Goal: Information Seeking & Learning: Learn about a topic

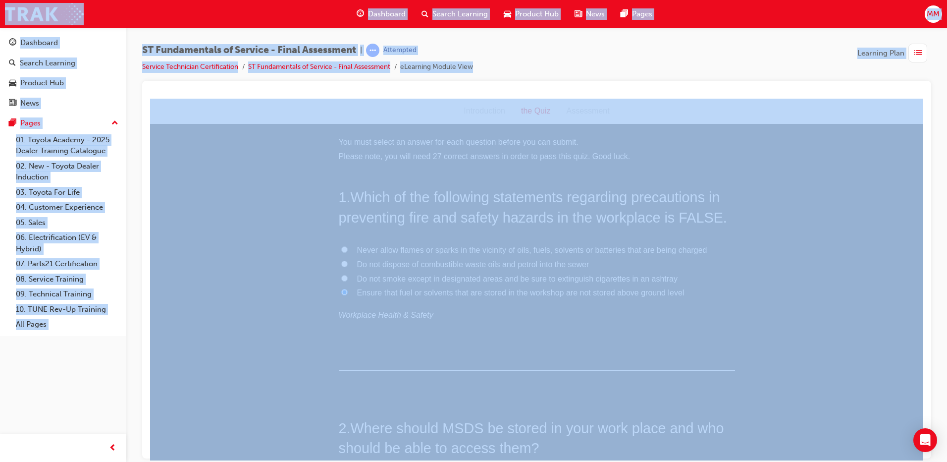
scroll to position [3615, 0]
click at [341, 369] on input "Decrease the force applied" at bounding box center [344, 368] width 6 height 6
radio input "true"
click at [341, 359] on input "All of these answers are correct" at bounding box center [344, 358] width 6 height 6
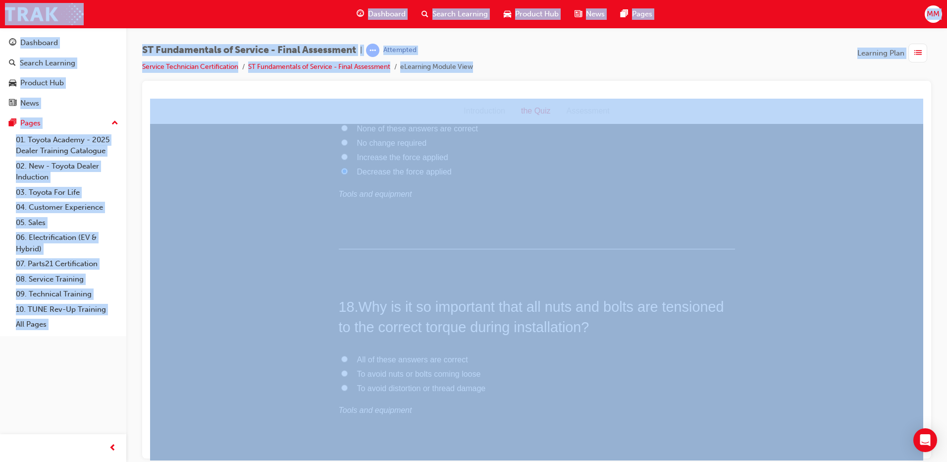
radio input "true"
click at [341, 367] on input "None of these answers are correct" at bounding box center [344, 369] width 6 height 6
radio input "true"
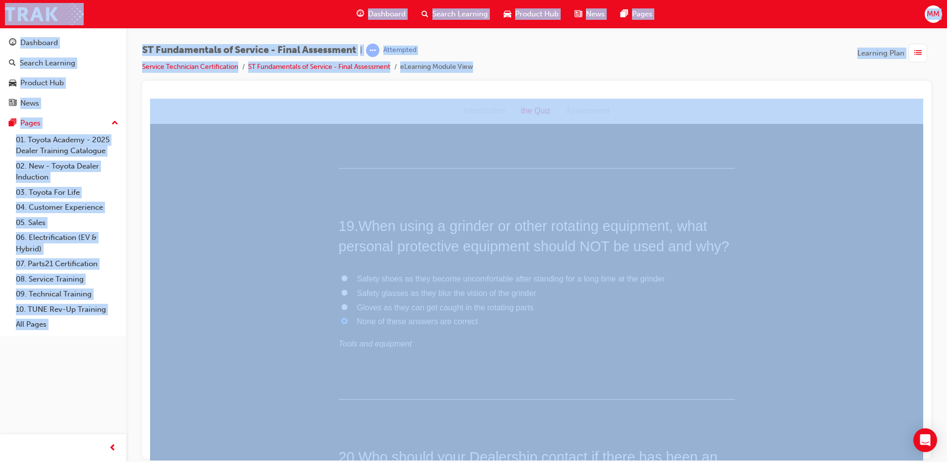
click at [341, 304] on input "Gloves as they can get caught in the rotating parts" at bounding box center [344, 306] width 6 height 6
radio input "true"
click at [341, 276] on input "Safety shoes as they become uncomfortable after standing for a long time at the…" at bounding box center [344, 277] width 6 height 6
radio input "true"
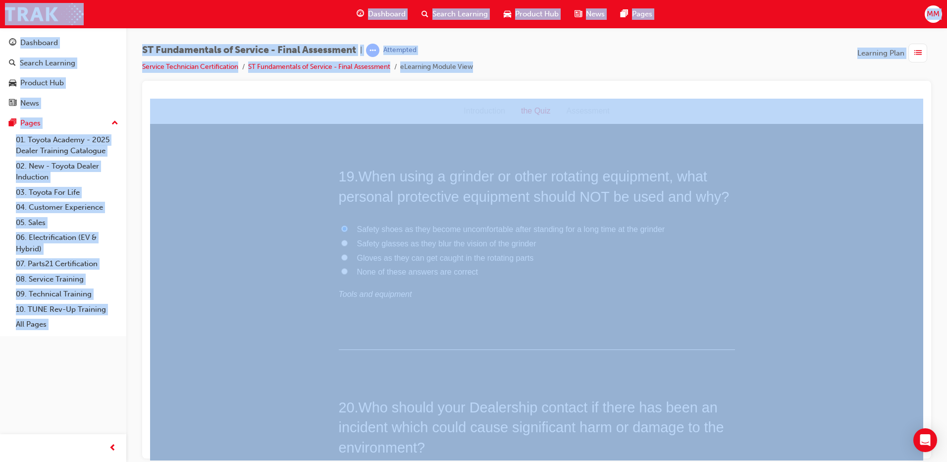
click at [341, 269] on input "None of these answers are correct" at bounding box center [344, 270] width 6 height 6
radio input "true"
click at [339, 222] on label "Safety shoes as they become uncomfortable after standing for a long time at the…" at bounding box center [537, 229] width 396 height 14
click at [341, 225] on input "Safety shoes as they become uncomfortable after standing for a long time at the…" at bounding box center [344, 228] width 6 height 6
radio input "true"
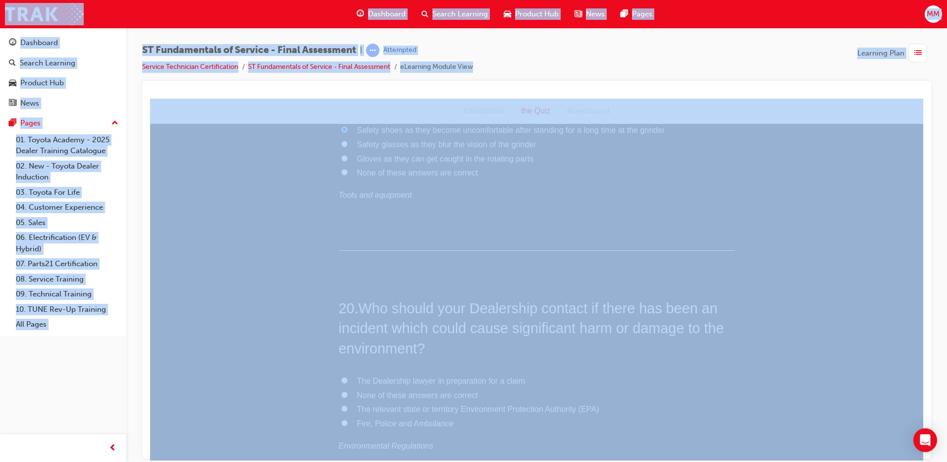
scroll to position [4358, 0]
click at [341, 306] on input "The relevant state or territory Environment Protection Authority (EPA)" at bounding box center [344, 309] width 6 height 6
radio input "true"
click at [341, 306] on input "FALSE" at bounding box center [344, 307] width 6 height 6
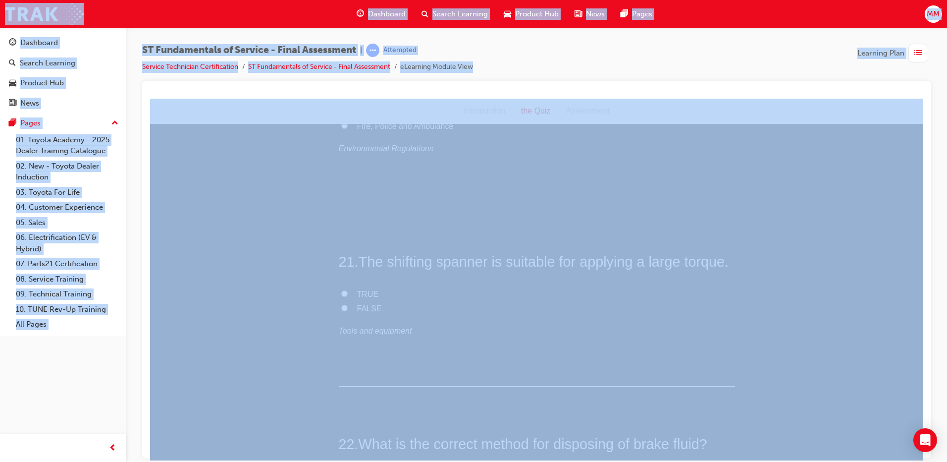
radio input "true"
click at [341, 320] on input "Stored in sealed container, disposed of by licensed contractor, disposal waste …" at bounding box center [344, 319] width 6 height 6
radio input "true"
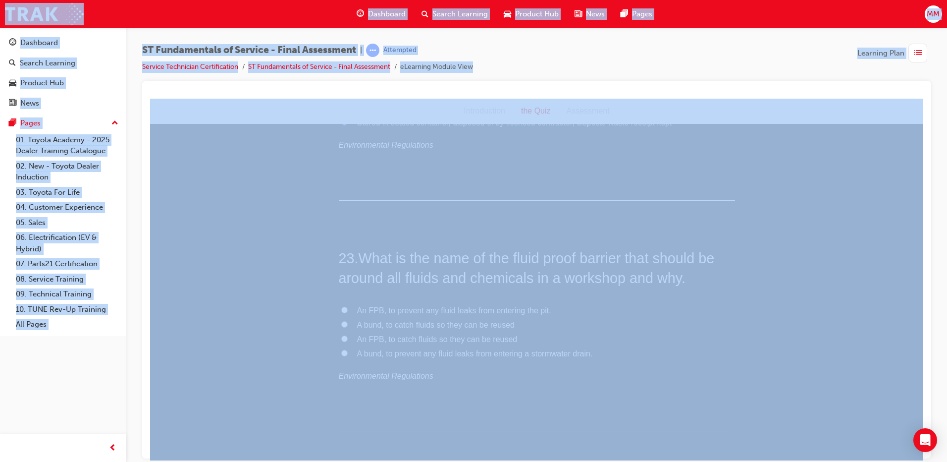
click at [341, 354] on input "A bund, to prevent any fluid leaks from entering a stormwater drain." at bounding box center [344, 352] width 6 height 6
radio input "true"
click at [342, 357] on input "TRUE" at bounding box center [344, 356] width 6 height 6
radio input "true"
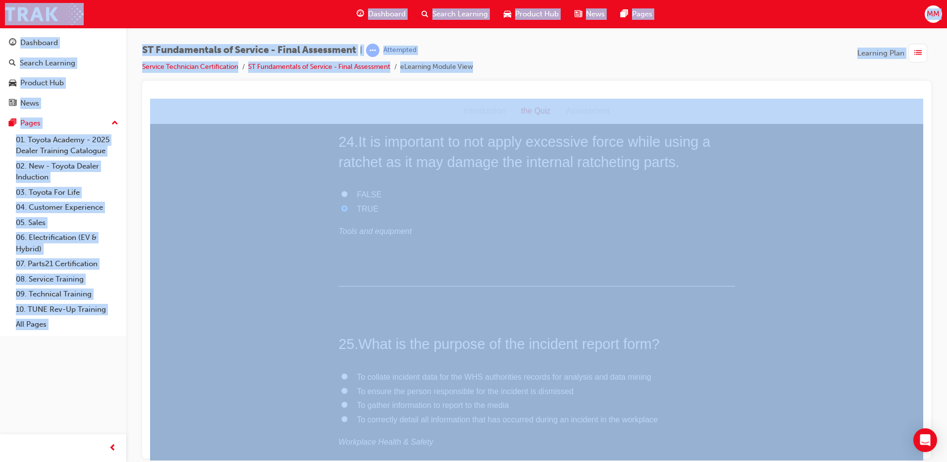
scroll to position [5398, 0]
click at [341, 273] on input "To collate incident data for the WHS authorities records for analysis and data …" at bounding box center [344, 276] width 6 height 6
radio input "true"
click at [342, 286] on input "Avoid, Reuse, Replace, Recycle" at bounding box center [344, 289] width 6 height 6
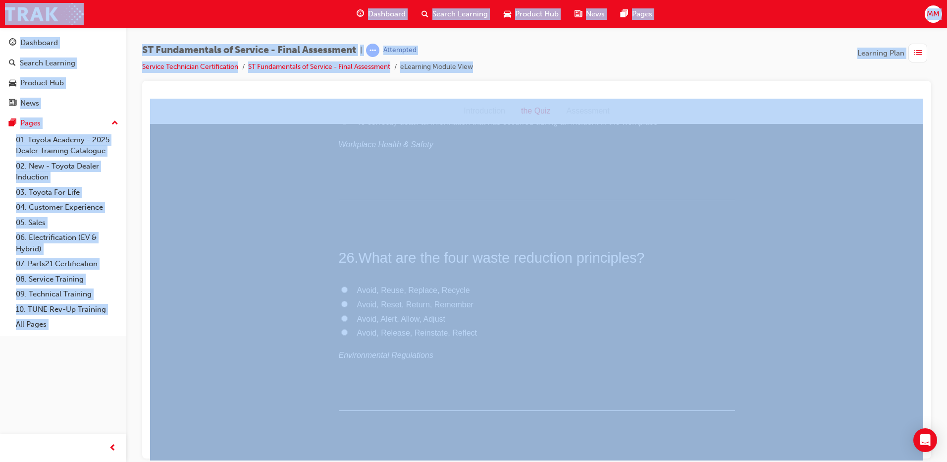
radio input "true"
click at [342, 334] on input "To ensure correct fitment of components without damage to component or tools" at bounding box center [344, 335] width 6 height 6
radio input "true"
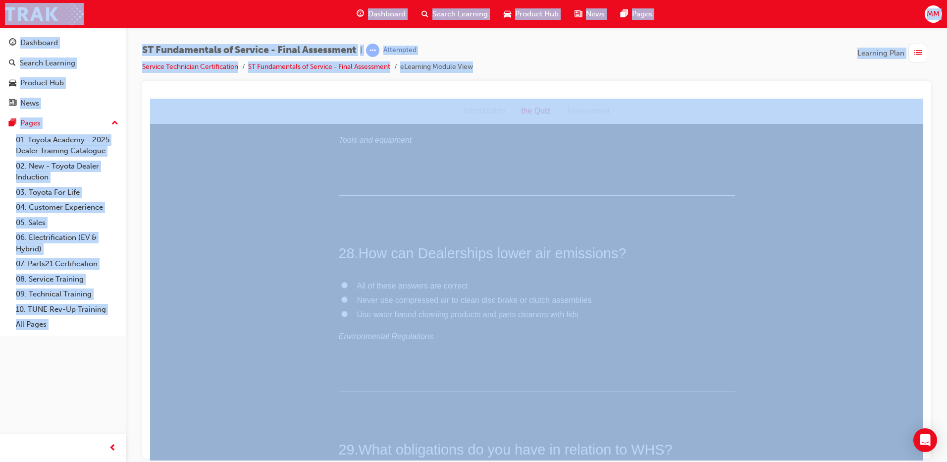
click at [341, 286] on input "All of these answers are correct" at bounding box center [344, 284] width 6 height 6
radio input "true"
click at [341, 299] on input "All of these answers are correct" at bounding box center [344, 297] width 6 height 6
radio input "true"
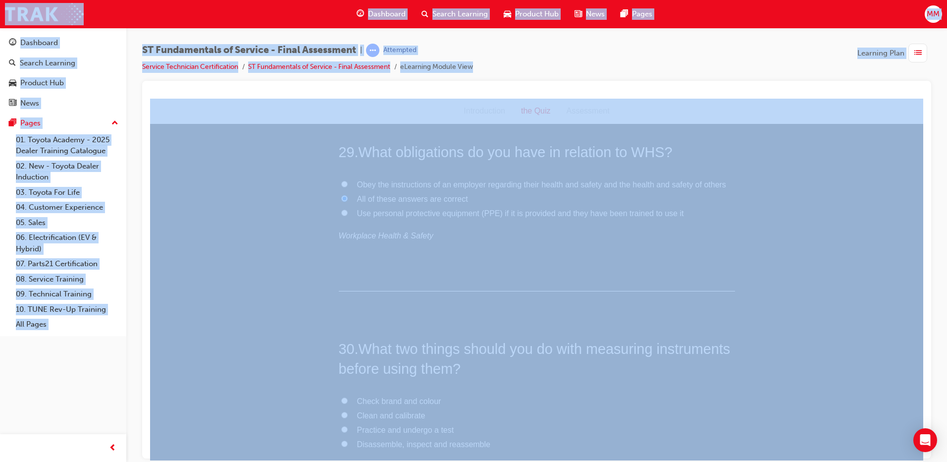
scroll to position [6438, 0]
click at [341, 313] on input "Clean and calibrate" at bounding box center [344, 315] width 6 height 6
radio input "true"
click at [341, 305] on input "All of these answers are correct" at bounding box center [344, 307] width 6 height 6
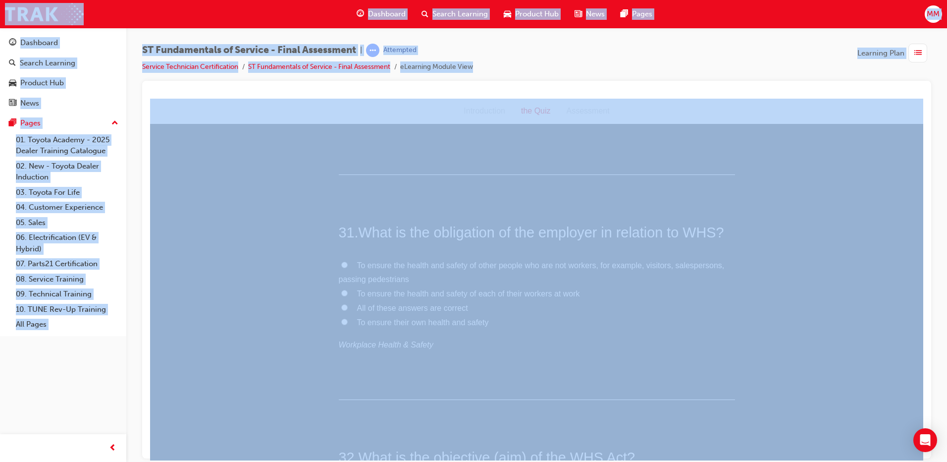
radio input "true"
click at [342, 295] on input "To ensure employees are able to carry out their duties in a low risk environmen…" at bounding box center [344, 298] width 6 height 6
radio input "true"
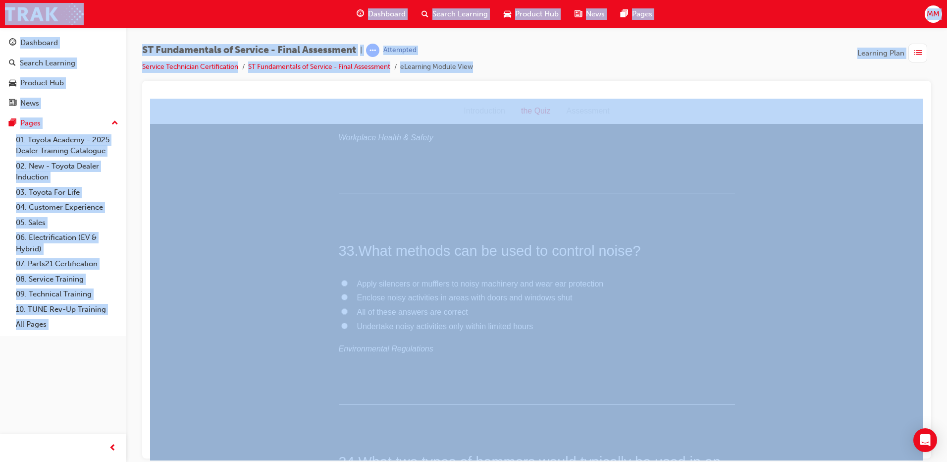
click at [341, 324] on input "Undertake noisy activities only within limited hours" at bounding box center [344, 325] width 6 height 6
radio input "true"
click at [341, 276] on input "Ball peen hammer, Plastic hammer" at bounding box center [344, 279] width 6 height 6
radio input "true"
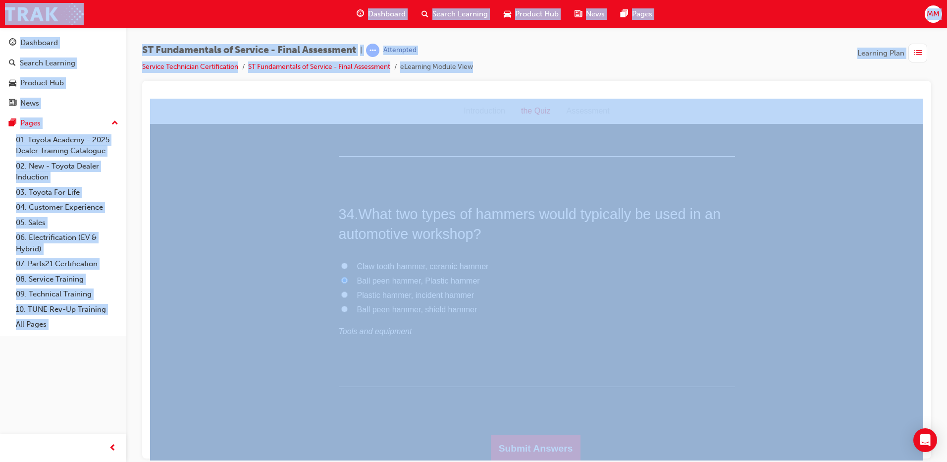
scroll to position [7380, 0]
click at [530, 443] on button "Submit Answers" at bounding box center [536, 446] width 90 height 28
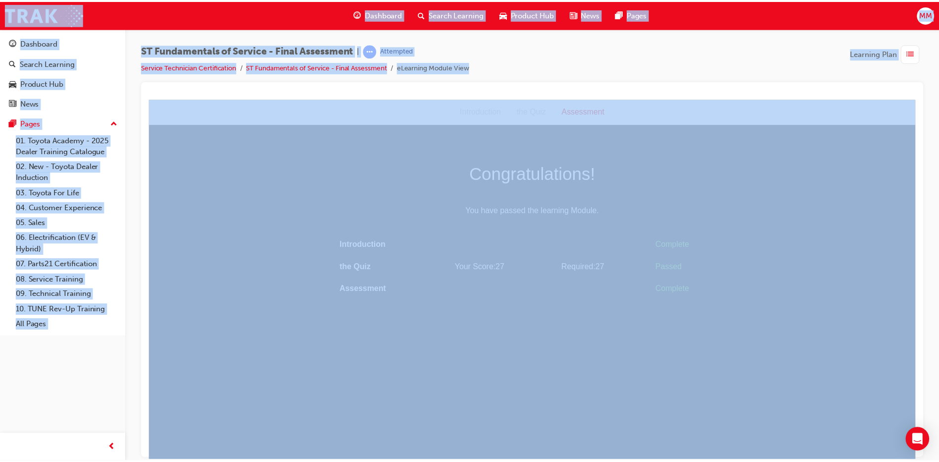
scroll to position [0, 0]
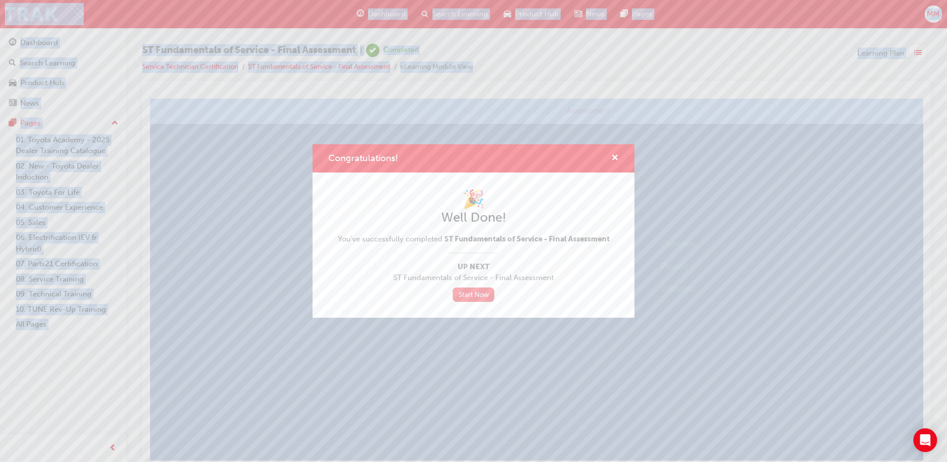
click at [480, 292] on link "Start Now" at bounding box center [474, 294] width 42 height 14
click at [474, 296] on link "Start Now" at bounding box center [474, 294] width 42 height 14
click at [465, 293] on link "Start Now" at bounding box center [474, 294] width 42 height 14
click at [471, 292] on link "Start Now" at bounding box center [474, 294] width 42 height 14
click at [467, 297] on link "Start Now" at bounding box center [474, 294] width 42 height 14
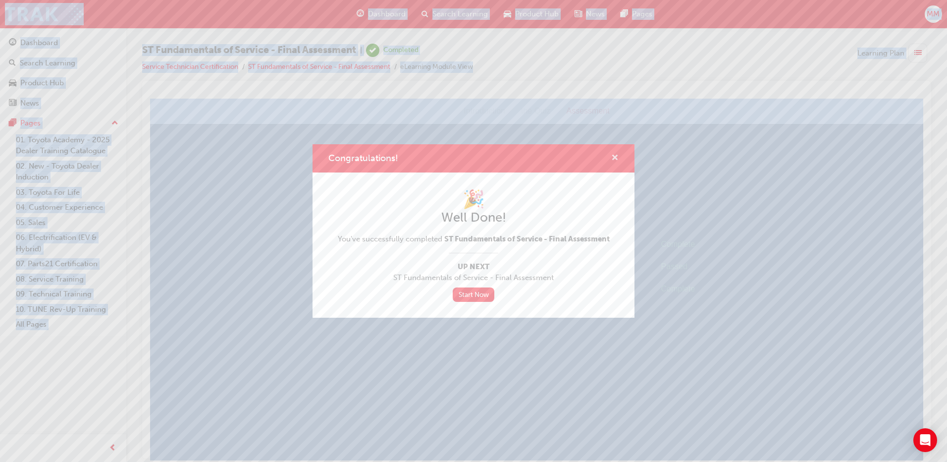
click at [614, 154] on span "cross-icon" at bounding box center [614, 158] width 7 height 9
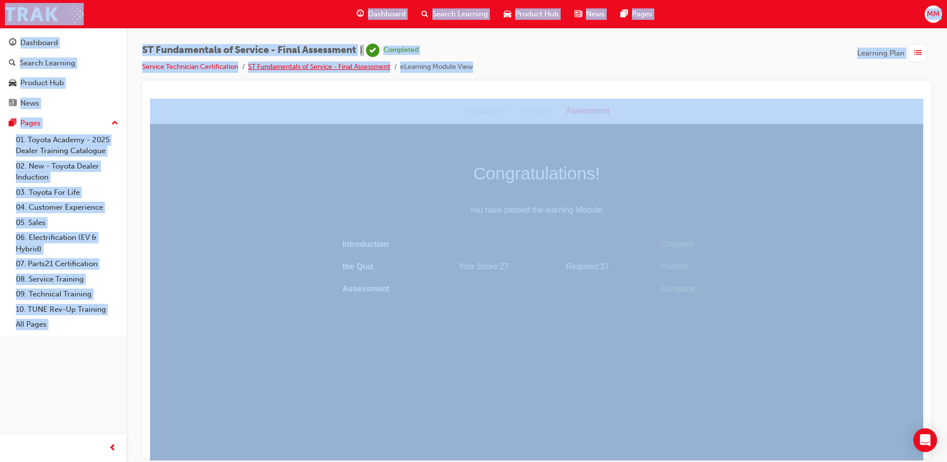
click at [267, 66] on link "ST Fundamentals of Service - Final Assessment" at bounding box center [319, 66] width 142 height 8
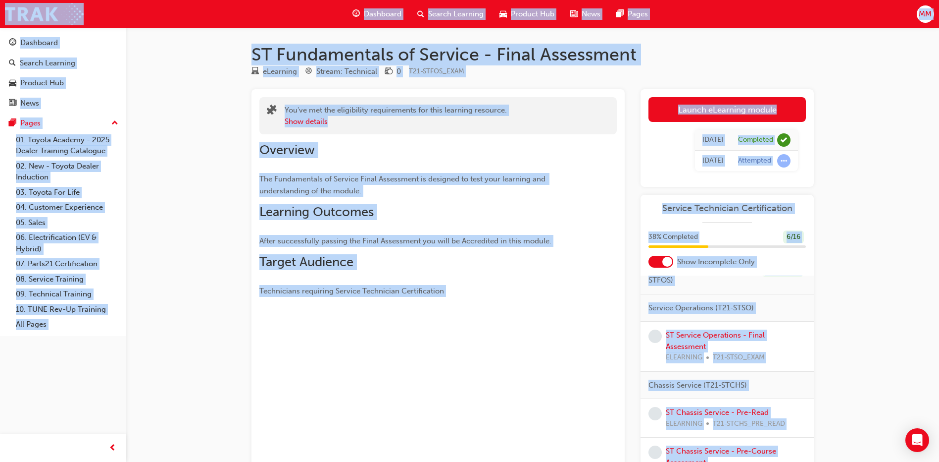
scroll to position [99, 0]
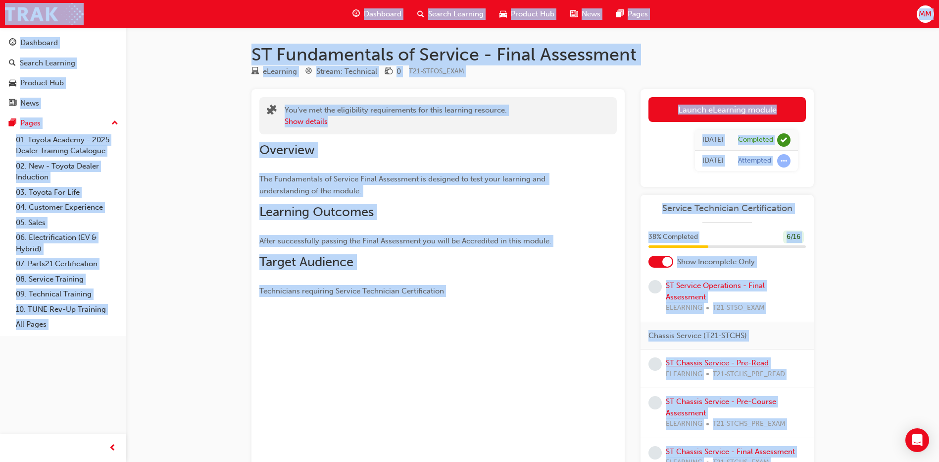
click at [719, 367] on link "ST Chassis Service - Pre-Read" at bounding box center [717, 362] width 103 height 9
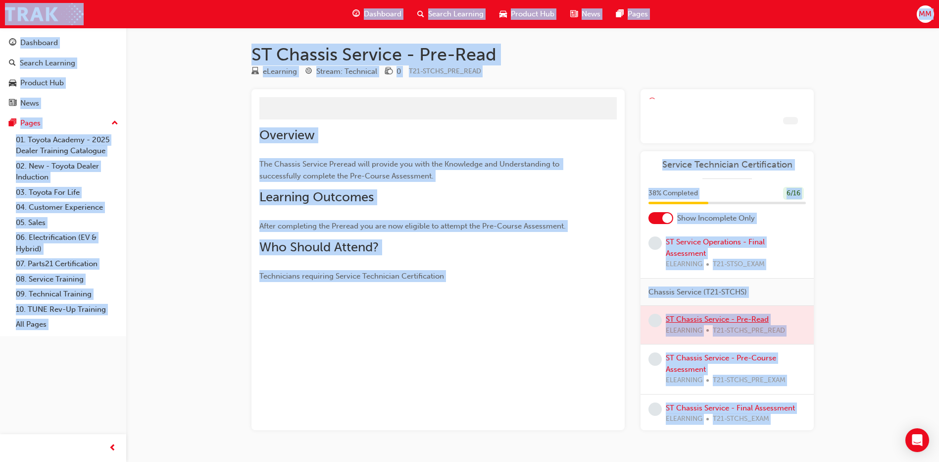
click at [719, 371] on div "ST Chassis Service - Pre-Course Assessment ELEARNING T21-STCHS_PRE_EXAM" at bounding box center [736, 369] width 140 height 34
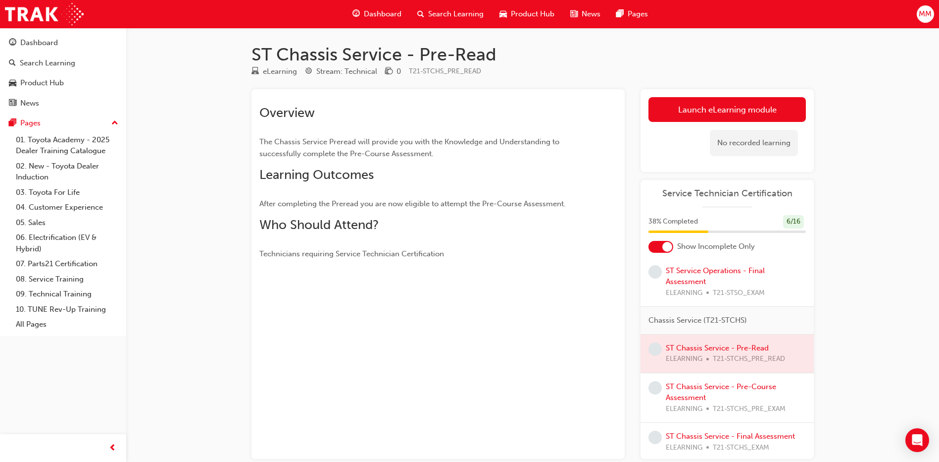
click at [723, 356] on div at bounding box center [727, 353] width 173 height 38
click at [706, 355] on div at bounding box center [727, 353] width 173 height 38
click at [706, 356] on div at bounding box center [727, 353] width 173 height 38
click at [594, 377] on div "Overview The Chassis Service Preread will provide you with the Knowledge and Un…" at bounding box center [438, 273] width 373 height 369
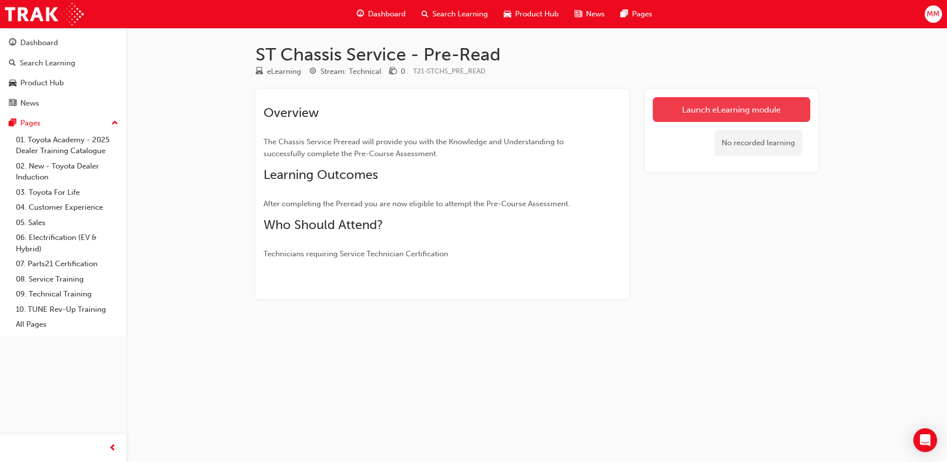
click at [714, 106] on link "Launch eLearning module" at bounding box center [731, 109] width 157 height 25
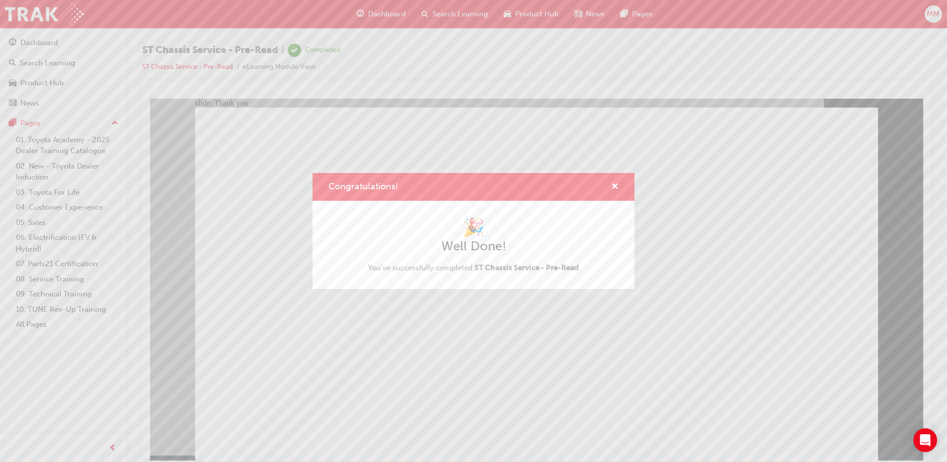
click at [597, 368] on div "Congratulations! 🎉 Well Done! You've successfully completed ST Chassis Service …" at bounding box center [473, 231] width 947 height 462
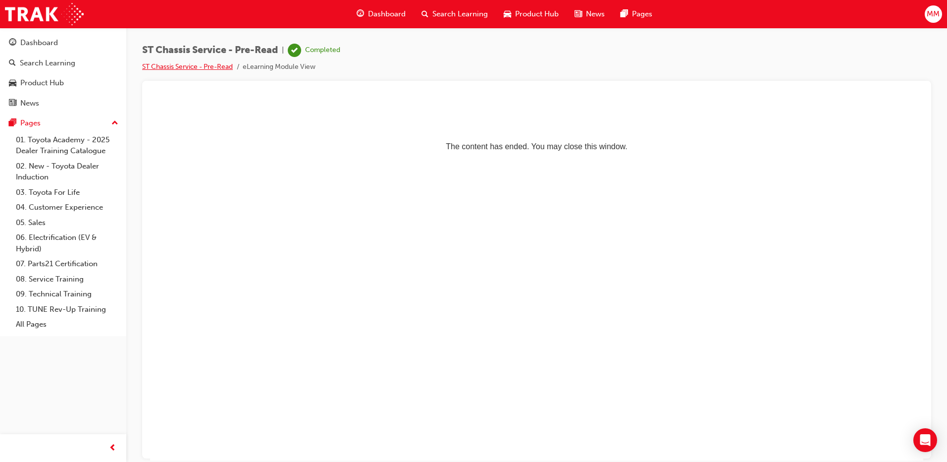
click at [181, 66] on link "ST Chassis Service - Pre-Read" at bounding box center [187, 66] width 91 height 8
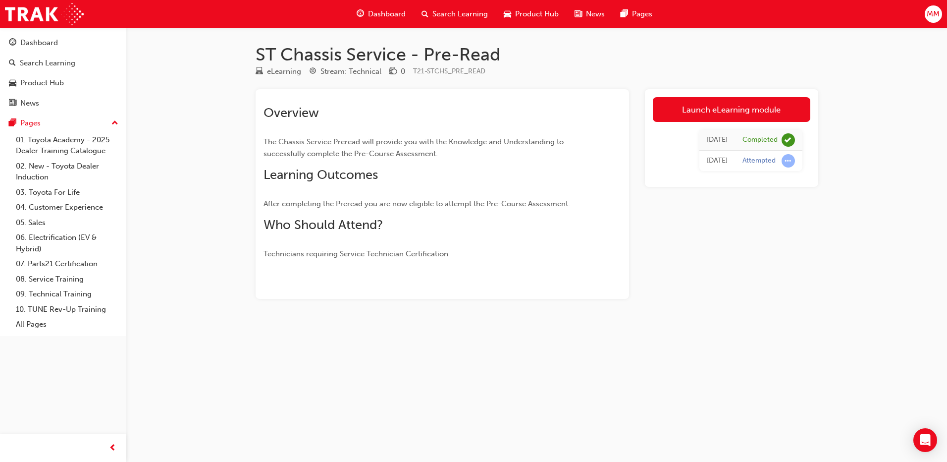
click at [439, 13] on span "Search Learning" at bounding box center [459, 13] width 55 height 11
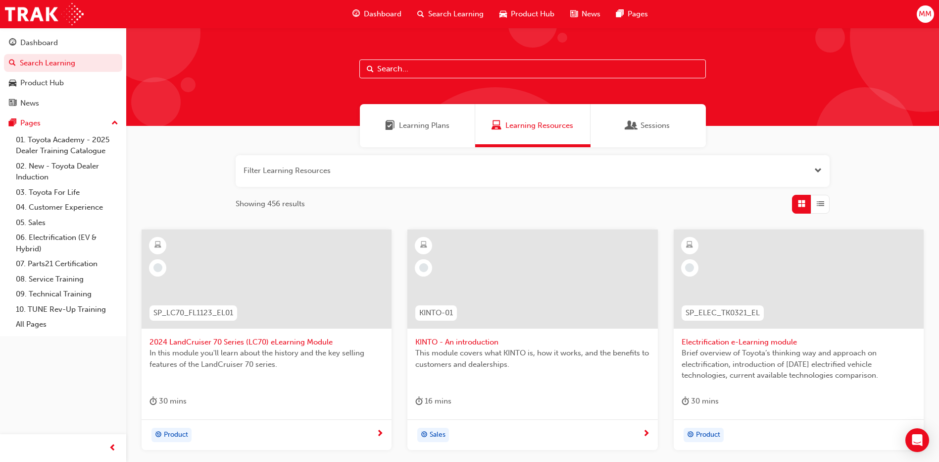
click at [409, 124] on span "Learning Plans" at bounding box center [424, 125] width 51 height 11
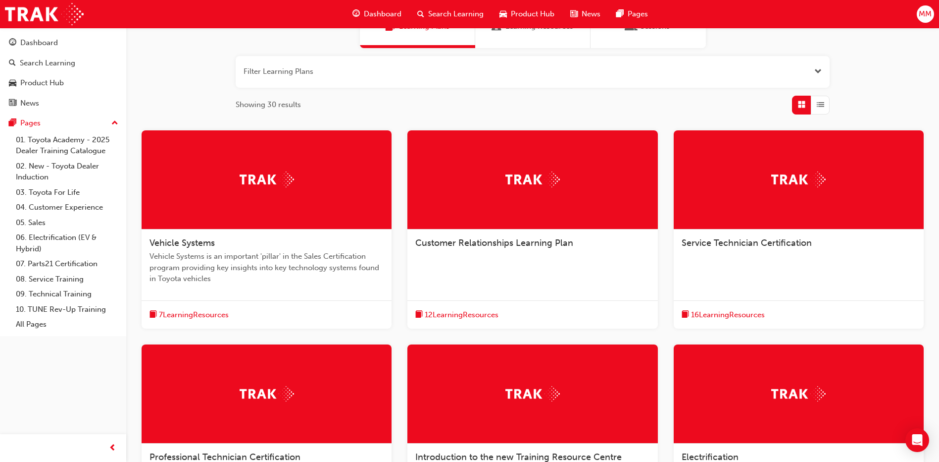
scroll to position [149, 0]
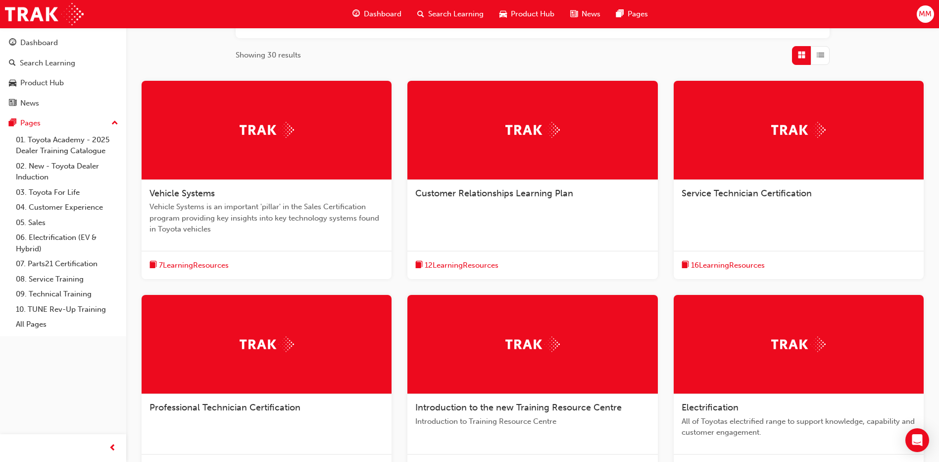
click at [783, 189] on span "Service Technician Certification" at bounding box center [747, 193] width 130 height 11
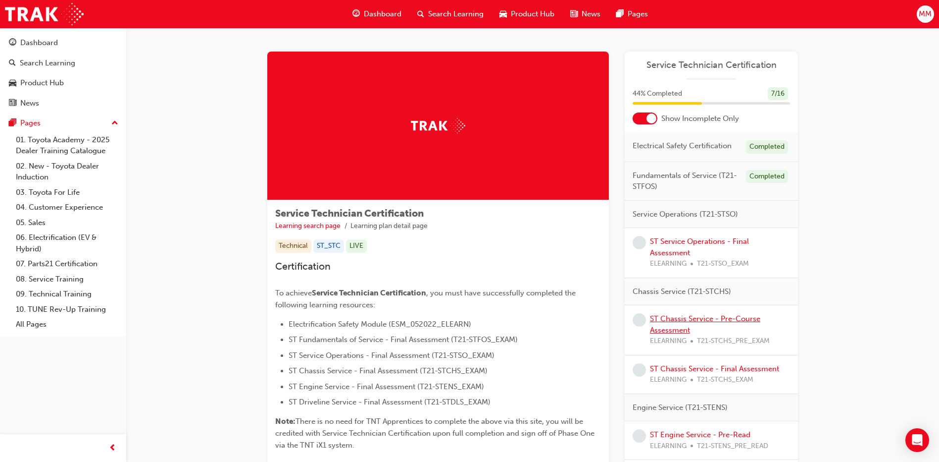
click at [667, 319] on link "ST Chassis Service - Pre-Course Assessment" at bounding box center [705, 324] width 110 height 20
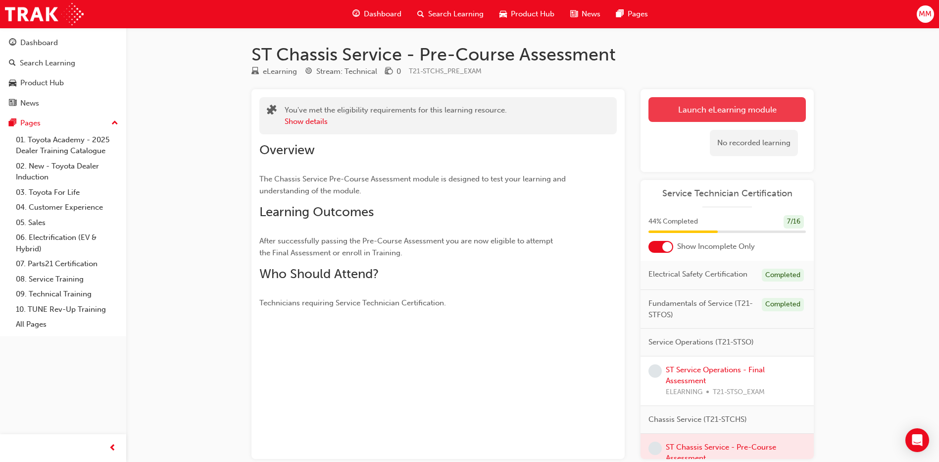
click at [698, 113] on link "Launch eLearning module" at bounding box center [727, 109] width 157 height 25
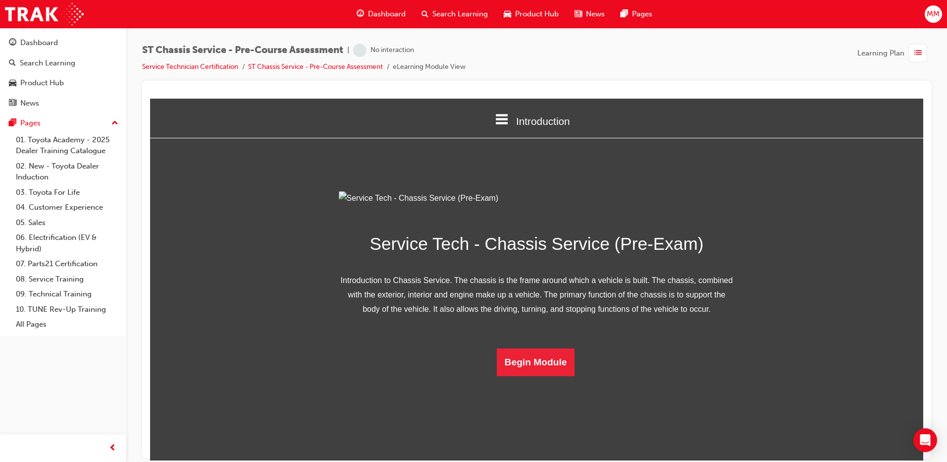
scroll to position [25, 0]
click at [532, 375] on button "Begin Module" at bounding box center [536, 362] width 78 height 28
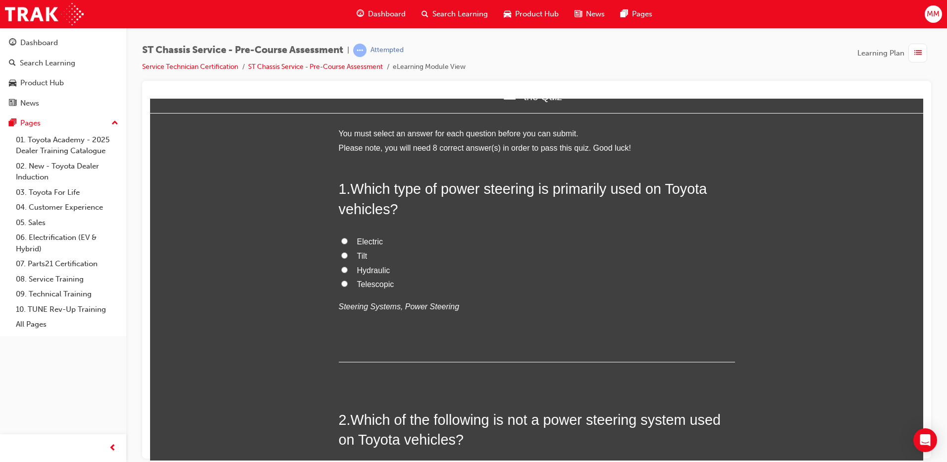
scroll to position [0, 0]
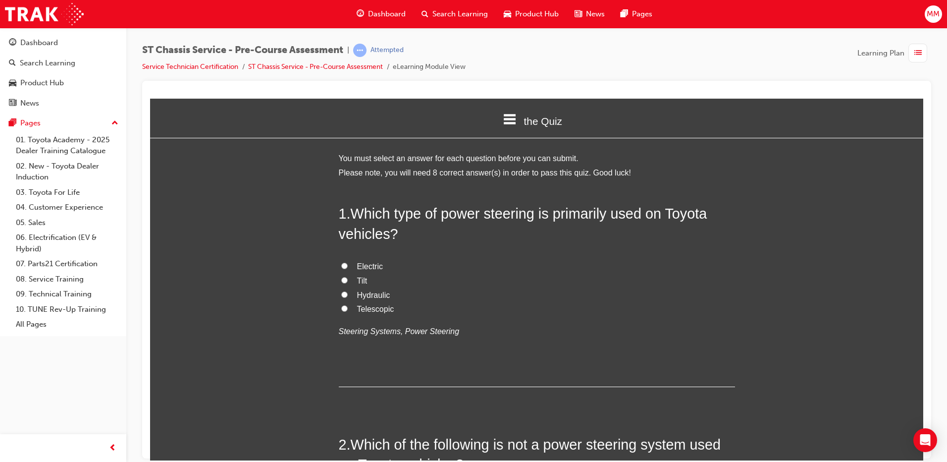
click at [341, 292] on input "Hydraulic" at bounding box center [344, 294] width 6 height 6
radio input "true"
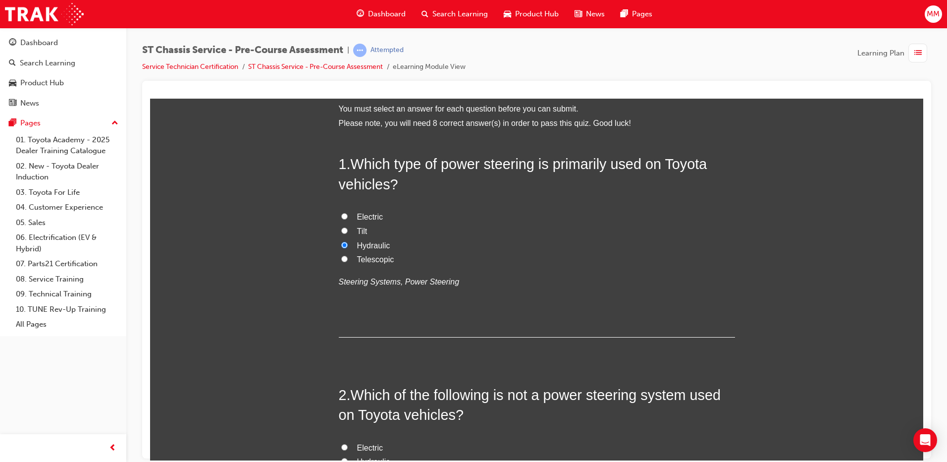
scroll to position [198, 0]
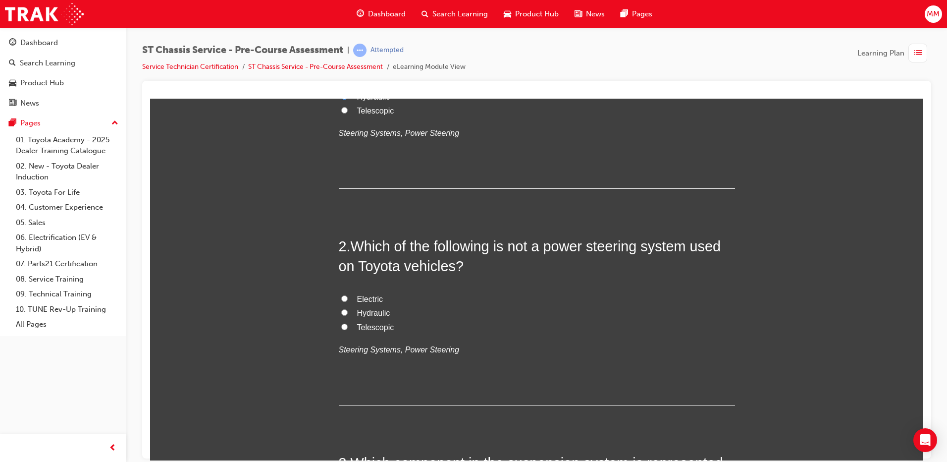
click at [341, 327] on input "Telescopic" at bounding box center [344, 326] width 6 height 6
radio input "true"
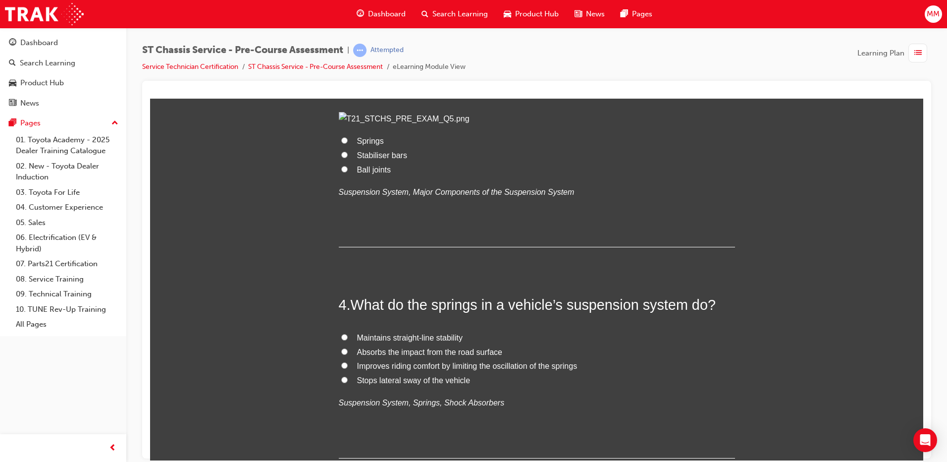
scroll to position [644, 0]
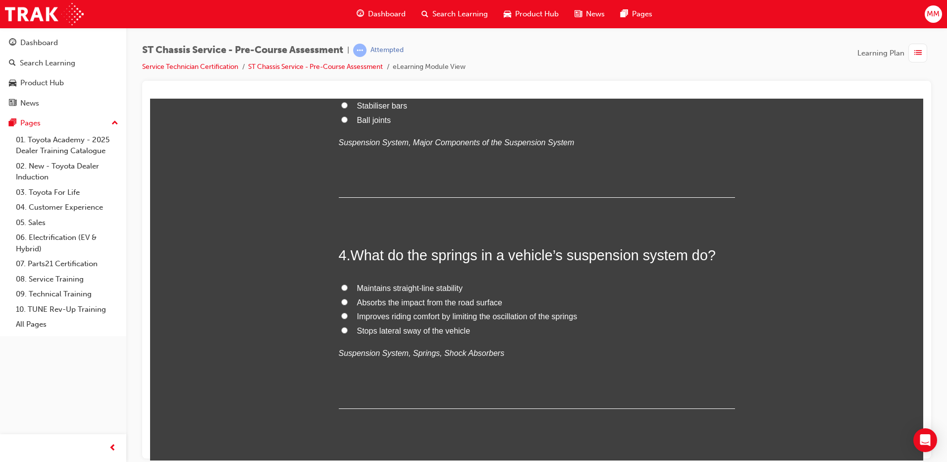
click at [341, 94] on input "Springs" at bounding box center [344, 90] width 6 height 6
radio input "true"
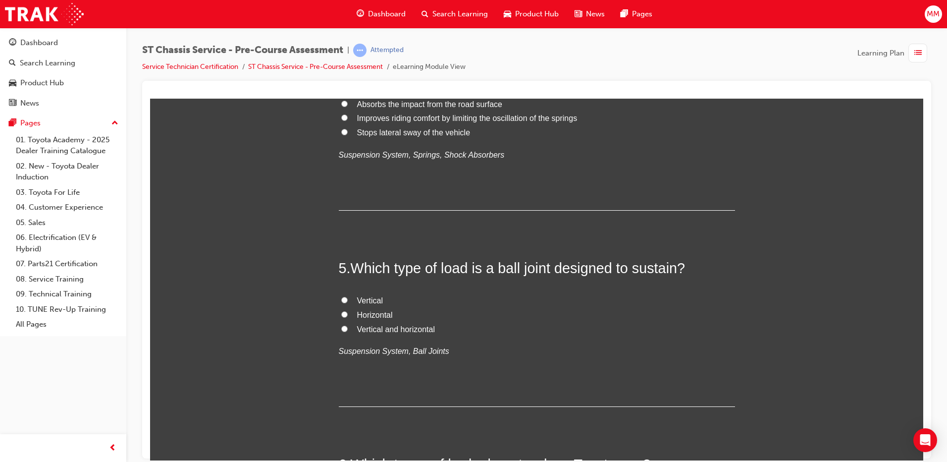
scroll to position [891, 0]
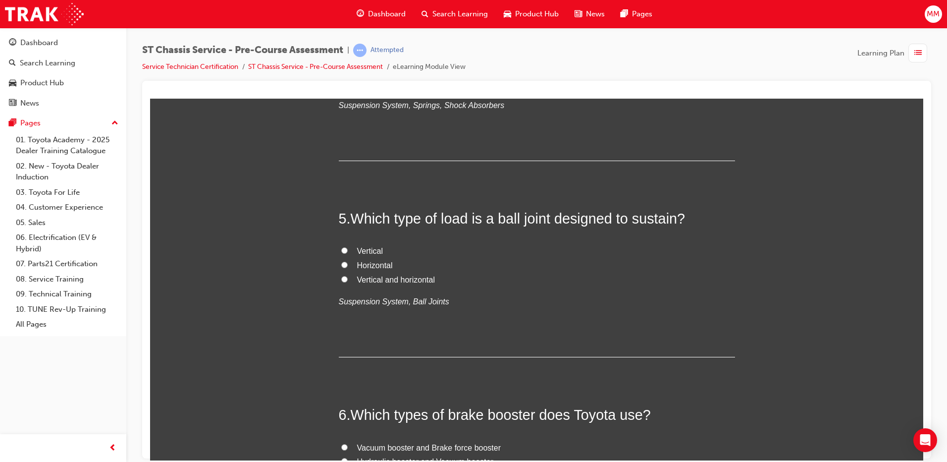
click at [341, 57] on input "Absorbs the impact from the road surface" at bounding box center [344, 54] width 6 height 6
radio input "true"
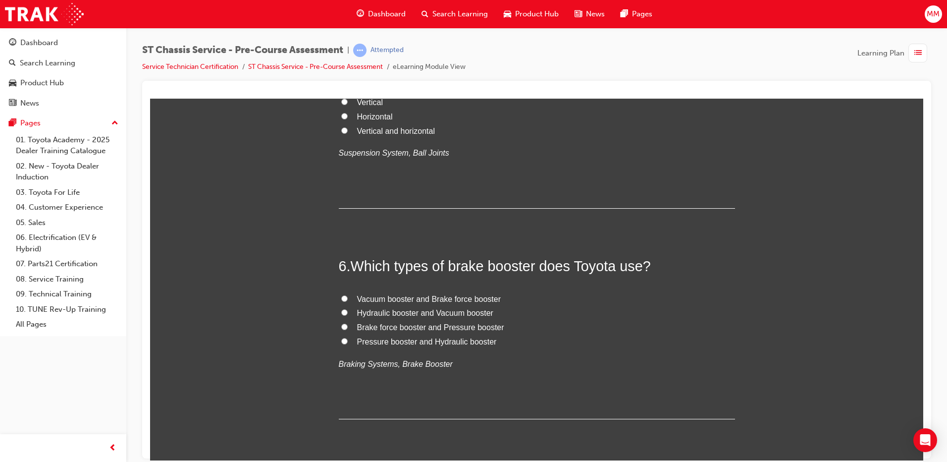
scroll to position [1139, 0]
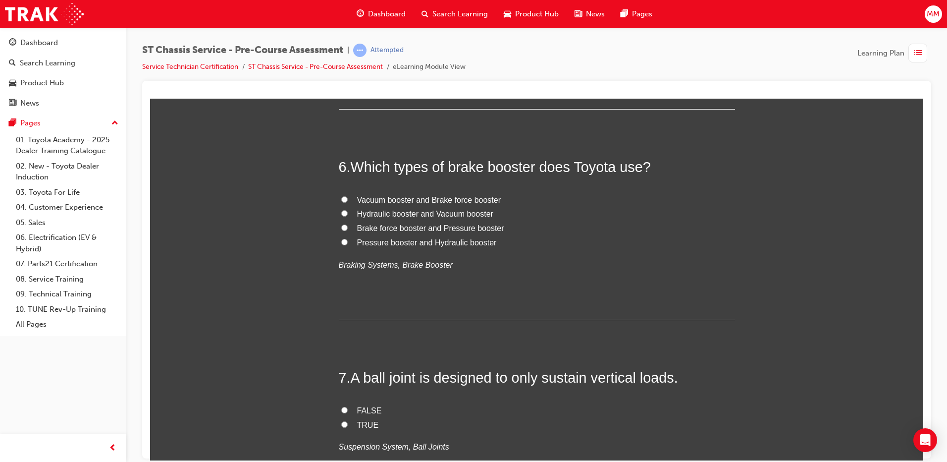
click at [341, 34] on input "Vertical and horizontal" at bounding box center [344, 31] width 6 height 6
radio input "true"
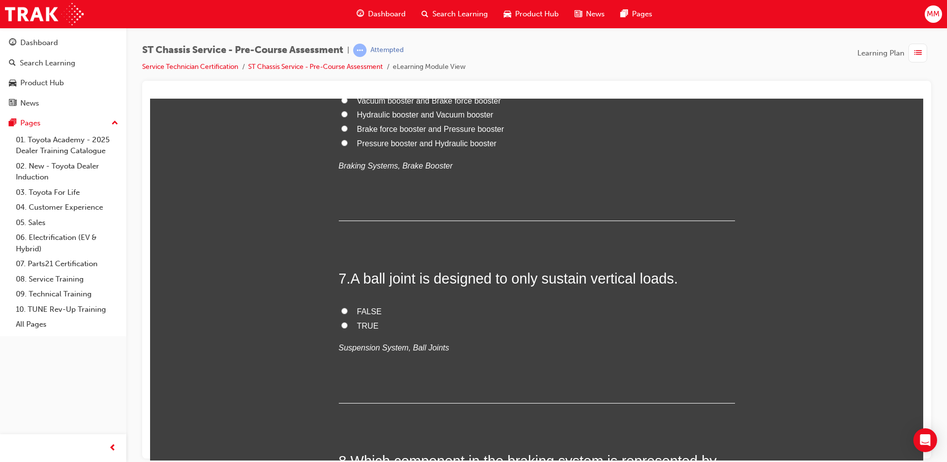
scroll to position [1288, 0]
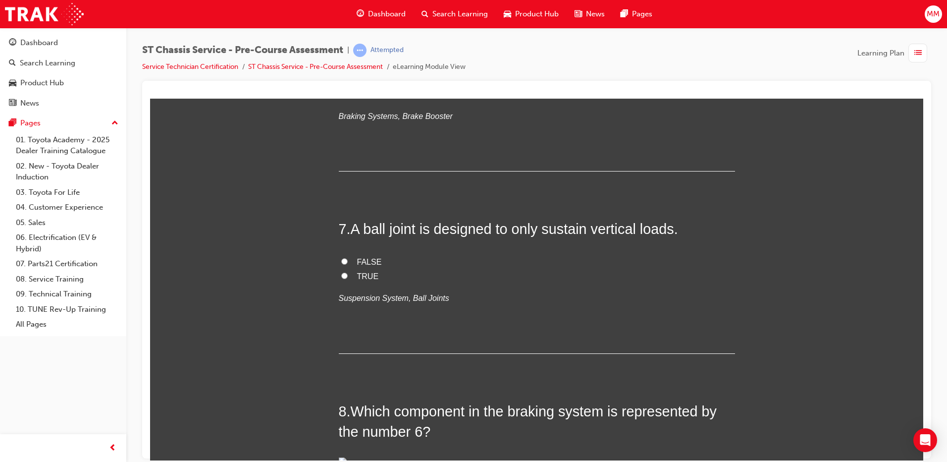
click at [342, 53] on input "Vacuum booster and Brake force booster" at bounding box center [344, 50] width 6 height 6
radio input "true"
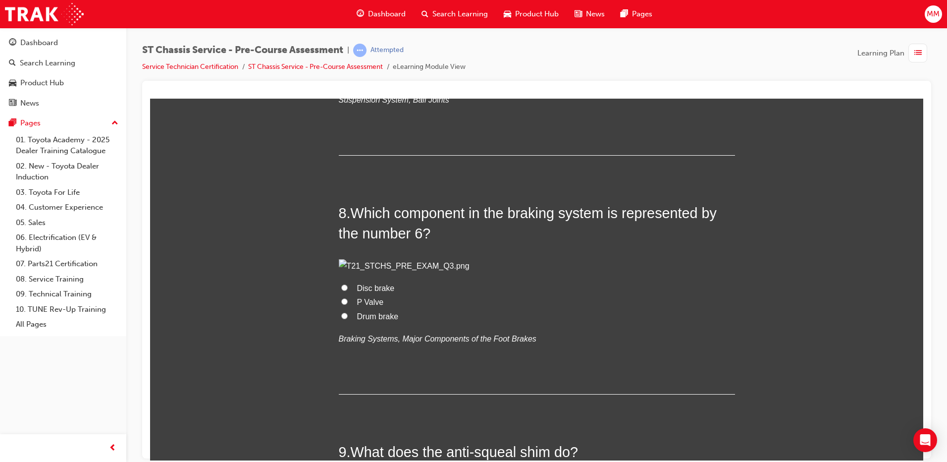
scroll to position [1535, 0]
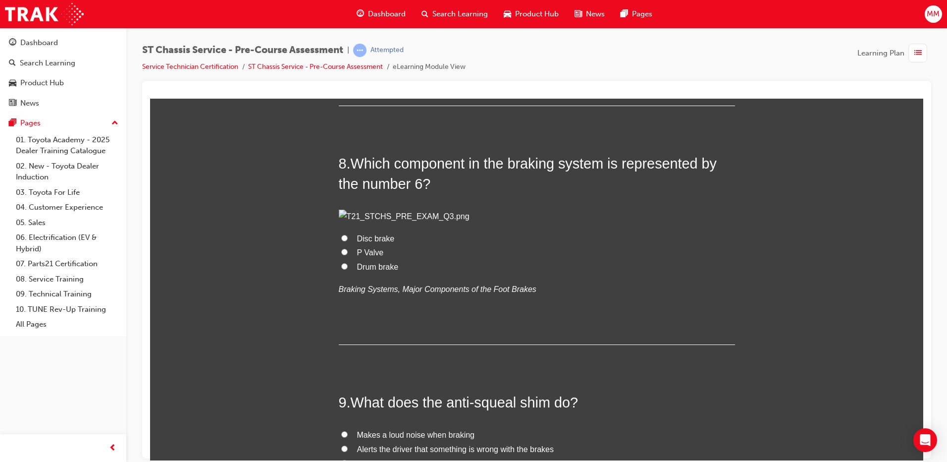
click at [342, 16] on input "FALSE" at bounding box center [344, 13] width 6 height 6
radio input "true"
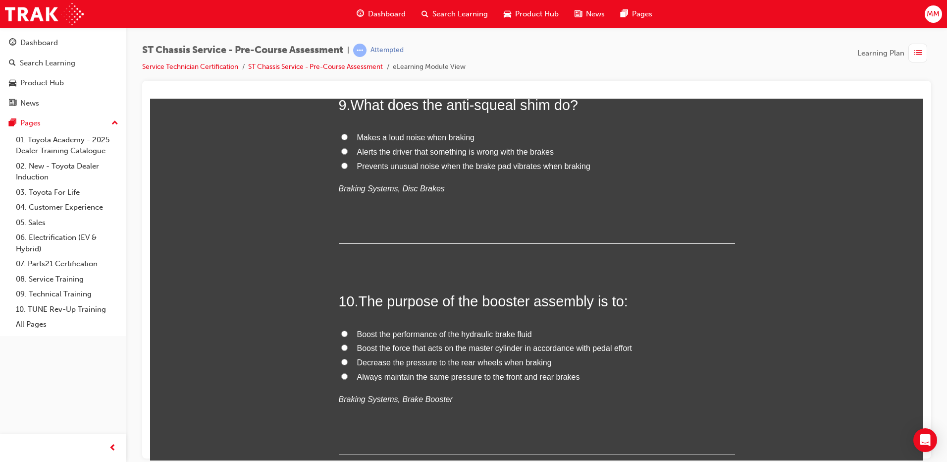
scroll to position [1882, 0]
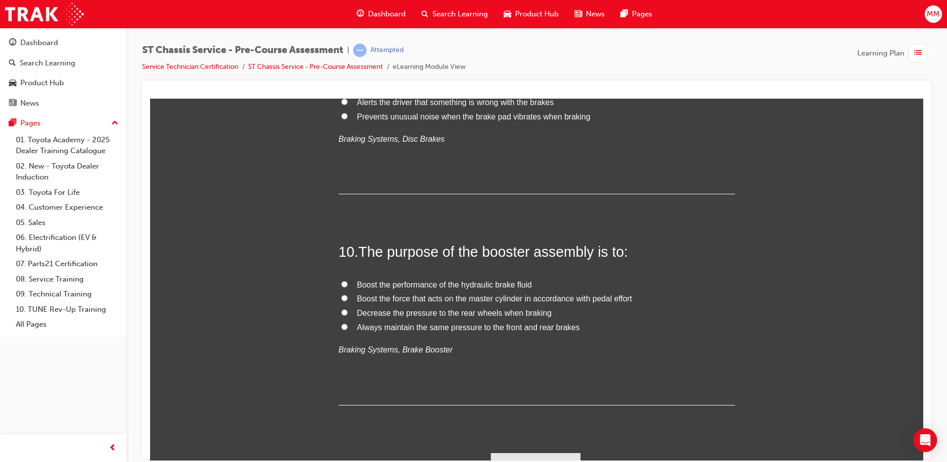
radio input "true"
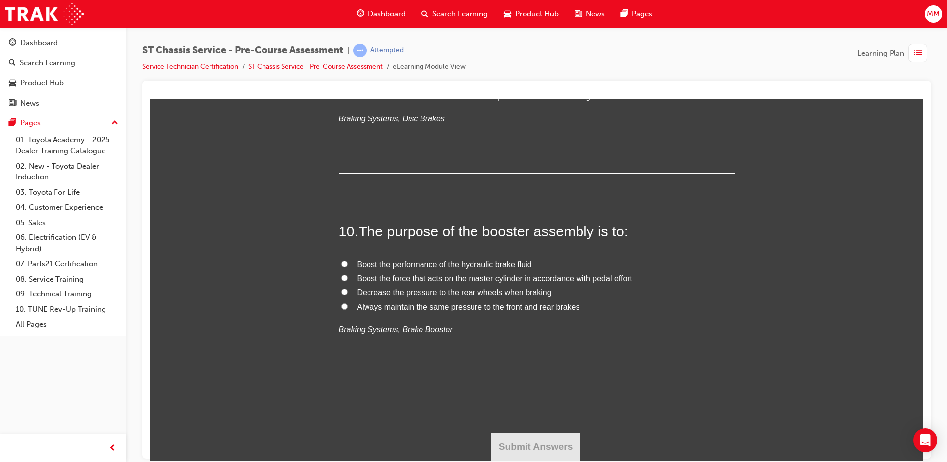
scroll to position [2179, 0]
click at [342, 99] on input "Prevents unusual noise when the brake pad vibrates when braking" at bounding box center [344, 95] width 6 height 6
radio input "true"
click at [341, 280] on input "Boost the force that acts on the master cylinder in accordance with pedal effort" at bounding box center [344, 277] width 6 height 6
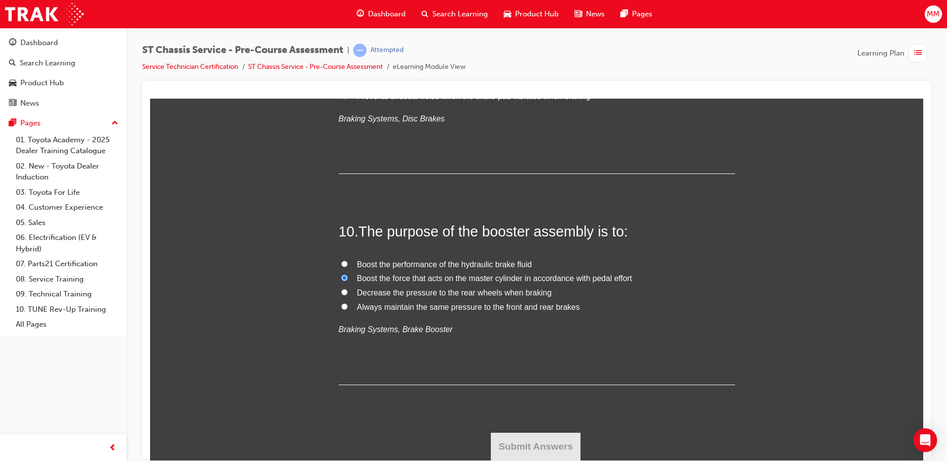
radio input "true"
click at [534, 455] on button "Submit Answers" at bounding box center [536, 446] width 90 height 28
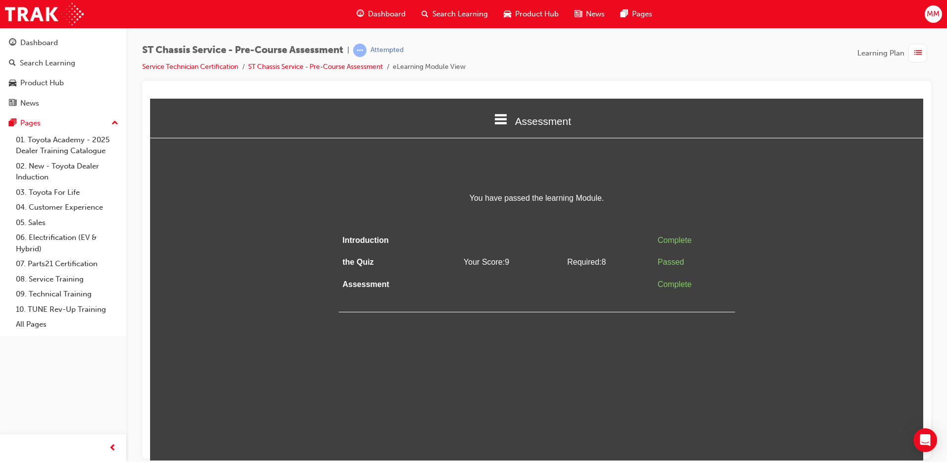
scroll to position [0, 0]
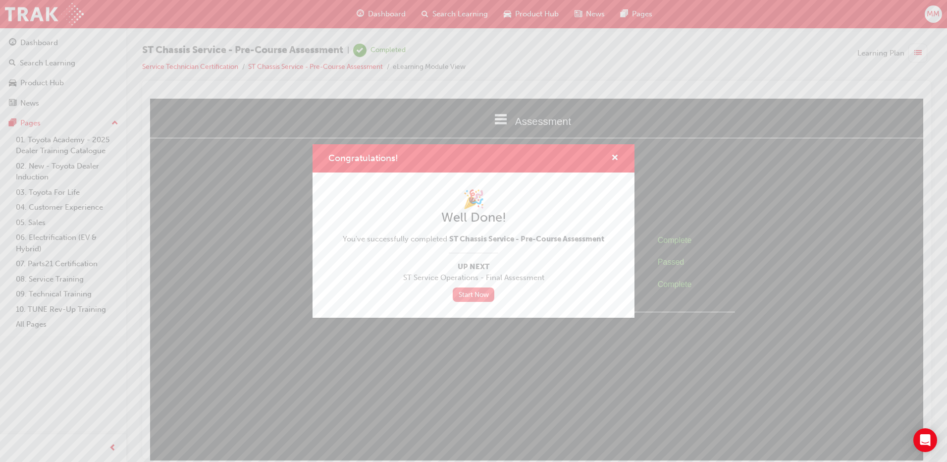
click at [486, 292] on link "Start Now" at bounding box center [474, 294] width 42 height 14
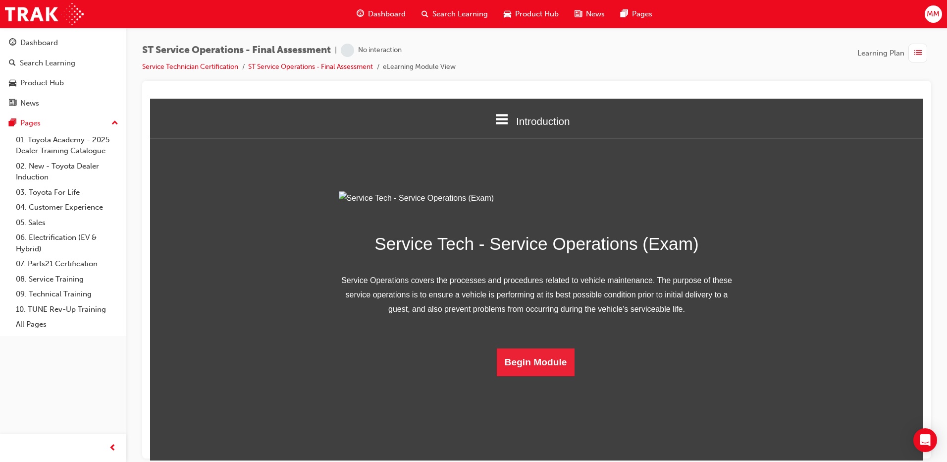
scroll to position [25, 0]
click at [542, 375] on button "Begin Module" at bounding box center [536, 362] width 78 height 28
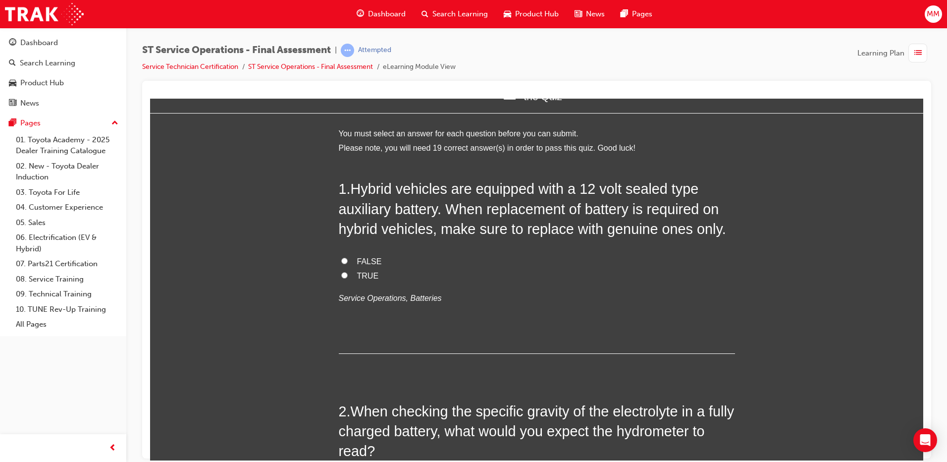
scroll to position [0, 0]
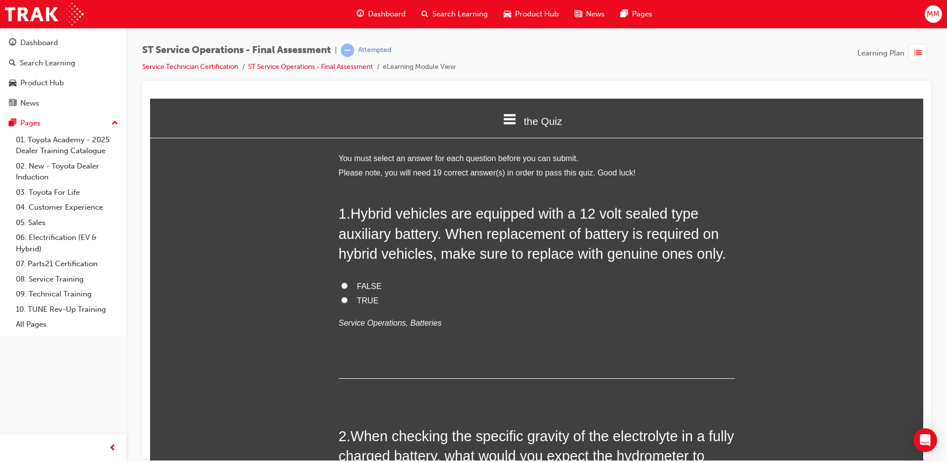
click at [341, 287] on input "FALSE" at bounding box center [344, 285] width 6 height 6
radio input "true"
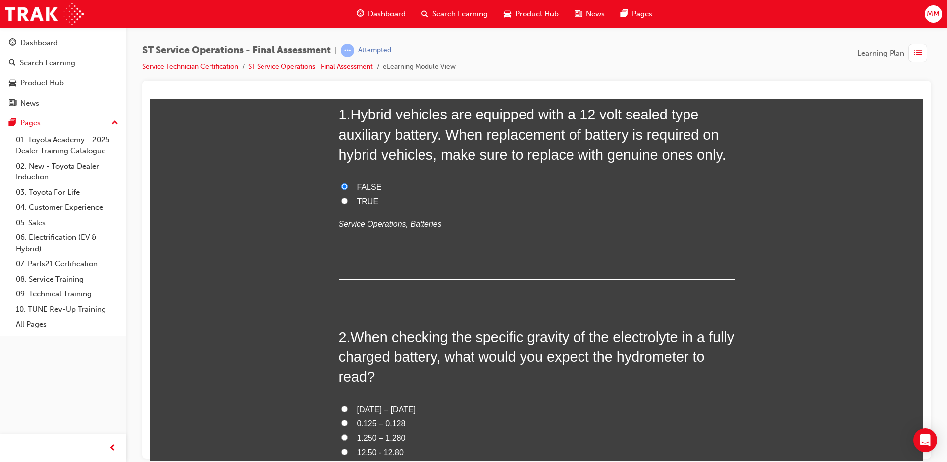
scroll to position [198, 0]
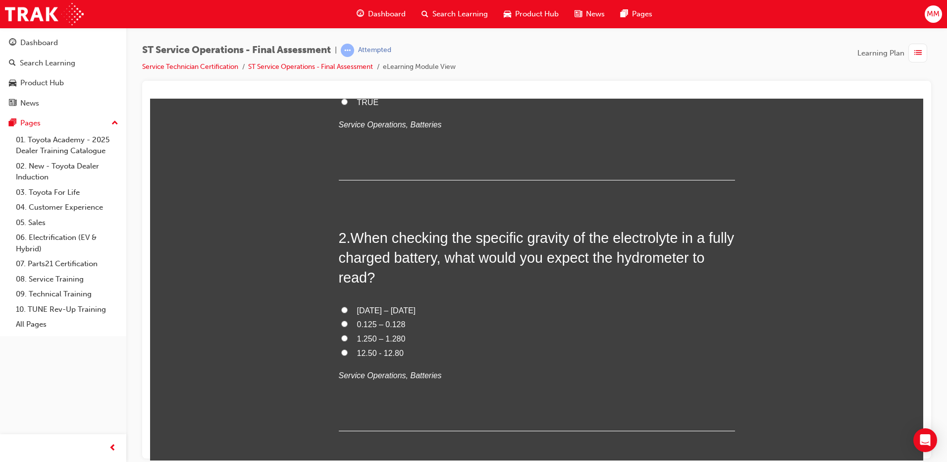
click at [339, 341] on label "1.250 – 1.280" at bounding box center [537, 338] width 396 height 14
click at [341, 341] on input "1.250 – 1.280" at bounding box center [344, 337] width 6 height 6
radio input "true"
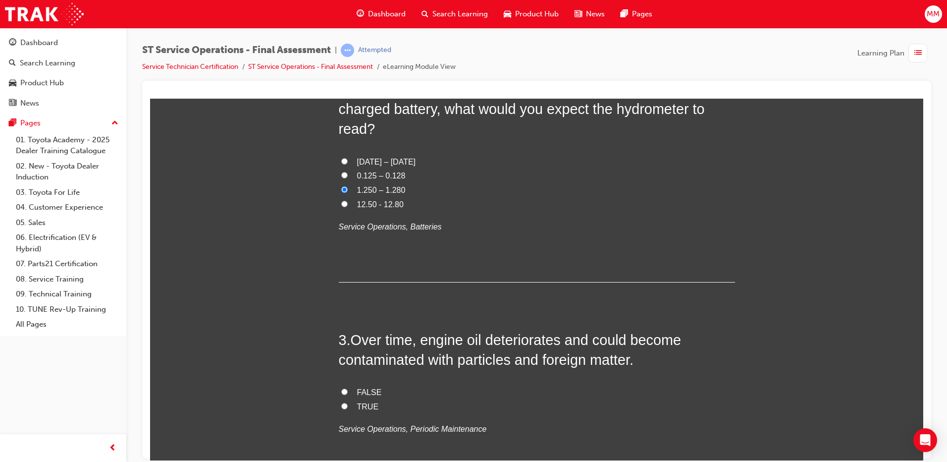
scroll to position [396, 0]
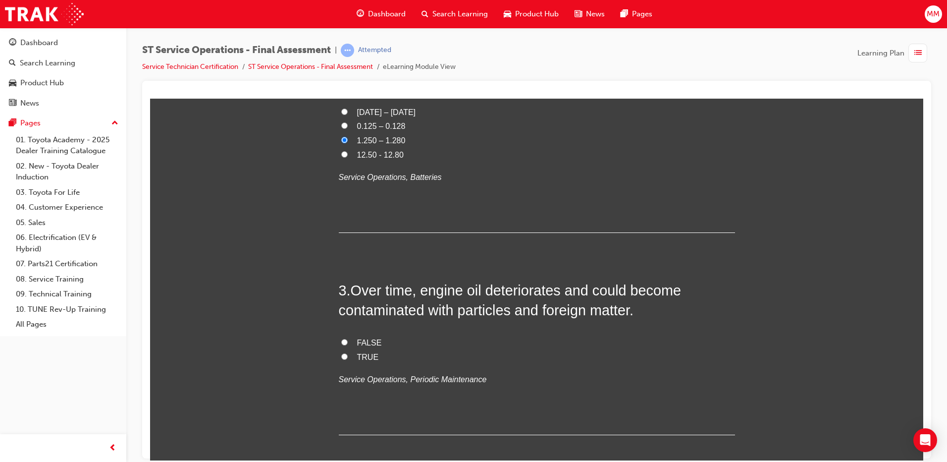
click at [341, 357] on input "TRUE" at bounding box center [344, 356] width 6 height 6
radio input "true"
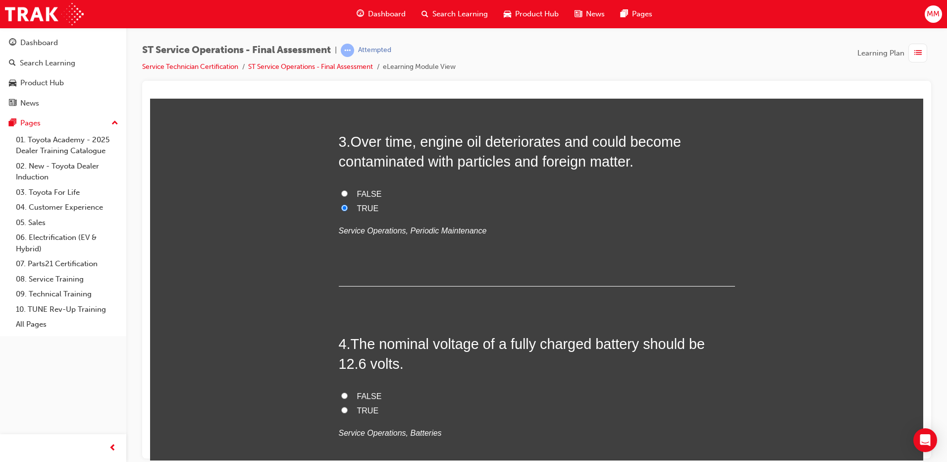
scroll to position [594, 0]
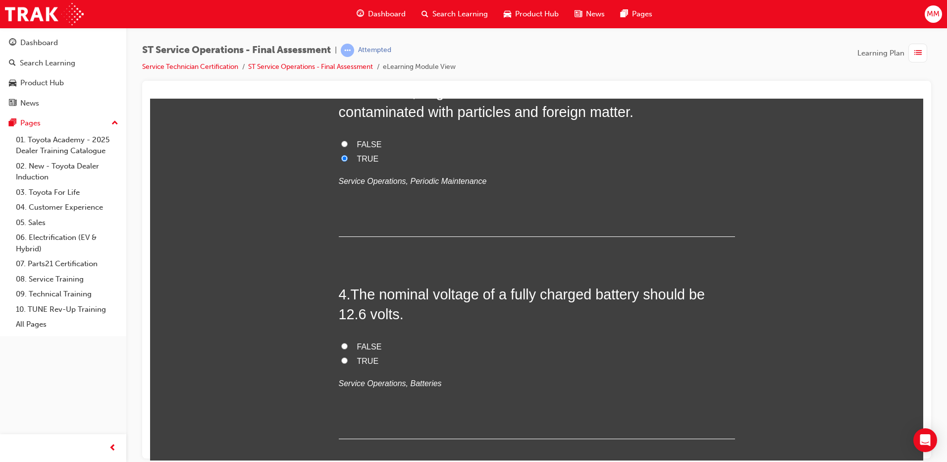
click at [339, 361] on label "TRUE" at bounding box center [537, 361] width 396 height 14
click at [341, 361] on input "TRUE" at bounding box center [344, 360] width 6 height 6
radio input "true"
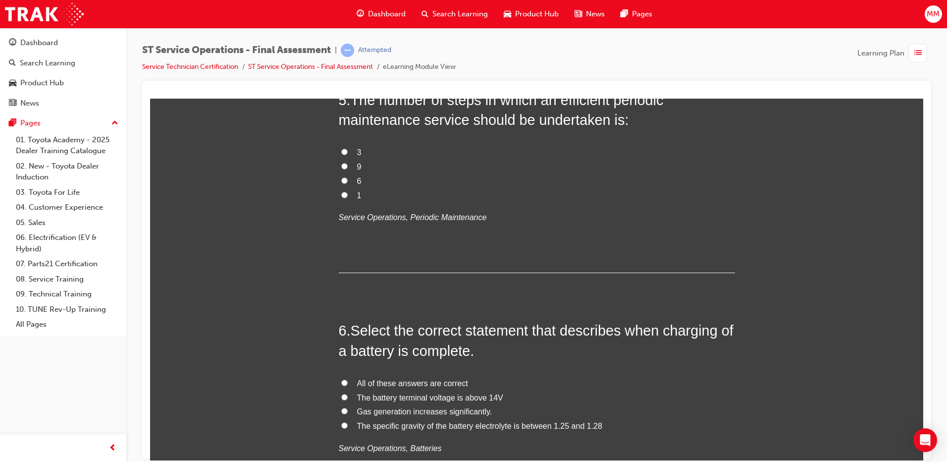
scroll to position [1090, 0]
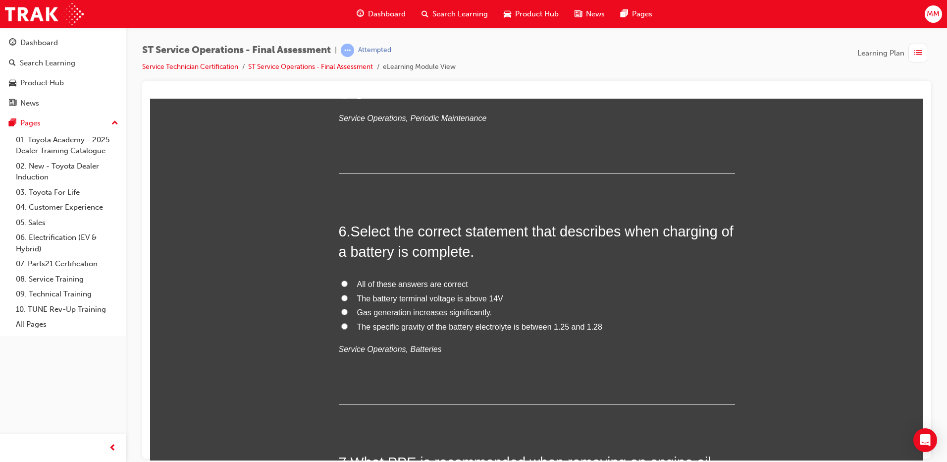
click at [341, 324] on input "The specific gravity of the battery electrolyte is between 1.25 and 1.28" at bounding box center [344, 325] width 6 height 6
radio input "true"
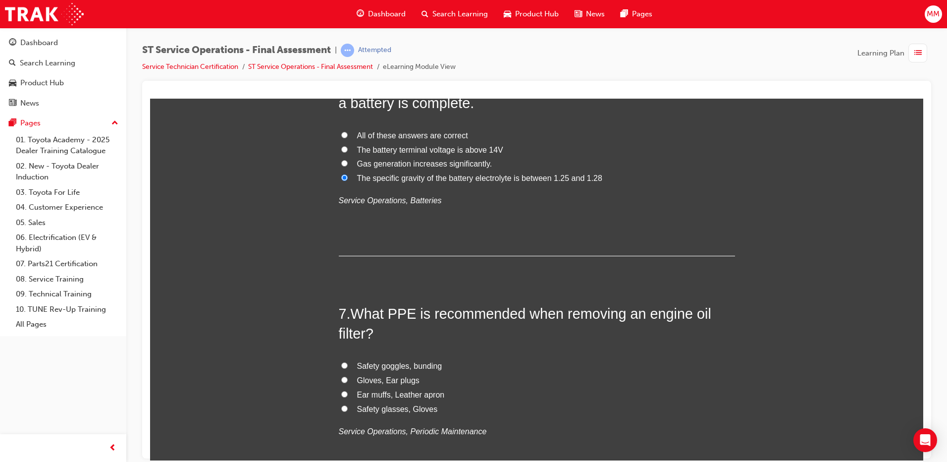
scroll to position [1288, 0]
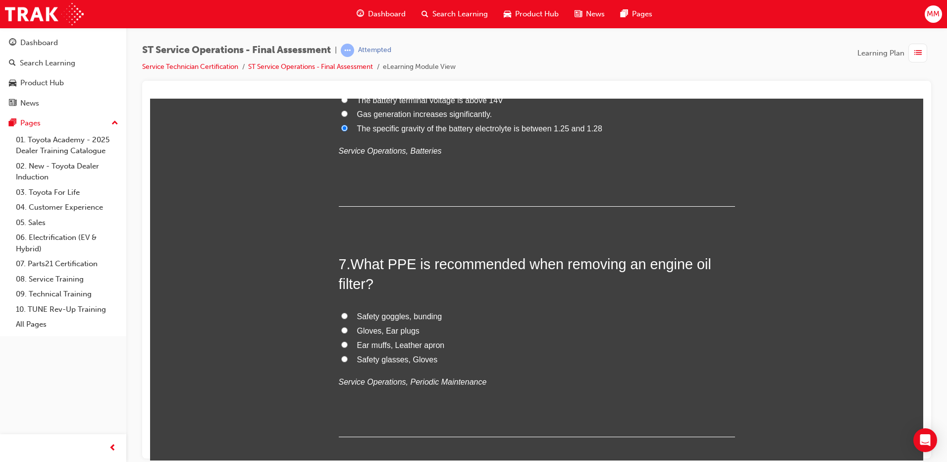
click at [341, 359] on input "Safety glasses, Gloves" at bounding box center [344, 358] width 6 height 6
radio input "true"
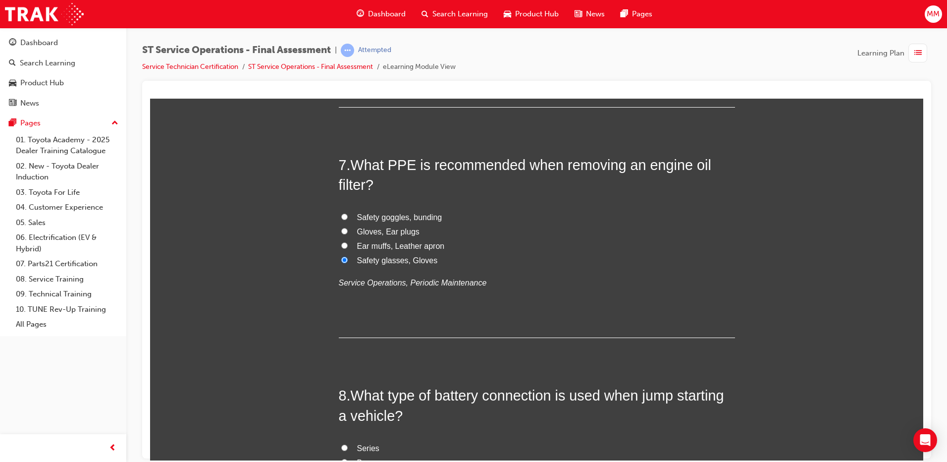
scroll to position [1535, 0]
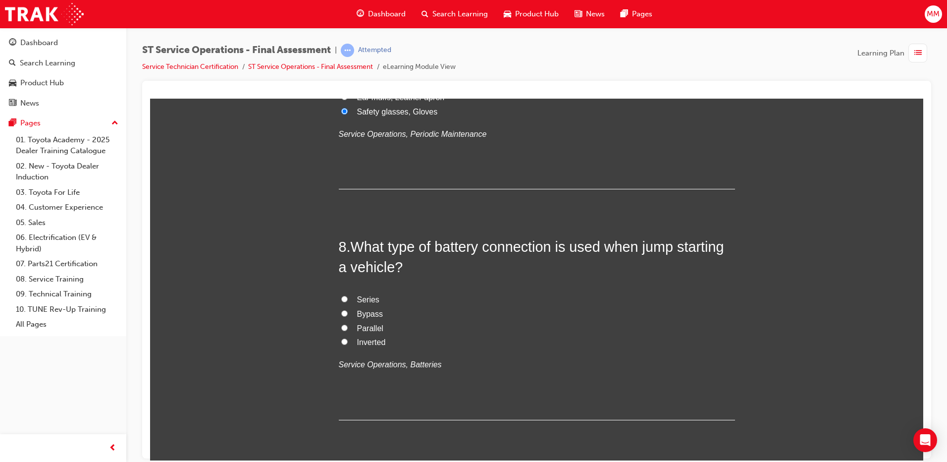
click at [342, 327] on input "Parallel" at bounding box center [344, 327] width 6 height 6
radio input "true"
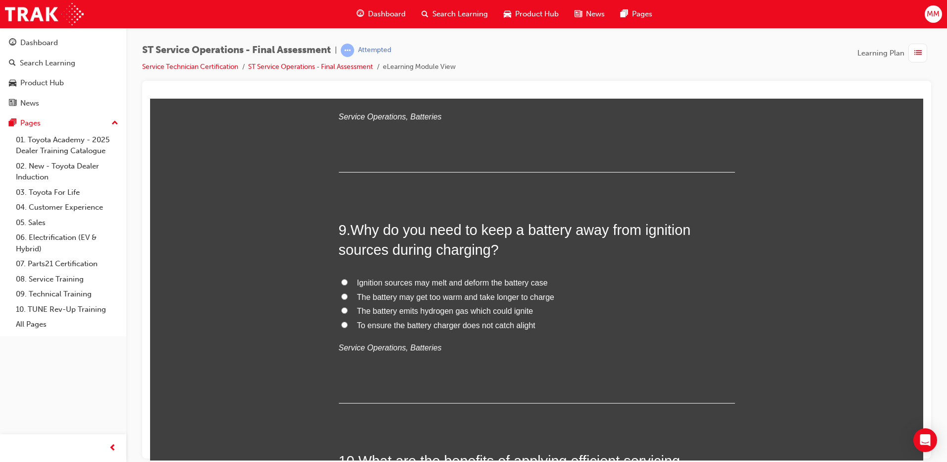
scroll to position [1832, 0]
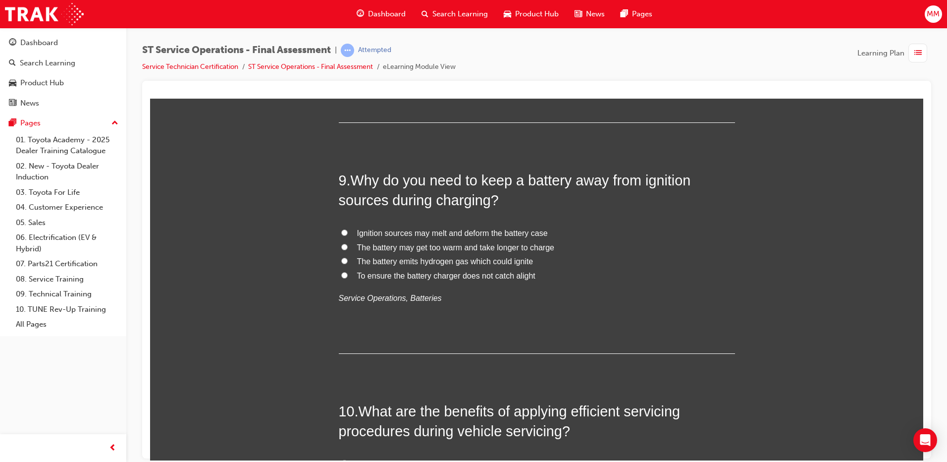
click at [341, 263] on input "The battery emits hydrogen gas which could ignite" at bounding box center [344, 260] width 6 height 6
radio input "true"
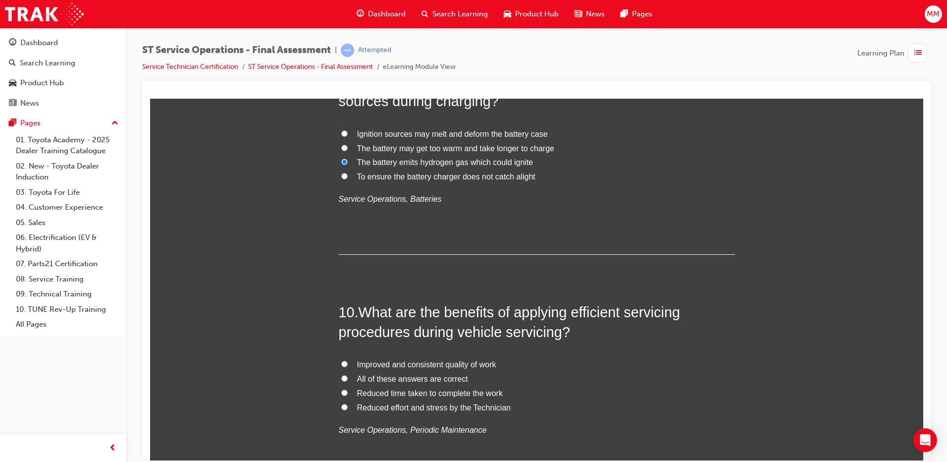
scroll to position [1981, 0]
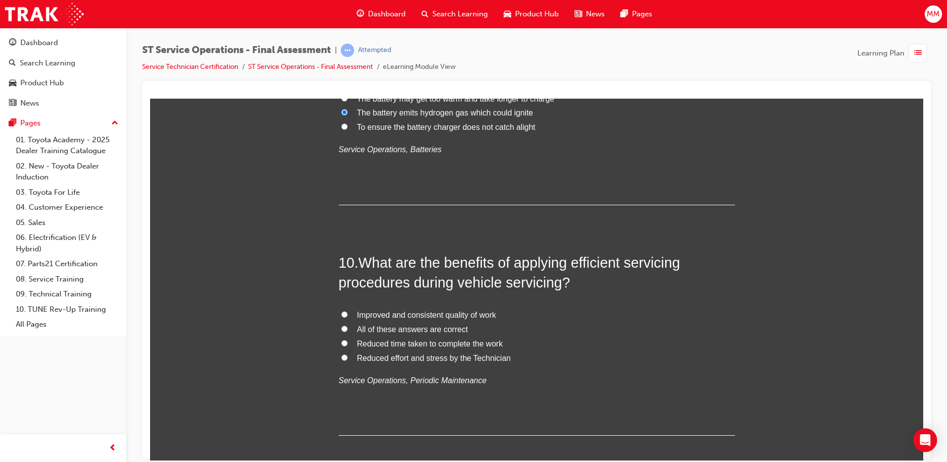
click at [341, 326] on input "All of these answers are correct" at bounding box center [344, 328] width 6 height 6
radio input "true"
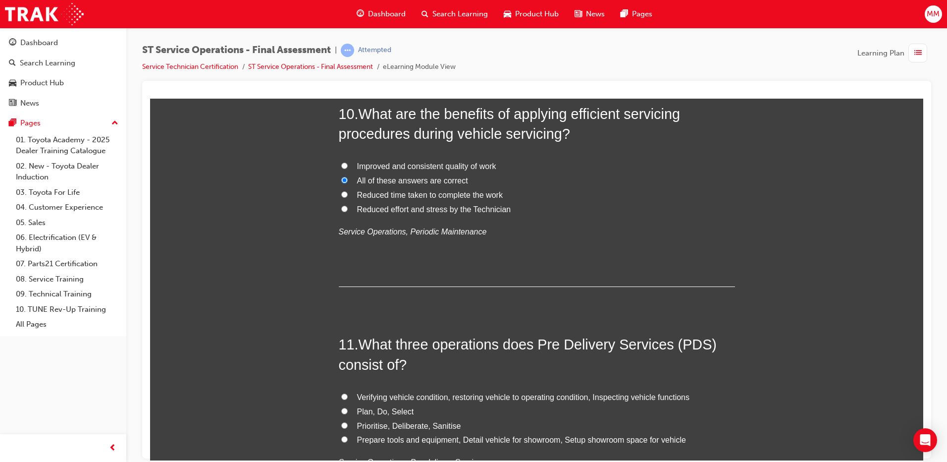
scroll to position [2229, 0]
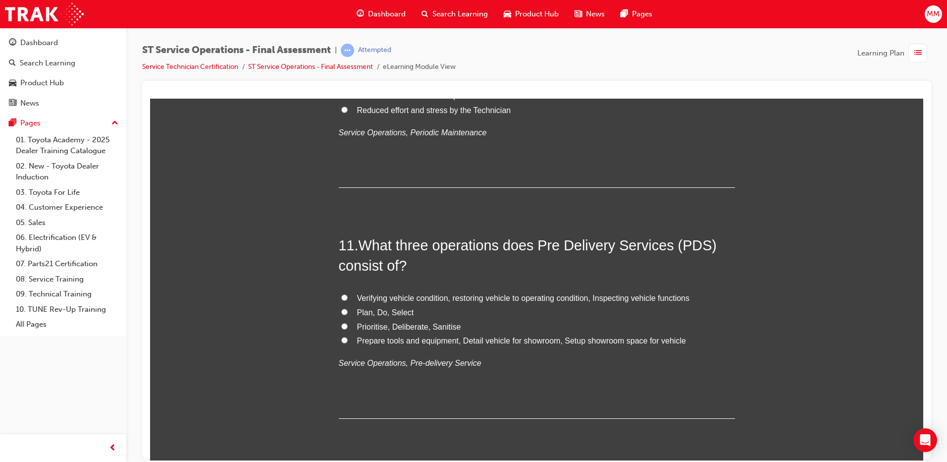
click at [341, 295] on input "Verifying vehicle condition, restoring vehicle to operating condition, Inspecti…" at bounding box center [344, 297] width 6 height 6
radio input "true"
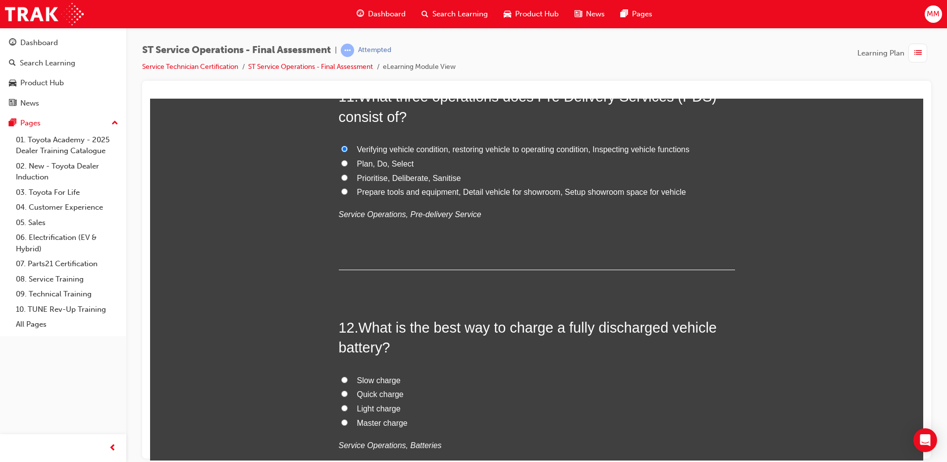
scroll to position [2427, 0]
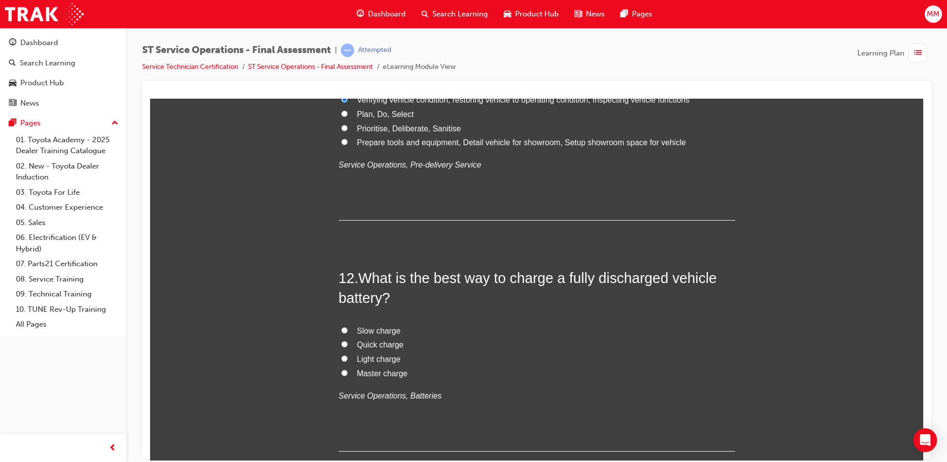
click at [341, 330] on input "Slow charge" at bounding box center [344, 329] width 6 height 6
radio input "true"
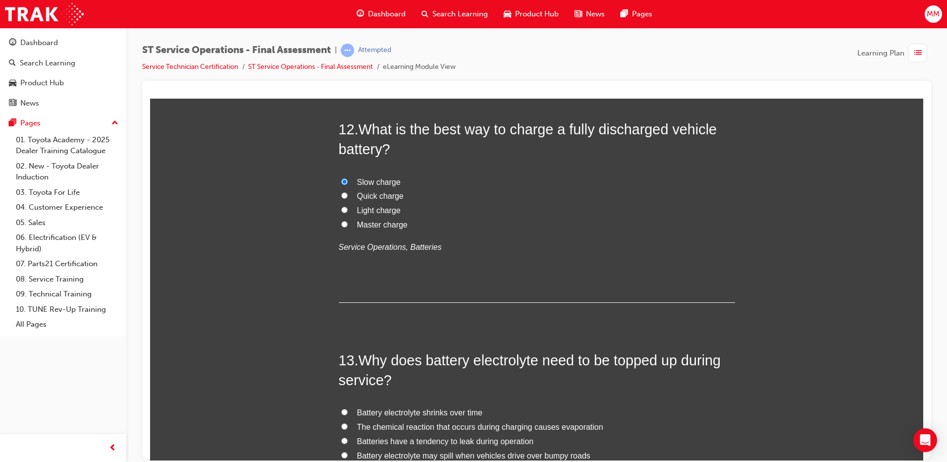
scroll to position [2674, 0]
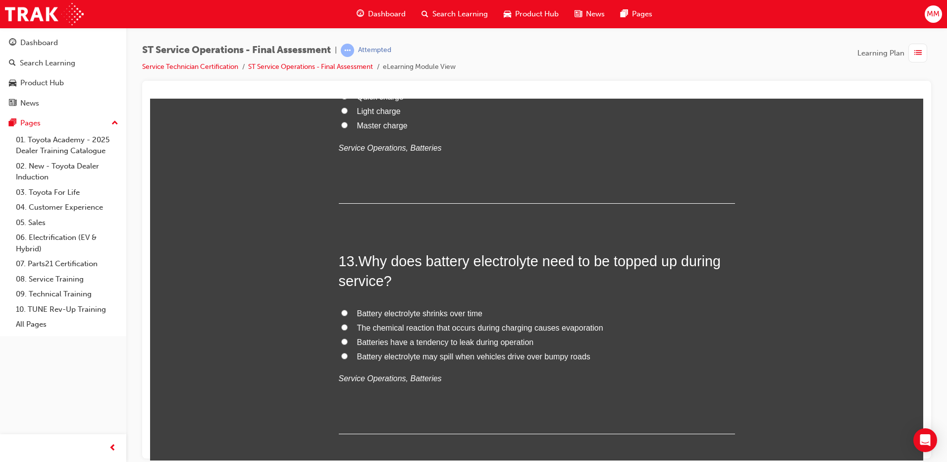
click at [341, 329] on input "The chemical reaction that occurs during charging causes evaporation" at bounding box center [344, 326] width 6 height 6
radio input "true"
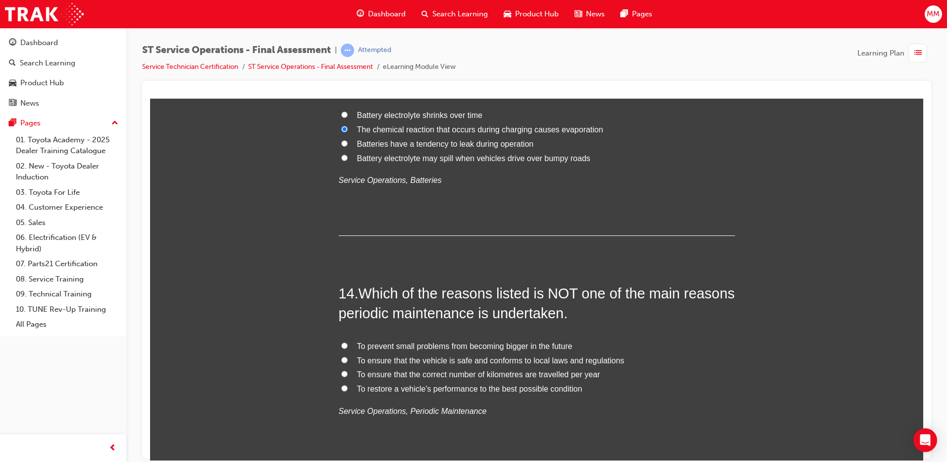
scroll to position [2922, 0]
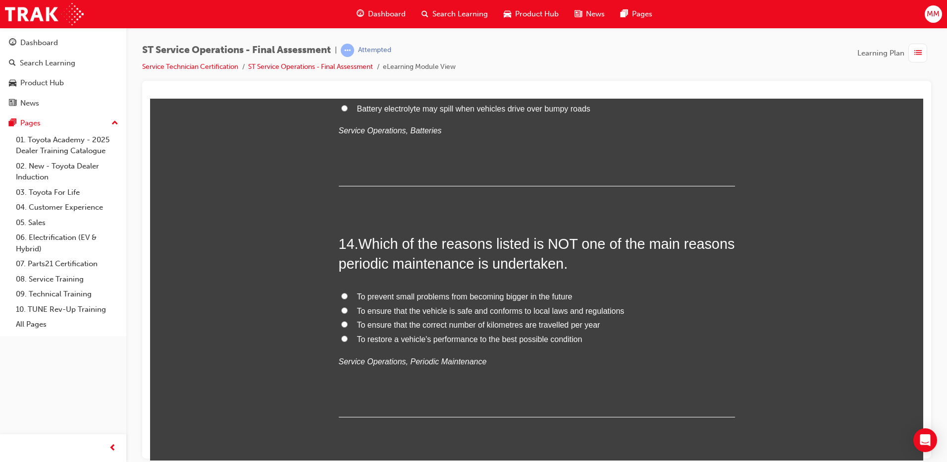
click at [343, 310] on input "To ensure that the vehicle is safe and conforms to local laws and regulations" at bounding box center [344, 310] width 6 height 6
radio input "true"
click at [341, 295] on input "To prevent small problems from becoming bigger in the future" at bounding box center [344, 295] width 6 height 6
radio input "true"
click at [339, 319] on label "To ensure that the correct number of kilometres are travelled per year" at bounding box center [537, 324] width 396 height 14
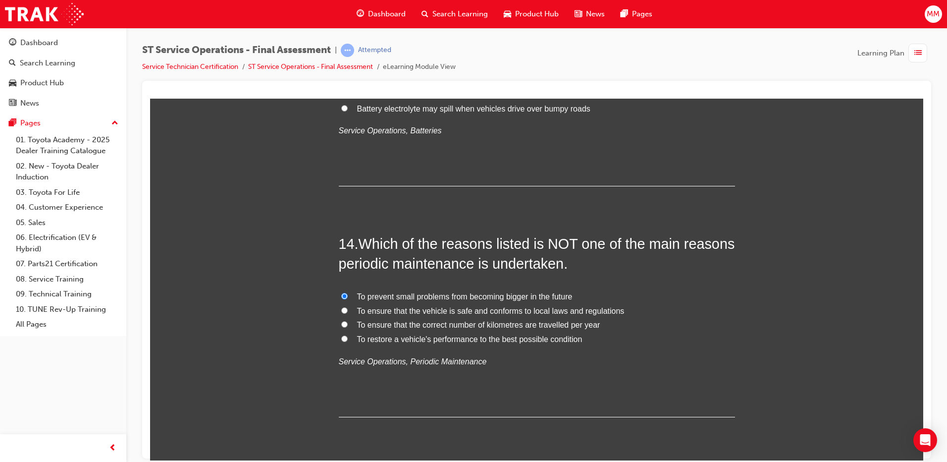
click at [341, 320] on input "To ensure that the correct number of kilometres are travelled per year" at bounding box center [344, 323] width 6 height 6
radio input "true"
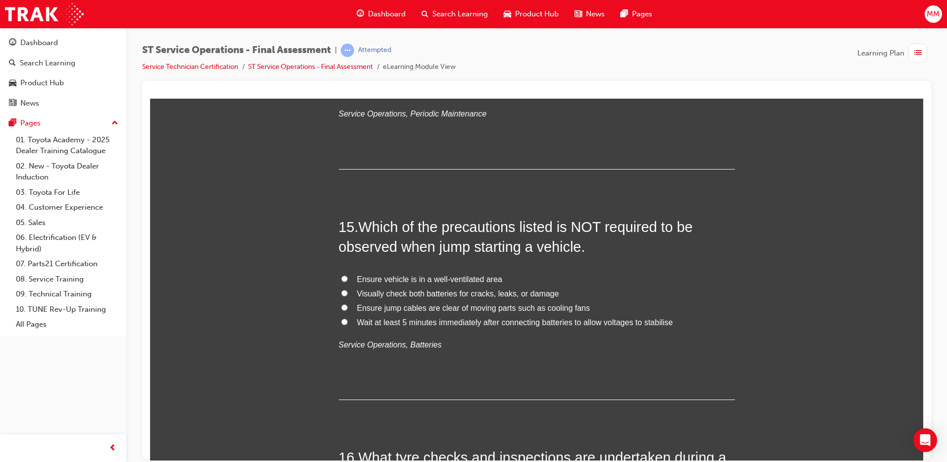
scroll to position [3219, 0]
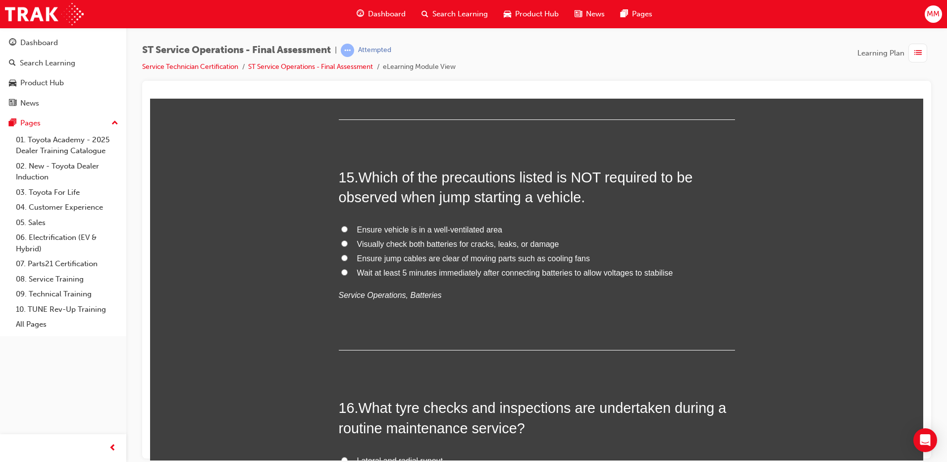
click at [341, 268] on input "Wait at least 5 minutes immediately after connecting batteries to allow voltage…" at bounding box center [344, 271] width 6 height 6
radio input "true"
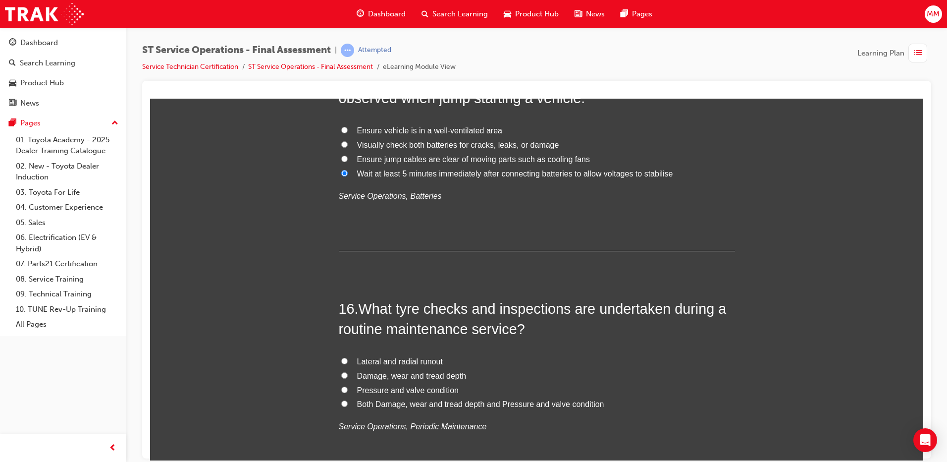
scroll to position [3417, 0]
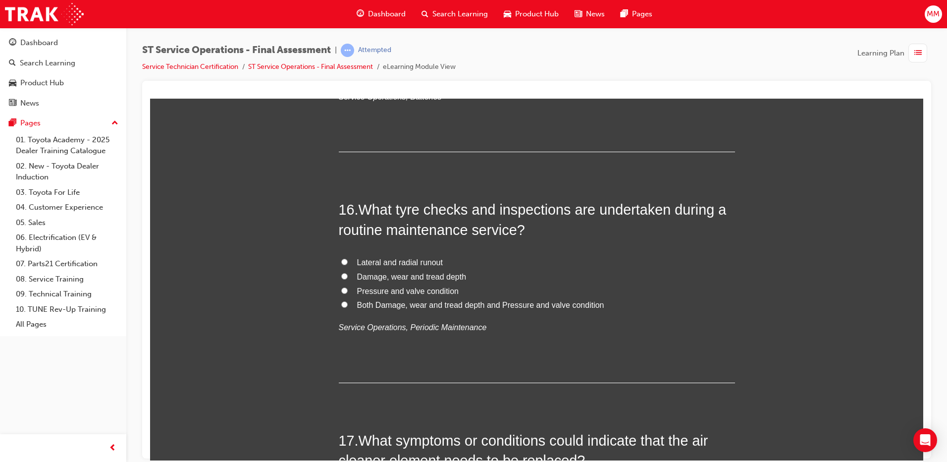
click at [341, 274] on input "Damage, wear and tread depth" at bounding box center [344, 275] width 6 height 6
radio input "true"
click at [341, 305] on input "Both Damage, wear and tread depth and Pressure and valve condition" at bounding box center [344, 304] width 6 height 6
radio input "true"
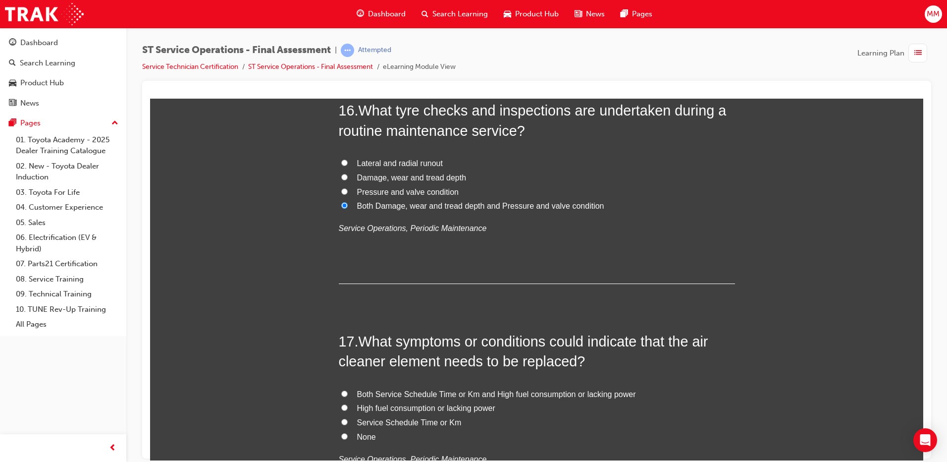
scroll to position [3665, 0]
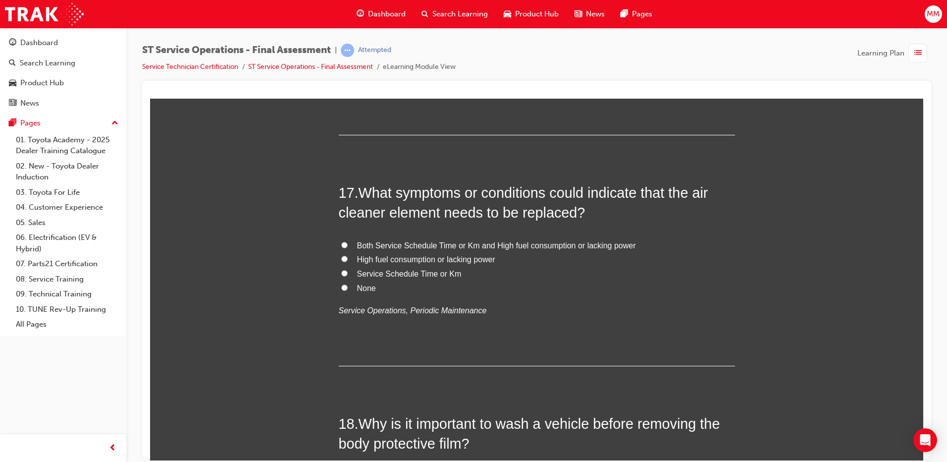
click at [341, 243] on input "Both Service Schedule Time or Km and High fuel consumption or lacking power" at bounding box center [344, 244] width 6 height 6
radio input "true"
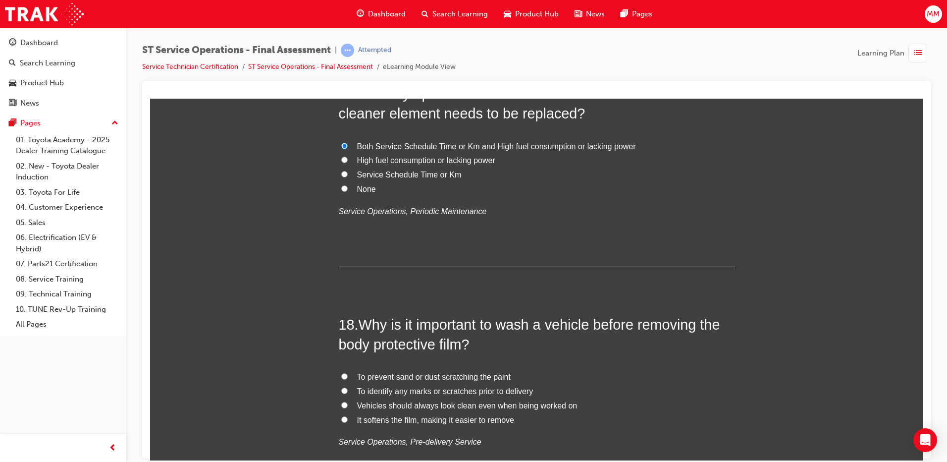
scroll to position [3813, 0]
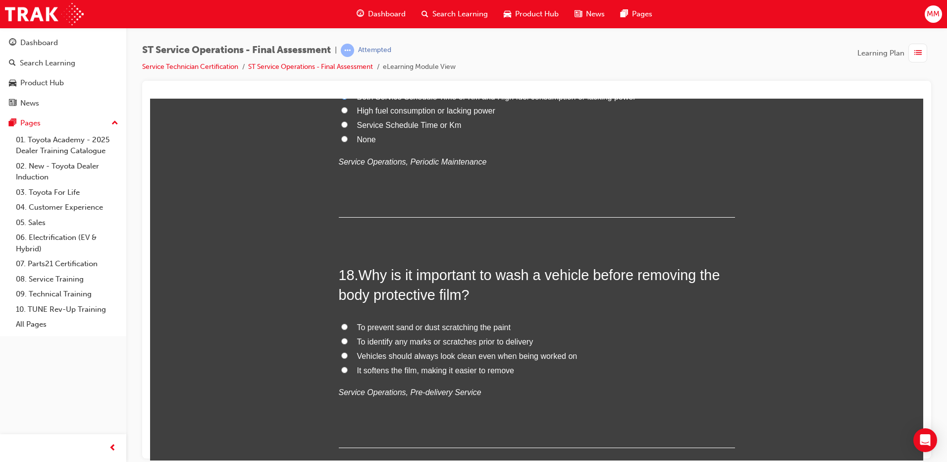
click at [341, 340] on input "To identify any marks or scratches prior to delivery" at bounding box center [344, 340] width 6 height 6
radio input "true"
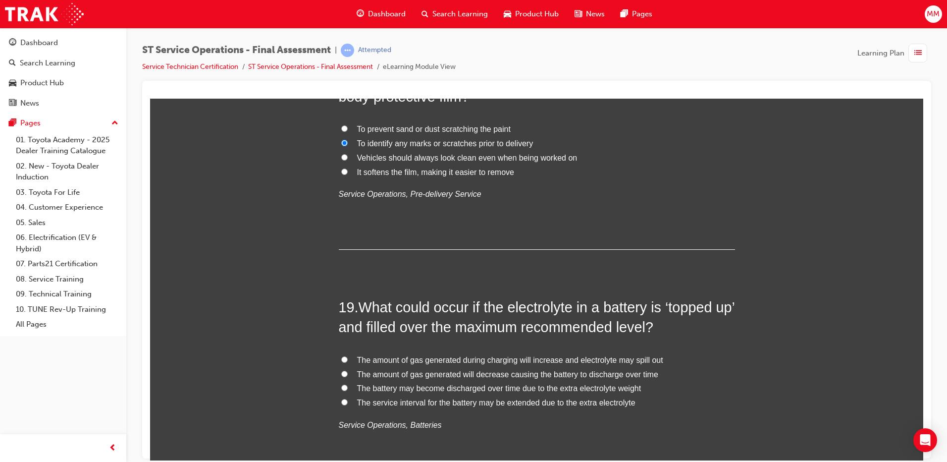
scroll to position [4061, 0]
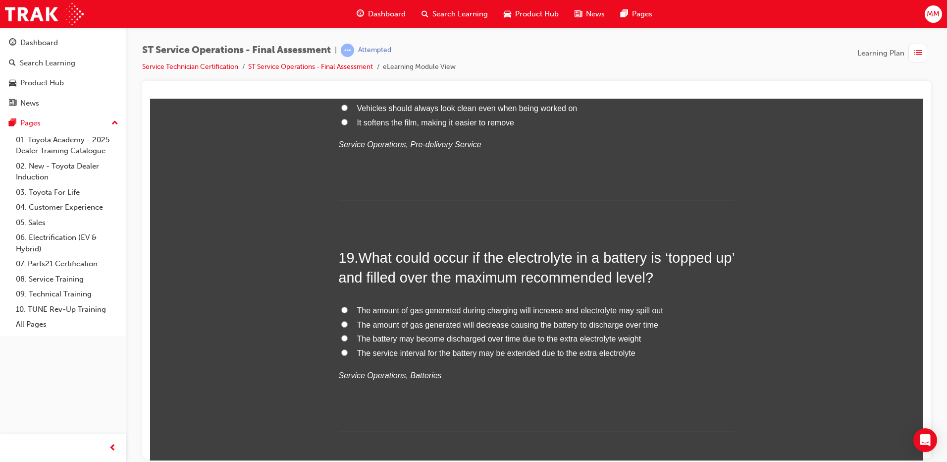
click at [343, 303] on label "The amount of gas generated during charging will increase and electrolyte may s…" at bounding box center [537, 310] width 396 height 14
click at [343, 306] on input "The amount of gas generated during charging will increase and electrolyte may s…" at bounding box center [344, 309] width 6 height 6
radio input "true"
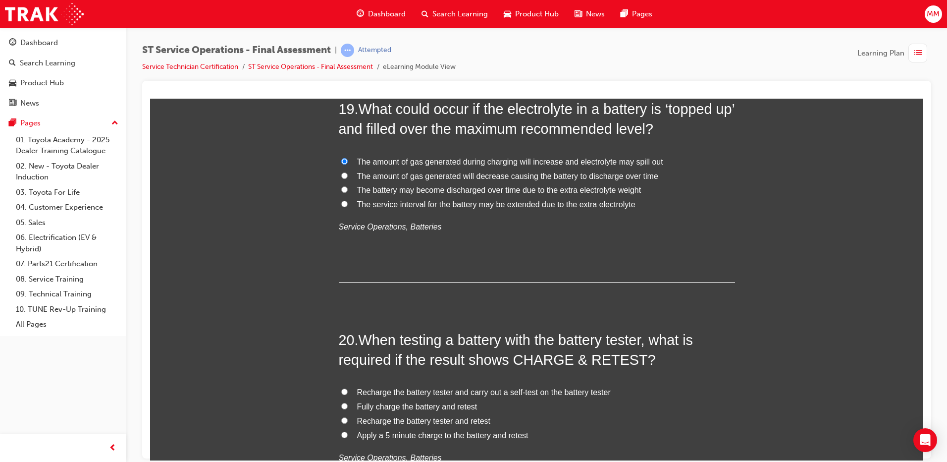
scroll to position [4259, 0]
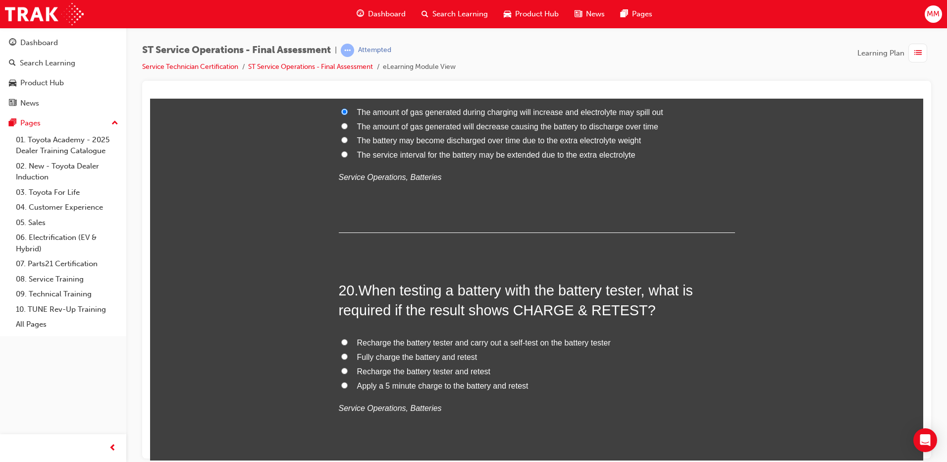
click at [341, 354] on input "Fully charge the battery and retest" at bounding box center [344, 356] width 6 height 6
radio input "true"
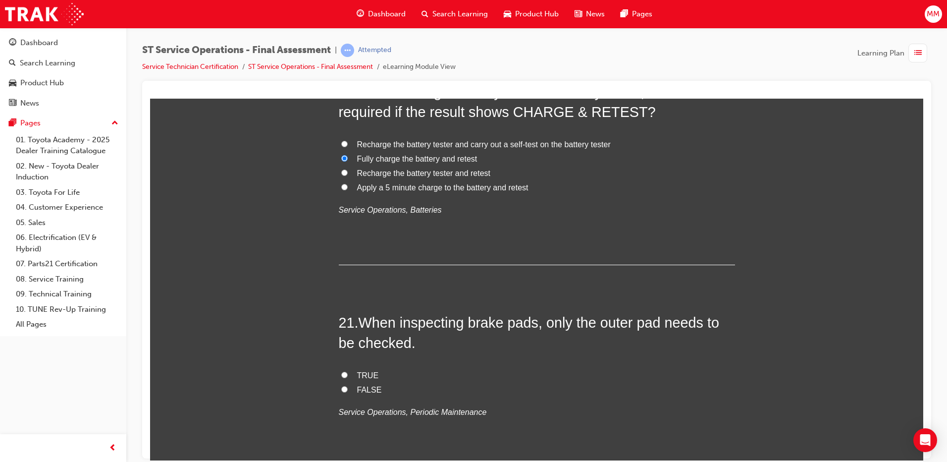
scroll to position [4507, 0]
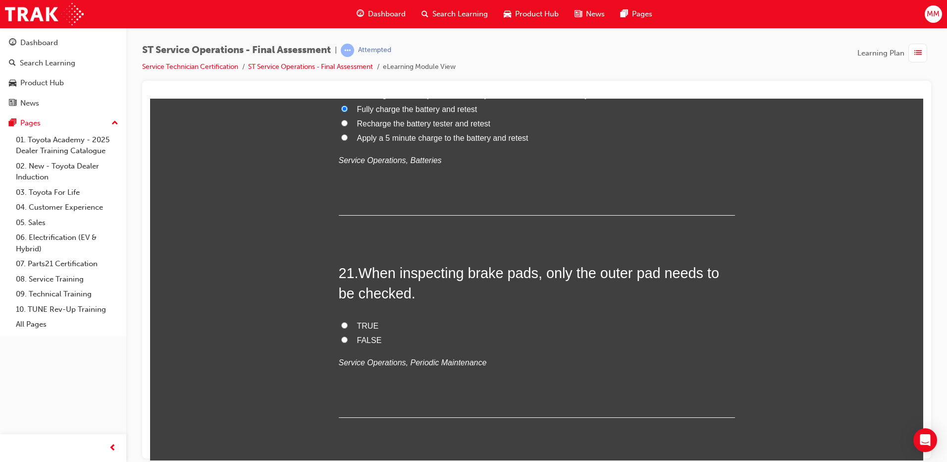
click at [341, 339] on input "FALSE" at bounding box center [344, 339] width 6 height 6
radio input "true"
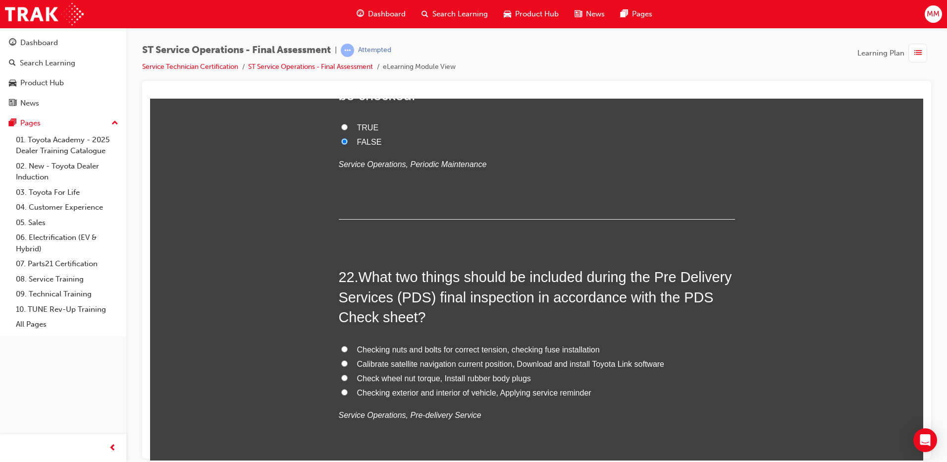
click at [341, 374] on input "Check wheel nut torque, Install rubber body plugs" at bounding box center [344, 377] width 6 height 6
radio input "true"
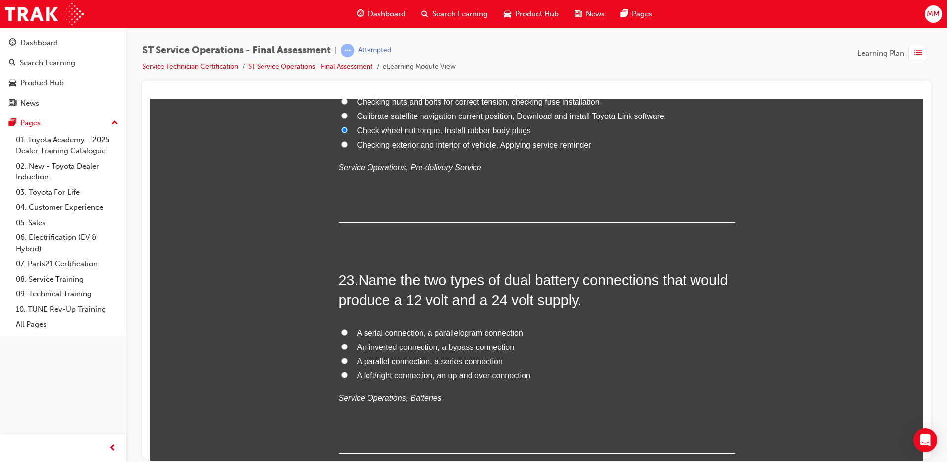
scroll to position [5051, 0]
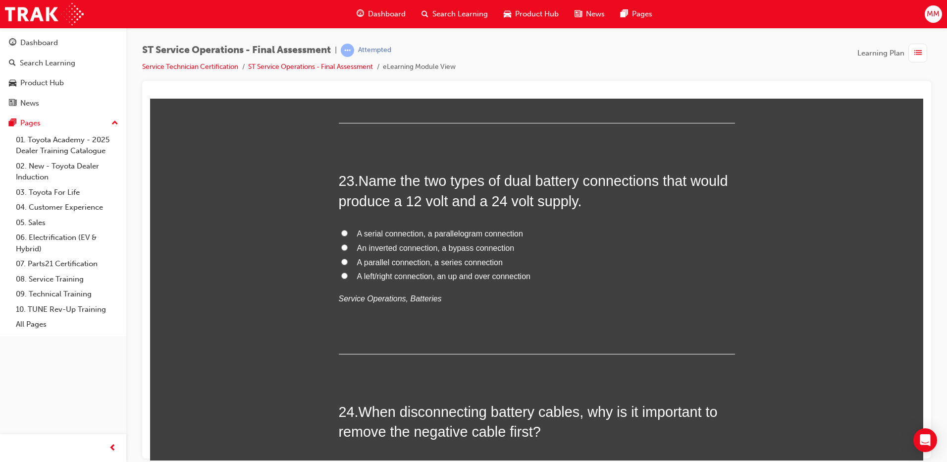
click at [342, 261] on input "A parallel connection, a series connection" at bounding box center [344, 261] width 6 height 6
radio input "true"
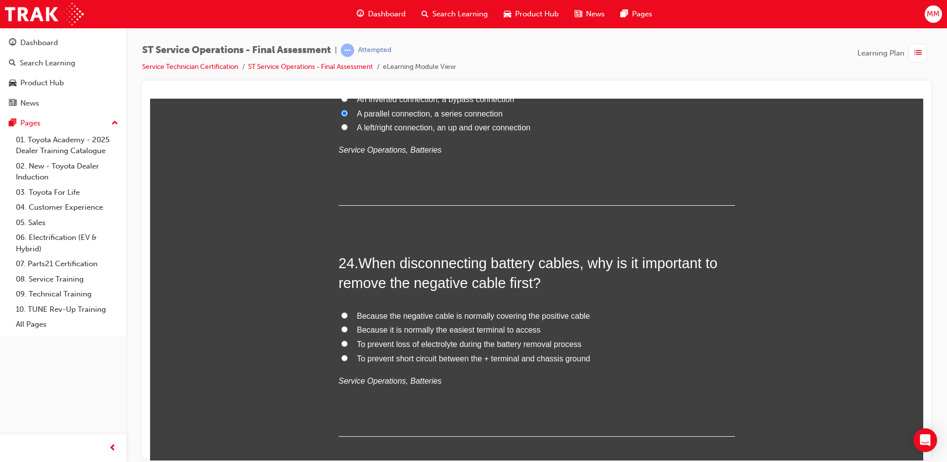
scroll to position [5249, 0]
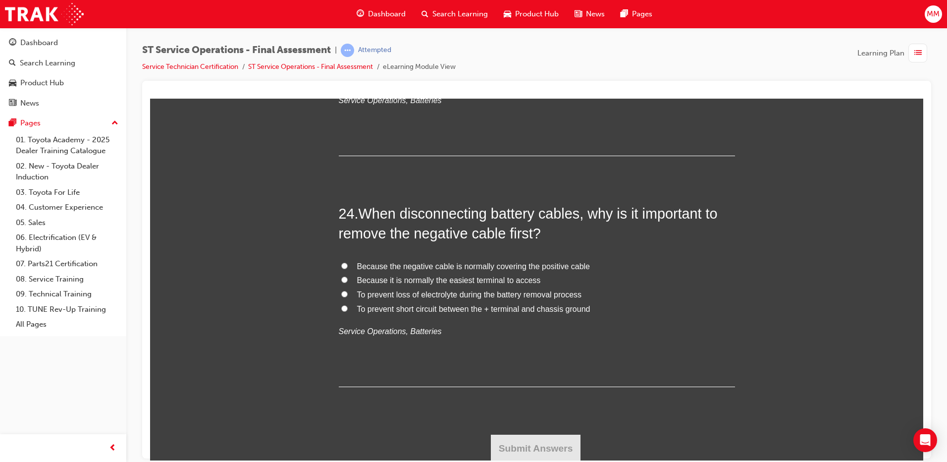
click at [341, 308] on input "To prevent short circuit between the + terminal and chassis ground" at bounding box center [344, 308] width 6 height 6
radio input "true"
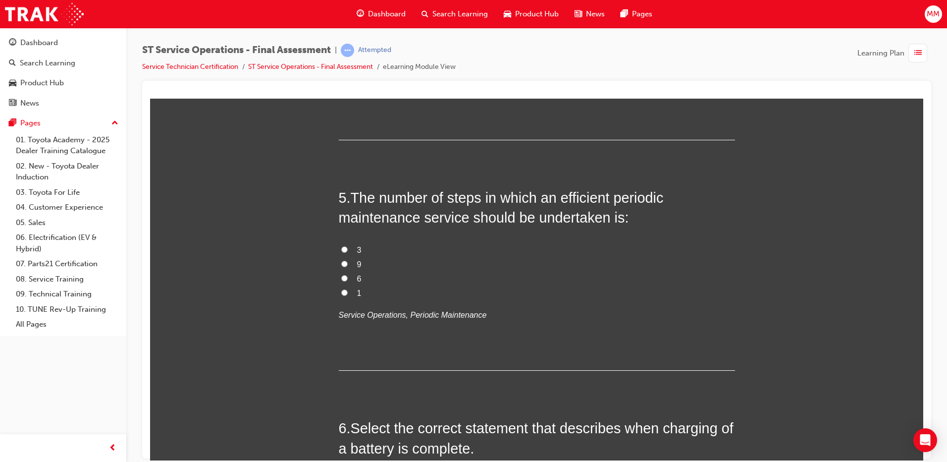
scroll to position [843, 0]
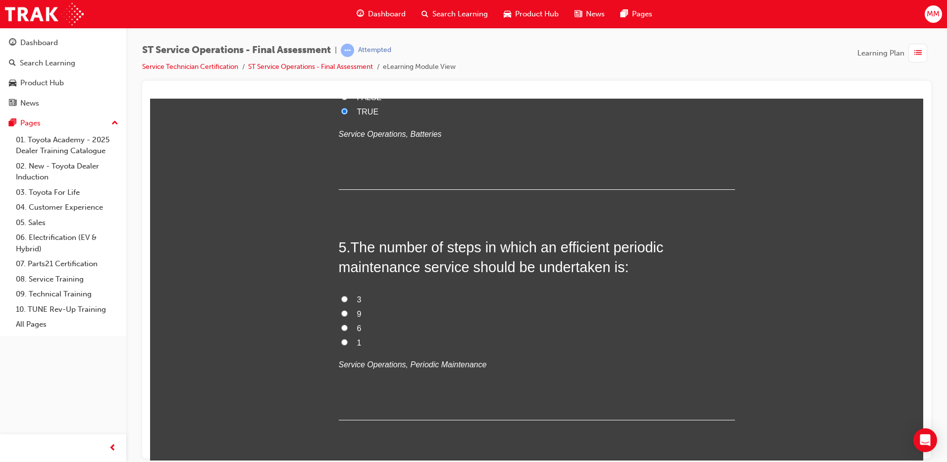
click at [341, 299] on input "3" at bounding box center [344, 298] width 6 height 6
radio input "true"
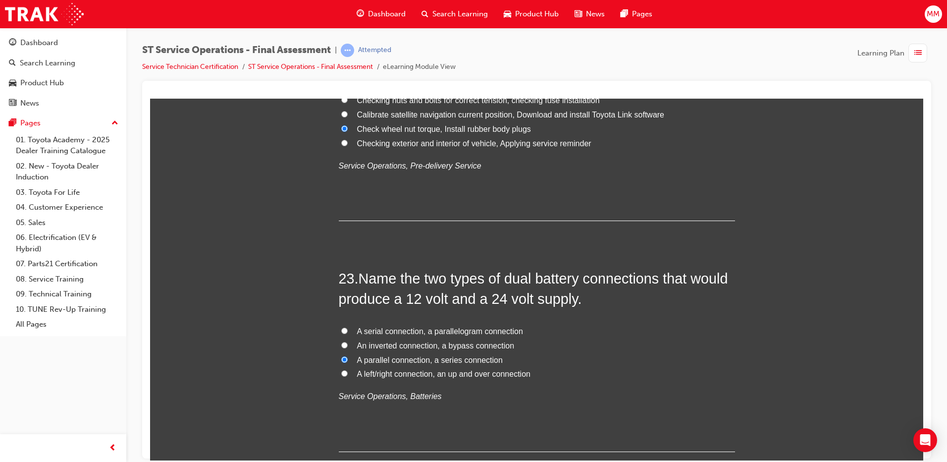
scroll to position [5251, 0]
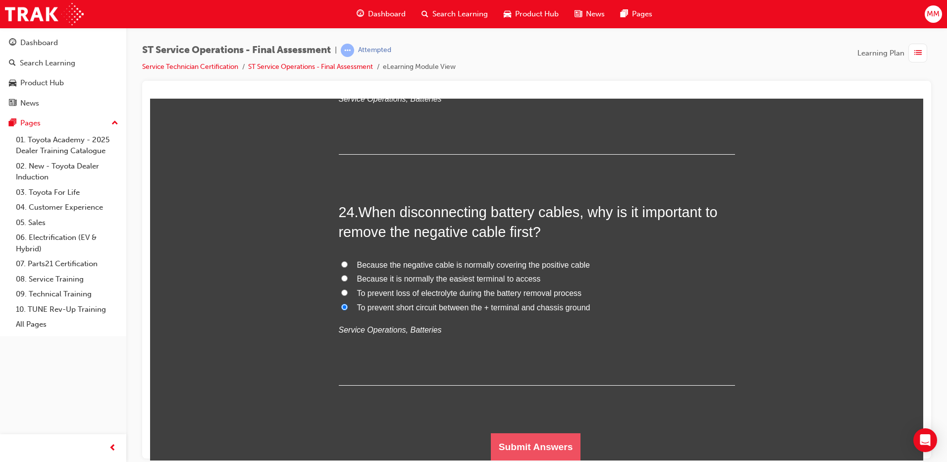
click at [551, 439] on button "Submit Answers" at bounding box center [536, 446] width 90 height 28
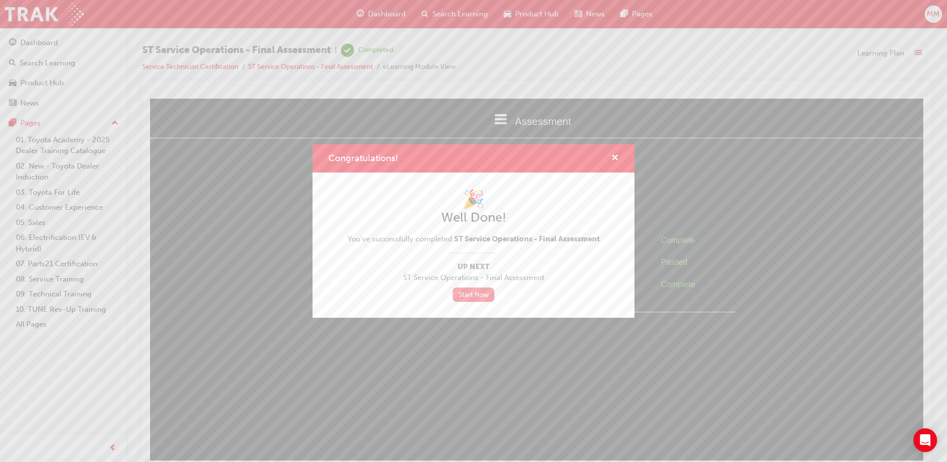
click at [471, 295] on link "Start Now" at bounding box center [474, 294] width 42 height 14
click at [480, 297] on link "Start Now" at bounding box center [474, 294] width 42 height 14
click at [487, 295] on link "Start Now" at bounding box center [474, 294] width 42 height 14
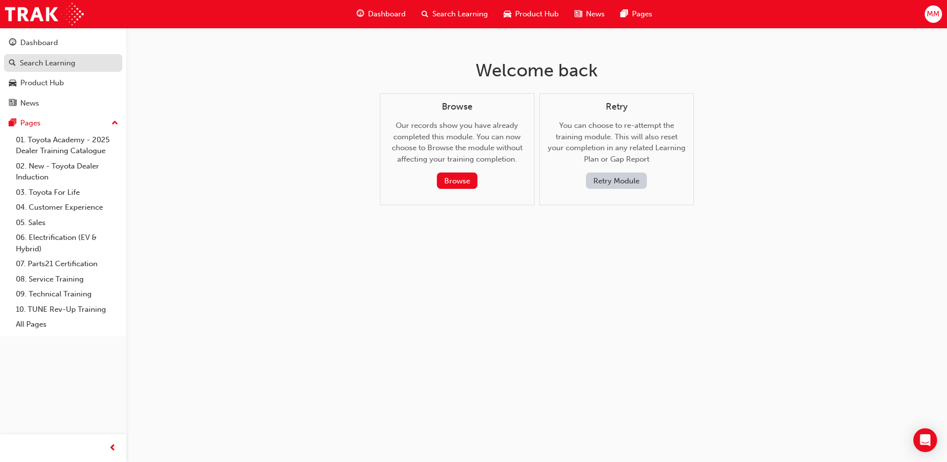
click at [34, 65] on div "Search Learning" at bounding box center [47, 62] width 55 height 11
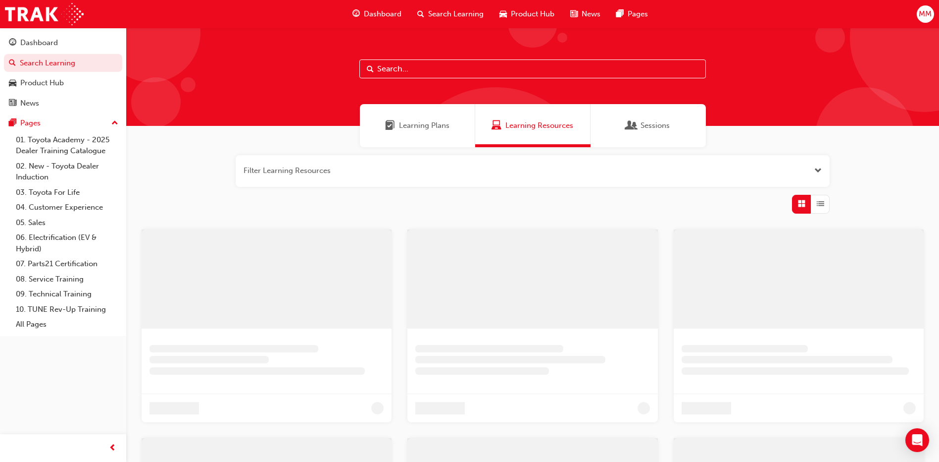
click at [405, 125] on span "Learning Plans" at bounding box center [424, 125] width 51 height 11
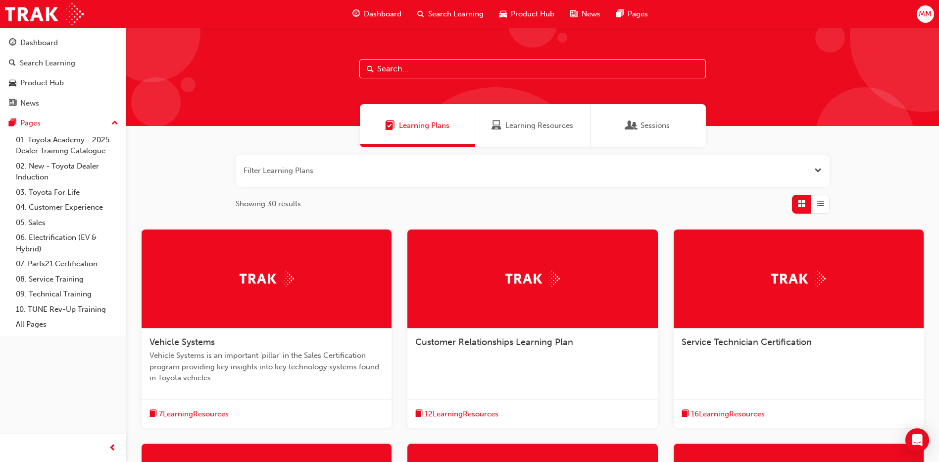
scroll to position [198, 0]
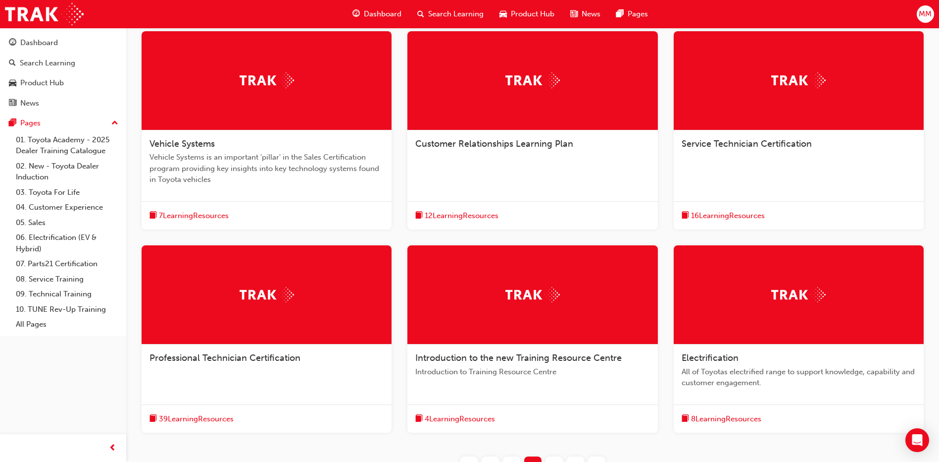
click at [781, 154] on div "Service Technician Certification" at bounding box center [799, 149] width 250 height 38
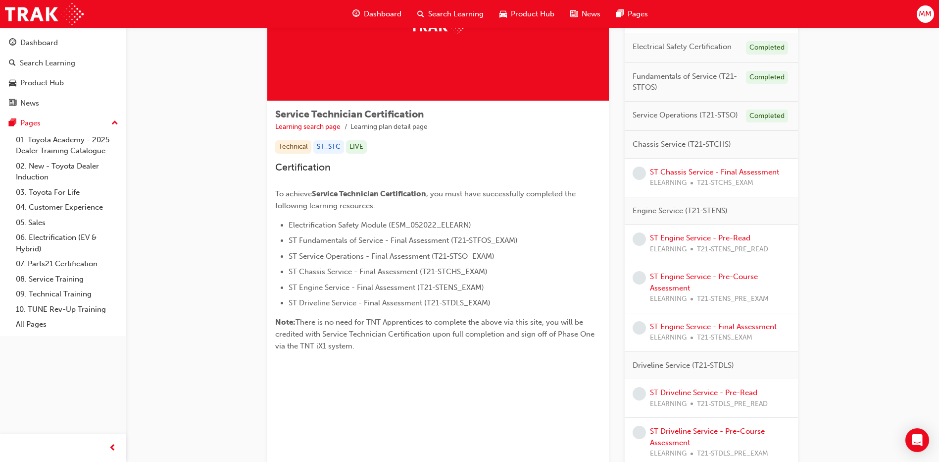
scroll to position [50, 0]
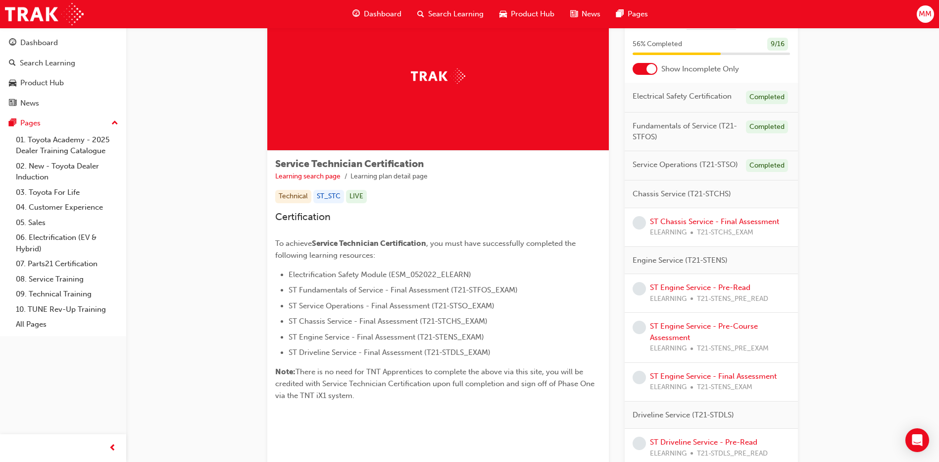
click at [699, 235] on span "T21-STCHS_EXAM" at bounding box center [725, 232] width 56 height 11
click at [683, 229] on span "ELEARNING" at bounding box center [668, 232] width 37 height 11
click at [651, 223] on link "ST Chassis Service - Final Assessment" at bounding box center [714, 221] width 129 height 9
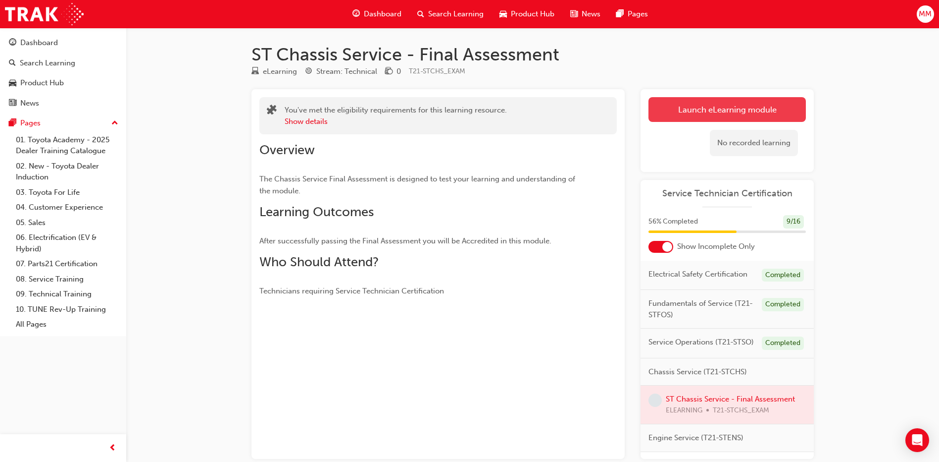
click at [719, 109] on link "Launch eLearning module" at bounding box center [727, 109] width 157 height 25
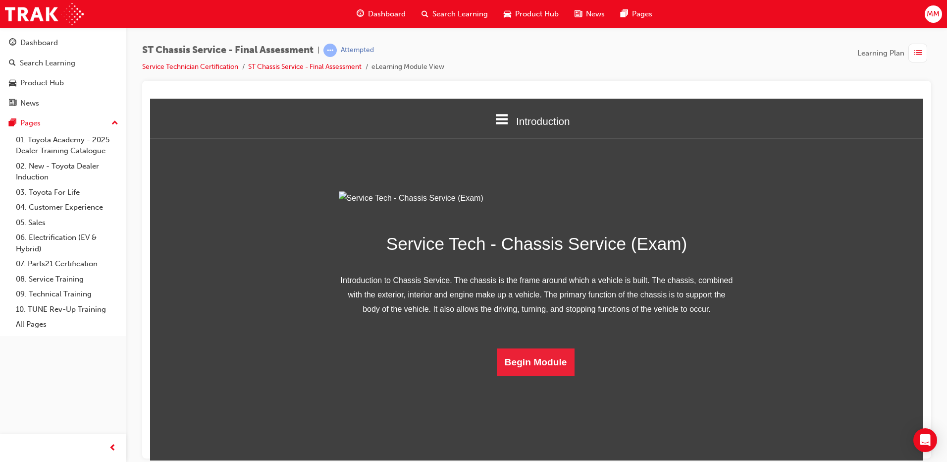
scroll to position [25, 0]
click at [548, 375] on button "Begin Module" at bounding box center [536, 362] width 78 height 28
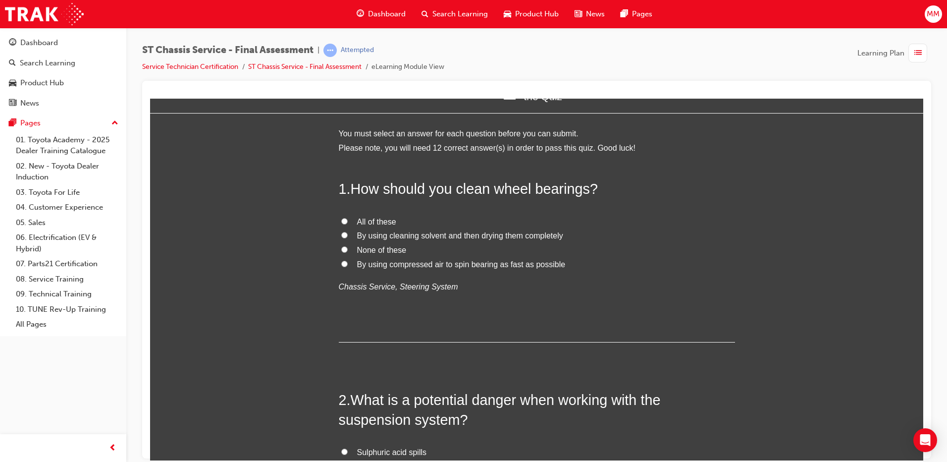
scroll to position [0, 0]
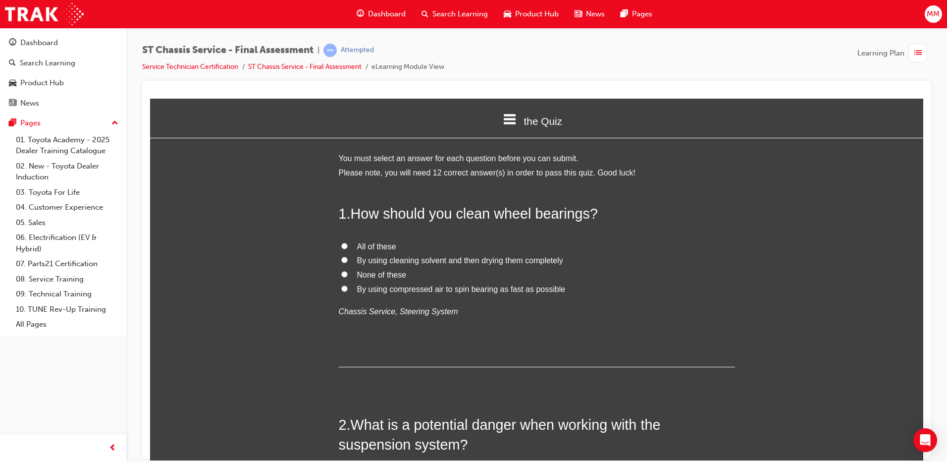
click at [341, 259] on input "By using cleaning solvent and then drying them completely" at bounding box center [344, 259] width 6 height 6
radio input "true"
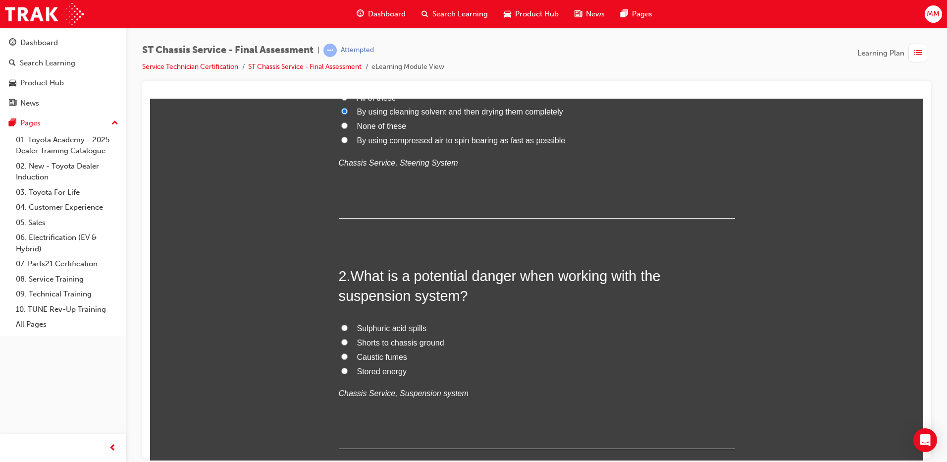
scroll to position [198, 0]
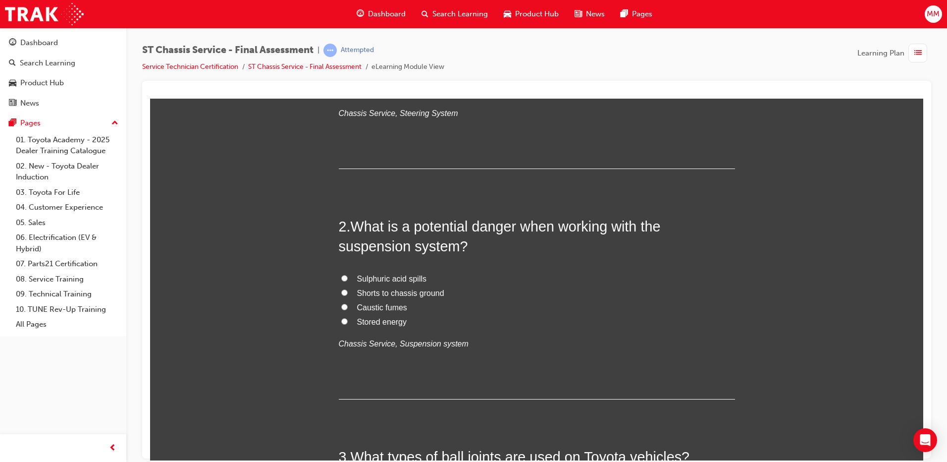
click at [342, 321] on input "Stored energy" at bounding box center [344, 320] width 6 height 6
radio input "true"
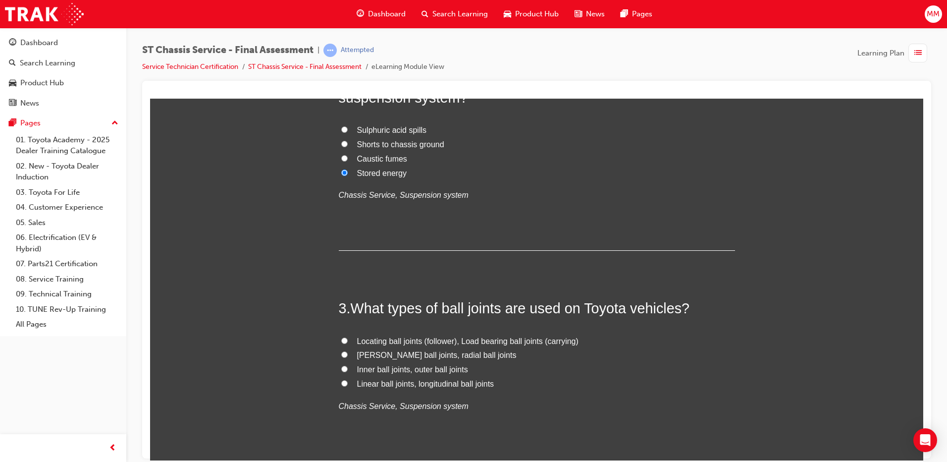
scroll to position [396, 0]
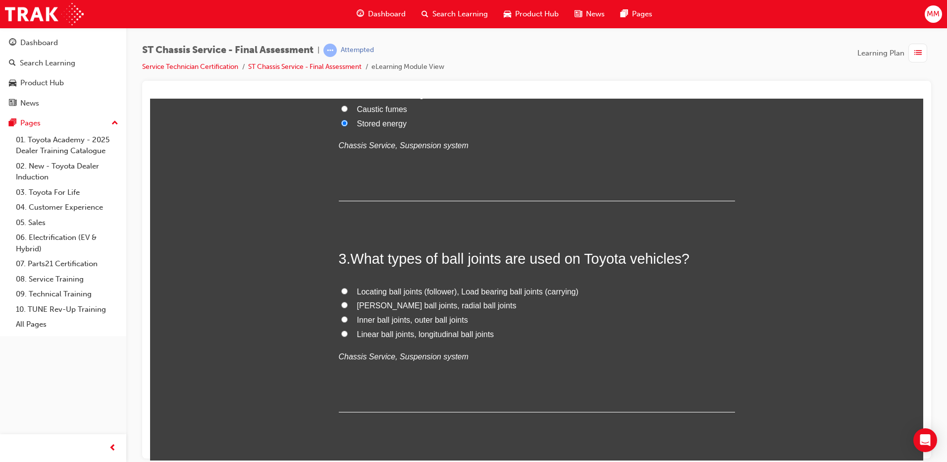
click at [341, 292] on input "Locating ball joints (follower), Load bearing ball joints (carrying)" at bounding box center [344, 290] width 6 height 6
radio input "true"
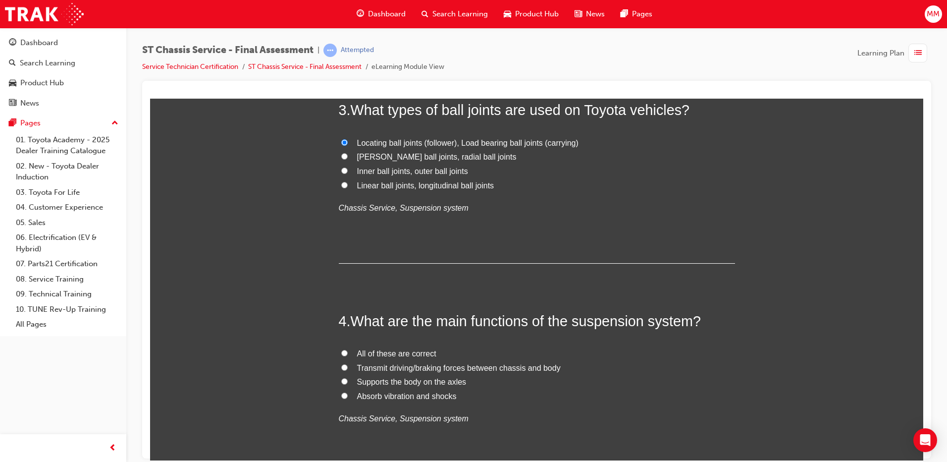
scroll to position [594, 0]
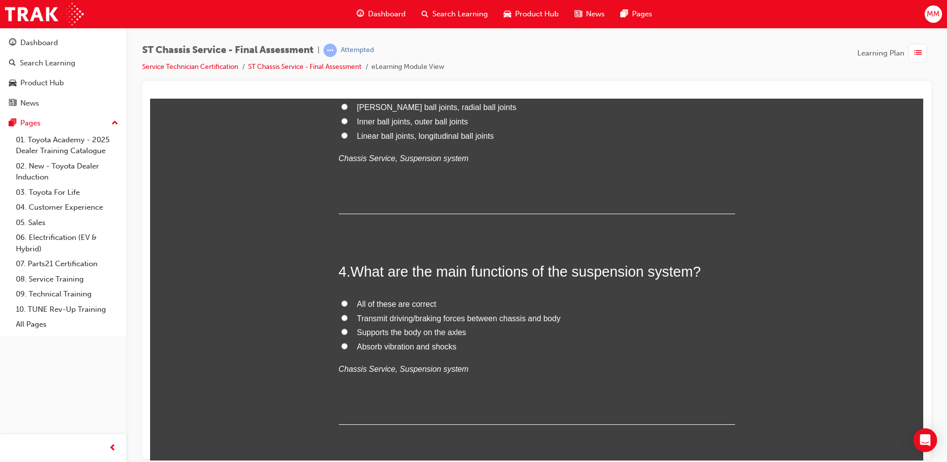
click at [341, 344] on input "Absorb vibration and shocks" at bounding box center [344, 345] width 6 height 6
radio input "true"
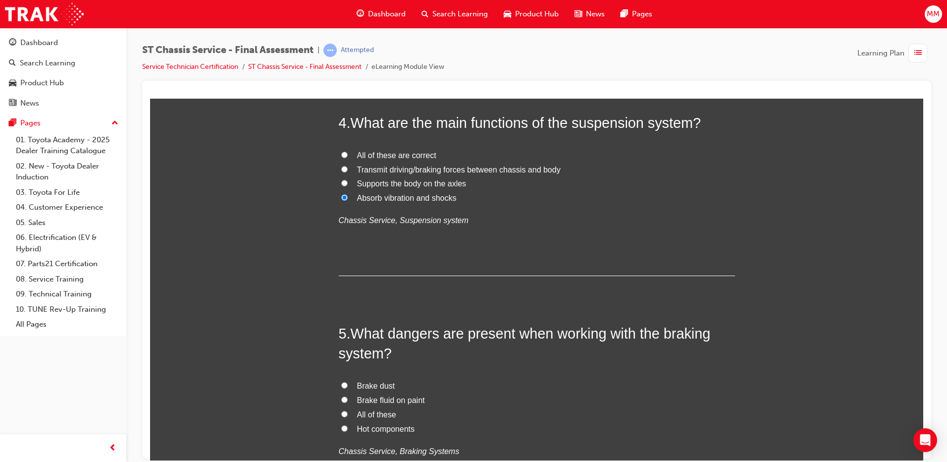
scroll to position [842, 0]
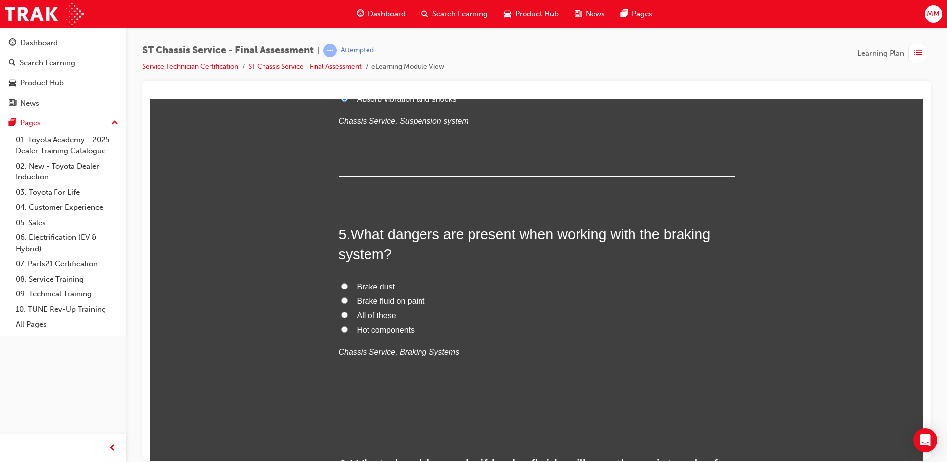
click at [342, 312] on input "All of these" at bounding box center [344, 314] width 6 height 6
radio input "true"
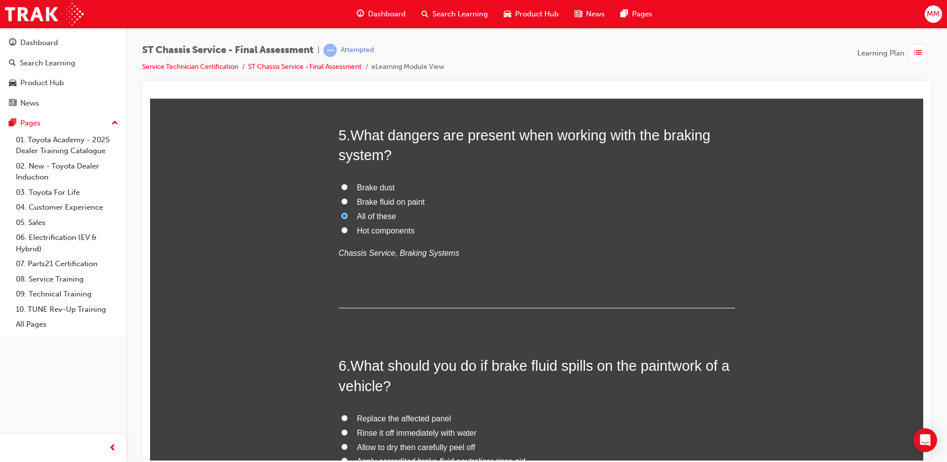
scroll to position [1040, 0]
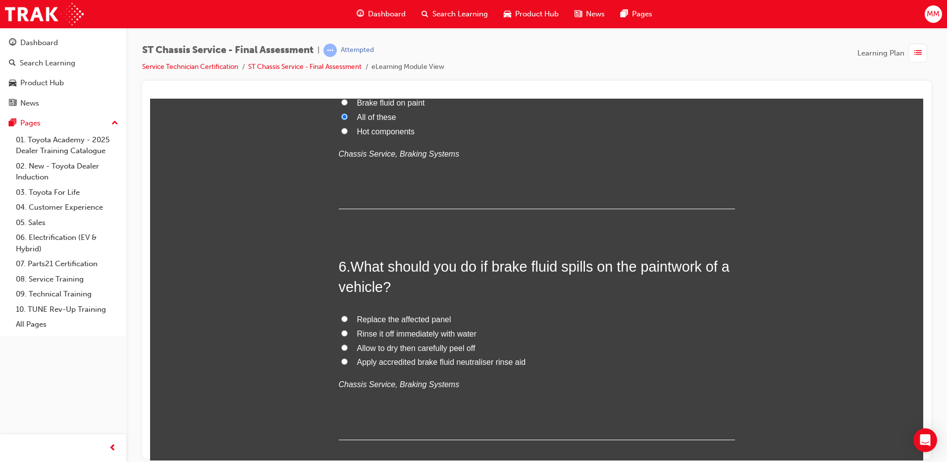
click at [341, 331] on input "Rinse it off immediately with water" at bounding box center [344, 332] width 6 height 6
radio input "true"
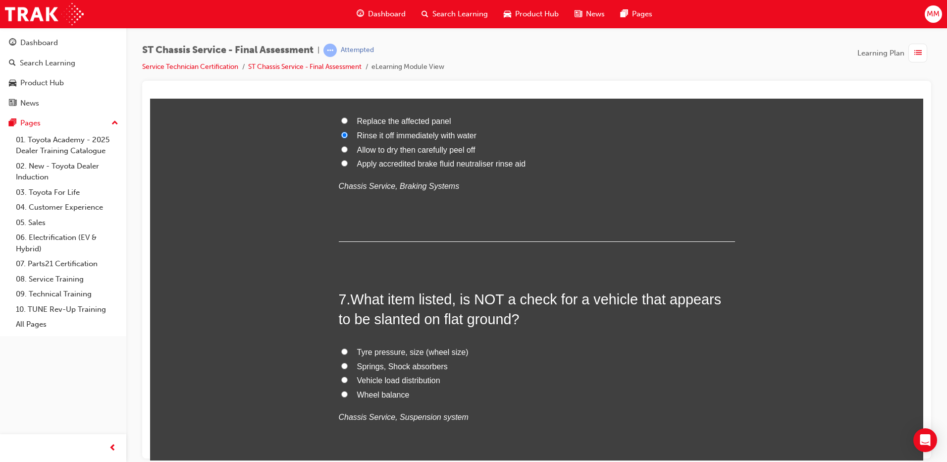
scroll to position [1288, 0]
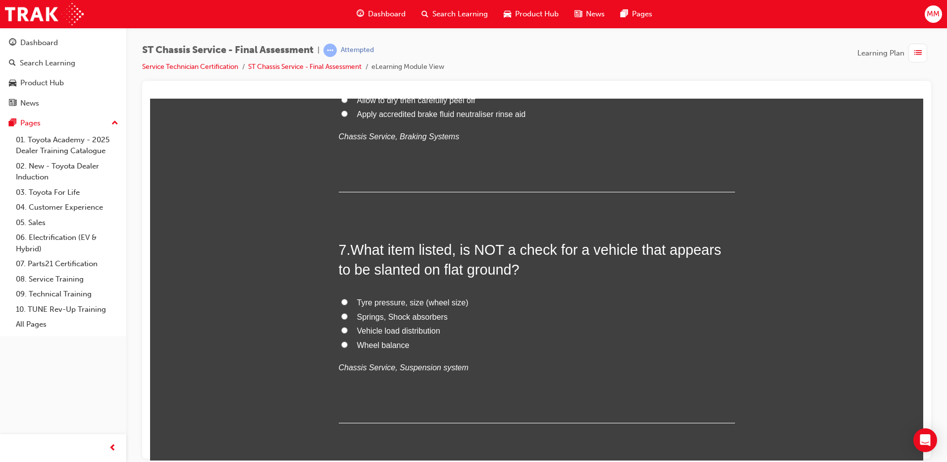
click at [341, 346] on input "Wheel balance" at bounding box center [344, 344] width 6 height 6
radio input "true"
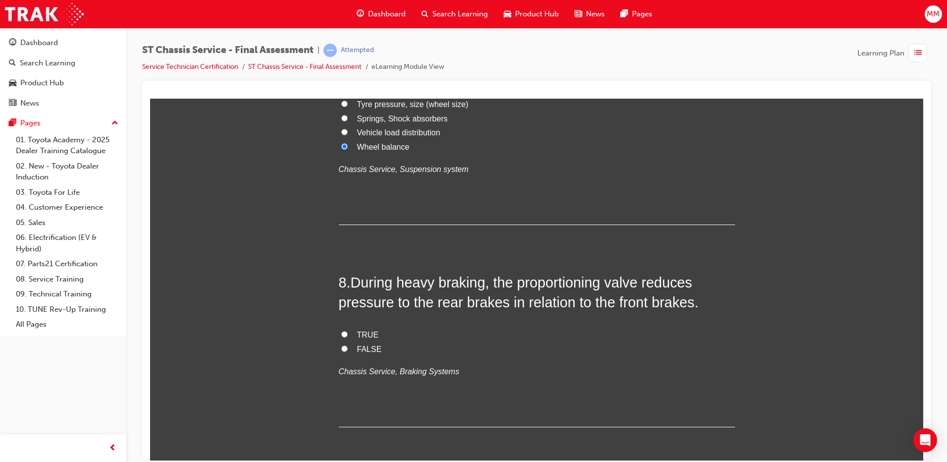
scroll to position [1535, 0]
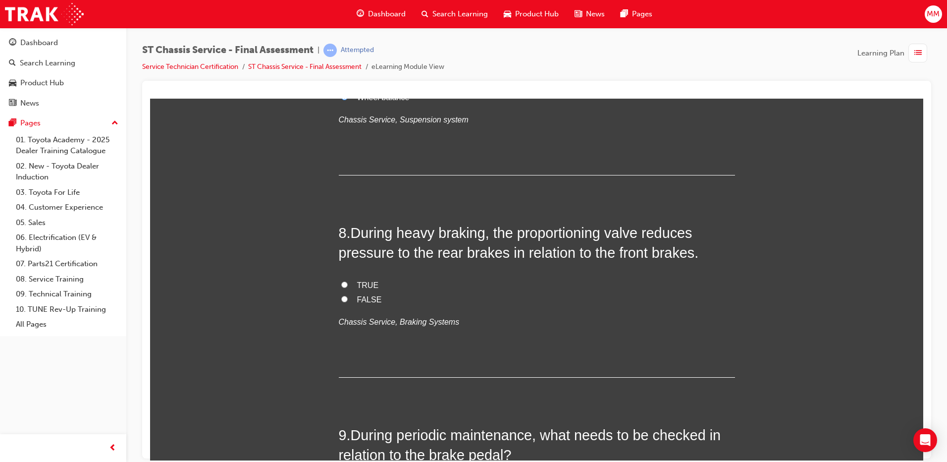
click at [341, 283] on input "TRUE" at bounding box center [344, 284] width 6 height 6
radio input "true"
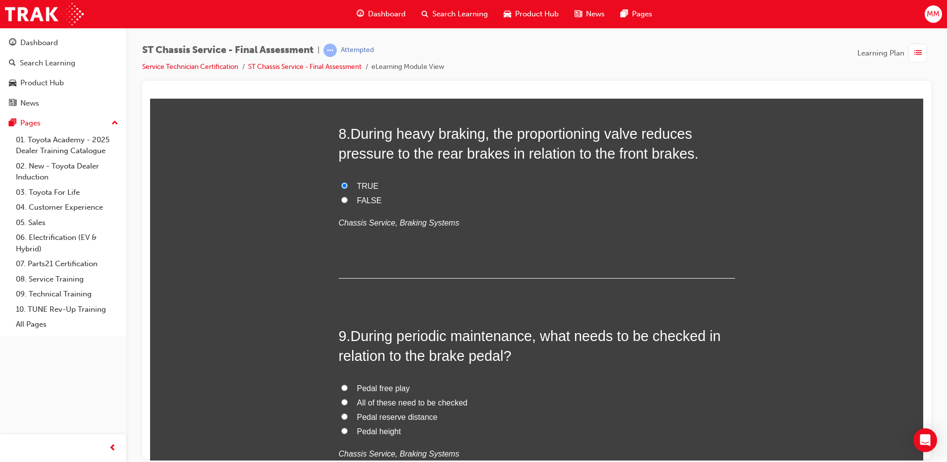
scroll to position [1733, 0]
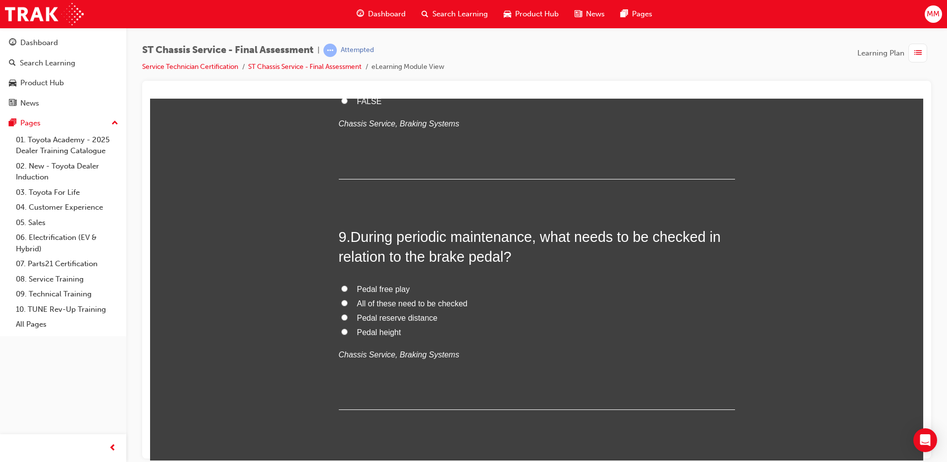
click at [341, 303] on input "All of these need to be checked" at bounding box center [344, 302] width 6 height 6
radio input "true"
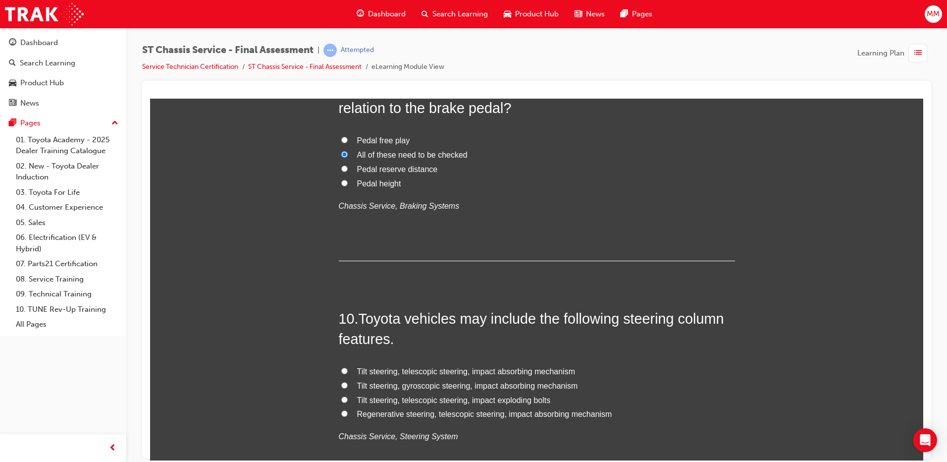
scroll to position [1981, 0]
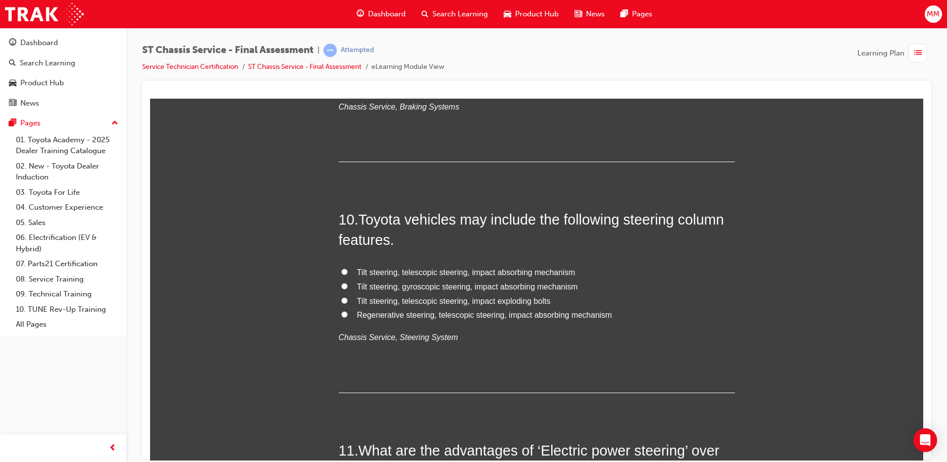
click at [341, 273] on input "Tilt steering, telescopic steering, impact absorbing mechanism" at bounding box center [344, 271] width 6 height 6
radio input "true"
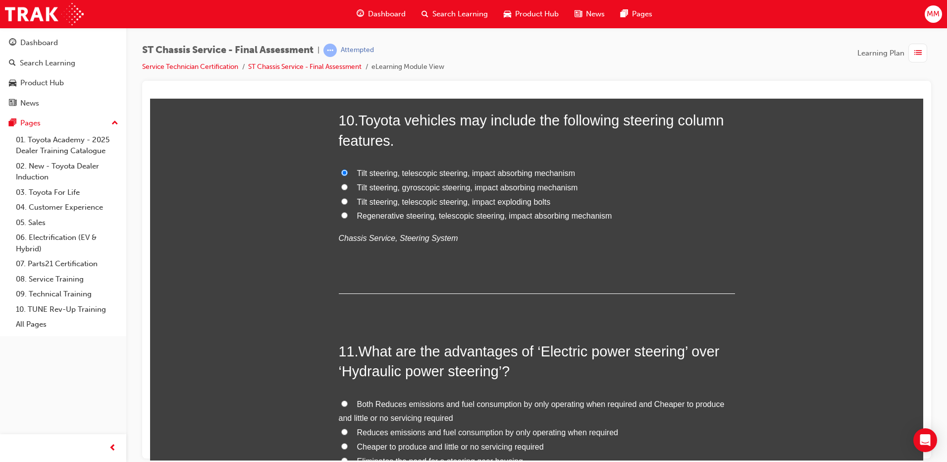
scroll to position [2179, 0]
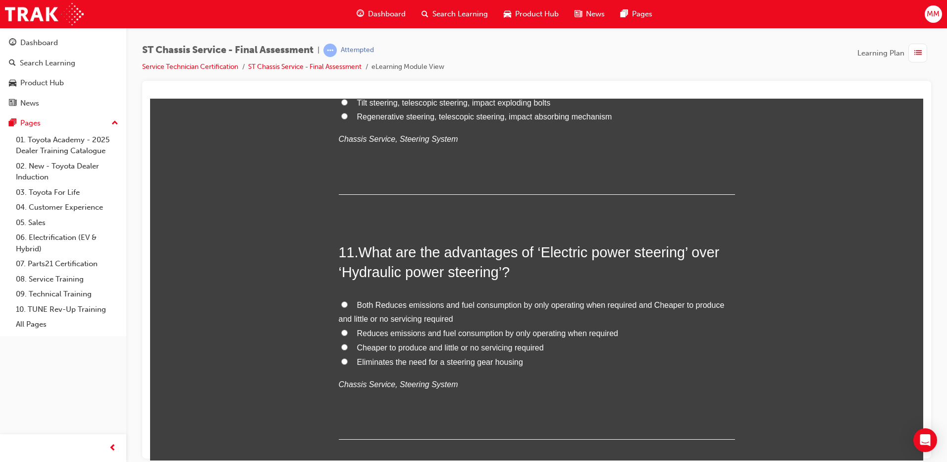
click at [341, 302] on input "Both Reduces emissions and fuel consumption by only operating when required and…" at bounding box center [344, 304] width 6 height 6
radio input "true"
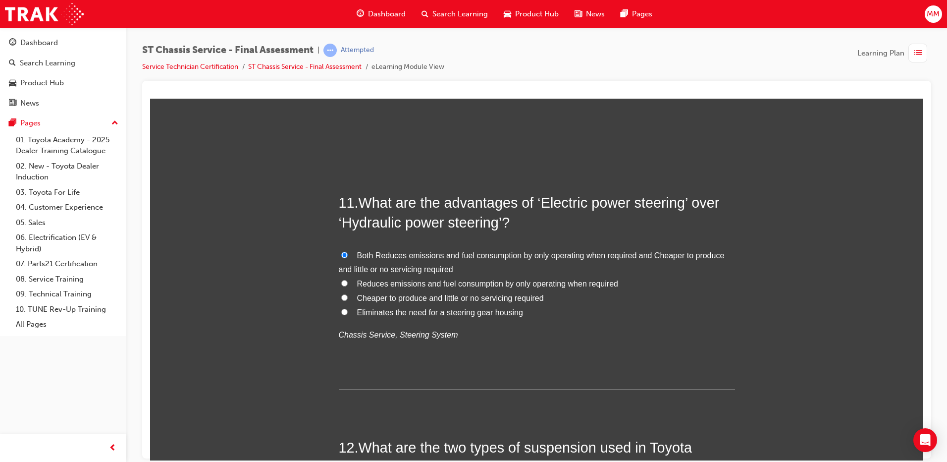
scroll to position [2377, 0]
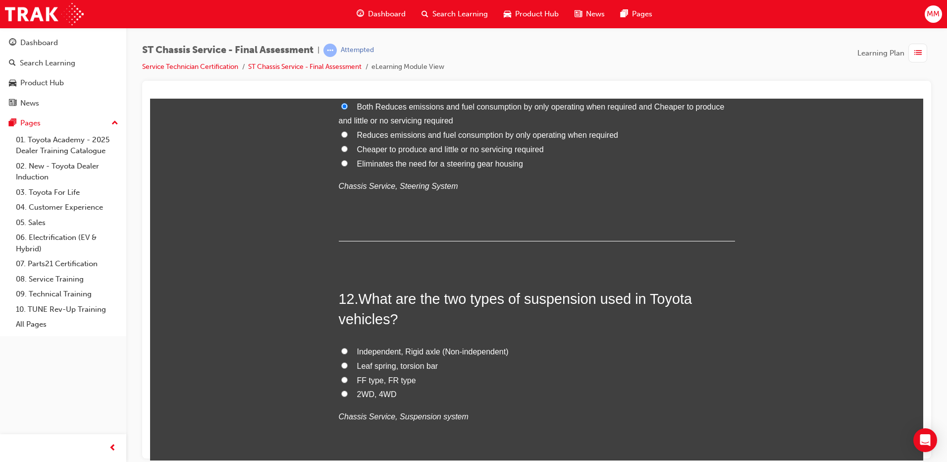
click at [341, 363] on input "Leaf spring, torsion bar" at bounding box center [344, 365] width 6 height 6
radio input "true"
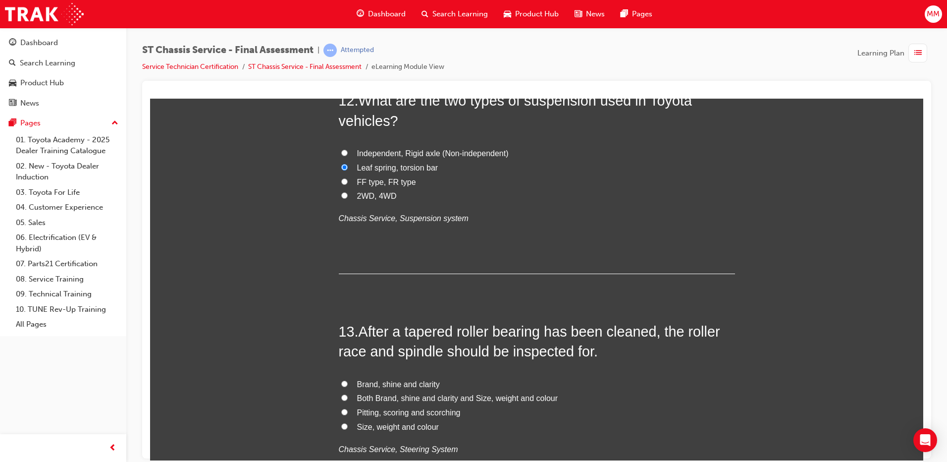
scroll to position [2476, 0]
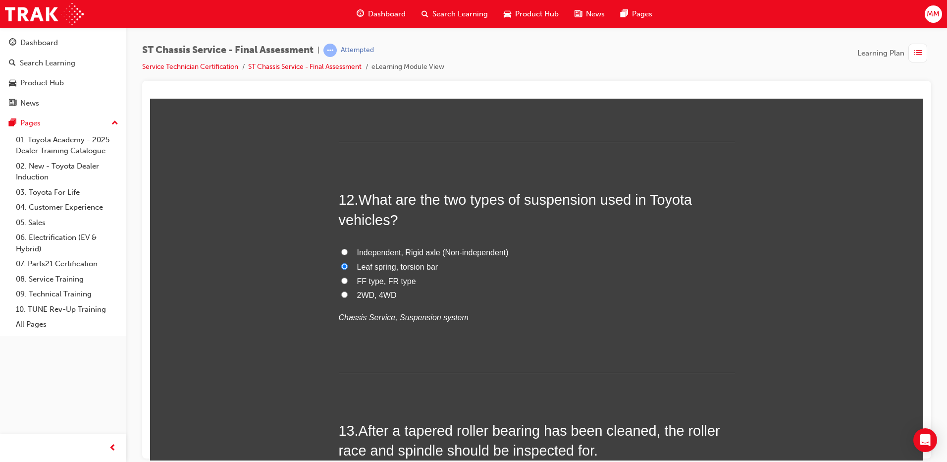
click at [341, 249] on input "Independent, Rigid axle (Non-independent)" at bounding box center [344, 251] width 6 height 6
radio input "true"
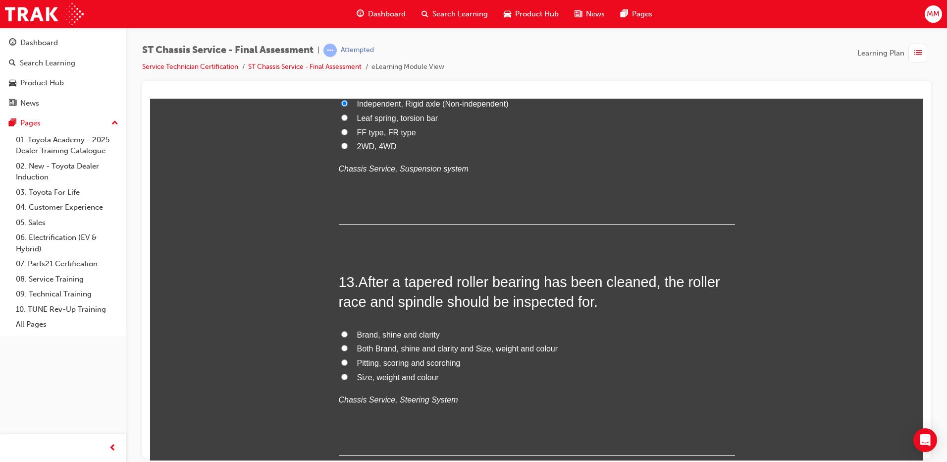
click at [342, 363] on input "Pitting, scoring and scorching" at bounding box center [344, 362] width 6 height 6
radio input "true"
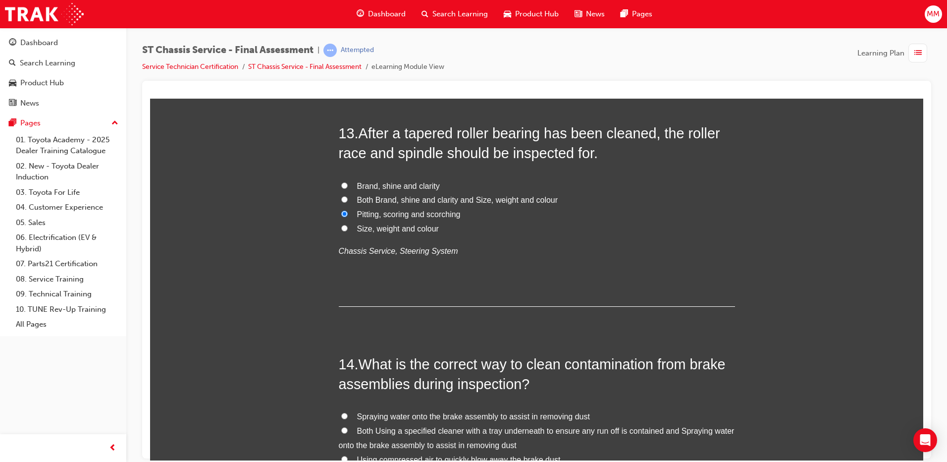
scroll to position [2872, 0]
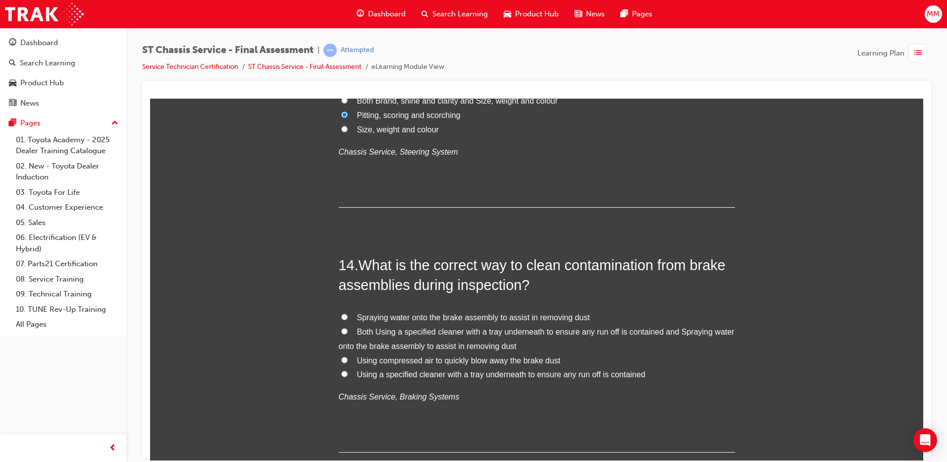
click at [341, 331] on input "Both Using a specified cleaner with a tray underneath to ensure any run off is …" at bounding box center [344, 330] width 6 height 6
radio input "true"
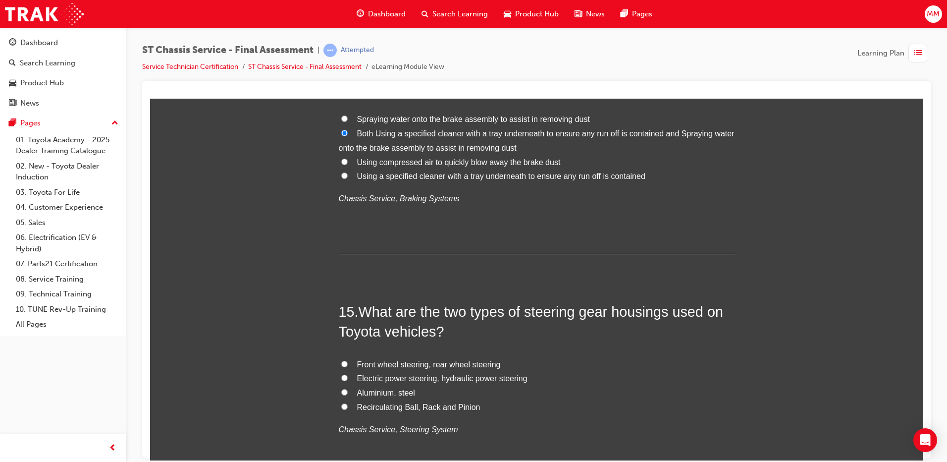
scroll to position [3169, 0]
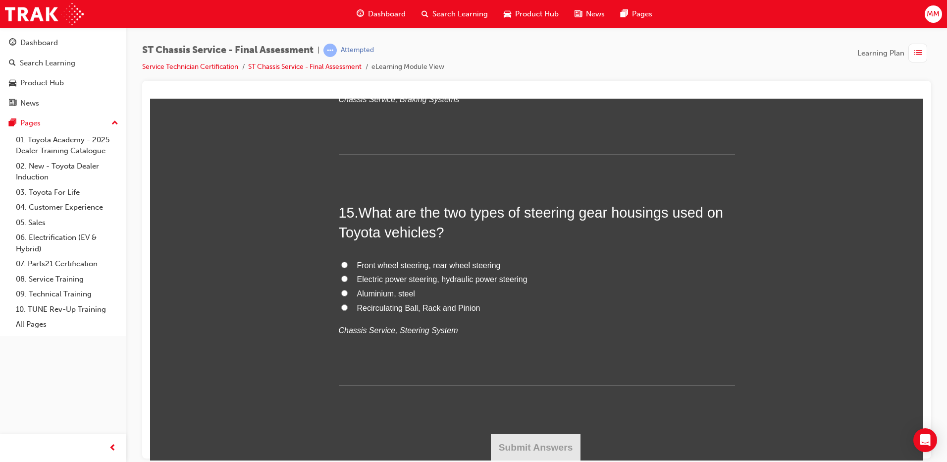
click at [341, 276] on input "Electric power steering, hydraulic power steering" at bounding box center [344, 278] width 6 height 6
radio input "true"
click at [531, 439] on button "Submit Answers" at bounding box center [536, 447] width 90 height 28
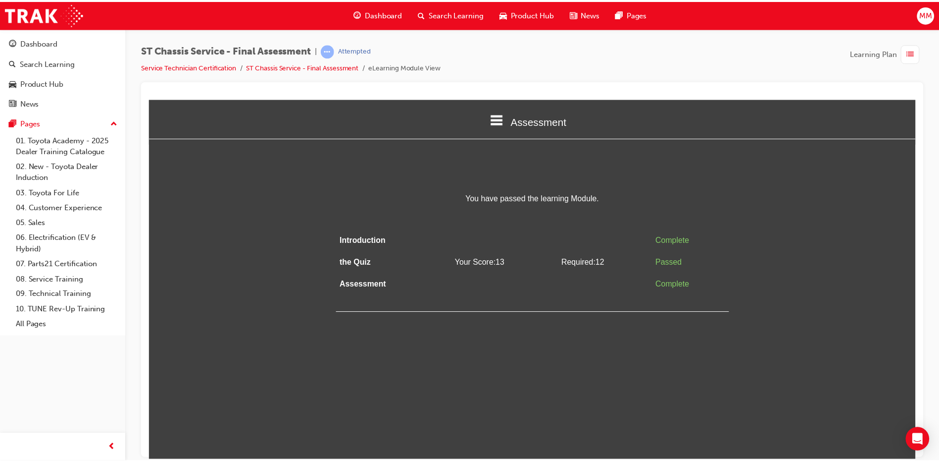
scroll to position [0, 0]
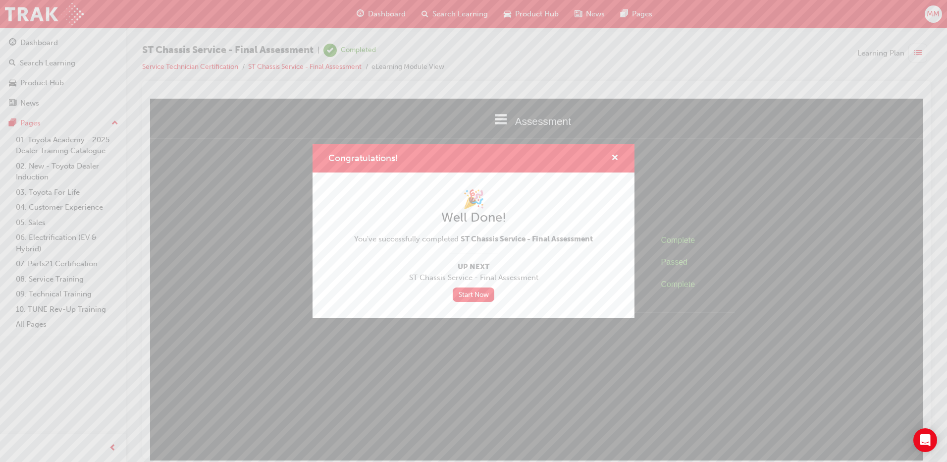
click at [519, 394] on div "Congratulations! 🎉 Well Done! You've successfully completed ST Chassis Service …" at bounding box center [473, 231] width 947 height 462
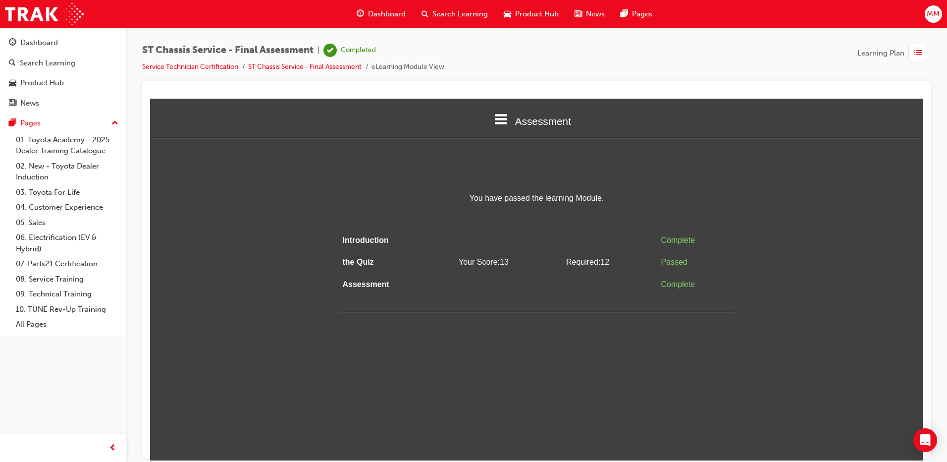
click at [436, 7] on div "Search Learning" at bounding box center [455, 14] width 82 height 20
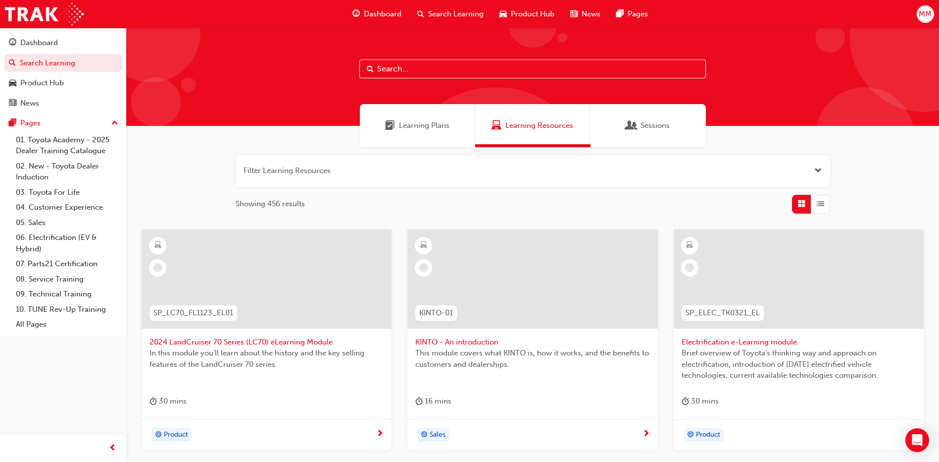
click at [395, 13] on span "Dashboard" at bounding box center [383, 13] width 38 height 11
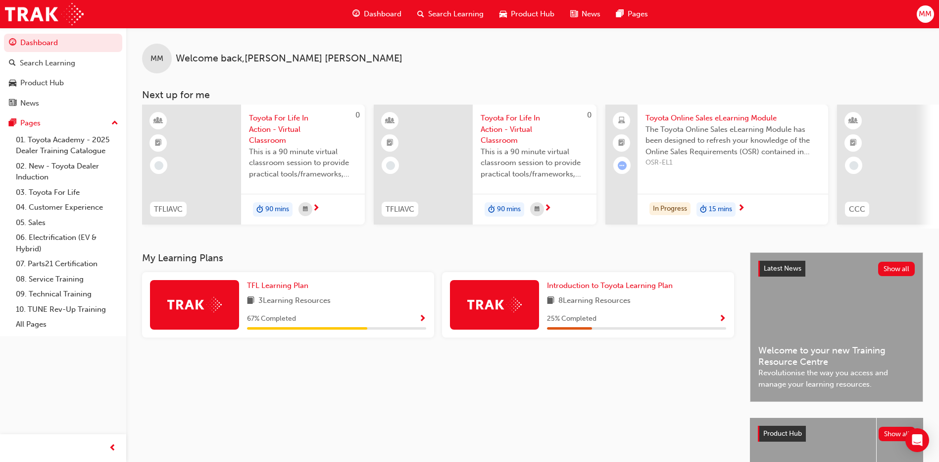
click at [461, 17] on span "Search Learning" at bounding box center [455, 13] width 55 height 11
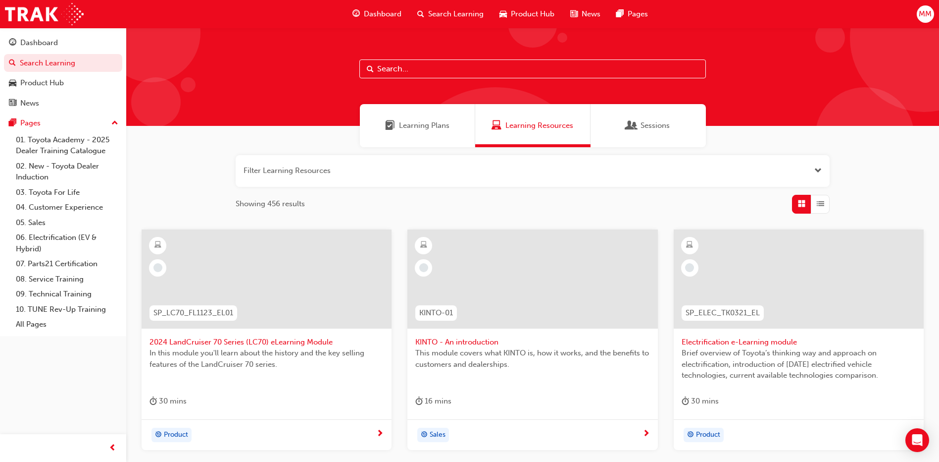
click at [431, 127] on span "Learning Plans" at bounding box center [424, 125] width 51 height 11
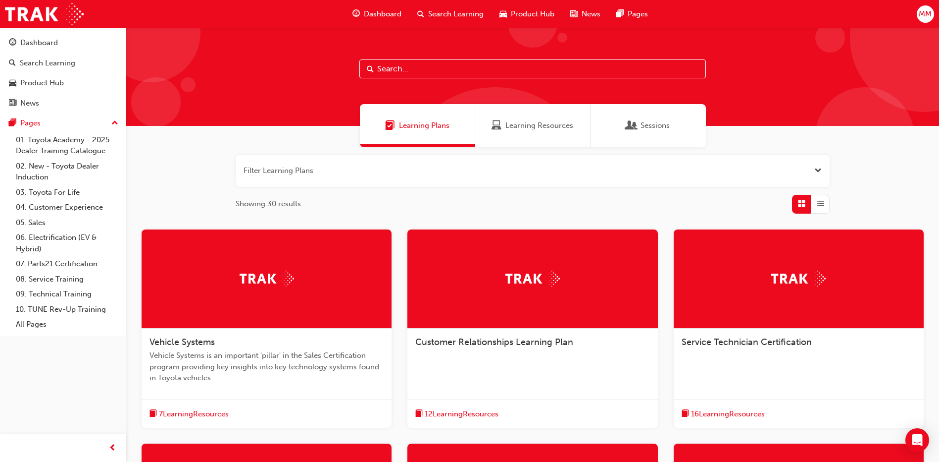
scroll to position [99, 0]
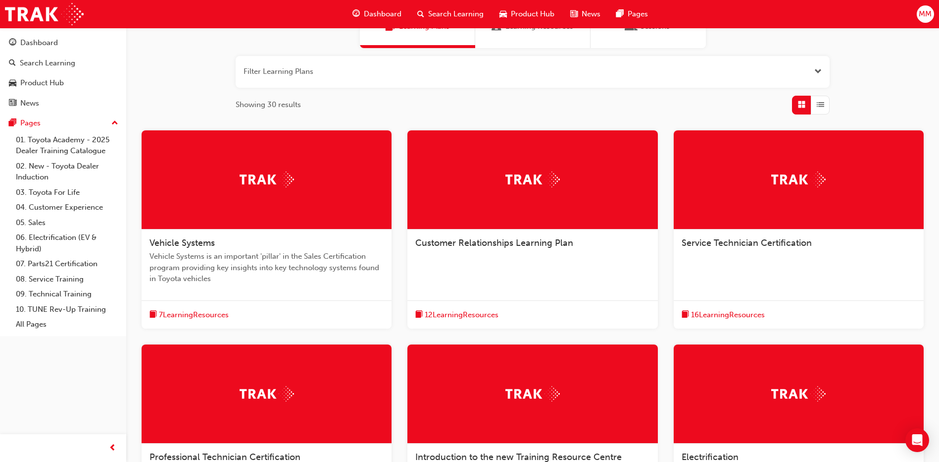
click at [786, 238] on span "Service Technician Certification" at bounding box center [747, 242] width 130 height 11
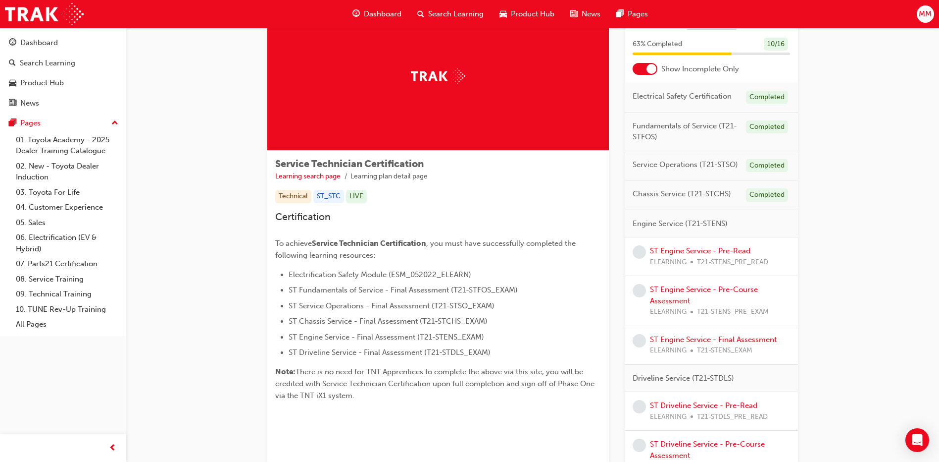
scroll to position [99, 0]
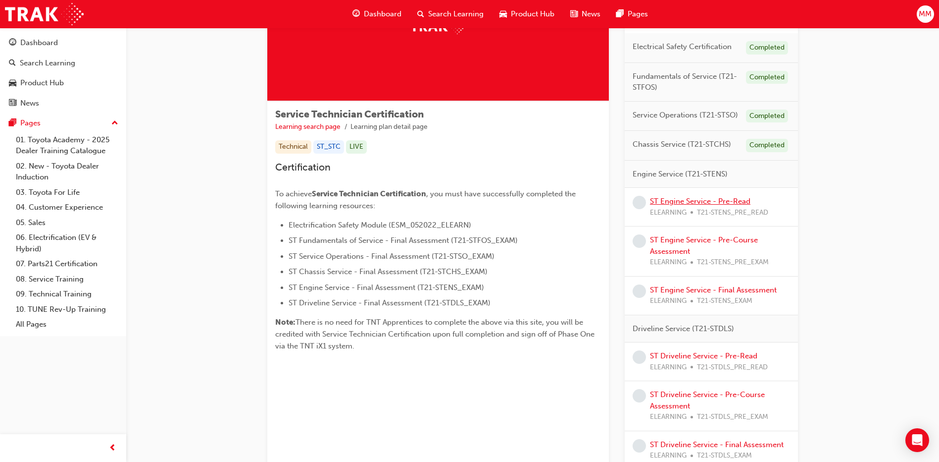
click at [694, 200] on link "ST Engine Service - Pre-Read" at bounding box center [700, 201] width 101 height 9
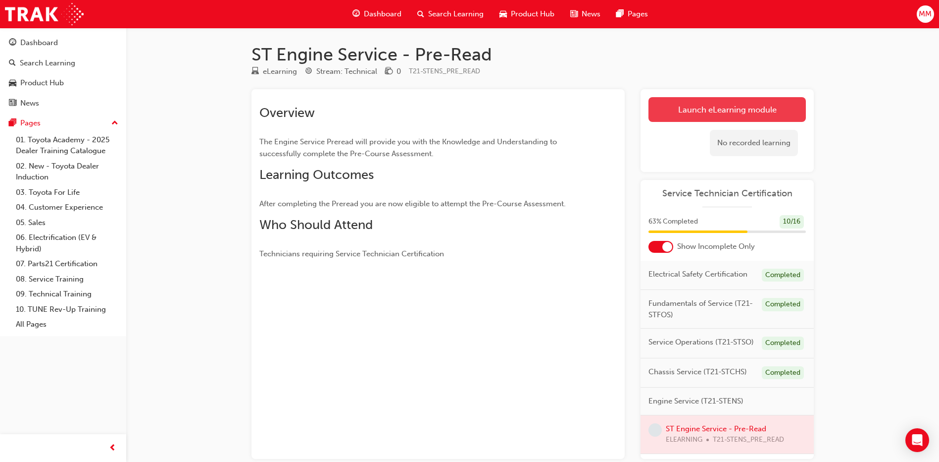
click at [752, 112] on link "Launch eLearning module" at bounding box center [727, 109] width 157 height 25
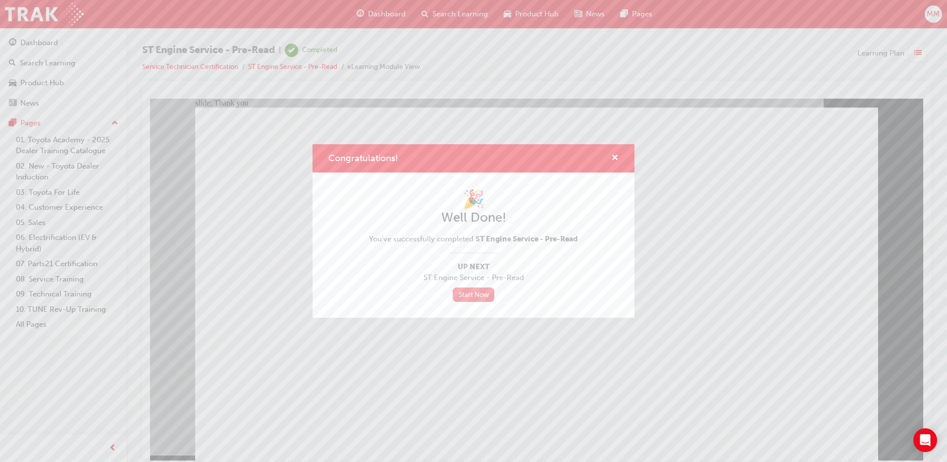
click at [466, 291] on link "Start Now" at bounding box center [474, 294] width 42 height 14
click at [469, 296] on link "Start Now" at bounding box center [474, 294] width 42 height 14
click at [474, 293] on link "Start Now" at bounding box center [474, 294] width 42 height 14
click at [453, 9] on div "Congratulations! 🎉 Well Done! You've successfully completed ST Engine Service -…" at bounding box center [473, 231] width 947 height 462
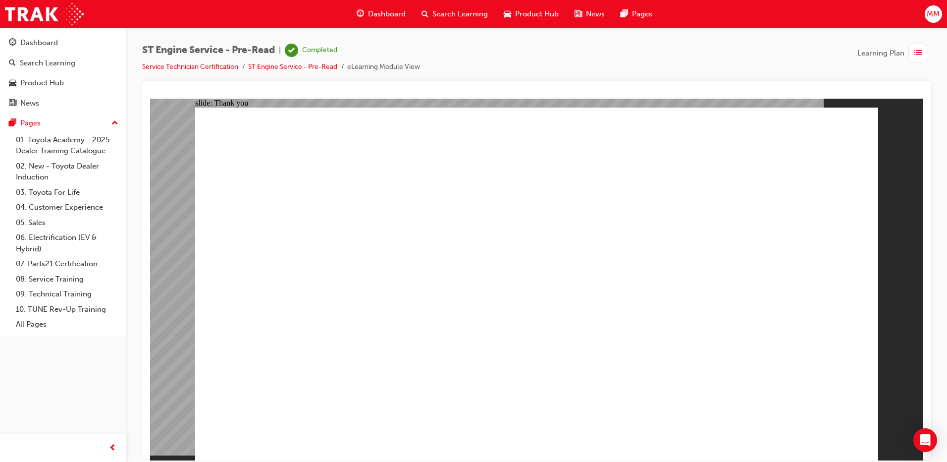
click at [380, 6] on div "Dashboard" at bounding box center [381, 14] width 65 height 20
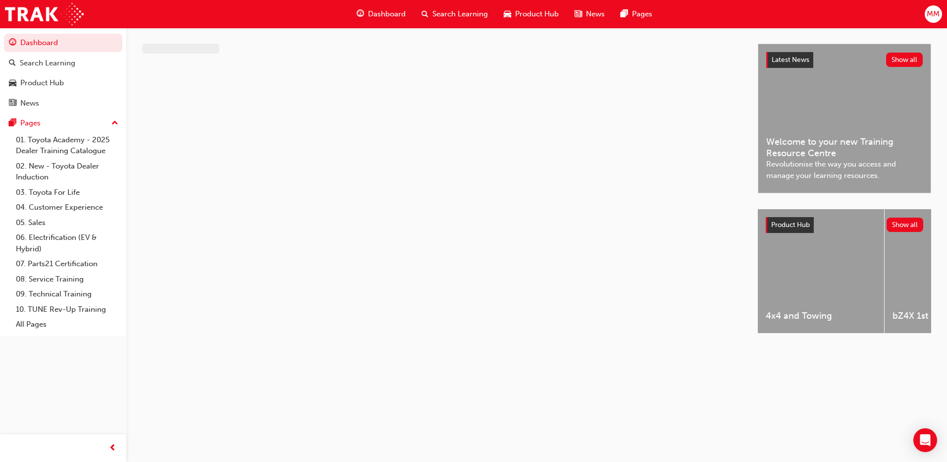
click at [445, 11] on span "Search Learning" at bounding box center [459, 13] width 55 height 11
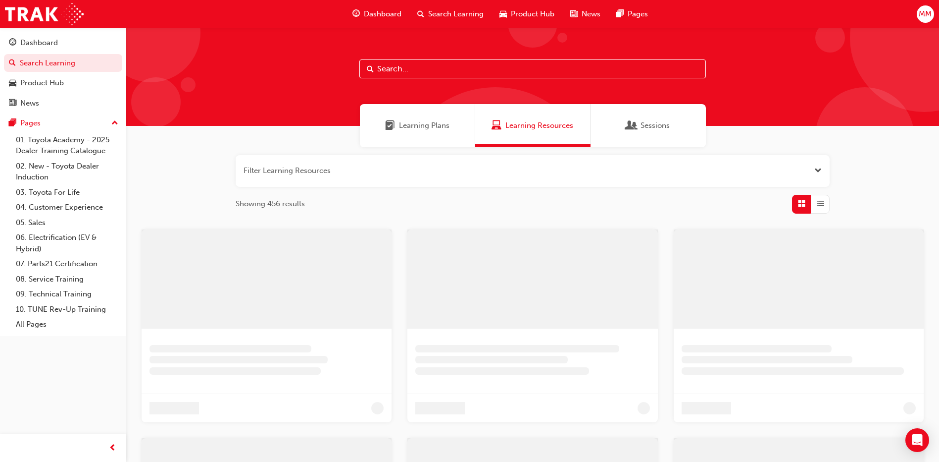
click at [427, 129] on span "Learning Plans" at bounding box center [424, 125] width 51 height 11
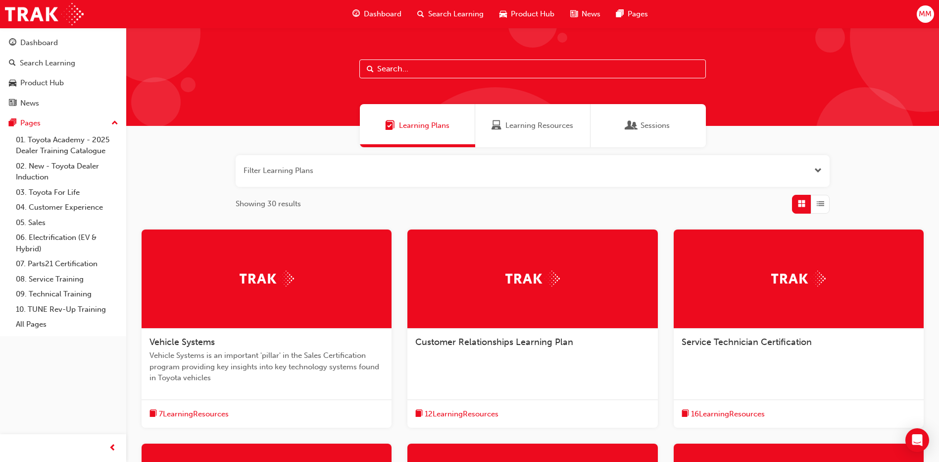
click at [794, 334] on div "Service Technician Certification" at bounding box center [799, 347] width 250 height 38
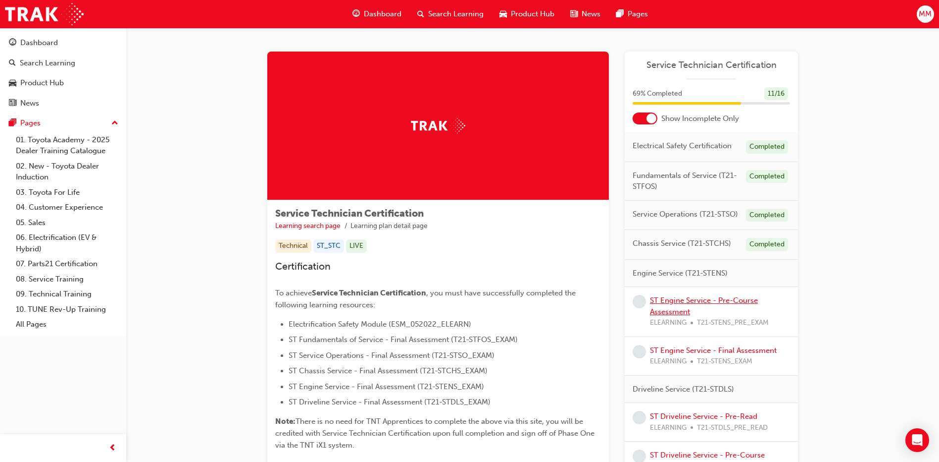
click at [675, 299] on link "ST Engine Service - Pre-Course Assessment" at bounding box center [704, 306] width 108 height 20
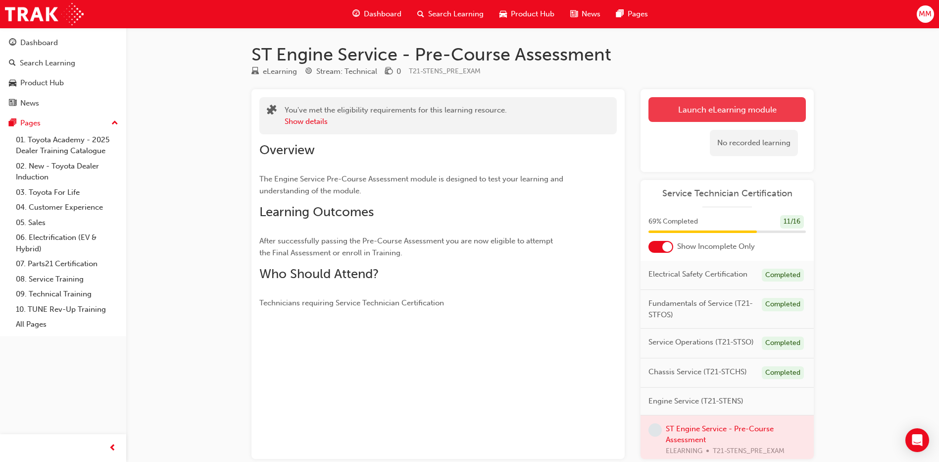
click at [737, 108] on link "Launch eLearning module" at bounding box center [727, 109] width 157 height 25
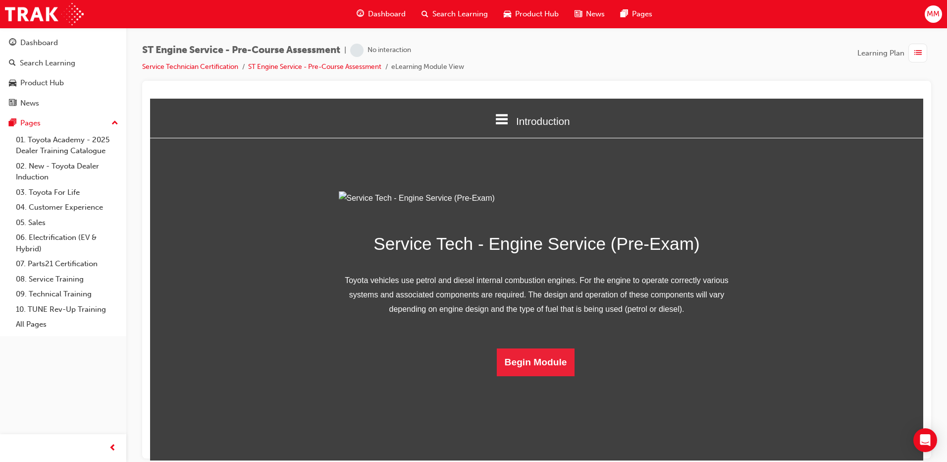
scroll to position [25, 0]
click at [544, 375] on button "Begin Module" at bounding box center [536, 362] width 78 height 28
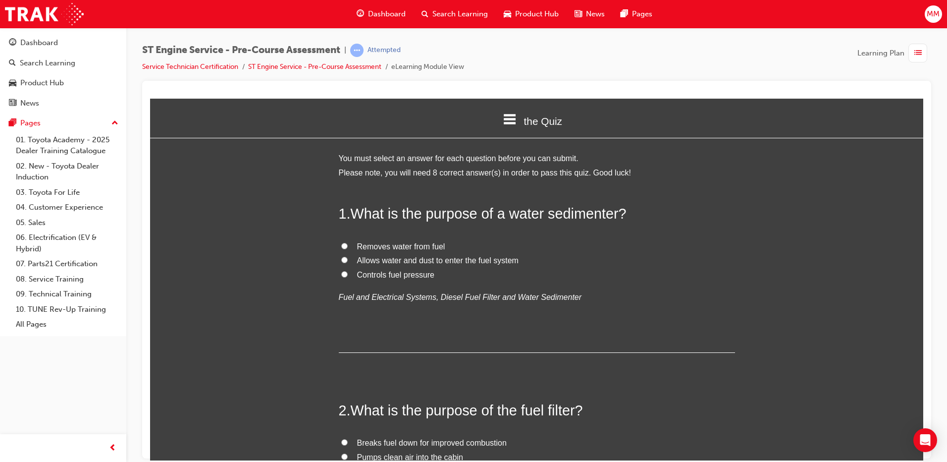
click at [341, 243] on input "Removes water from fuel" at bounding box center [344, 245] width 6 height 6
radio input "true"
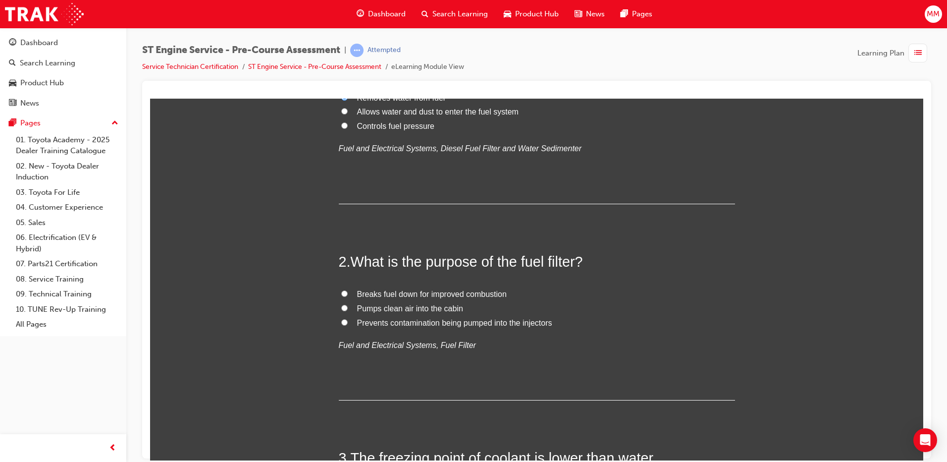
scroll to position [198, 0]
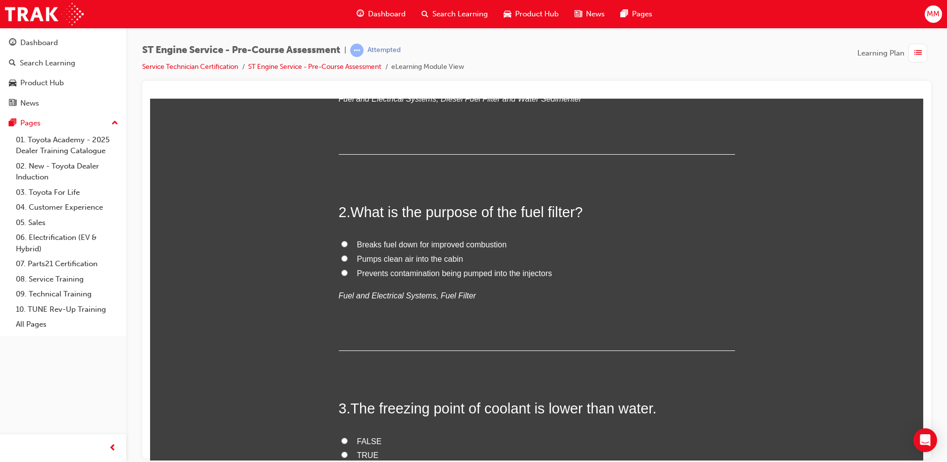
click at [341, 273] on input "Prevents contamination being pumped into the injectors" at bounding box center [344, 272] width 6 height 6
radio input "true"
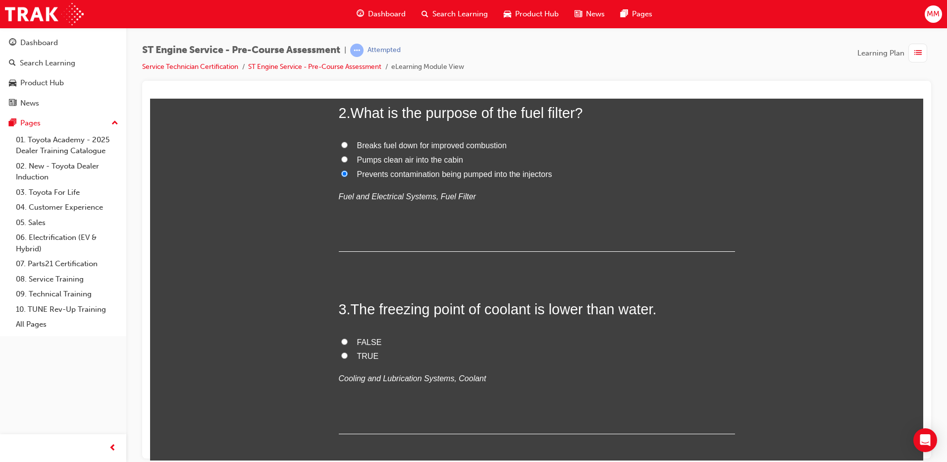
scroll to position [347, 0]
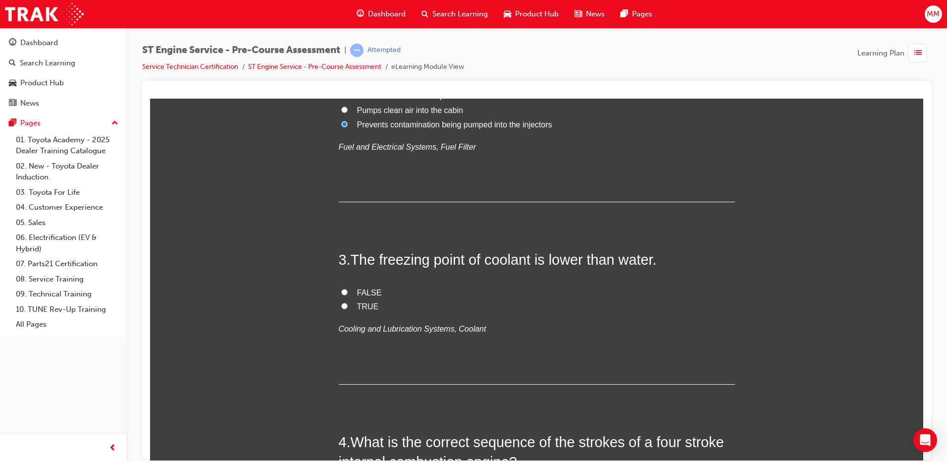
click at [341, 304] on input "TRUE" at bounding box center [344, 305] width 6 height 6
radio input "true"
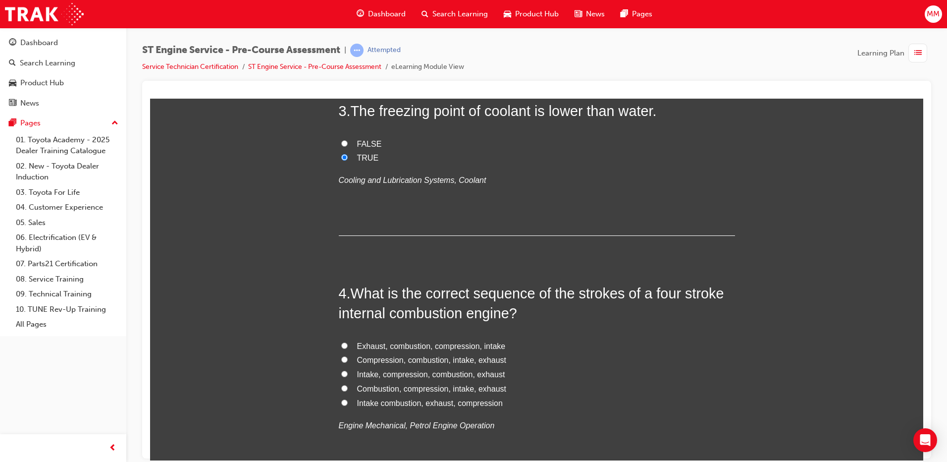
scroll to position [545, 0]
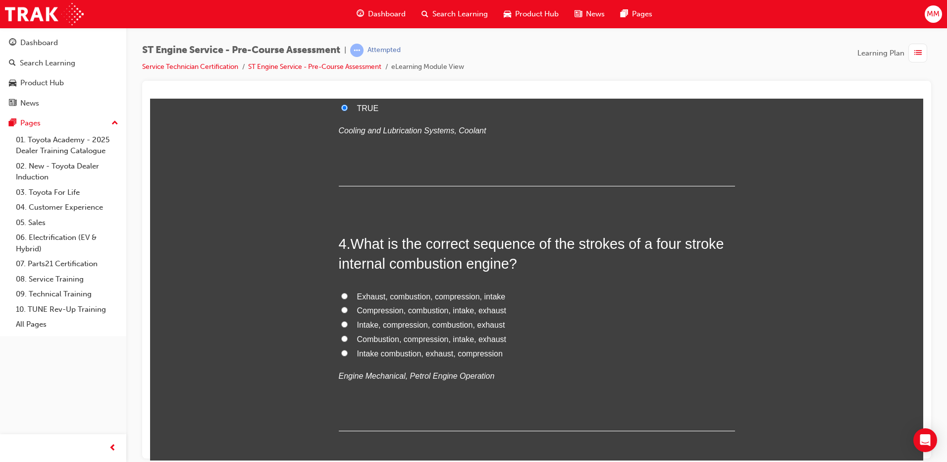
click at [341, 324] on input "Intake, compression, combustion, exhaust" at bounding box center [344, 323] width 6 height 6
radio input "true"
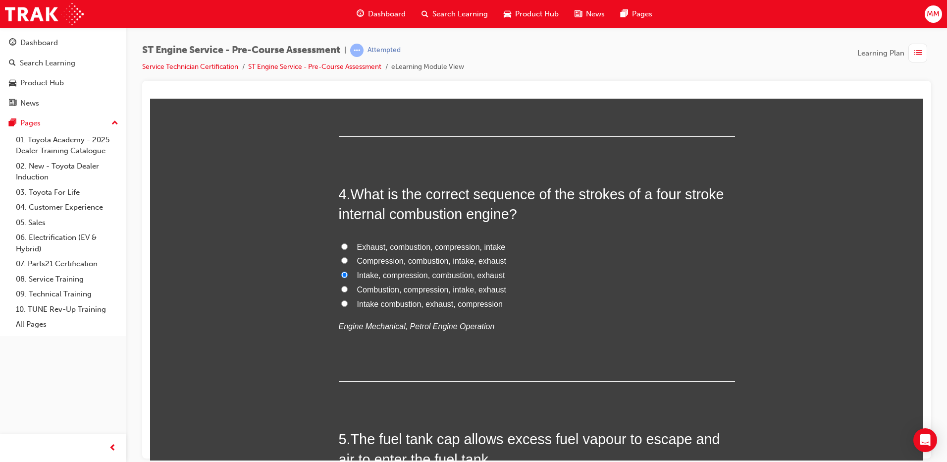
scroll to position [693, 0]
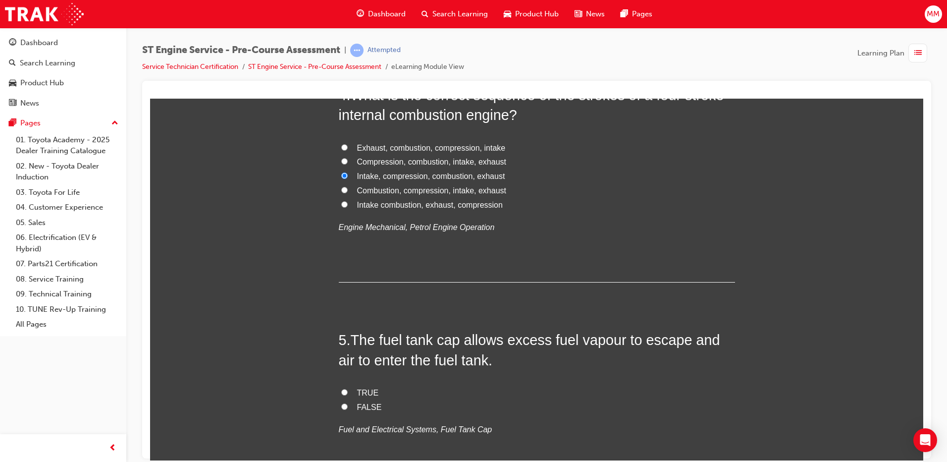
click at [340, 387] on label "TRUE" at bounding box center [537, 392] width 396 height 14
click at [341, 388] on input "TRUE" at bounding box center [344, 391] width 6 height 6
radio input "true"
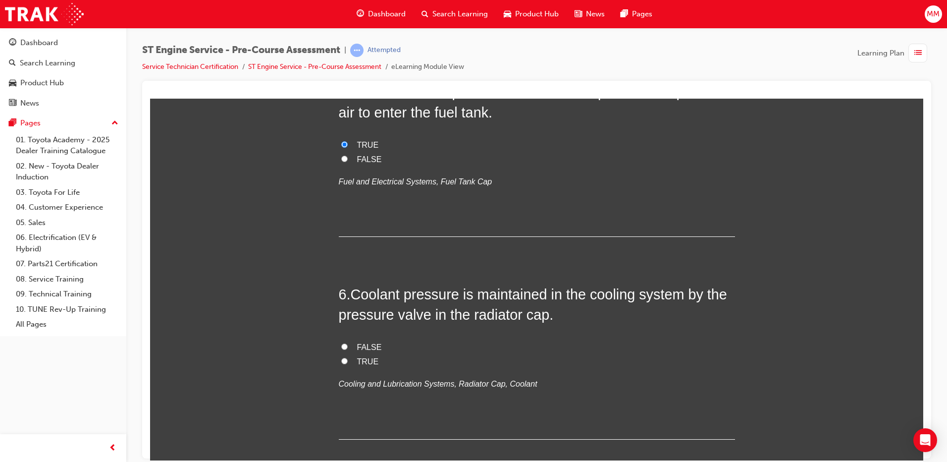
scroll to position [990, 0]
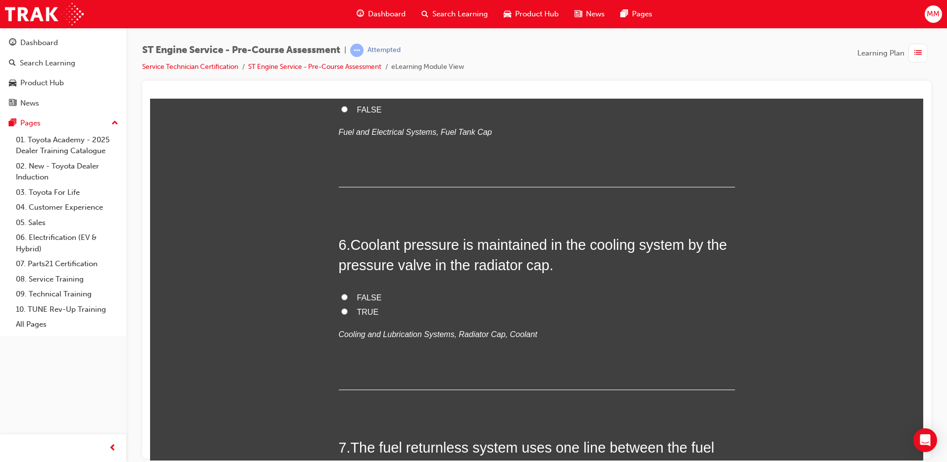
click at [341, 310] on input "TRUE" at bounding box center [344, 311] width 6 height 6
radio input "true"
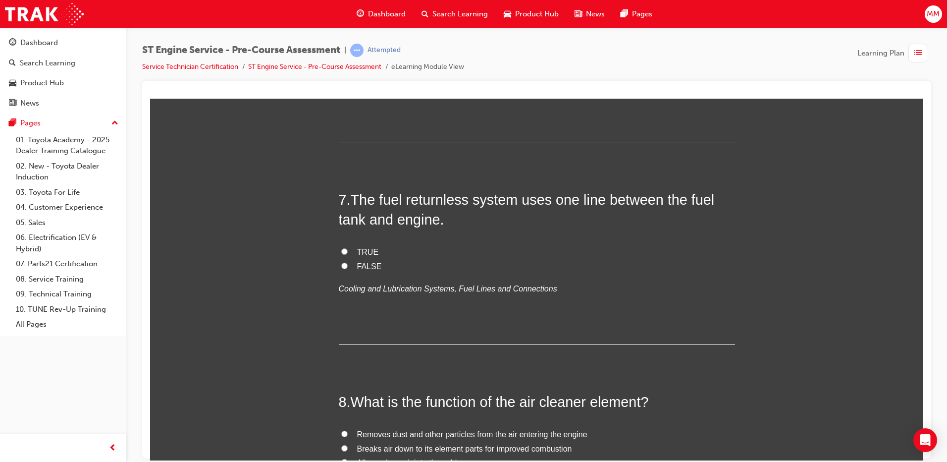
scroll to position [1189, 0]
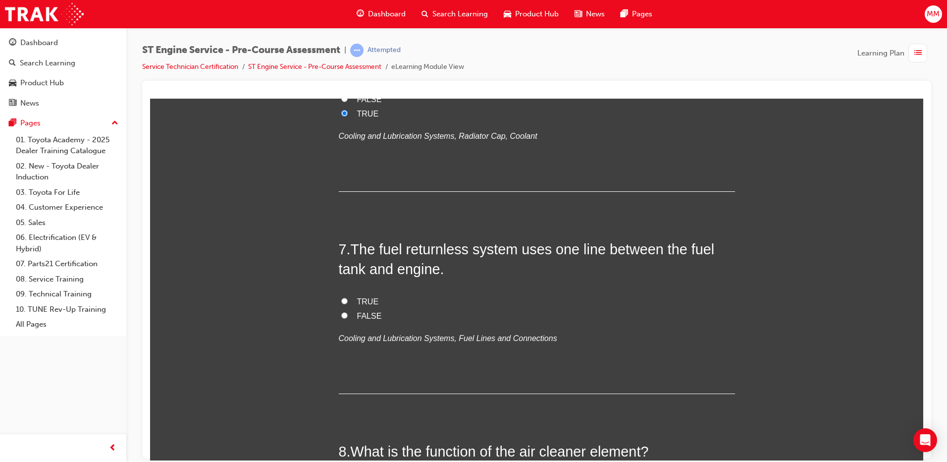
click at [339, 293] on div "7 . The fuel returnless system uses one line between the fuel tank and engine. …" at bounding box center [537, 316] width 396 height 155
click at [343, 300] on input "TRUE" at bounding box center [344, 300] width 6 height 6
radio input "true"
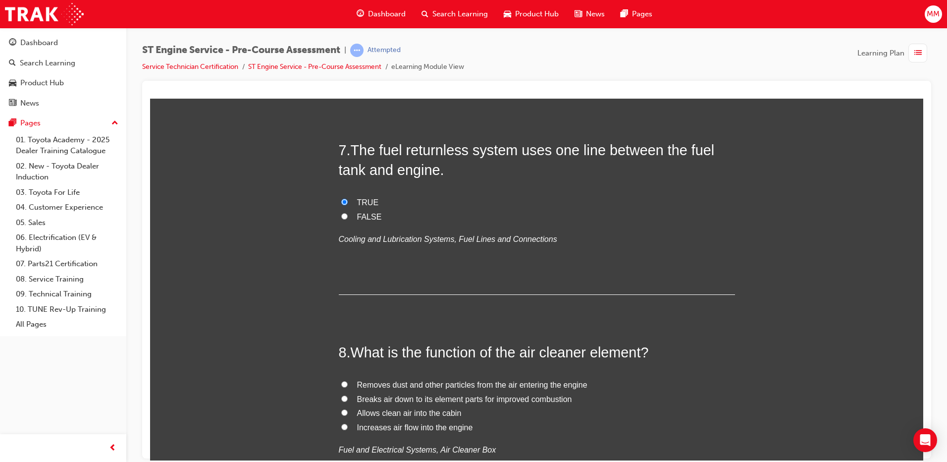
scroll to position [1337, 0]
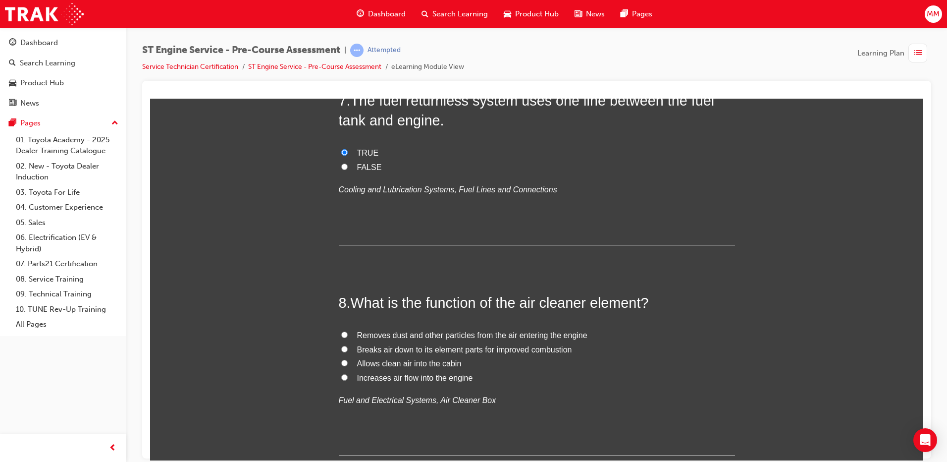
click at [341, 333] on input "Removes dust and other particles from the air entering the engine" at bounding box center [344, 334] width 6 height 6
radio input "true"
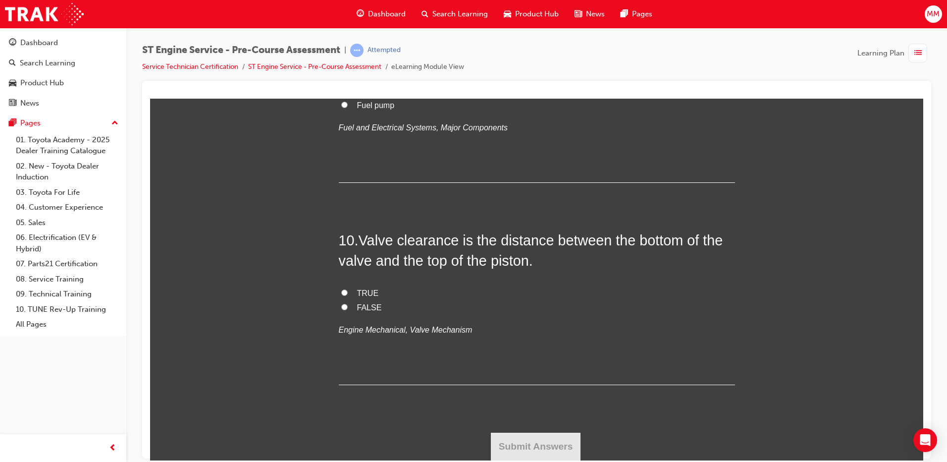
scroll to position [1931, 0]
click at [342, 107] on input "Fuel pump" at bounding box center [344, 104] width 6 height 6
radio input "true"
click at [341, 291] on input "TRUE" at bounding box center [344, 292] width 6 height 6
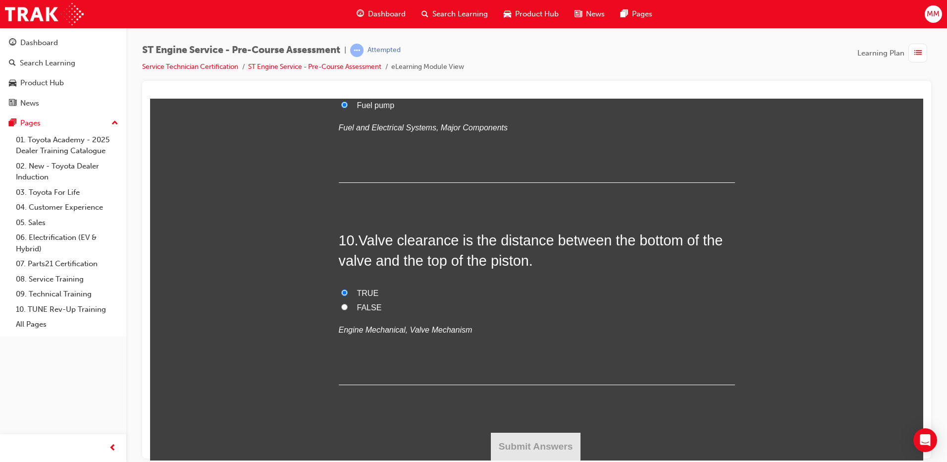
radio input "true"
click at [542, 447] on button "Submit Answers" at bounding box center [536, 446] width 90 height 28
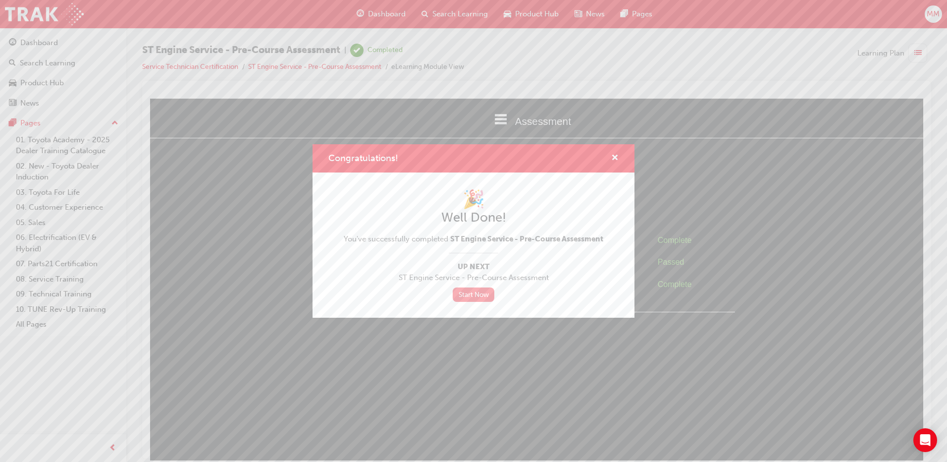
click at [480, 294] on link "Start Now" at bounding box center [474, 294] width 42 height 14
click at [481, 298] on link "Start Now" at bounding box center [474, 294] width 42 height 14
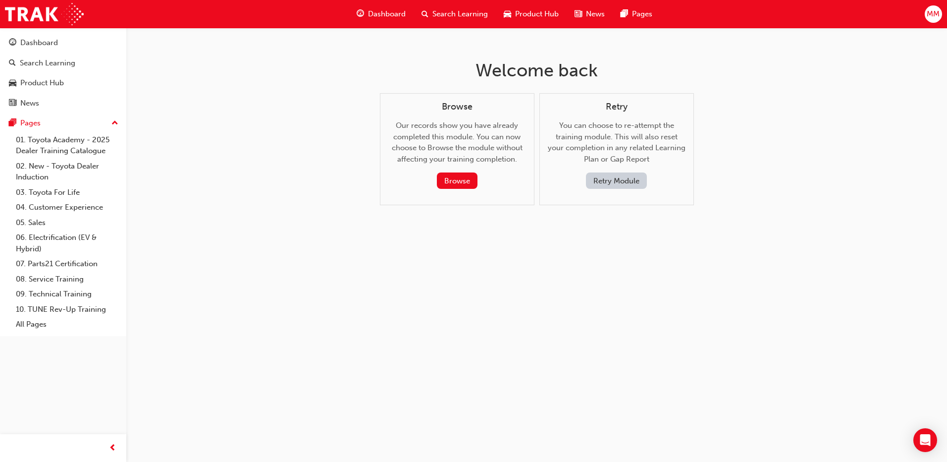
click at [388, 10] on span "Dashboard" at bounding box center [387, 13] width 38 height 11
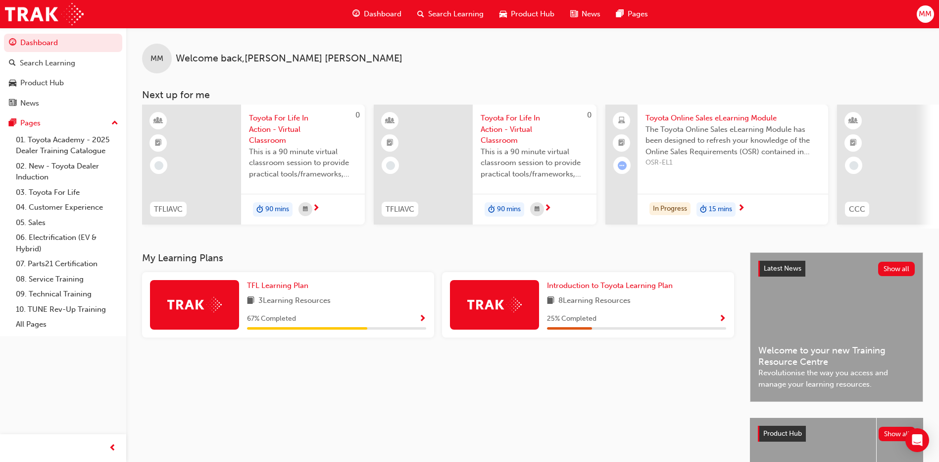
click at [443, 17] on span "Search Learning" at bounding box center [455, 13] width 55 height 11
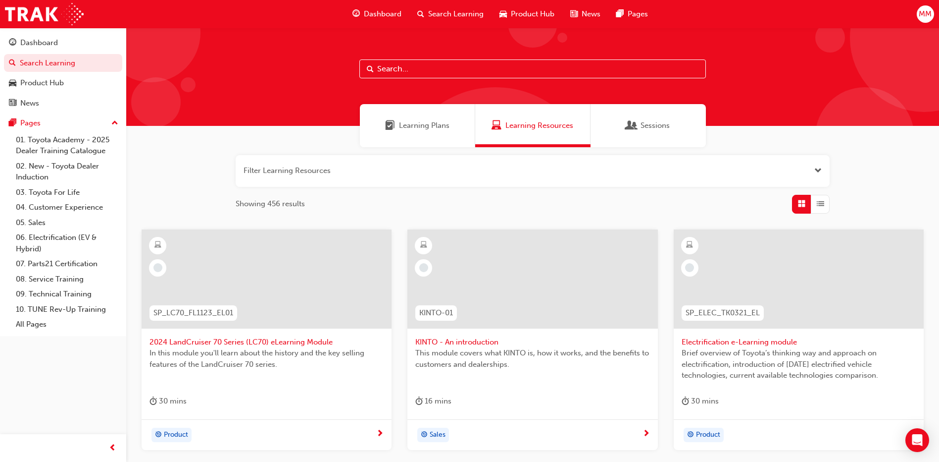
click at [388, 13] on span "Dashboard" at bounding box center [383, 13] width 38 height 11
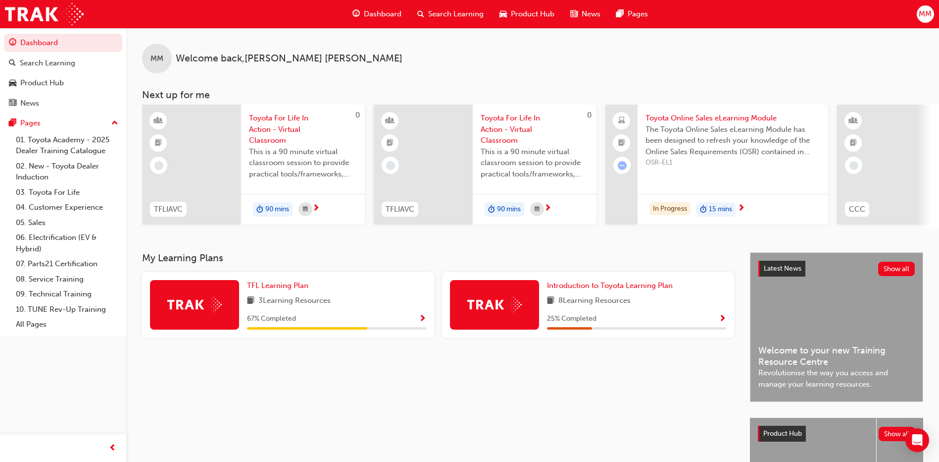
click at [435, 11] on span "Search Learning" at bounding box center [455, 13] width 55 height 11
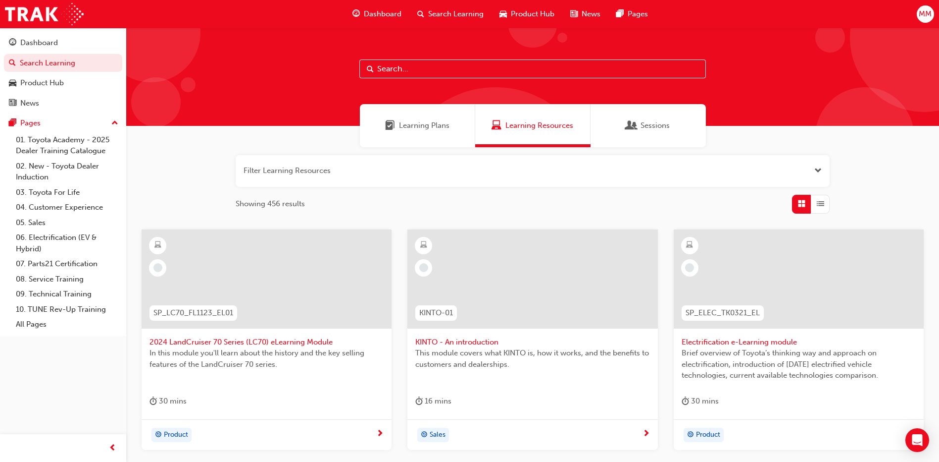
click at [458, 9] on span "Search Learning" at bounding box center [455, 13] width 55 height 11
click at [388, 10] on span "Dashboard" at bounding box center [383, 13] width 38 height 11
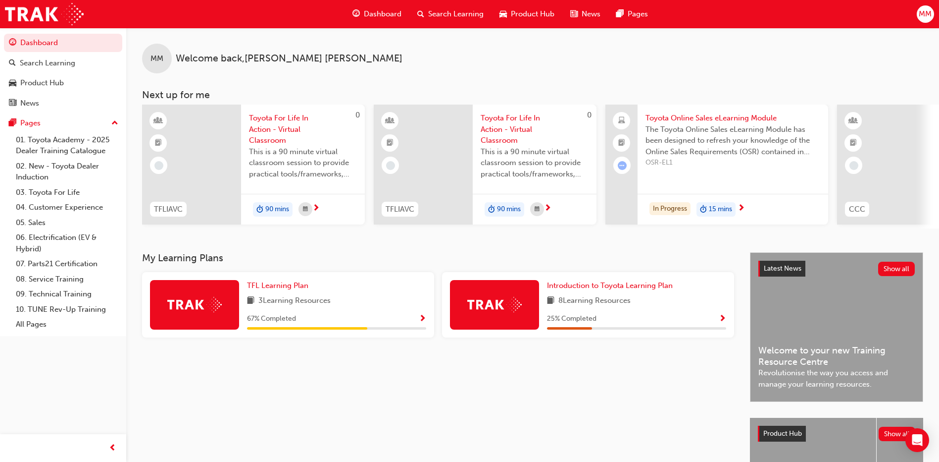
click at [439, 18] on span "Search Learning" at bounding box center [455, 13] width 55 height 11
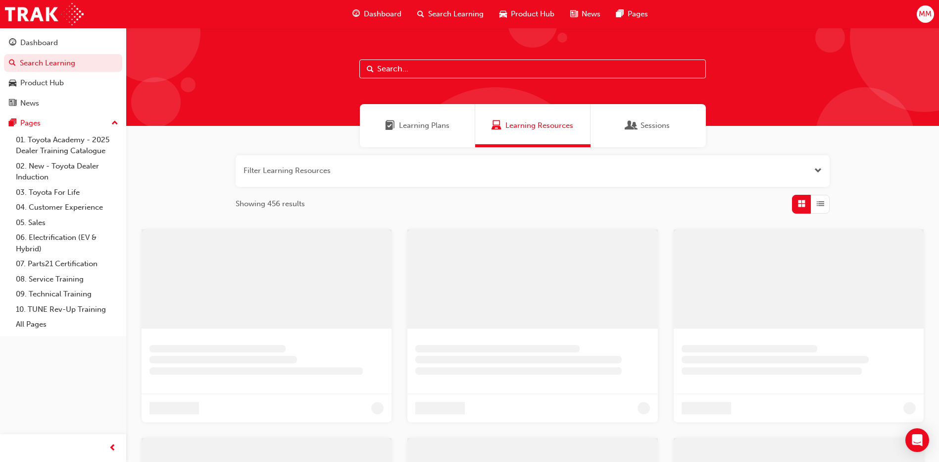
click at [438, 131] on div "Learning Plans" at bounding box center [417, 125] width 115 height 43
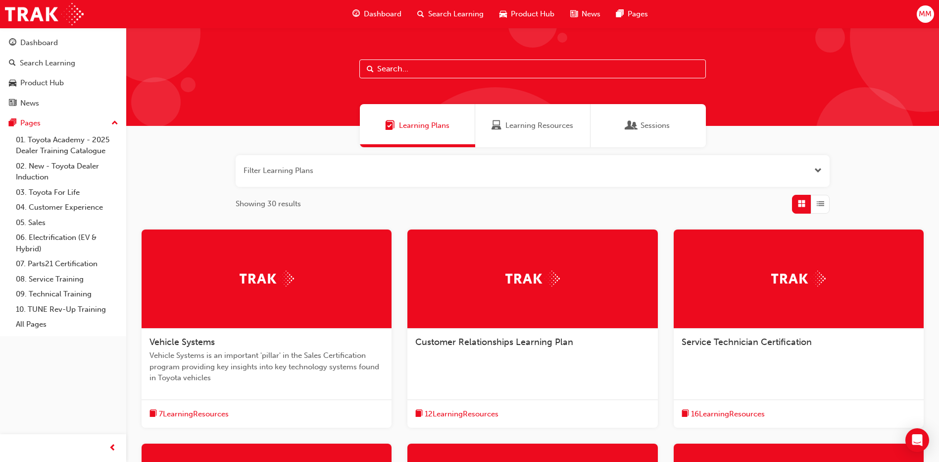
click at [789, 319] on div at bounding box center [799, 278] width 250 height 99
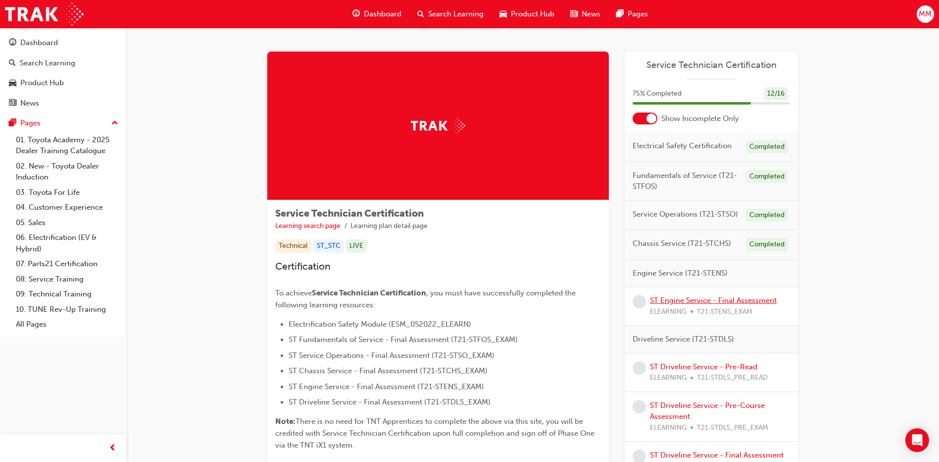
click at [721, 304] on link "ST Engine Service - Final Assessment" at bounding box center [713, 300] width 127 height 9
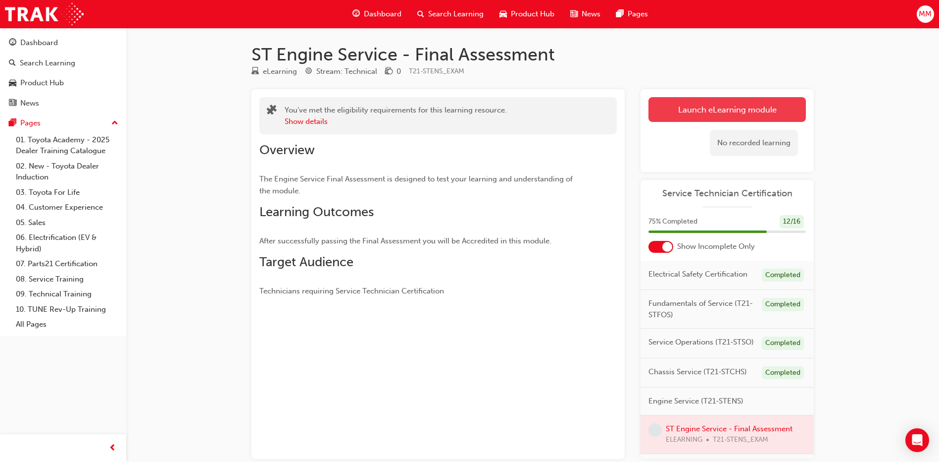
click at [735, 107] on link "Launch eLearning module" at bounding box center [727, 109] width 157 height 25
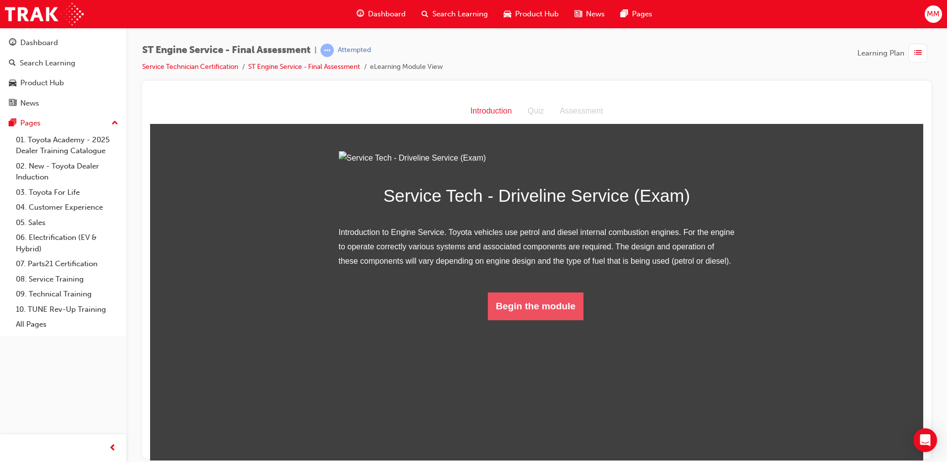
click at [541, 319] on button "Begin the module" at bounding box center [536, 306] width 96 height 28
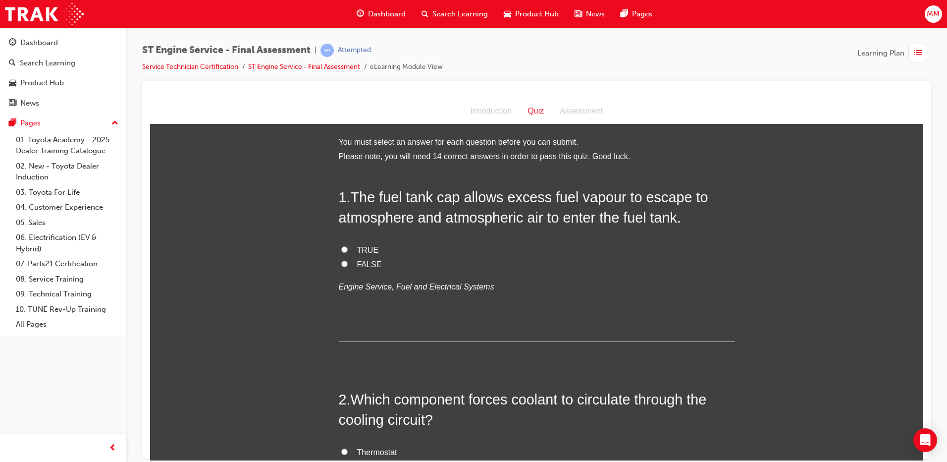
click at [341, 246] on input "TRUE" at bounding box center [344, 249] width 6 height 6
radio input "true"
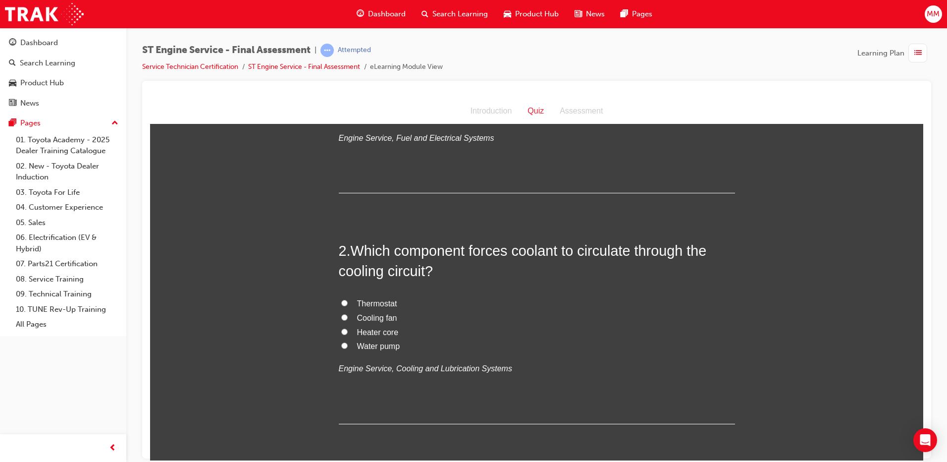
click at [341, 344] on input "Water pump" at bounding box center [344, 345] width 6 height 6
radio input "true"
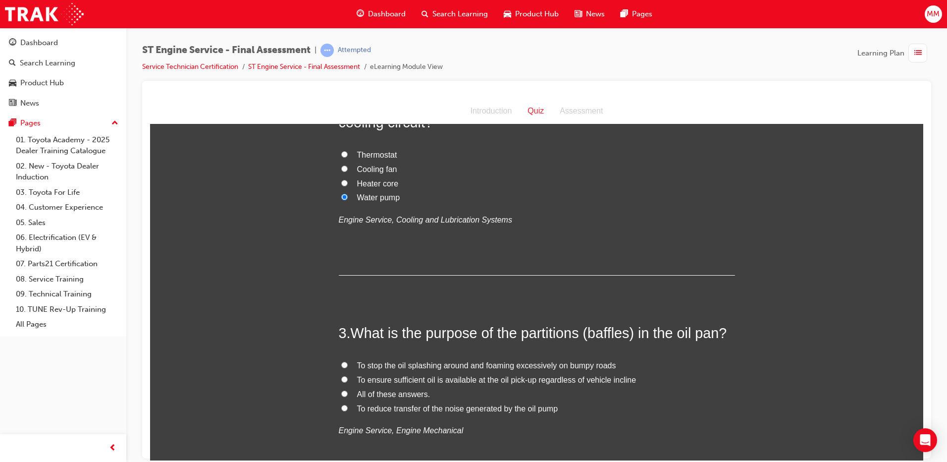
scroll to position [347, 0]
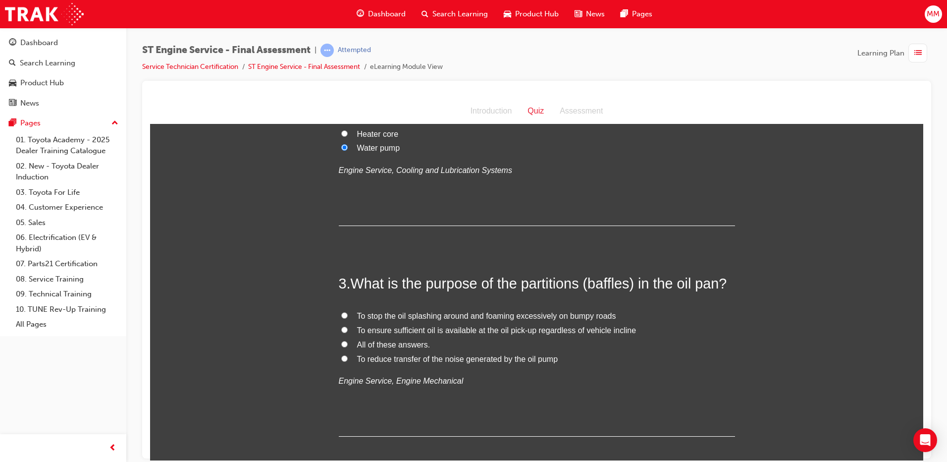
click at [341, 342] on input "All of these answers." at bounding box center [344, 343] width 6 height 6
radio input "true"
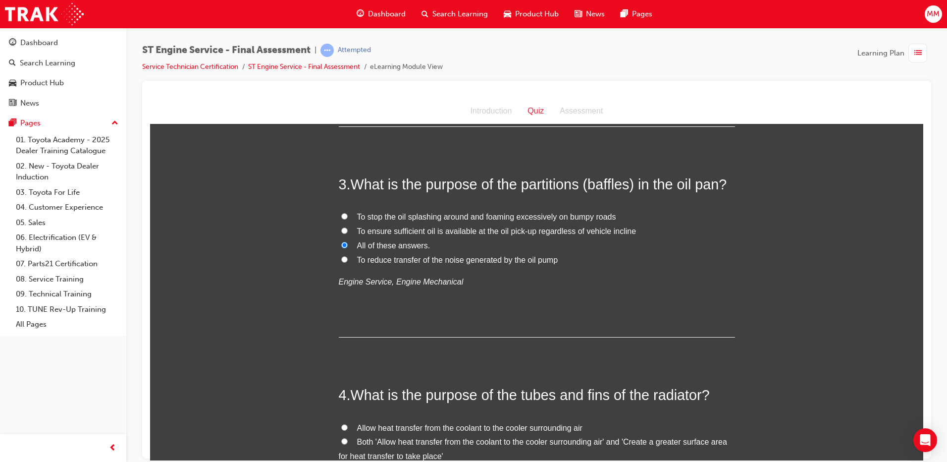
scroll to position [545, 0]
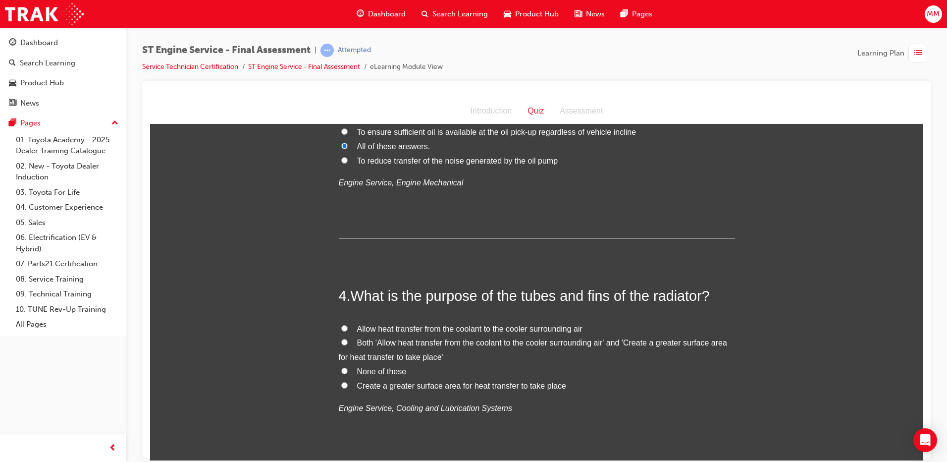
click at [341, 342] on input "Both 'Allow heat transfer from the coolant to the cooler surrounding air' and '…" at bounding box center [344, 341] width 6 height 6
radio input "true"
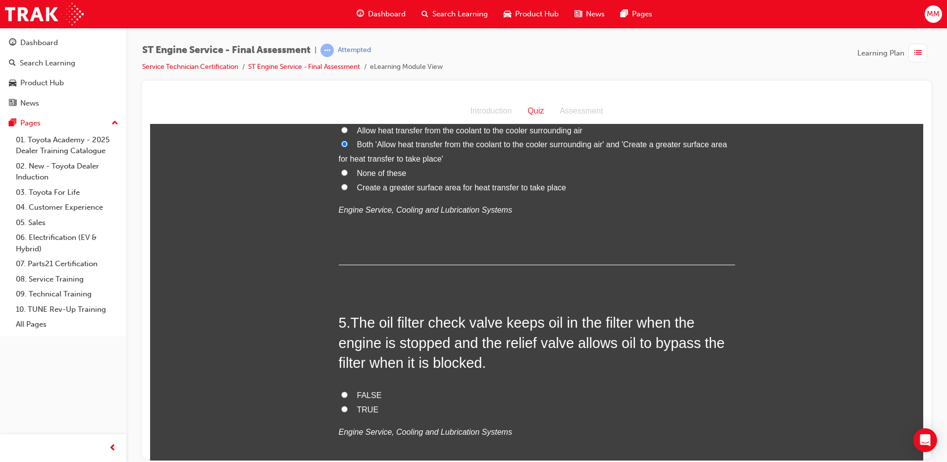
scroll to position [792, 0]
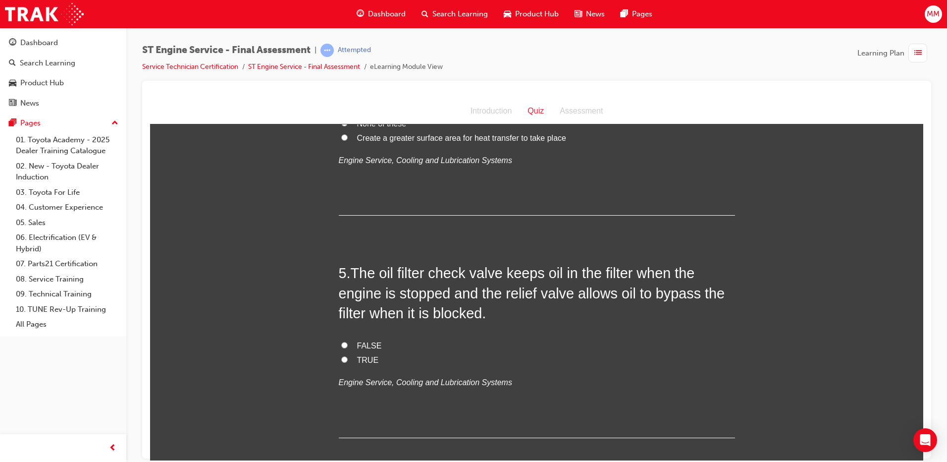
click at [341, 361] on input "TRUE" at bounding box center [344, 359] width 6 height 6
radio input "true"
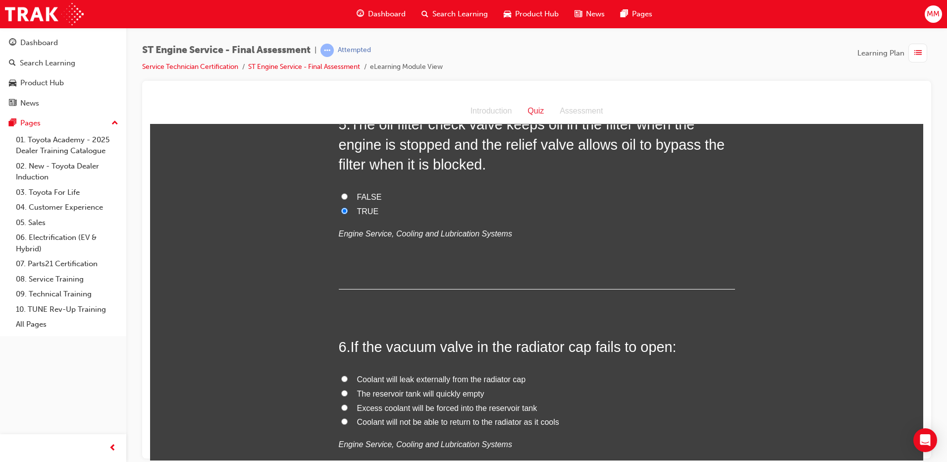
scroll to position [990, 0]
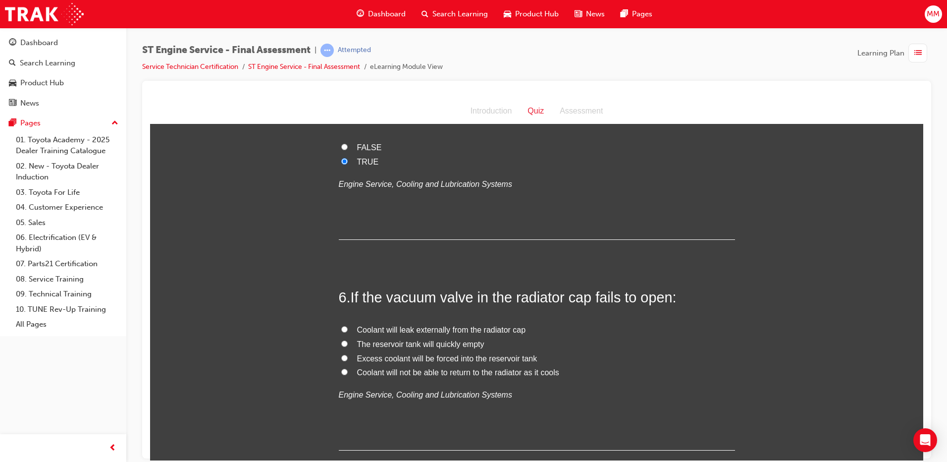
click at [341, 357] on input "Excess coolant will be forced into the reservoir tank" at bounding box center [344, 357] width 6 height 6
radio input "true"
click at [342, 370] on input "Coolant will not be able to return to the radiator as it cools" at bounding box center [344, 371] width 6 height 6
radio input "true"
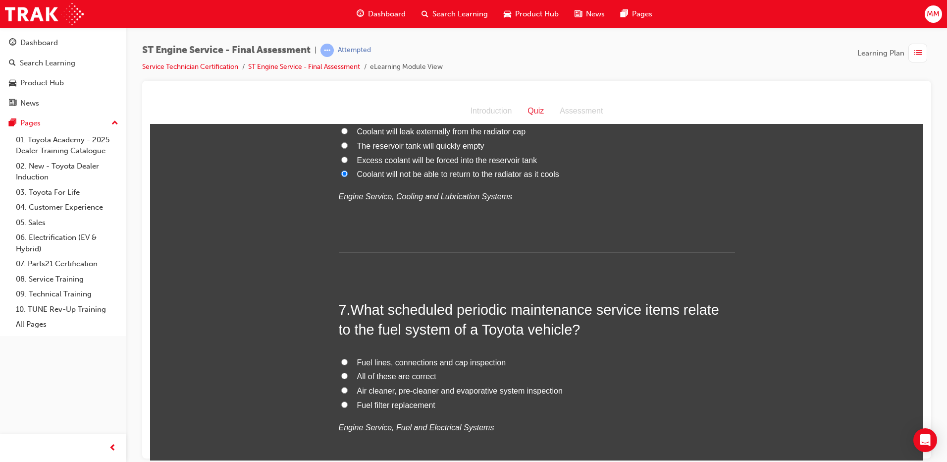
scroll to position [1238, 0]
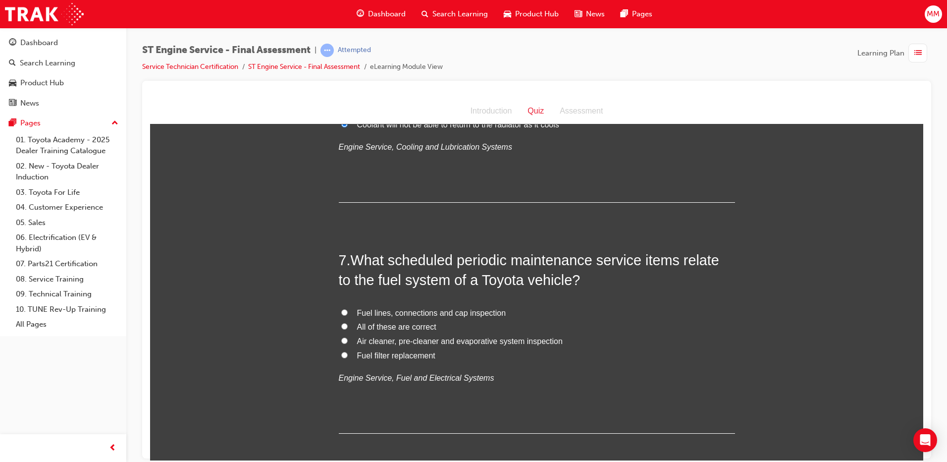
click at [341, 355] on input "Fuel filter replacement" at bounding box center [344, 354] width 6 height 6
radio input "true"
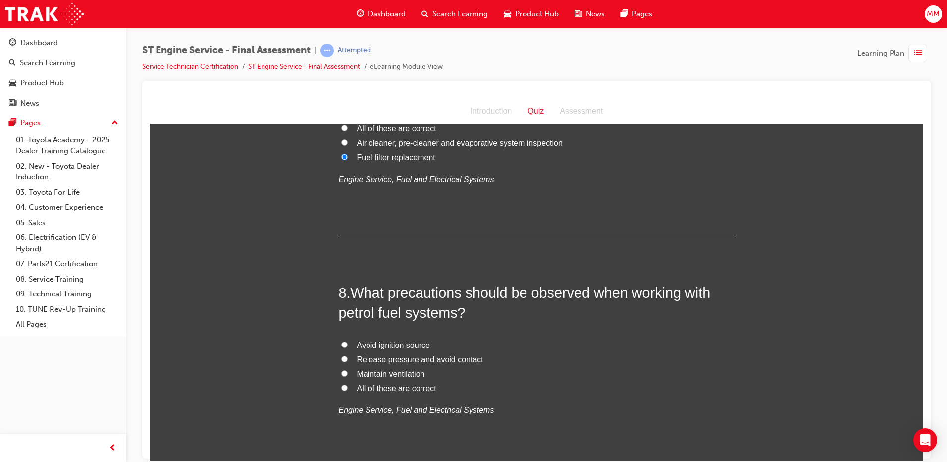
scroll to position [1486, 0]
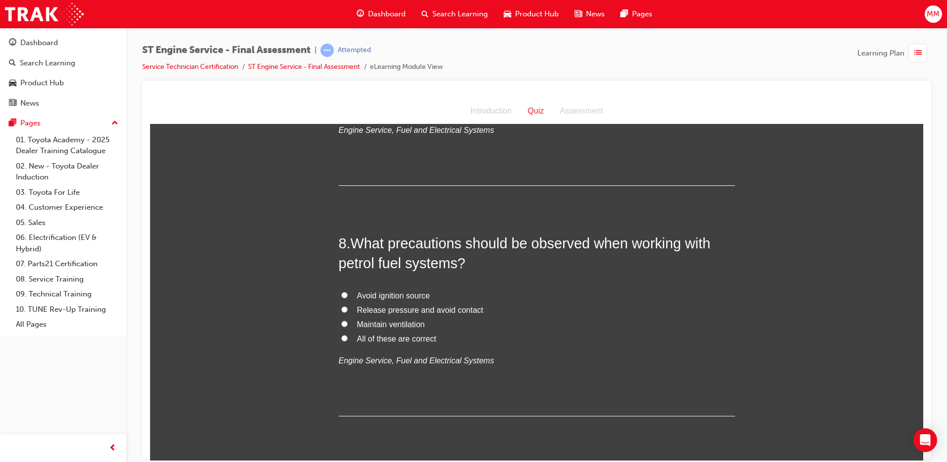
click at [344, 339] on label "All of these are correct" at bounding box center [537, 338] width 396 height 14
click at [344, 339] on input "All of these are correct" at bounding box center [344, 337] width 6 height 6
radio input "true"
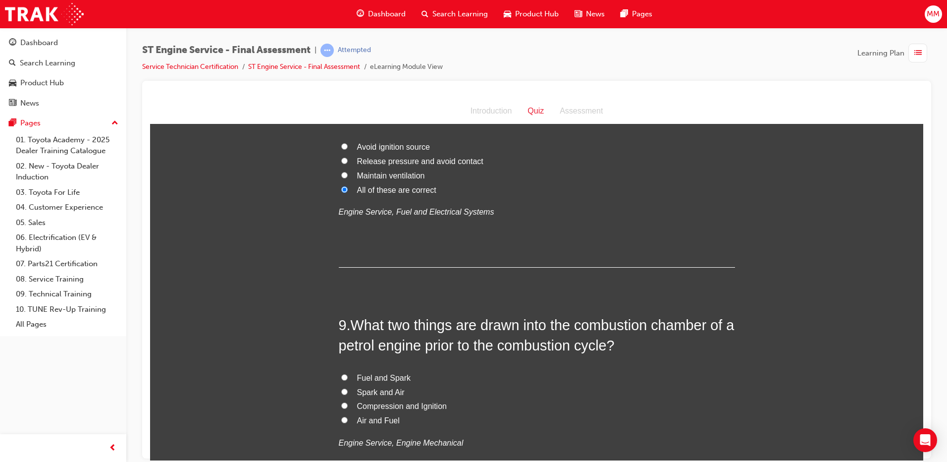
scroll to position [1684, 0]
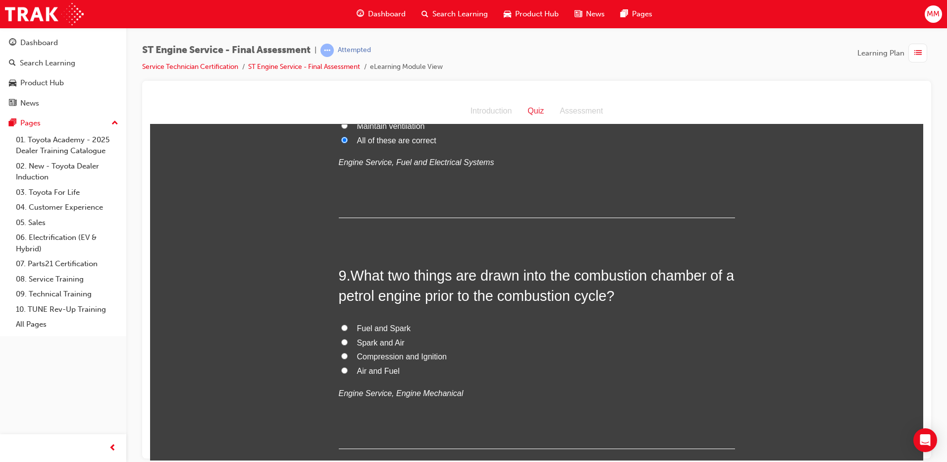
click at [341, 371] on input "Air and Fuel" at bounding box center [344, 369] width 6 height 6
radio input "true"
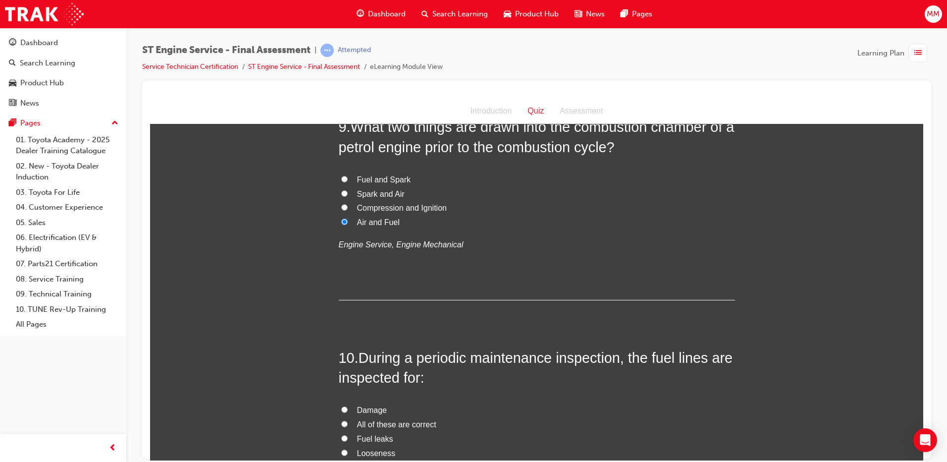
scroll to position [1882, 0]
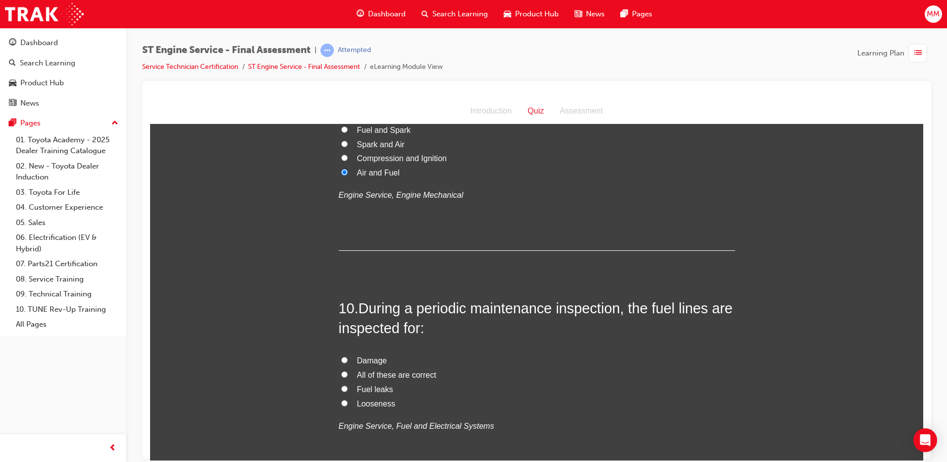
click at [339, 372] on label "All of these are correct" at bounding box center [537, 374] width 396 height 14
click at [341, 372] on input "All of these are correct" at bounding box center [344, 373] width 6 height 6
radio input "true"
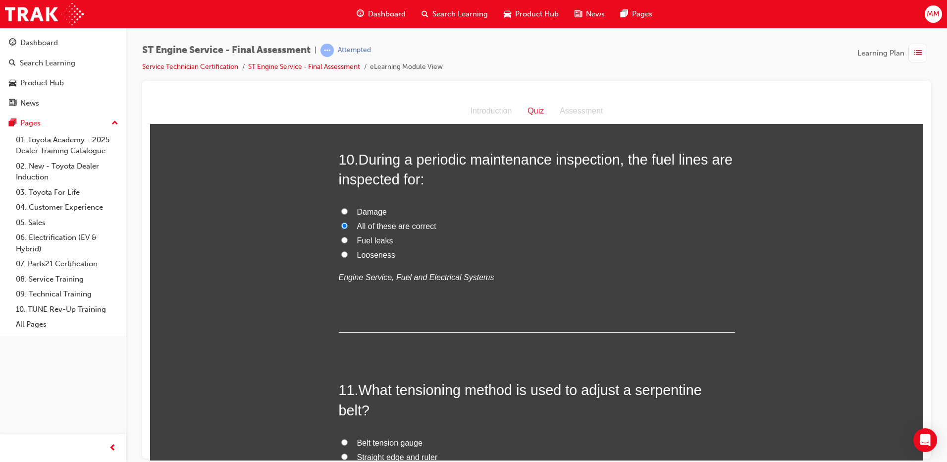
scroll to position [2129, 0]
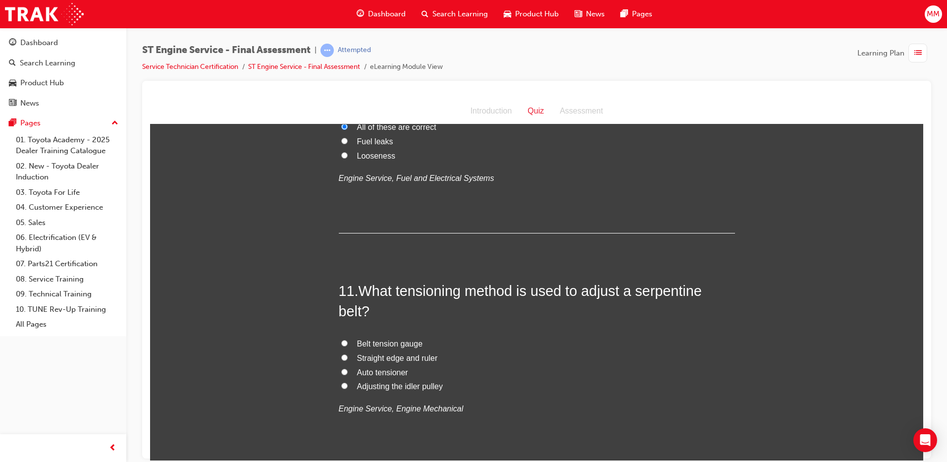
click at [341, 385] on input "Adjusting the idler pulley" at bounding box center [344, 385] width 6 height 6
radio input "true"
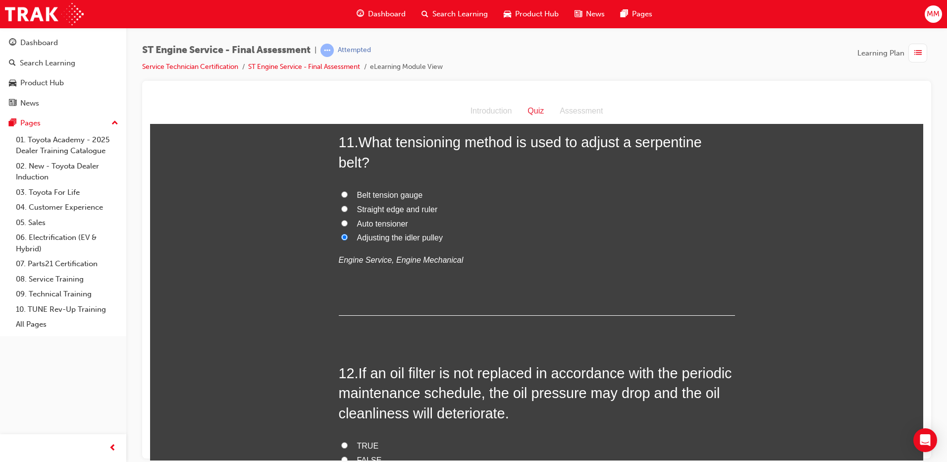
scroll to position [2377, 0]
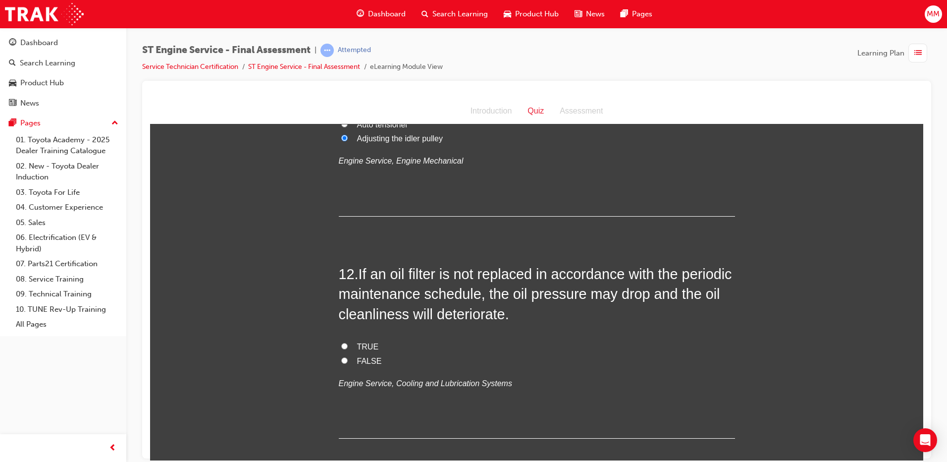
click at [341, 343] on input "TRUE" at bounding box center [344, 345] width 6 height 6
radio input "true"
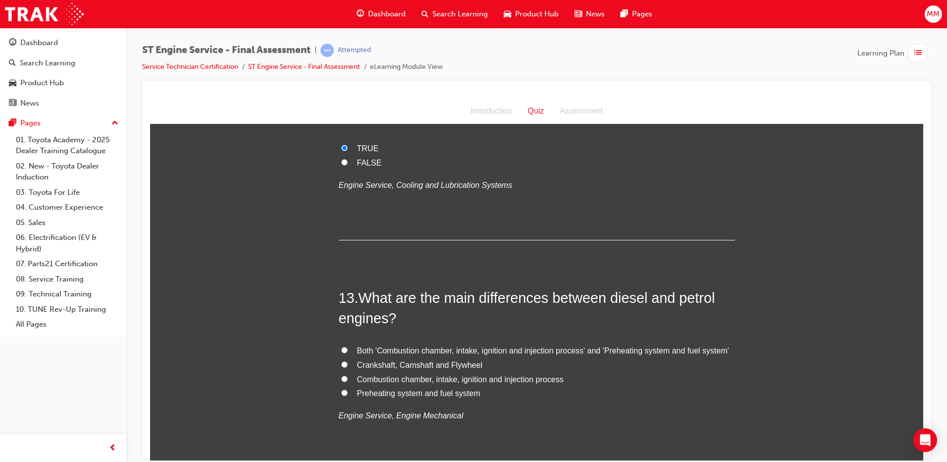
scroll to position [2625, 0]
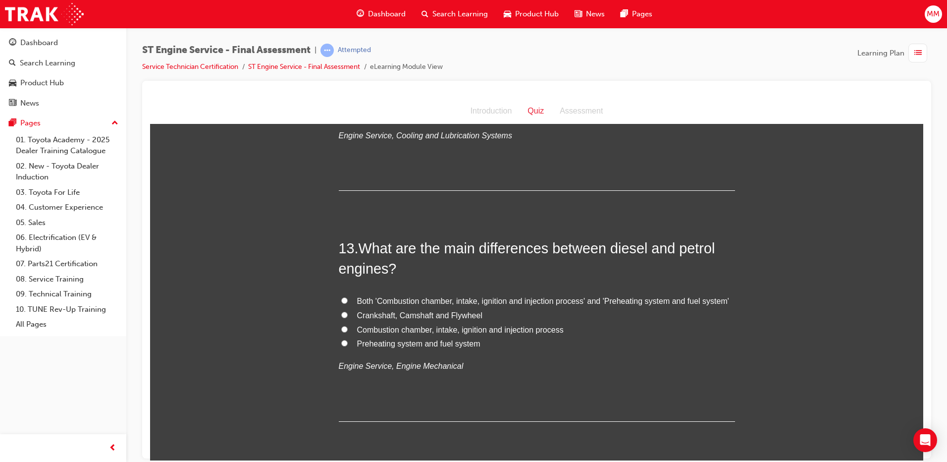
click at [341, 341] on input "Preheating system and fuel system" at bounding box center [344, 342] width 6 height 6
radio input "true"
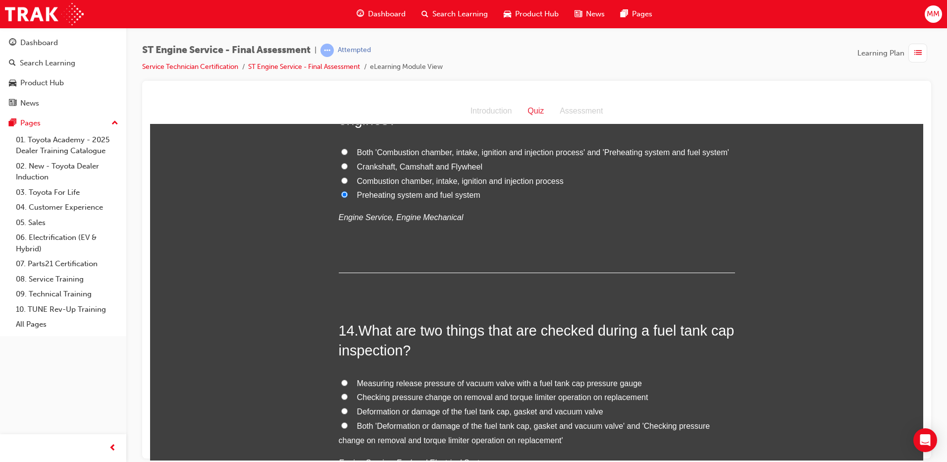
scroll to position [2872, 0]
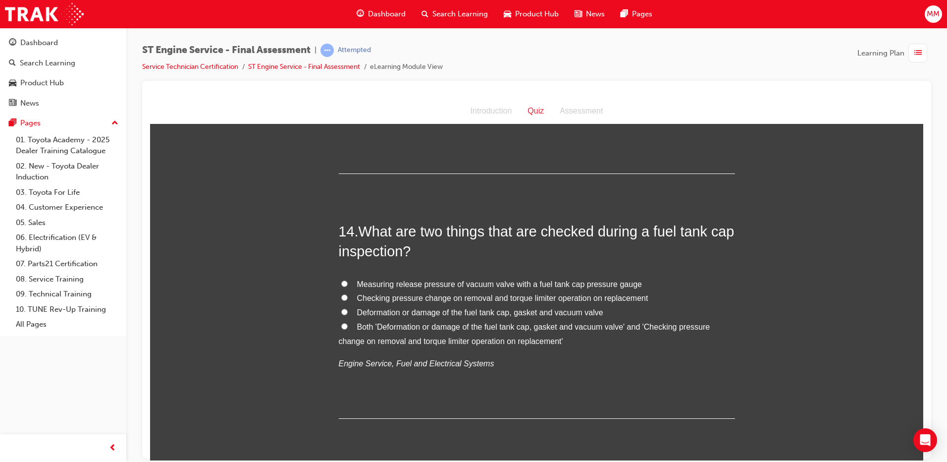
click at [341, 326] on input "Both 'Deformation or damage of the fuel tank cap, gasket and vacuum valve' and …" at bounding box center [344, 325] width 6 height 6
radio input "true"
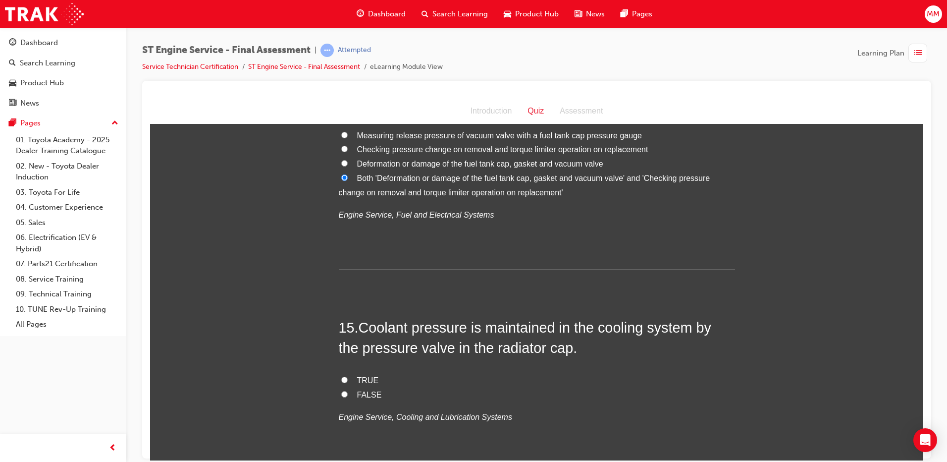
scroll to position [3120, 0]
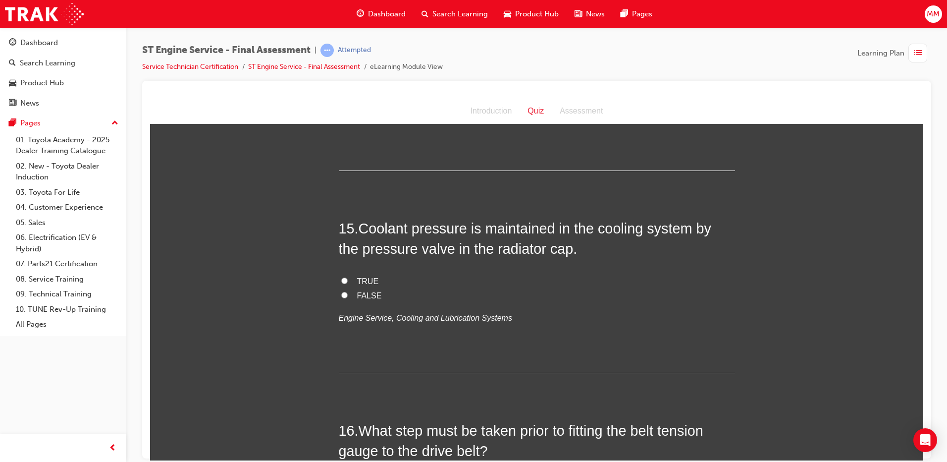
click at [341, 282] on input "TRUE" at bounding box center [344, 280] width 6 height 6
radio input "true"
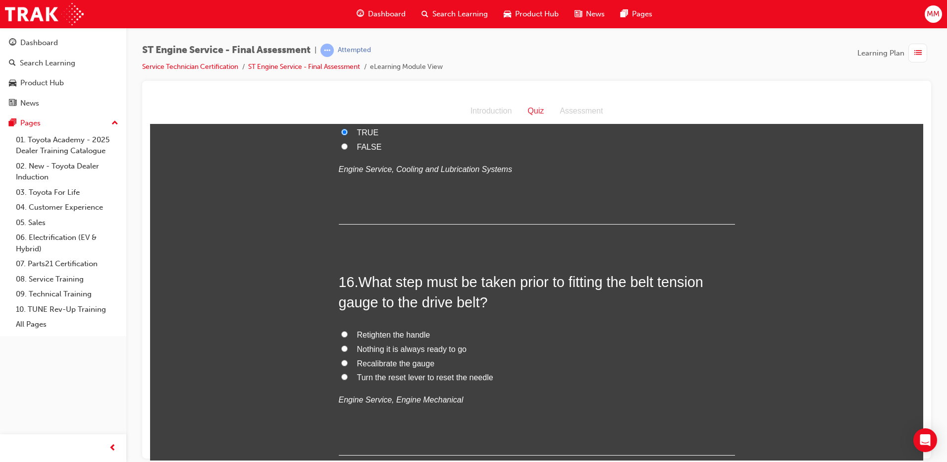
scroll to position [3318, 0]
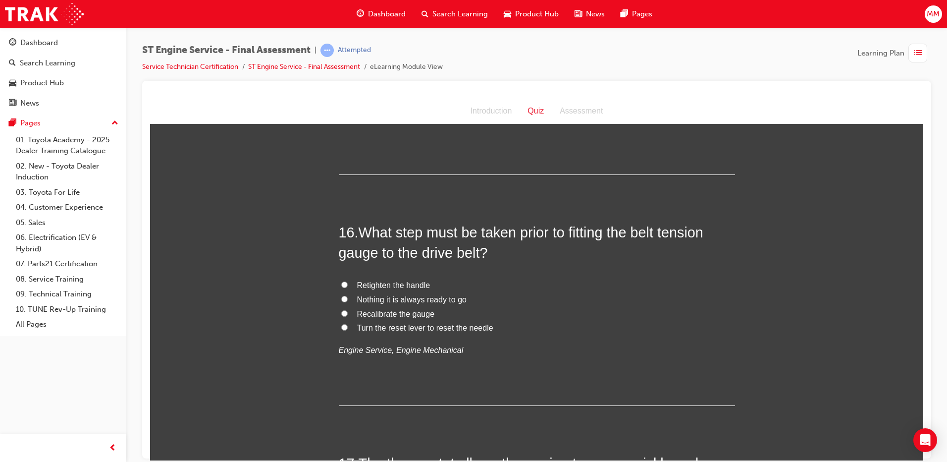
click at [339, 312] on label "Recalibrate the gauge" at bounding box center [537, 314] width 396 height 14
click at [341, 312] on input "Recalibrate the gauge" at bounding box center [344, 313] width 6 height 6
radio input "true"
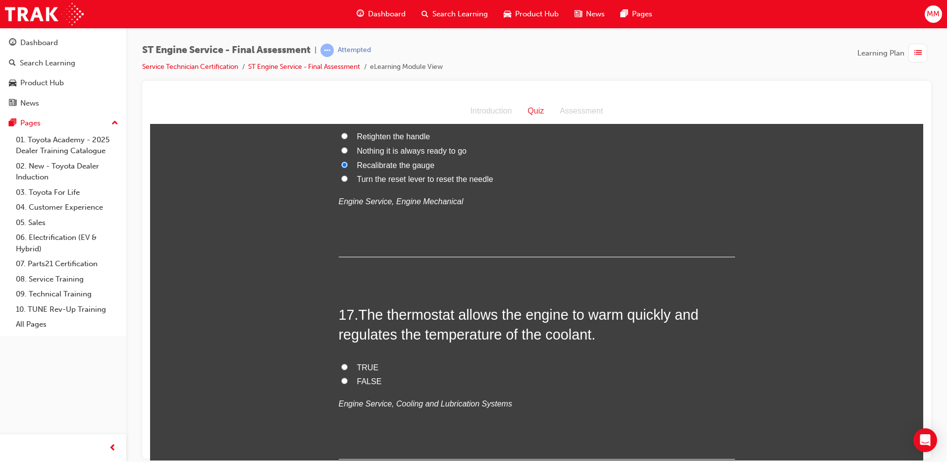
scroll to position [3516, 0]
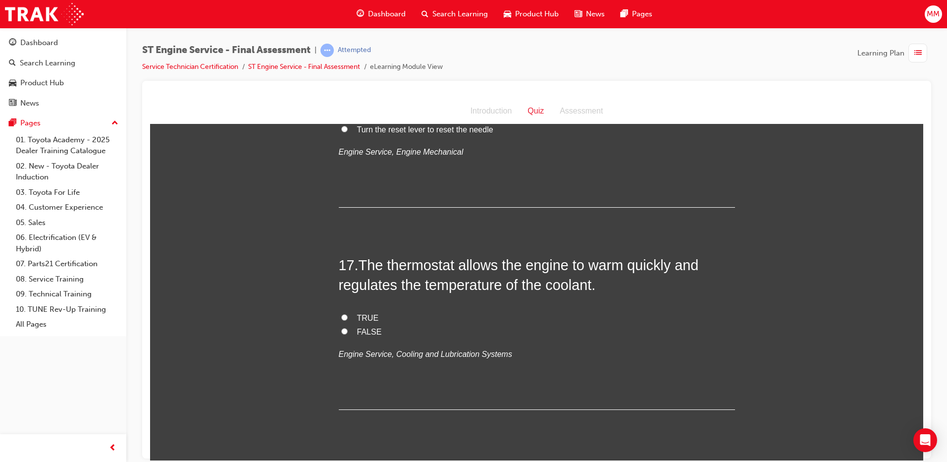
click at [341, 315] on input "TRUE" at bounding box center [344, 316] width 6 height 6
radio input "true"
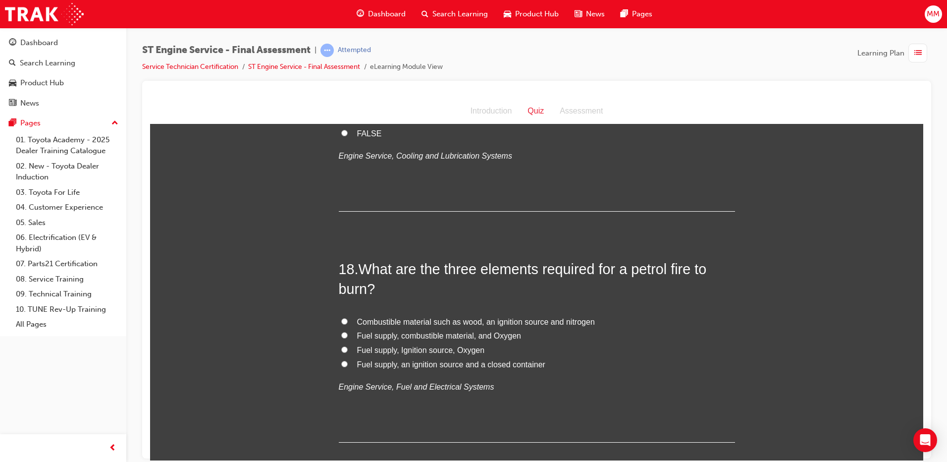
click at [342, 348] on input "Fuel supply, Ignition source, Oxygen" at bounding box center [344, 349] width 6 height 6
radio input "true"
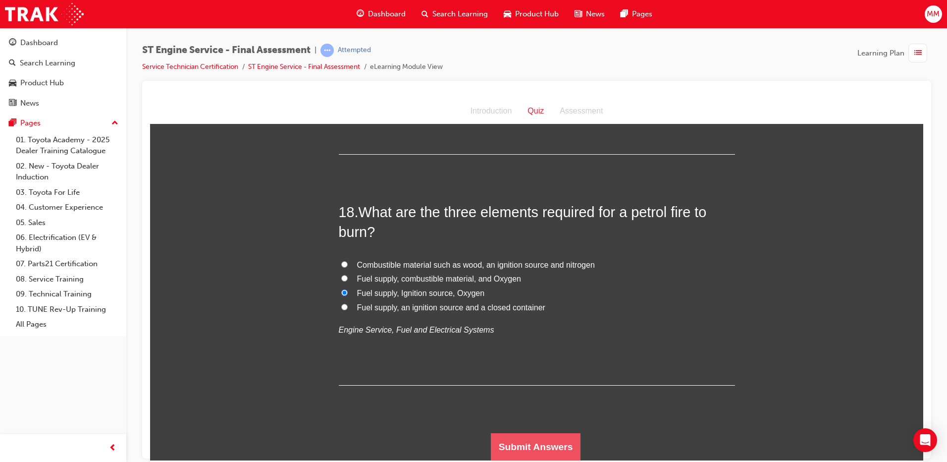
click at [542, 439] on button "Submit Answers" at bounding box center [536, 446] width 90 height 28
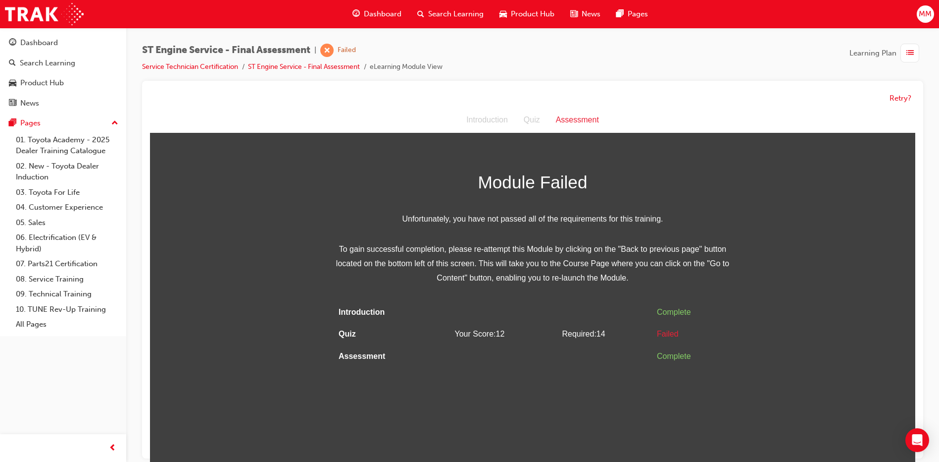
scroll to position [7, 0]
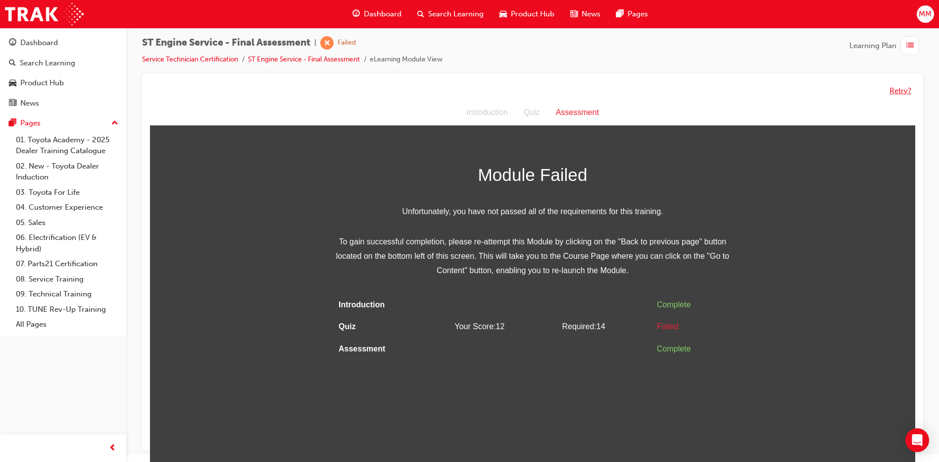
click at [898, 90] on button "Retry?" at bounding box center [901, 90] width 22 height 11
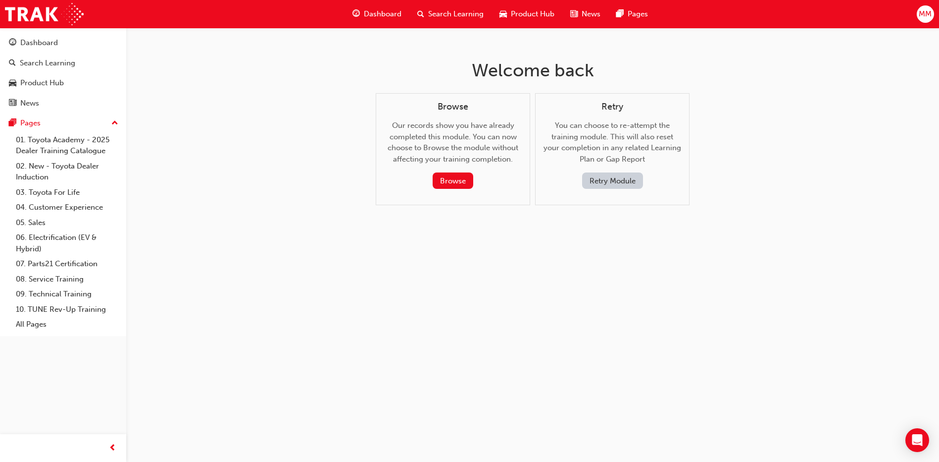
scroll to position [0, 0]
click at [614, 179] on button "Retry Module" at bounding box center [616, 180] width 61 height 16
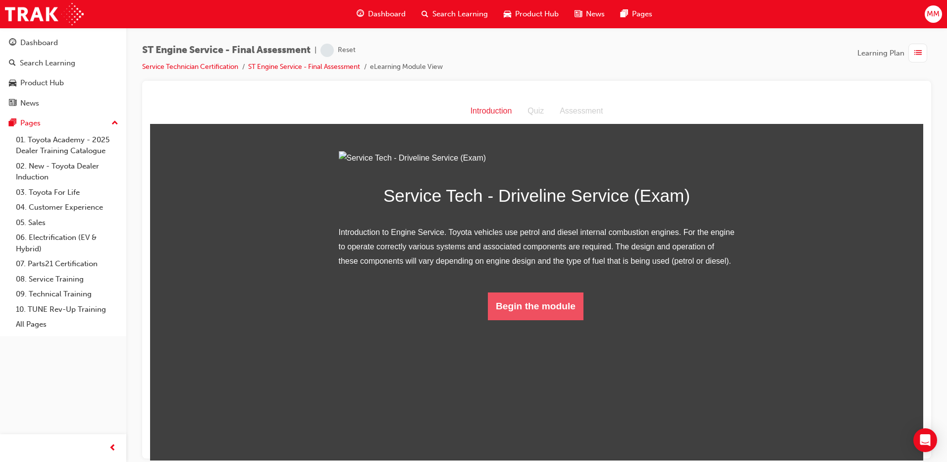
click at [523, 319] on button "Begin the module" at bounding box center [536, 306] width 96 height 28
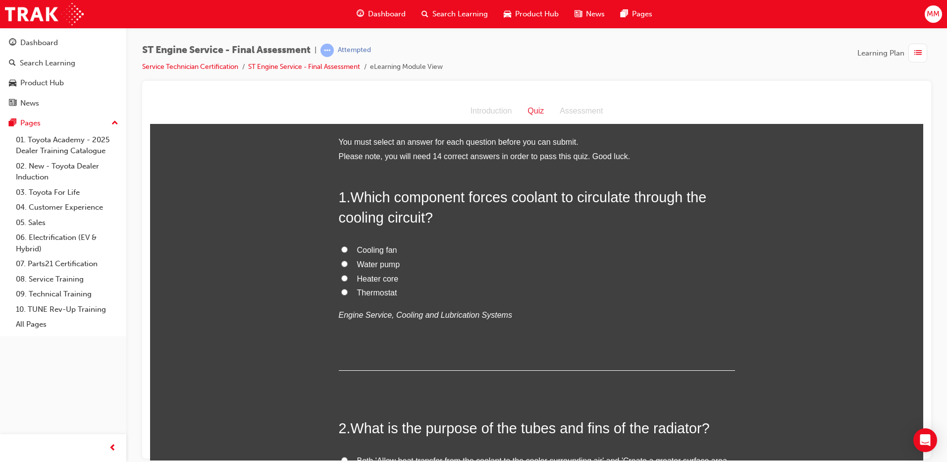
click at [341, 264] on input "Water pump" at bounding box center [344, 263] width 6 height 6
radio input "true"
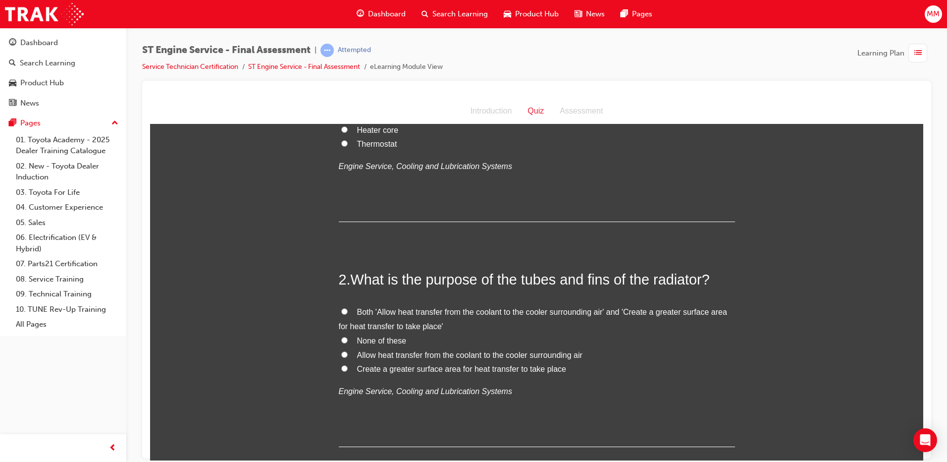
click at [341, 354] on input "Allow heat transfer from the coolant to the cooler surrounding air" at bounding box center [344, 354] width 6 height 6
radio input "true"
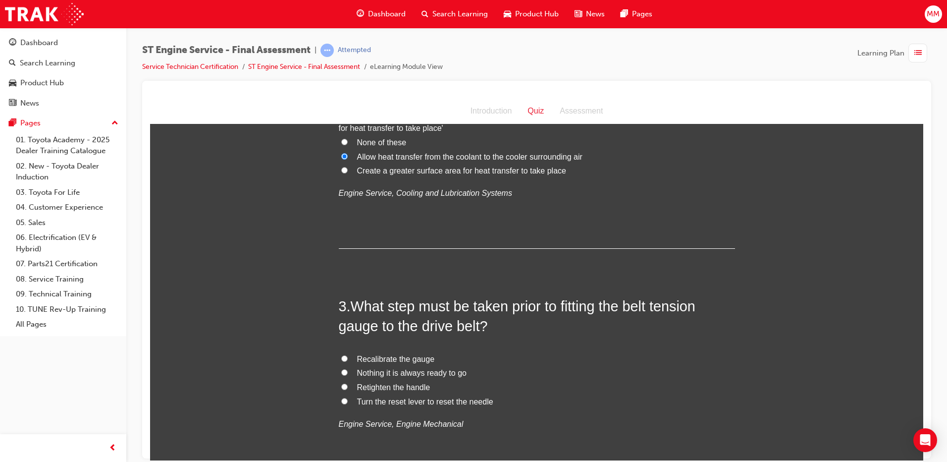
scroll to position [446, 0]
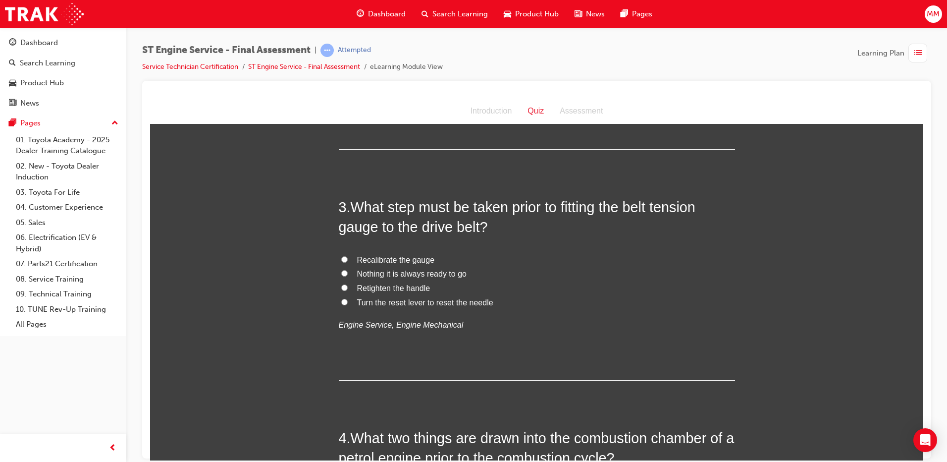
click at [341, 301] on input "Turn the reset lever to reset the needle" at bounding box center [344, 301] width 6 height 6
radio input "true"
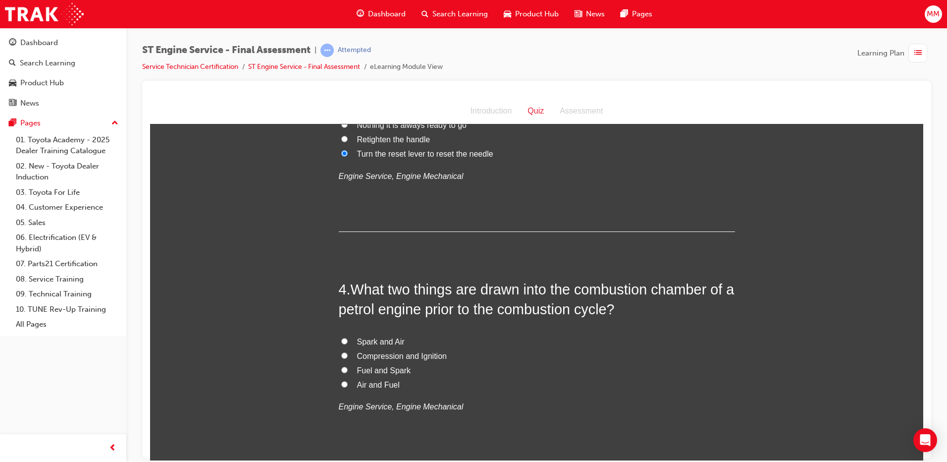
scroll to position [644, 0]
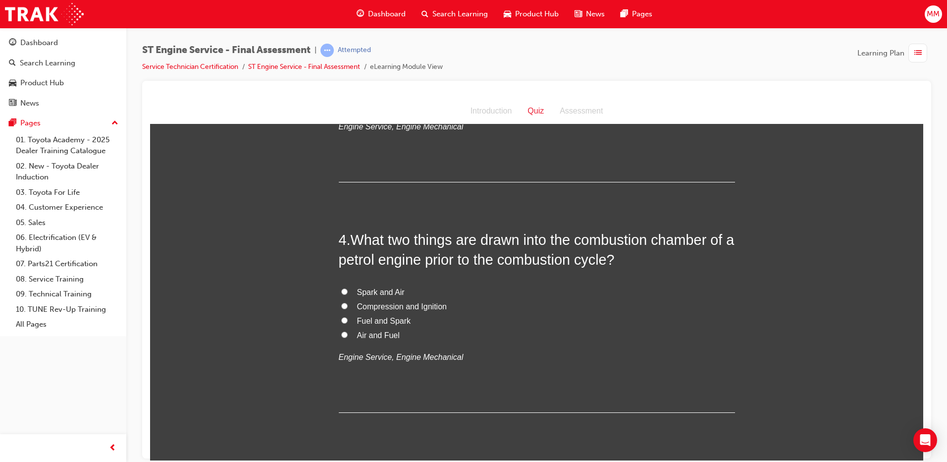
click at [341, 333] on input "Air and Fuel" at bounding box center [344, 334] width 6 height 6
radio input "true"
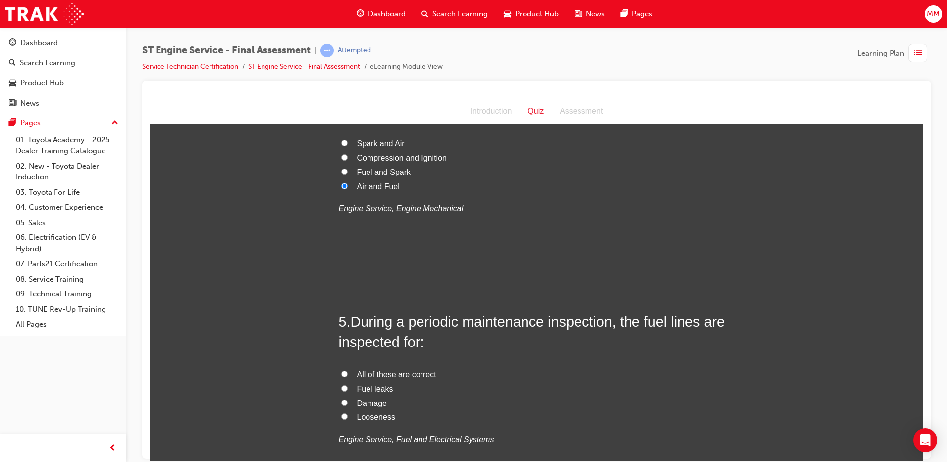
scroll to position [842, 0]
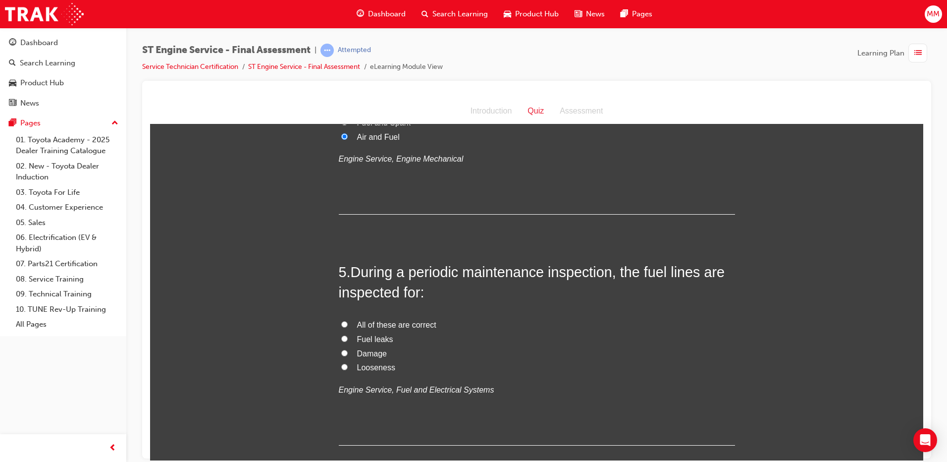
click at [341, 320] on input "All of these are correct" at bounding box center [344, 323] width 6 height 6
radio input "true"
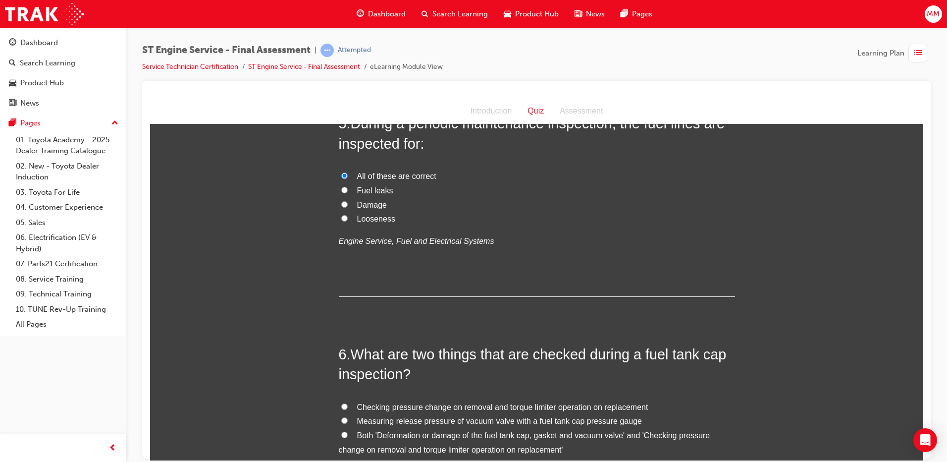
scroll to position [1090, 0]
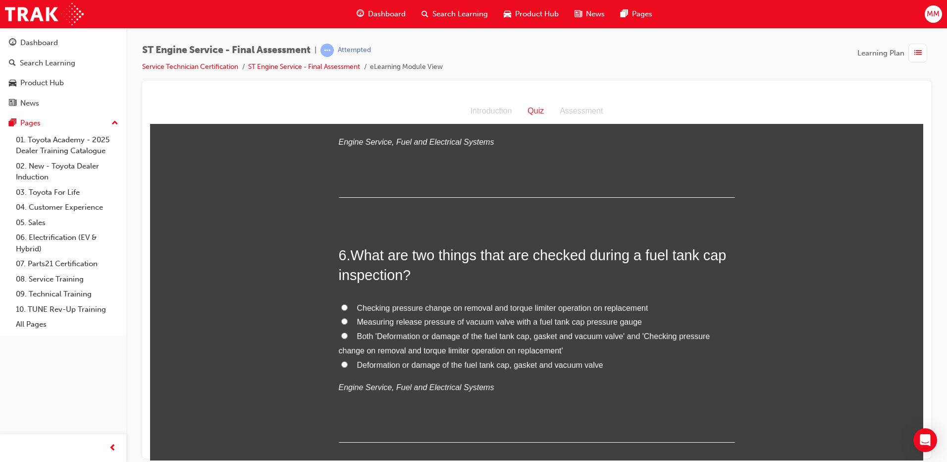
click at [341, 335] on input "Both 'Deformation or damage of the fuel tank cap, gasket and vacuum valve' and …" at bounding box center [344, 335] width 6 height 6
radio input "true"
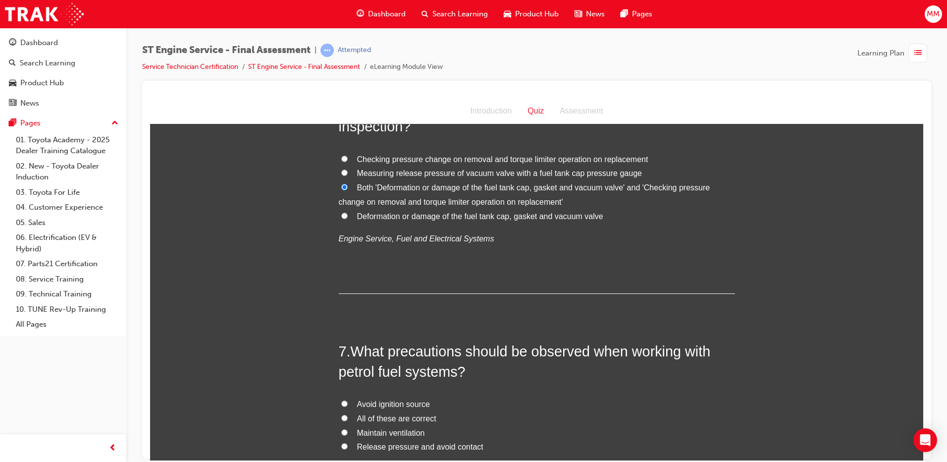
scroll to position [1288, 0]
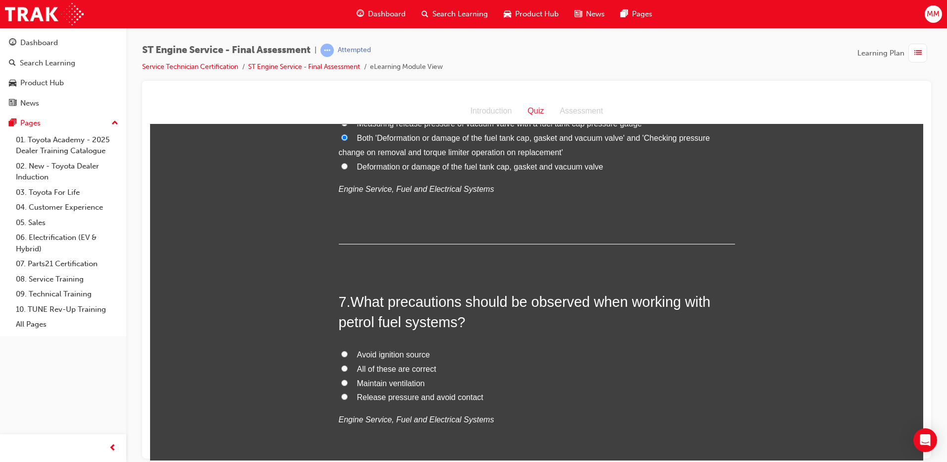
click at [341, 365] on input "All of these are correct" at bounding box center [344, 367] width 6 height 6
radio input "true"
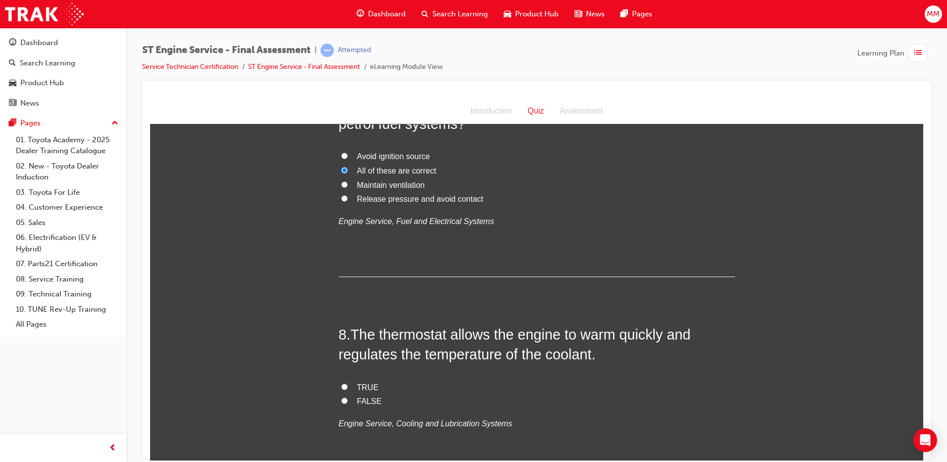
scroll to position [1535, 0]
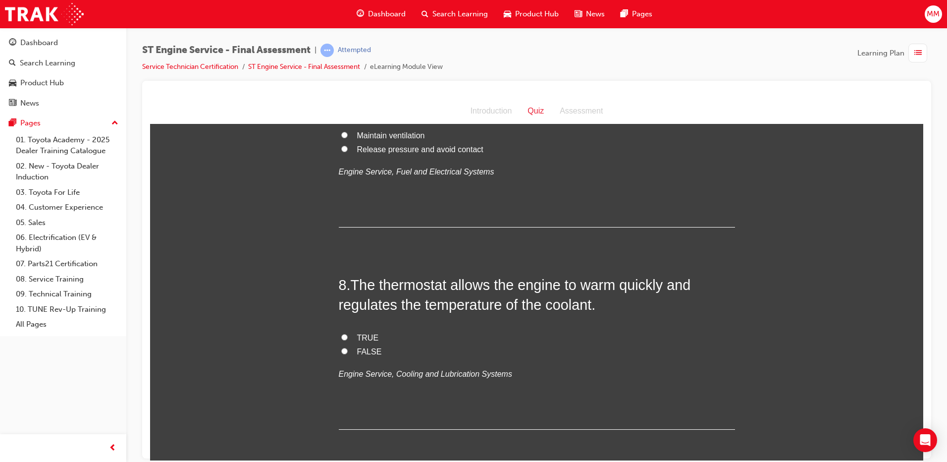
click at [341, 337] on input "TRUE" at bounding box center [344, 336] width 6 height 6
radio input "true"
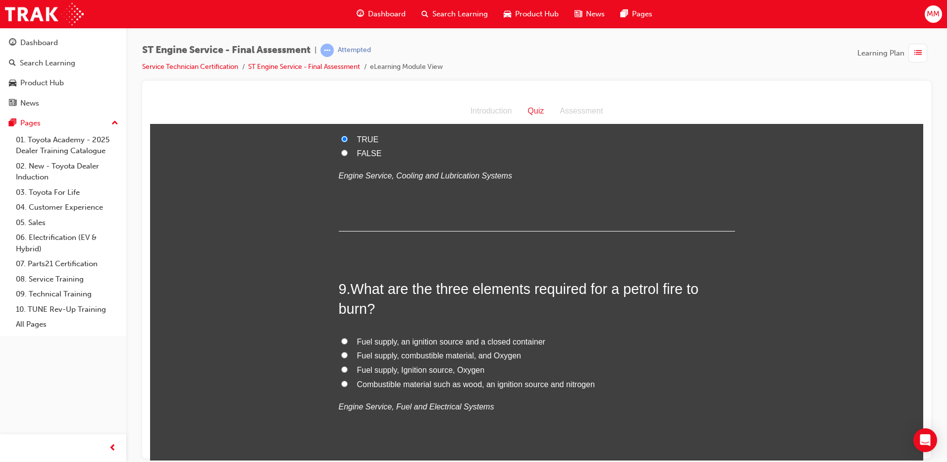
scroll to position [1783, 0]
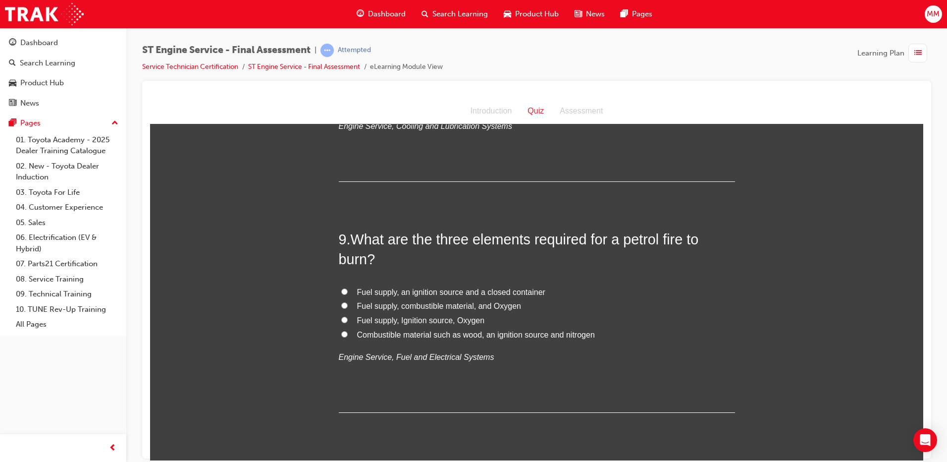
click at [341, 316] on input "Fuel supply, Ignition source, Oxygen" at bounding box center [344, 319] width 6 height 6
radio input "true"
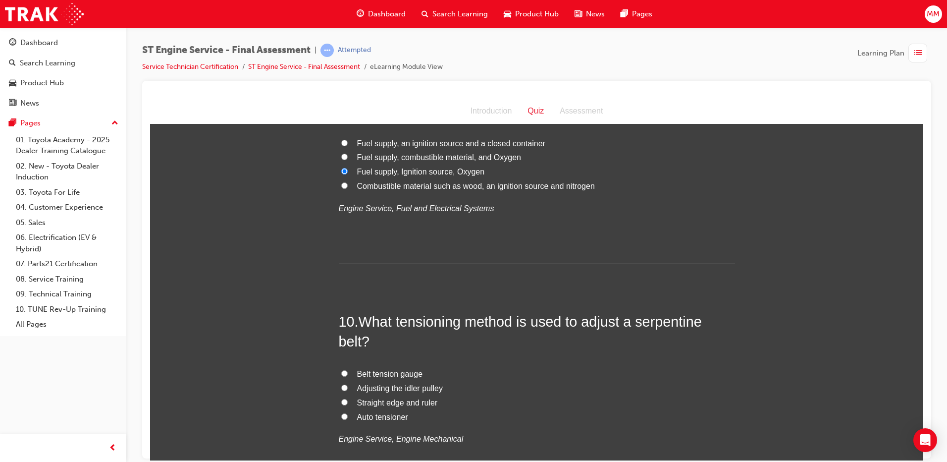
scroll to position [2030, 0]
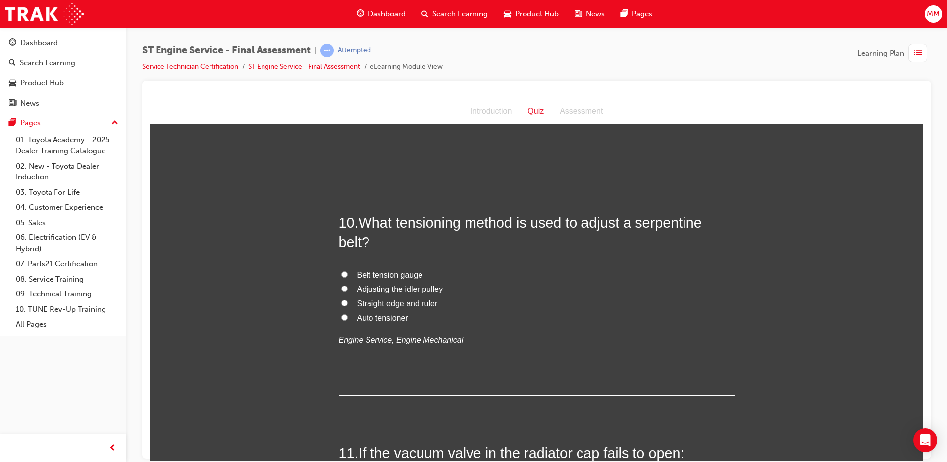
click at [341, 318] on input "Auto tensioner" at bounding box center [344, 316] width 6 height 6
radio input "true"
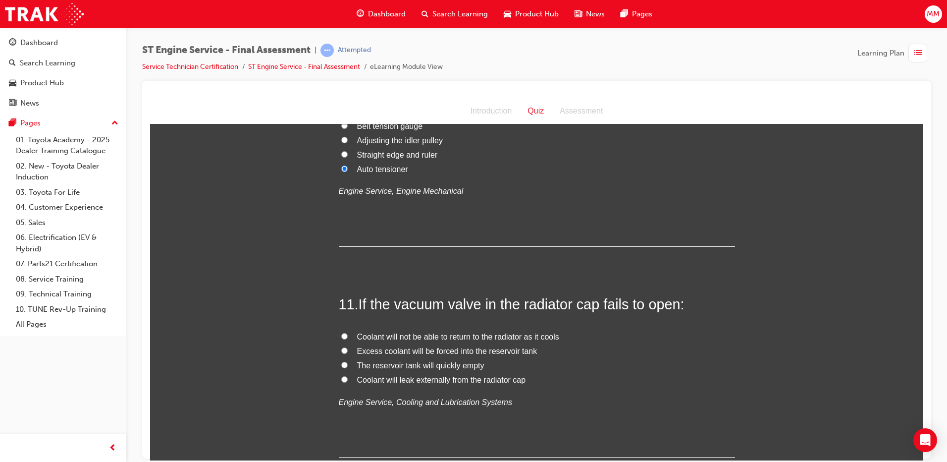
scroll to position [2229, 0]
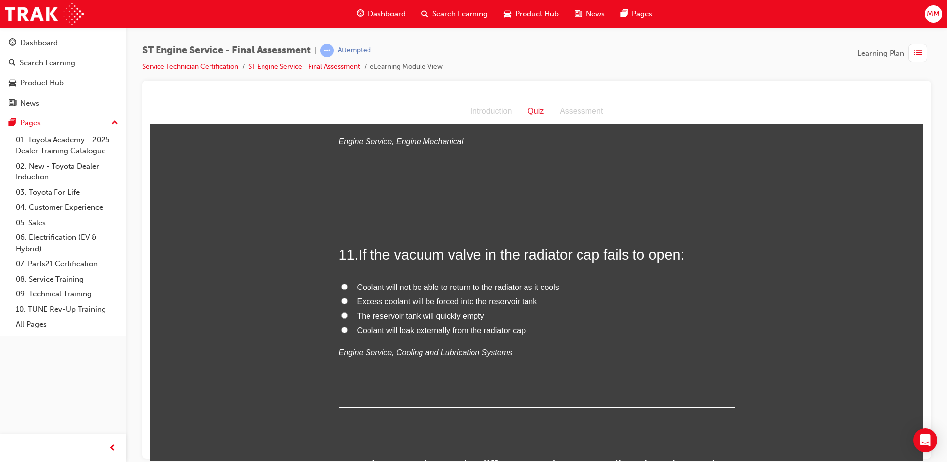
click at [341, 328] on input "Coolant will leak externally from the radiator cap" at bounding box center [344, 329] width 6 height 6
radio input "true"
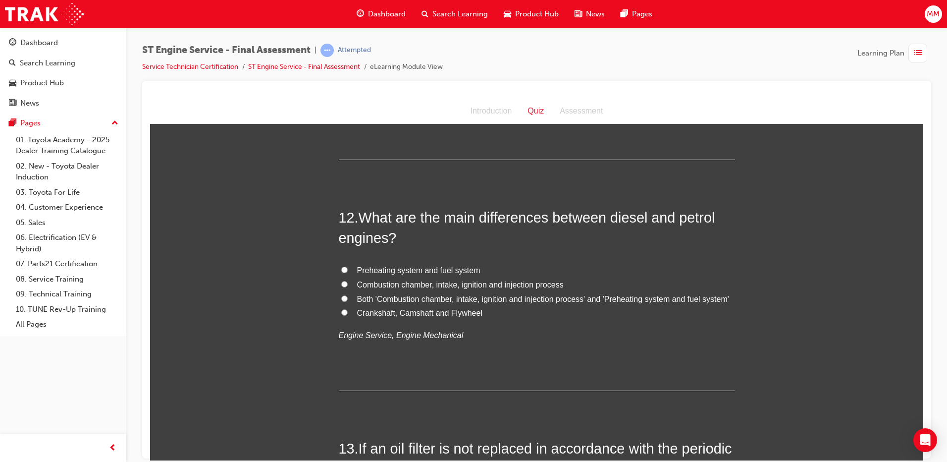
scroll to position [2526, 0]
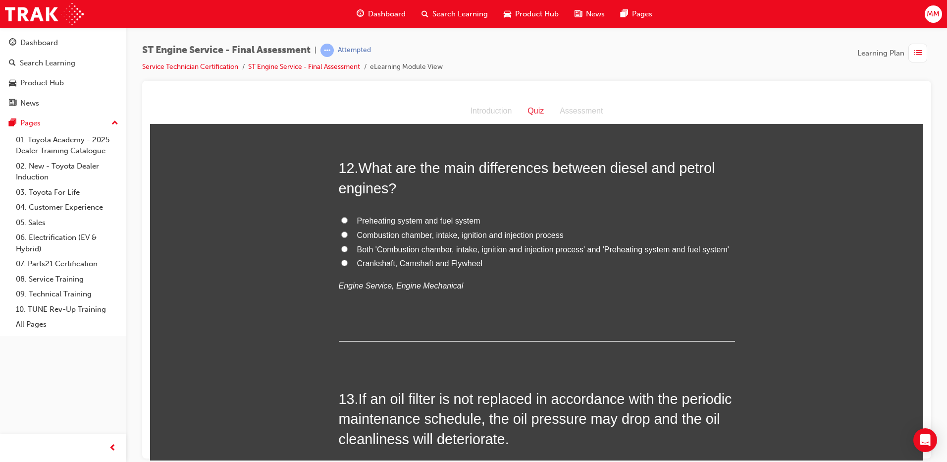
click at [341, 216] on input "Preheating system and fuel system" at bounding box center [344, 219] width 6 height 6
radio input "true"
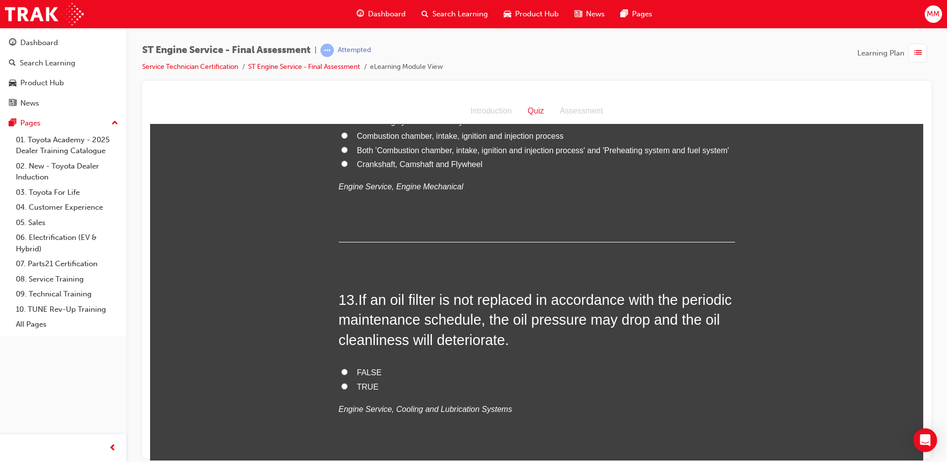
click at [341, 385] on input "TRUE" at bounding box center [344, 385] width 6 height 6
radio input "true"
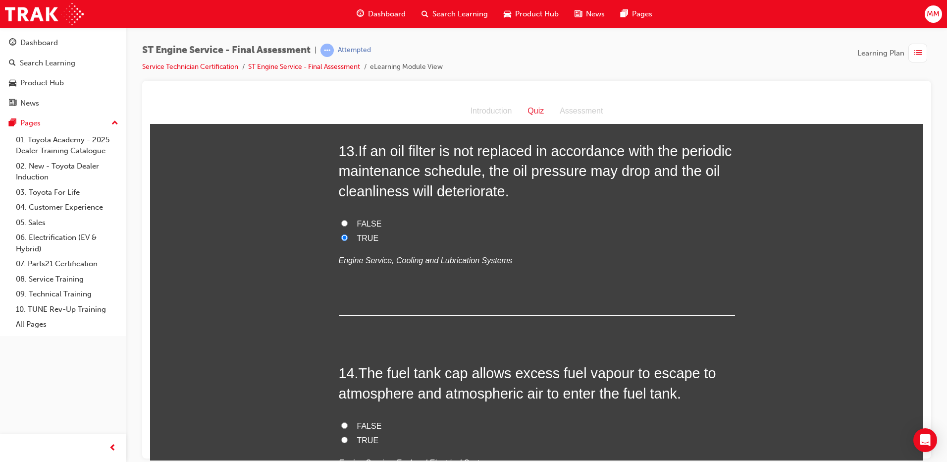
scroll to position [2823, 0]
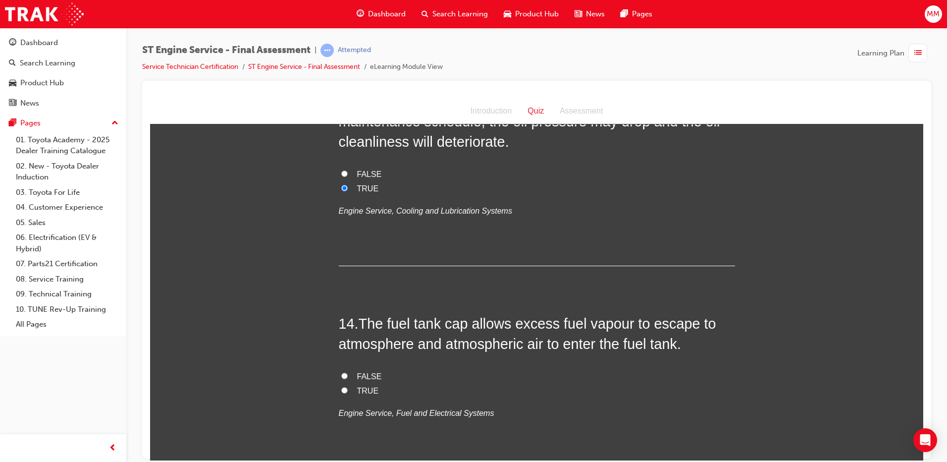
click at [341, 391] on input "TRUE" at bounding box center [344, 389] width 6 height 6
radio input "true"
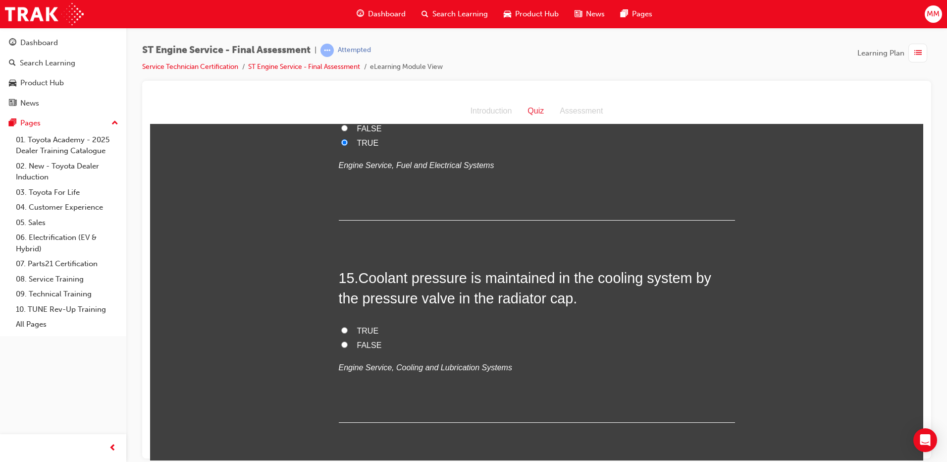
click at [341, 326] on input "TRUE" at bounding box center [344, 329] width 6 height 6
radio input "true"
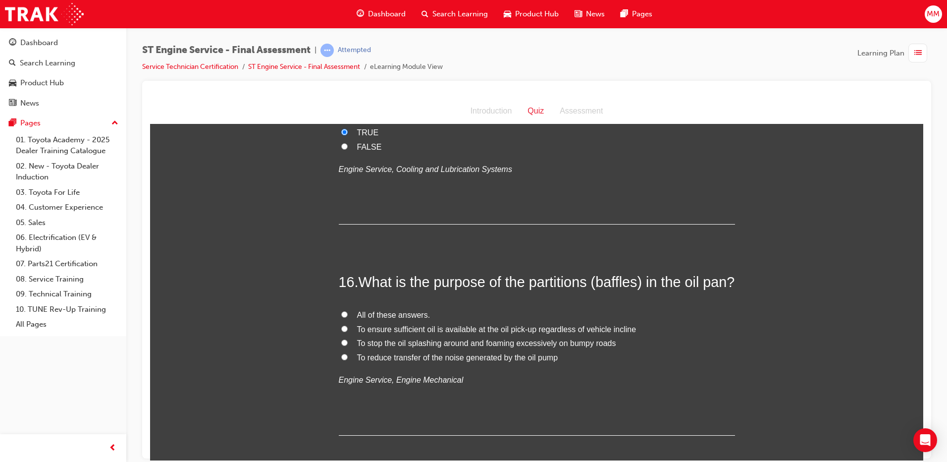
click at [343, 317] on input "All of these answers." at bounding box center [344, 314] width 6 height 6
radio input "true"
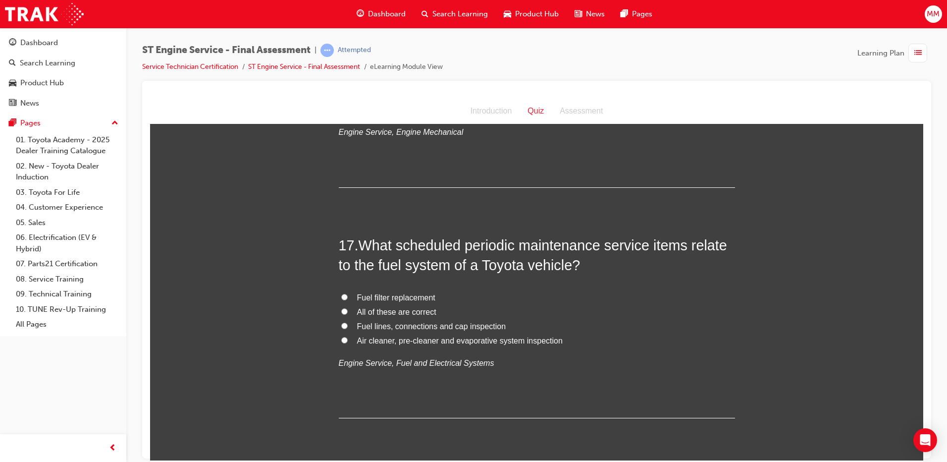
scroll to position [3566, 0]
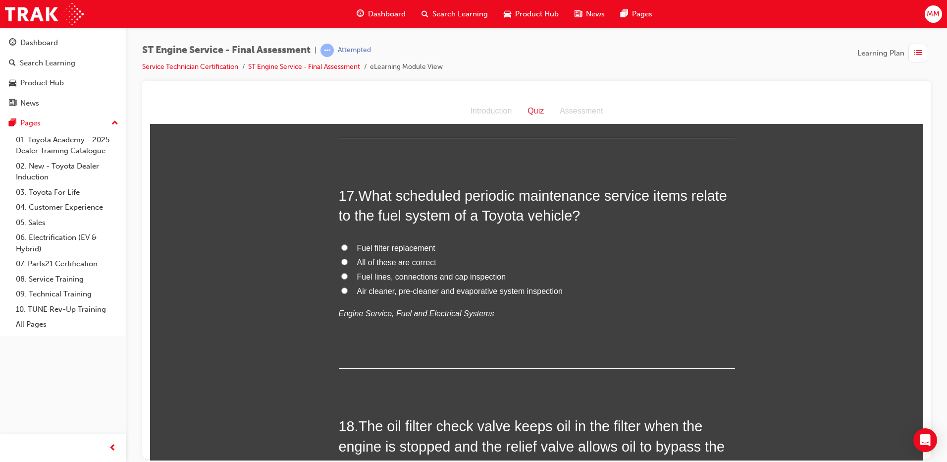
click at [341, 264] on input "All of these are correct" at bounding box center [344, 261] width 6 height 6
radio input "true"
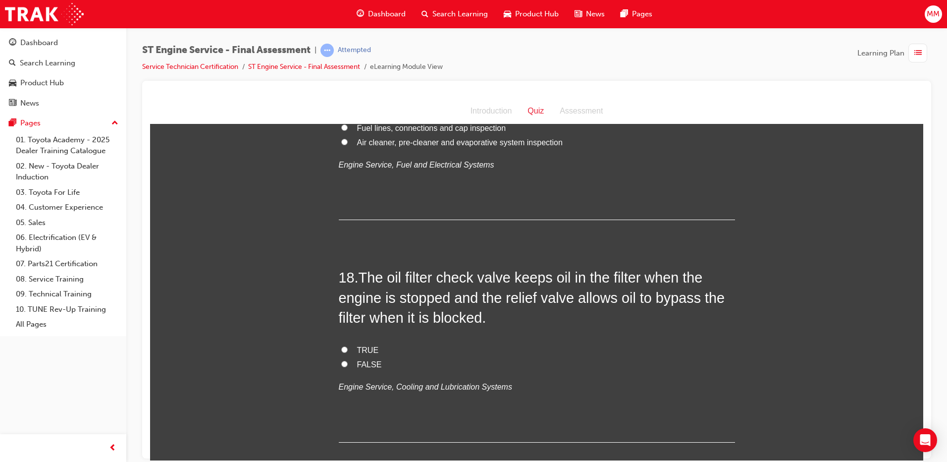
scroll to position [3791, 0]
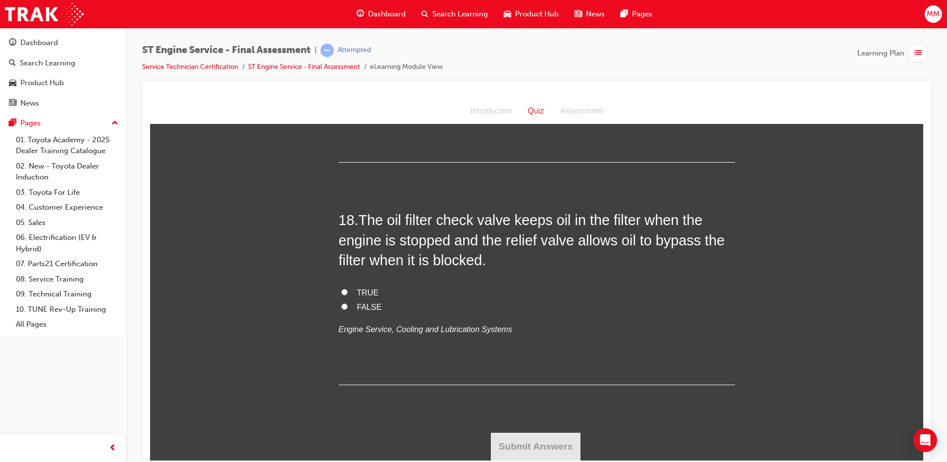
click at [342, 291] on input "TRUE" at bounding box center [344, 291] width 6 height 6
radio input "true"
click at [571, 443] on button "Submit Answers" at bounding box center [536, 446] width 90 height 28
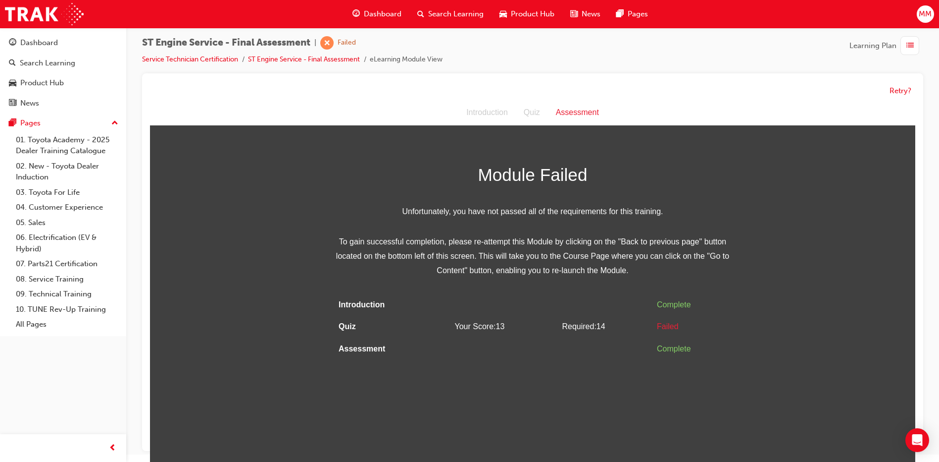
scroll to position [0, 0]
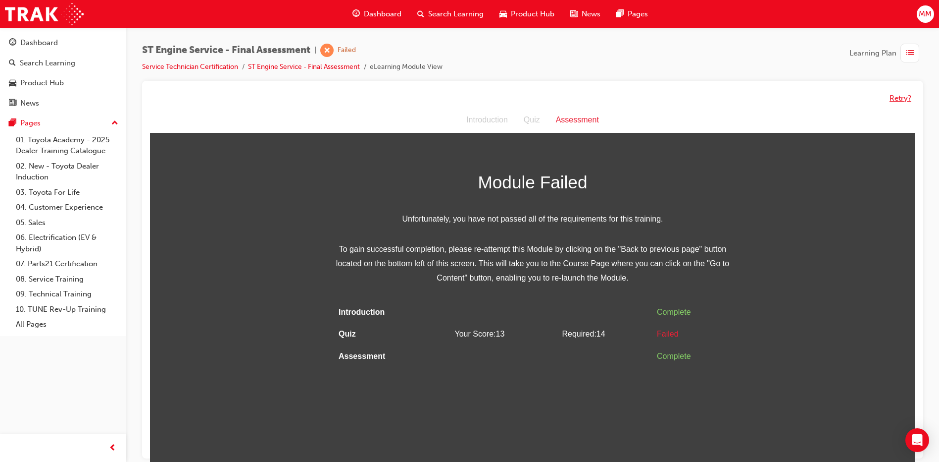
click at [897, 94] on button "Retry?" at bounding box center [901, 98] width 22 height 11
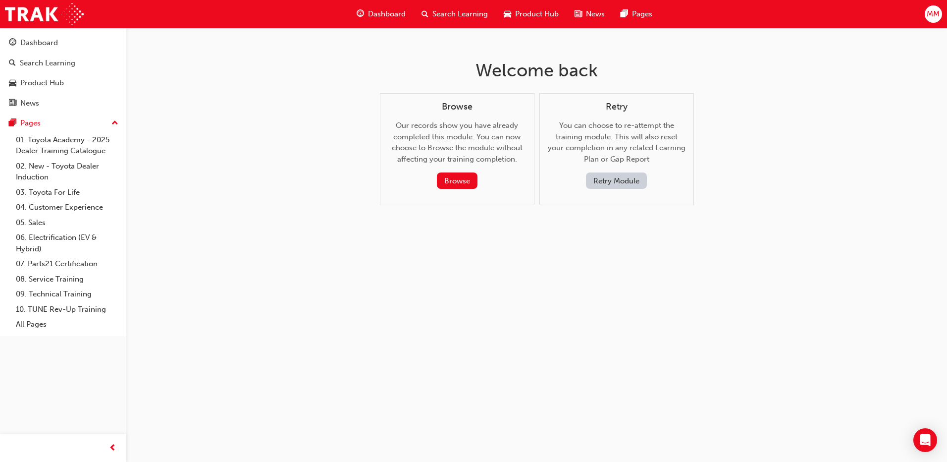
click at [614, 182] on button "Retry Module" at bounding box center [616, 180] width 61 height 16
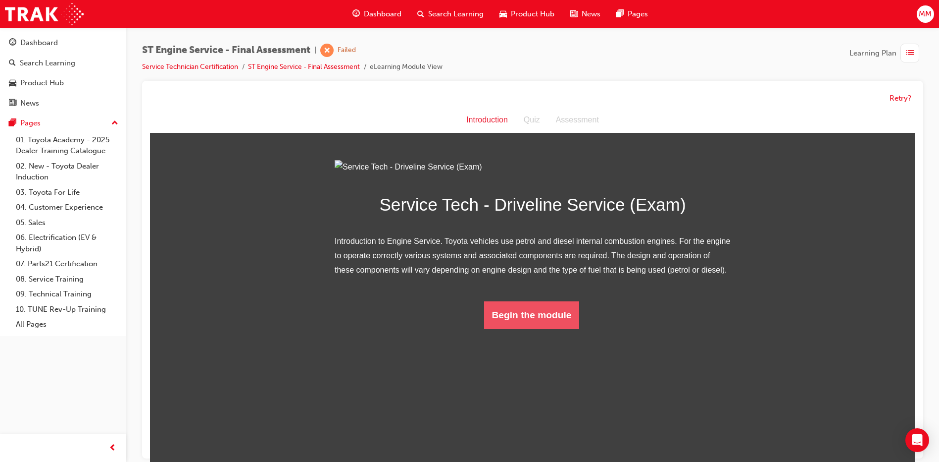
click at [562, 329] on button "Begin the module" at bounding box center [532, 315] width 96 height 28
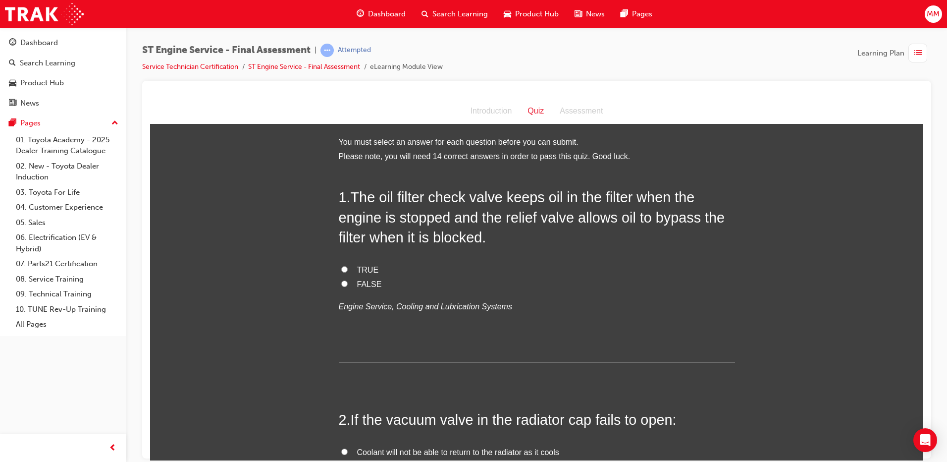
scroll to position [50, 0]
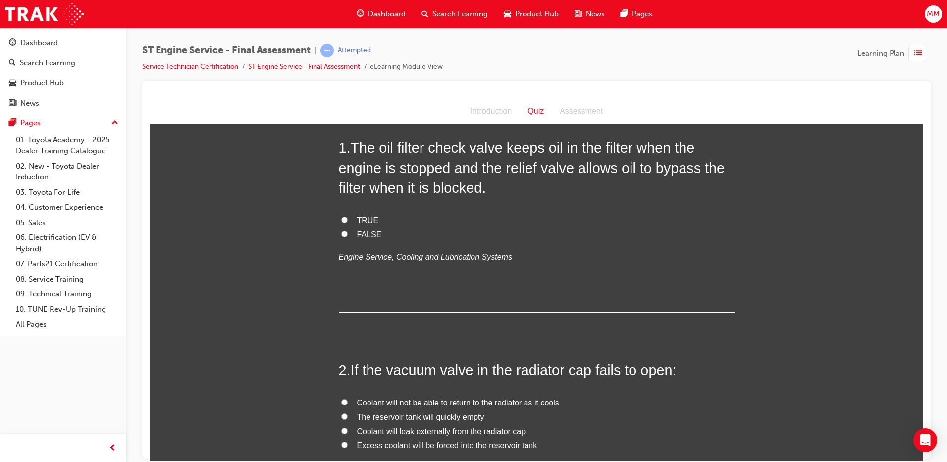
click at [341, 221] on input "TRUE" at bounding box center [344, 219] width 6 height 6
radio input "true"
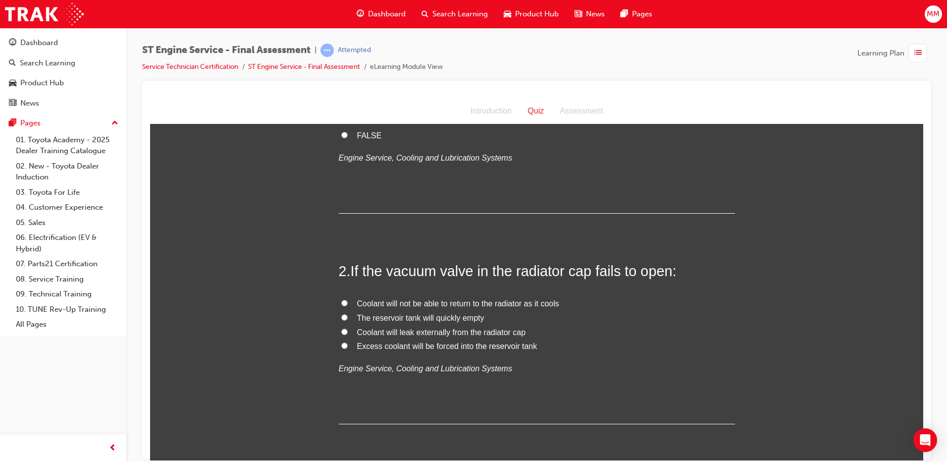
scroll to position [198, 0]
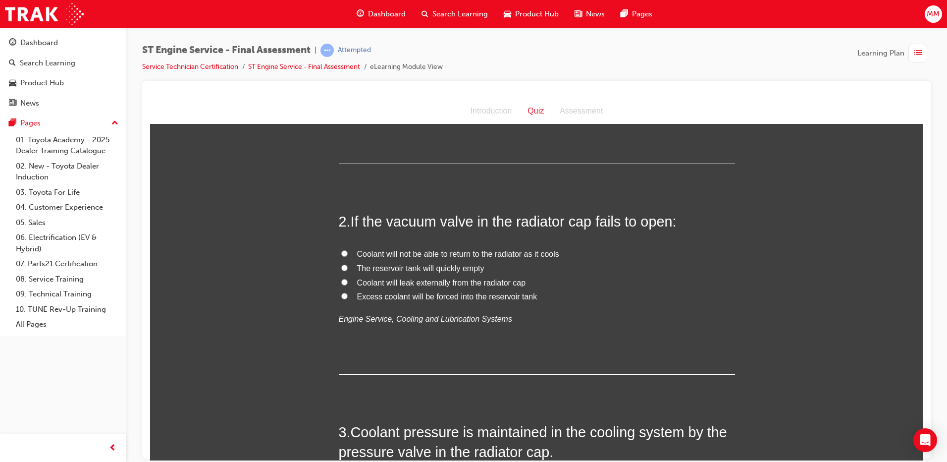
click at [341, 252] on input "Coolant will not be able to return to the radiator as it cools" at bounding box center [344, 253] width 6 height 6
radio input "true"
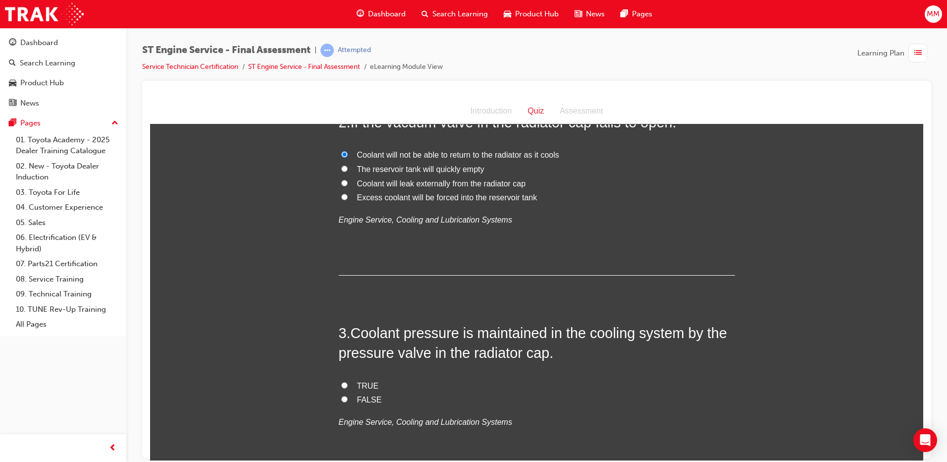
scroll to position [396, 0]
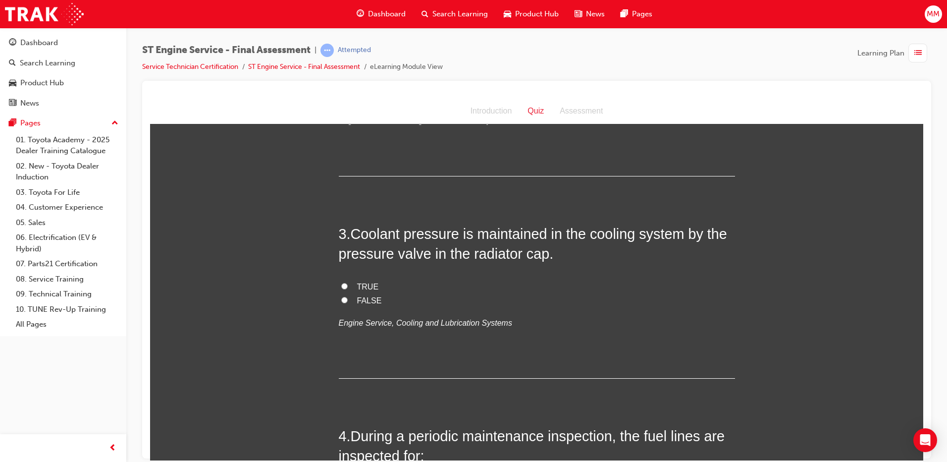
click at [341, 285] on input "TRUE" at bounding box center [344, 285] width 6 height 6
radio input "true"
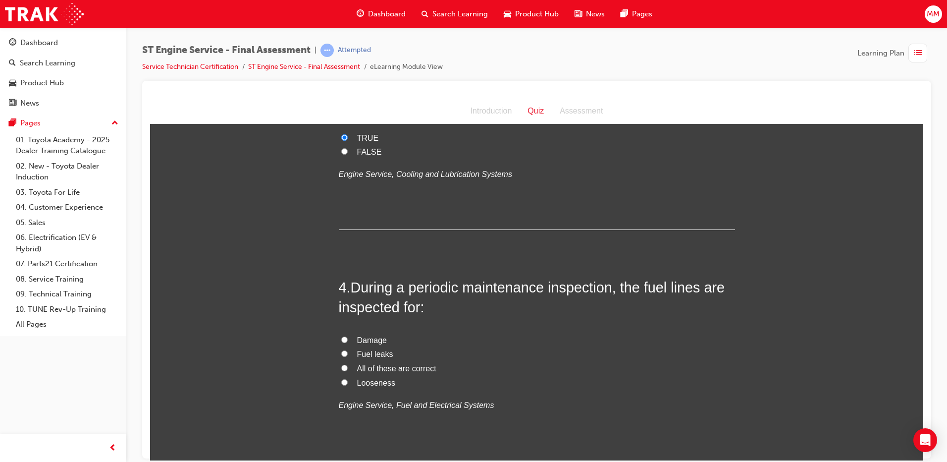
click at [341, 366] on input "All of these are correct" at bounding box center [344, 367] width 6 height 6
radio input "true"
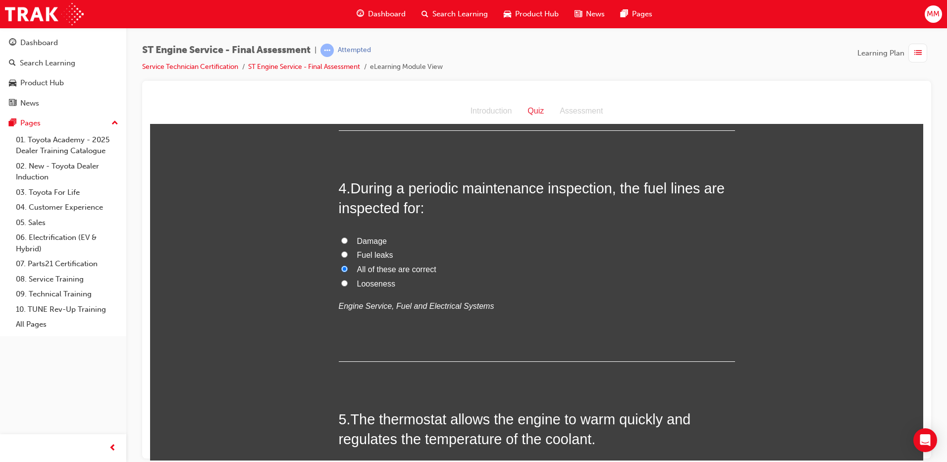
scroll to position [792, 0]
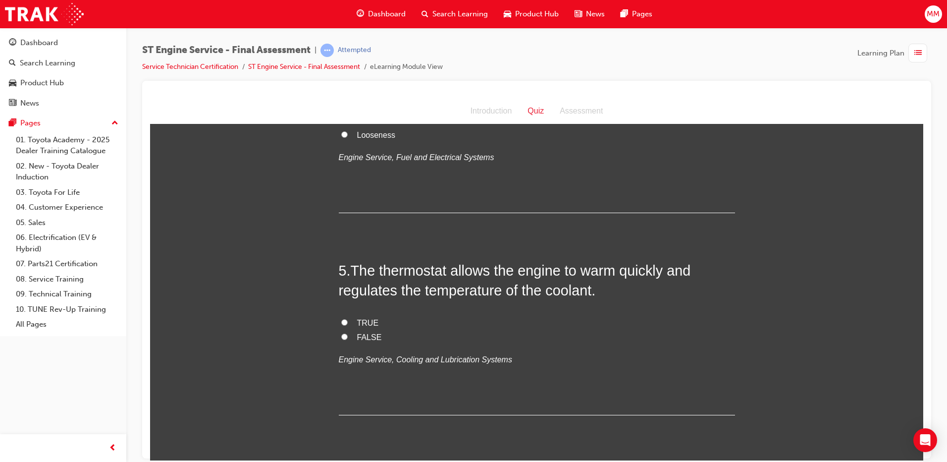
click at [343, 318] on input "TRUE" at bounding box center [344, 321] width 6 height 6
radio input "true"
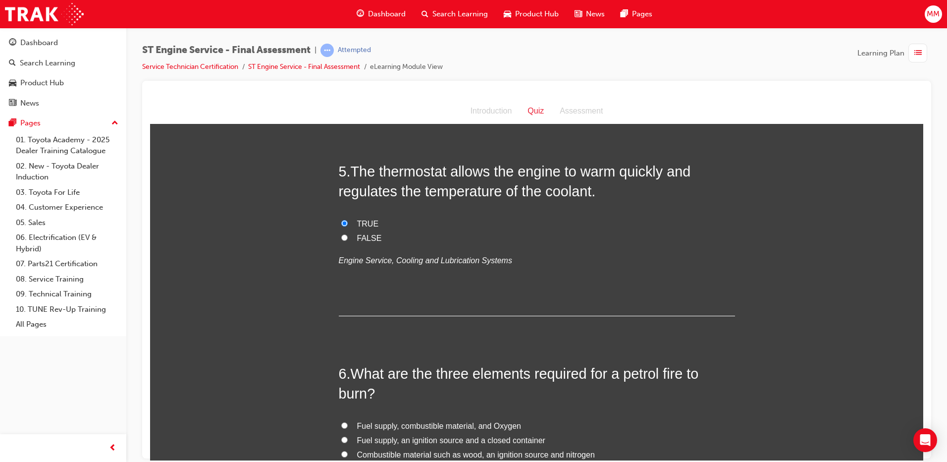
scroll to position [941, 0]
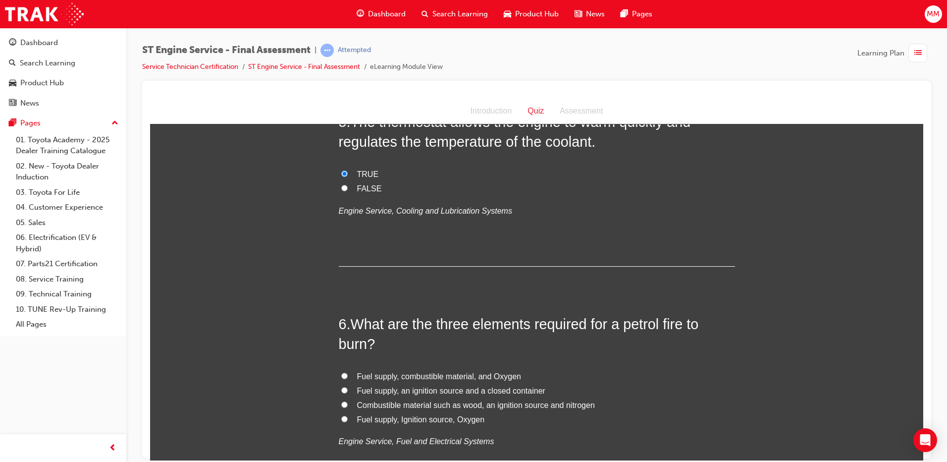
click at [341, 420] on input "Fuel supply, Ignition source, Oxygen" at bounding box center [344, 418] width 6 height 6
radio input "true"
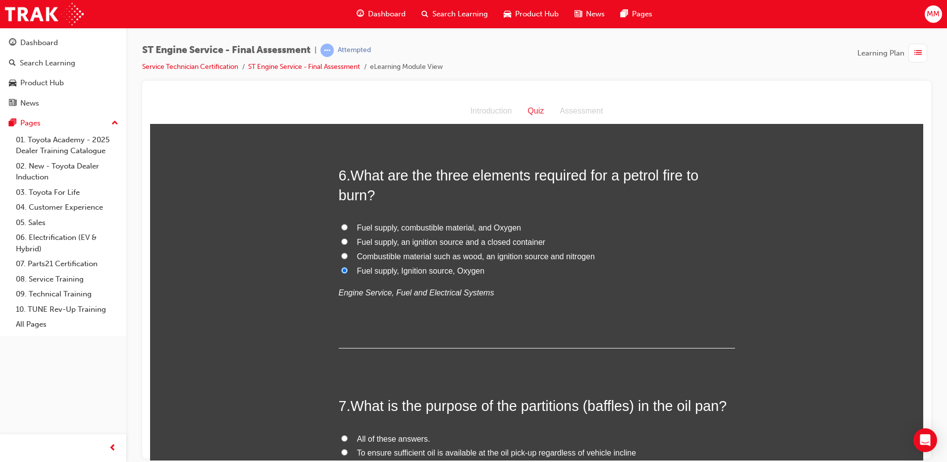
scroll to position [1238, 0]
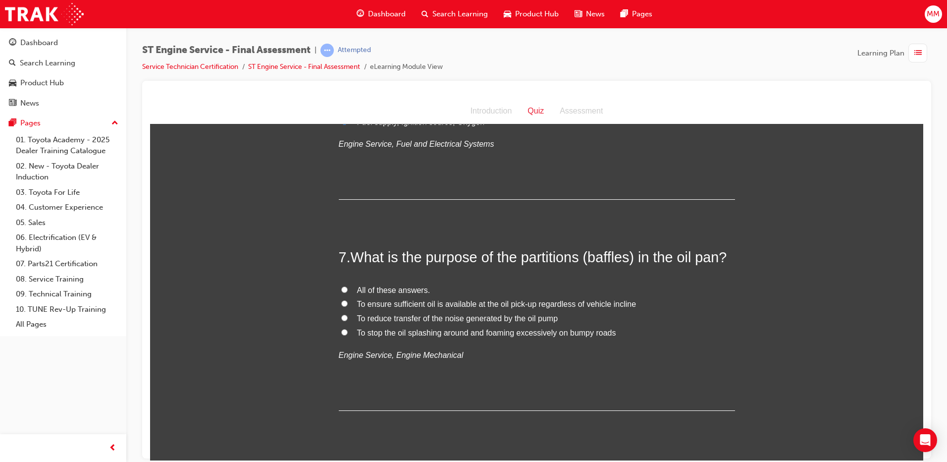
click at [342, 290] on input "All of these answers." at bounding box center [344, 289] width 6 height 6
radio input "true"
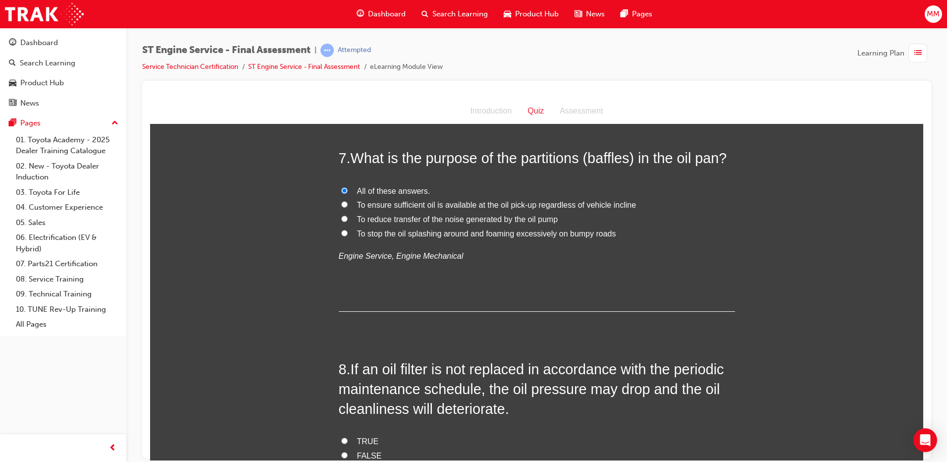
scroll to position [1436, 0]
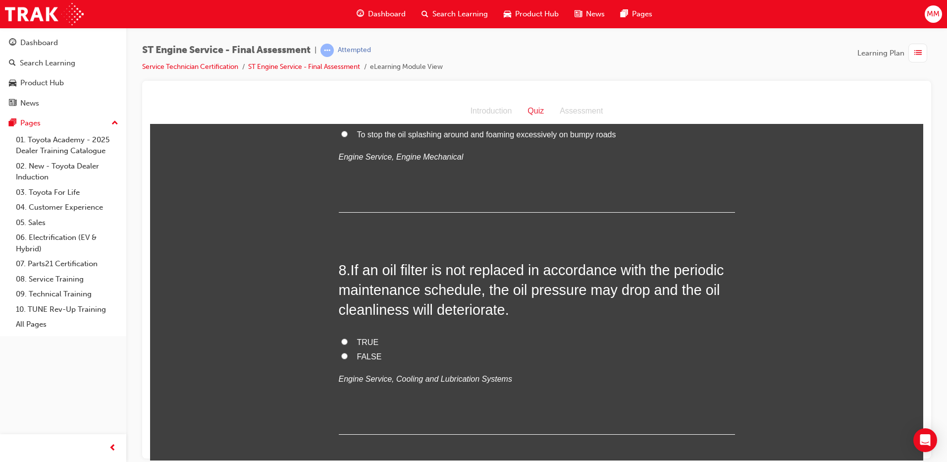
click at [341, 338] on input "TRUE" at bounding box center [344, 341] width 6 height 6
radio input "true"
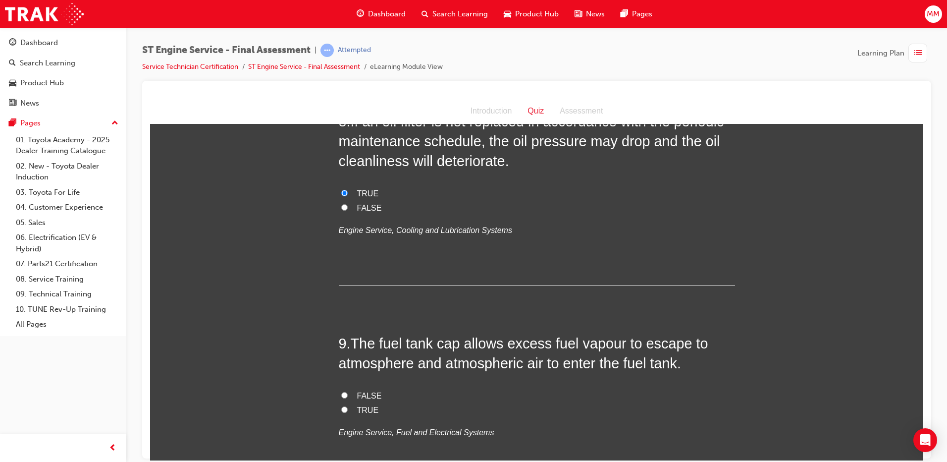
scroll to position [1684, 0]
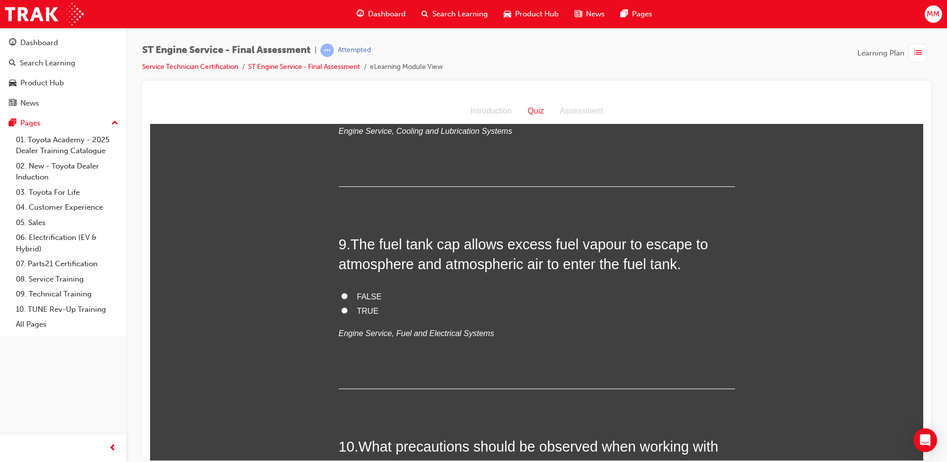
click at [339, 309] on label "TRUE" at bounding box center [537, 311] width 396 height 14
click at [341, 309] on input "TRUE" at bounding box center [344, 310] width 6 height 6
radio input "true"
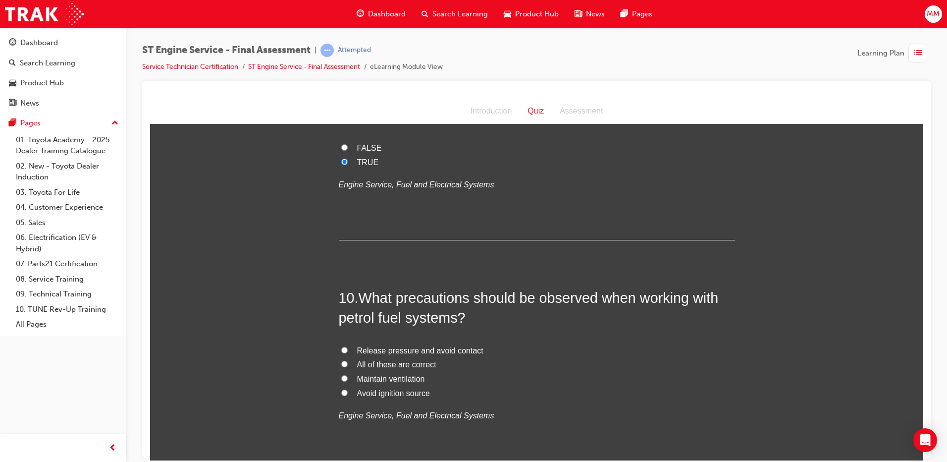
drag, startPoint x: 340, startPoint y: 364, endPoint x: 344, endPoint y: 360, distance: 6.0
click at [341, 364] on input "All of these are correct" at bounding box center [344, 363] width 6 height 6
radio input "true"
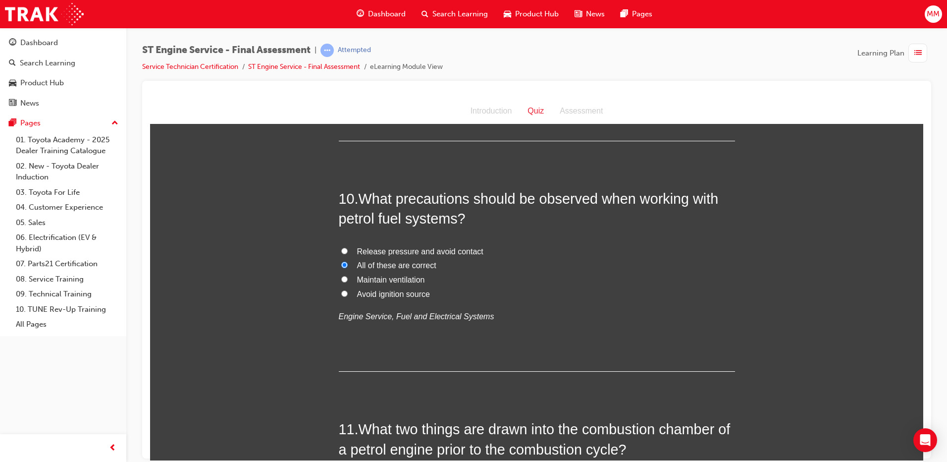
scroll to position [2129, 0]
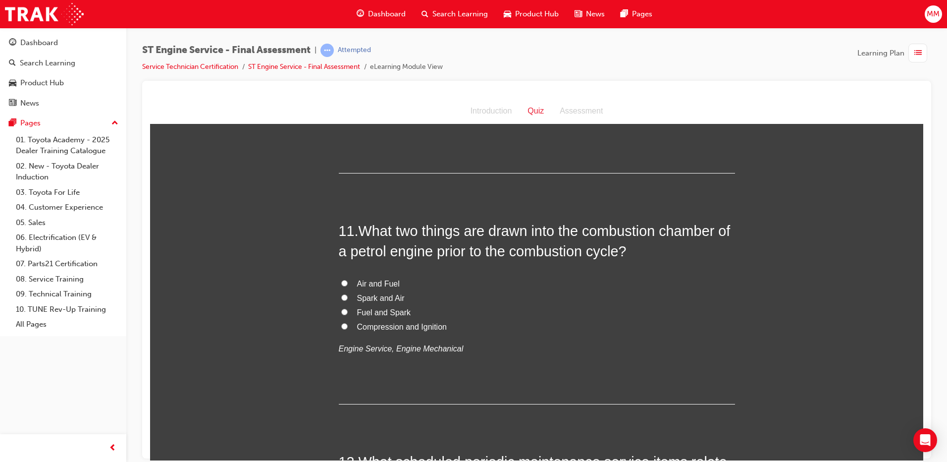
click at [343, 281] on input "Air and Fuel" at bounding box center [344, 282] width 6 height 6
radio input "true"
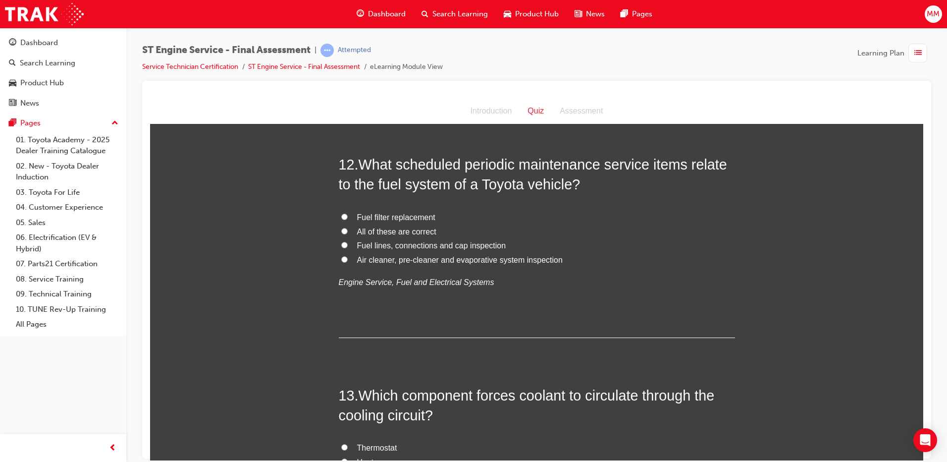
scroll to position [2377, 0]
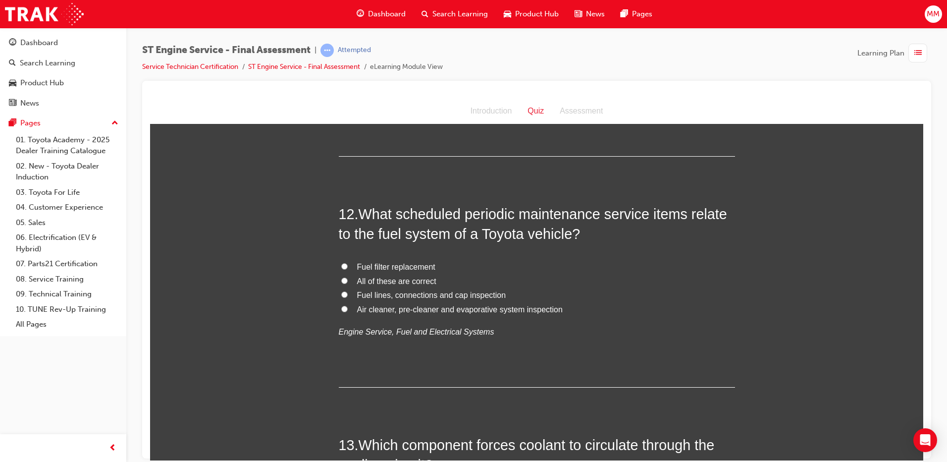
click at [341, 280] on input "All of these are correct" at bounding box center [344, 280] width 6 height 6
radio input "true"
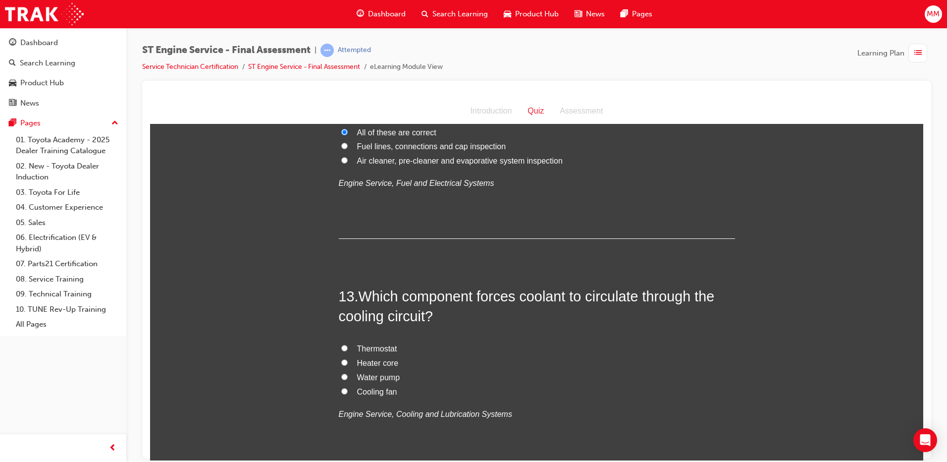
scroll to position [2625, 0]
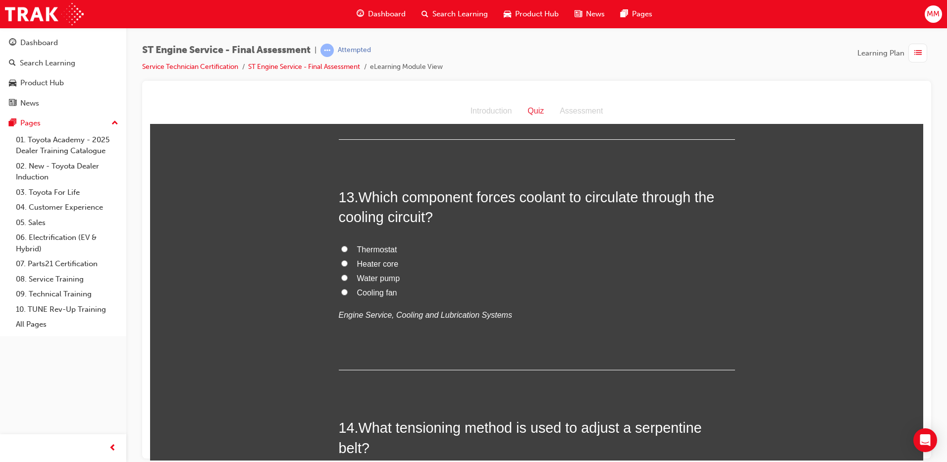
click at [341, 276] on input "Water pump" at bounding box center [344, 277] width 6 height 6
radio input "true"
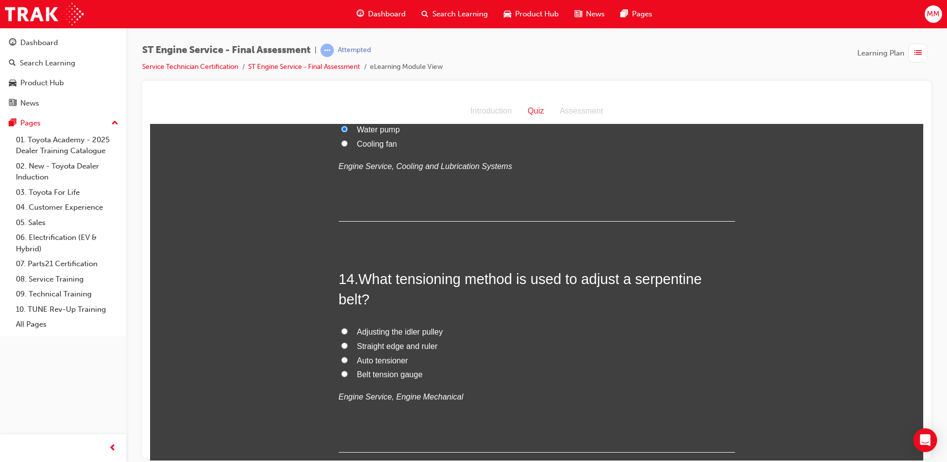
scroll to position [2823, 0]
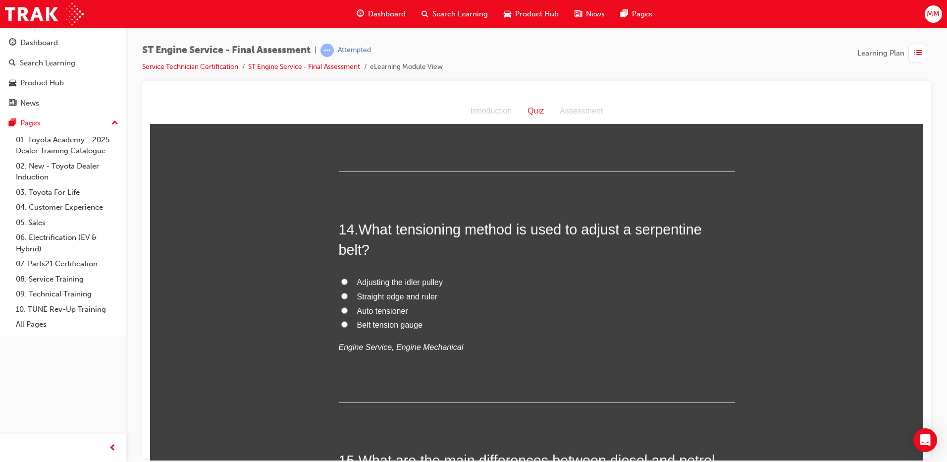
click at [339, 306] on label "Auto tensioner" at bounding box center [537, 311] width 396 height 14
click at [341, 307] on input "Auto tensioner" at bounding box center [344, 310] width 6 height 6
radio input "true"
click at [341, 281] on input "Adjusting the idler pulley" at bounding box center [344, 281] width 6 height 6
radio input "true"
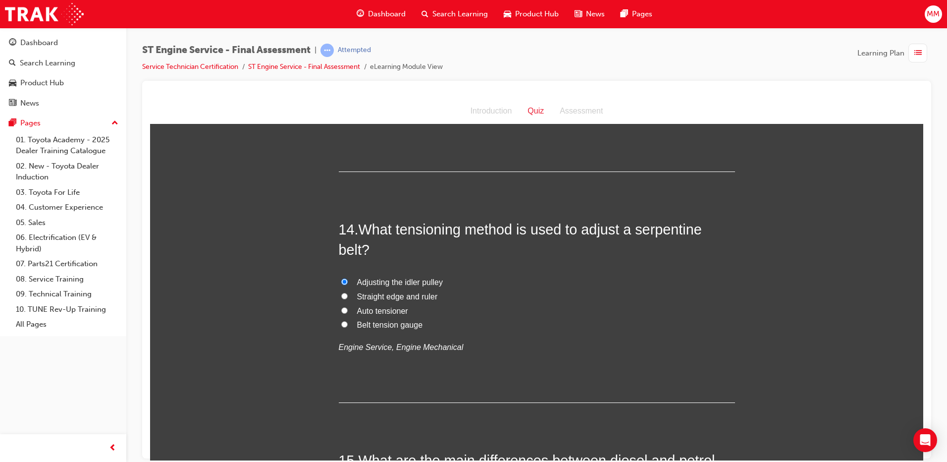
click at [342, 310] on input "Auto tensioner" at bounding box center [344, 310] width 6 height 6
radio input "true"
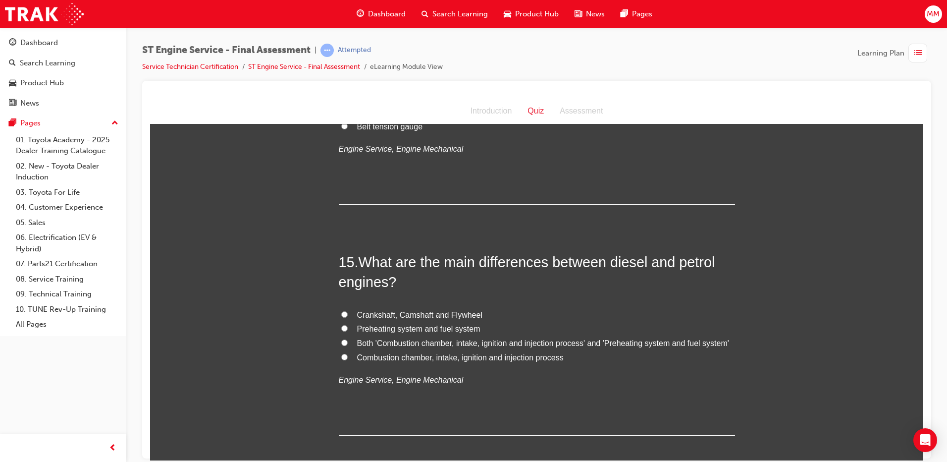
click at [341, 343] on input "Both 'Combustion chamber, intake, ignition and injection process' and 'Preheati…" at bounding box center [344, 342] width 6 height 6
radio input "true"
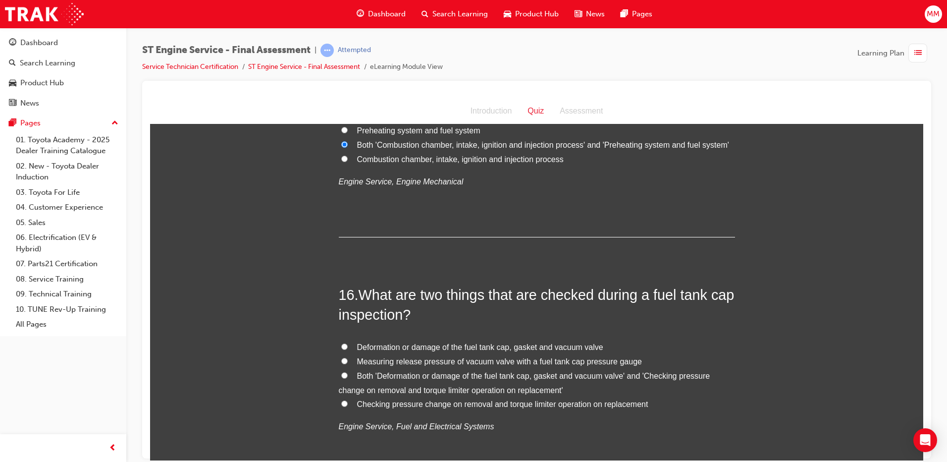
scroll to position [3318, 0]
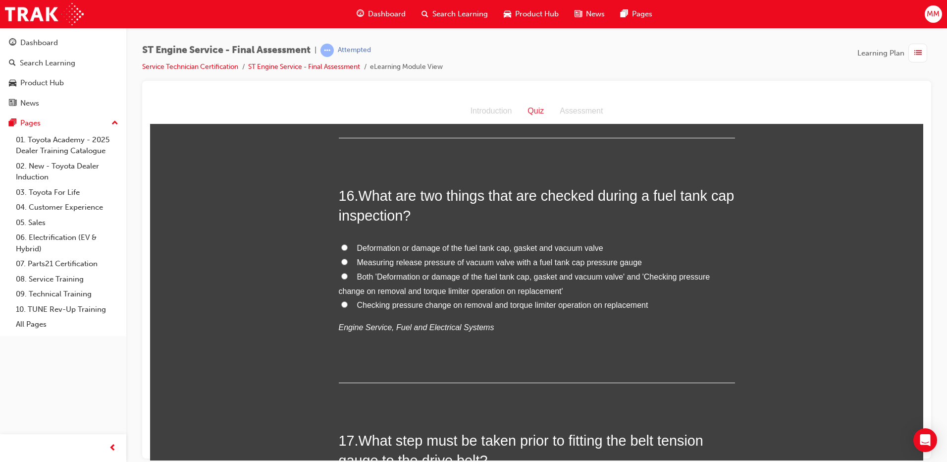
click at [341, 273] on input "Both 'Deformation or damage of the fuel tank cap, gasket and vacuum valve' and …" at bounding box center [344, 275] width 6 height 6
radio input "true"
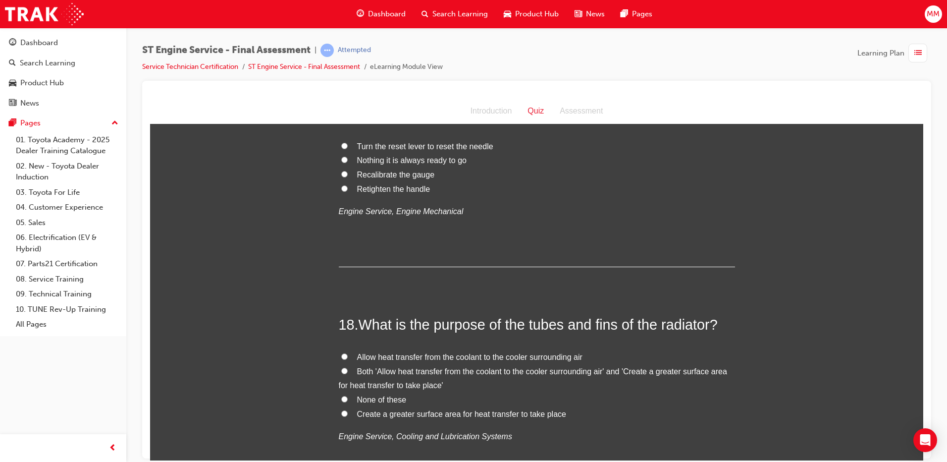
scroll to position [3566, 0]
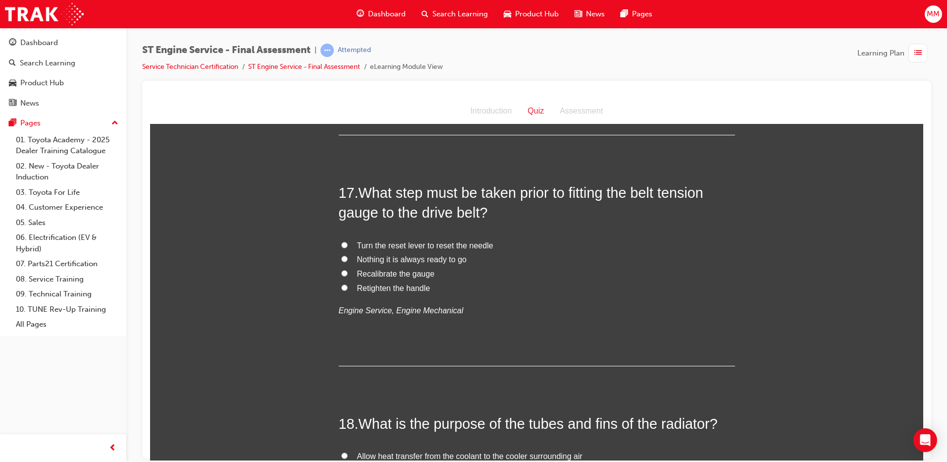
click at [341, 243] on input "Turn the reset lever to reset the needle" at bounding box center [344, 244] width 6 height 6
radio input "true"
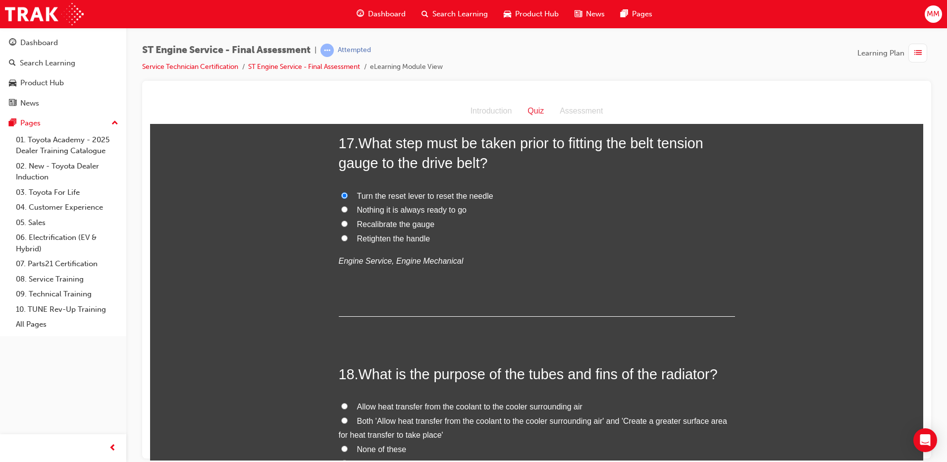
scroll to position [3764, 0]
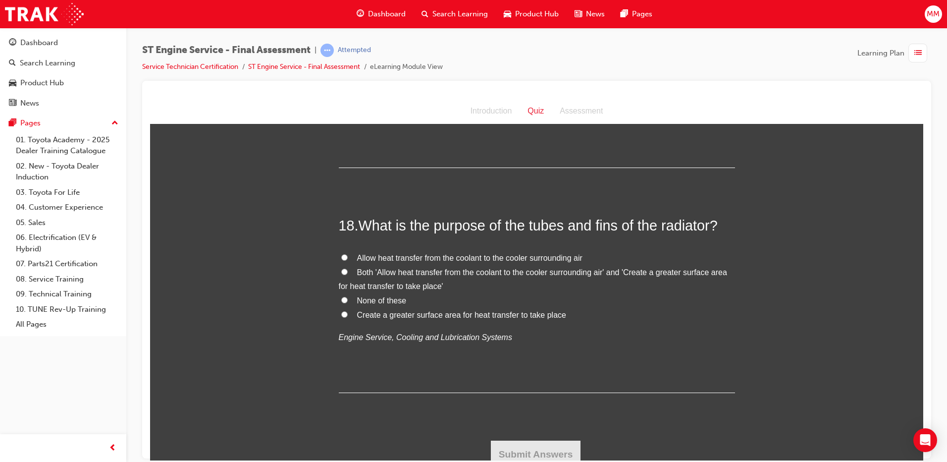
click at [341, 270] on input "Both 'Allow heat transfer from the coolant to the cooler surrounding air' and '…" at bounding box center [344, 271] width 6 height 6
radio input "true"
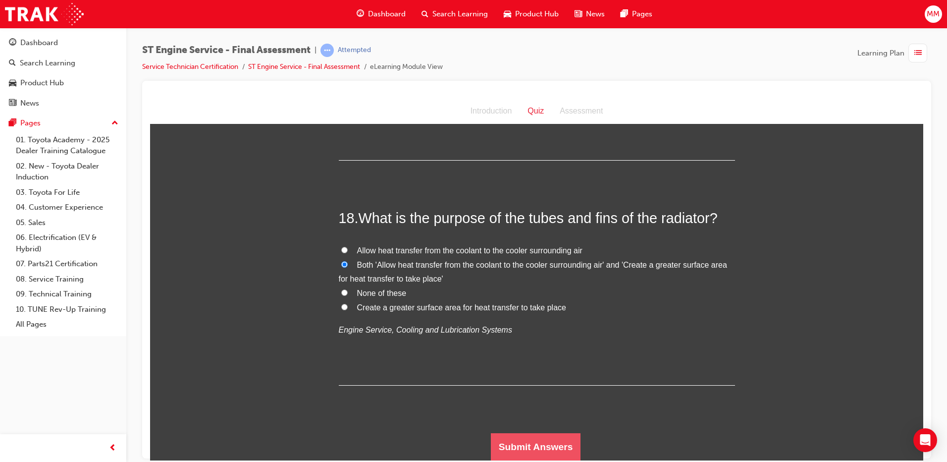
click at [556, 449] on button "Submit Answers" at bounding box center [536, 446] width 90 height 28
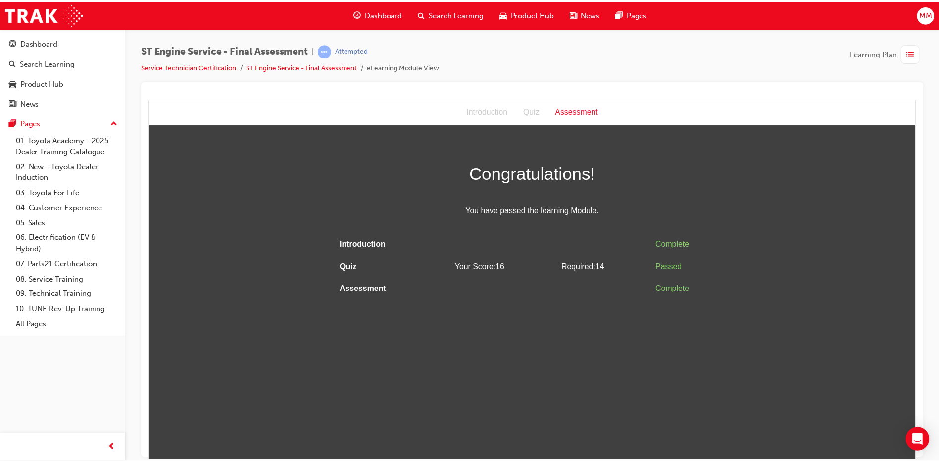
scroll to position [0, 0]
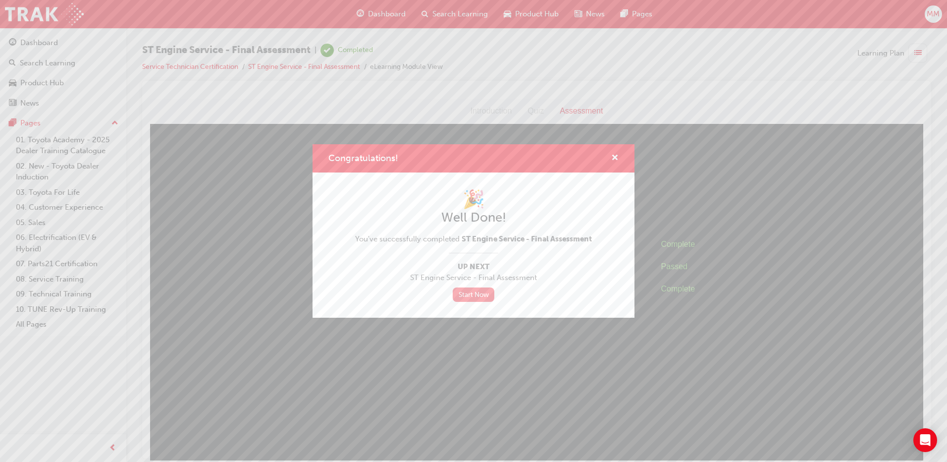
click at [473, 294] on link "Start Now" at bounding box center [474, 294] width 42 height 14
click at [476, 293] on link "Start Now" at bounding box center [474, 294] width 42 height 14
click at [615, 159] on span "cross-icon" at bounding box center [614, 158] width 7 height 9
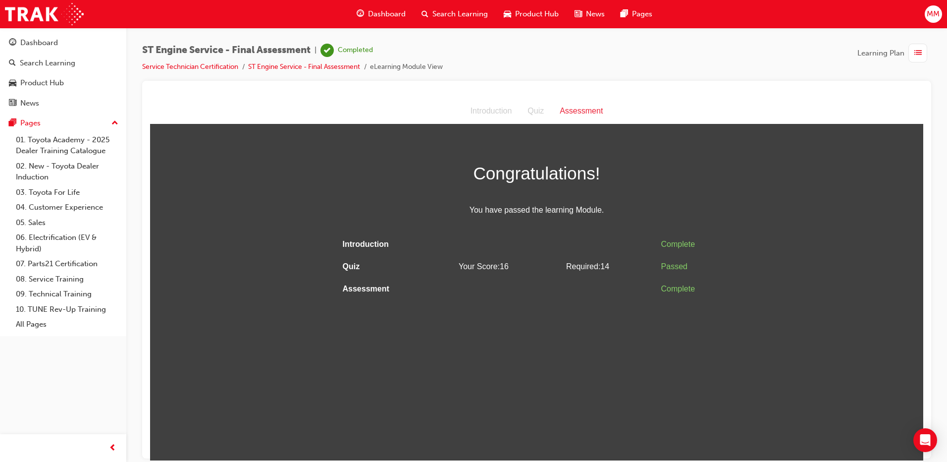
click at [459, 18] on span "Search Learning" at bounding box center [459, 13] width 55 height 11
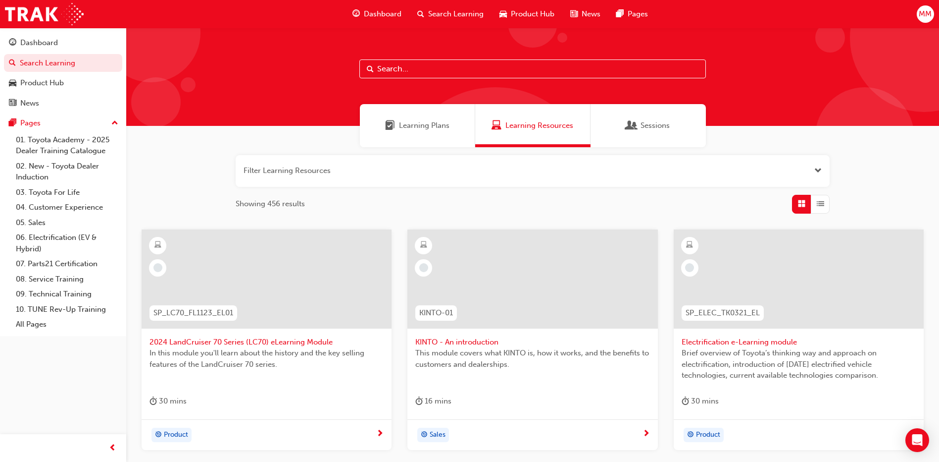
click at [400, 123] on span "Learning Plans" at bounding box center [424, 125] width 51 height 11
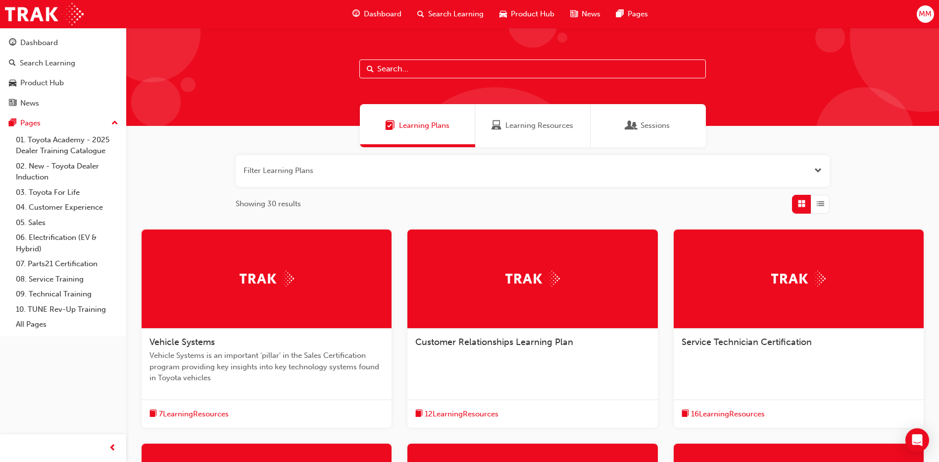
click at [770, 325] on div at bounding box center [799, 278] width 250 height 99
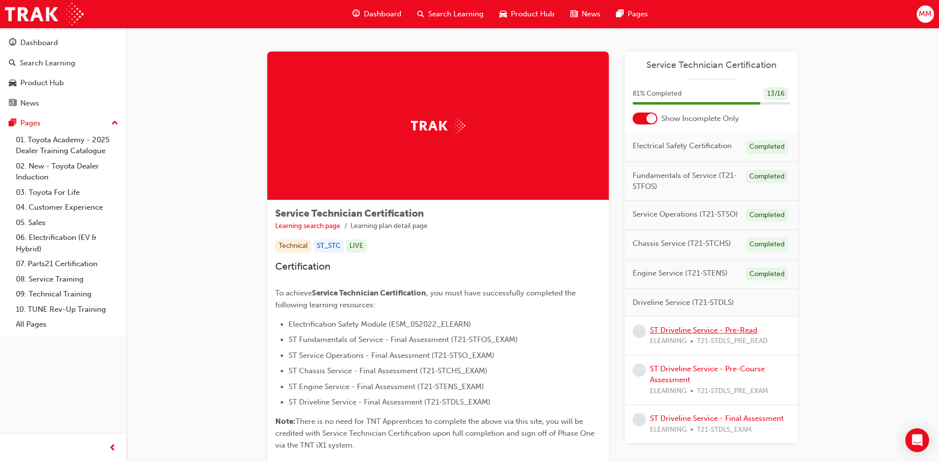
click at [703, 331] on link "ST Driveline Service - Pre-Read" at bounding box center [703, 329] width 107 height 9
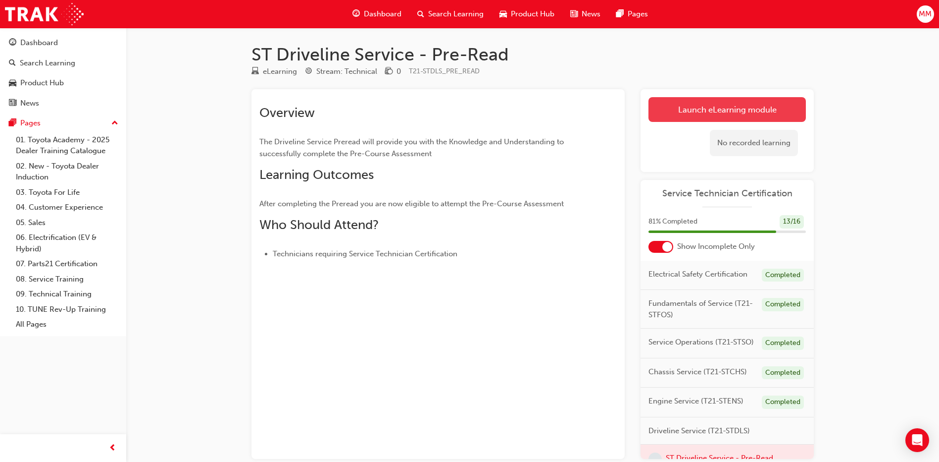
click at [771, 108] on link "Launch eLearning module" at bounding box center [727, 109] width 157 height 25
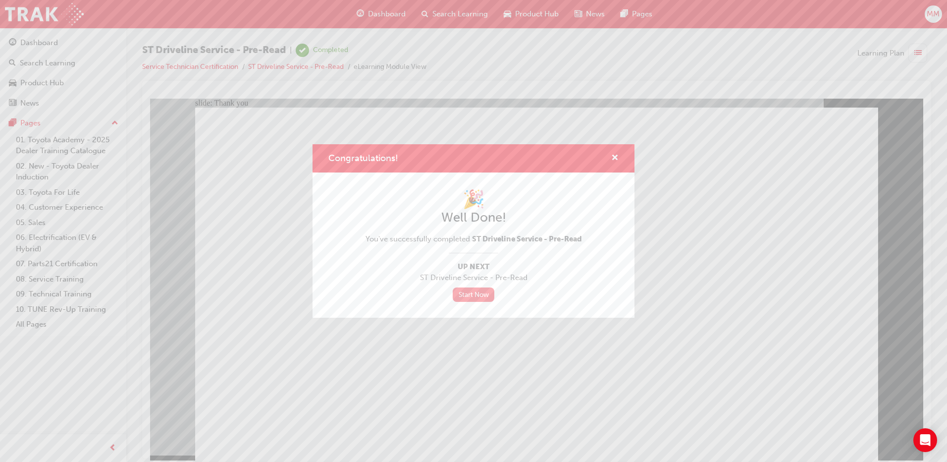
click at [477, 294] on link "Start Now" at bounding box center [474, 294] width 42 height 14
click at [479, 291] on link "Start Now" at bounding box center [474, 294] width 42 height 14
click at [479, 292] on link "Start Now" at bounding box center [474, 294] width 42 height 14
click at [663, 131] on div "Congratulations! 🎉 Well Done! You've successfully completed ST Driveline Servic…" at bounding box center [473, 231] width 947 height 462
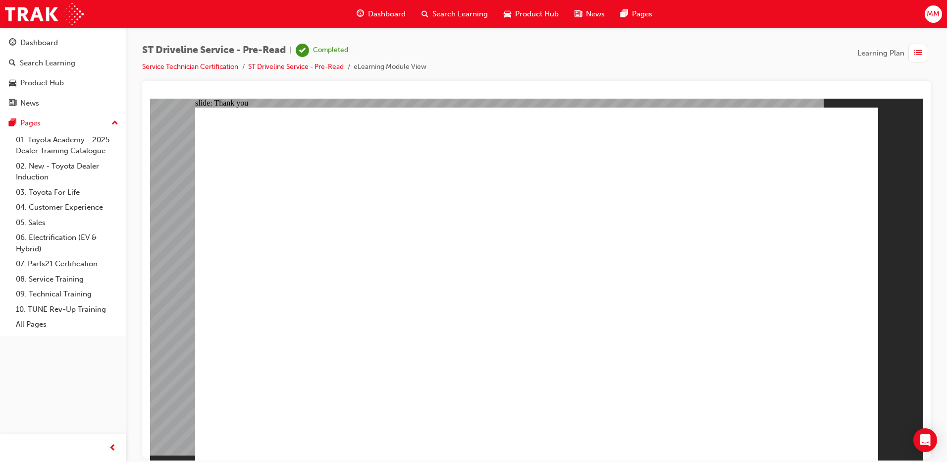
drag, startPoint x: 693, startPoint y: 165, endPoint x: 707, endPoint y: 204, distance: 41.5
drag, startPoint x: 686, startPoint y: 347, endPoint x: 533, endPoint y: 349, distance: 153.0
drag, startPoint x: 405, startPoint y: 379, endPoint x: 503, endPoint y: 351, distance: 101.6
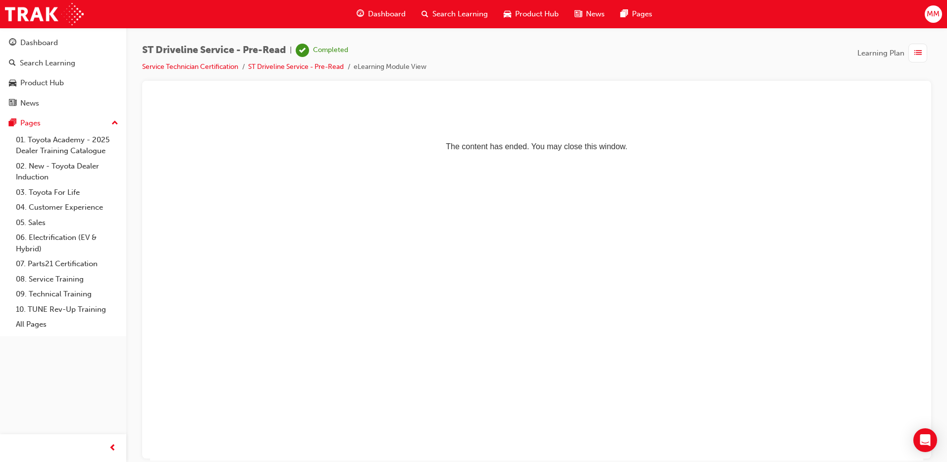
click at [440, 10] on span "Search Learning" at bounding box center [459, 13] width 55 height 11
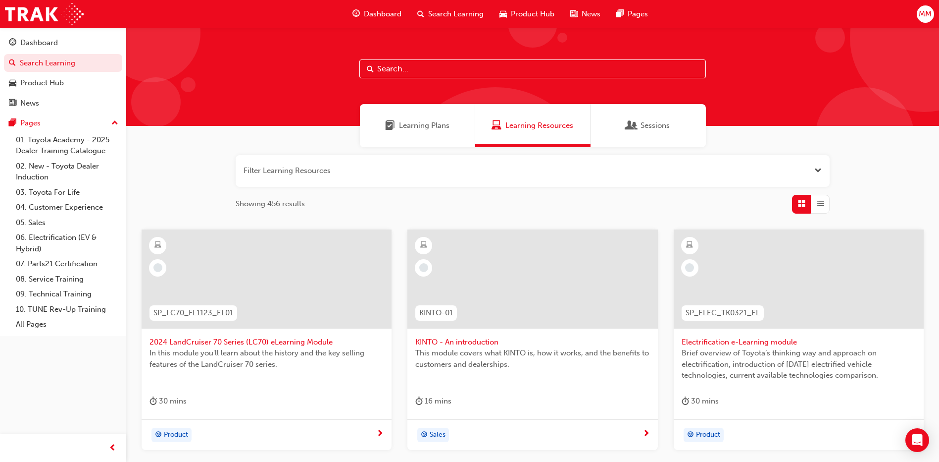
click at [425, 127] on span "Learning Plans" at bounding box center [424, 125] width 51 height 11
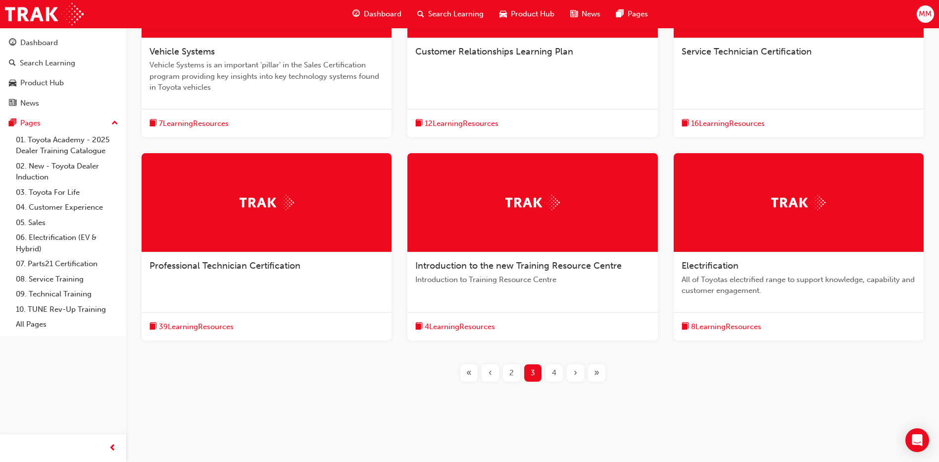
scroll to position [92, 0]
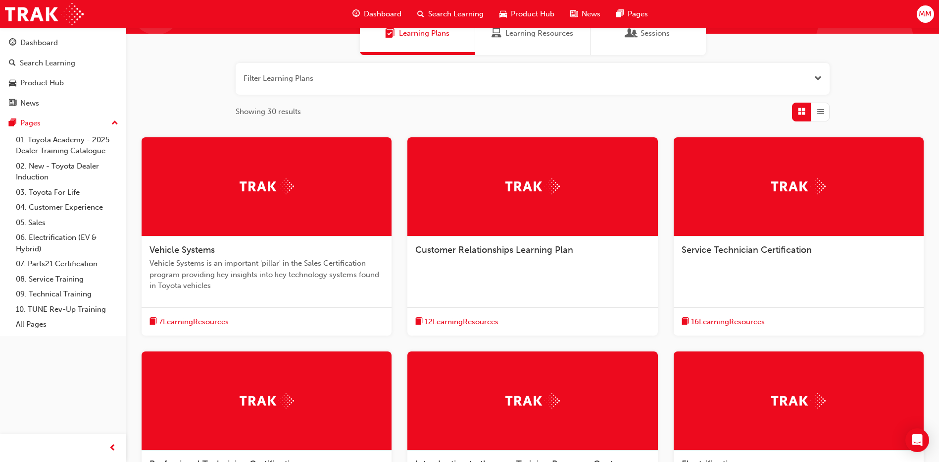
click at [780, 204] on div at bounding box center [799, 186] width 250 height 99
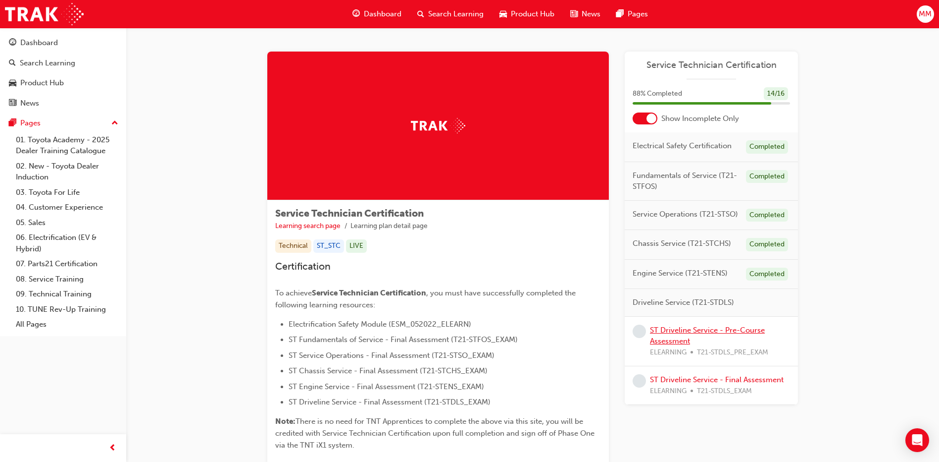
click at [700, 333] on link "ST Driveline Service - Pre-Course Assessment" at bounding box center [707, 335] width 115 height 20
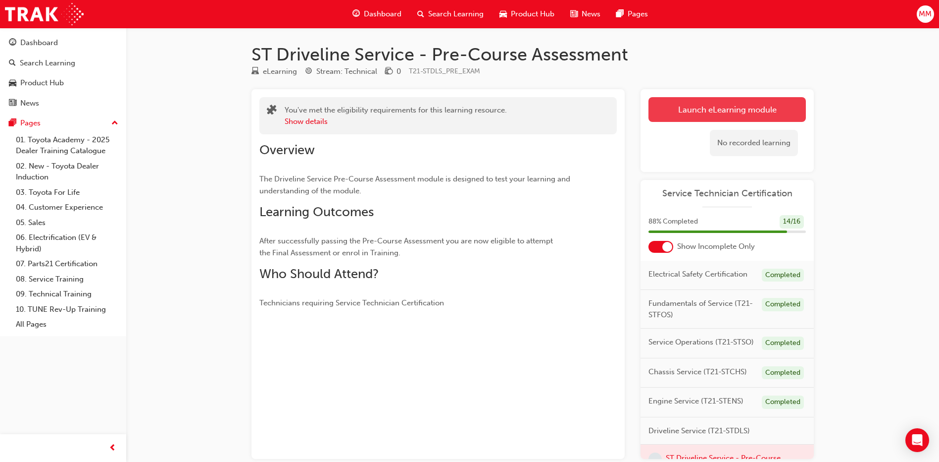
click at [690, 107] on link "Launch eLearning module" at bounding box center [727, 109] width 157 height 25
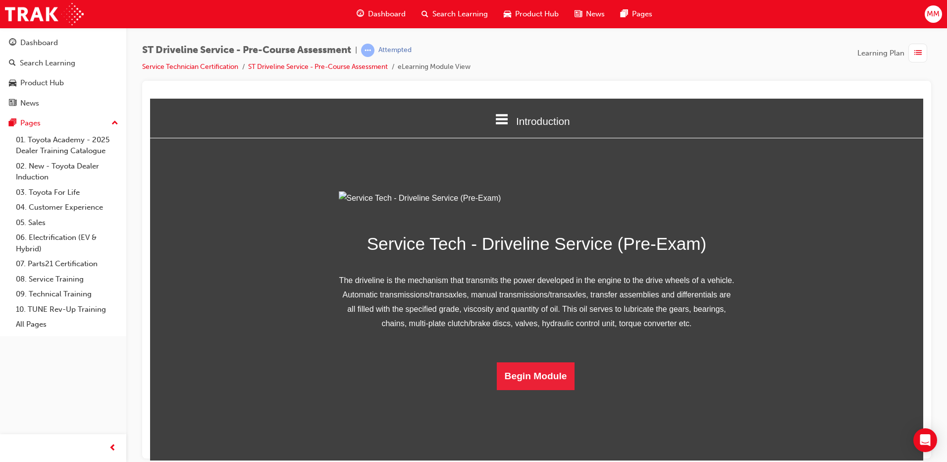
scroll to position [39, 0]
click at [549, 389] on button "Begin Module" at bounding box center [536, 376] width 78 height 28
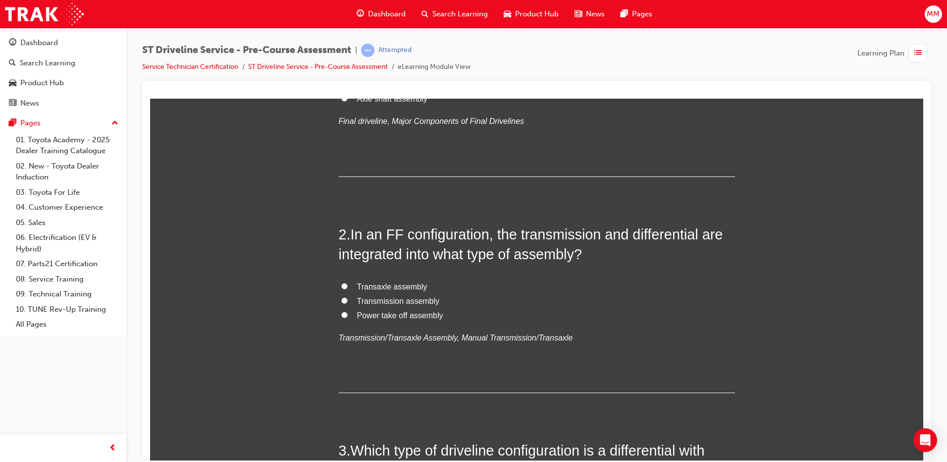
scroll to position [347, 0]
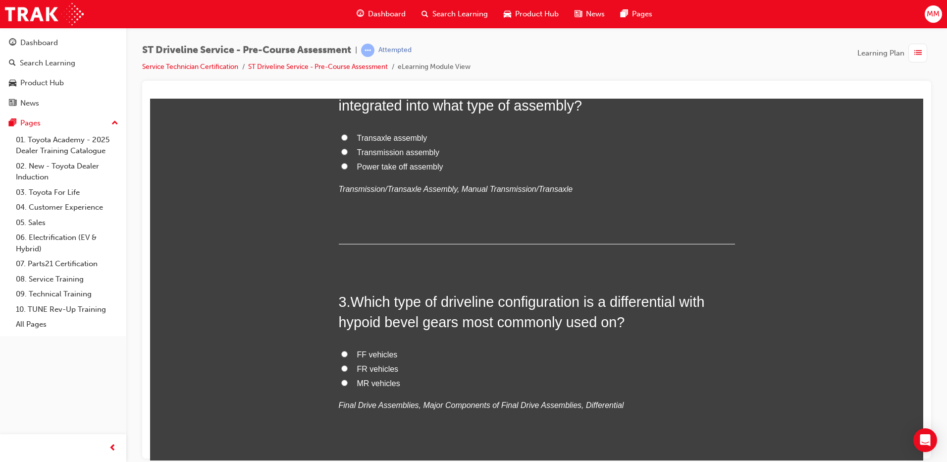
radio input "true"
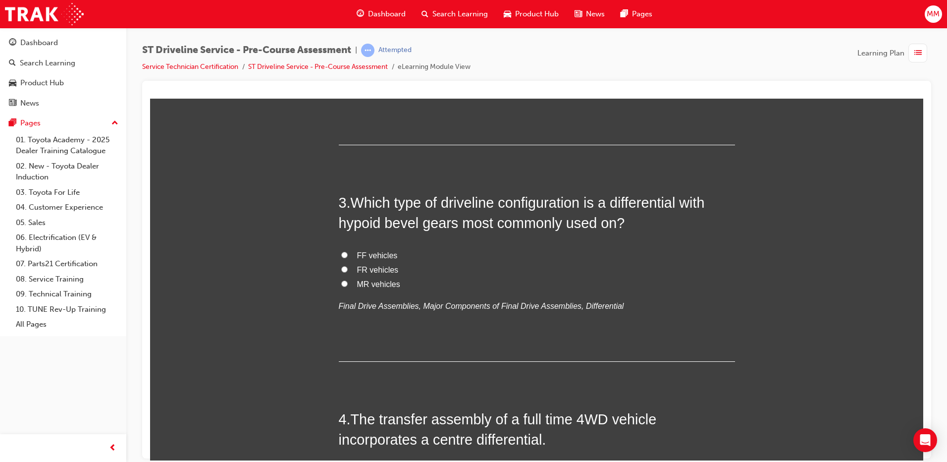
scroll to position [495, 0]
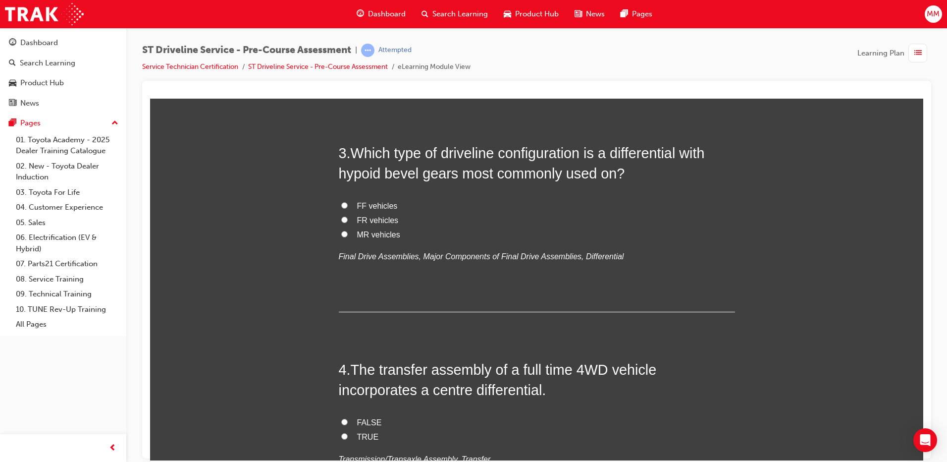
radio input "true"
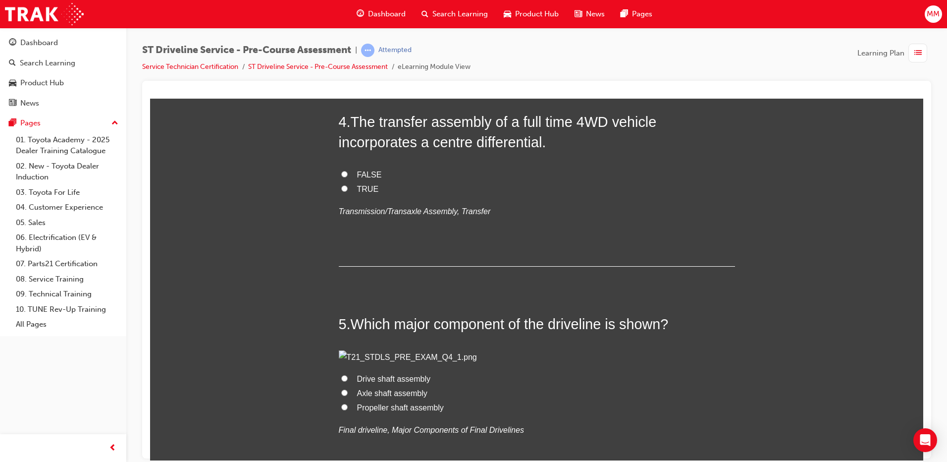
radio input "true"
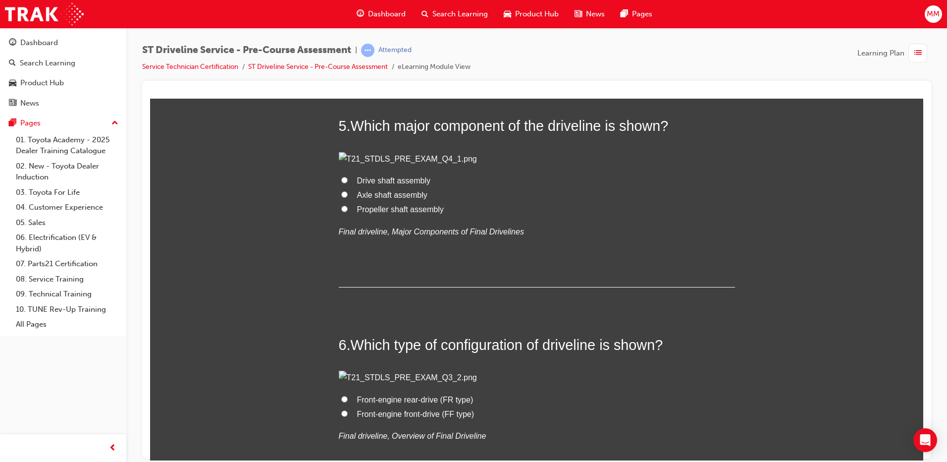
radio input "true"
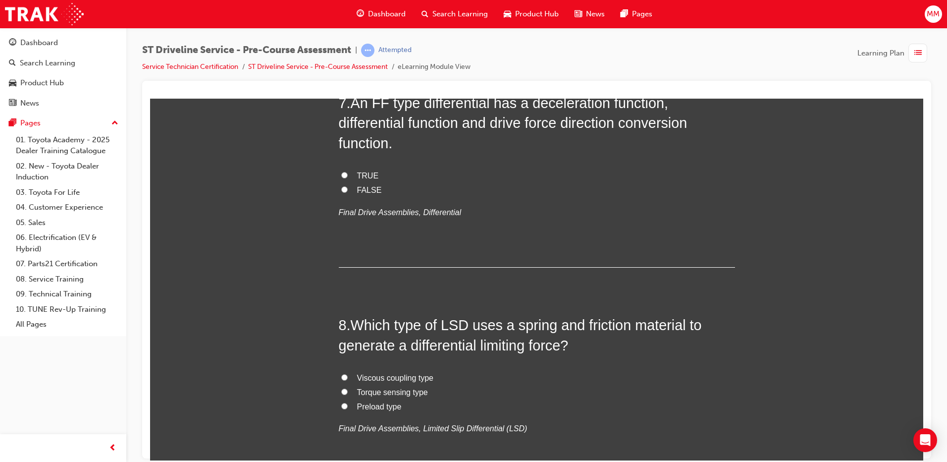
scroll to position [1337, 0]
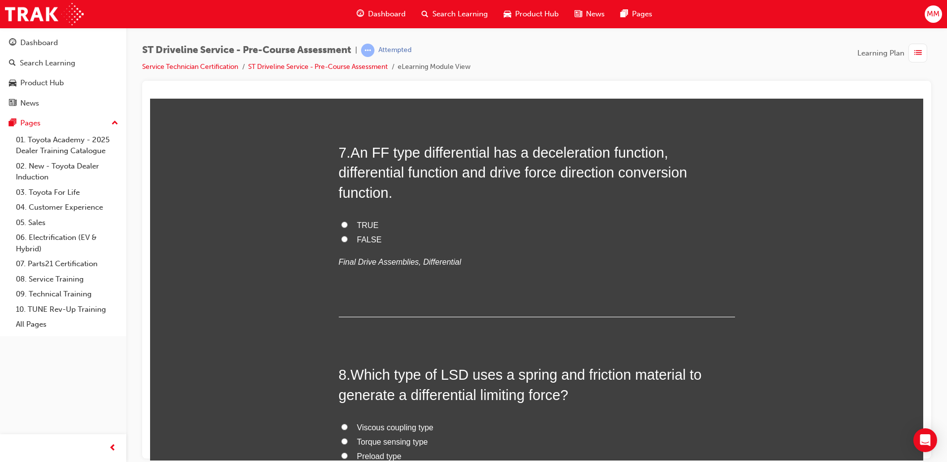
radio input "true"
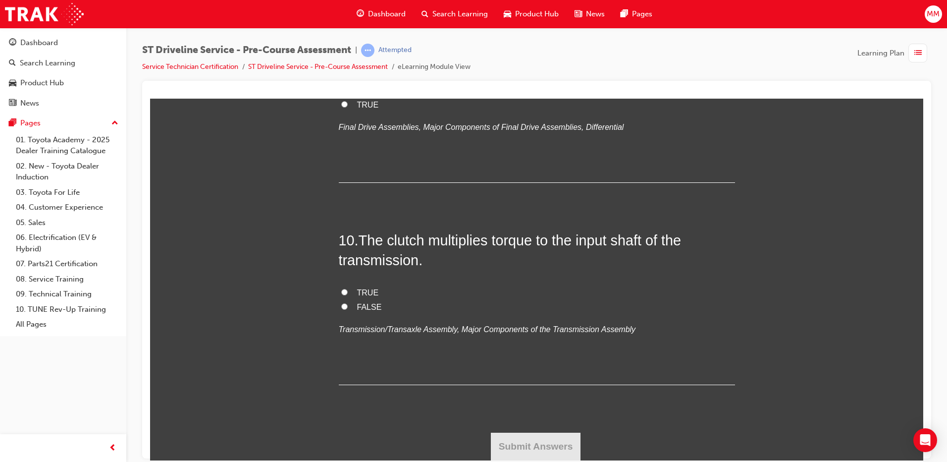
scroll to position [2278, 0]
radio input "true"
drag, startPoint x: 341, startPoint y: 309, endPoint x: 432, endPoint y: 336, distance: 94.8
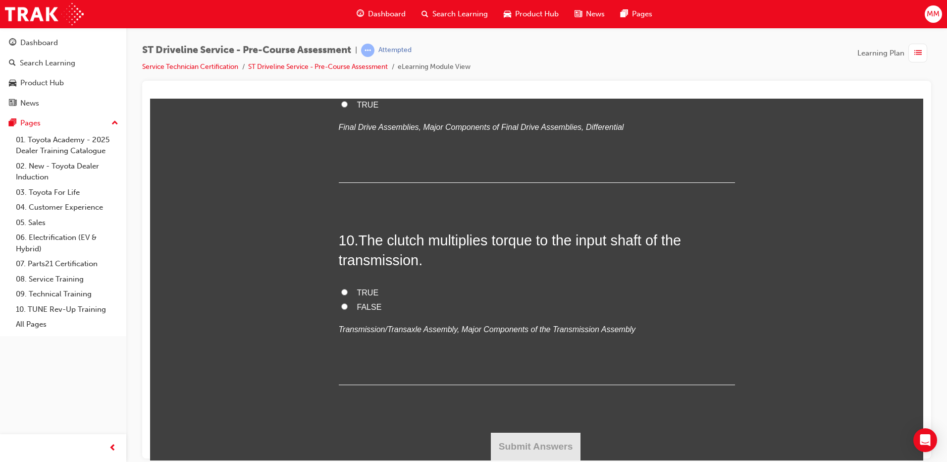
radio input "true"
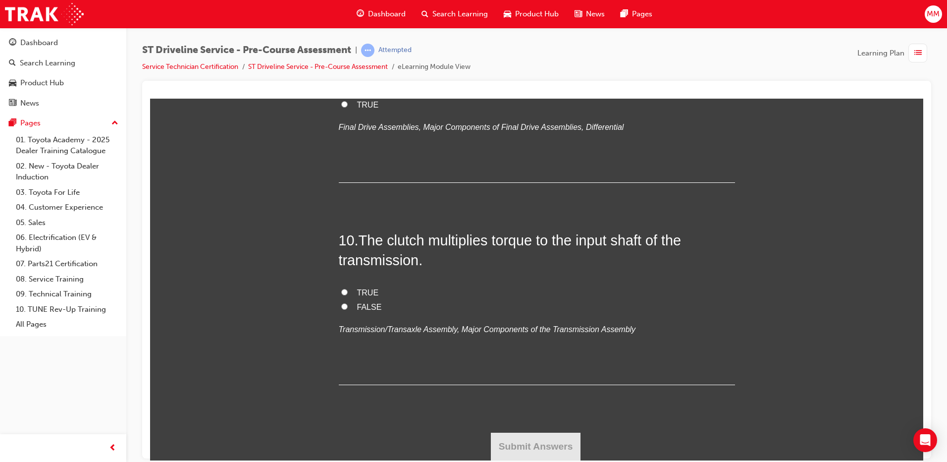
scroll to position [2872, 0]
click at [341, 107] on input "TRUE" at bounding box center [344, 104] width 6 height 6
radio input "true"
click at [342, 309] on input "FALSE" at bounding box center [344, 306] width 6 height 6
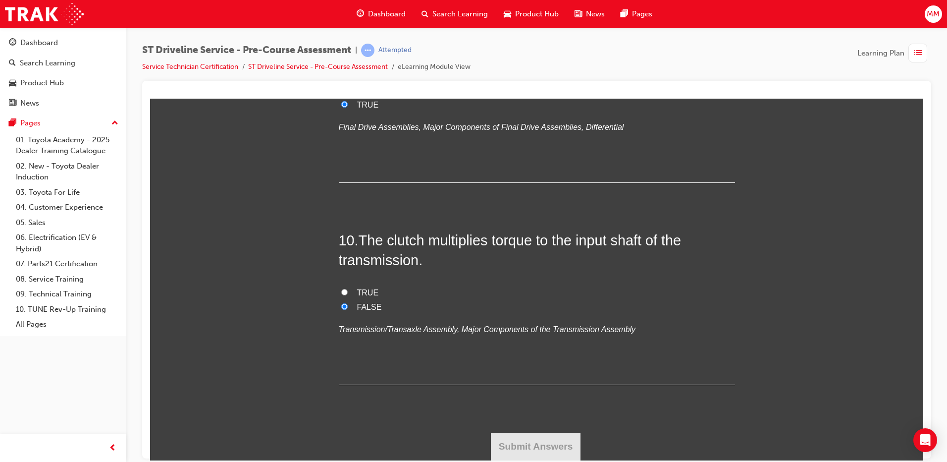
radio input "true"
click at [539, 448] on button "Submit Answers" at bounding box center [536, 446] width 90 height 28
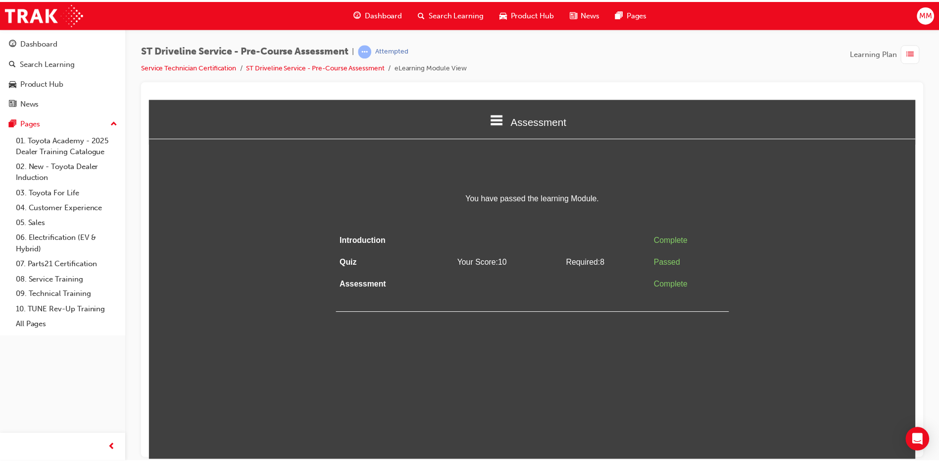
scroll to position [0, 0]
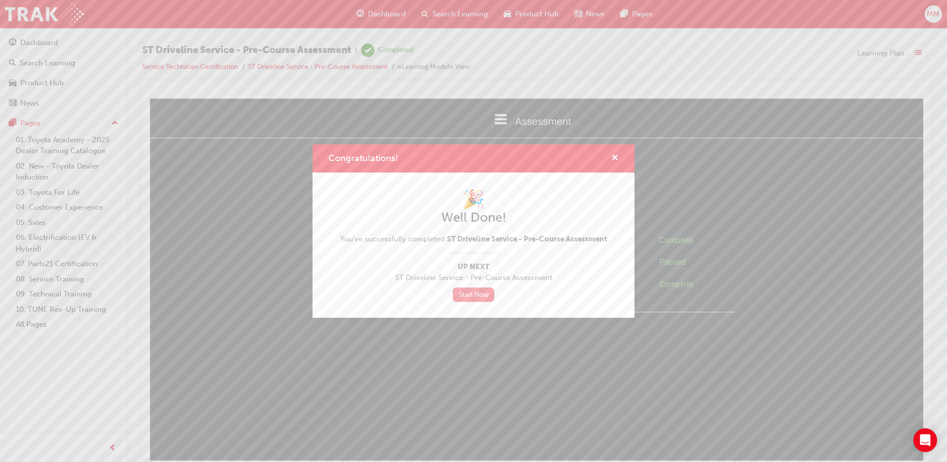
click at [479, 290] on link "Start Now" at bounding box center [474, 294] width 42 height 14
click at [480, 294] on link "Start Now" at bounding box center [474, 294] width 42 height 14
click at [610, 152] on div "Congratulations!" at bounding box center [473, 158] width 322 height 28
click at [619, 162] on div "Congratulations!" at bounding box center [473, 158] width 322 height 28
click at [615, 157] on span "cross-icon" at bounding box center [614, 158] width 7 height 9
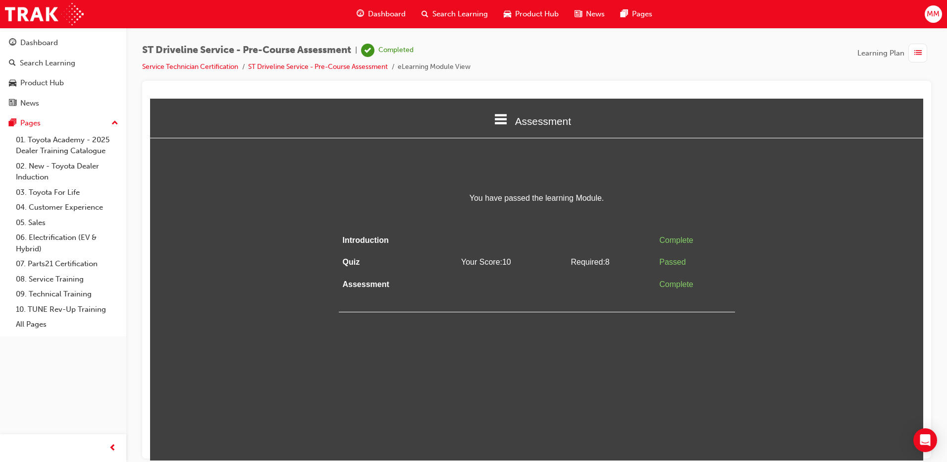
click at [392, 16] on span "Dashboard" at bounding box center [387, 13] width 38 height 11
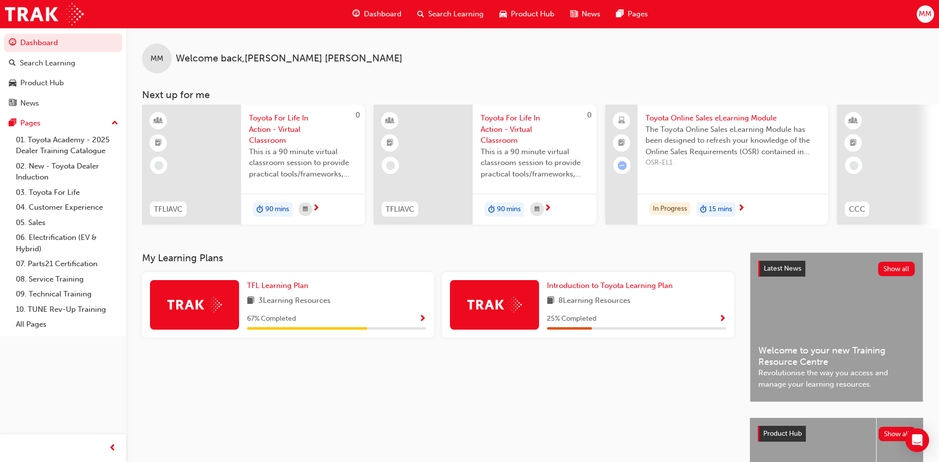
click at [376, 6] on div "Dashboard" at bounding box center [377, 14] width 65 height 20
click at [384, 10] on span "Dashboard" at bounding box center [383, 13] width 38 height 11
click at [449, 7] on div "Search Learning" at bounding box center [451, 14] width 82 height 20
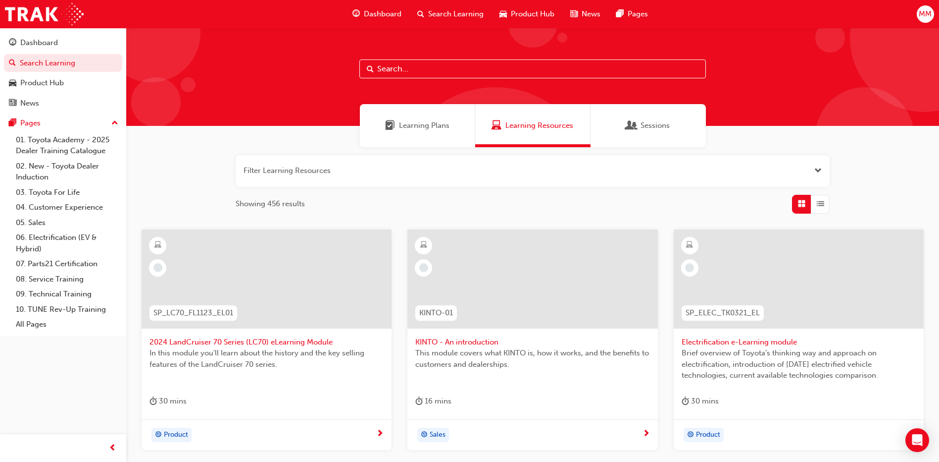
click at [448, 125] on span "Learning Plans" at bounding box center [424, 125] width 51 height 11
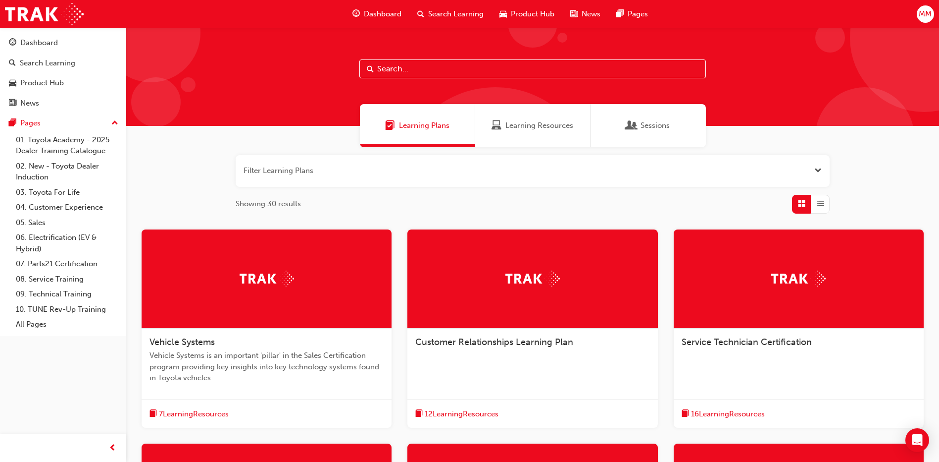
click at [782, 279] on img at bounding box center [799, 277] width 54 height 15
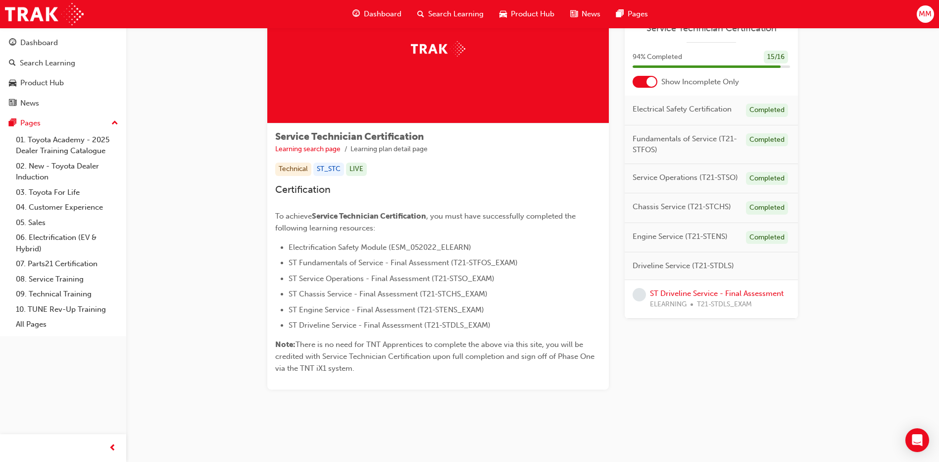
scroll to position [27, 0]
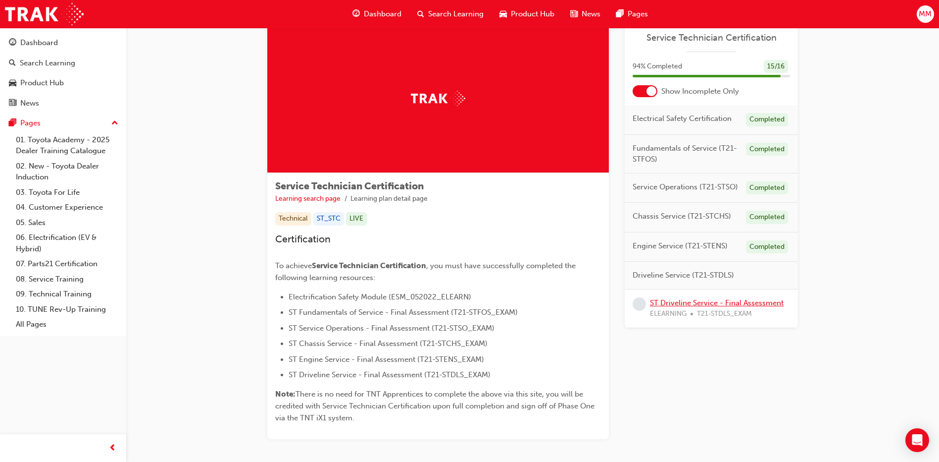
click at [727, 305] on link "ST Driveline Service - Final Assessment" at bounding box center [717, 302] width 134 height 9
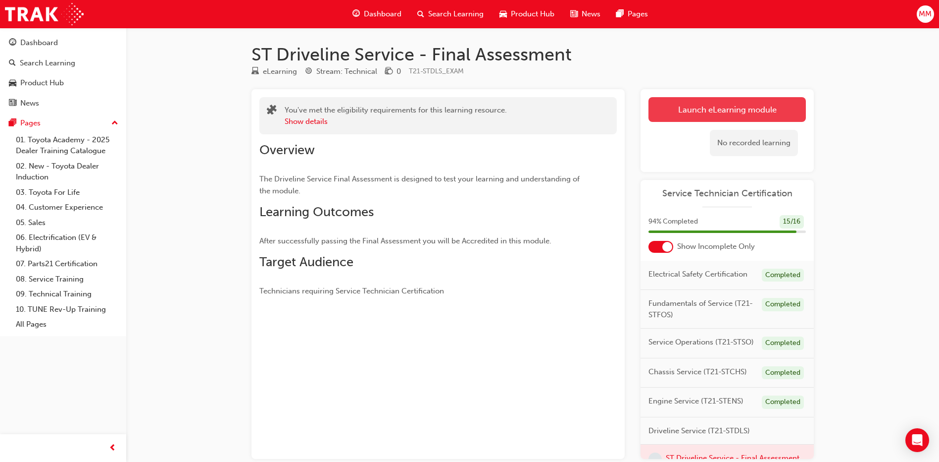
click at [700, 103] on link "Launch eLearning module" at bounding box center [727, 109] width 157 height 25
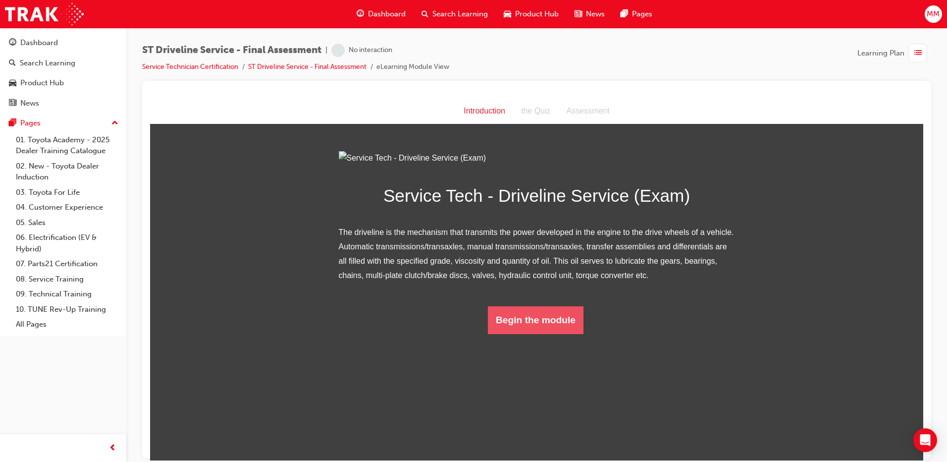
click at [539, 333] on button "Begin the module" at bounding box center [536, 320] width 96 height 28
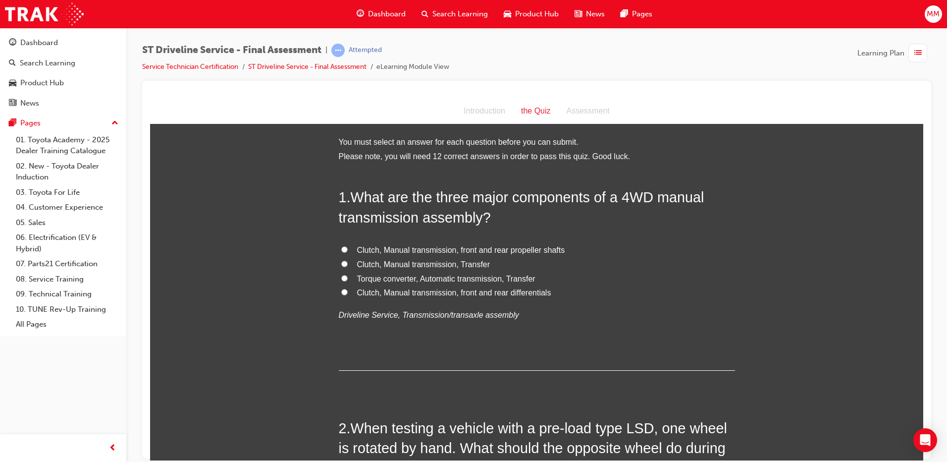
click at [341, 261] on input "Clutch, Manual transmission, Transfer" at bounding box center [344, 263] width 6 height 6
radio input "true"
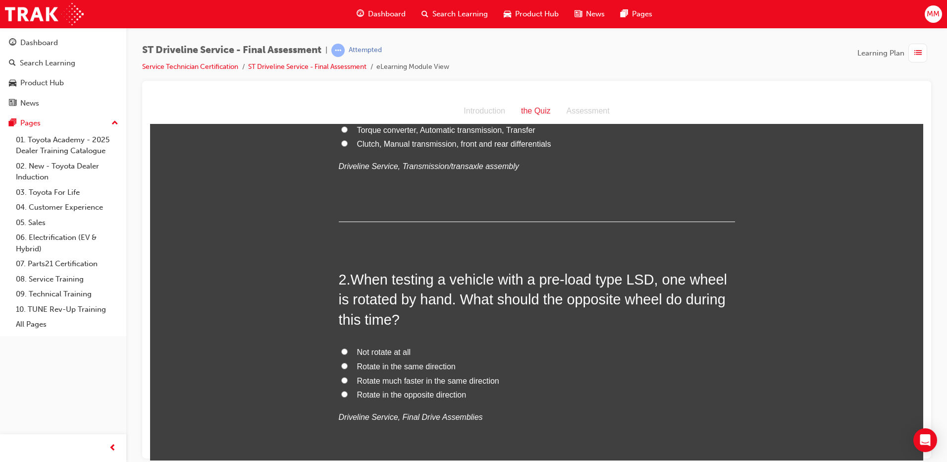
scroll to position [198, 0]
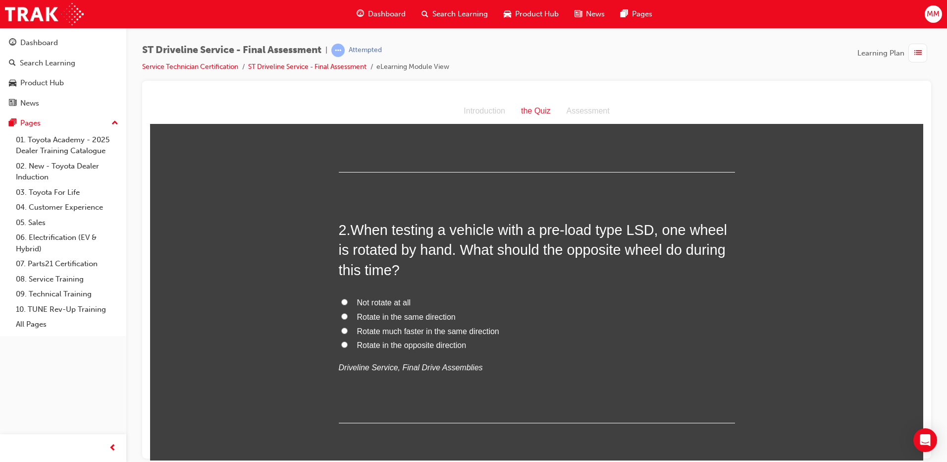
click at [341, 316] on input "Rotate in the same direction" at bounding box center [344, 315] width 6 height 6
radio input "true"
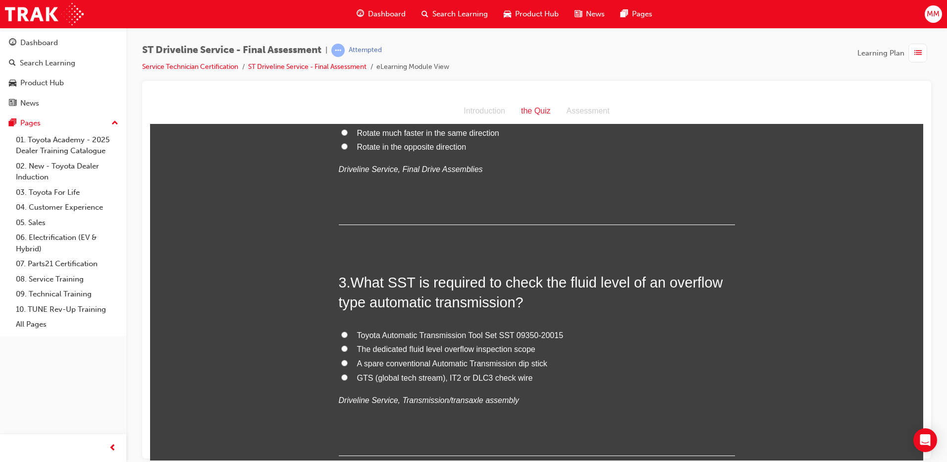
click at [341, 332] on input "Toyota Automatic Transmission Tool Set SST 09350-20015" at bounding box center [344, 334] width 6 height 6
radio input "true"
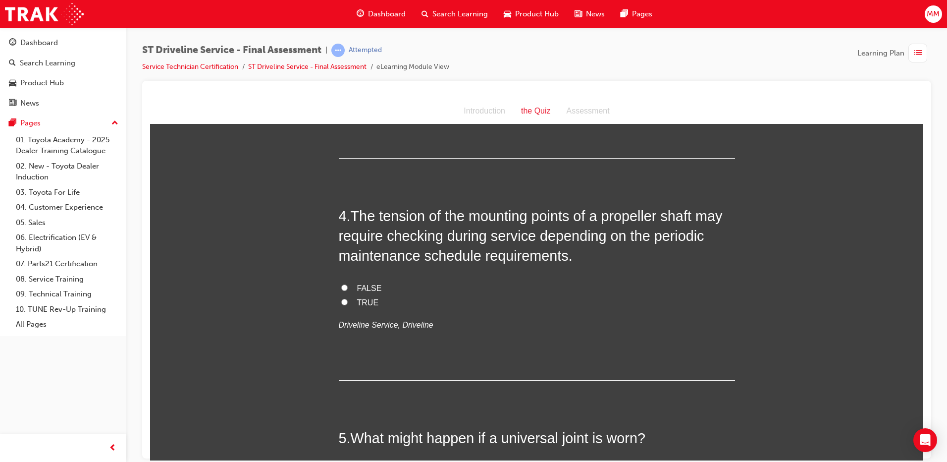
scroll to position [644, 0]
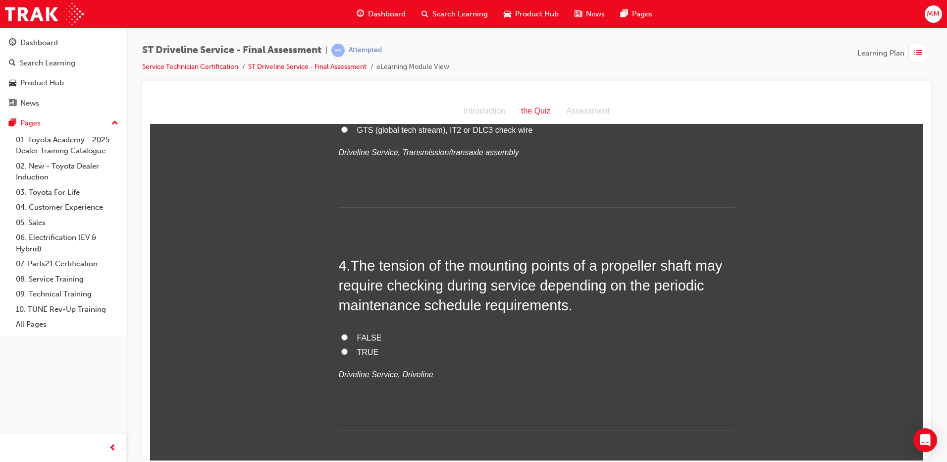
click at [341, 351] on input "TRUE" at bounding box center [344, 351] width 6 height 6
radio input "true"
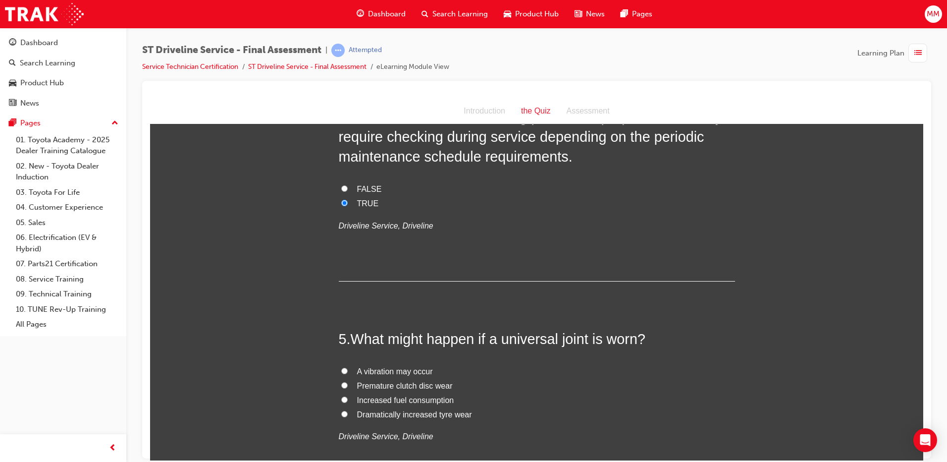
scroll to position [842, 0]
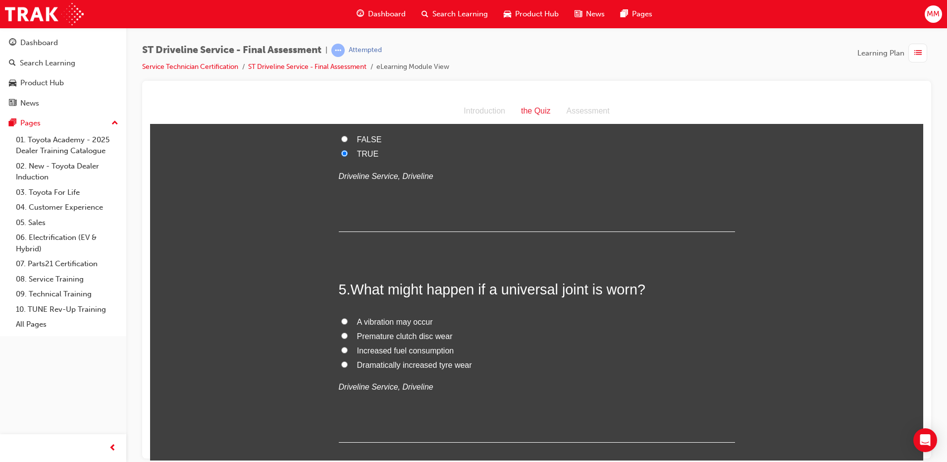
click at [341, 321] on input "A vibration may occur" at bounding box center [344, 320] width 6 height 6
radio input "true"
click at [341, 363] on input "Dramatically increased tyre wear" at bounding box center [344, 364] width 6 height 6
radio input "true"
click at [341, 320] on input "A vibration may occur" at bounding box center [344, 320] width 6 height 6
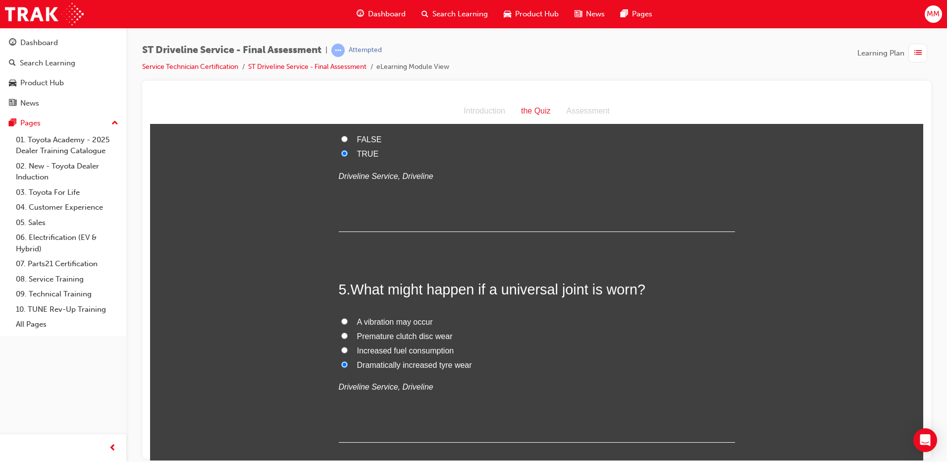
radio input "true"
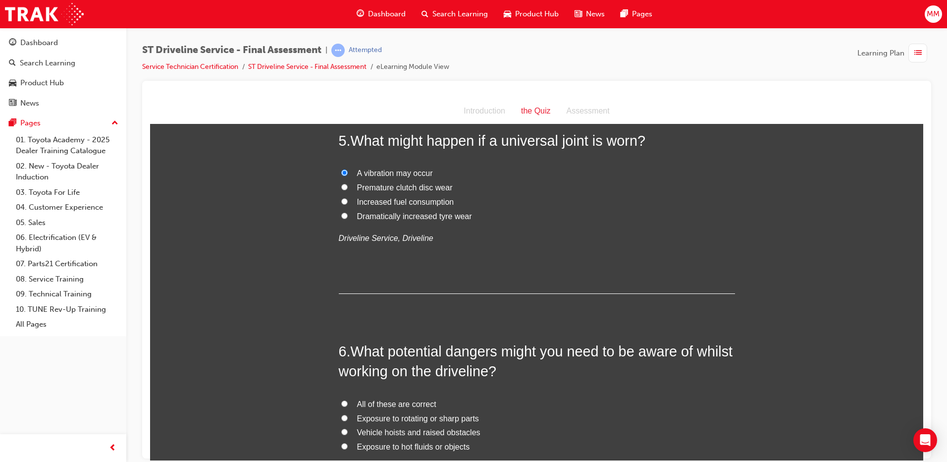
scroll to position [1090, 0]
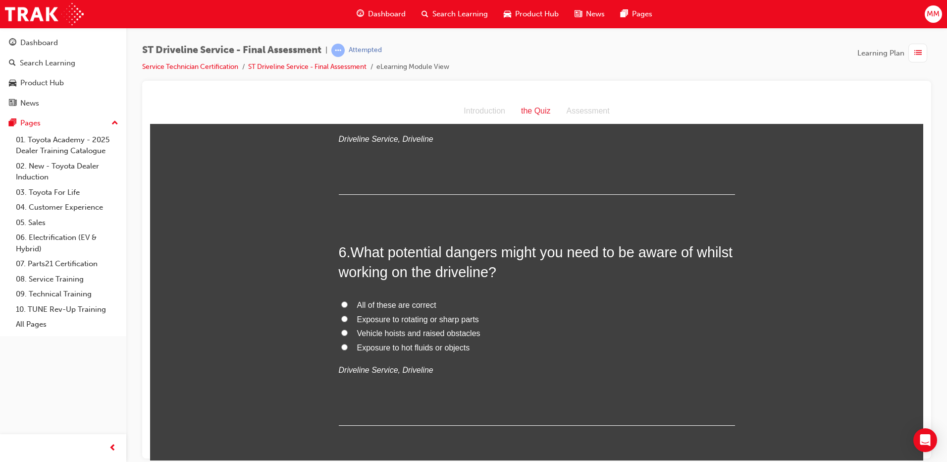
click at [339, 298] on label "All of these are correct" at bounding box center [537, 305] width 396 height 14
click at [341, 301] on input "All of these are correct" at bounding box center [344, 304] width 6 height 6
radio input "true"
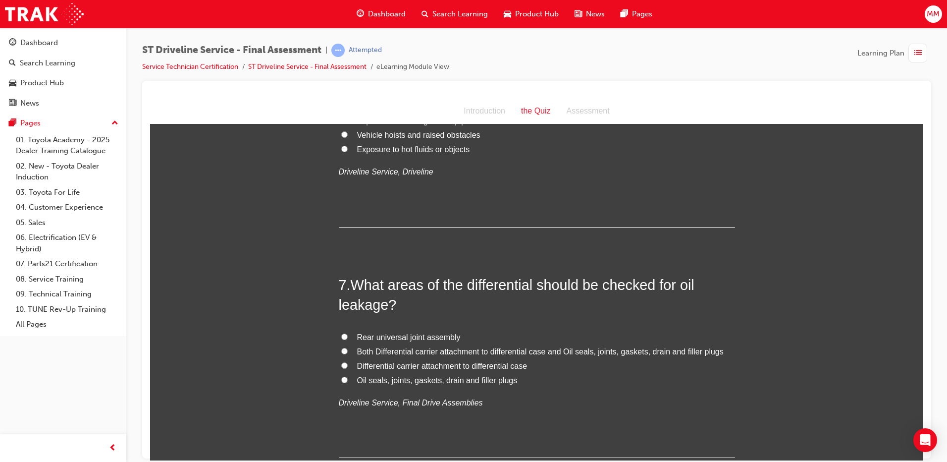
scroll to position [1337, 0]
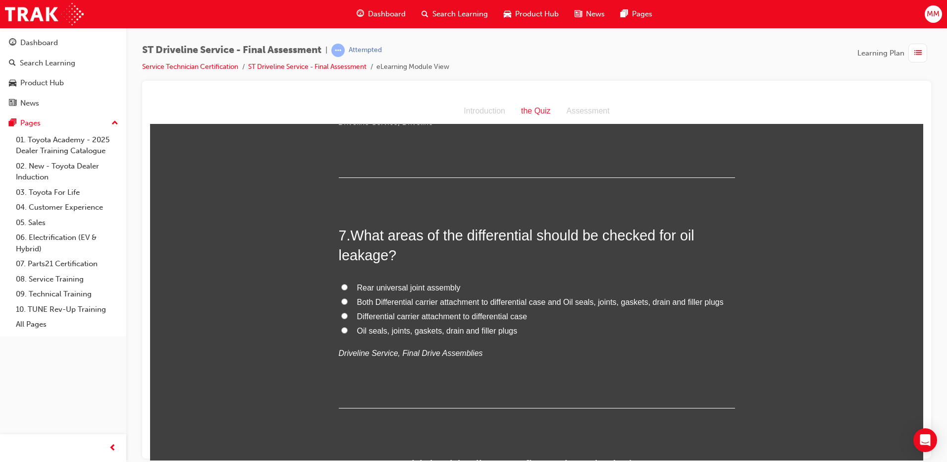
click at [341, 298] on input "Both Differential carrier attachment to differential case and Oil seals, joints…" at bounding box center [344, 301] width 6 height 6
radio input "true"
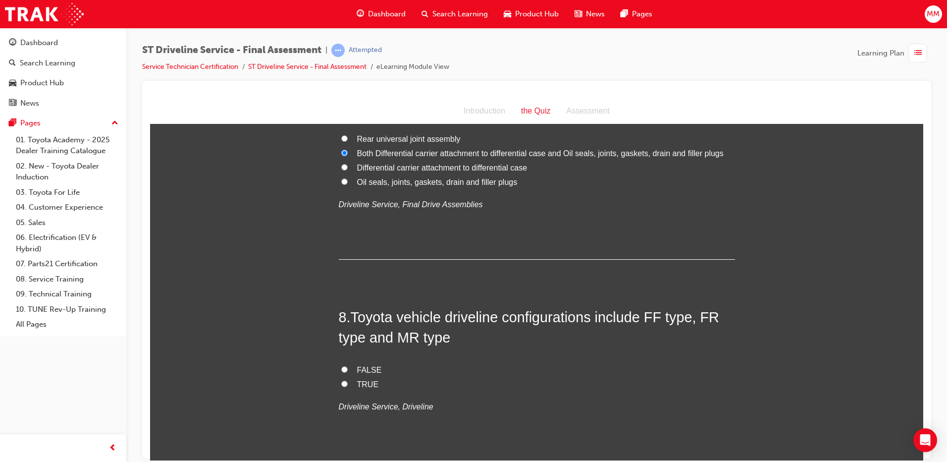
click at [341, 381] on input "TRUE" at bounding box center [344, 383] width 6 height 6
radio input "true"
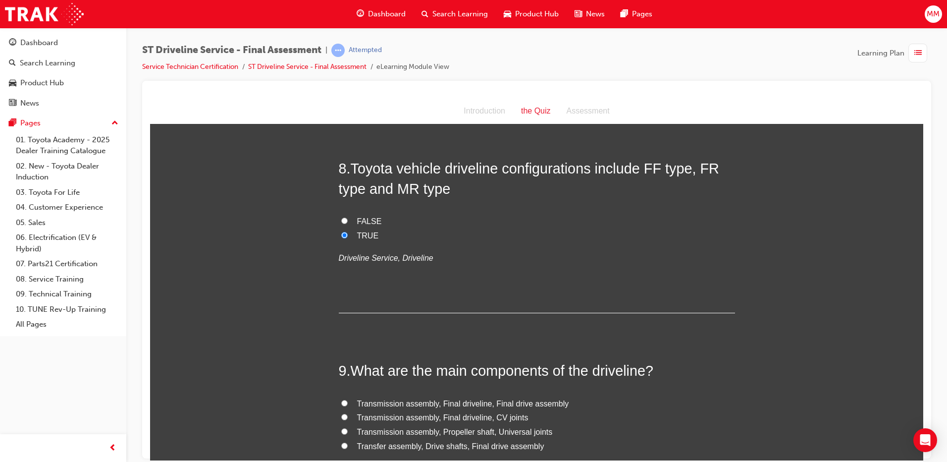
scroll to position [1684, 0]
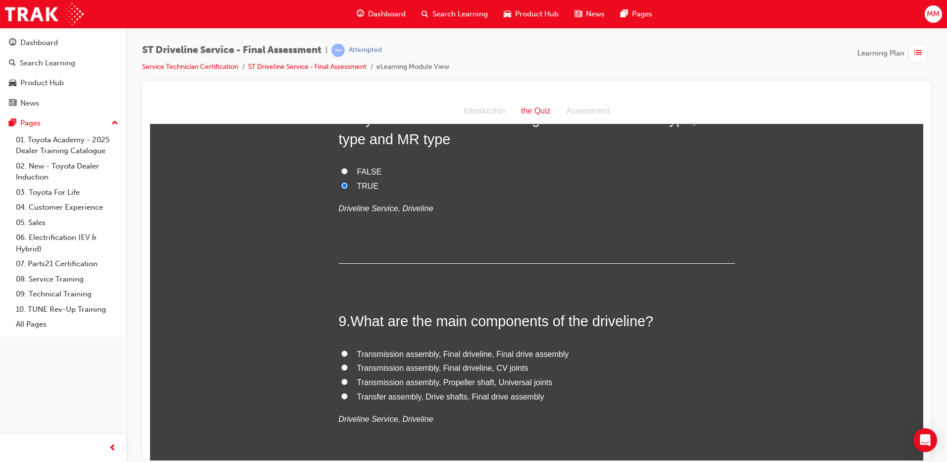
click at [341, 380] on input "Transmission assembly, Propeller shaft, Universal joints" at bounding box center [344, 381] width 6 height 6
radio input "true"
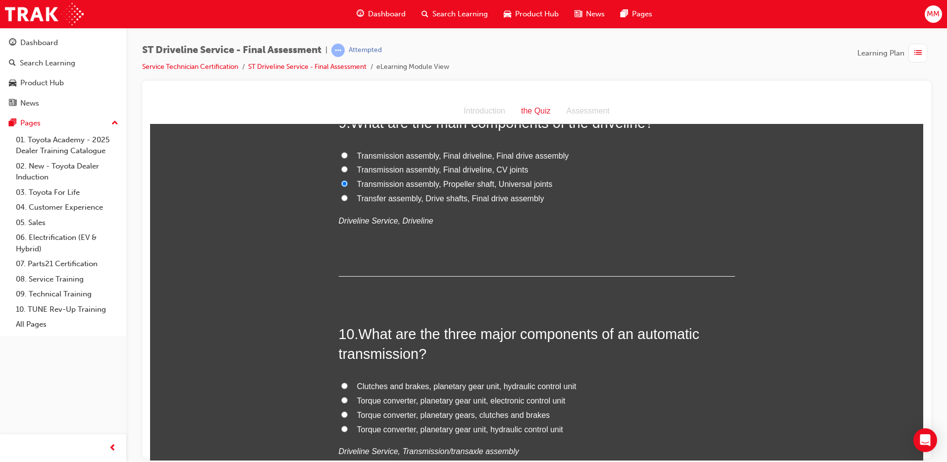
scroll to position [1931, 0]
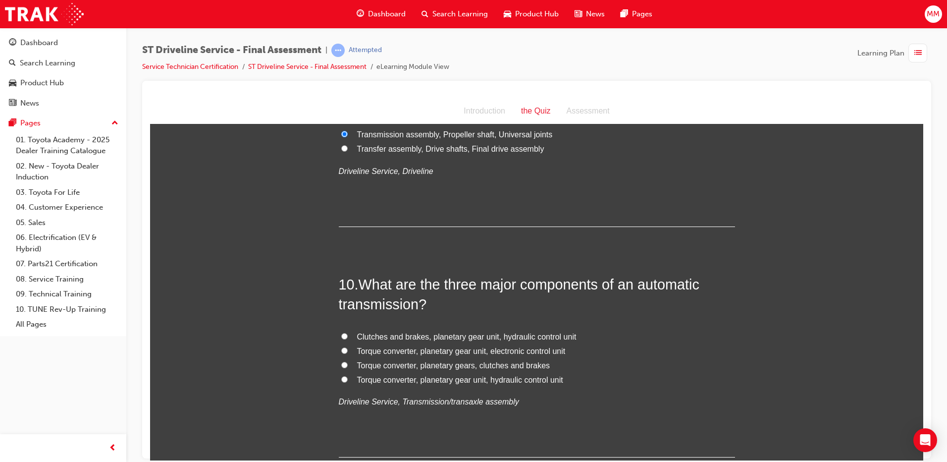
click at [342, 363] on input "Torque converter, planetary gears, clutches and brakes" at bounding box center [344, 364] width 6 height 6
radio input "true"
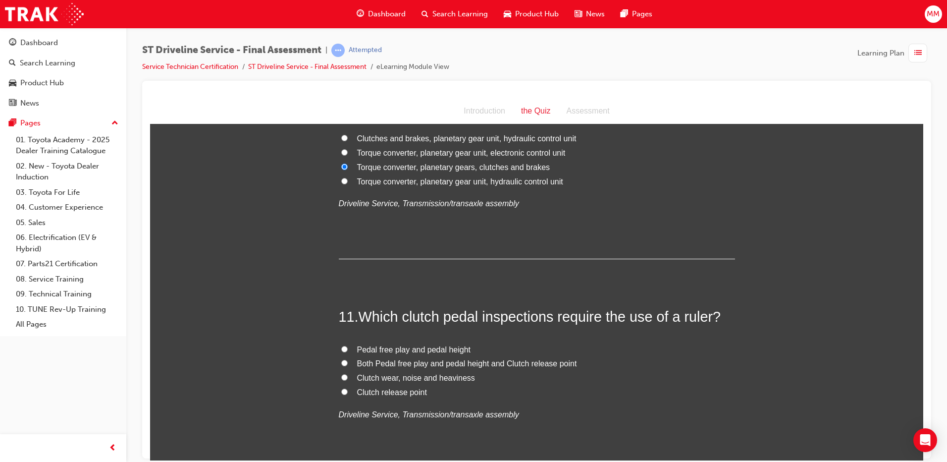
scroll to position [2179, 0]
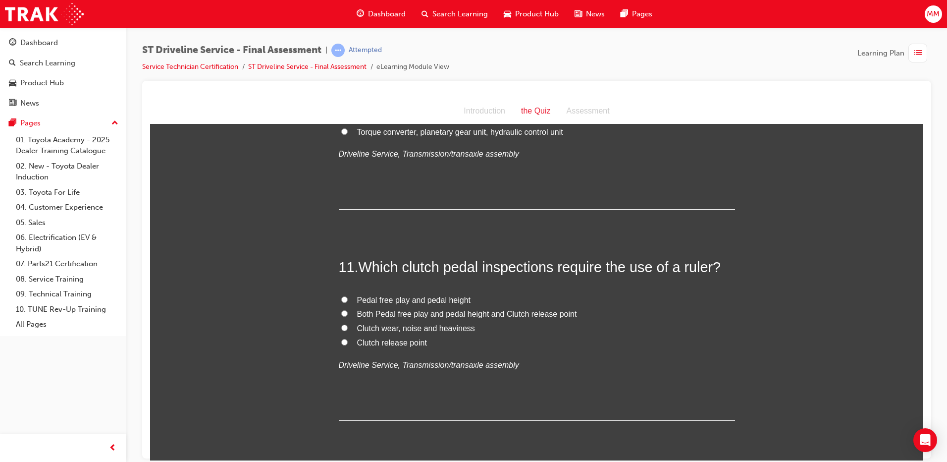
click at [345, 301] on label "Pedal free play and pedal height" at bounding box center [537, 300] width 396 height 14
click at [345, 301] on input "Pedal free play and pedal height" at bounding box center [344, 299] width 6 height 6
radio input "true"
click at [343, 311] on input "Both Pedal free play and pedal height and Clutch release point" at bounding box center [344, 313] width 6 height 6
radio input "true"
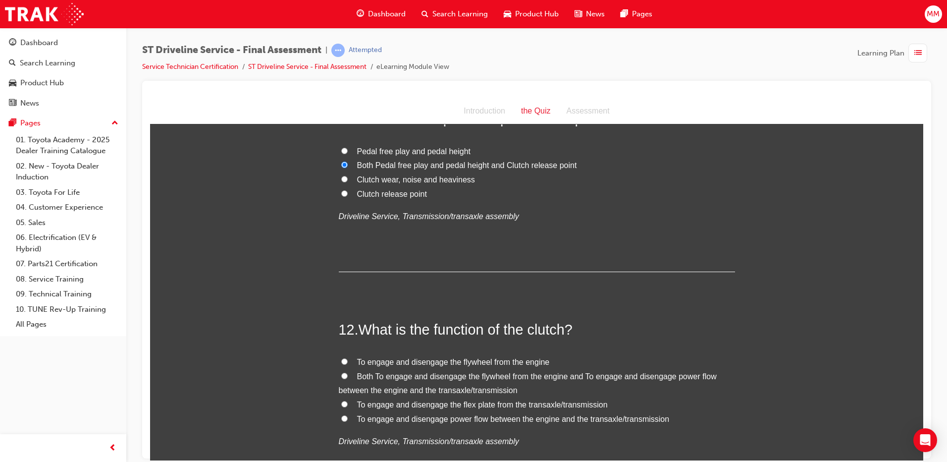
scroll to position [2377, 0]
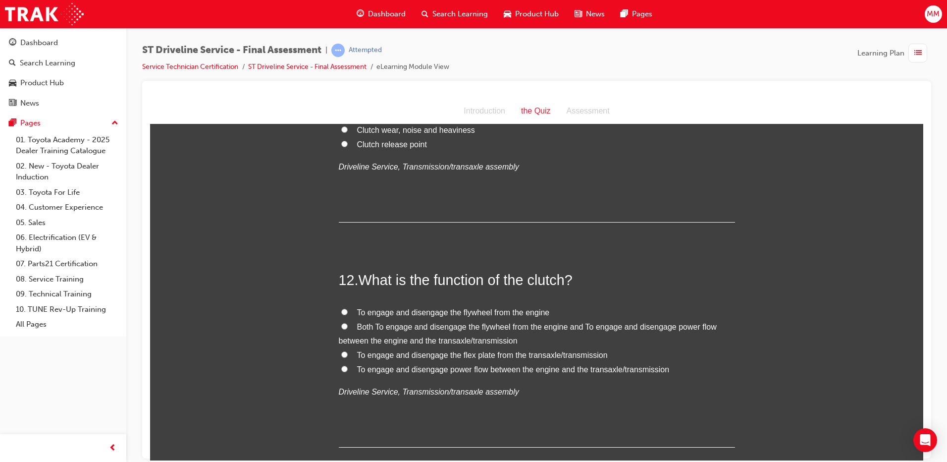
click at [341, 326] on input "Both To engage and disengage the flywheel from the engine and To engage and dis…" at bounding box center [344, 325] width 6 height 6
radio input "true"
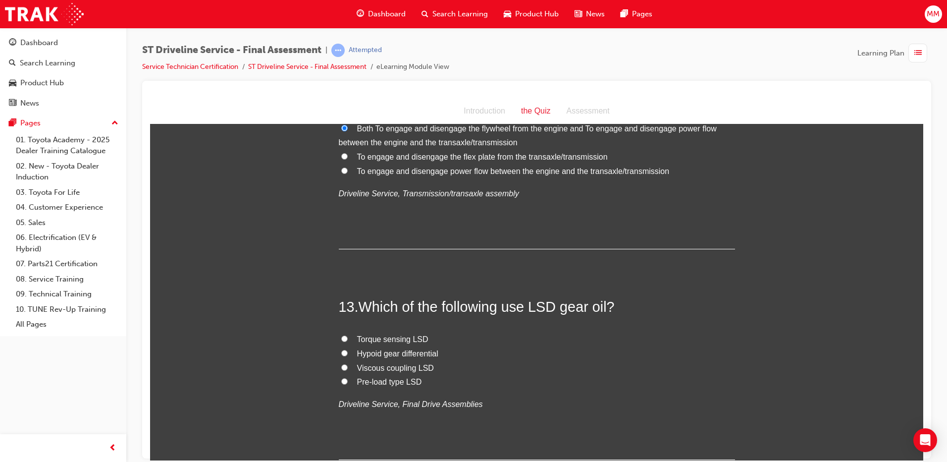
scroll to position [2625, 0]
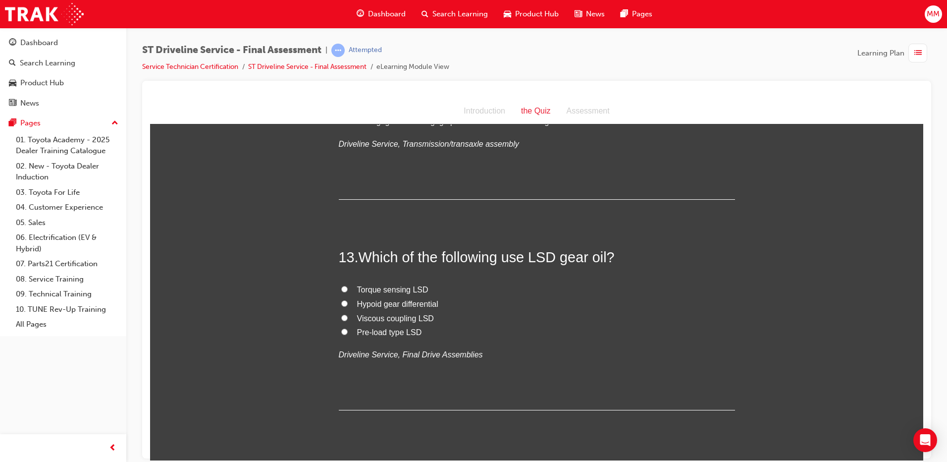
click at [343, 288] on input "Torque sensing LSD" at bounding box center [344, 288] width 6 height 6
radio input "true"
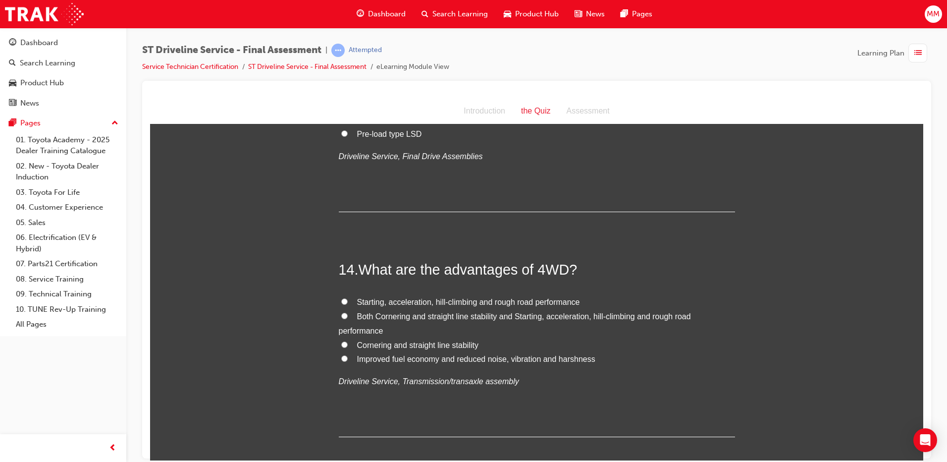
click at [341, 315] on input "Both Cornering and straight line stability and Starting, acceleration, hill-cli…" at bounding box center [344, 315] width 6 height 6
radio input "true"
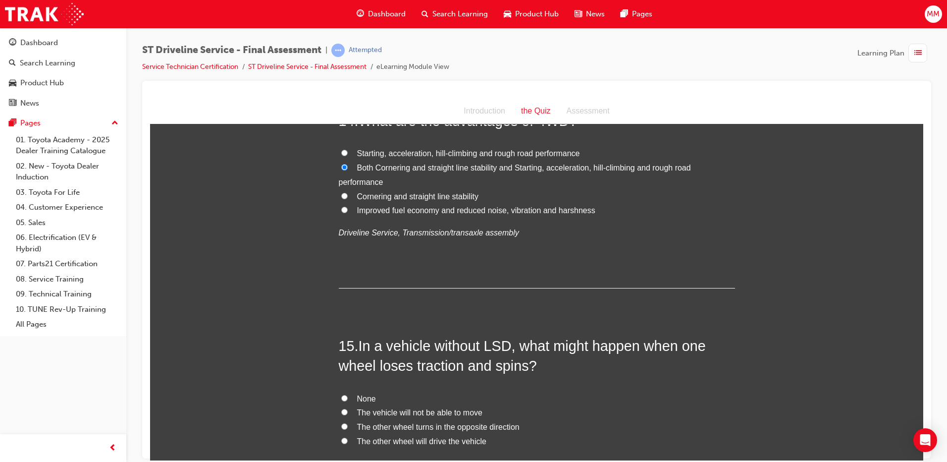
scroll to position [3070, 0]
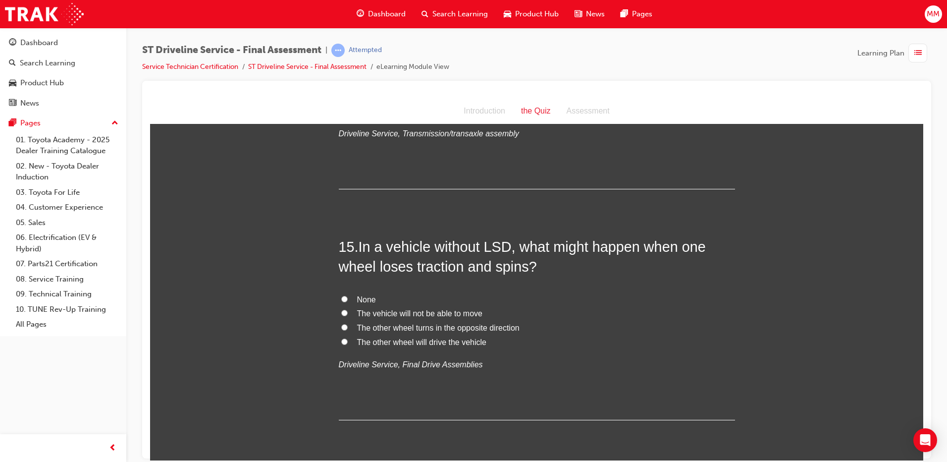
click at [341, 339] on input "The other wheel will drive the vehicle" at bounding box center [344, 341] width 6 height 6
radio input "true"
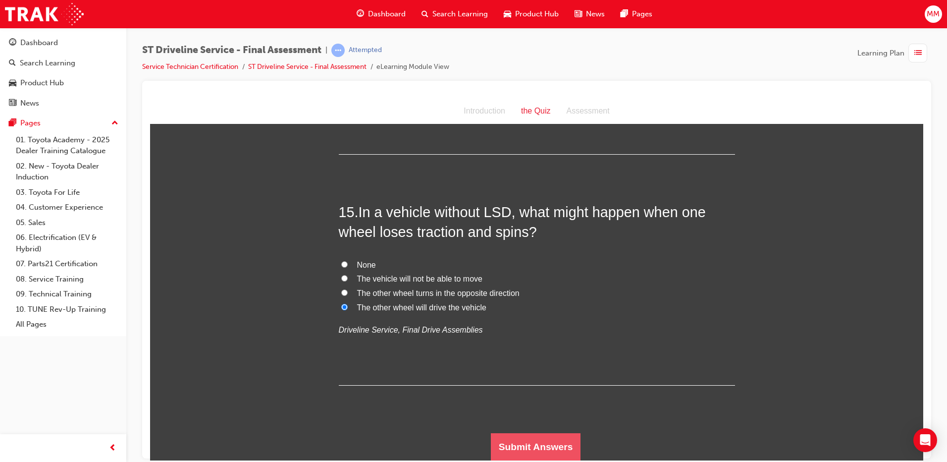
click at [515, 439] on button "Submit Answers" at bounding box center [536, 446] width 90 height 28
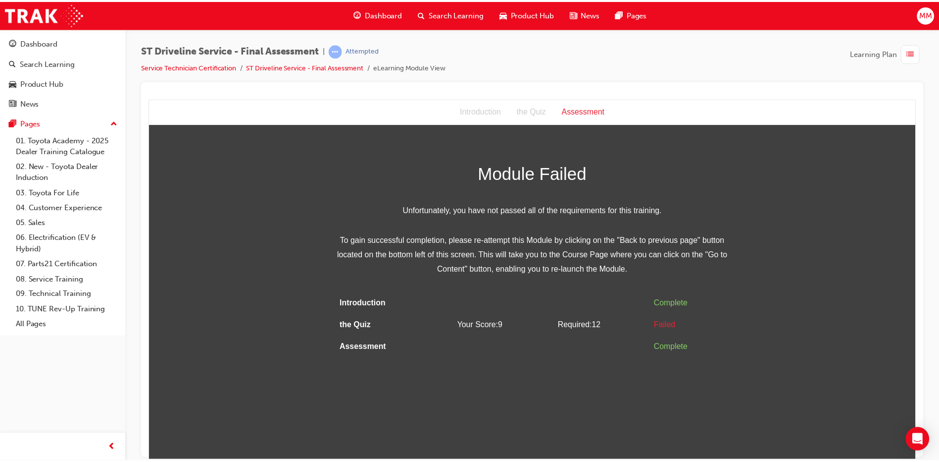
scroll to position [0, 0]
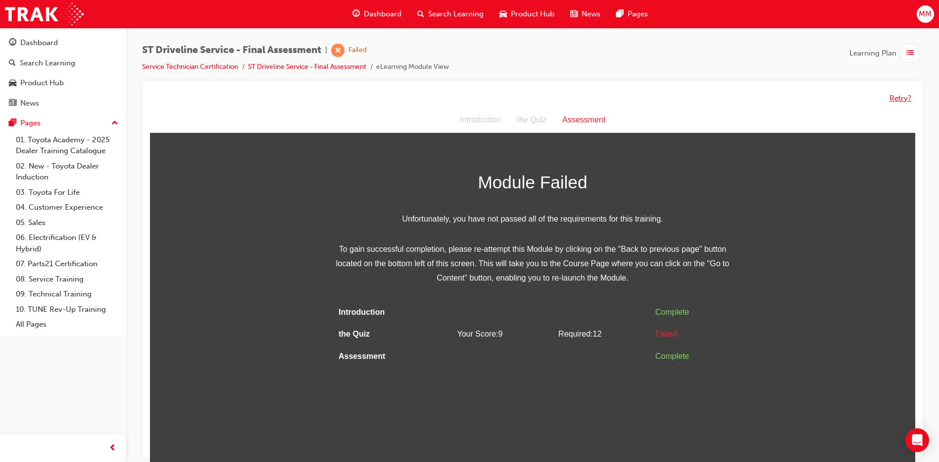
click at [901, 95] on button "Retry?" at bounding box center [901, 98] width 22 height 11
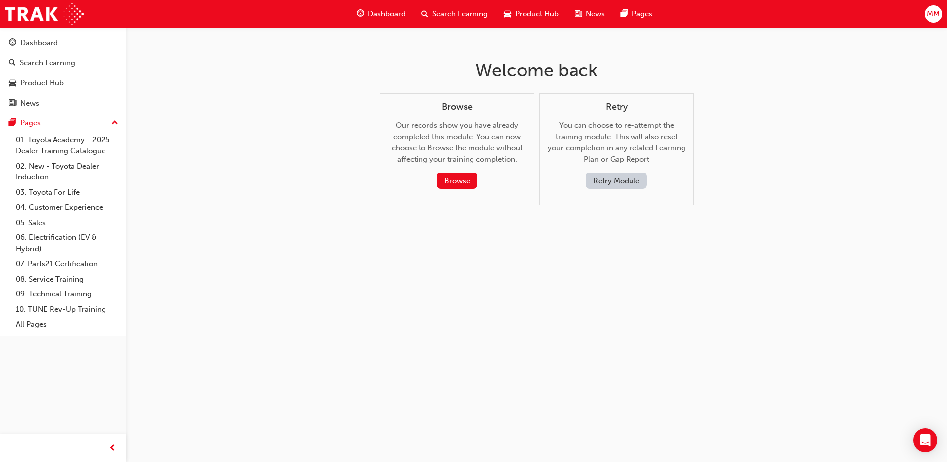
click at [626, 180] on button "Retry Module" at bounding box center [616, 180] width 61 height 16
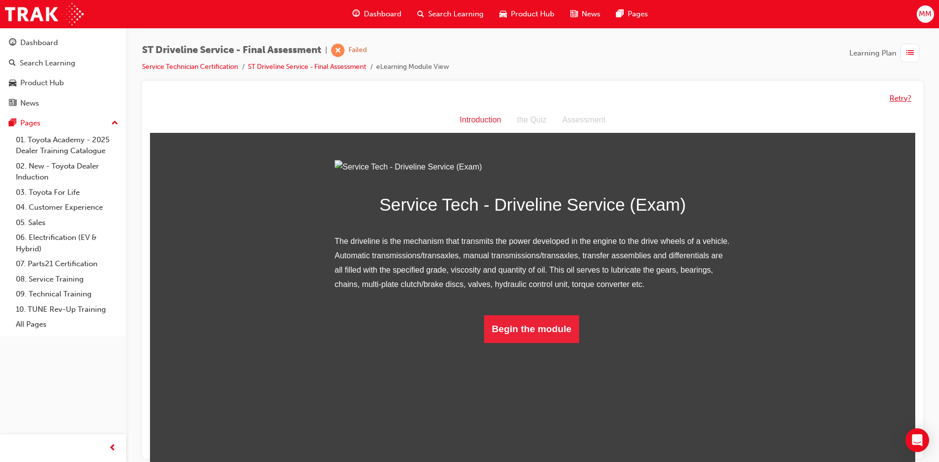
click at [895, 96] on button "Retry?" at bounding box center [901, 98] width 22 height 11
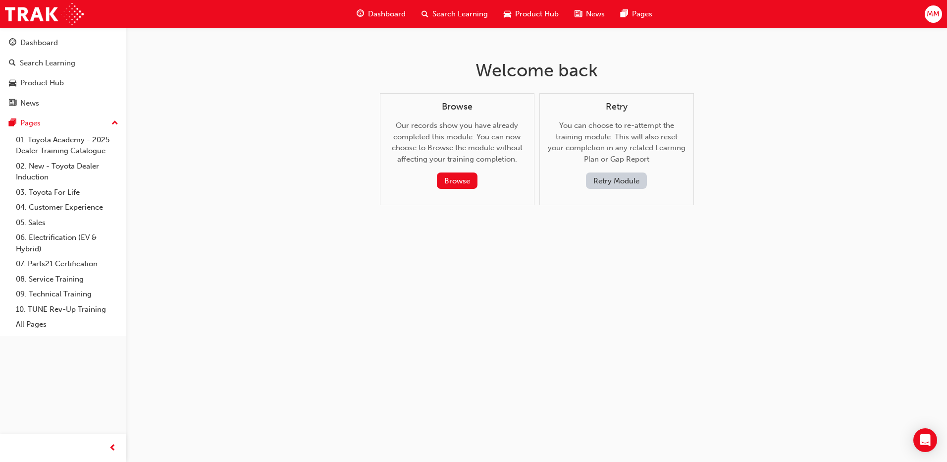
click at [631, 183] on button "Retry Module" at bounding box center [616, 180] width 61 height 16
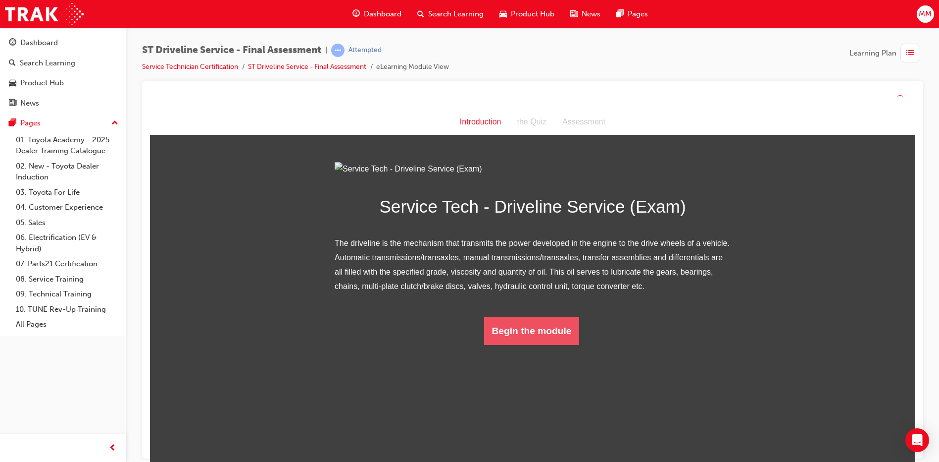
click at [541, 345] on button "Begin the module" at bounding box center [532, 331] width 96 height 28
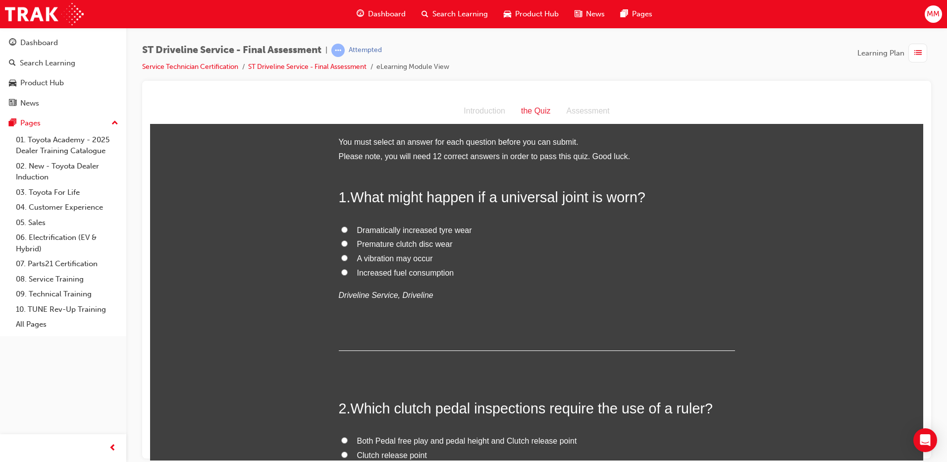
click at [341, 256] on input "A vibration may occur" at bounding box center [344, 257] width 6 height 6
radio input "true"
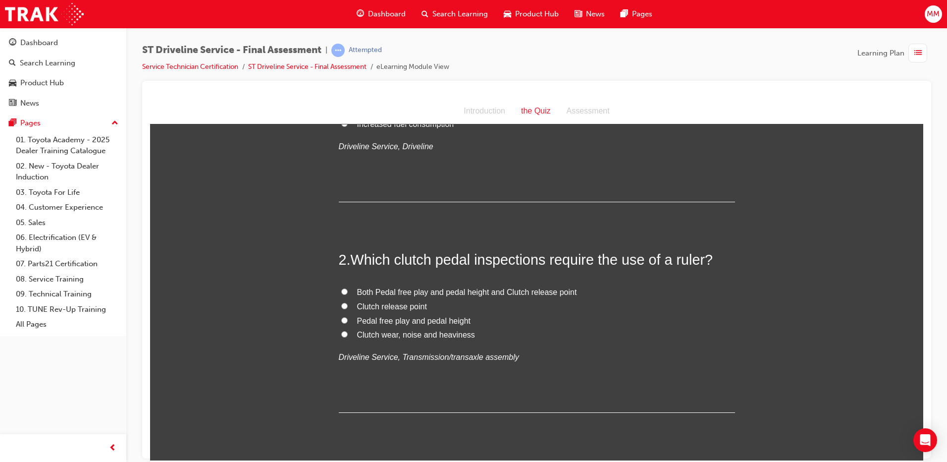
click at [341, 289] on input "Both Pedal free play and pedal height and Clutch release point" at bounding box center [344, 291] width 6 height 6
radio input "true"
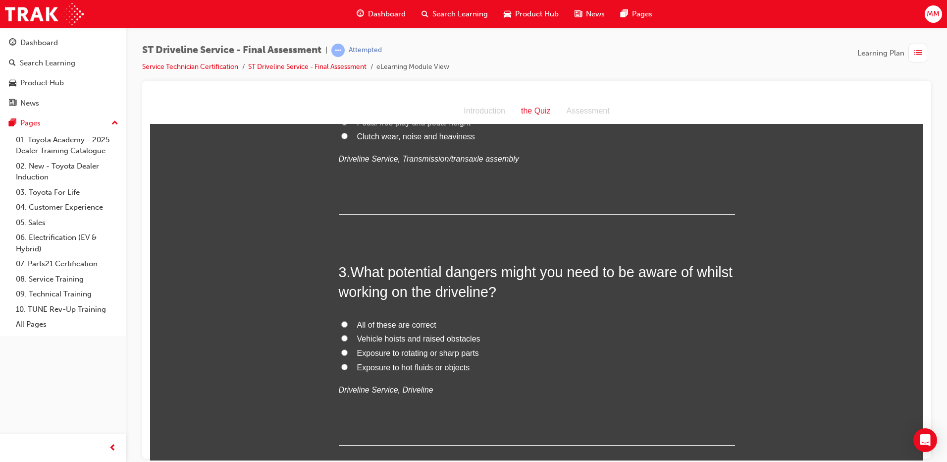
scroll to position [396, 0]
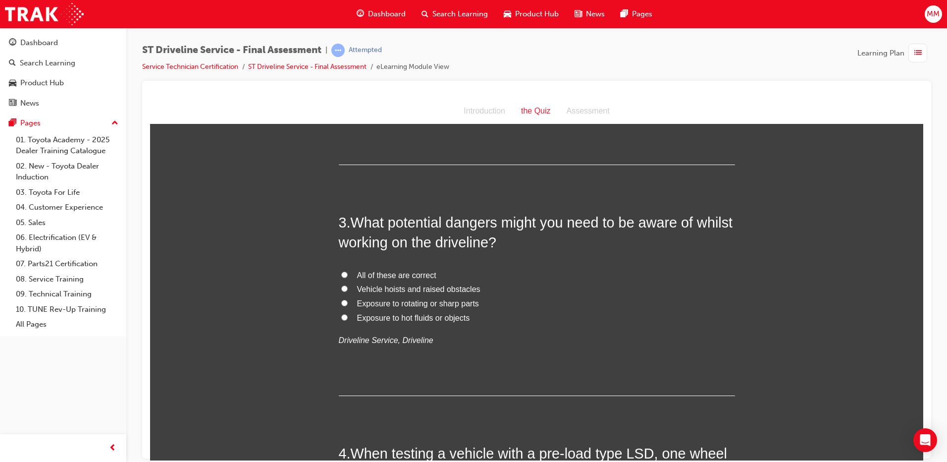
click at [341, 271] on input "All of these are correct" at bounding box center [344, 274] width 6 height 6
radio input "true"
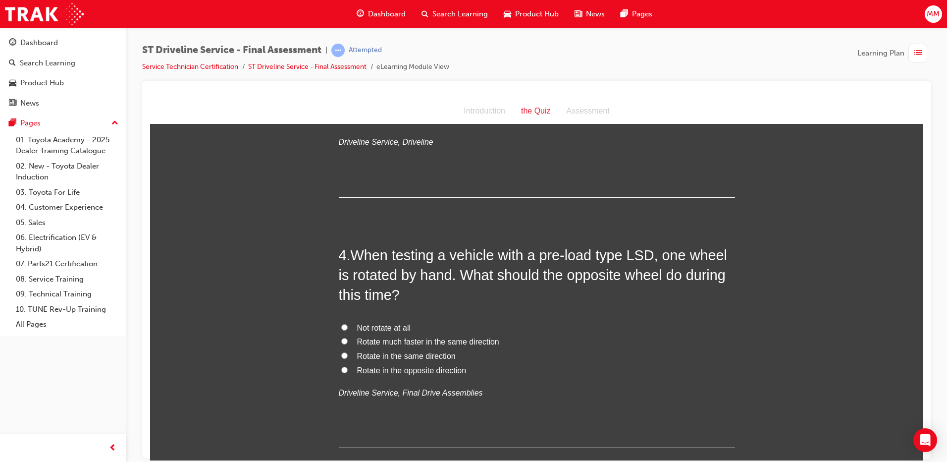
scroll to position [693, 0]
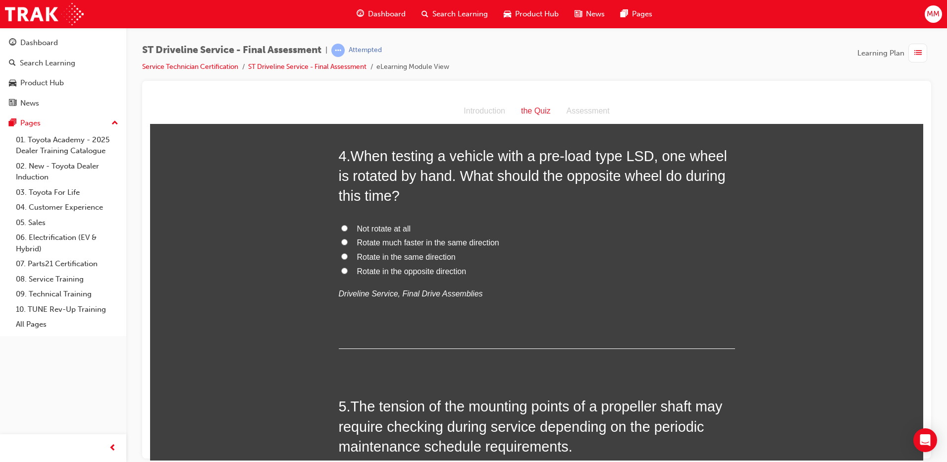
click at [341, 255] on input "Rotate in the same direction" at bounding box center [344, 256] width 6 height 6
radio input "true"
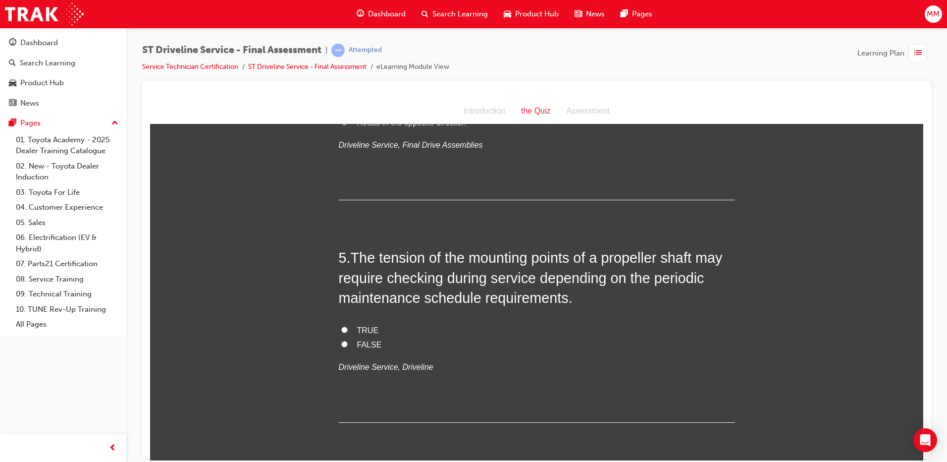
scroll to position [891, 0]
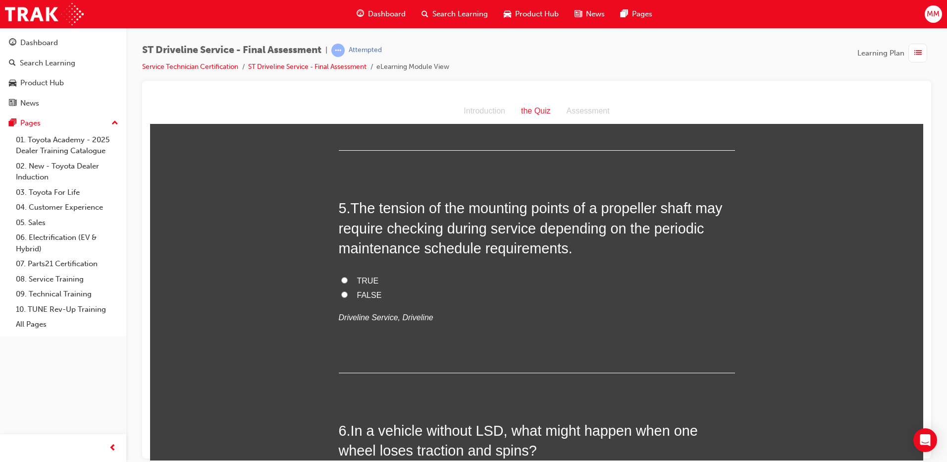
click at [341, 280] on input "TRUE" at bounding box center [344, 279] width 6 height 6
radio input "true"
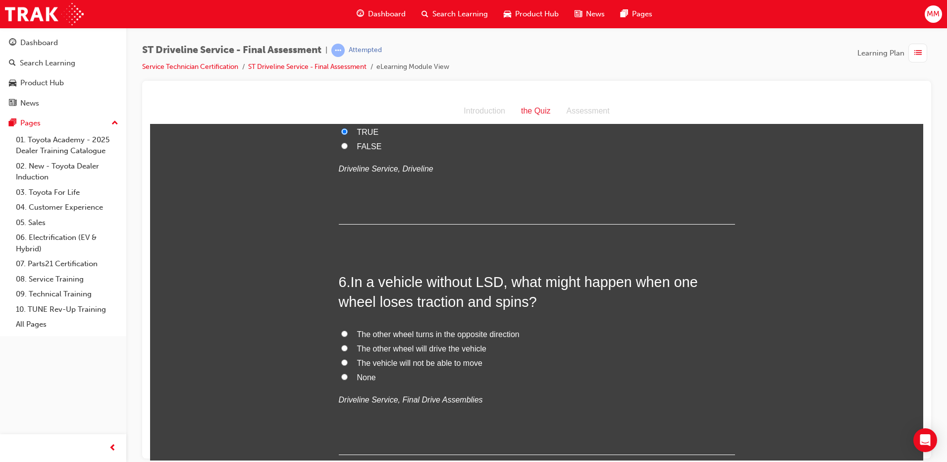
scroll to position [1139, 0]
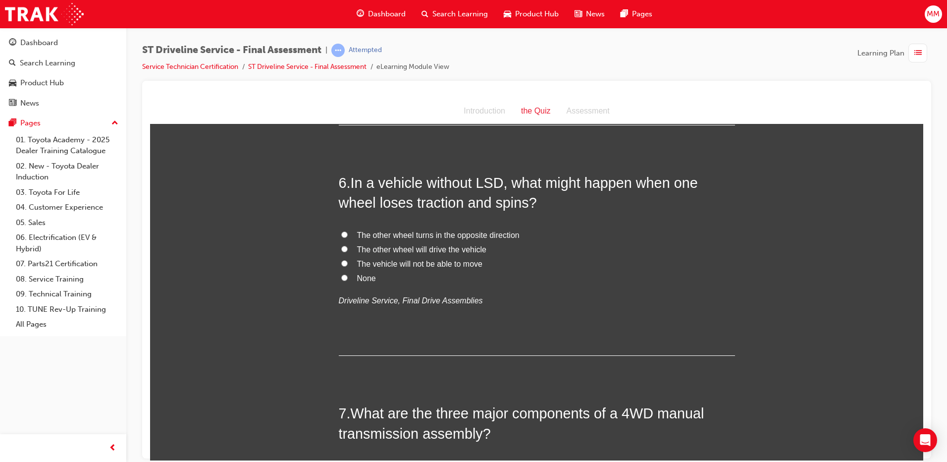
click at [341, 263] on input "The vehicle will not be able to move" at bounding box center [344, 263] width 6 height 6
radio input "true"
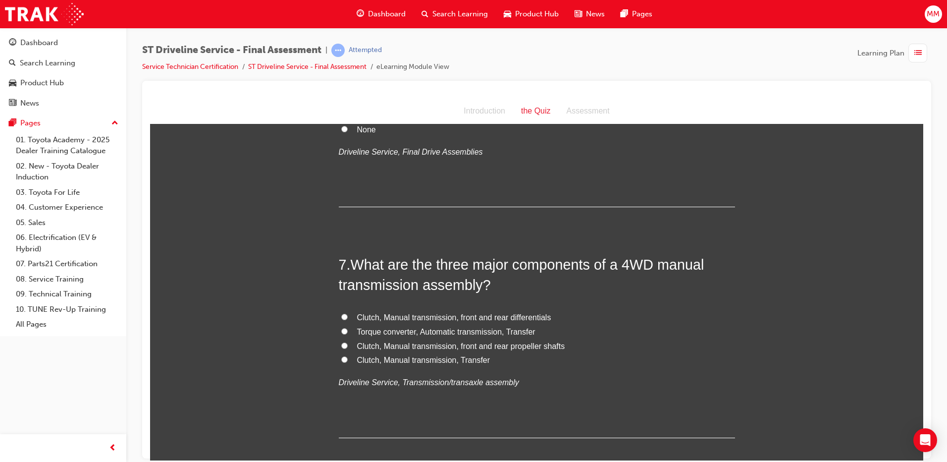
scroll to position [1337, 0]
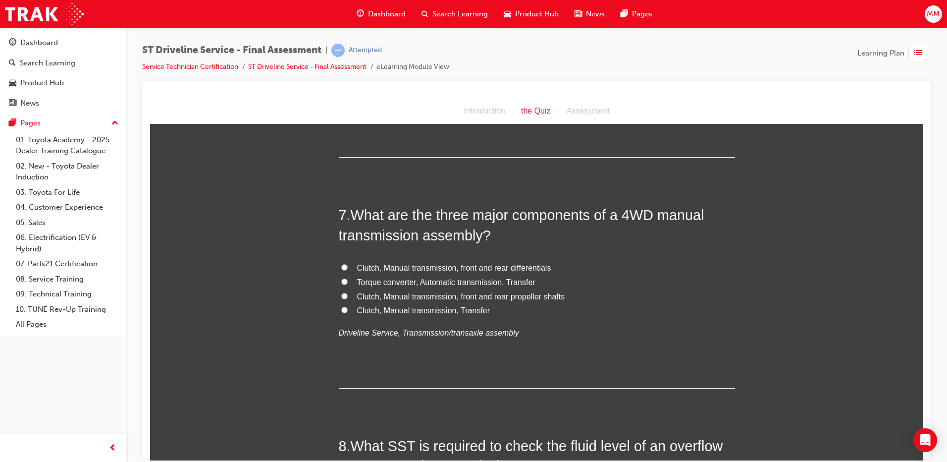
click at [341, 306] on input "Clutch, Manual transmission, Transfer" at bounding box center [344, 309] width 6 height 6
radio input "true"
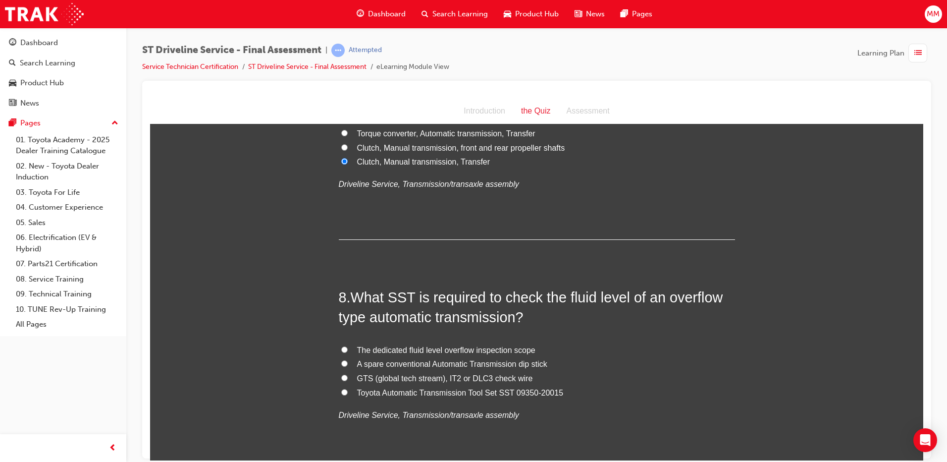
scroll to position [1535, 0]
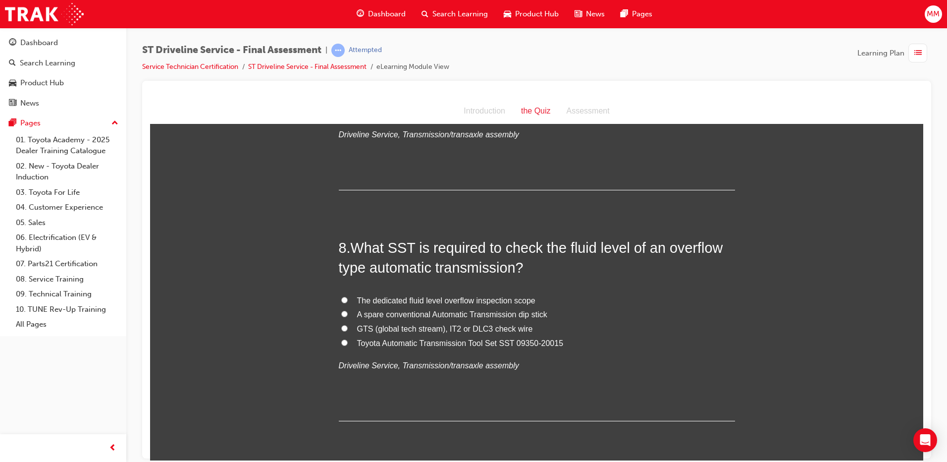
click at [341, 341] on input "Toyota Automatic Transmission Tool Set SST 09350-20015" at bounding box center [344, 342] width 6 height 6
radio input "true"
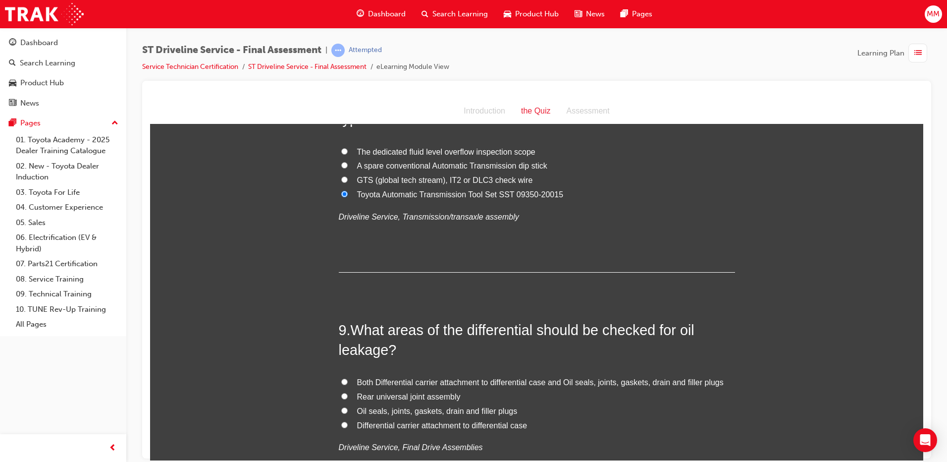
scroll to position [1783, 0]
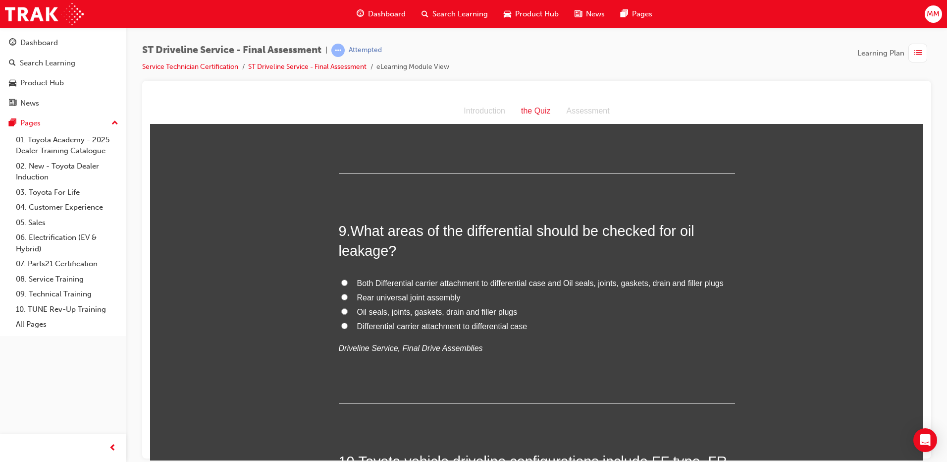
click at [341, 279] on input "Both Differential carrier attachment to differential case and Oil seals, joints…" at bounding box center [344, 282] width 6 height 6
radio input "true"
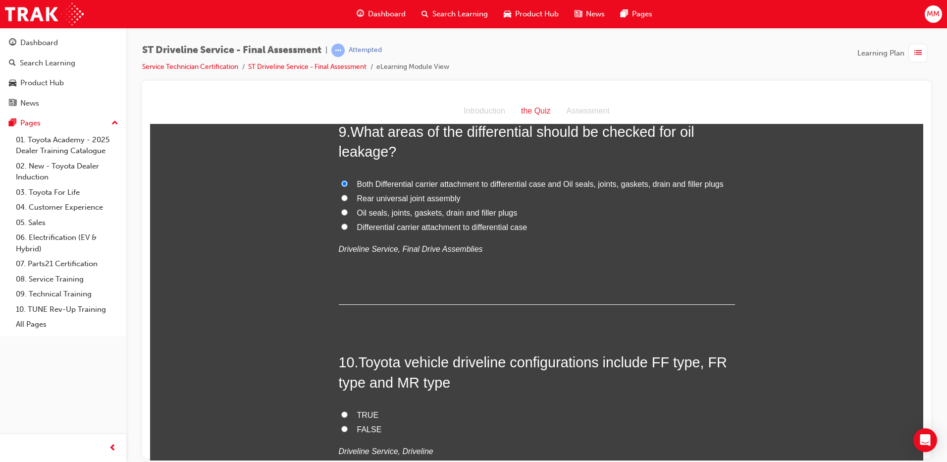
scroll to position [1981, 0]
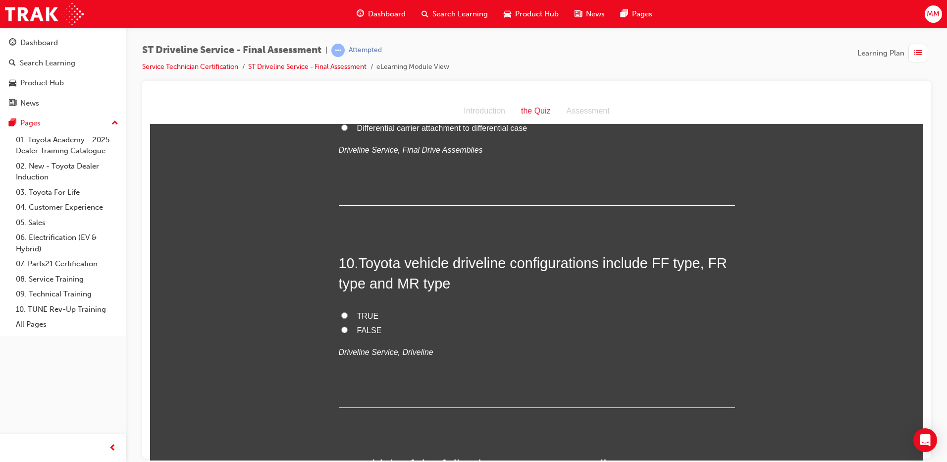
click at [341, 314] on input "TRUE" at bounding box center [344, 315] width 6 height 6
radio input "true"
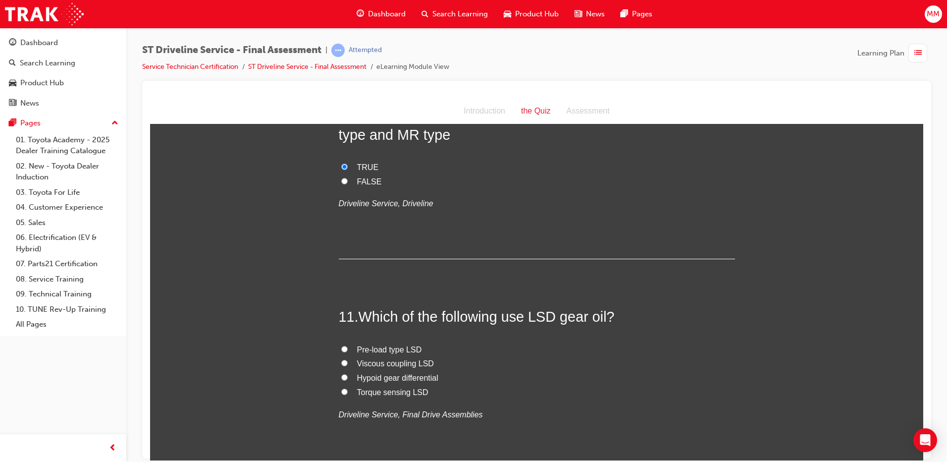
scroll to position [2179, 0]
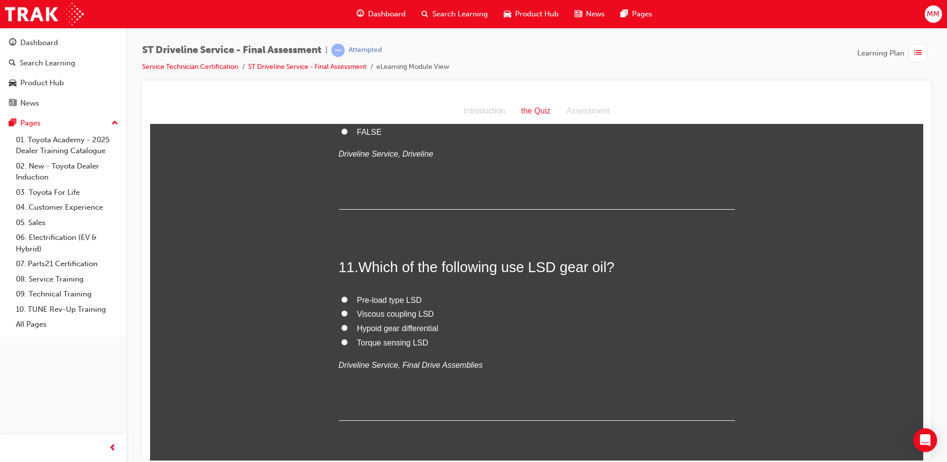
click at [341, 339] on input "Torque sensing LSD" at bounding box center [344, 341] width 6 height 6
radio input "true"
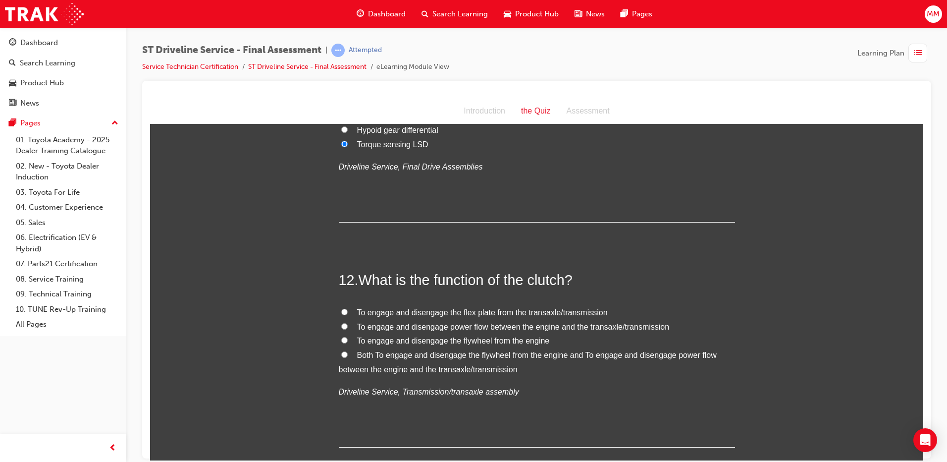
scroll to position [2427, 0]
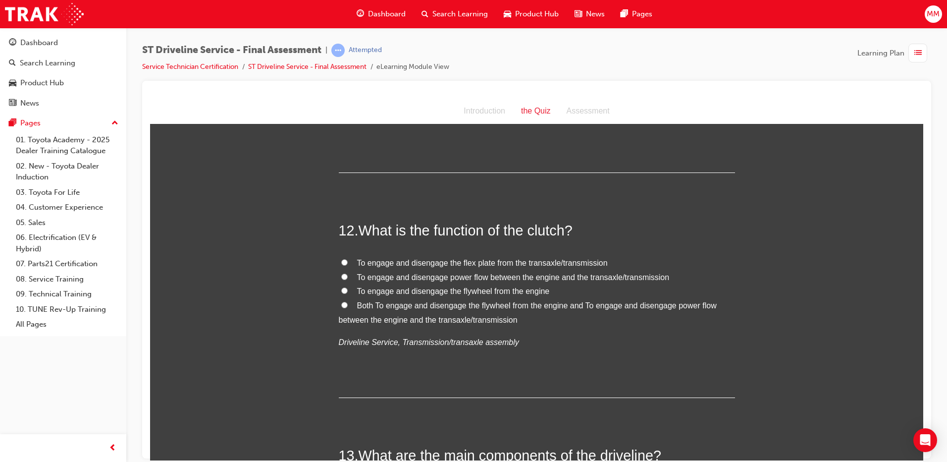
click at [342, 302] on input "Both To engage and disengage the flywheel from the engine and To engage and dis…" at bounding box center [344, 304] width 6 height 6
radio input "true"
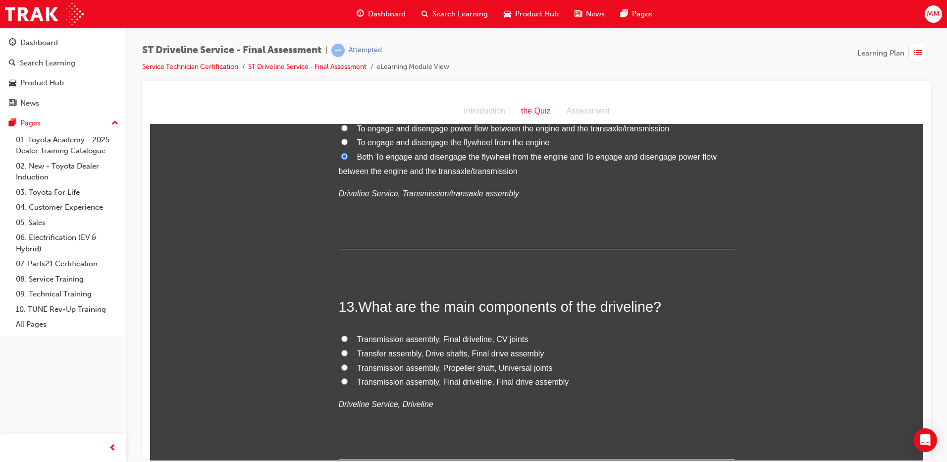
scroll to position [2625, 0]
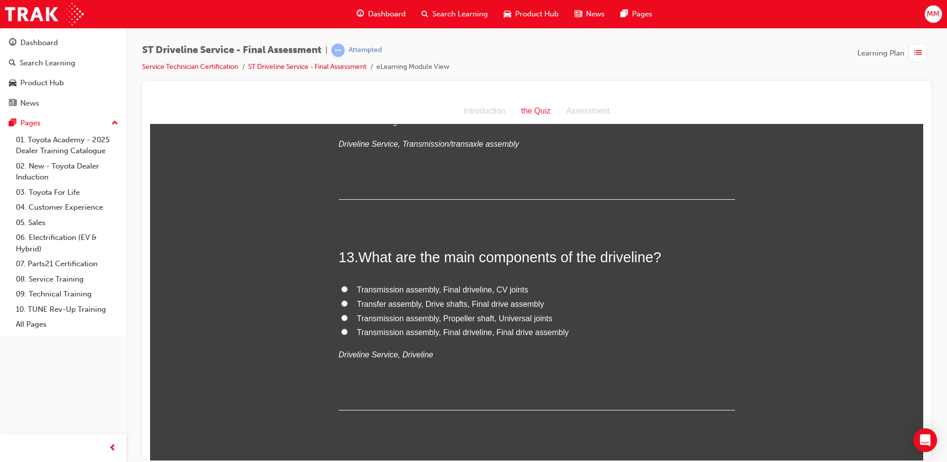
click at [341, 317] on input "Transmission assembly, Propeller shaft, Universal joints" at bounding box center [344, 317] width 6 height 6
radio input "true"
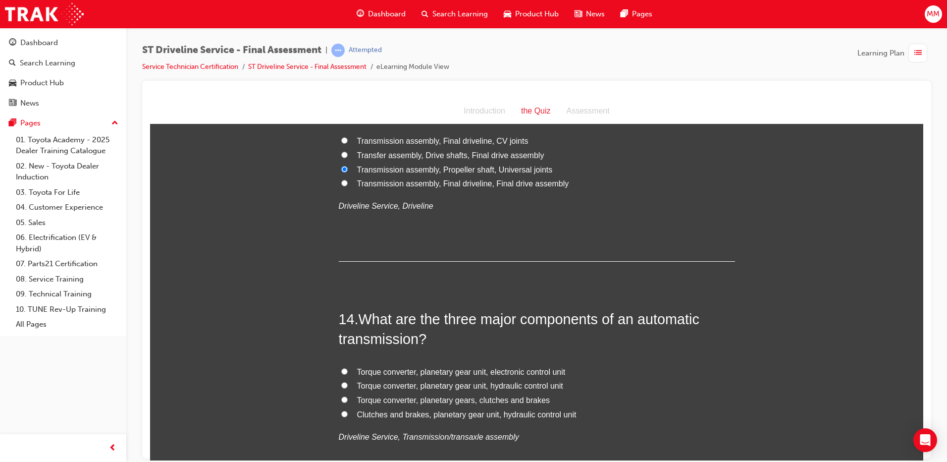
scroll to position [2823, 0]
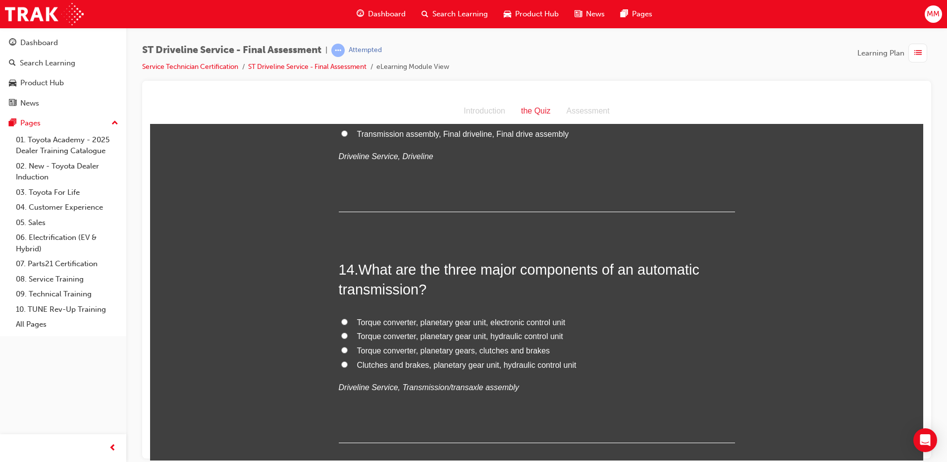
click at [341, 332] on input "Torque converter, planetary gear unit, hydraulic control unit" at bounding box center [344, 335] width 6 height 6
radio input "true"
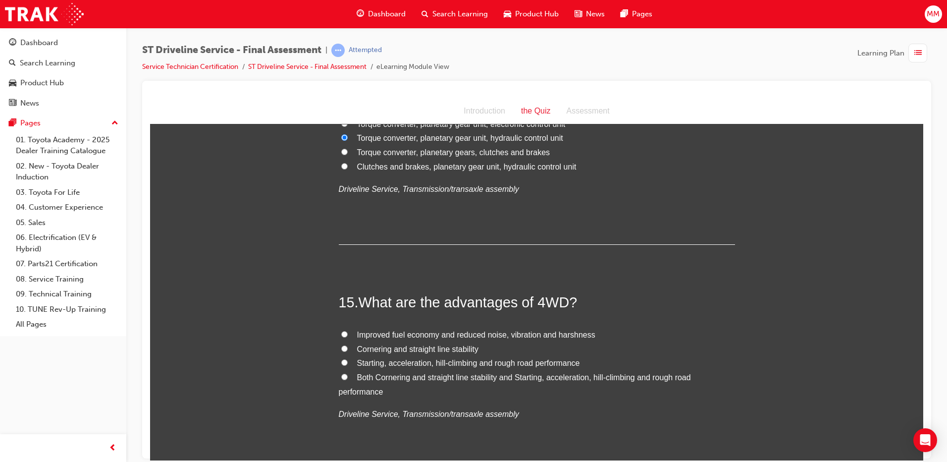
scroll to position [3070, 0]
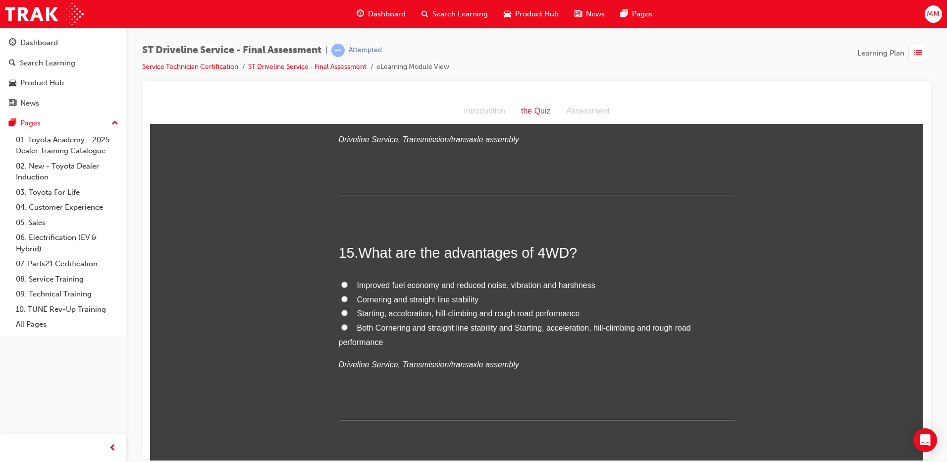
click at [341, 327] on input "Both Cornering and straight line stability and Starting, acceleration, hill-cli…" at bounding box center [344, 326] width 6 height 6
radio input "true"
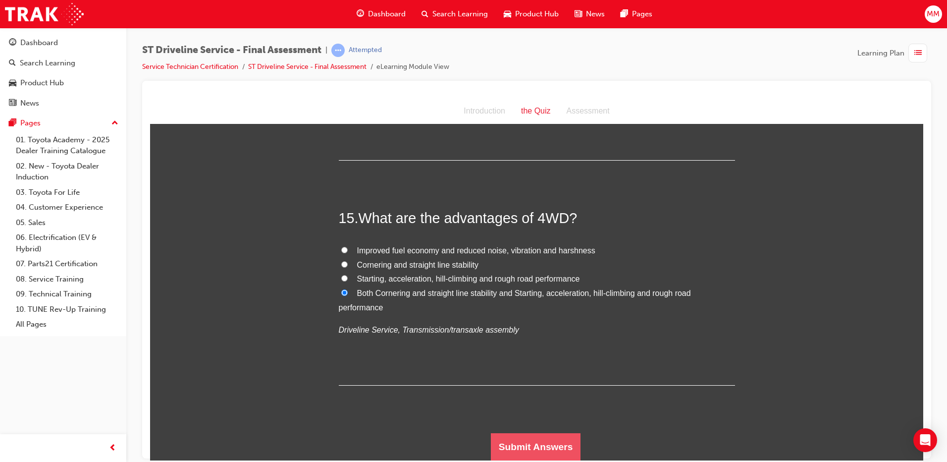
click at [530, 432] on button "Submit Answers" at bounding box center [536, 446] width 90 height 28
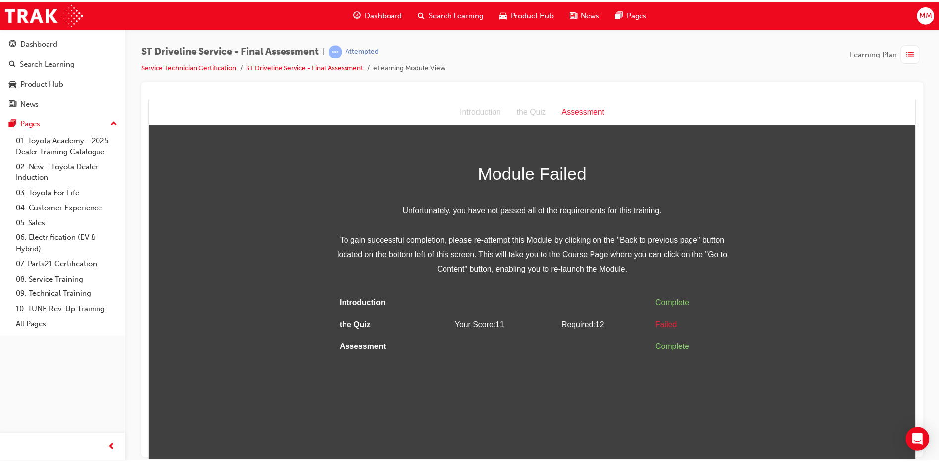
scroll to position [0, 0]
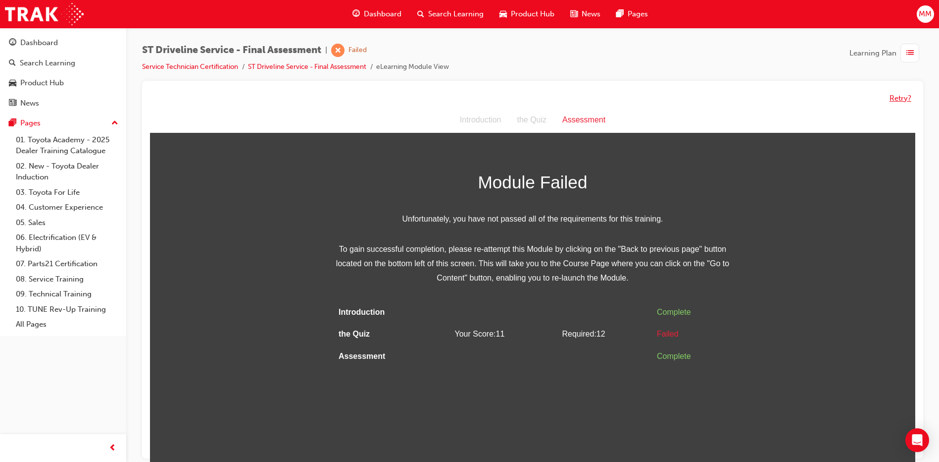
click at [902, 95] on button "Retry?" at bounding box center [901, 98] width 22 height 11
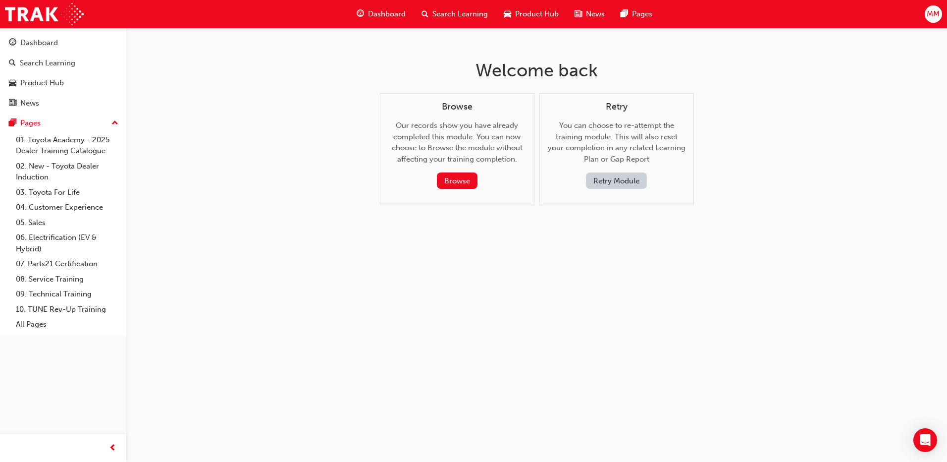
click at [594, 183] on button "Retry Module" at bounding box center [616, 180] width 61 height 16
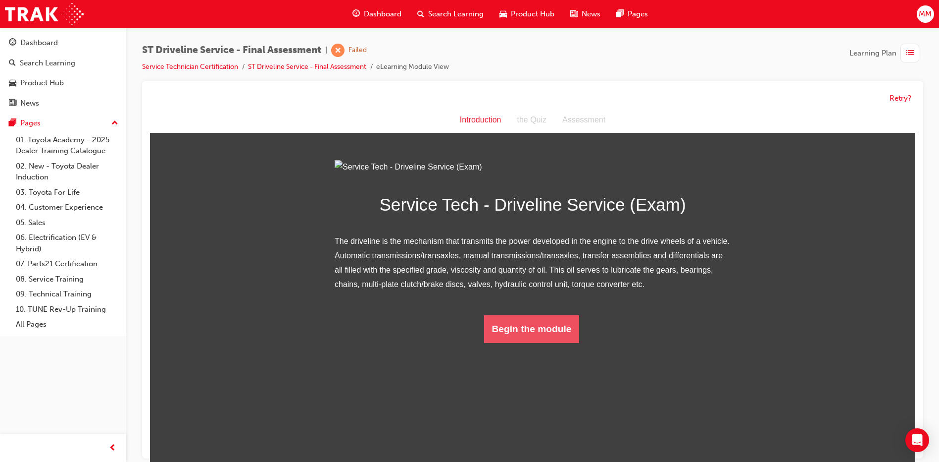
click at [501, 343] on button "Begin the module" at bounding box center [532, 329] width 96 height 28
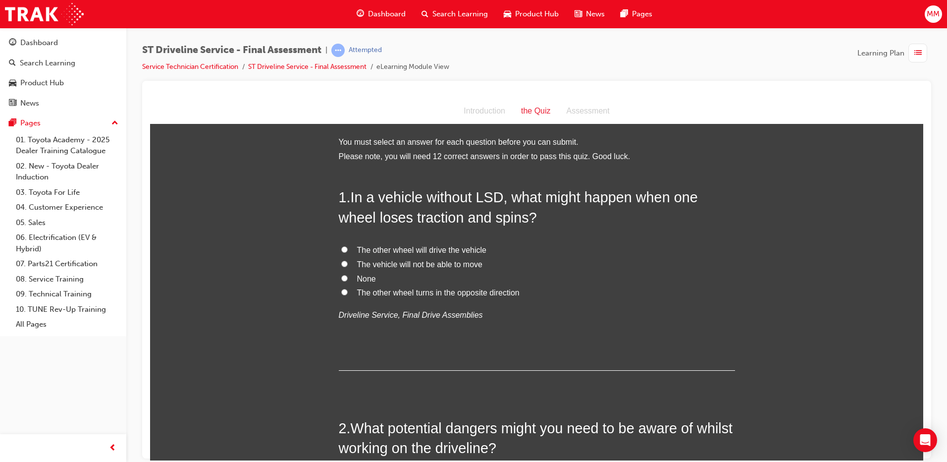
click at [341, 263] on input "The vehicle will not be able to move" at bounding box center [344, 263] width 6 height 6
radio input "true"
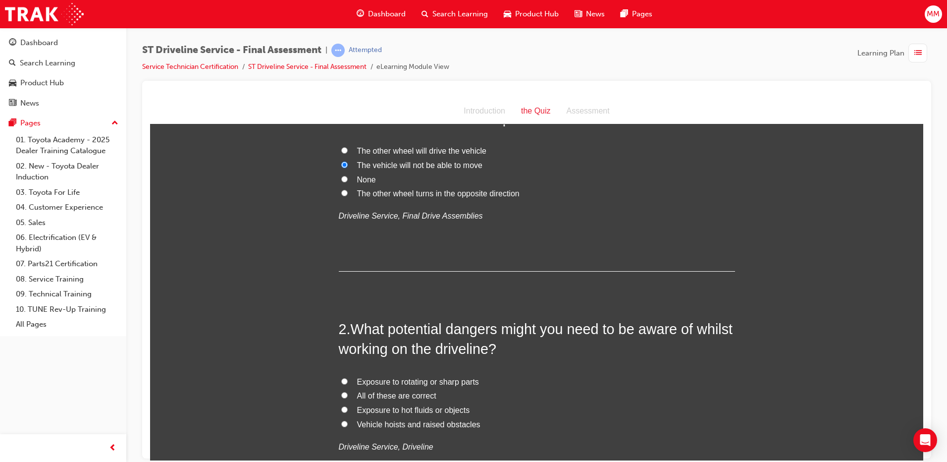
scroll to position [198, 0]
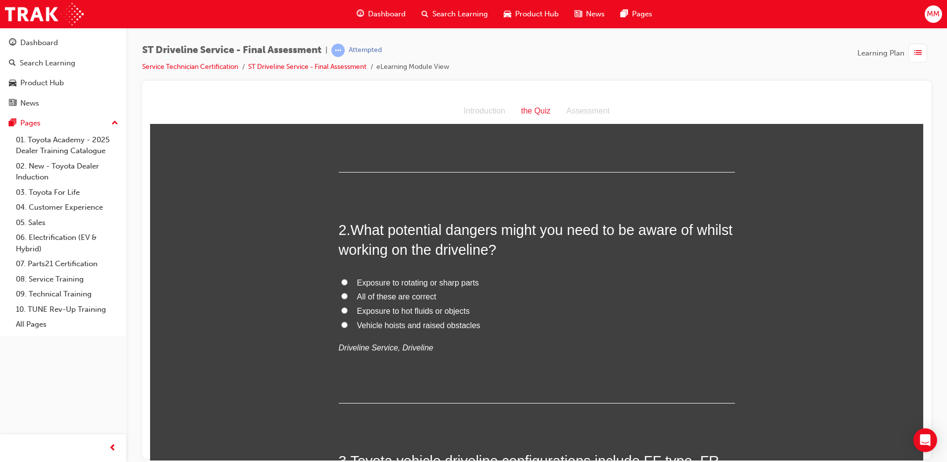
click at [339, 293] on label "All of these are correct" at bounding box center [537, 296] width 396 height 14
click at [341, 293] on input "All of these are correct" at bounding box center [344, 295] width 6 height 6
radio input "true"
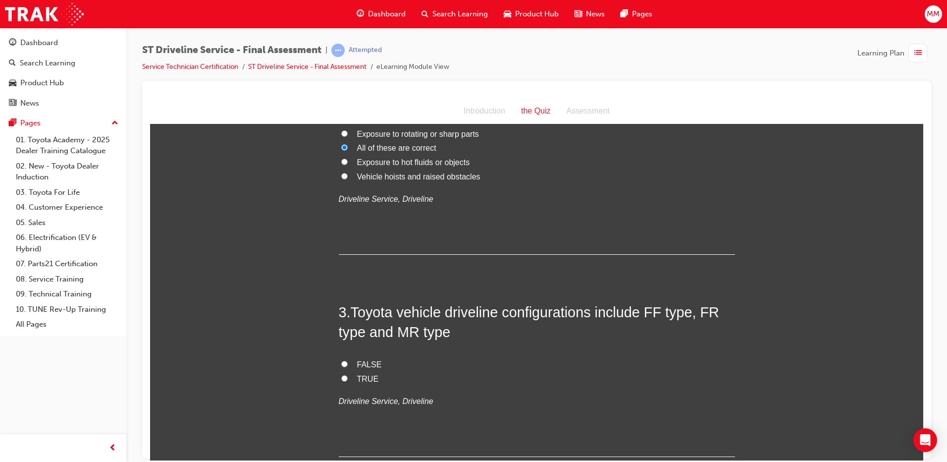
scroll to position [446, 0]
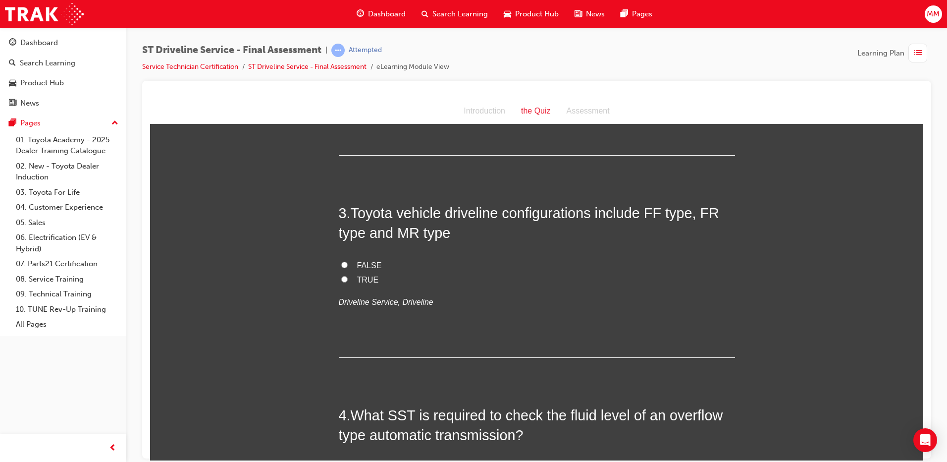
click at [341, 278] on input "TRUE" at bounding box center [344, 278] width 6 height 6
radio input "true"
click at [344, 265] on label "FALSE" at bounding box center [537, 265] width 396 height 14
click at [344, 265] on input "FALSE" at bounding box center [344, 264] width 6 height 6
radio input "true"
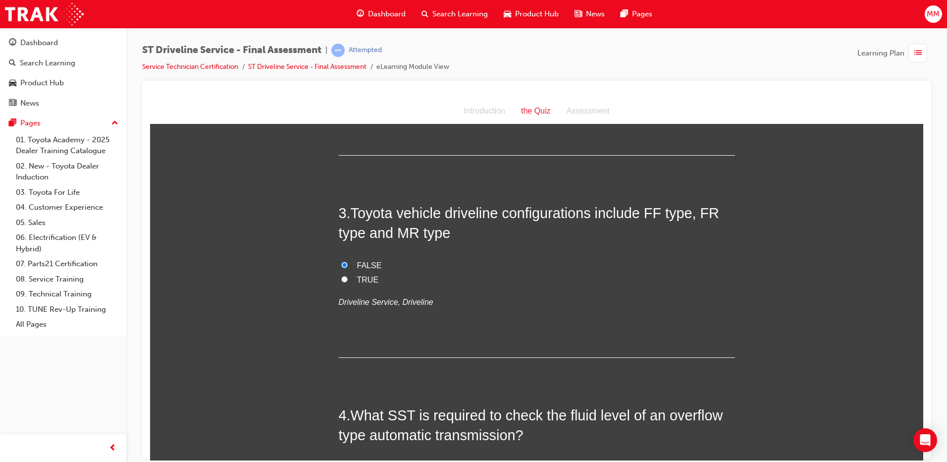
scroll to position [594, 0]
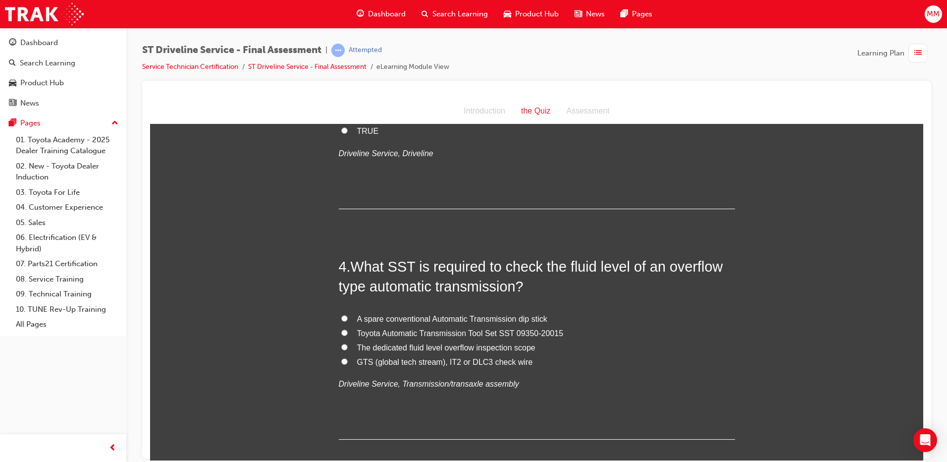
click at [341, 332] on input "Toyota Automatic Transmission Tool Set SST 09350-20015" at bounding box center [344, 332] width 6 height 6
radio input "true"
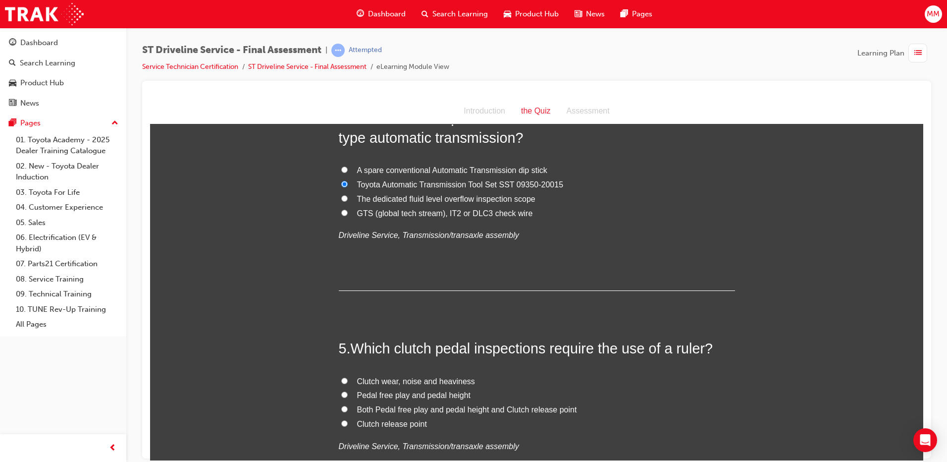
scroll to position [792, 0]
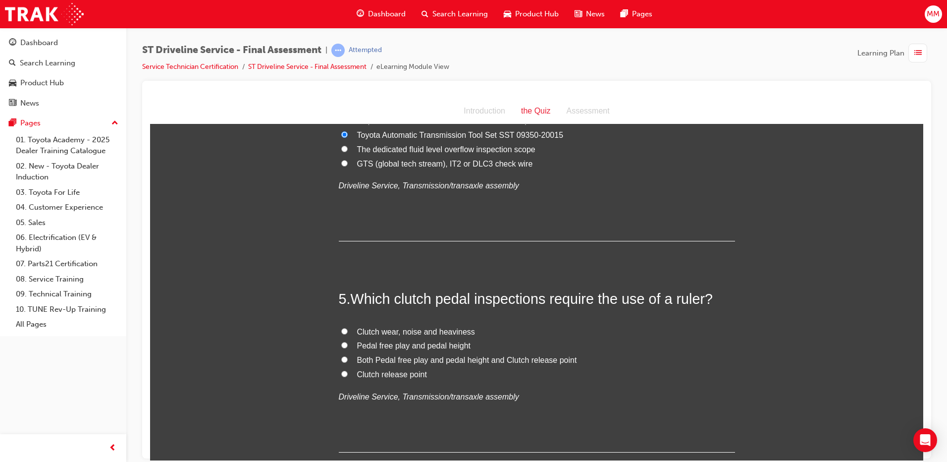
click at [341, 357] on input "Both Pedal free play and pedal height and Clutch release point" at bounding box center [344, 359] width 6 height 6
radio input "true"
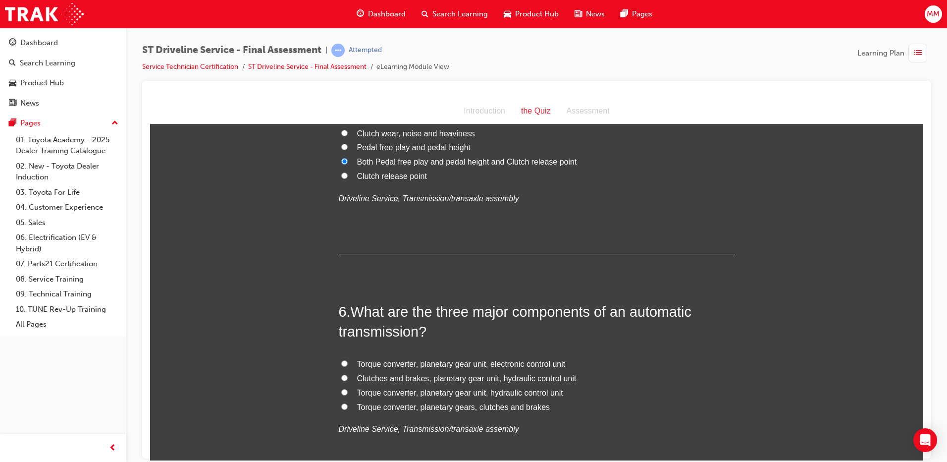
scroll to position [1040, 0]
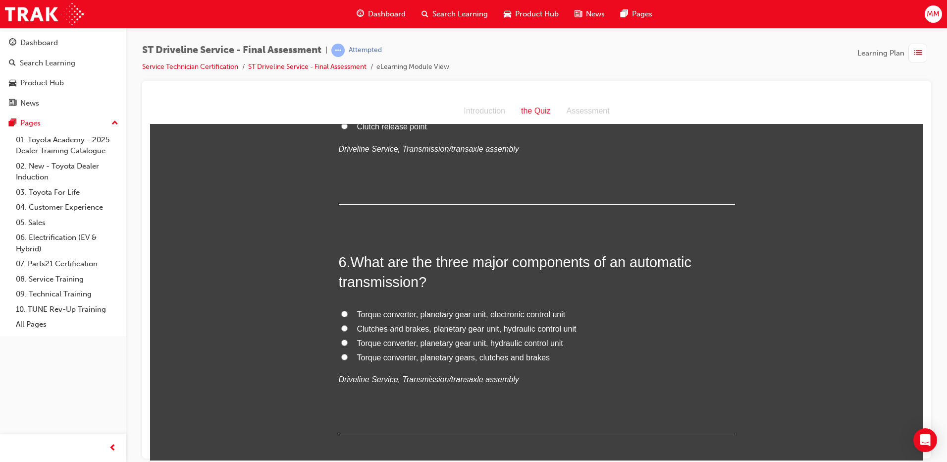
click at [341, 328] on input "Clutches and brakes, planetary gear unit, hydraulic control unit" at bounding box center [344, 327] width 6 height 6
radio input "true"
click at [341, 342] on input "Torque converter, planetary gear unit, hydraulic control unit" at bounding box center [344, 342] width 6 height 6
radio input "true"
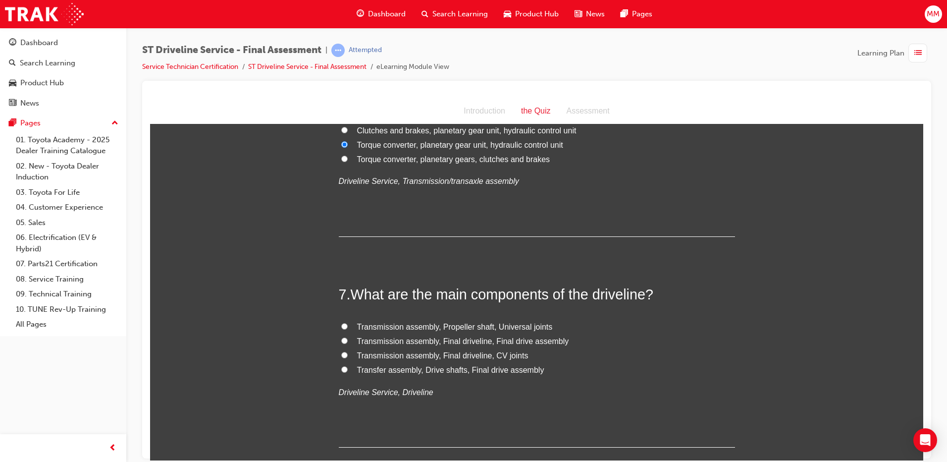
click at [341, 325] on input "Transmission assembly, Propeller shaft, Universal joints" at bounding box center [344, 325] width 6 height 6
radio input "true"
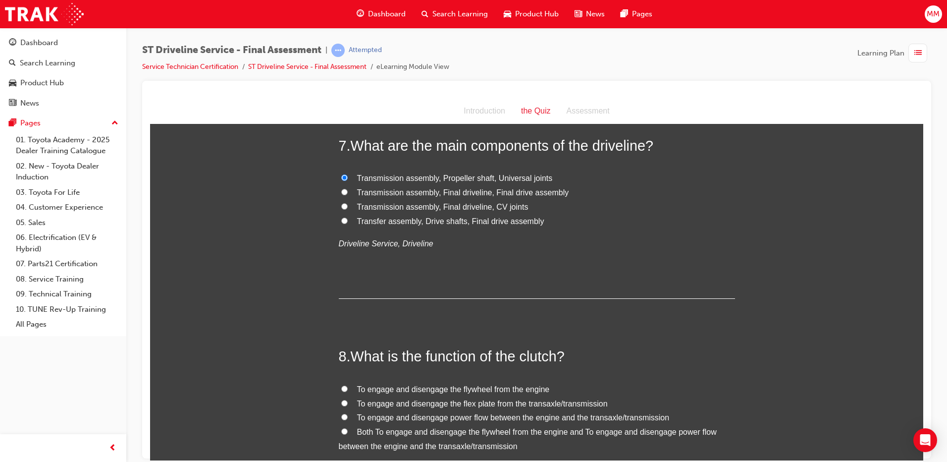
scroll to position [1486, 0]
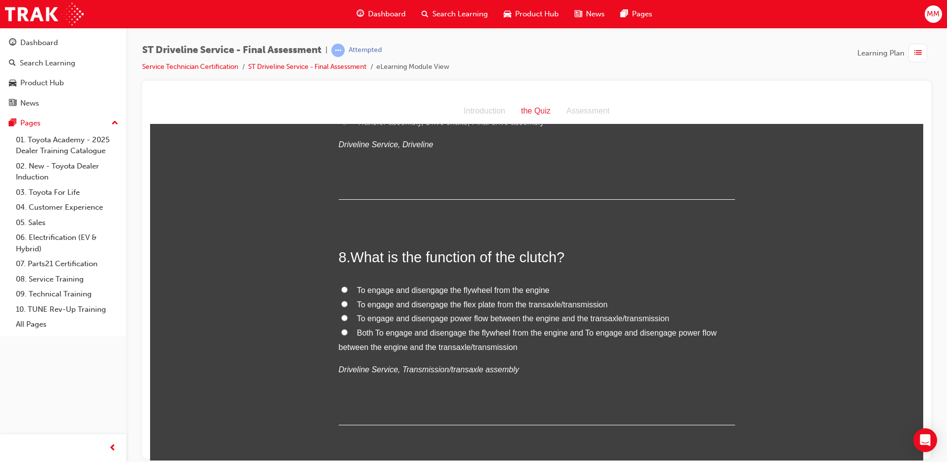
click at [341, 330] on input "Both To engage and disengage the flywheel from the engine and To engage and dis…" at bounding box center [344, 331] width 6 height 6
radio input "true"
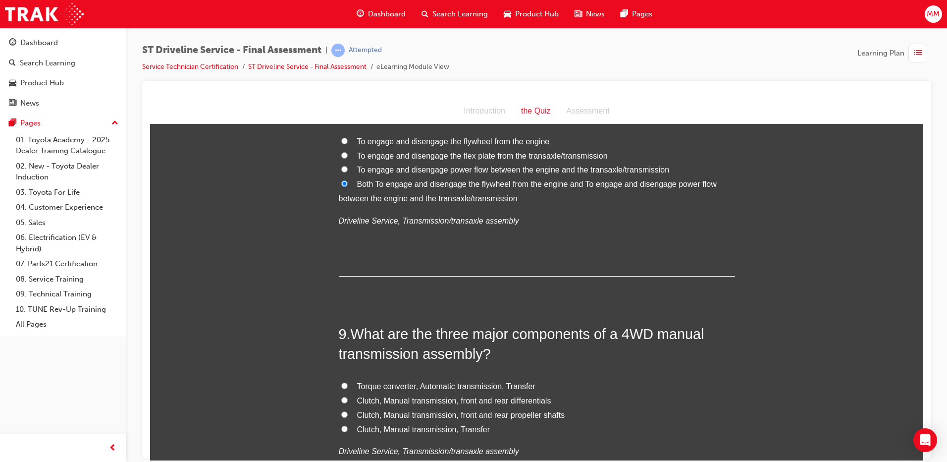
scroll to position [1684, 0]
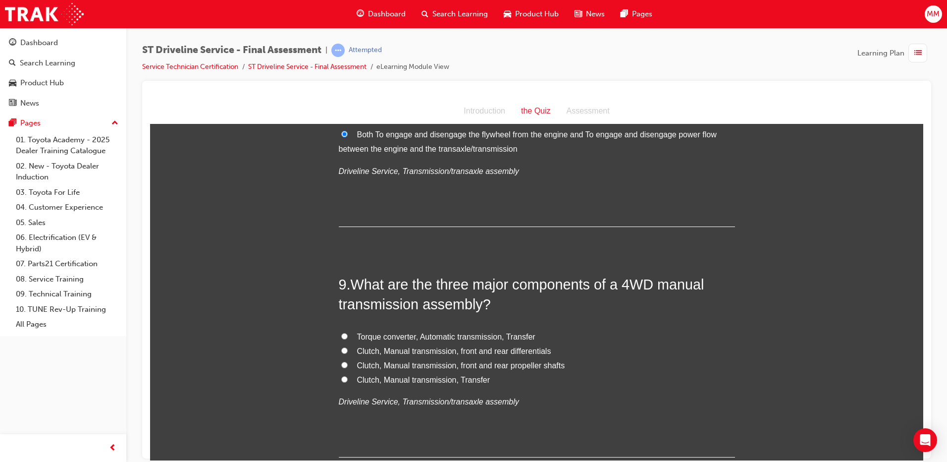
click at [341, 350] on input "Clutch, Manual transmission, front and rear differentials" at bounding box center [344, 350] width 6 height 6
radio input "true"
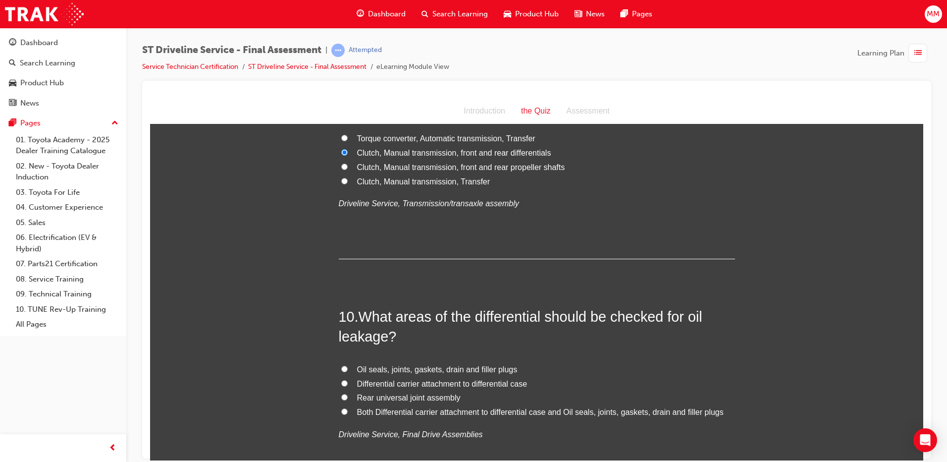
scroll to position [1931, 0]
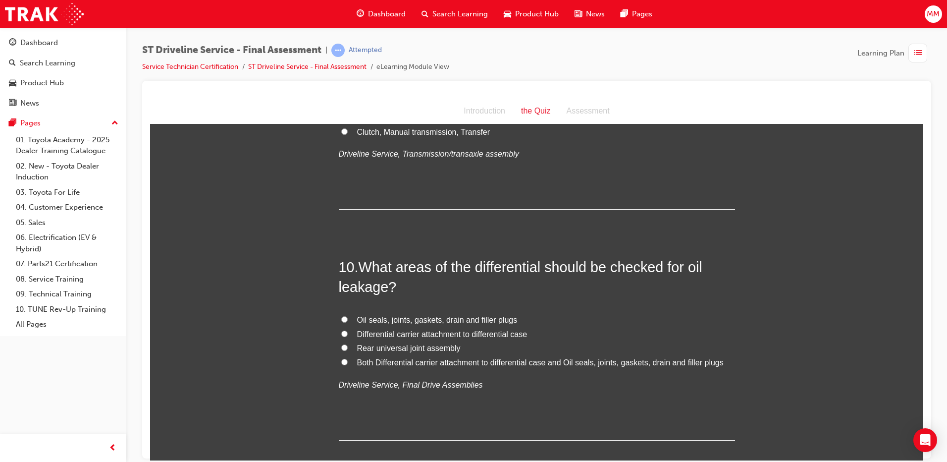
click at [341, 361] on input "Both Differential carrier attachment to differential case and Oil seals, joints…" at bounding box center [344, 361] width 6 height 6
radio input "true"
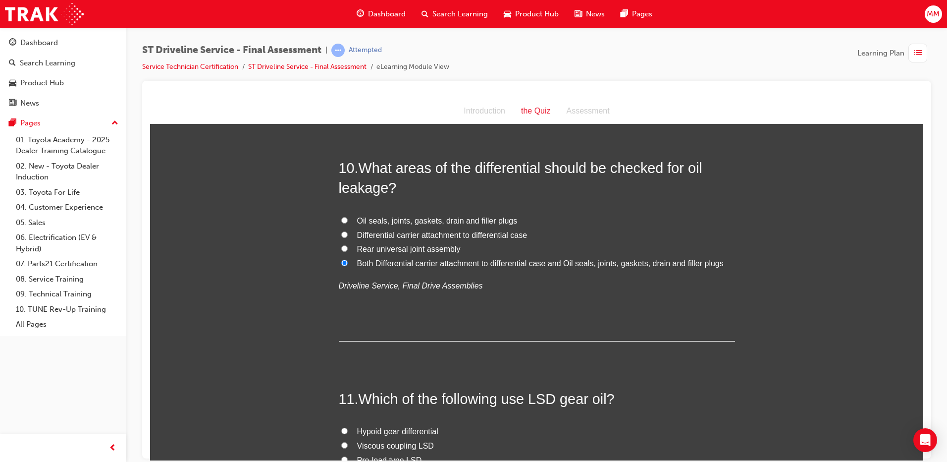
scroll to position [2129, 0]
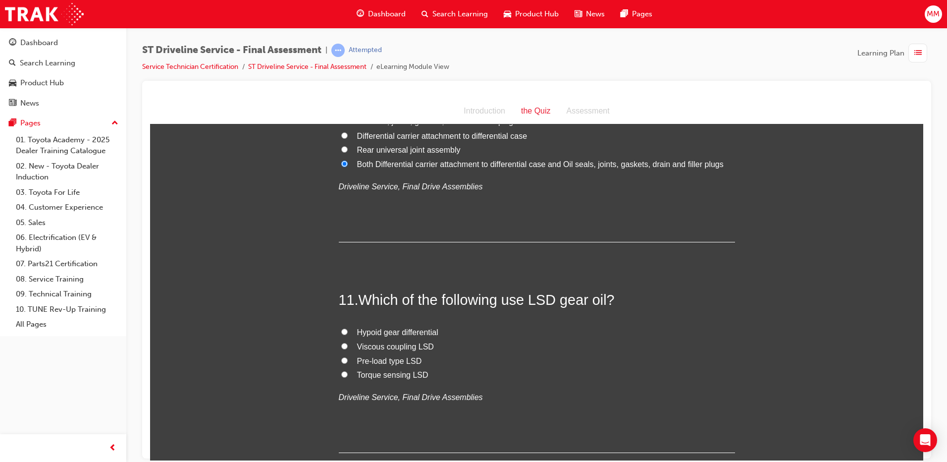
click at [341, 372] on input "Torque sensing LSD" at bounding box center [344, 373] width 6 height 6
radio input "true"
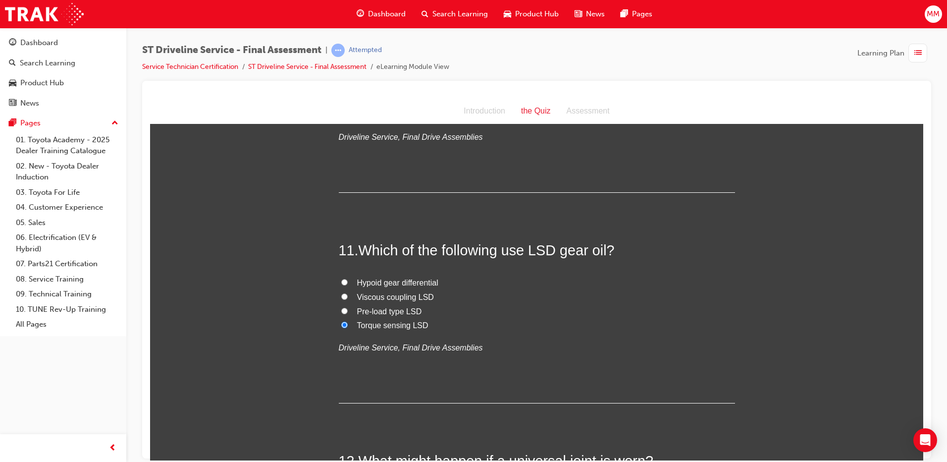
scroll to position [2328, 0]
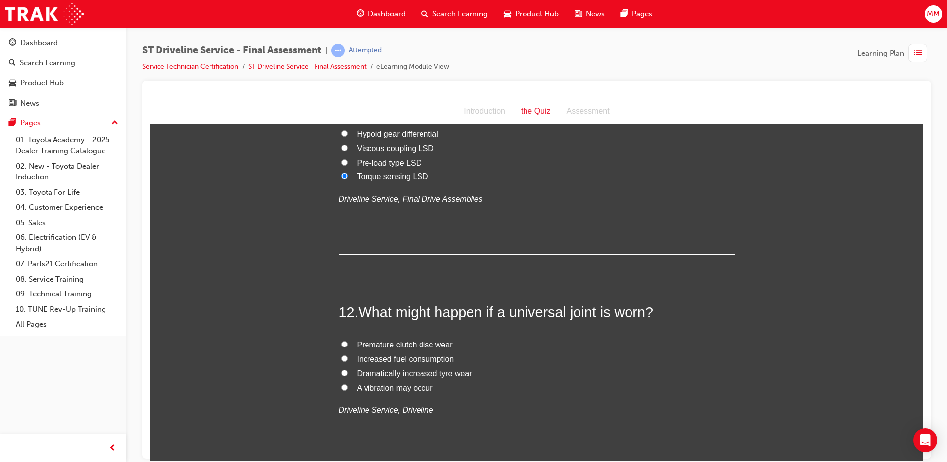
drag, startPoint x: 339, startPoint y: 386, endPoint x: 366, endPoint y: 391, distance: 27.2
click at [341, 386] on input "A vibration may occur" at bounding box center [344, 386] width 6 height 6
radio input "true"
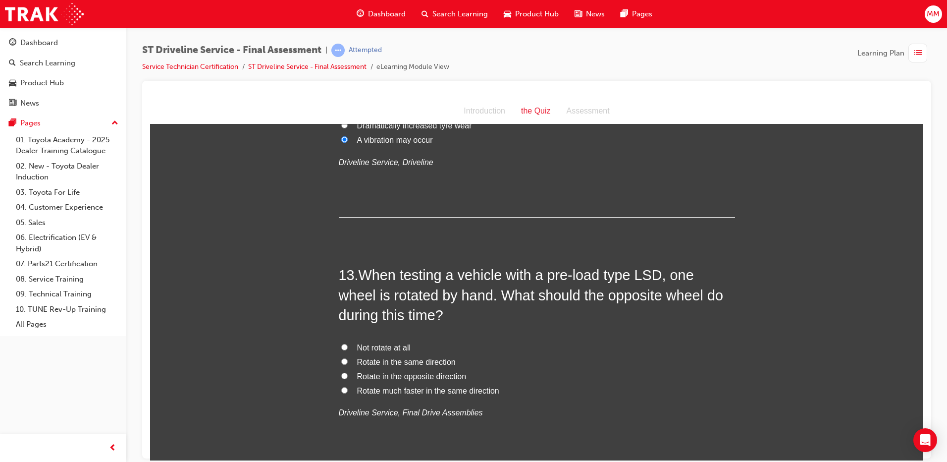
scroll to position [2625, 0]
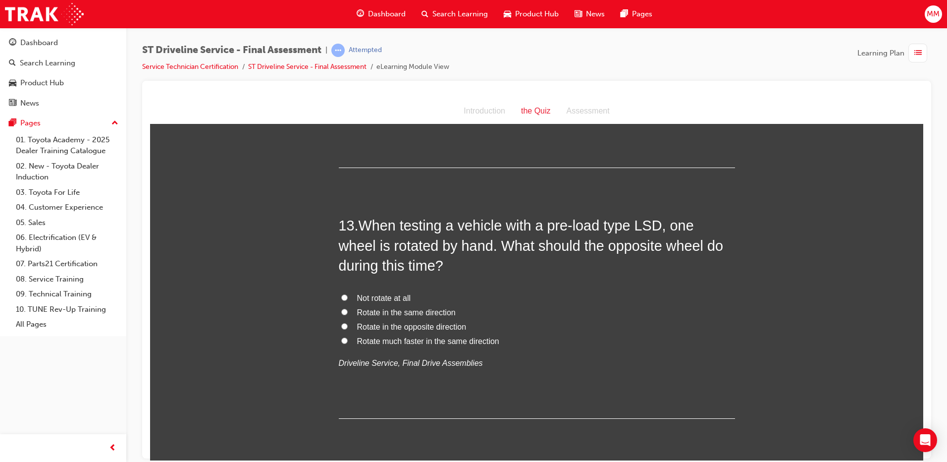
click at [341, 340] on input "Rotate much faster in the same direction" at bounding box center [344, 340] width 6 height 6
radio input "true"
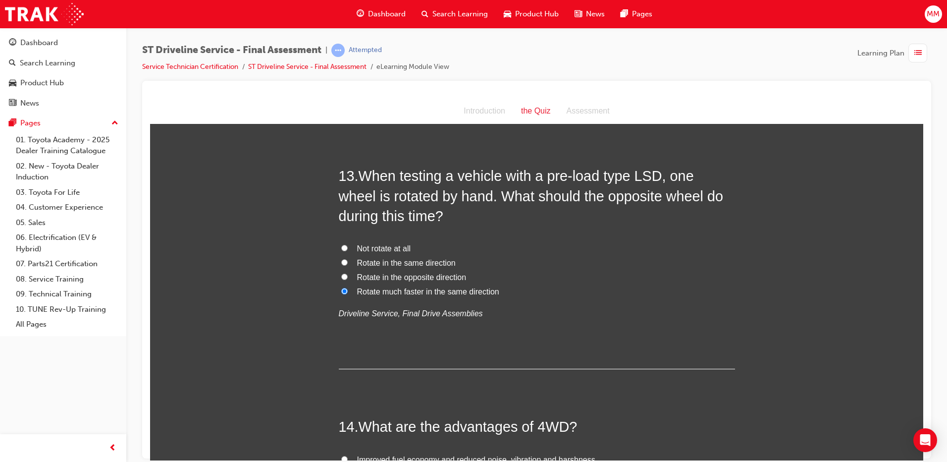
scroll to position [2823, 0]
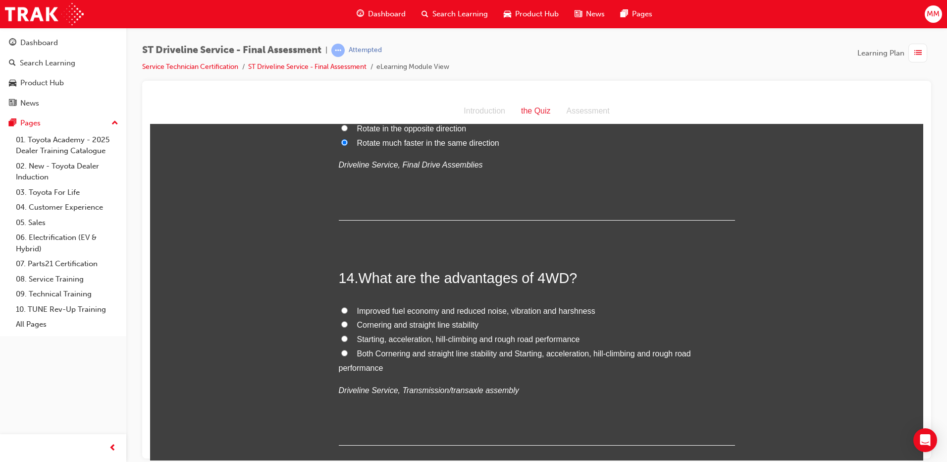
click at [341, 353] on input "Both Cornering and straight line stability and Starting, acceleration, hill-cli…" at bounding box center [344, 352] width 6 height 6
radio input "true"
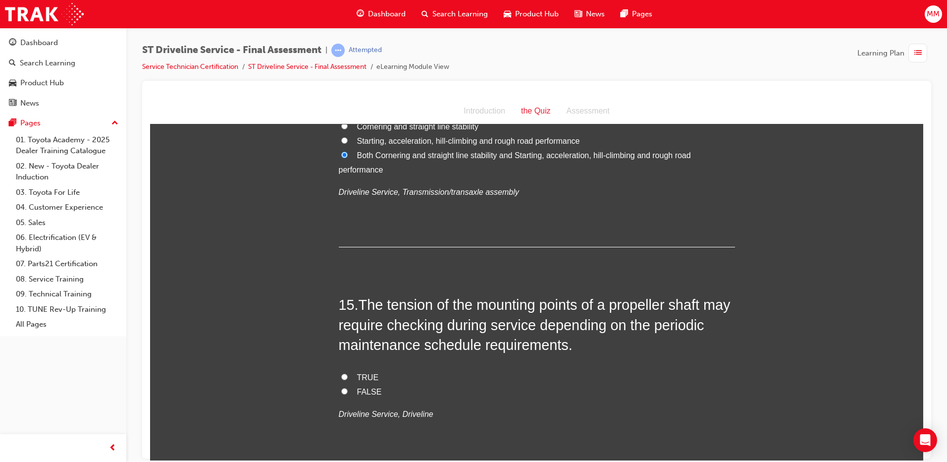
scroll to position [3070, 0]
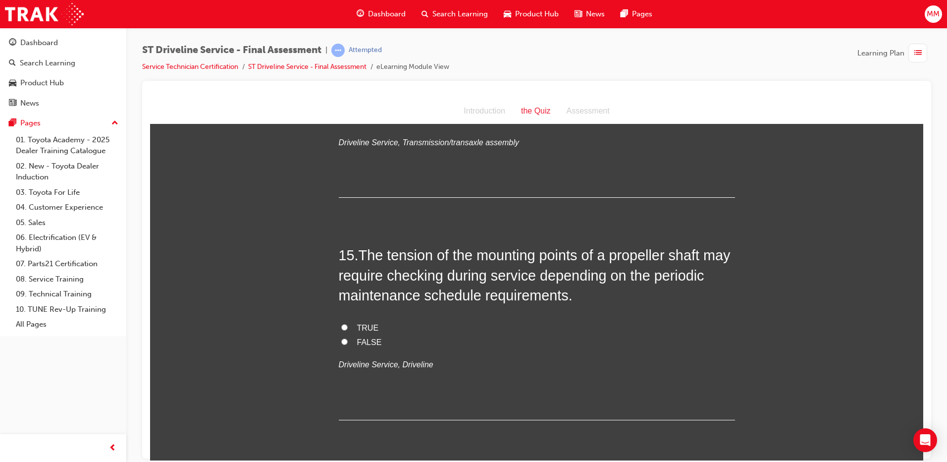
click at [341, 325] on input "TRUE" at bounding box center [344, 326] width 6 height 6
radio input "true"
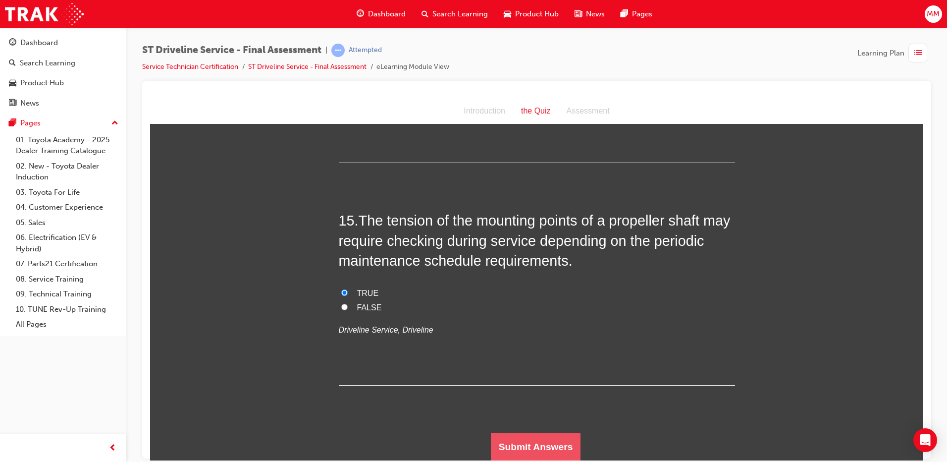
click at [536, 436] on button "Submit Answers" at bounding box center [536, 446] width 90 height 28
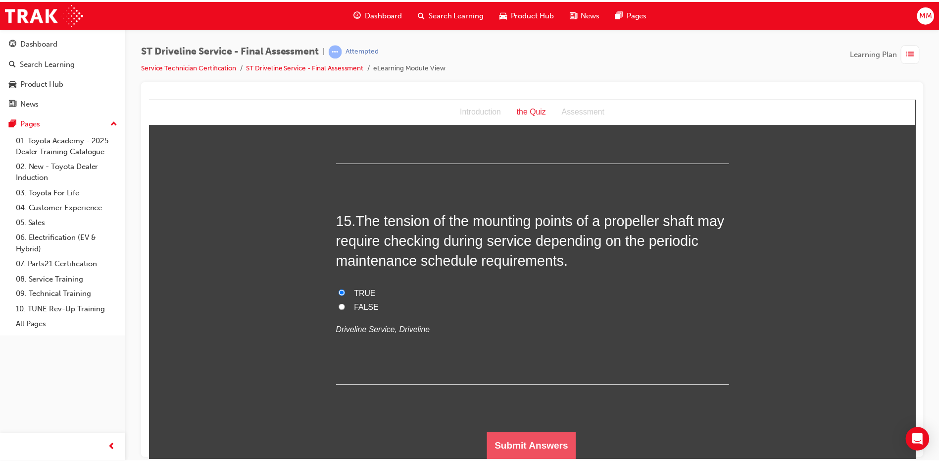
scroll to position [0, 0]
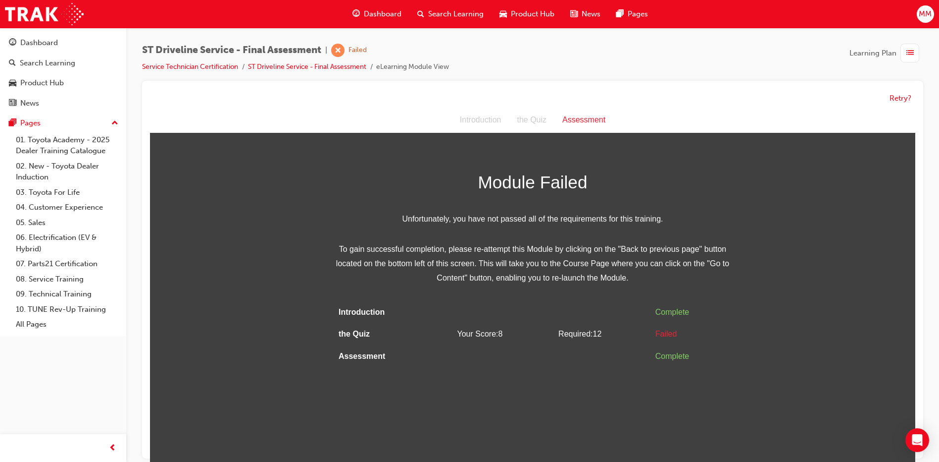
click at [367, 22] on div "Dashboard" at bounding box center [377, 14] width 65 height 20
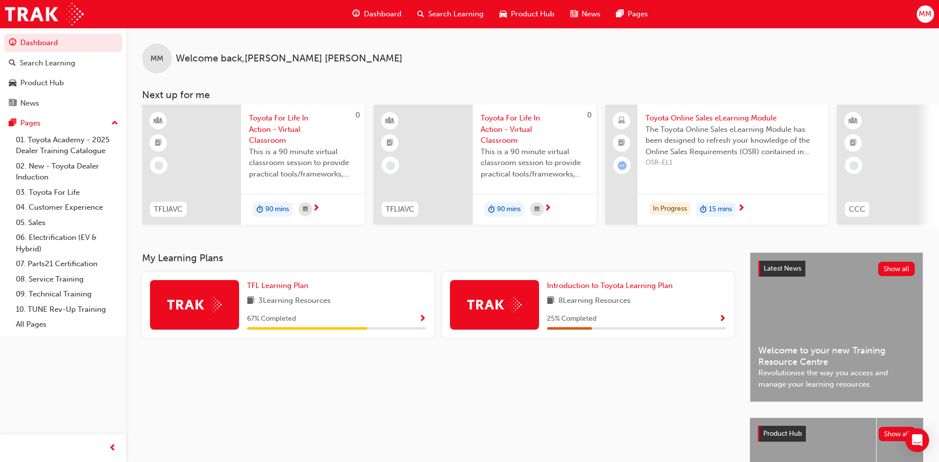
click at [444, 10] on span "Search Learning" at bounding box center [455, 13] width 55 height 11
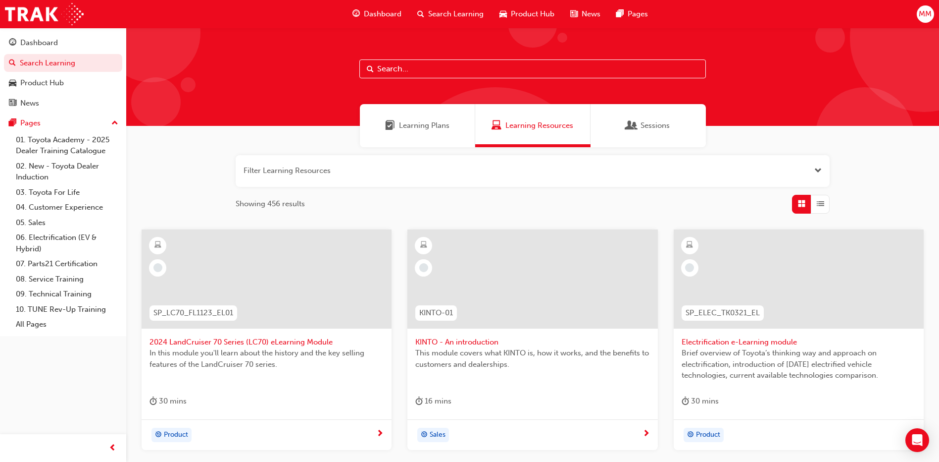
click at [427, 114] on div "Learning Plans" at bounding box center [417, 125] width 115 height 43
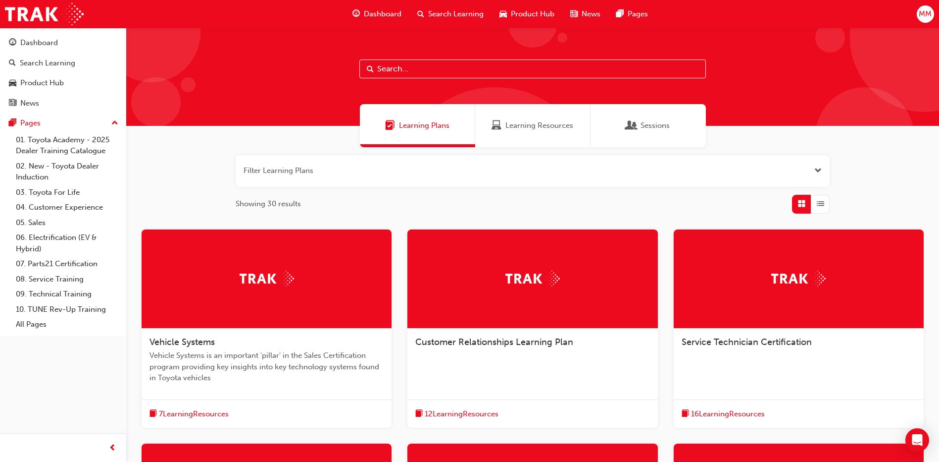
scroll to position [50, 0]
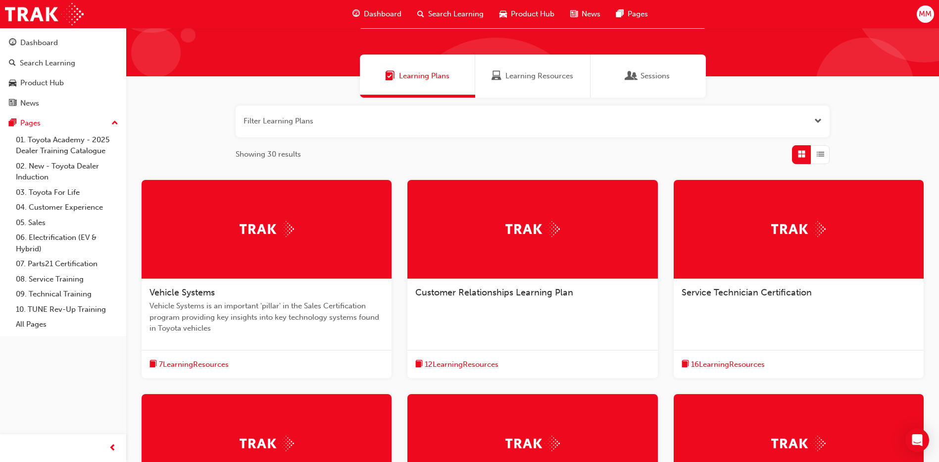
click at [787, 284] on div "Service Technician Certification" at bounding box center [799, 298] width 250 height 38
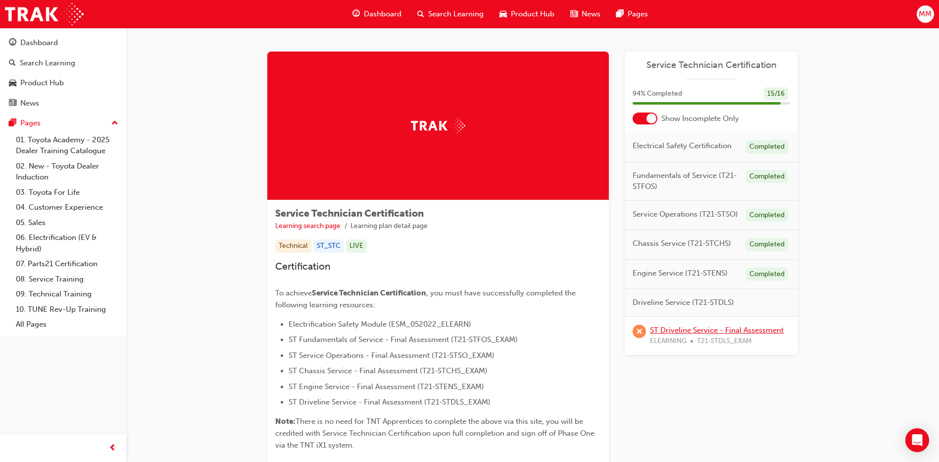
click at [705, 333] on link "ST Driveline Service - Final Assessment" at bounding box center [717, 329] width 134 height 9
click at [709, 328] on link "ST Driveline Service - Final Assessment" at bounding box center [717, 329] width 134 height 9
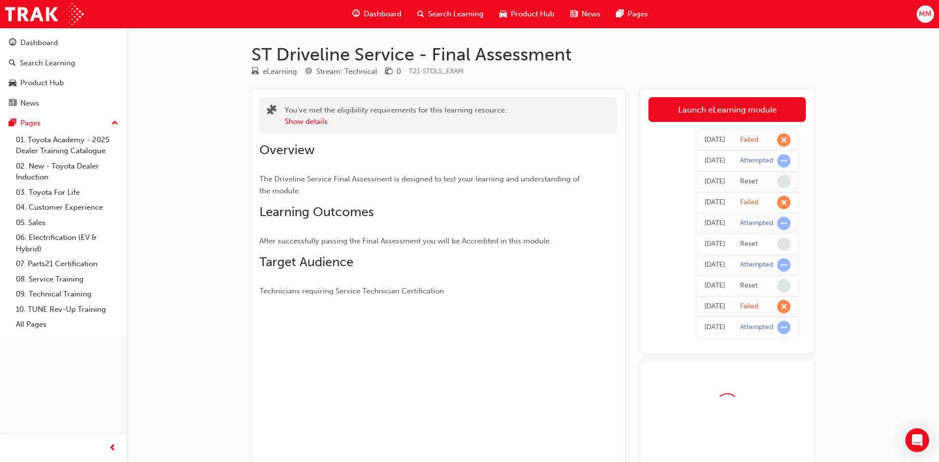
click at [709, 328] on div "[DATE]" at bounding box center [715, 326] width 21 height 11
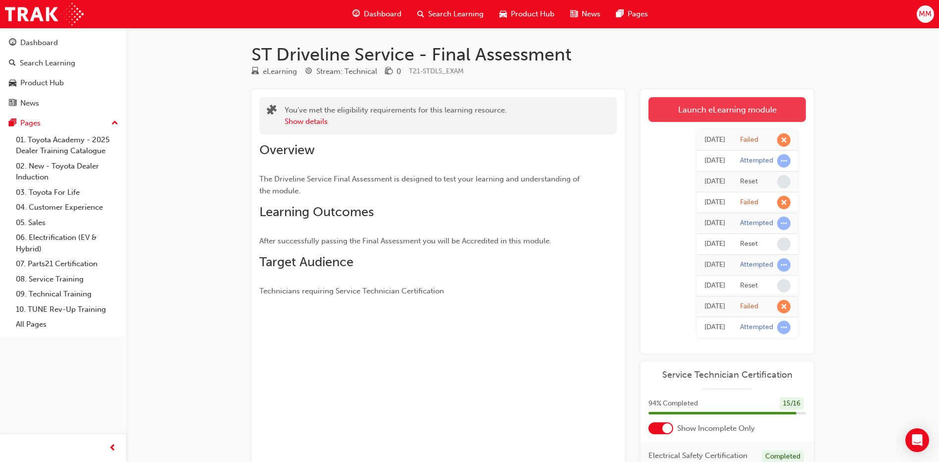
click at [694, 106] on link "Launch eLearning module" at bounding box center [727, 109] width 157 height 25
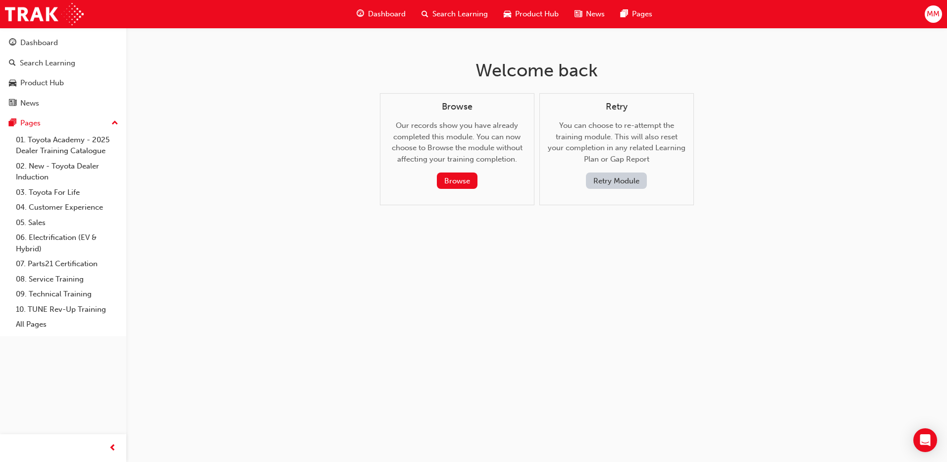
click at [617, 178] on button "Retry Module" at bounding box center [616, 180] width 61 height 16
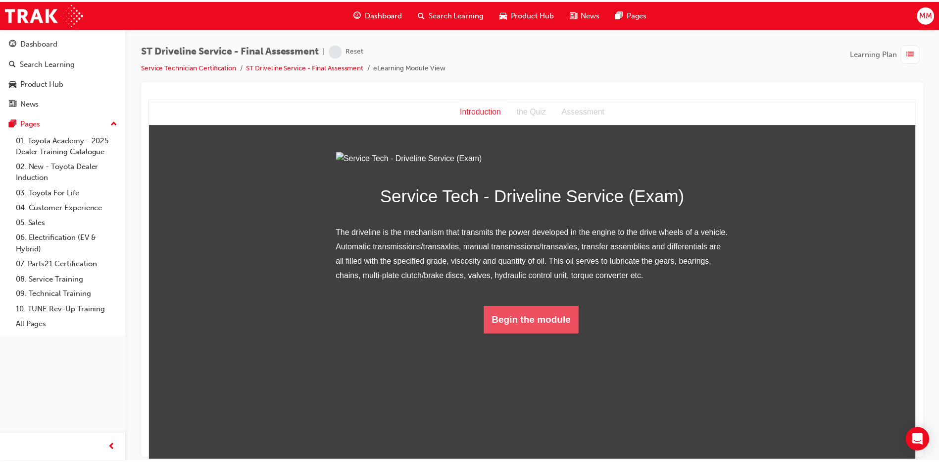
click at [552, 334] on button "Begin the module" at bounding box center [534, 321] width 96 height 28
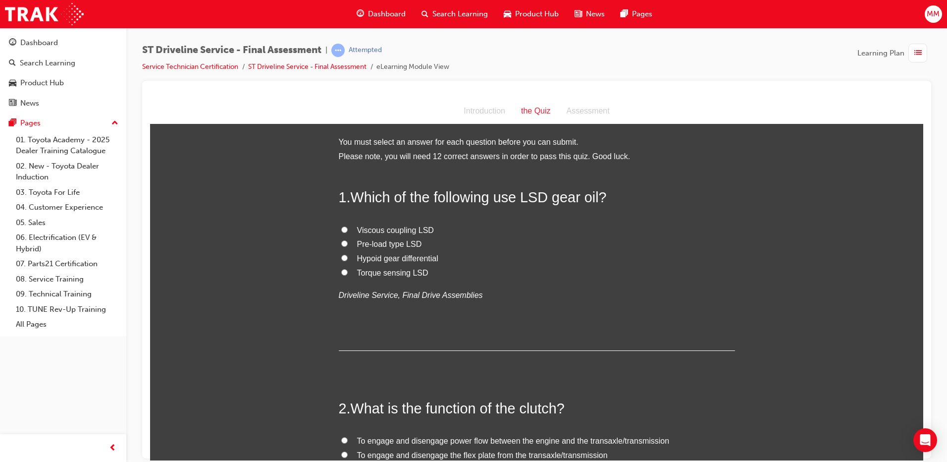
drag, startPoint x: 340, startPoint y: 238, endPoint x: 347, endPoint y: 242, distance: 8.2
click at [340, 238] on label "Pre-load type LSD" at bounding box center [537, 244] width 396 height 14
click at [341, 240] on input "Pre-load type LSD" at bounding box center [344, 243] width 6 height 6
radio input "true"
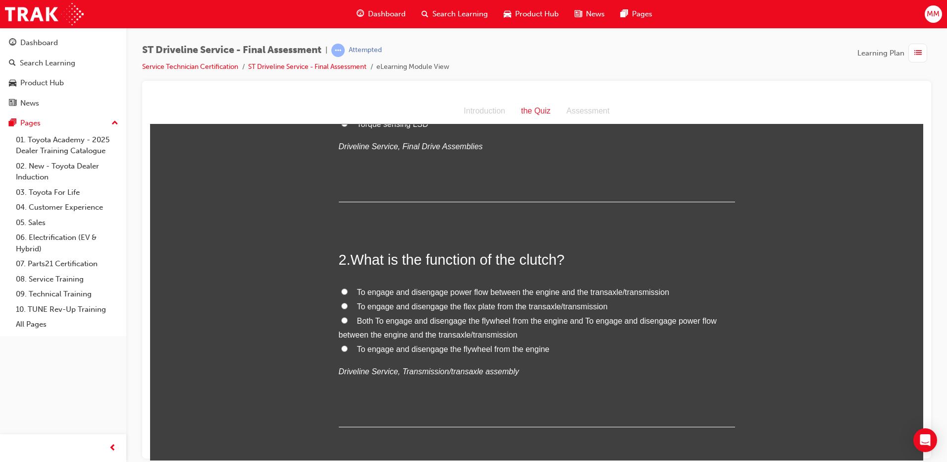
scroll to position [198, 0]
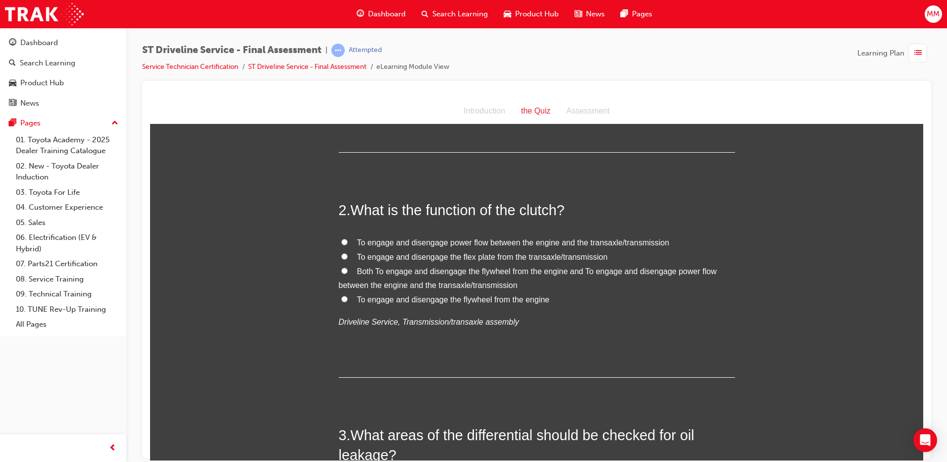
click at [341, 271] on input "Both To engage and disengage the flywheel from the engine and To engage and dis…" at bounding box center [344, 270] width 6 height 6
radio input "true"
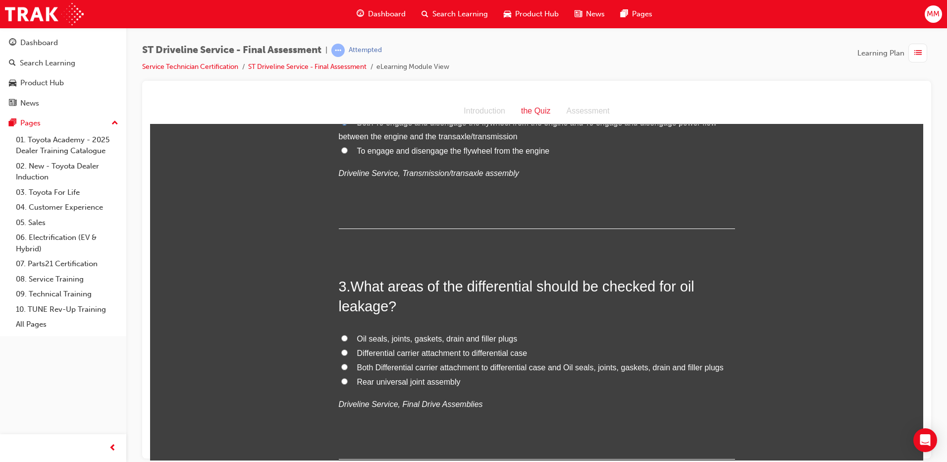
scroll to position [396, 0]
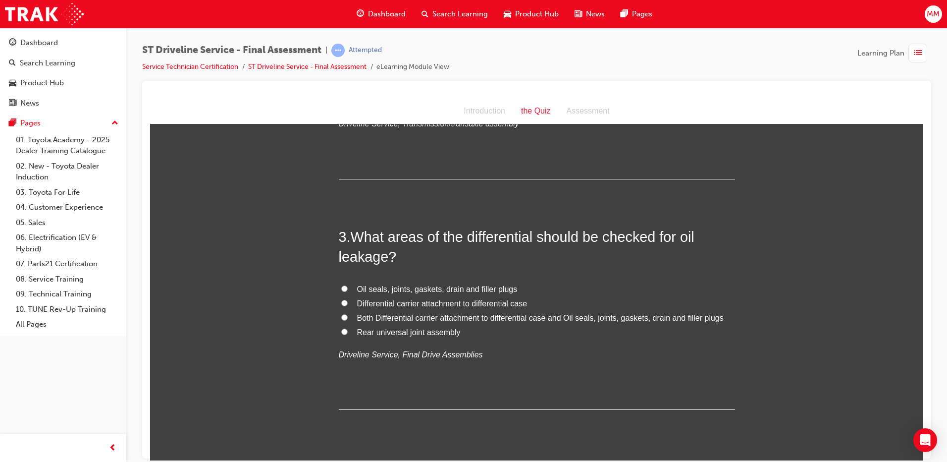
click at [341, 317] on input "Both Differential carrier attachment to differential case and Oil seals, joints…" at bounding box center [344, 316] width 6 height 6
radio input "true"
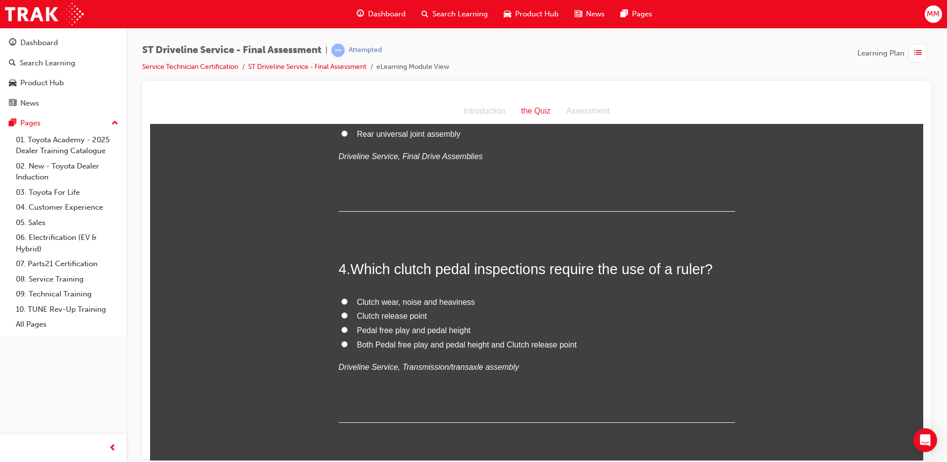
scroll to position [644, 0]
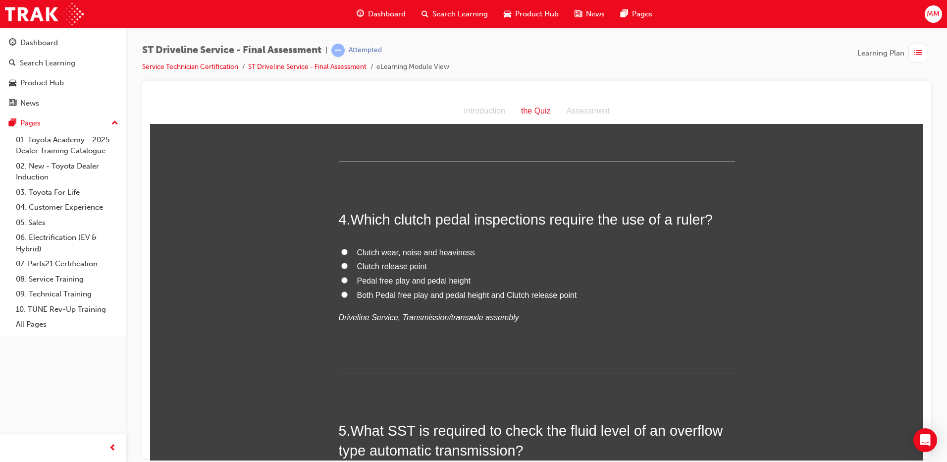
click at [341, 284] on label "Pedal free play and pedal height" at bounding box center [537, 280] width 396 height 14
click at [341, 283] on input "Pedal free play and pedal height" at bounding box center [344, 279] width 6 height 6
radio input "true"
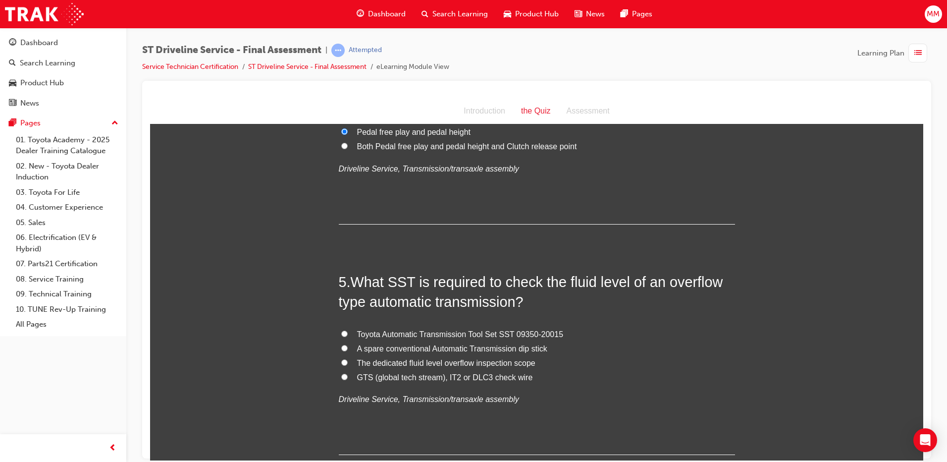
scroll to position [891, 0]
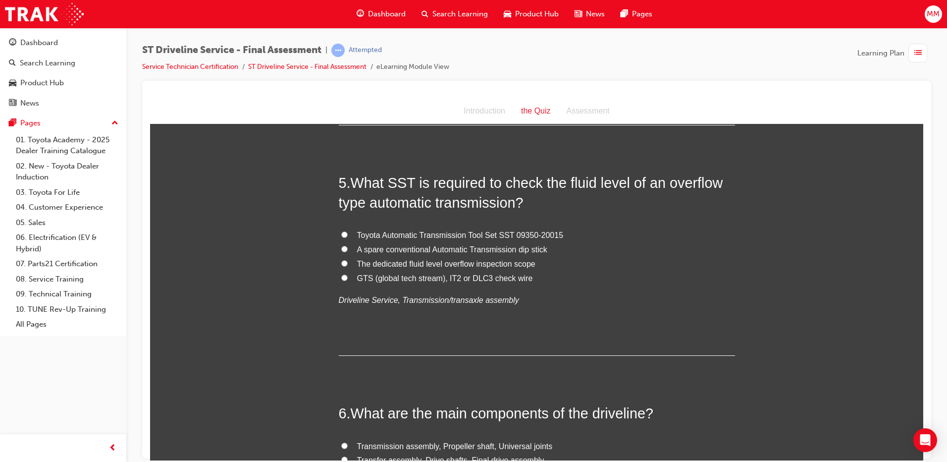
click at [341, 235] on input "Toyota Automatic Transmission Tool Set SST 09350-20015" at bounding box center [344, 234] width 6 height 6
radio input "true"
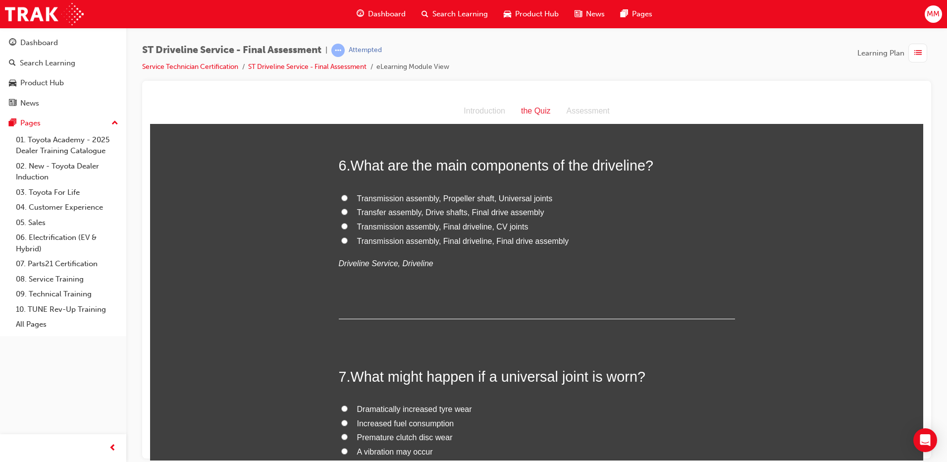
scroll to position [1090, 0]
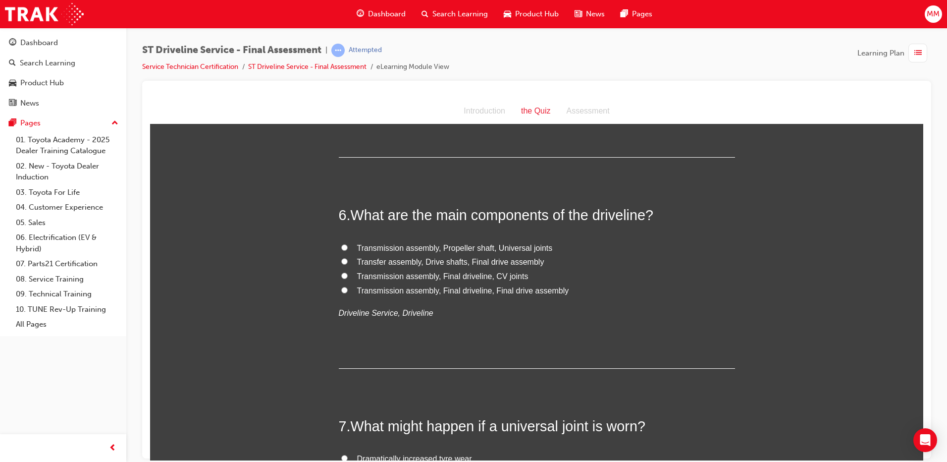
click at [339, 243] on label "Transmission assembly, Propeller shaft, Universal joints" at bounding box center [537, 248] width 396 height 14
click at [341, 244] on input "Transmission assembly, Propeller shaft, Universal joints" at bounding box center [344, 247] width 6 height 6
radio input "true"
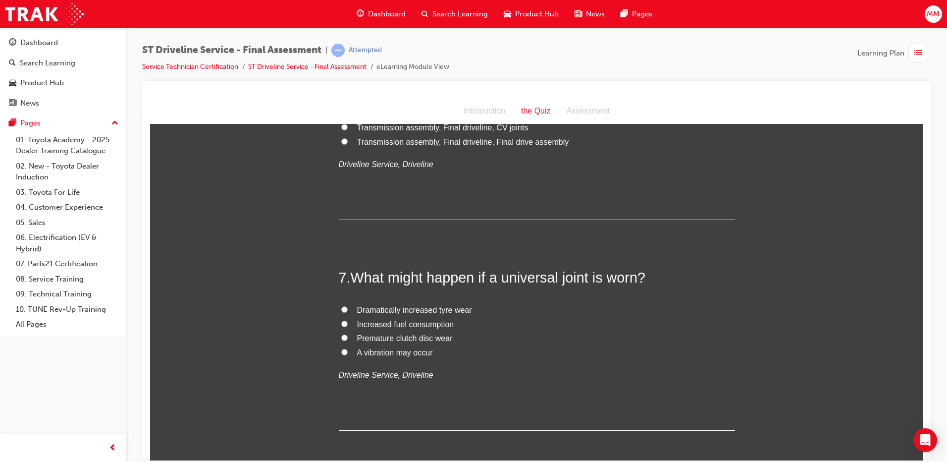
scroll to position [1337, 0]
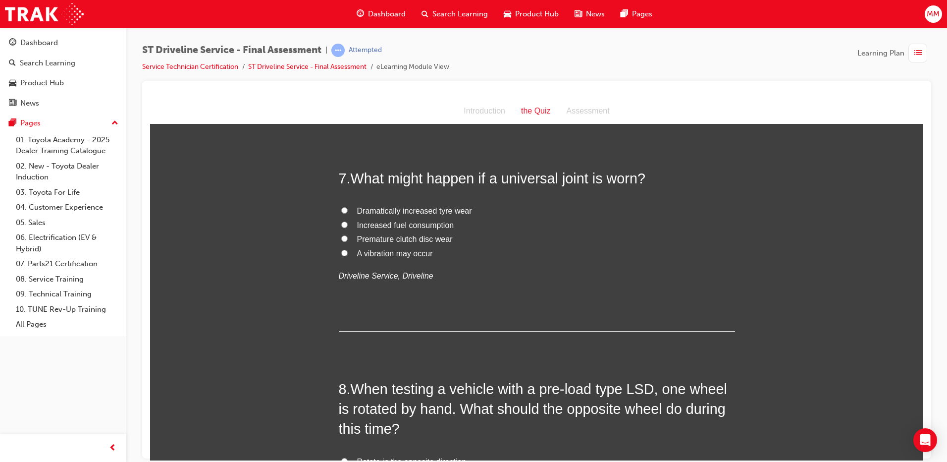
drag, startPoint x: 341, startPoint y: 253, endPoint x: 350, endPoint y: 254, distance: 8.5
click at [341, 252] on input "A vibration may occur" at bounding box center [344, 252] width 6 height 6
radio input "true"
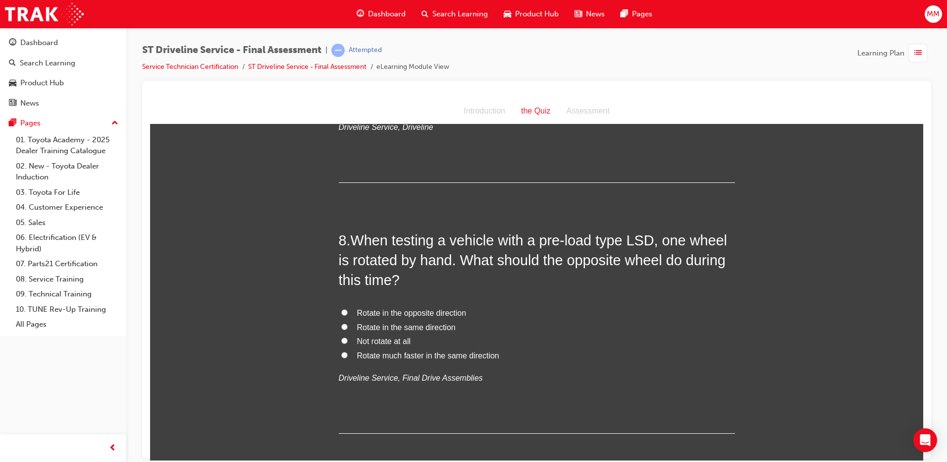
scroll to position [1535, 0]
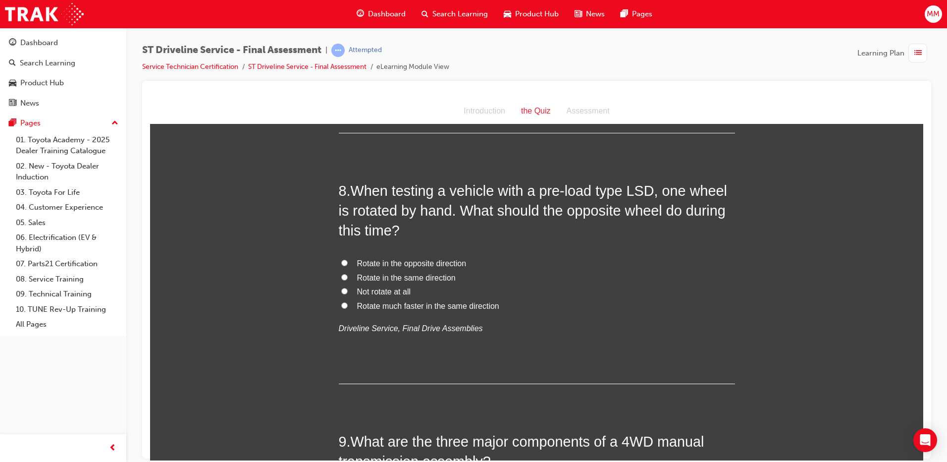
click at [341, 276] on input "Rotate in the same direction" at bounding box center [344, 276] width 6 height 6
radio input "true"
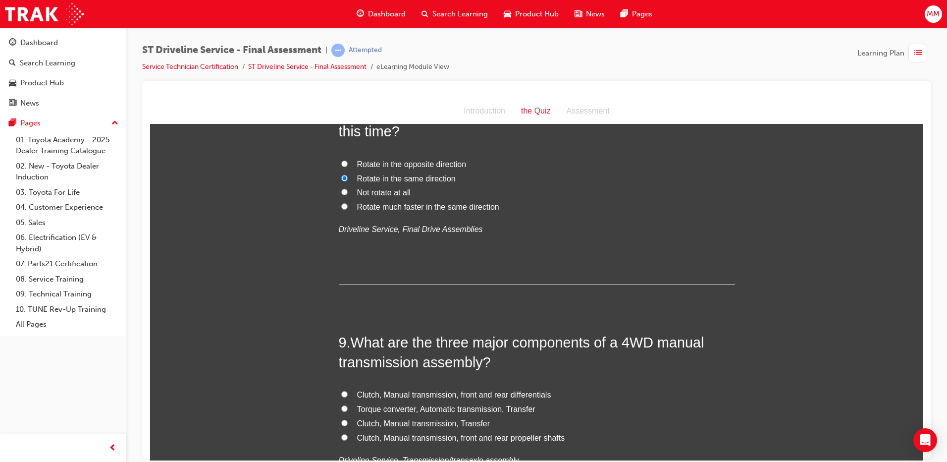
scroll to position [1733, 0]
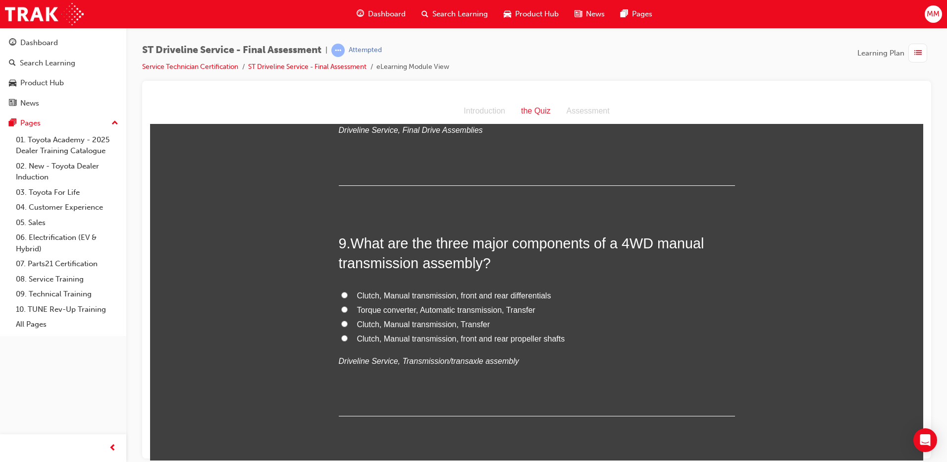
click at [342, 324] on input "Clutch, Manual transmission, Transfer" at bounding box center [344, 323] width 6 height 6
radio input "true"
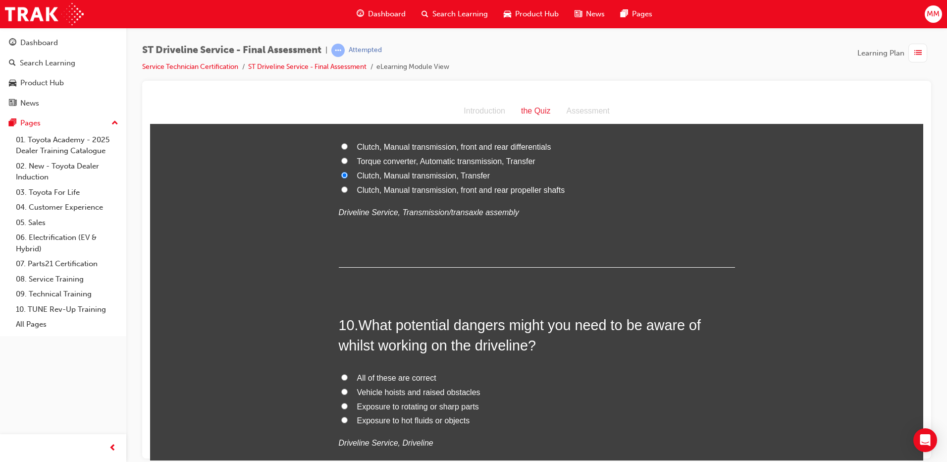
scroll to position [1931, 0]
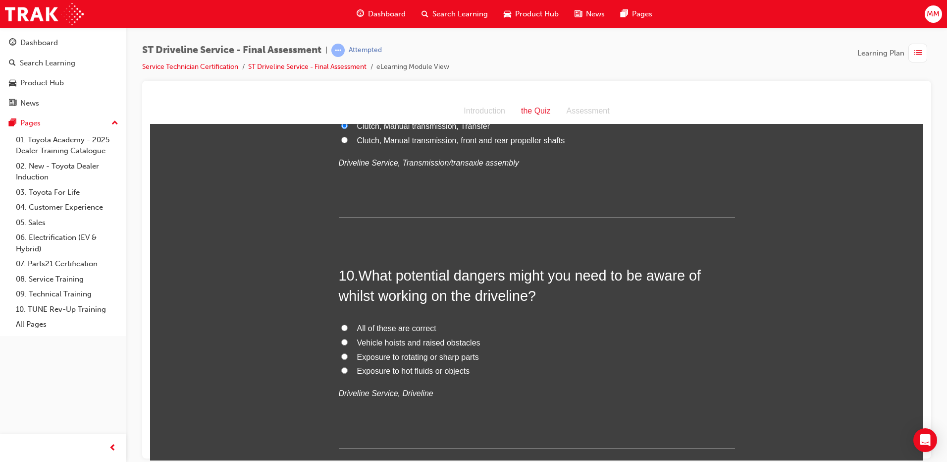
drag, startPoint x: 337, startPoint y: 326, endPoint x: 387, endPoint y: 328, distance: 49.5
click at [341, 325] on input "All of these are correct" at bounding box center [344, 327] width 6 height 6
radio input "true"
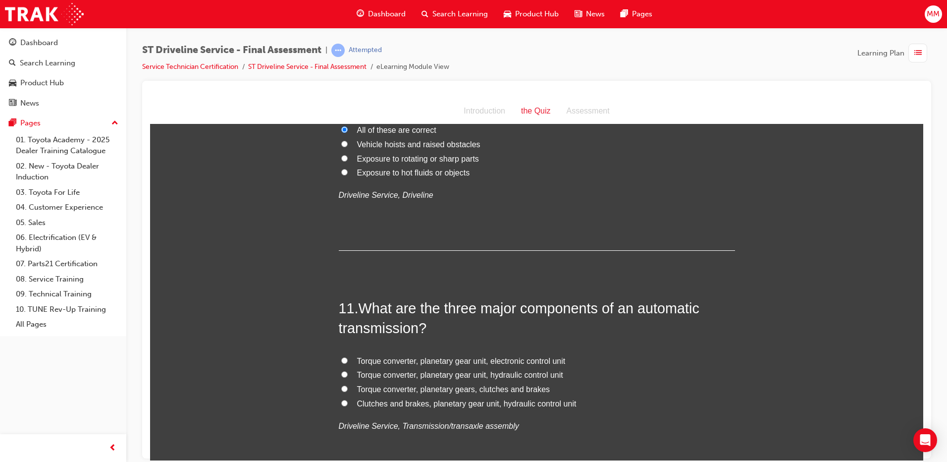
scroll to position [2179, 0]
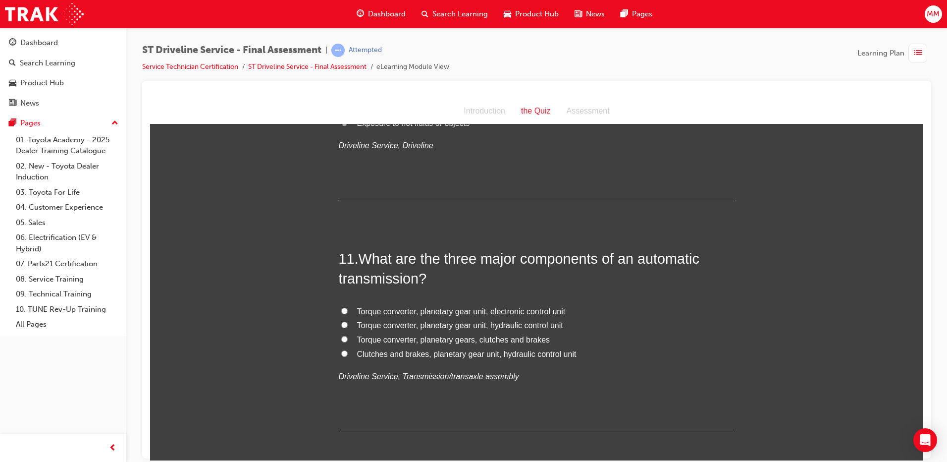
click at [341, 312] on input "Torque converter, planetary gear unit, electronic control unit" at bounding box center [344, 310] width 6 height 6
radio input "true"
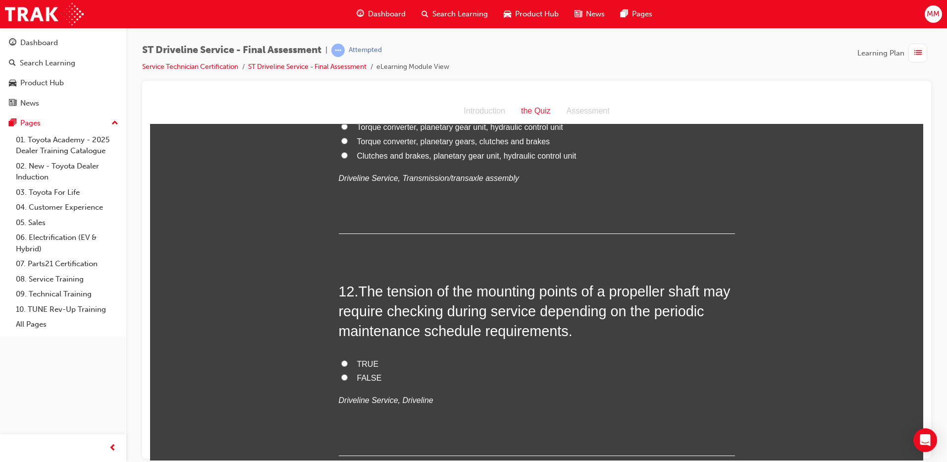
scroll to position [2427, 0]
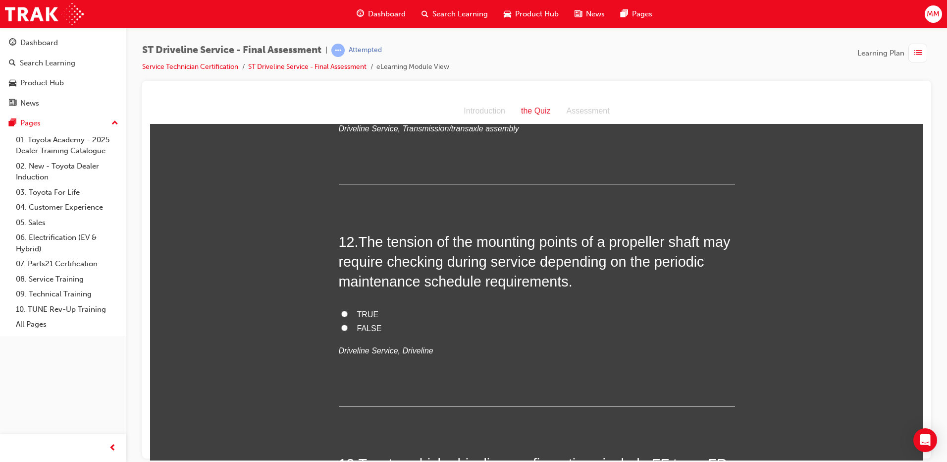
click at [341, 310] on input "TRUE" at bounding box center [344, 313] width 6 height 6
radio input "true"
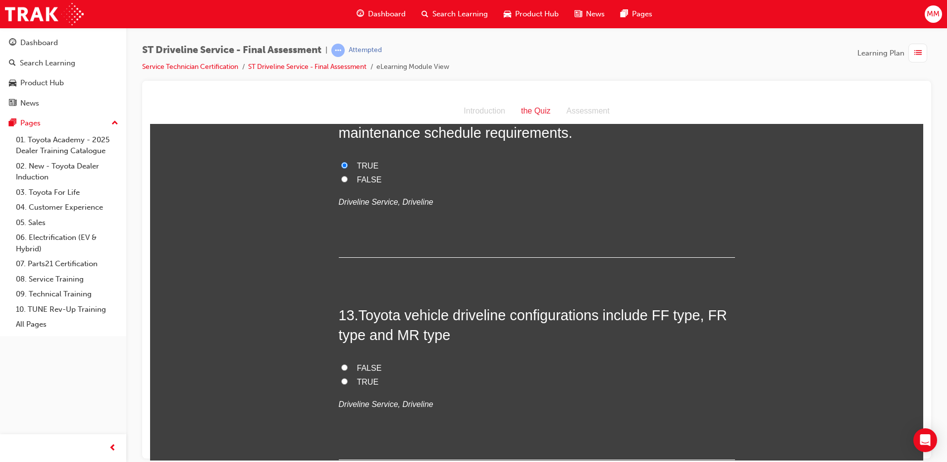
scroll to position [2674, 0]
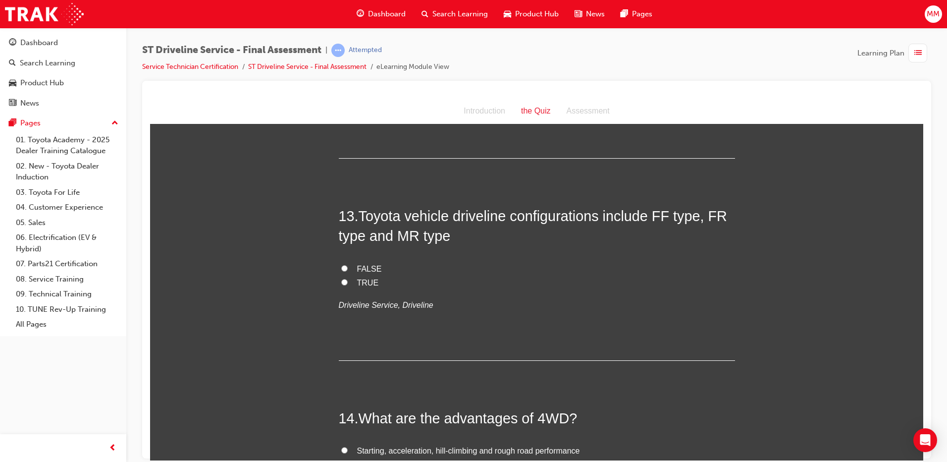
click at [339, 275] on label "TRUE" at bounding box center [537, 282] width 396 height 14
click at [341, 278] on input "TRUE" at bounding box center [344, 281] width 6 height 6
radio input "true"
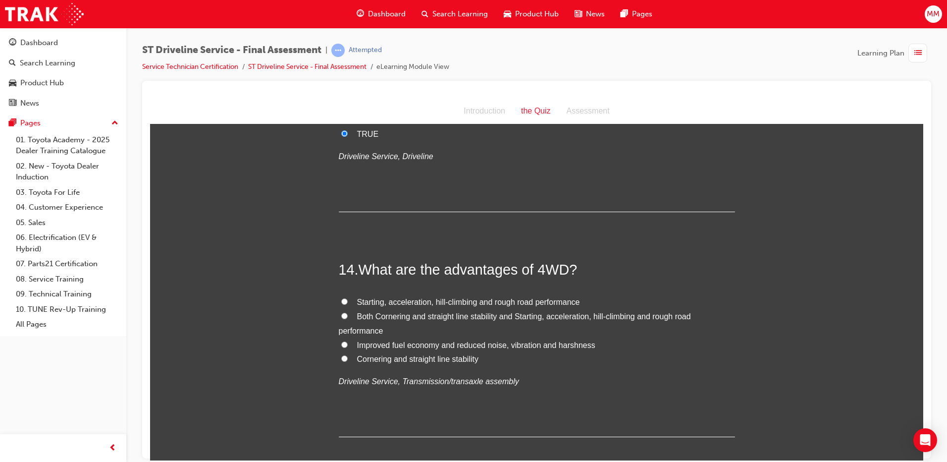
scroll to position [2872, 0]
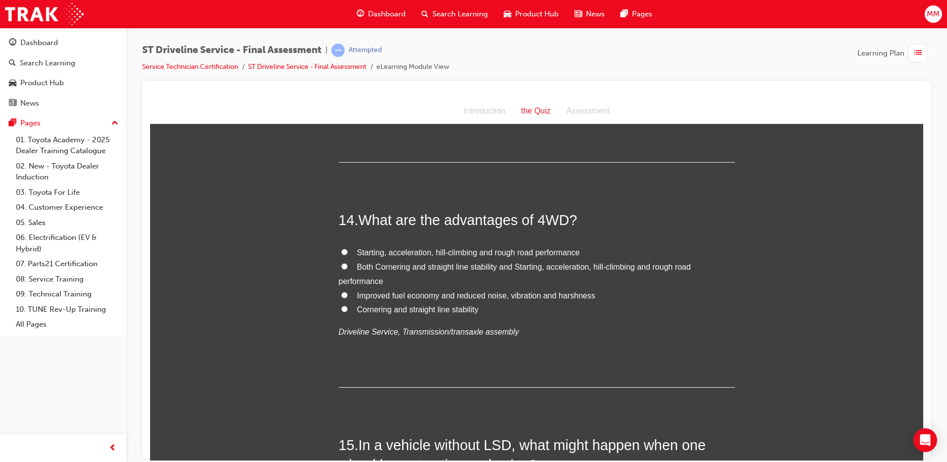
click at [343, 265] on input "Both Cornering and straight line stability and Starting, acceleration, hill-cli…" at bounding box center [344, 265] width 6 height 6
radio input "true"
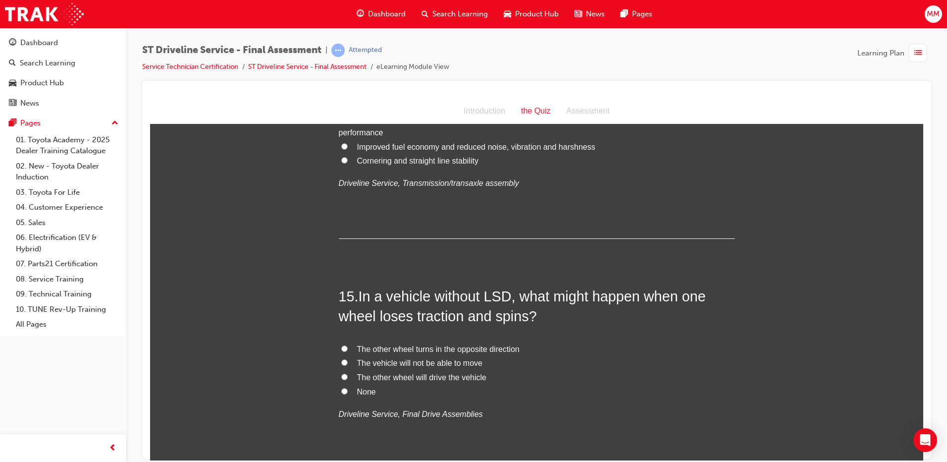
scroll to position [3070, 0]
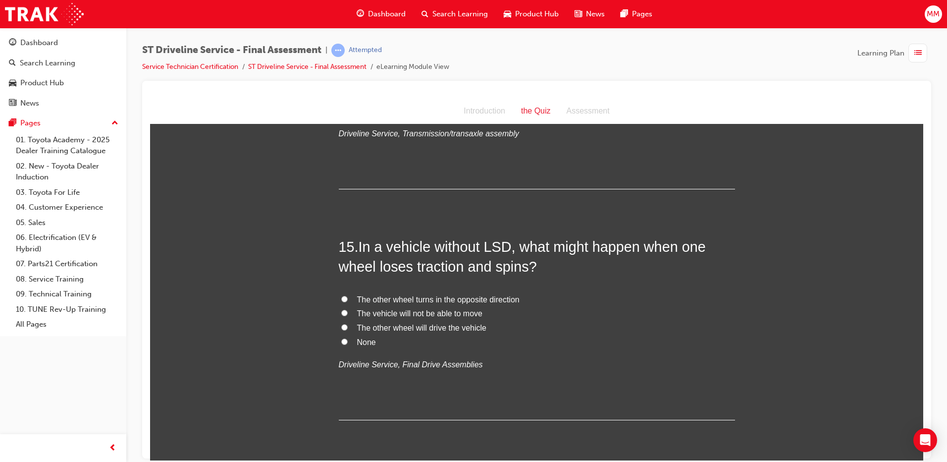
click at [341, 312] on input "The vehicle will not be able to move" at bounding box center [344, 312] width 6 height 6
radio input "true"
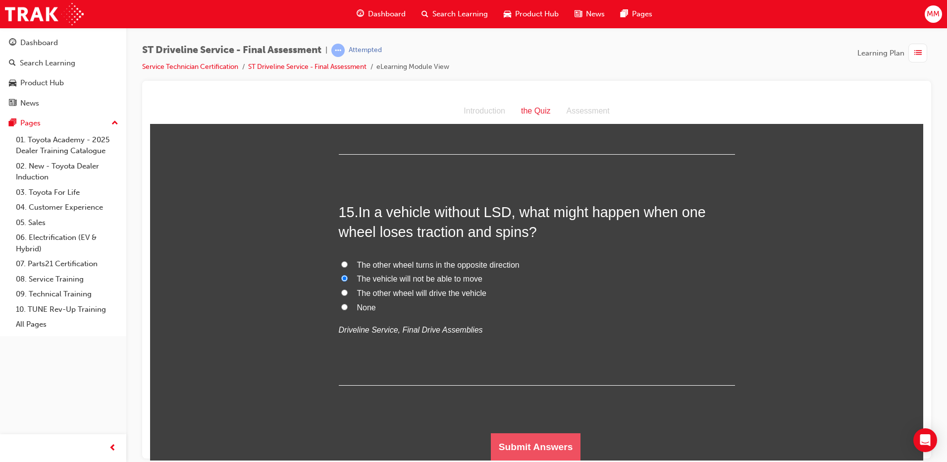
click at [554, 447] on button "Submit Answers" at bounding box center [536, 446] width 90 height 28
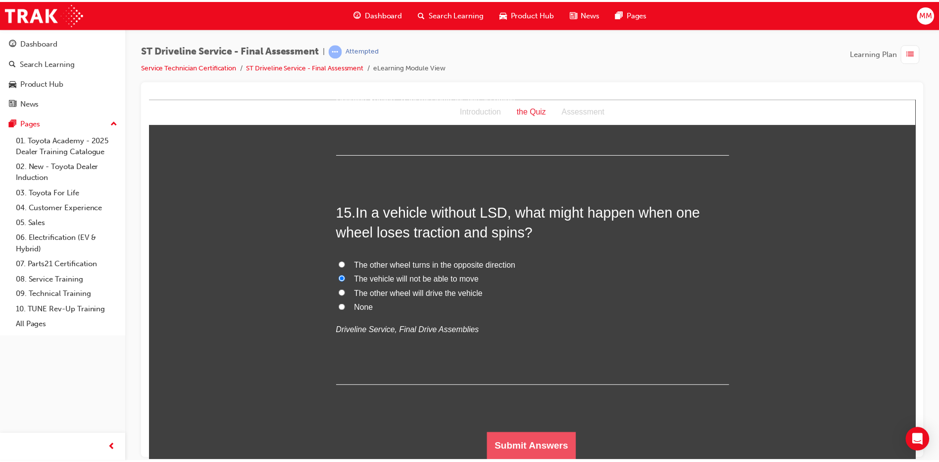
scroll to position [0, 0]
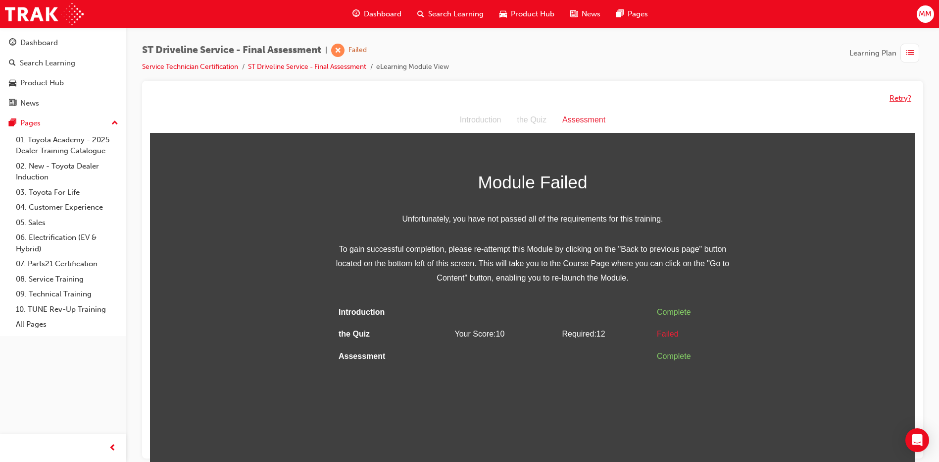
click at [899, 100] on button "Retry?" at bounding box center [901, 98] width 22 height 11
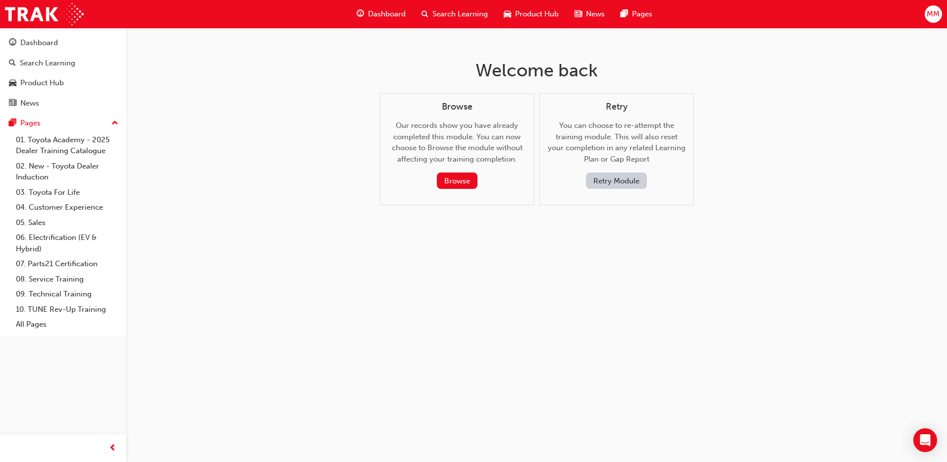
click at [613, 181] on button "Retry Module" at bounding box center [616, 180] width 61 height 16
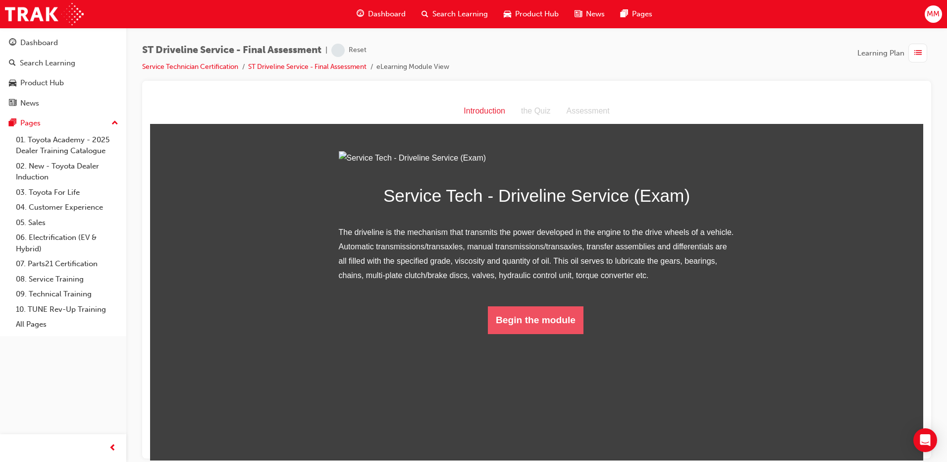
click at [559, 333] on button "Begin the module" at bounding box center [536, 320] width 96 height 28
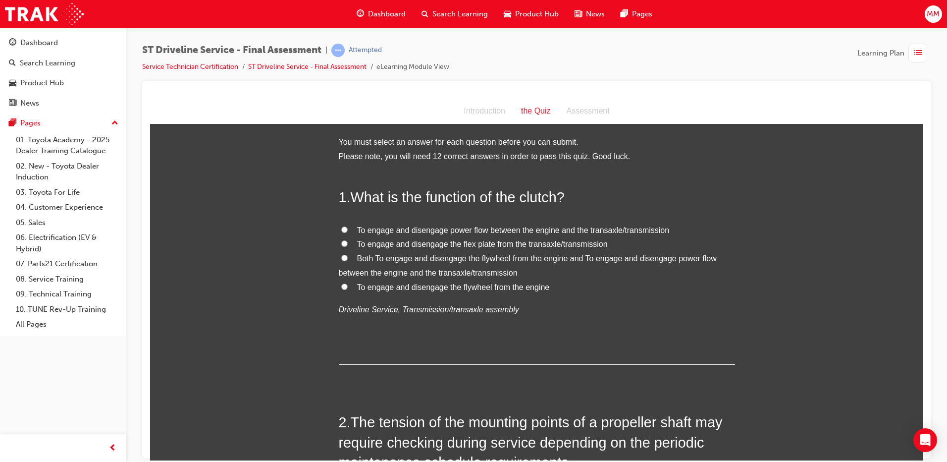
scroll to position [50, 0]
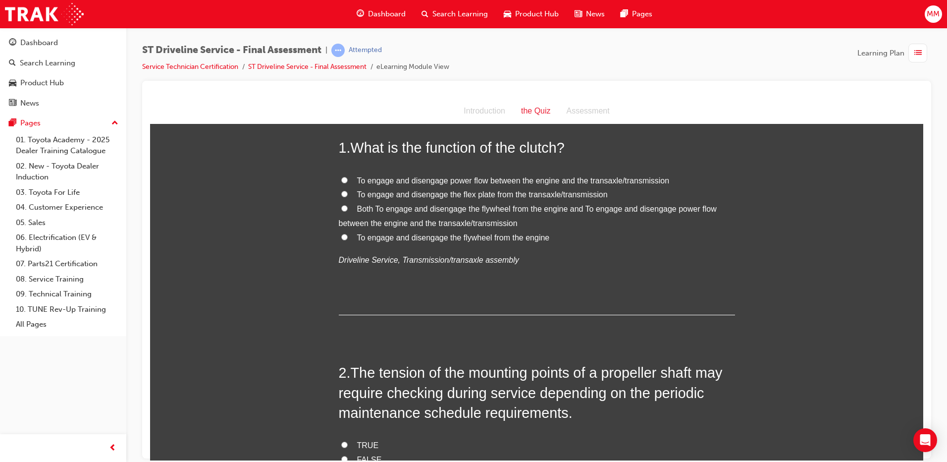
click at [341, 176] on input "To engage and disengage power flow between the engine and the transaxle/transmi…" at bounding box center [344, 179] width 6 height 6
radio input "true"
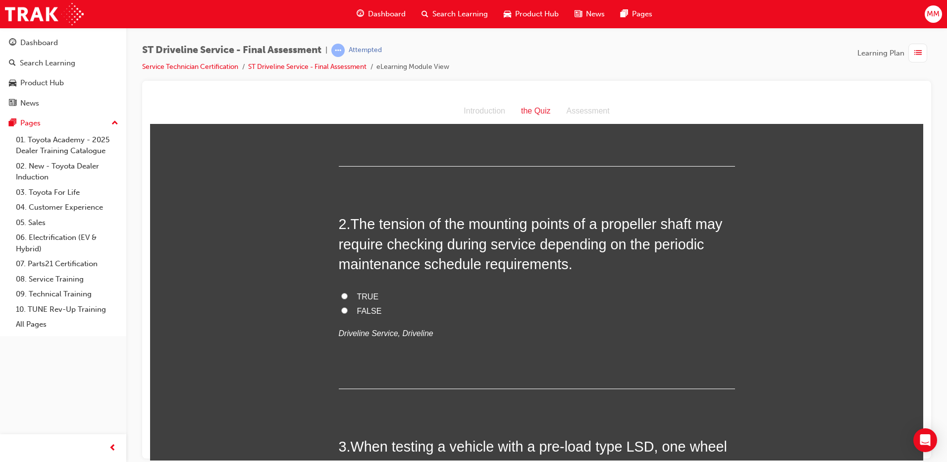
scroll to position [248, 0]
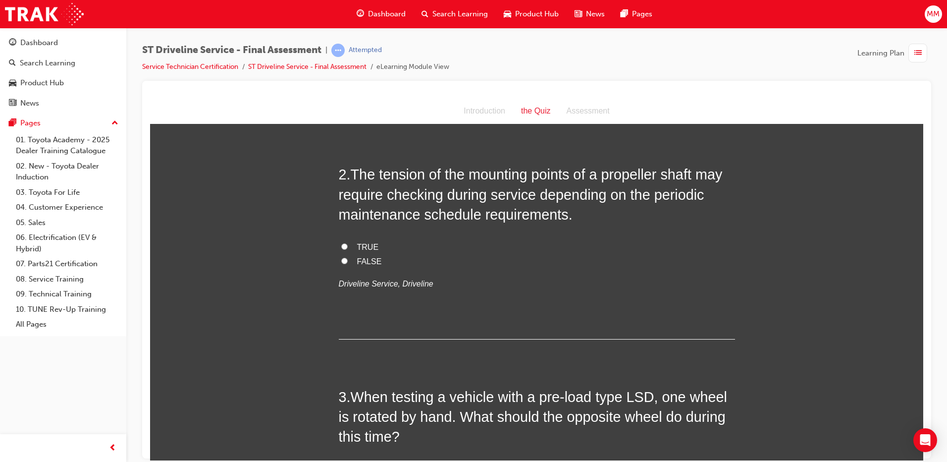
click at [339, 243] on label "TRUE" at bounding box center [537, 247] width 396 height 14
click at [341, 243] on input "TRUE" at bounding box center [344, 246] width 6 height 6
radio input "true"
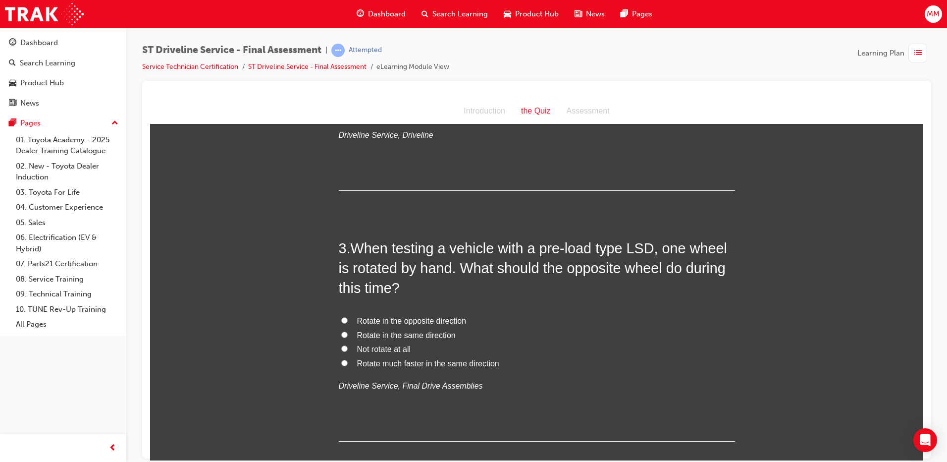
scroll to position [446, 0]
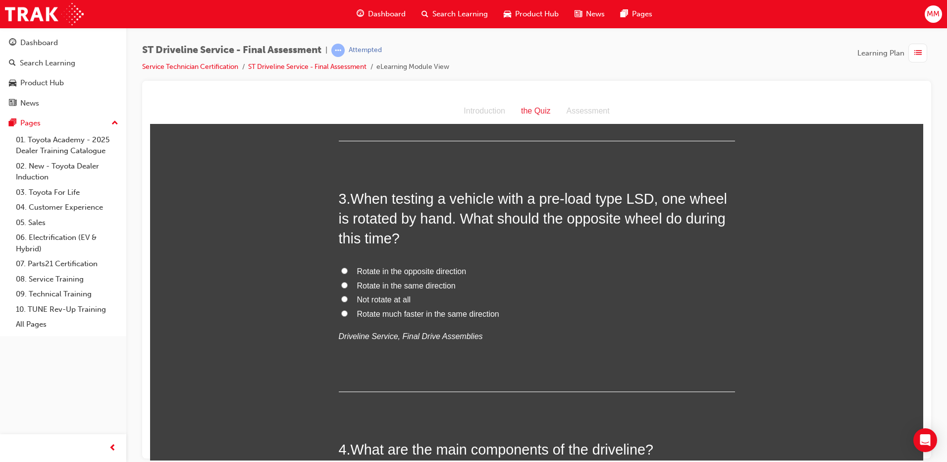
click at [342, 283] on input "Rotate in the same direction" at bounding box center [344, 284] width 6 height 6
radio input "true"
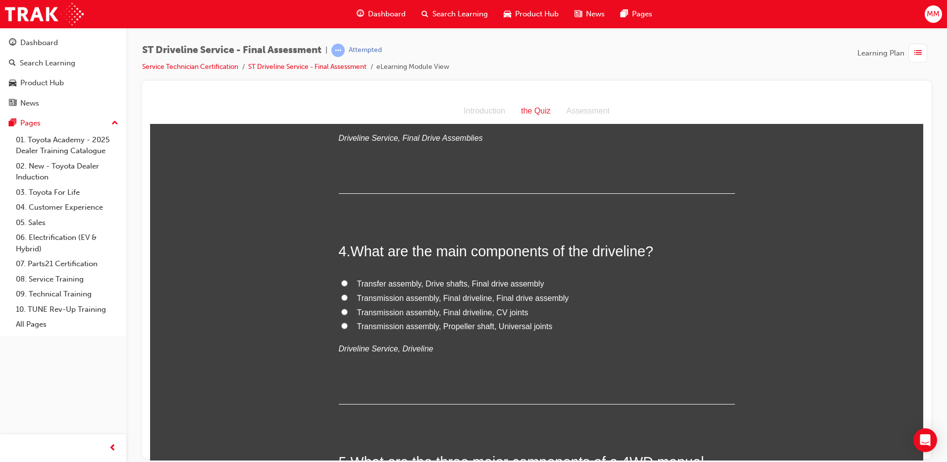
scroll to position [693, 0]
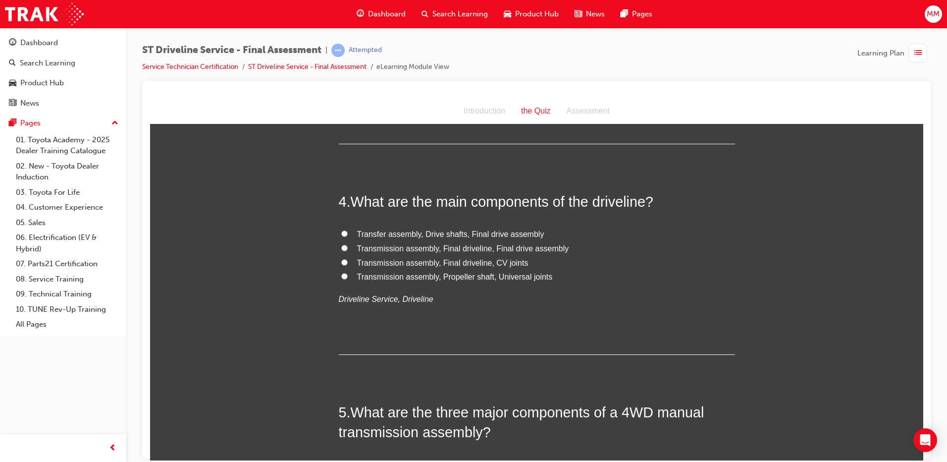
click at [341, 275] on input "Transmission assembly, Propeller shaft, Universal joints" at bounding box center [344, 275] width 6 height 6
radio input "true"
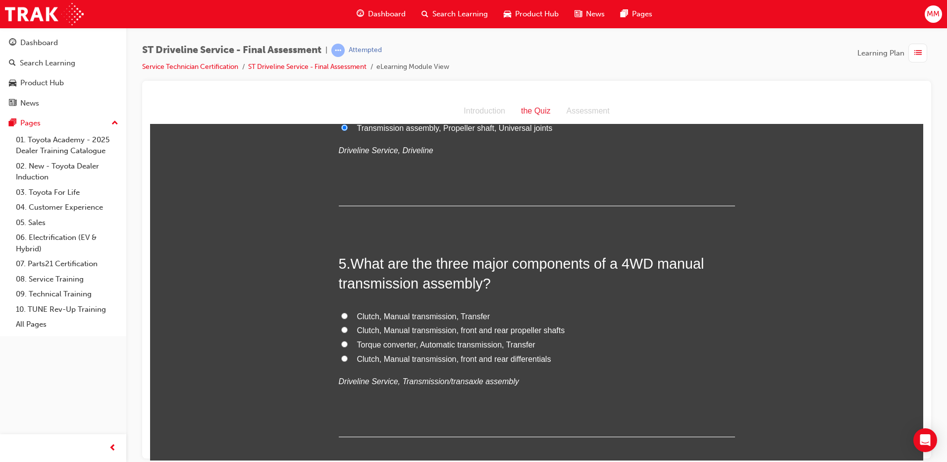
scroll to position [891, 0]
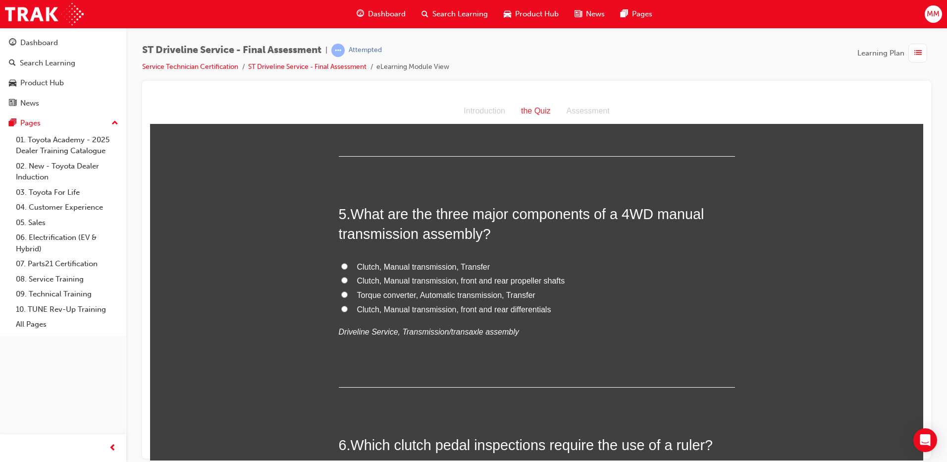
click at [341, 263] on input "Clutch, Manual transmission, Transfer" at bounding box center [344, 265] width 6 height 6
radio input "true"
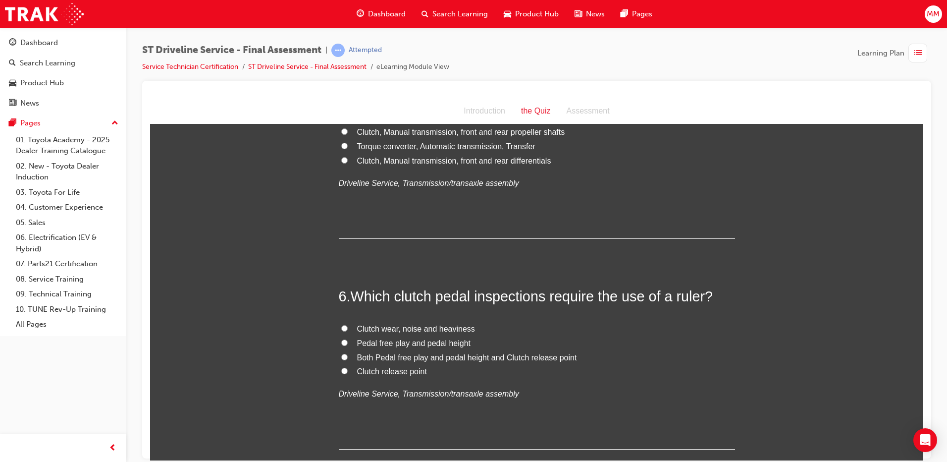
scroll to position [1139, 0]
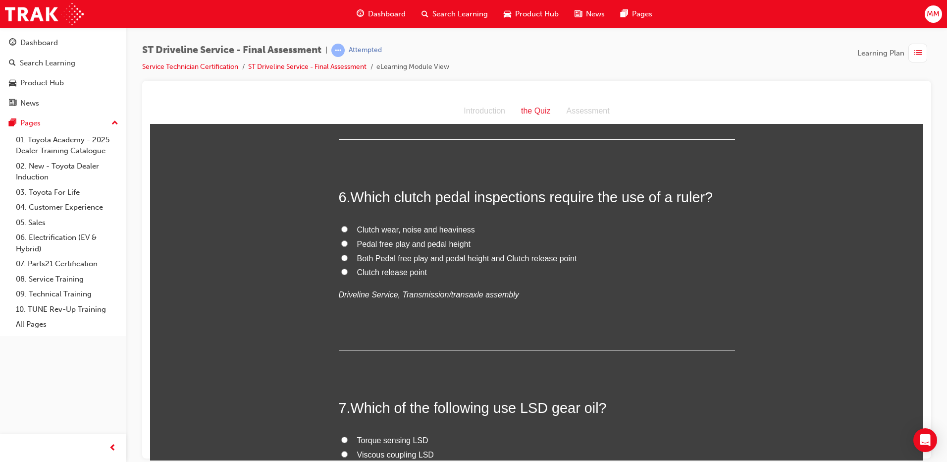
click at [341, 245] on input "Pedal free play and pedal height" at bounding box center [344, 243] width 6 height 6
radio input "true"
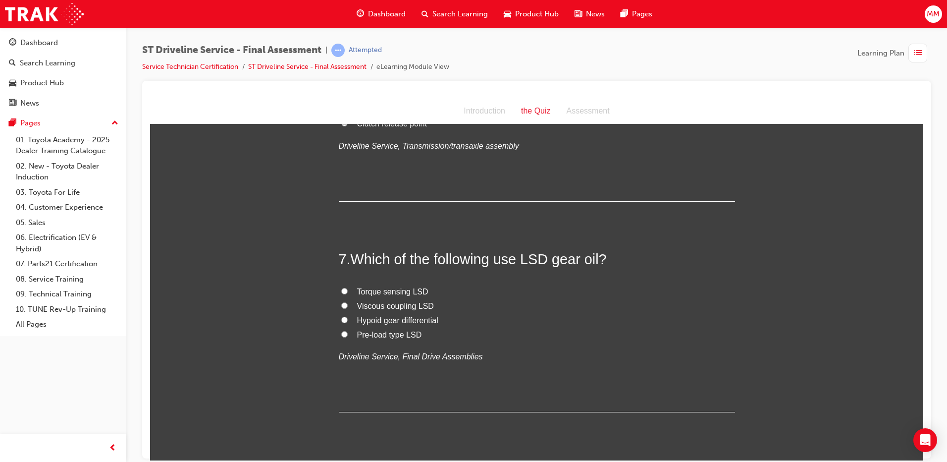
scroll to position [1337, 0]
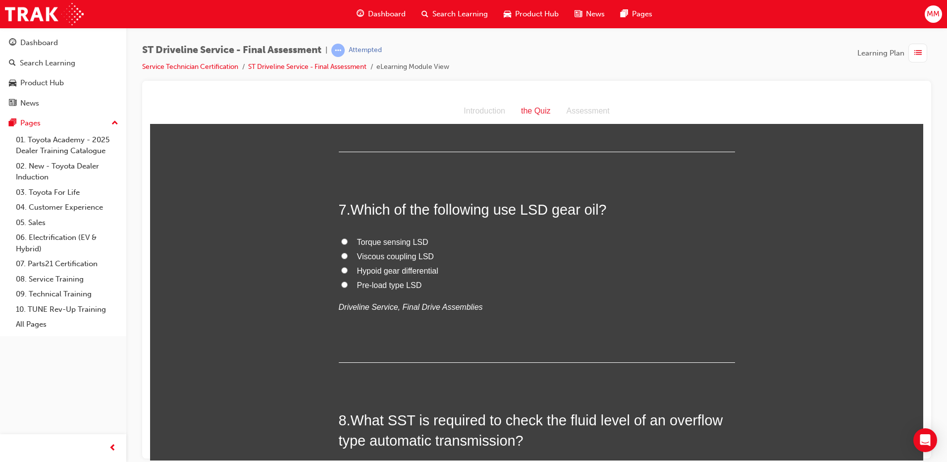
click at [342, 266] on input "Hypoid gear differential" at bounding box center [344, 269] width 6 height 6
radio input "true"
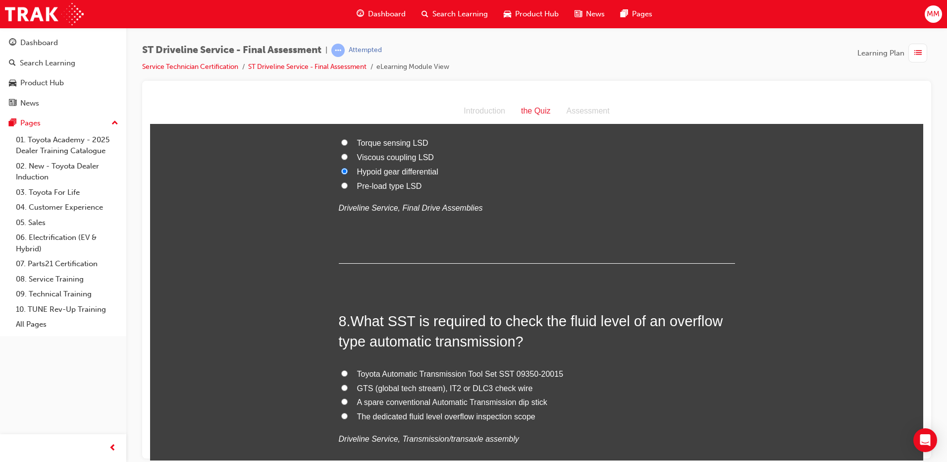
scroll to position [1535, 0]
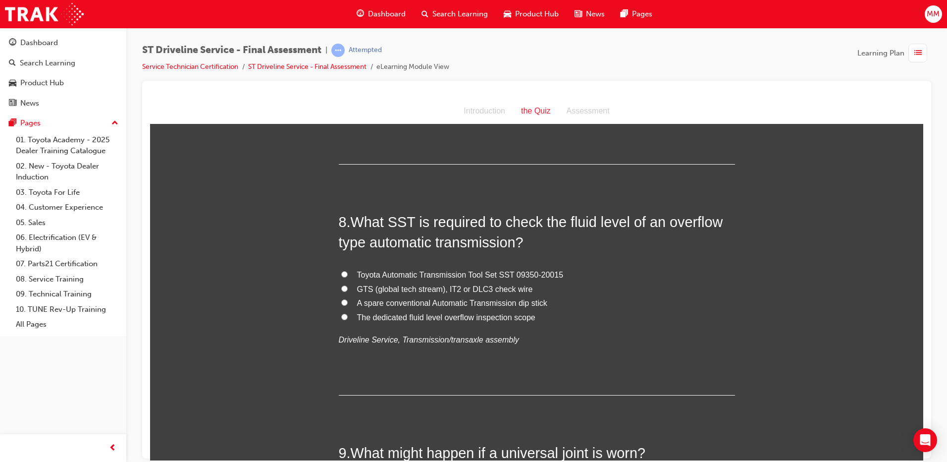
click at [342, 273] on input "Toyota Automatic Transmission Tool Set SST 09350-20015" at bounding box center [344, 273] width 6 height 6
radio input "true"
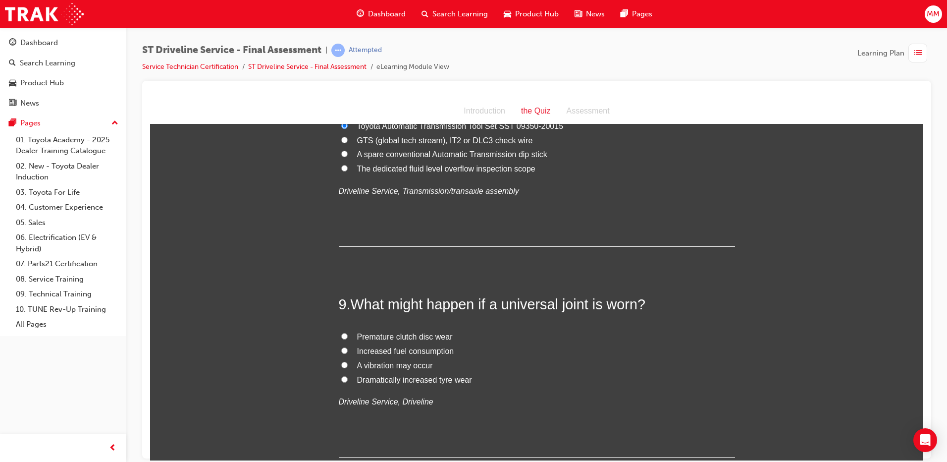
scroll to position [1733, 0]
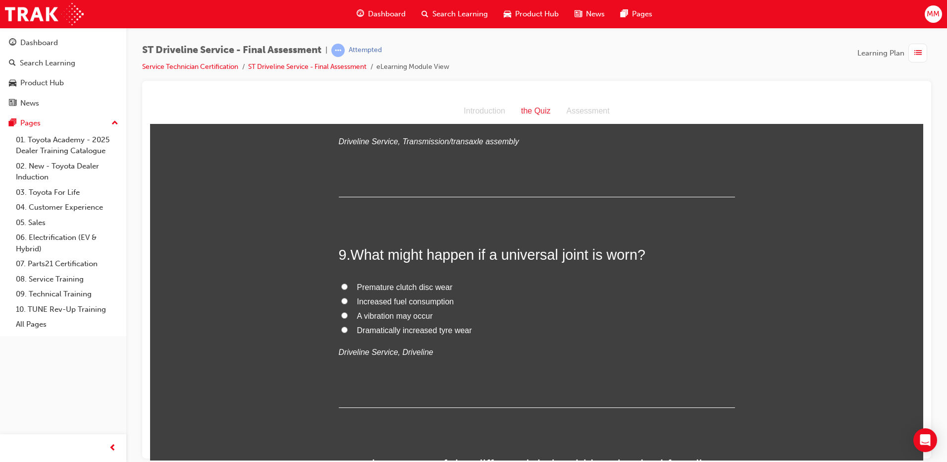
click at [339, 311] on label "A vibration may occur" at bounding box center [537, 316] width 396 height 14
click at [341, 312] on input "A vibration may occur" at bounding box center [344, 315] width 6 height 6
radio input "true"
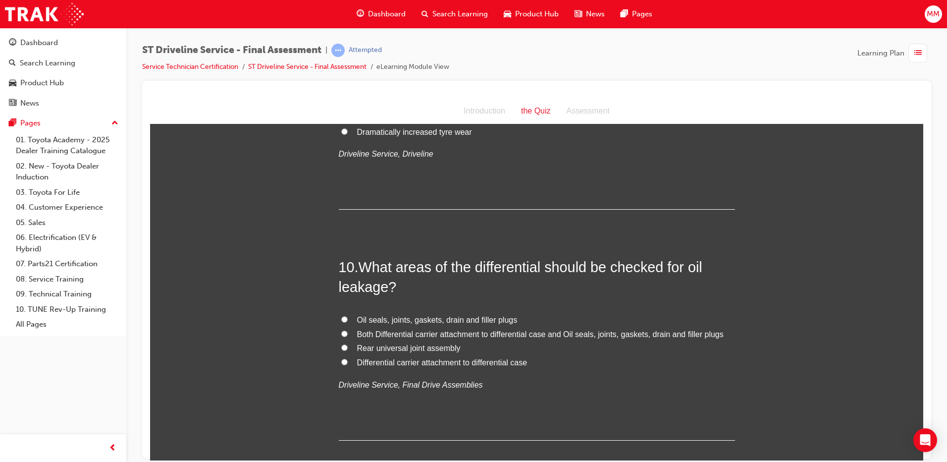
scroll to position [1981, 0]
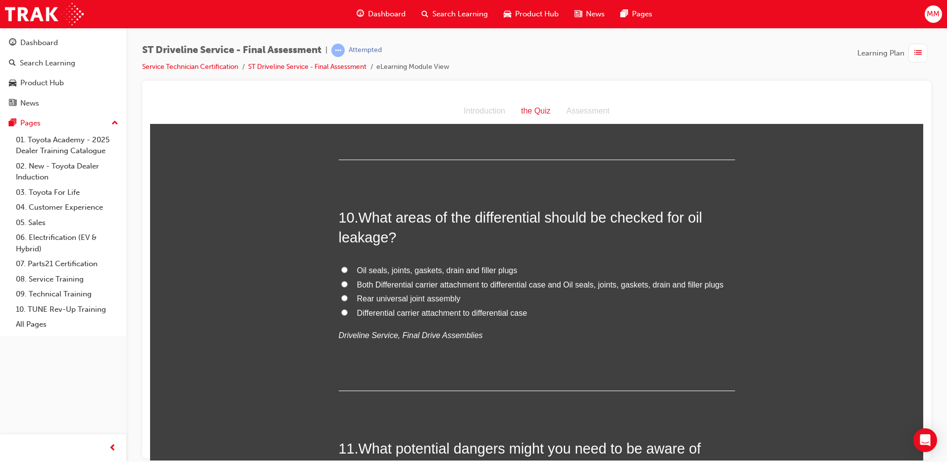
click at [341, 283] on input "Both Differential carrier attachment to differential case and Oil seals, joints…" at bounding box center [344, 283] width 6 height 6
radio input "true"
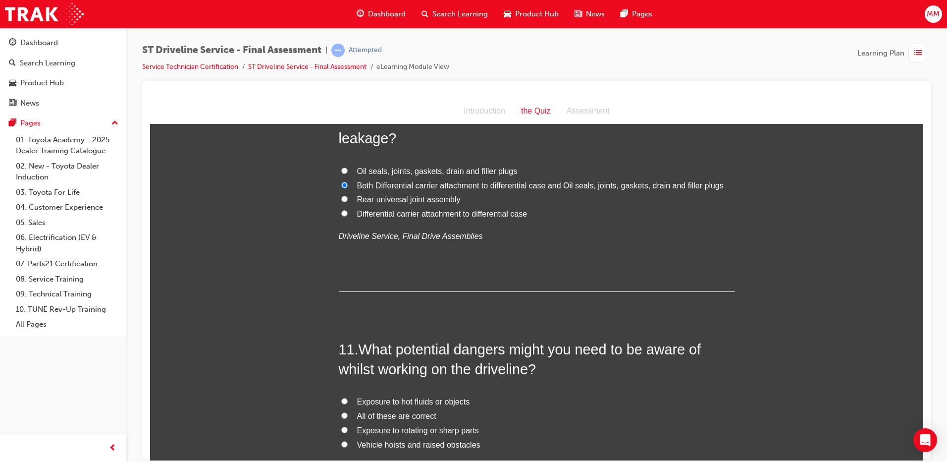
scroll to position [2179, 0]
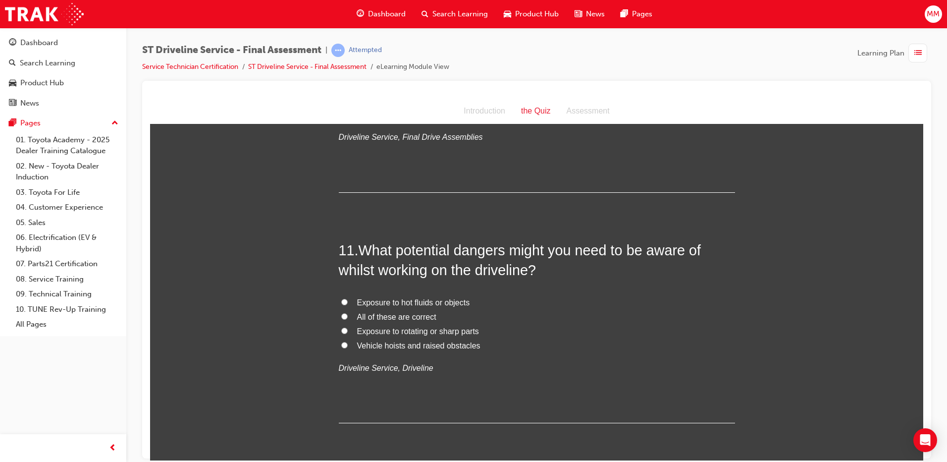
click at [341, 316] on input "All of these are correct" at bounding box center [344, 315] width 6 height 6
radio input "true"
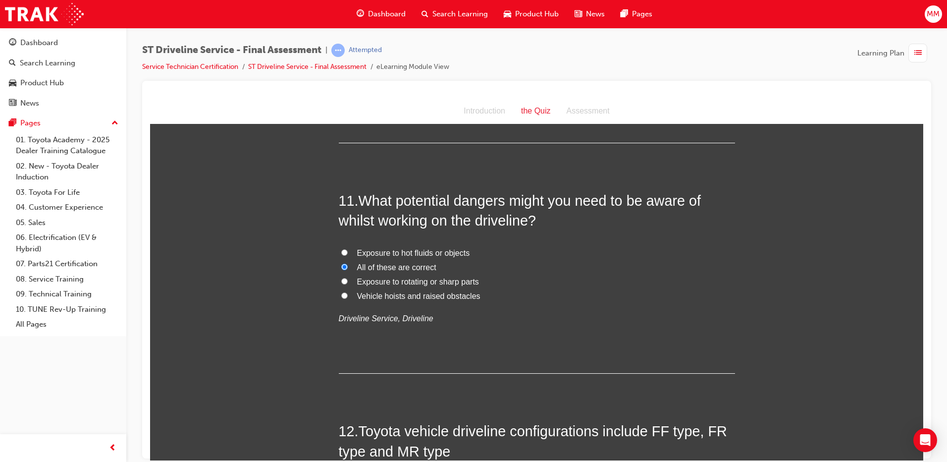
scroll to position [2427, 0]
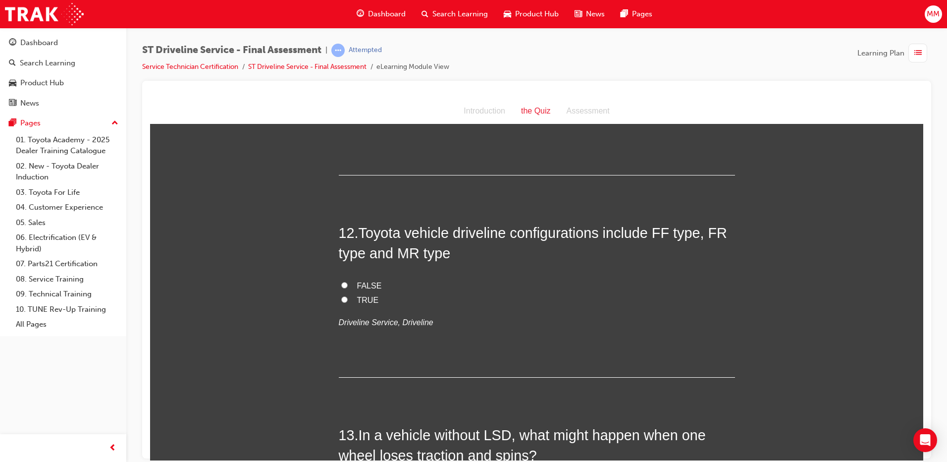
click at [341, 298] on input "TRUE" at bounding box center [344, 299] width 6 height 6
radio input "true"
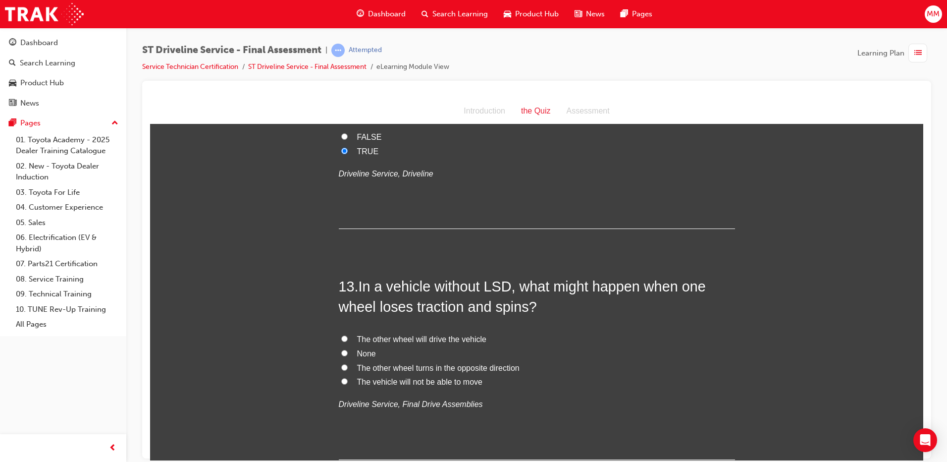
scroll to position [2625, 0]
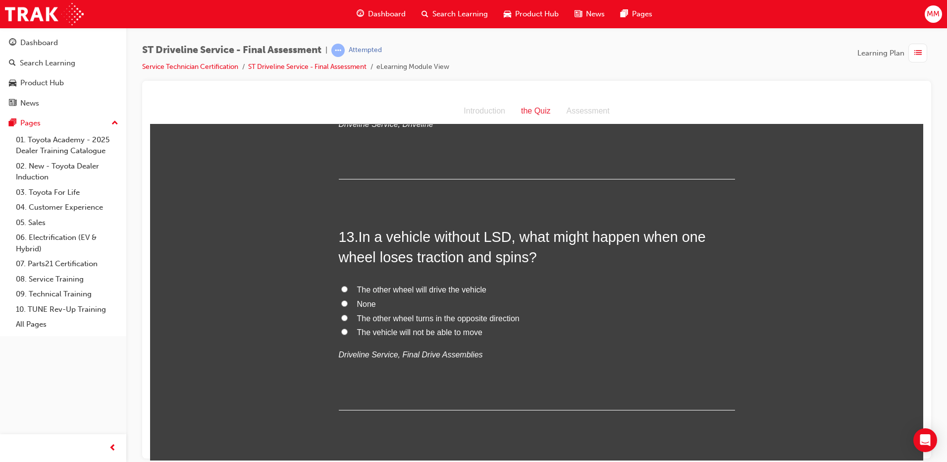
drag, startPoint x: 339, startPoint y: 330, endPoint x: 385, endPoint y: 359, distance: 54.0
click at [341, 330] on input "The vehicle will not be able to move" at bounding box center [344, 331] width 6 height 6
radio input "true"
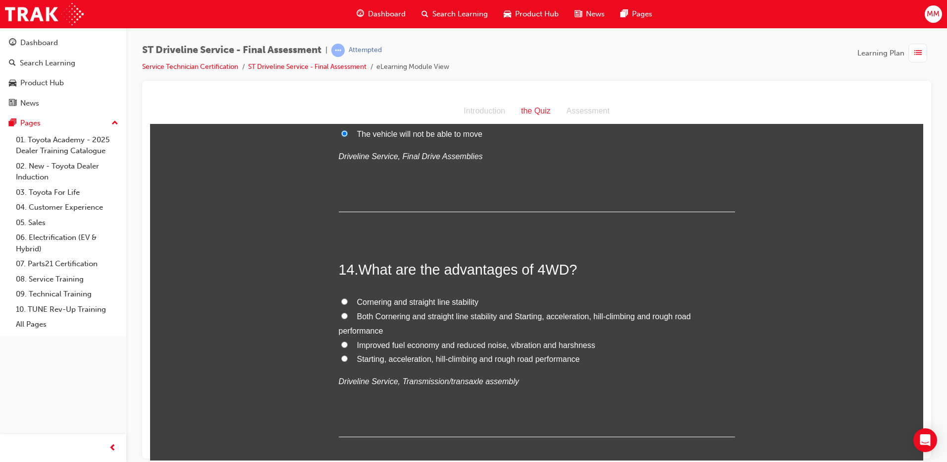
click at [341, 316] on input "Both Cornering and straight line stability and Starting, acceleration, hill-cli…" at bounding box center [344, 315] width 6 height 6
radio input "true"
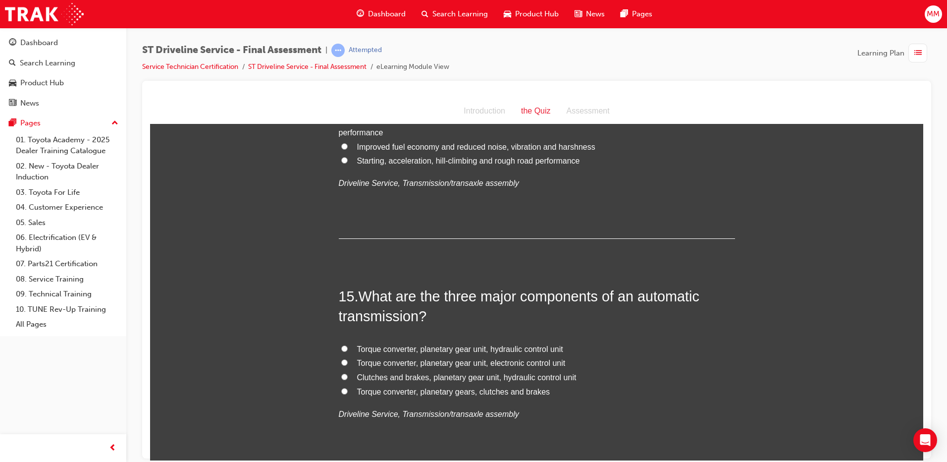
scroll to position [2922, 0]
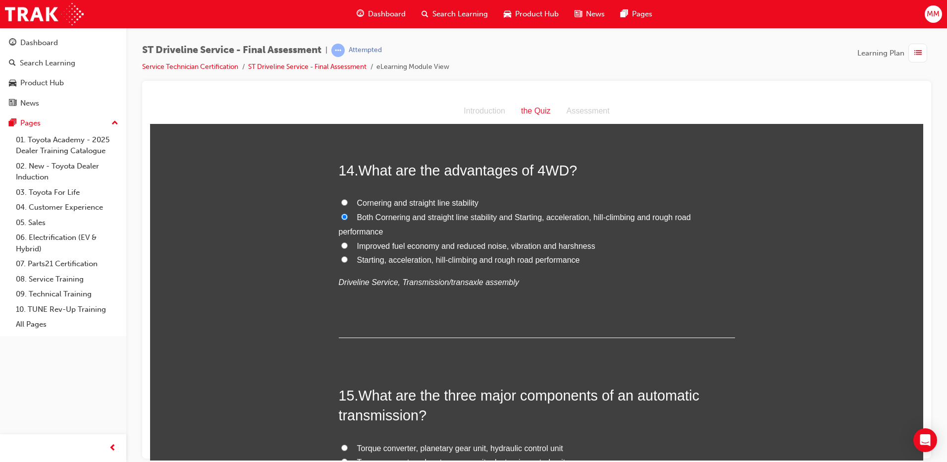
click at [341, 257] on input "Starting, acceleration, hill-climbing and rough road performance" at bounding box center [344, 259] width 6 height 6
radio input "true"
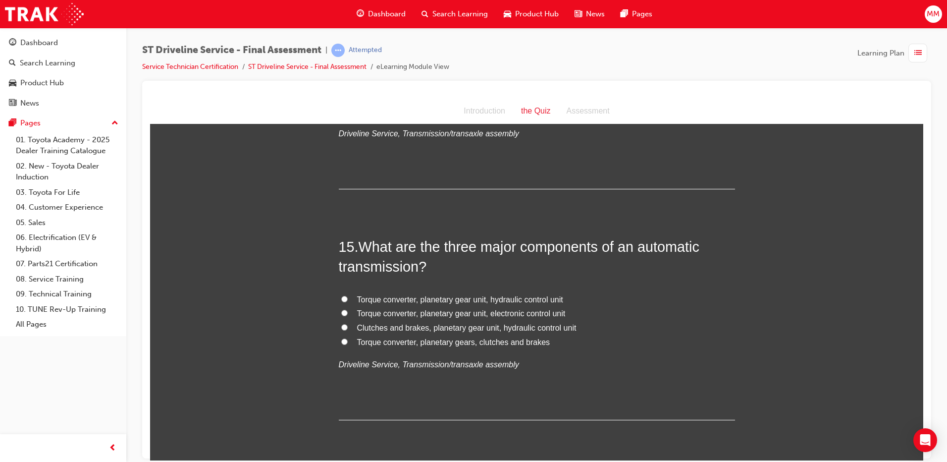
scroll to position [3105, 0]
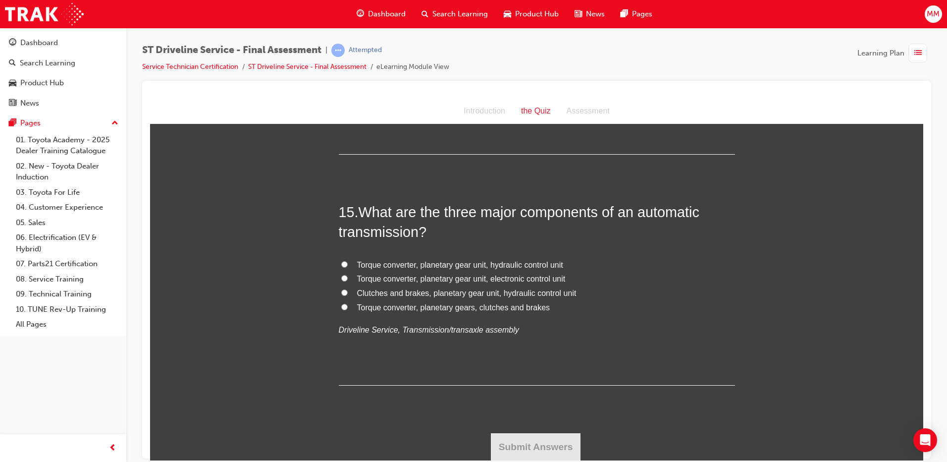
click at [341, 260] on input "Torque converter, planetary gear unit, hydraulic control unit" at bounding box center [344, 263] width 6 height 6
radio input "true"
click at [552, 439] on button "Submit Answers" at bounding box center [536, 446] width 90 height 28
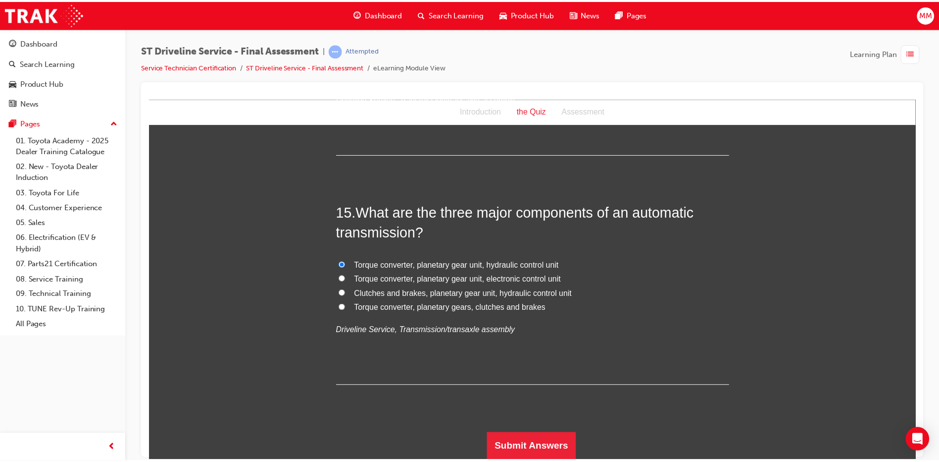
scroll to position [0, 0]
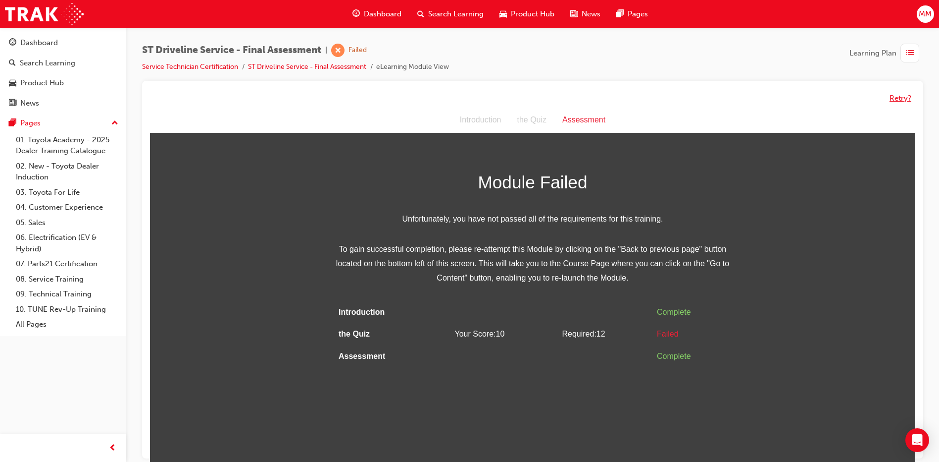
click at [903, 94] on button "Retry?" at bounding box center [901, 98] width 22 height 11
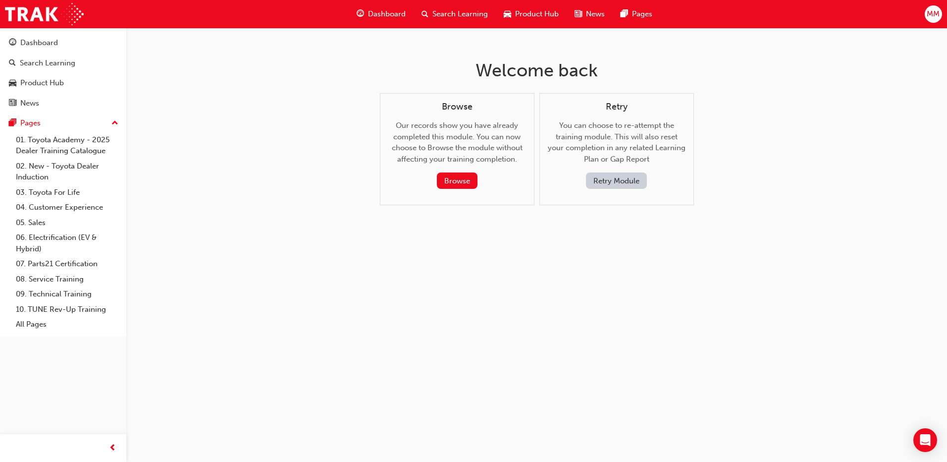
click at [620, 179] on button "Retry Module" at bounding box center [616, 180] width 61 height 16
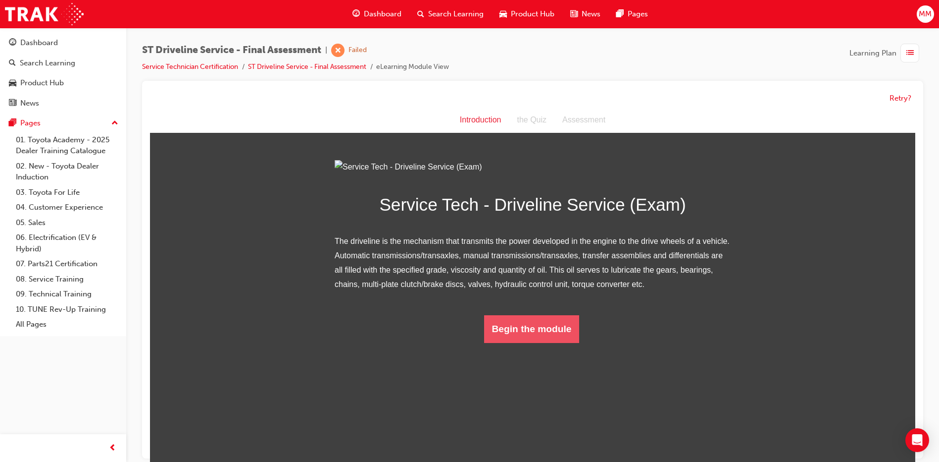
click at [557, 343] on button "Begin the module" at bounding box center [532, 329] width 96 height 28
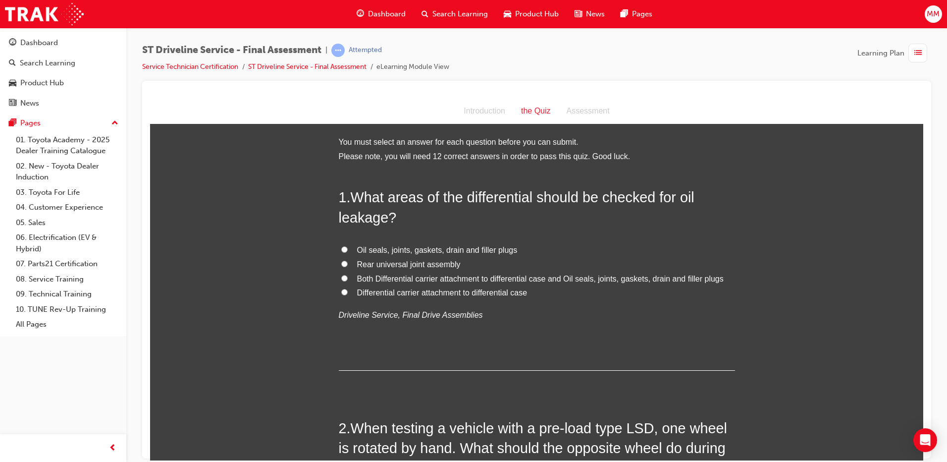
click at [341, 277] on input "Both Differential carrier attachment to differential case and Oil seals, joints…" at bounding box center [344, 277] width 6 height 6
radio input "true"
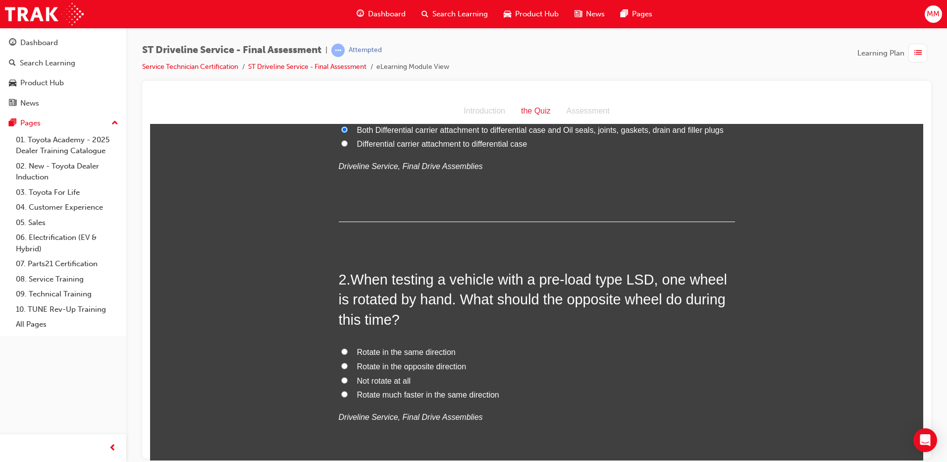
scroll to position [198, 0]
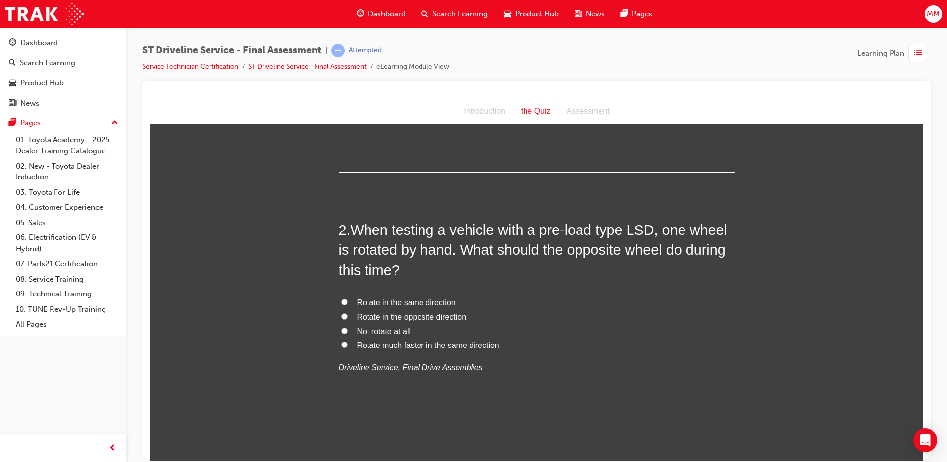
click at [341, 299] on input "Rotate in the same direction" at bounding box center [344, 301] width 6 height 6
radio input "true"
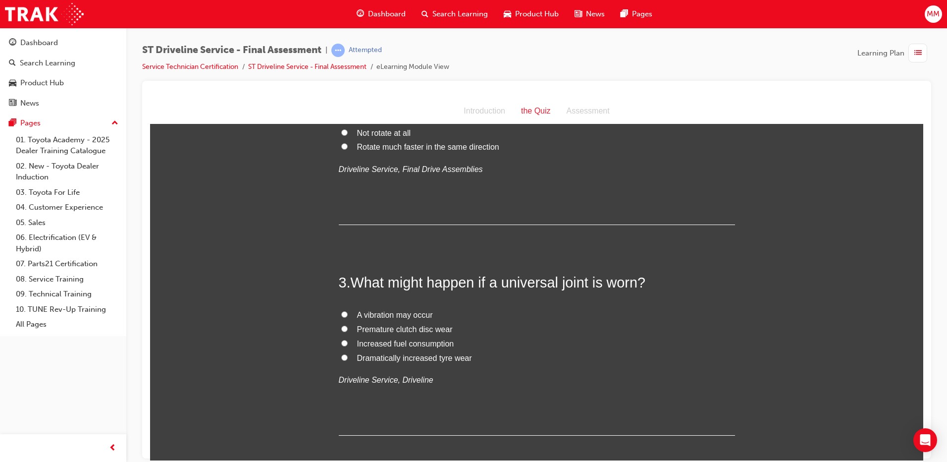
click at [345, 313] on label "A vibration may occur" at bounding box center [537, 315] width 396 height 14
click at [345, 313] on input "A vibration may occur" at bounding box center [344, 314] width 6 height 6
radio input "true"
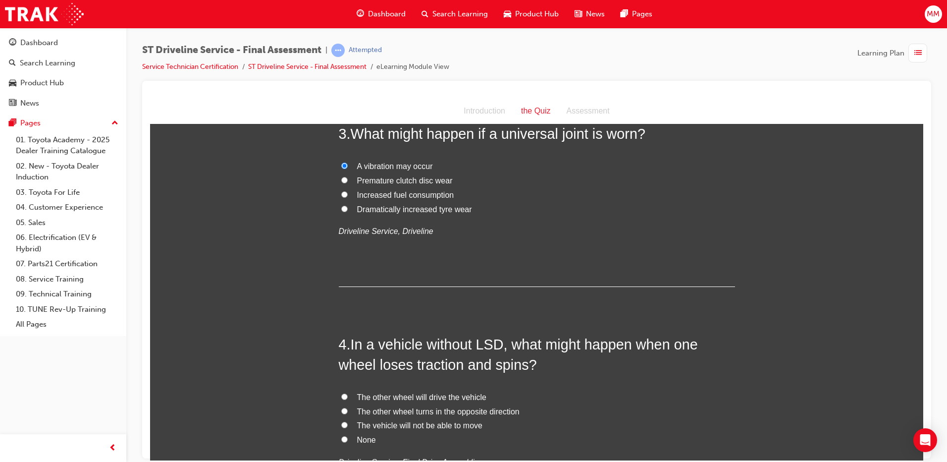
scroll to position [644, 0]
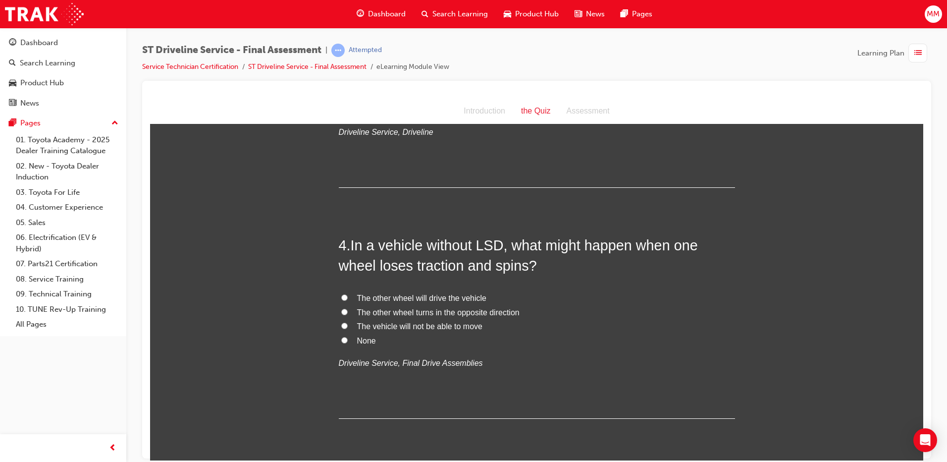
click at [343, 323] on input "The vehicle will not be able to move" at bounding box center [344, 325] width 6 height 6
radio input "true"
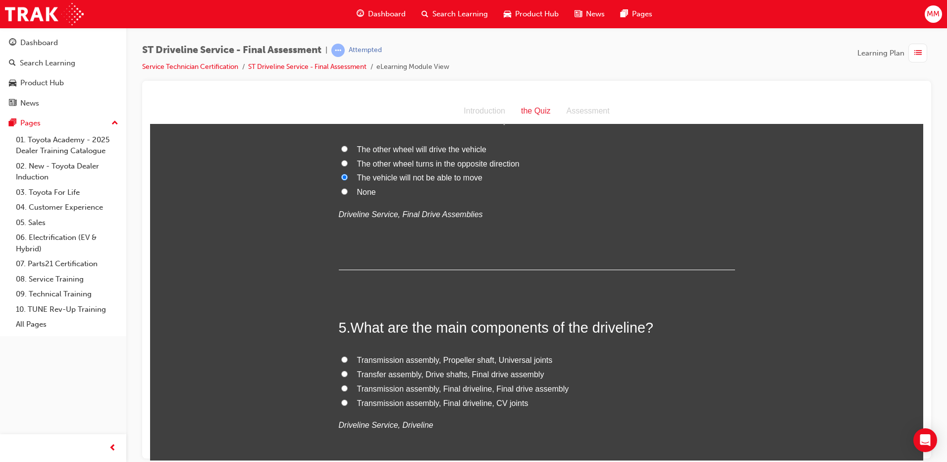
scroll to position [891, 0]
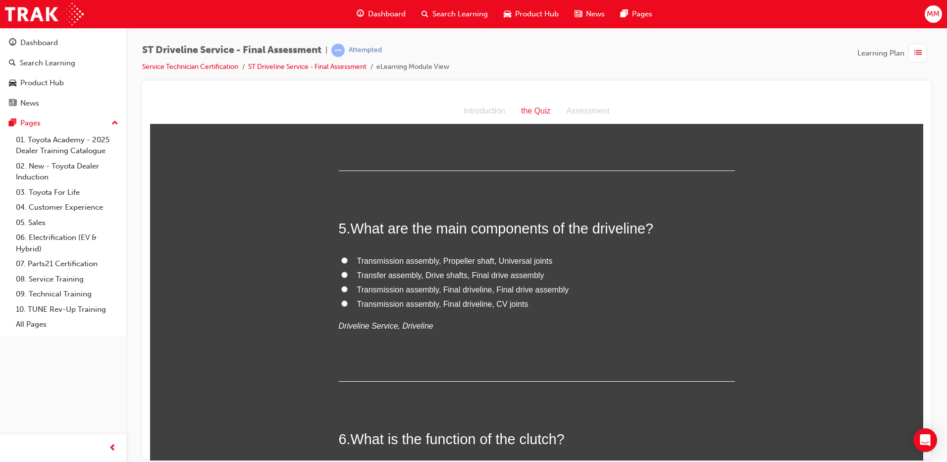
click at [341, 259] on input "Transmission assembly, Propeller shaft, Universal joints" at bounding box center [344, 260] width 6 height 6
radio input "true"
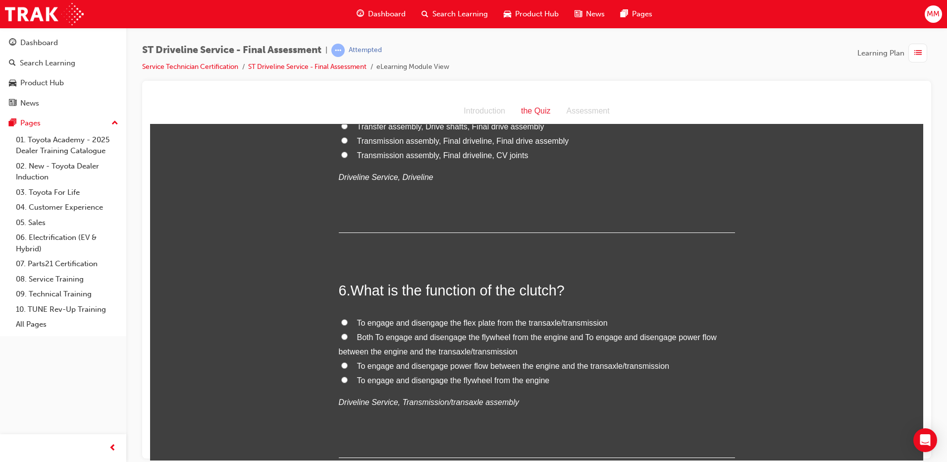
scroll to position [1090, 0]
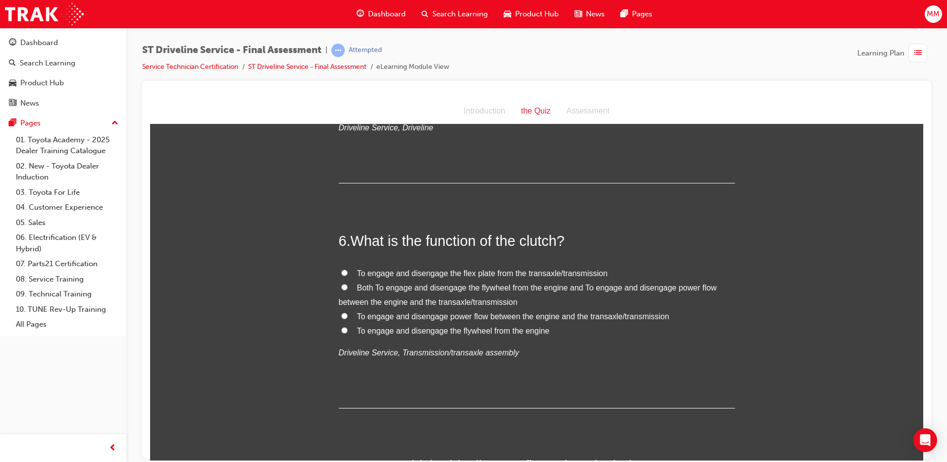
click at [341, 316] on input "To engage and disengage power flow between the engine and the transaxle/transmi…" at bounding box center [344, 315] width 6 height 6
radio input "true"
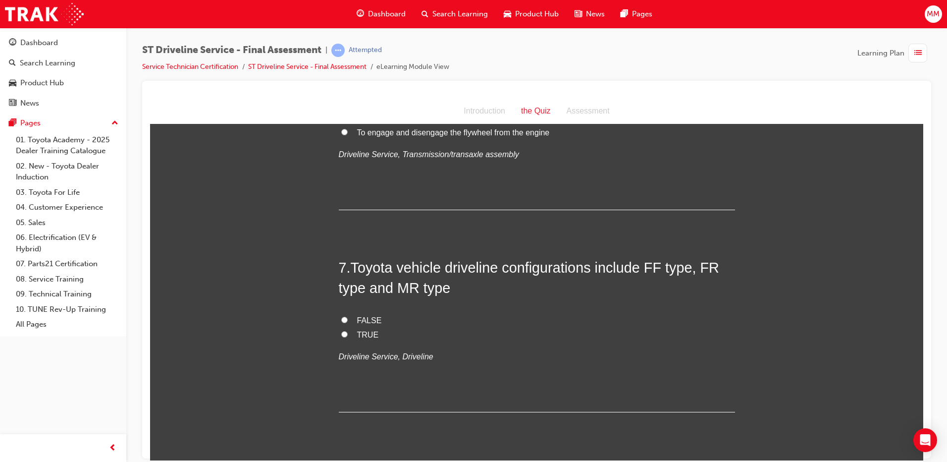
click at [341, 319] on input "FALSE" at bounding box center [344, 319] width 6 height 6
radio input "true"
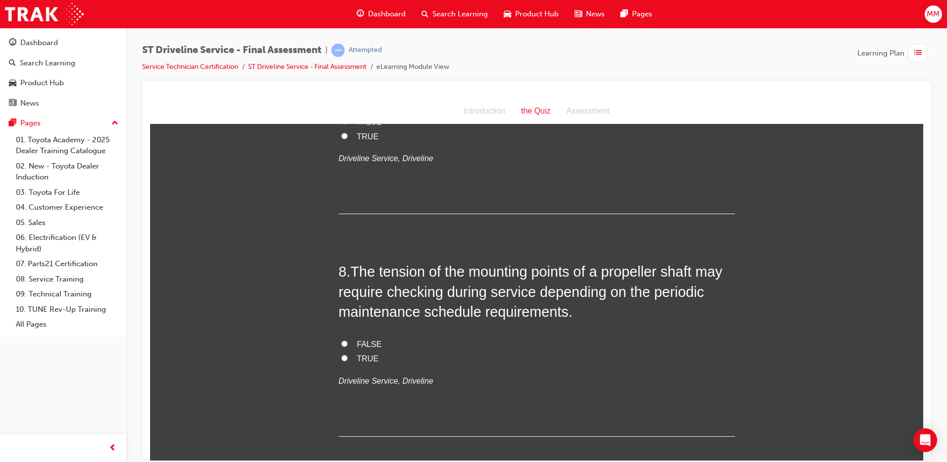
scroll to position [1387, 0]
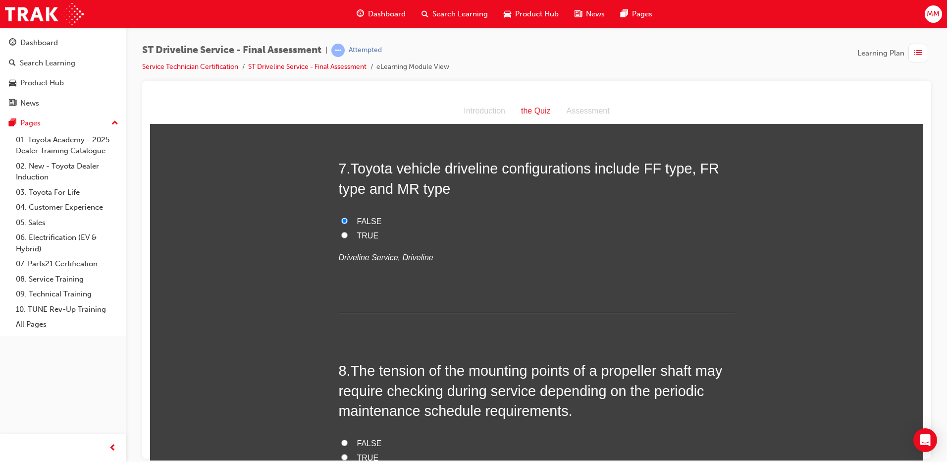
click at [341, 234] on input "TRUE" at bounding box center [344, 234] width 6 height 6
radio input "true"
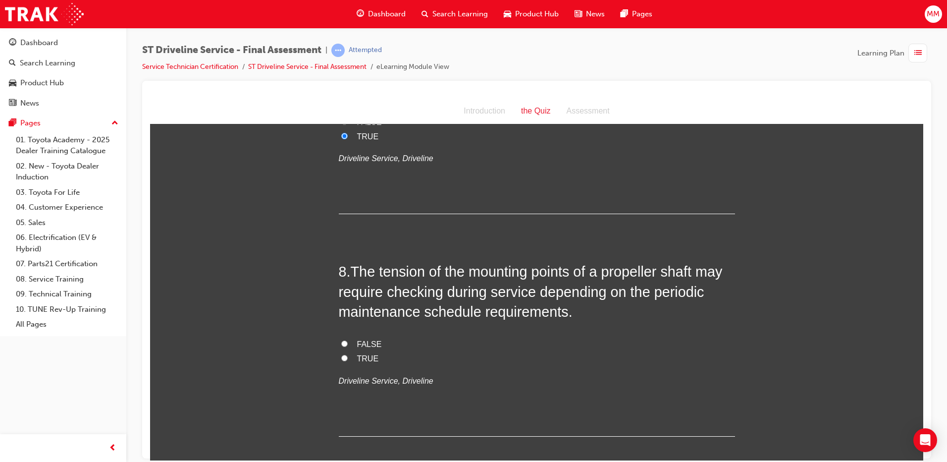
drag, startPoint x: 345, startPoint y: 360, endPoint x: 357, endPoint y: 353, distance: 14.0
click at [346, 359] on label "TRUE" at bounding box center [537, 358] width 396 height 14
click at [346, 359] on input "TRUE" at bounding box center [344, 357] width 6 height 6
radio input "true"
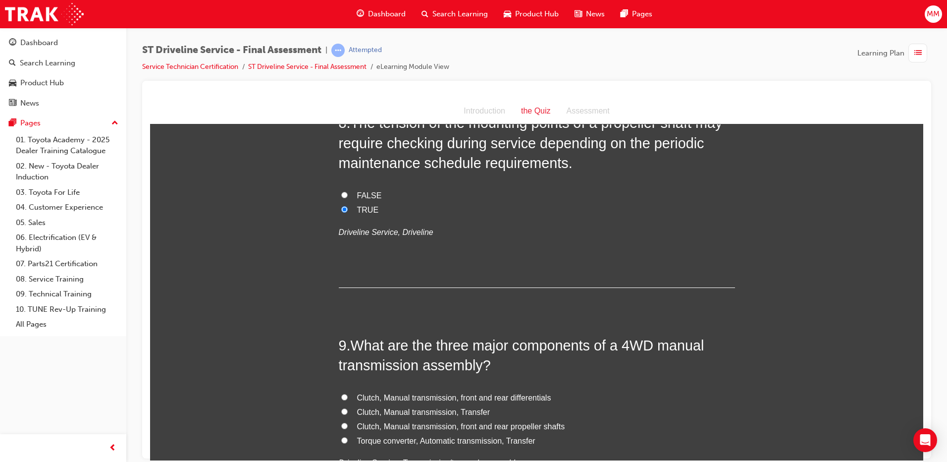
scroll to position [1733, 0]
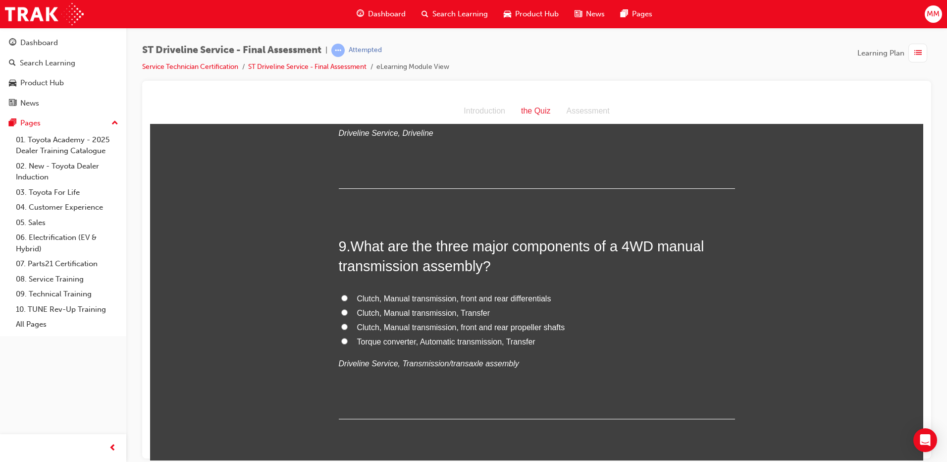
click at [341, 311] on input "Clutch, Manual transmission, Transfer" at bounding box center [344, 312] width 6 height 6
radio input "true"
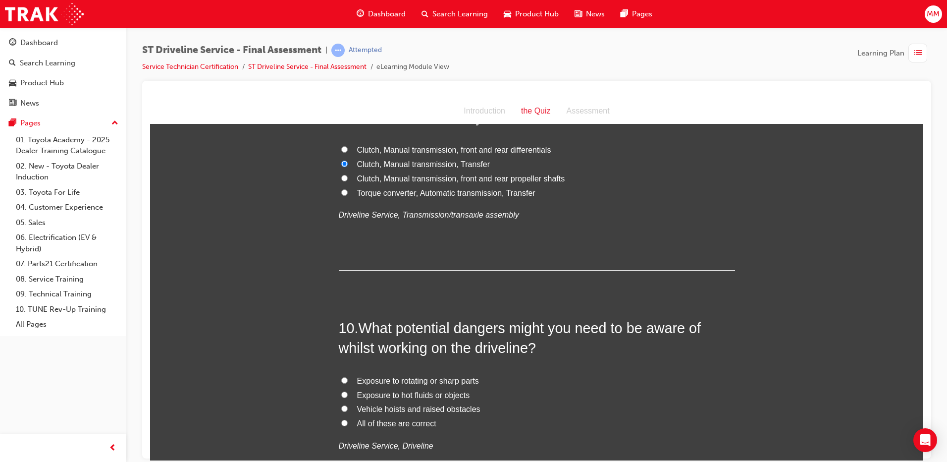
scroll to position [1783, 0]
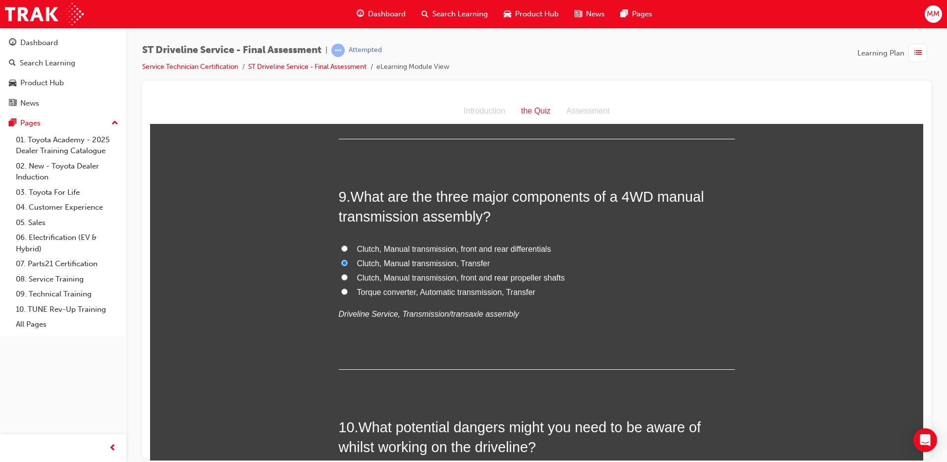
click at [341, 246] on input "Clutch, Manual transmission, front and rear differentials" at bounding box center [344, 248] width 6 height 6
radio input "true"
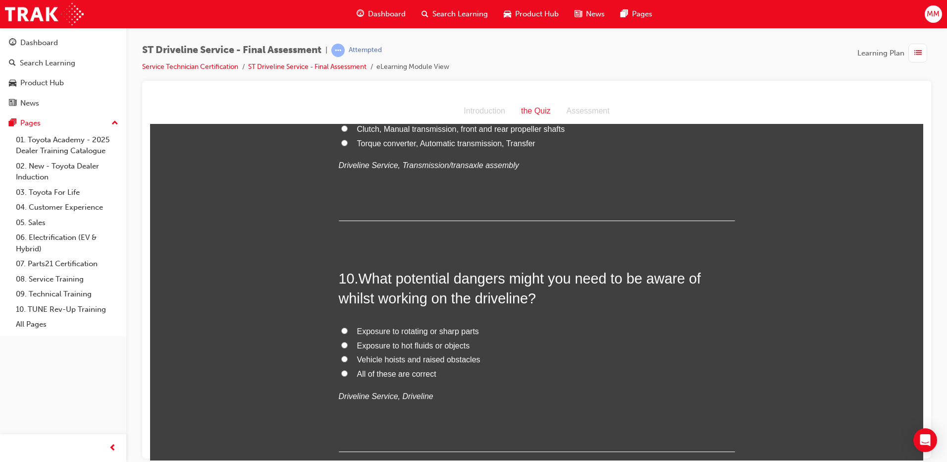
scroll to position [1832, 0]
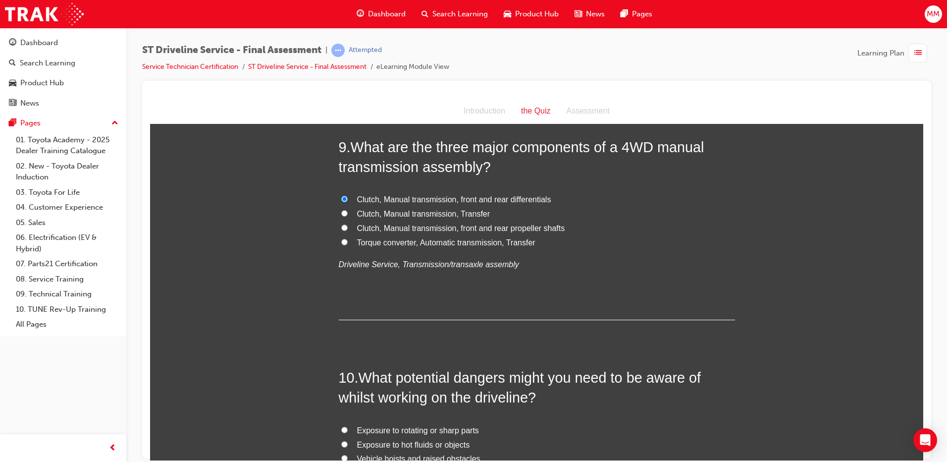
click at [341, 213] on input "Clutch, Manual transmission, Transfer" at bounding box center [344, 212] width 6 height 6
radio input "true"
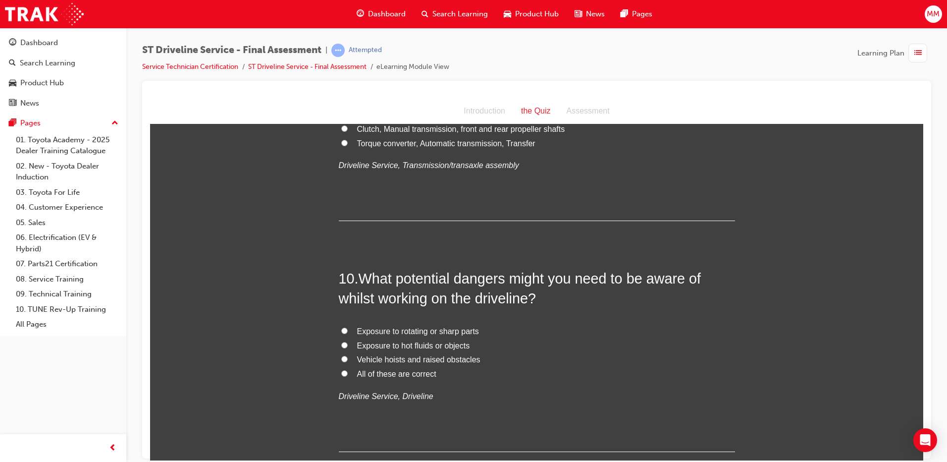
scroll to position [1981, 0]
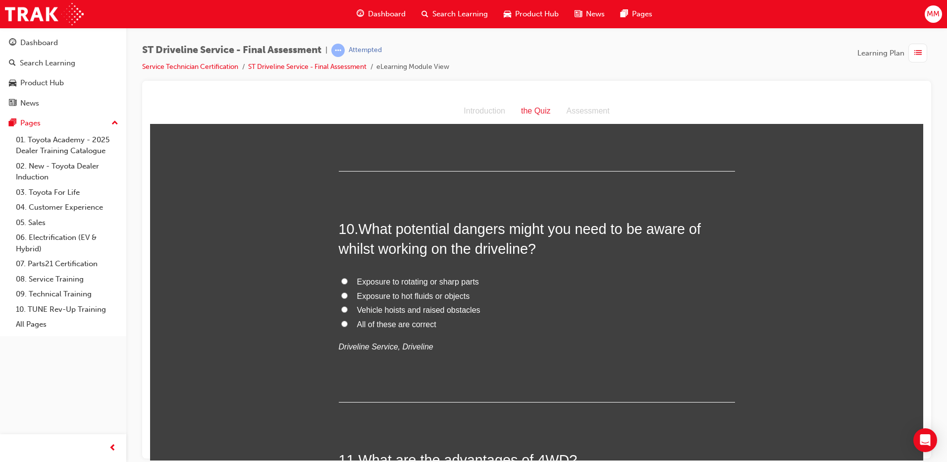
drag, startPoint x: 340, startPoint y: 319, endPoint x: 412, endPoint y: 321, distance: 72.3
click at [343, 318] on label "All of these are correct" at bounding box center [537, 324] width 396 height 14
click at [343, 320] on input "All of these are correct" at bounding box center [344, 323] width 6 height 6
radio input "true"
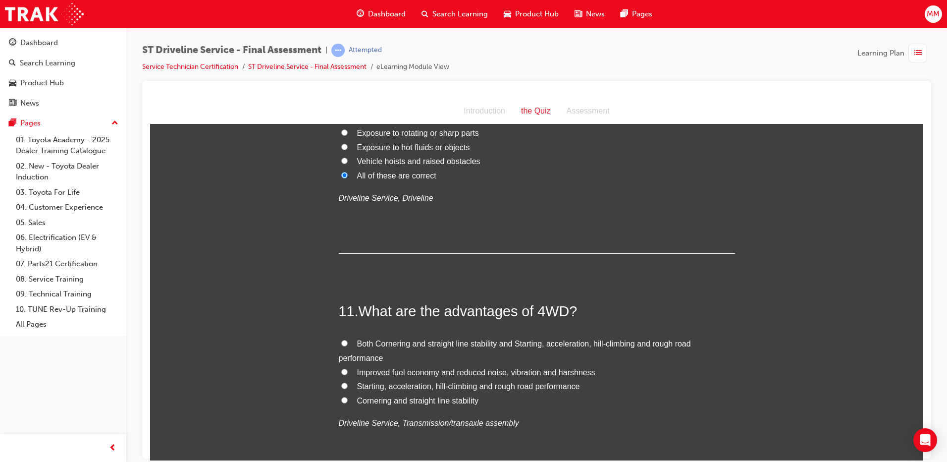
scroll to position [2179, 0]
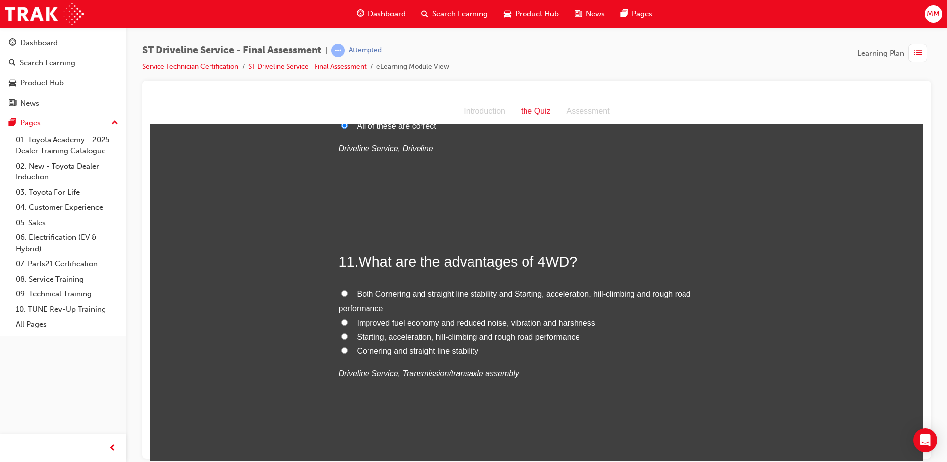
click at [341, 332] on input "Starting, acceleration, hill-climbing and rough road performance" at bounding box center [344, 335] width 6 height 6
radio input "true"
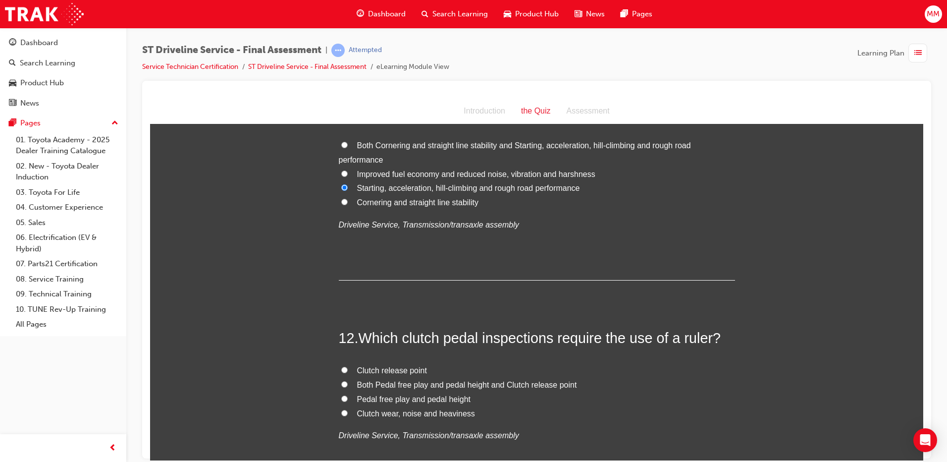
scroll to position [2427, 0]
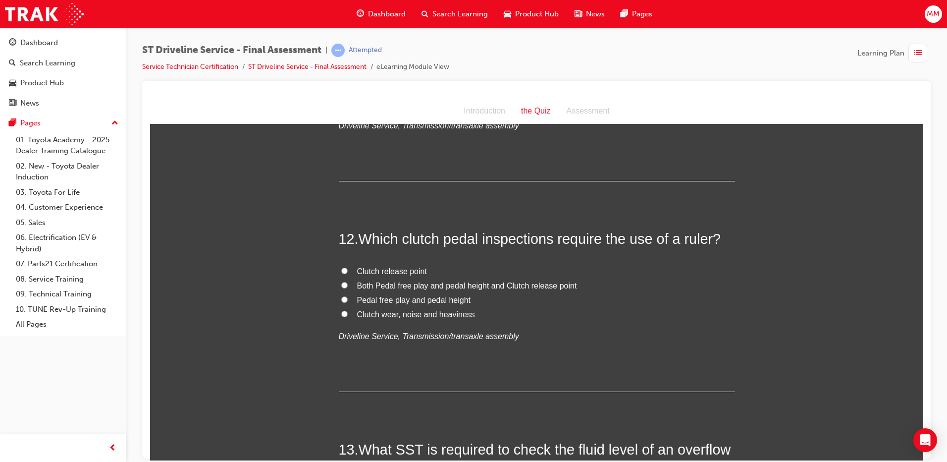
click at [341, 300] on input "Pedal free play and pedal height" at bounding box center [344, 299] width 6 height 6
radio input "true"
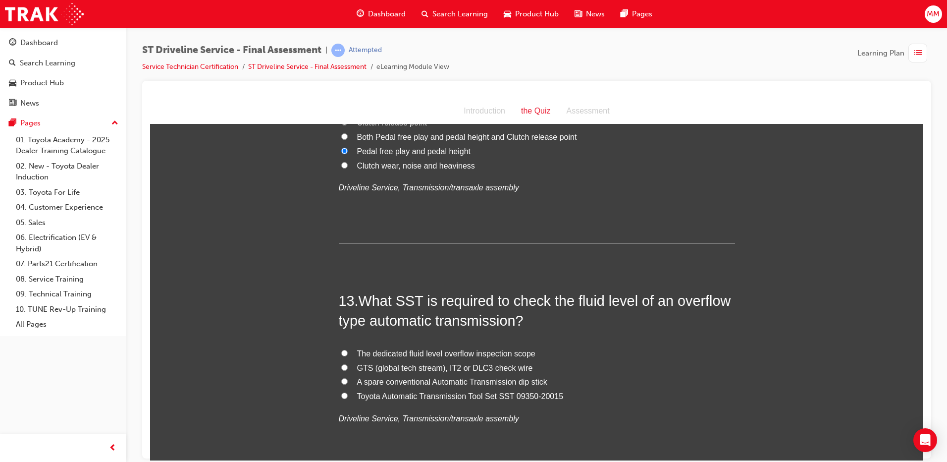
scroll to position [2674, 0]
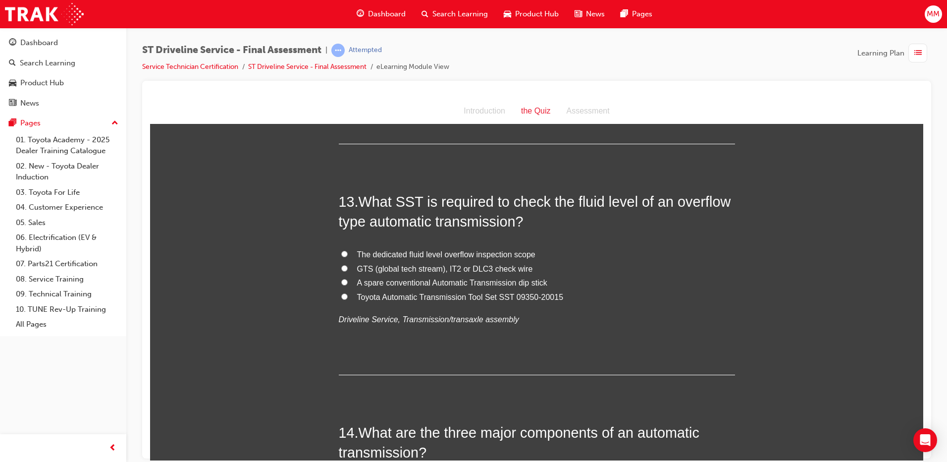
click at [341, 298] on input "Toyota Automatic Transmission Tool Set SST 09350-20015" at bounding box center [344, 296] width 6 height 6
radio input "true"
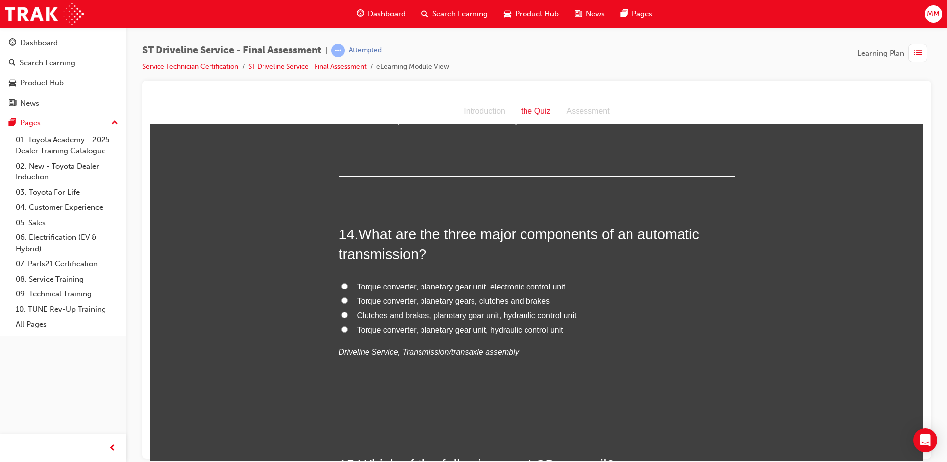
scroll to position [2922, 0]
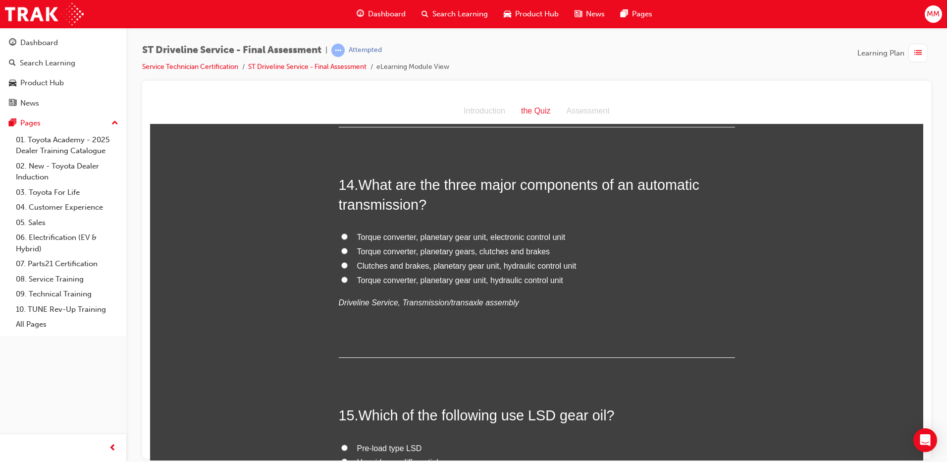
click at [341, 234] on input "Torque converter, planetary gear unit, electronic control unit" at bounding box center [344, 236] width 6 height 6
radio input "true"
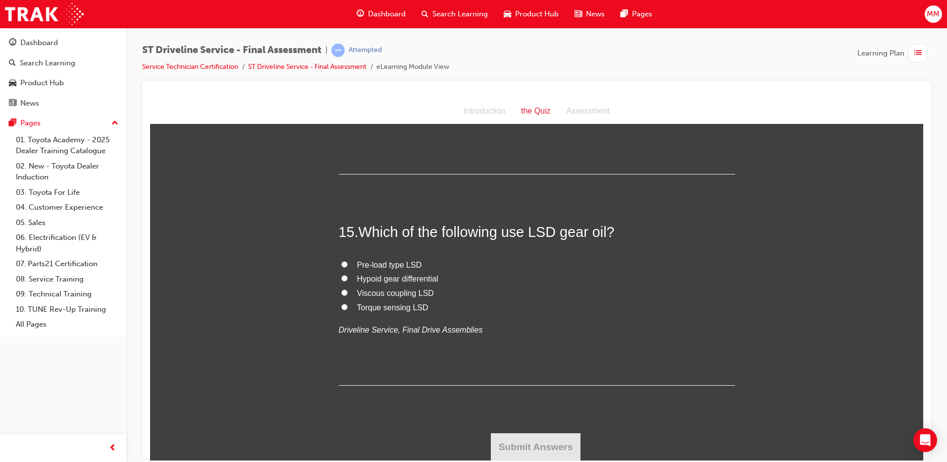
scroll to position [3056, 0]
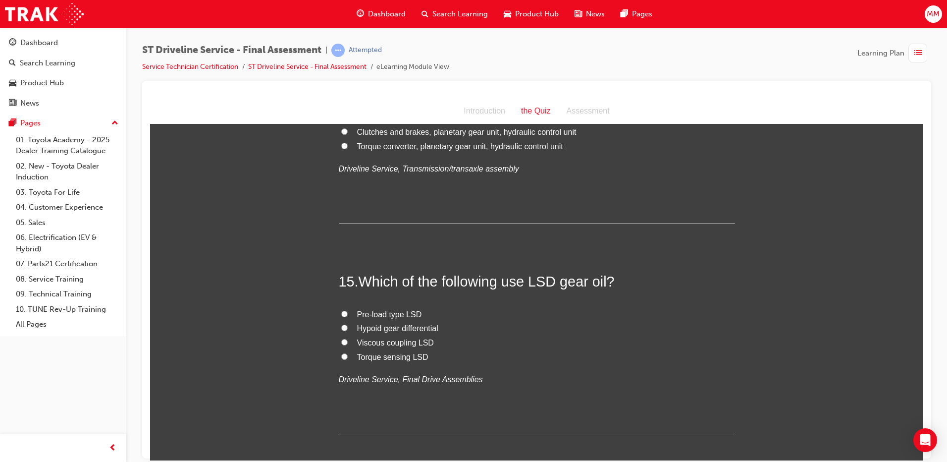
click at [342, 312] on input "Pre-load type LSD" at bounding box center [344, 313] width 6 height 6
radio input "true"
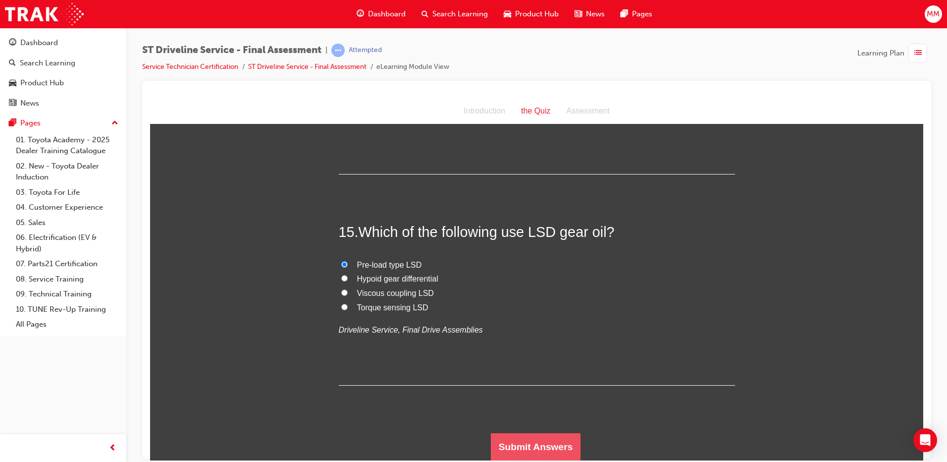
click at [561, 443] on button "Submit Answers" at bounding box center [536, 446] width 90 height 28
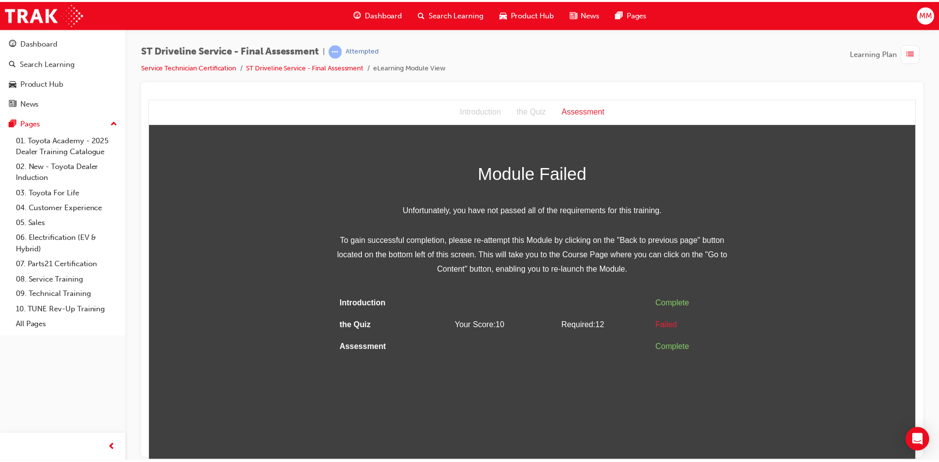
scroll to position [0, 0]
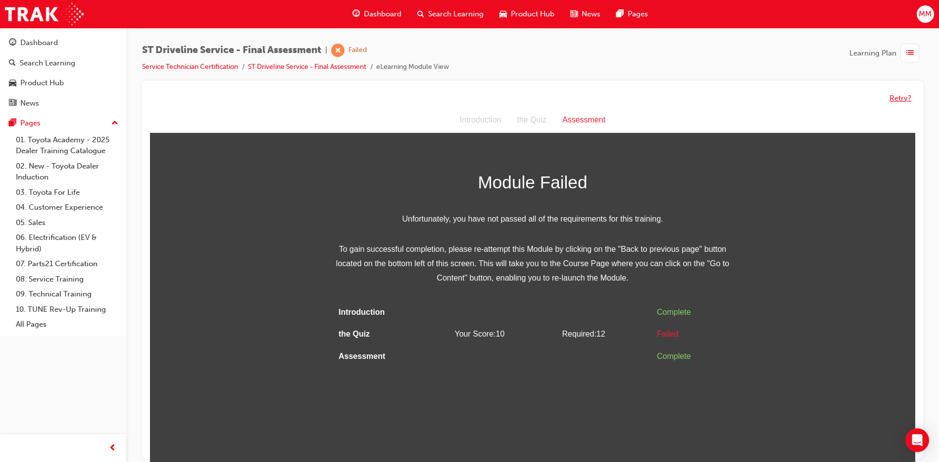
click at [901, 101] on button "Retry?" at bounding box center [901, 98] width 22 height 11
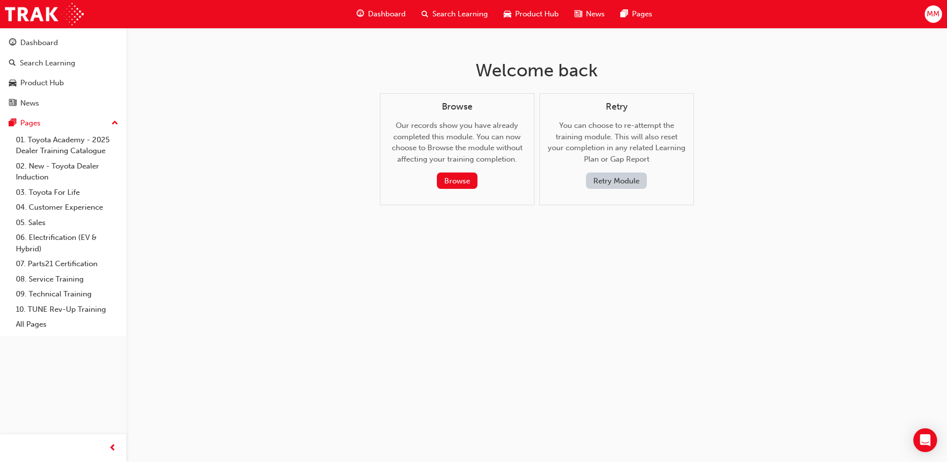
click at [622, 178] on button "Retry Module" at bounding box center [616, 180] width 61 height 16
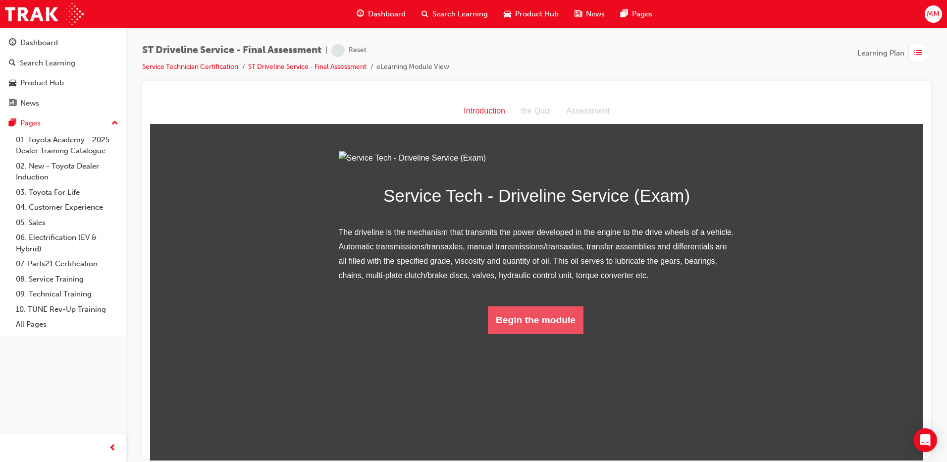
click at [528, 333] on button "Begin the module" at bounding box center [536, 320] width 96 height 28
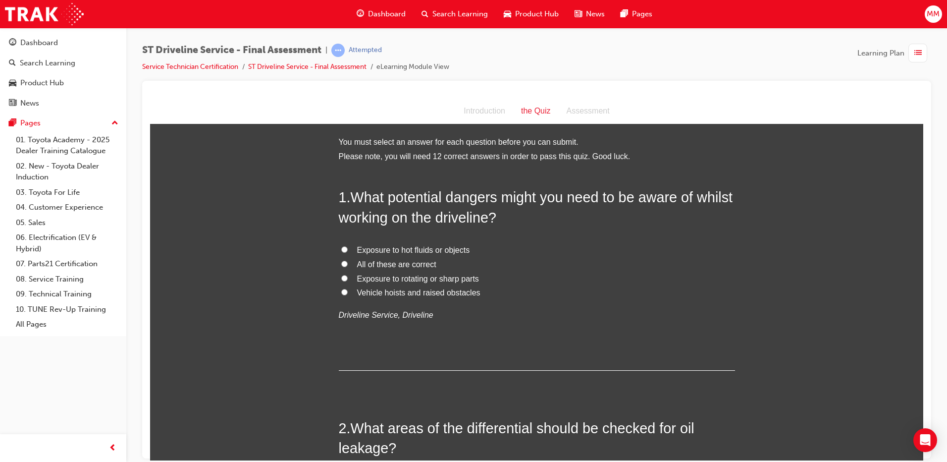
click at [341, 260] on input "All of these are correct" at bounding box center [344, 263] width 6 height 6
radio input "true"
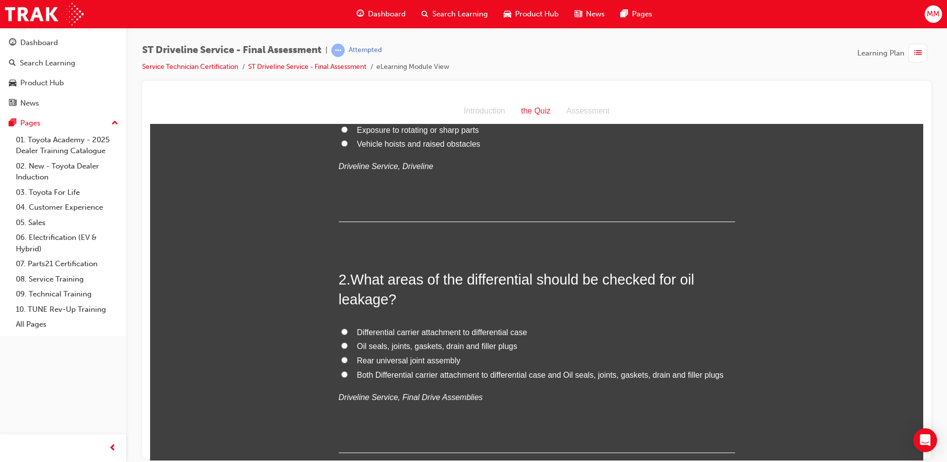
scroll to position [198, 0]
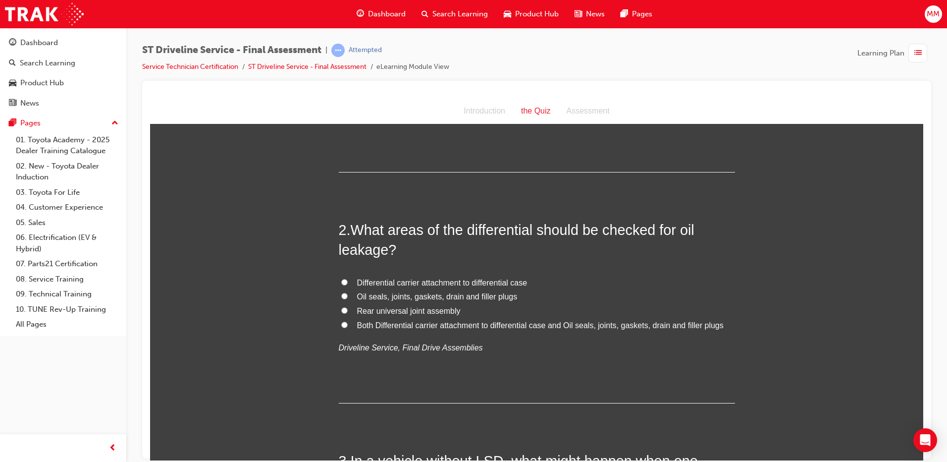
click at [341, 323] on input "Both Differential carrier attachment to differential case and Oil seals, joints…" at bounding box center [344, 324] width 6 height 6
radio input "true"
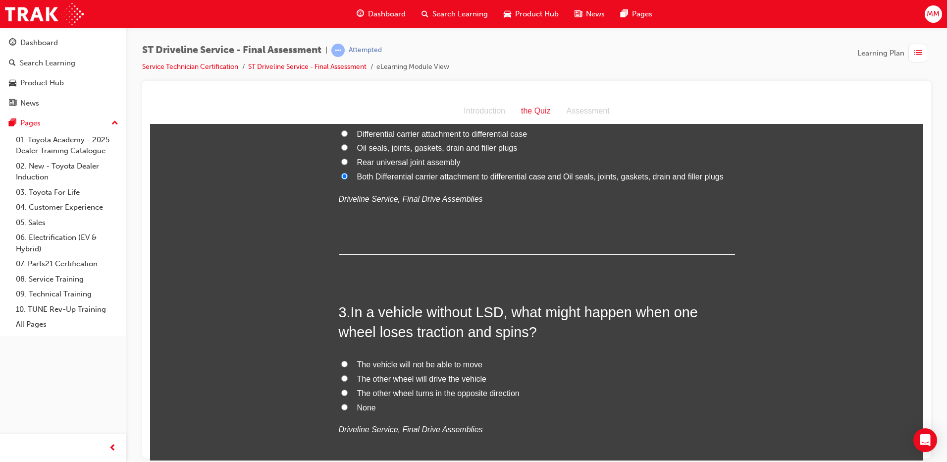
scroll to position [396, 0]
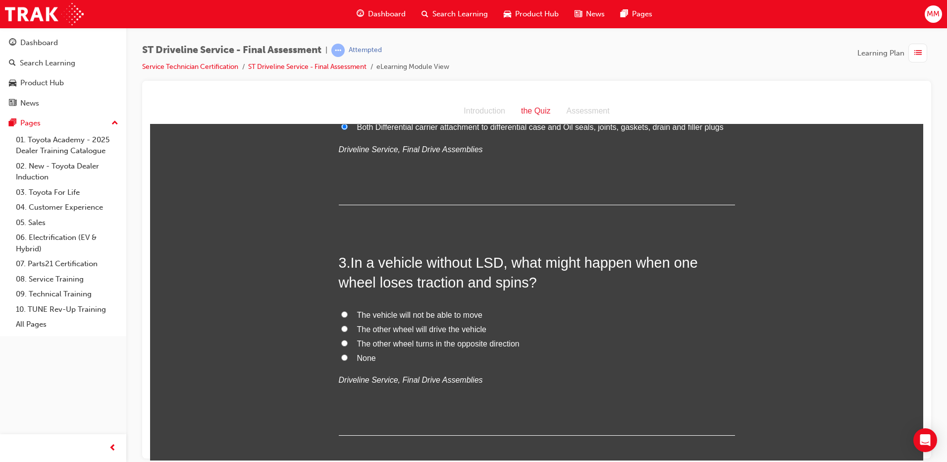
click at [341, 358] on input "None" at bounding box center [344, 357] width 6 height 6
radio input "true"
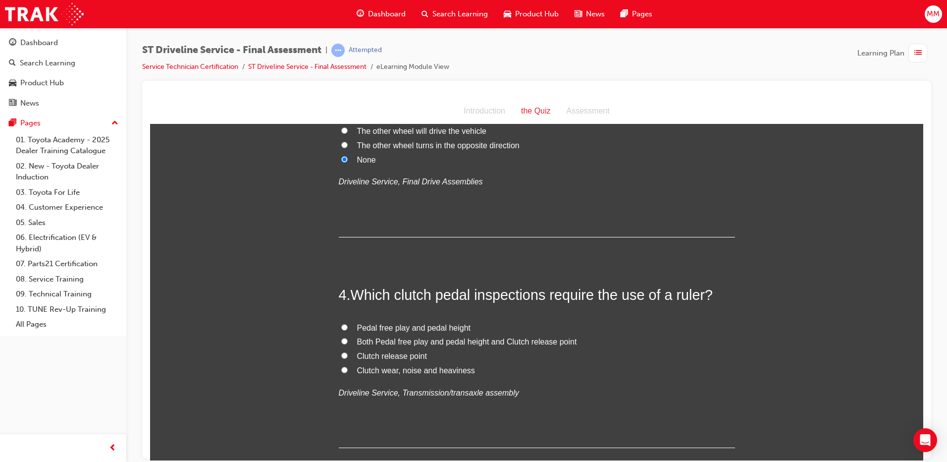
click at [342, 325] on input "Pedal free play and pedal height" at bounding box center [344, 326] width 6 height 6
radio input "true"
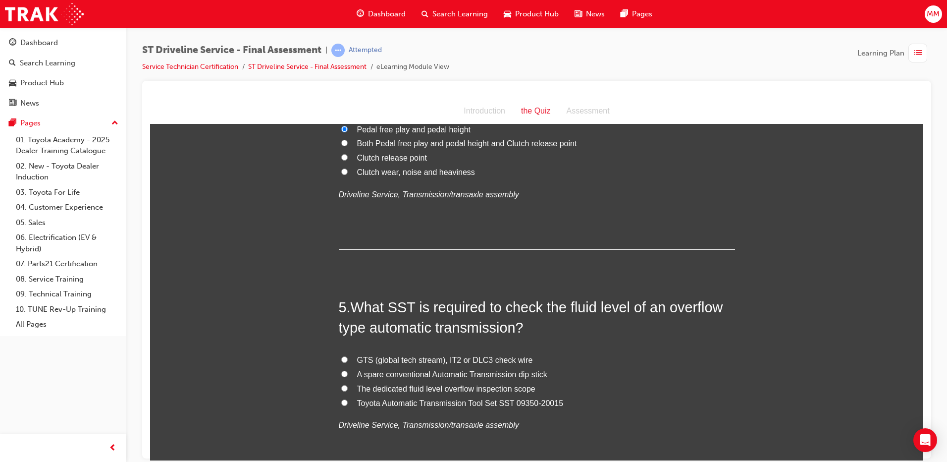
scroll to position [842, 0]
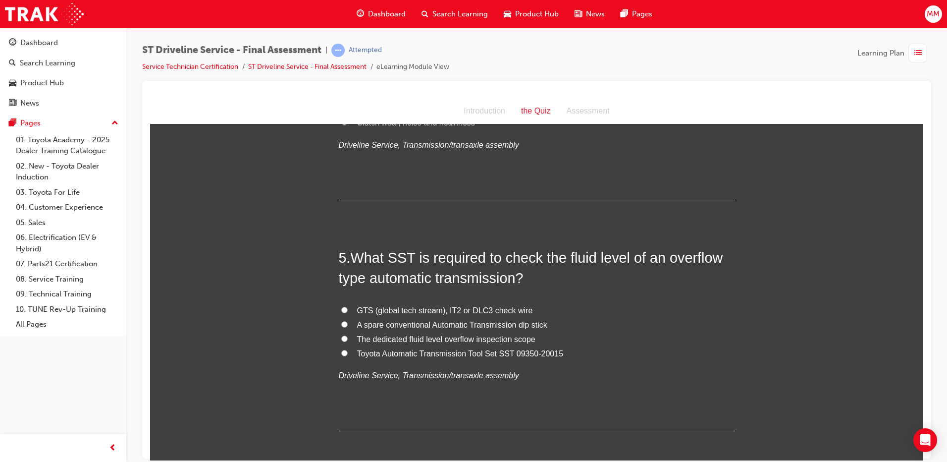
click at [341, 351] on input "Toyota Automatic Transmission Tool Set SST 09350-20015" at bounding box center [344, 352] width 6 height 6
radio input "true"
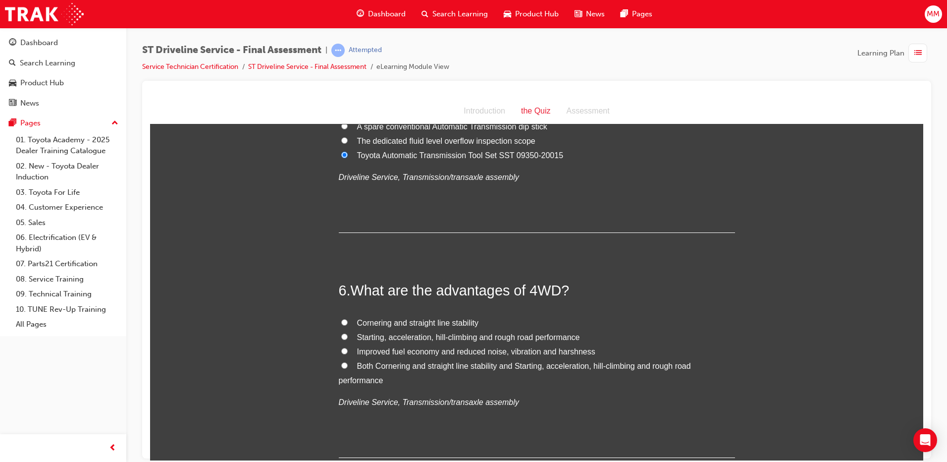
click at [342, 361] on label "Both Cornering and straight line stability and Starting, acceleration, hill-cli…" at bounding box center [537, 373] width 396 height 29
click at [342, 362] on input "Both Cornering and straight line stability and Starting, acceleration, hill-cli…" at bounding box center [344, 365] width 6 height 6
radio input "true"
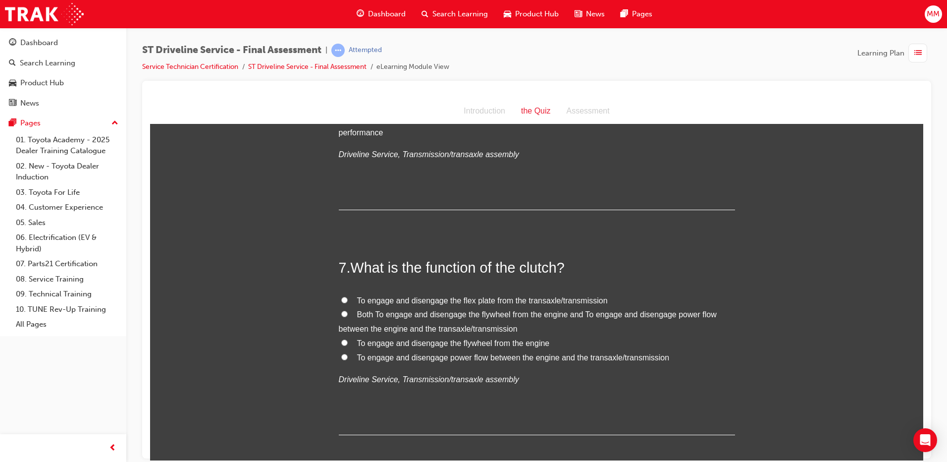
scroll to position [1337, 0]
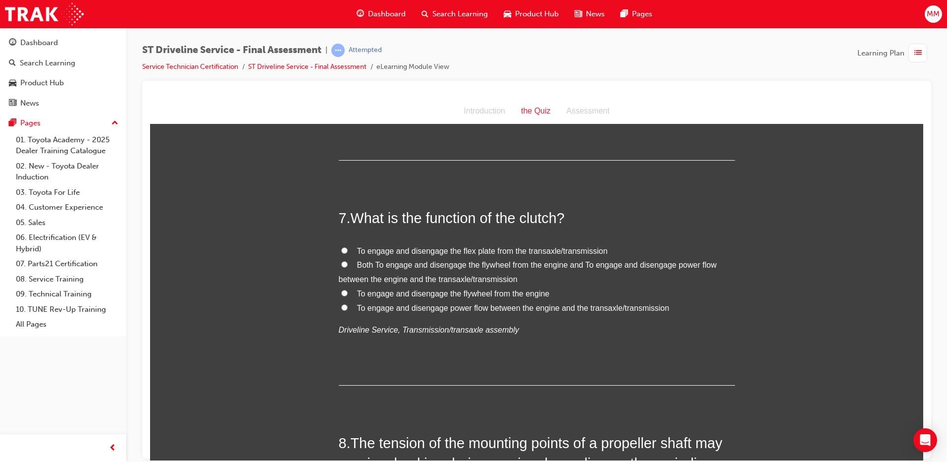
click at [343, 306] on input "To engage and disengage power flow between the engine and the transaxle/transmi…" at bounding box center [344, 307] width 6 height 6
radio input "true"
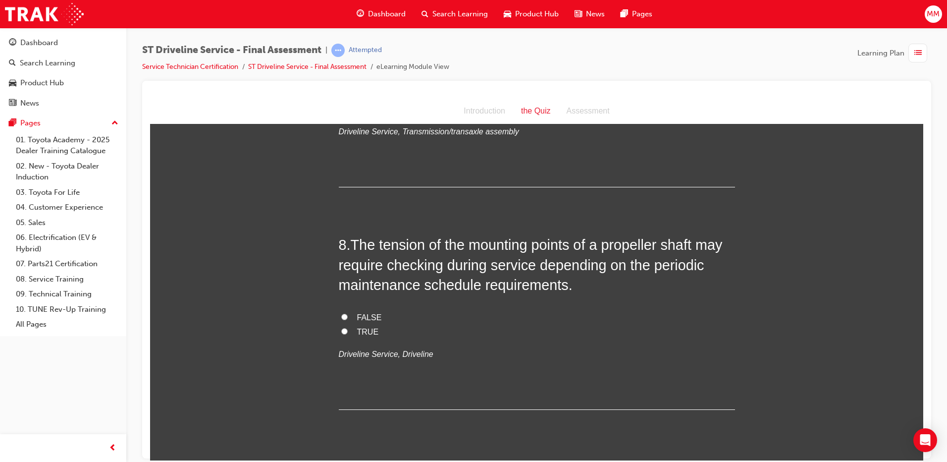
click at [341, 328] on input "TRUE" at bounding box center [344, 330] width 6 height 6
radio input "true"
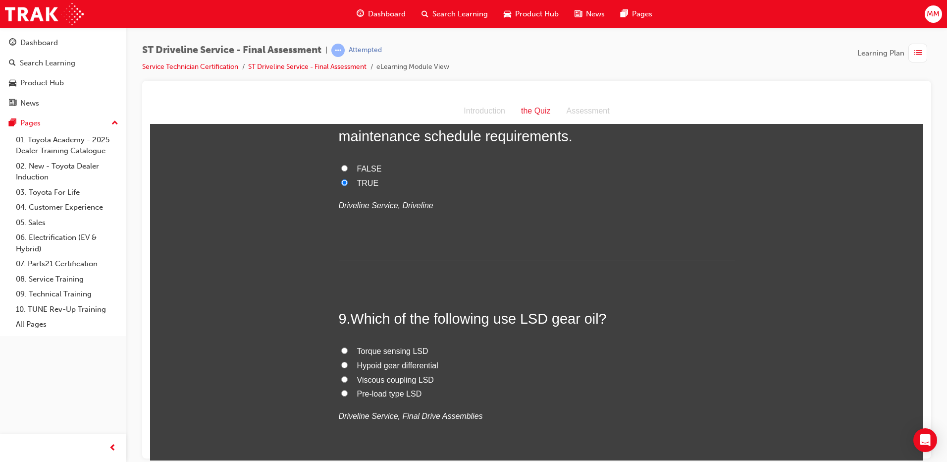
scroll to position [1783, 0]
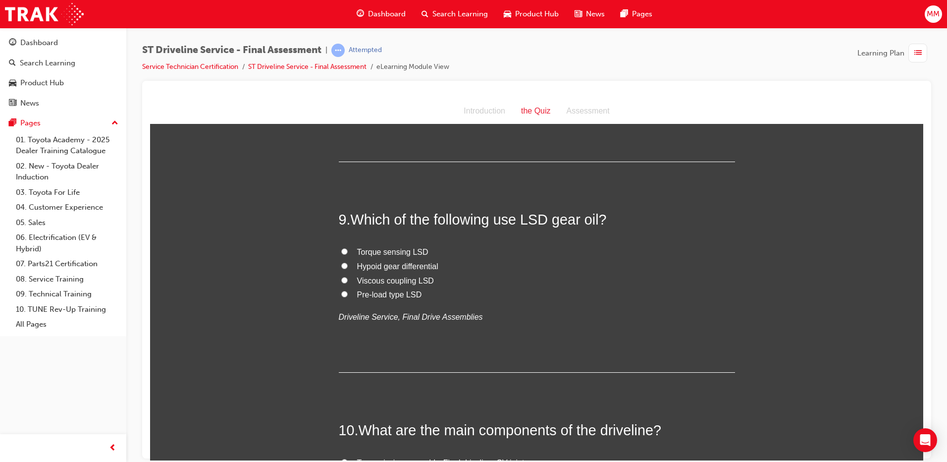
click at [341, 295] on input "Pre-load type LSD" at bounding box center [344, 293] width 6 height 6
radio input "true"
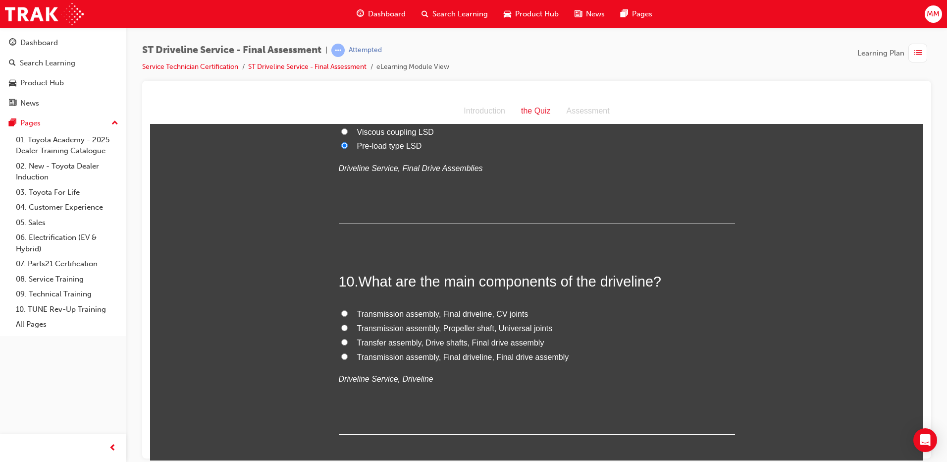
scroll to position [1981, 0]
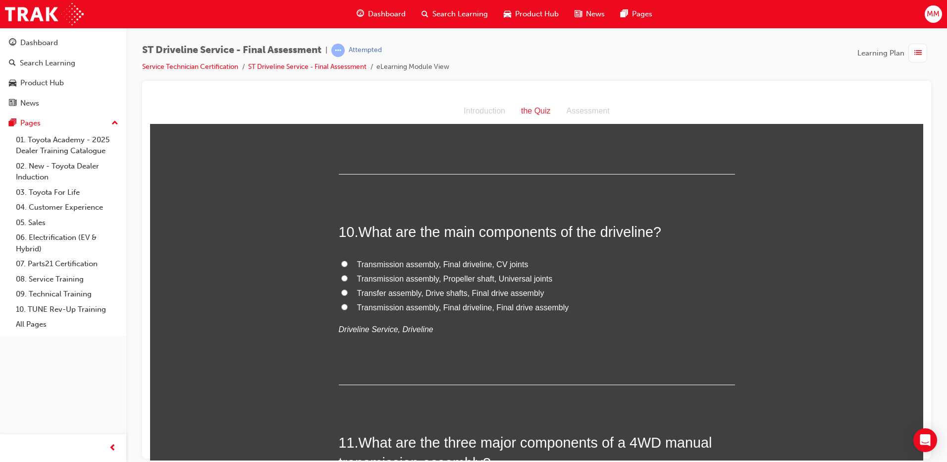
click at [341, 277] on input "Transmission assembly, Propeller shaft, Universal joints" at bounding box center [344, 277] width 6 height 6
radio input "true"
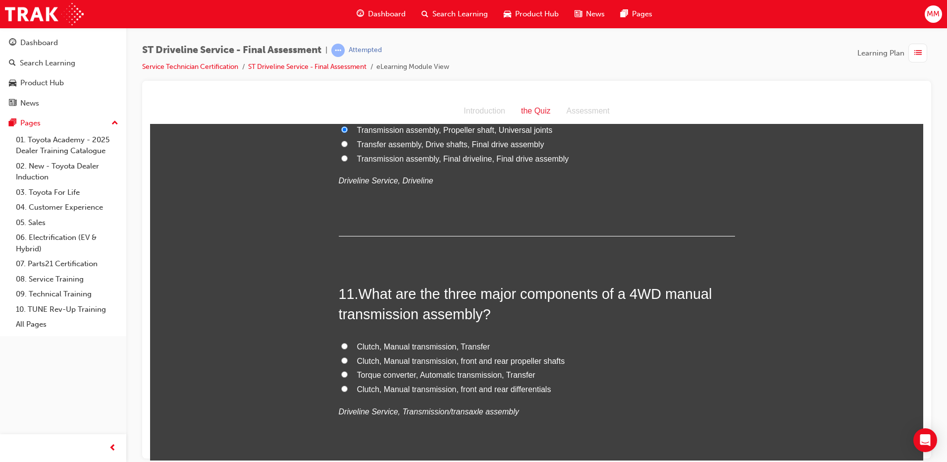
scroll to position [2179, 0]
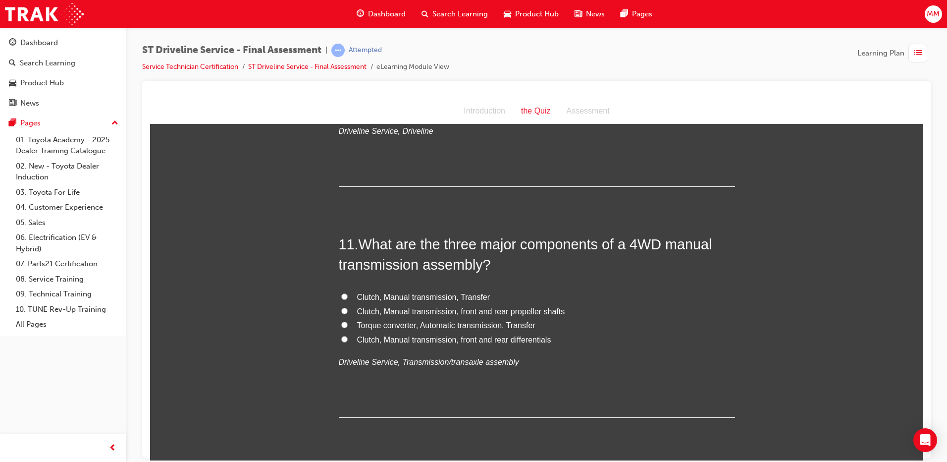
click at [341, 296] on input "Clutch, Manual transmission, Transfer" at bounding box center [344, 296] width 6 height 6
radio input "true"
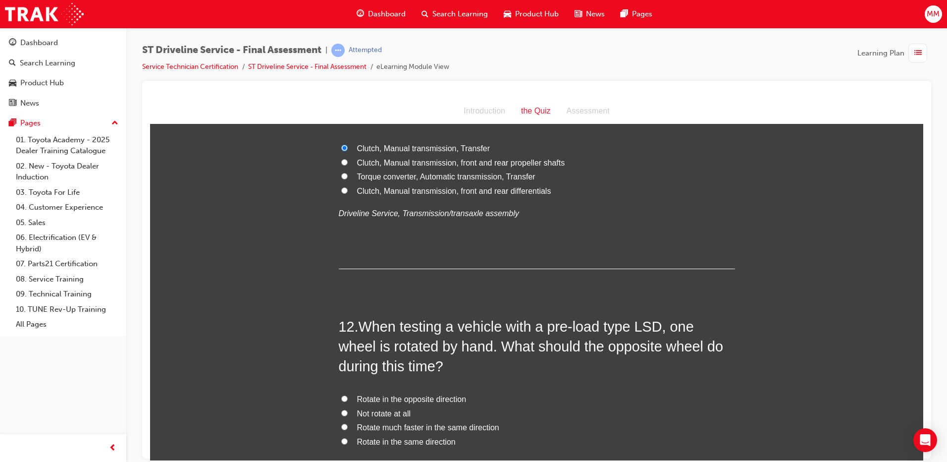
scroll to position [2427, 0]
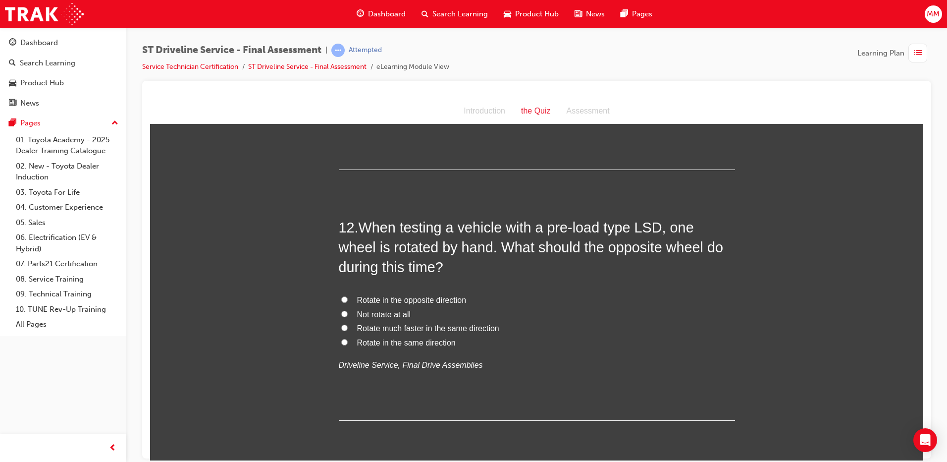
click at [341, 339] on input "Rotate in the same direction" at bounding box center [344, 341] width 6 height 6
radio input "true"
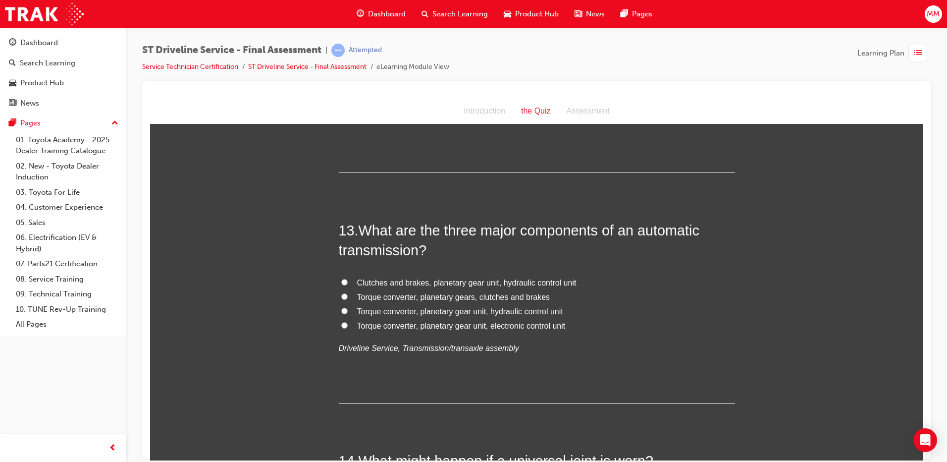
scroll to position [2724, 0]
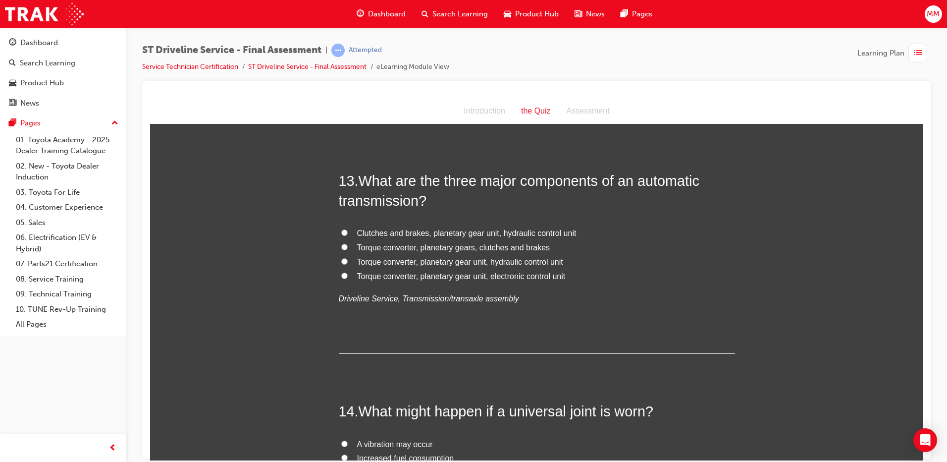
click at [341, 274] on input "Torque converter, planetary gear unit, electronic control unit" at bounding box center [344, 275] width 6 height 6
radio input "true"
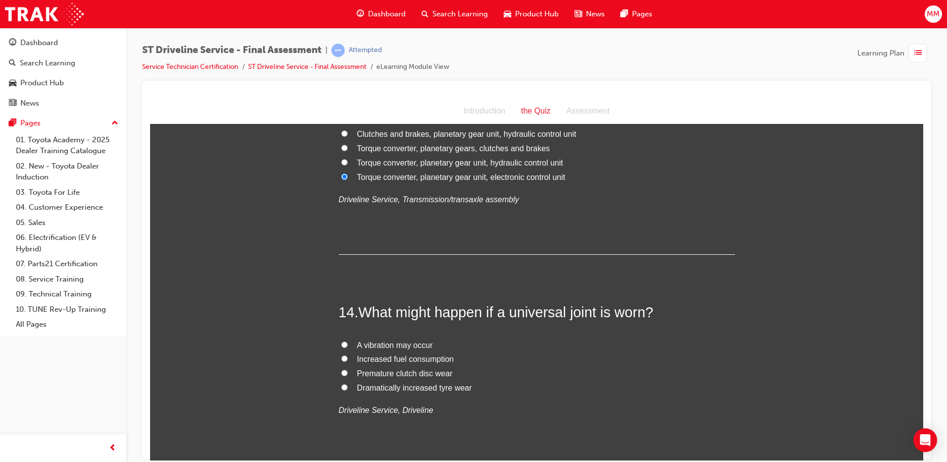
scroll to position [2922, 0]
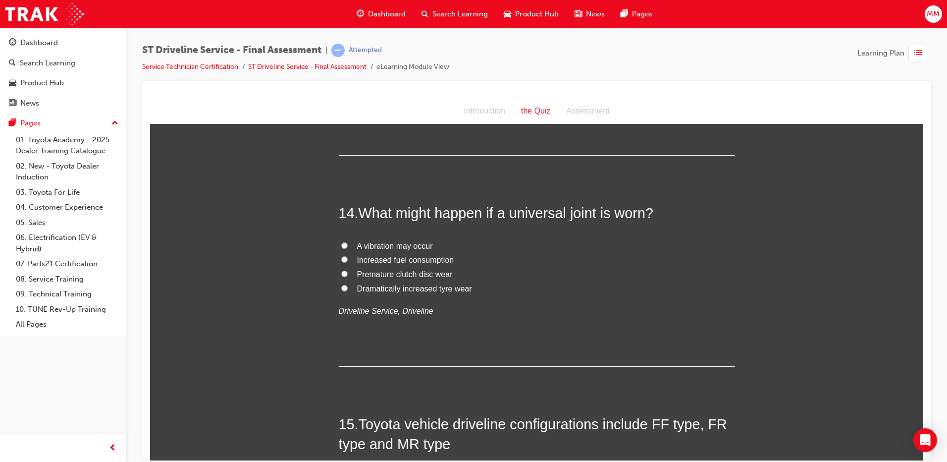
click at [341, 243] on input "A vibration may occur" at bounding box center [344, 245] width 6 height 6
radio input "true"
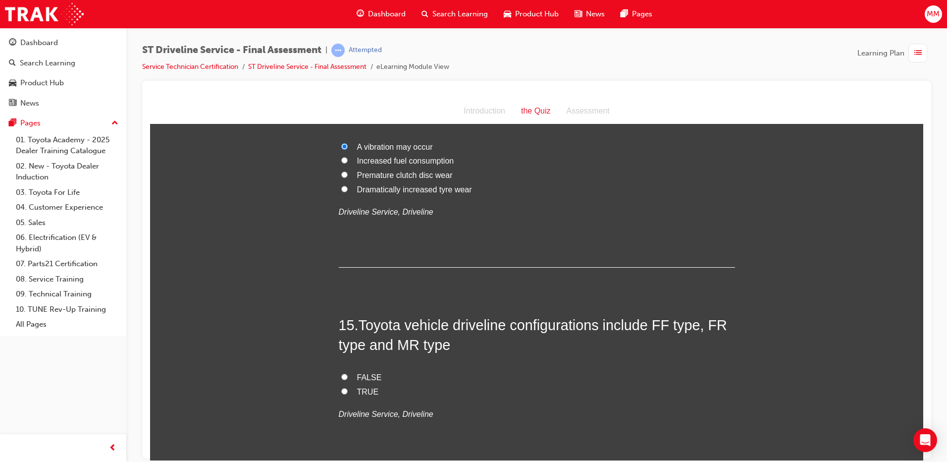
scroll to position [3070, 0]
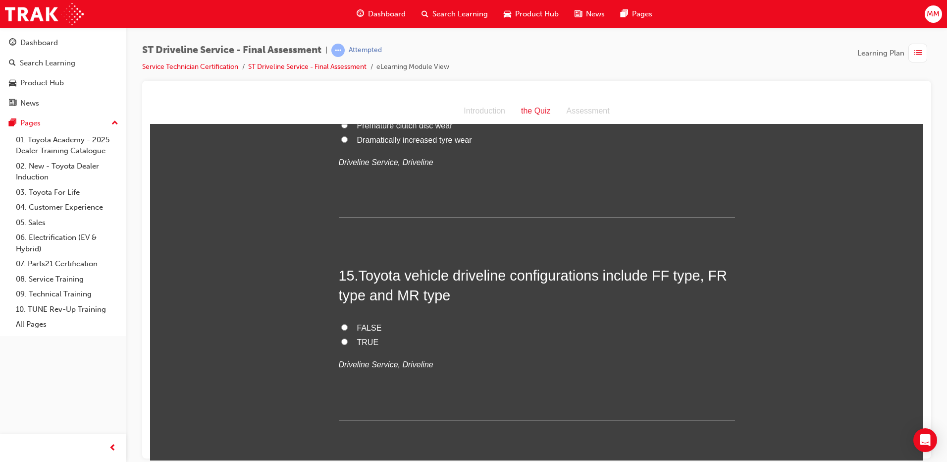
click at [341, 339] on input "TRUE" at bounding box center [344, 341] width 6 height 6
radio input "true"
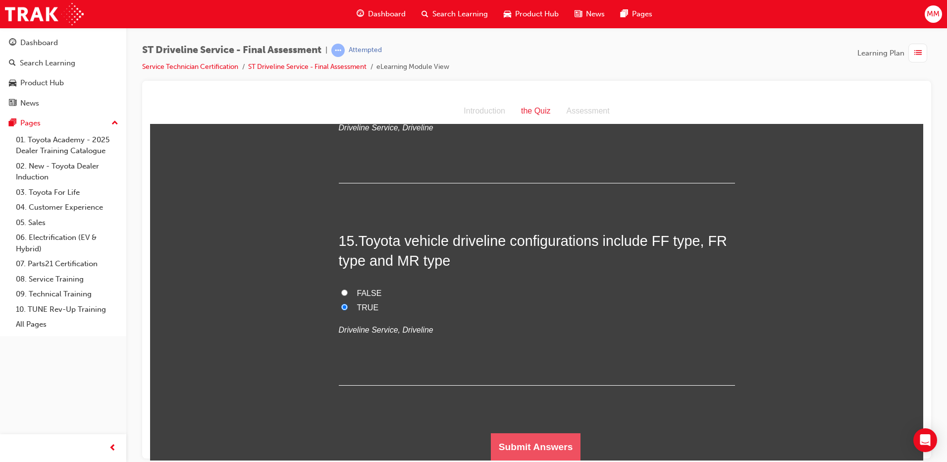
click at [514, 442] on button "Submit Answers" at bounding box center [536, 446] width 90 height 28
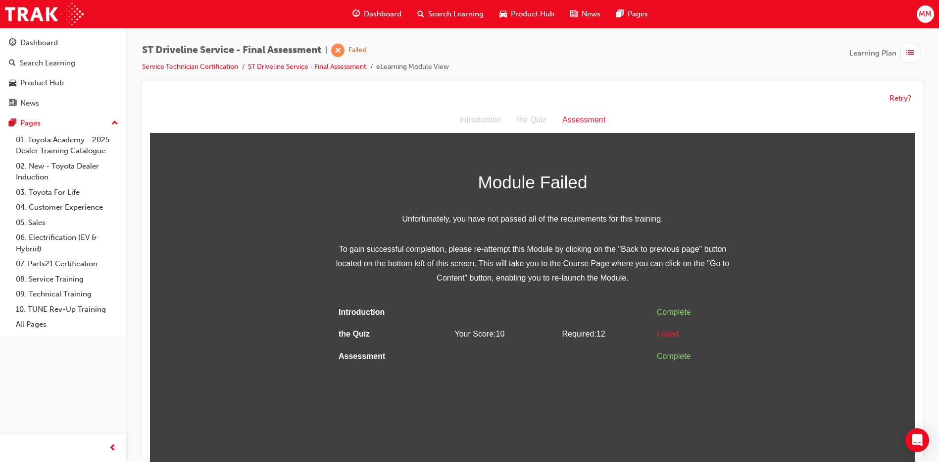
scroll to position [7, 0]
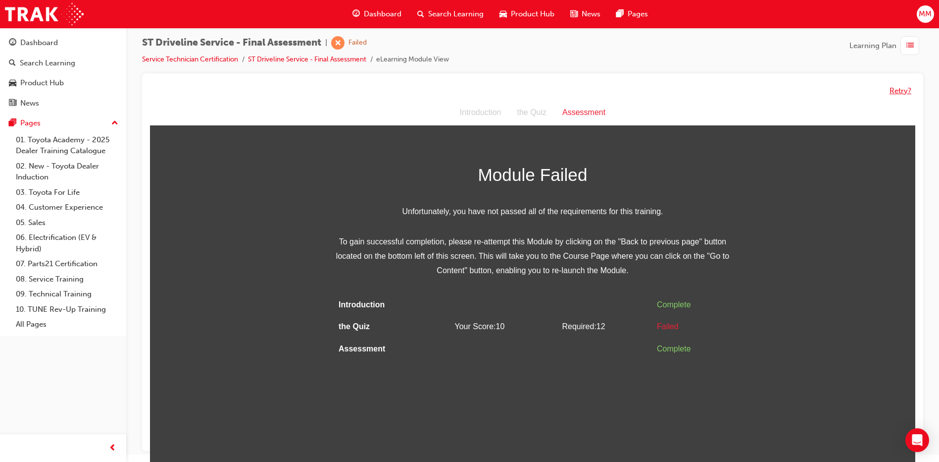
click at [894, 93] on button "Retry?" at bounding box center [901, 90] width 22 height 11
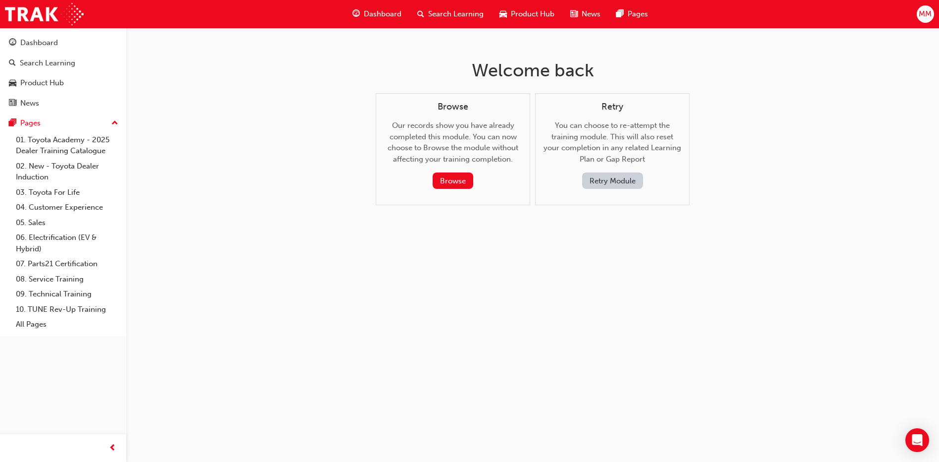
scroll to position [0, 0]
click at [602, 170] on div "Retry You can choose to re-attempt the training module. This will also reset yo…" at bounding box center [617, 146] width 138 height 88
click at [612, 181] on button "Retry Module" at bounding box center [616, 180] width 61 height 16
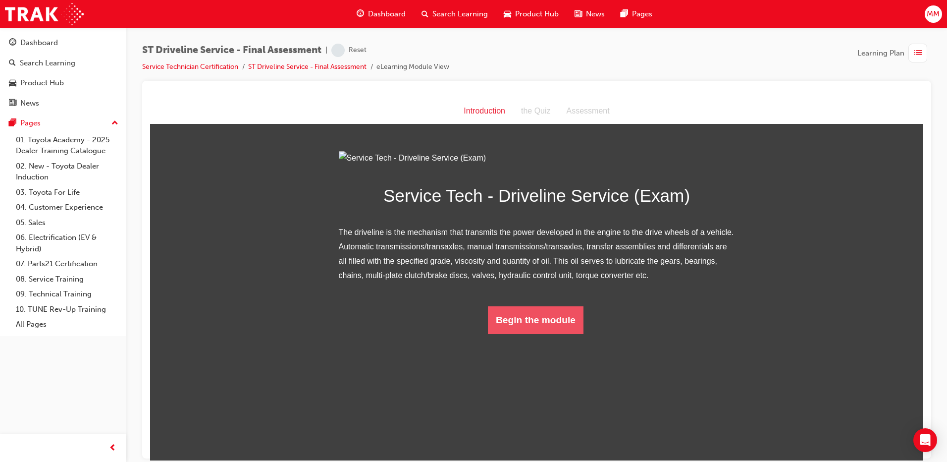
click at [552, 333] on button "Begin the module" at bounding box center [536, 320] width 96 height 28
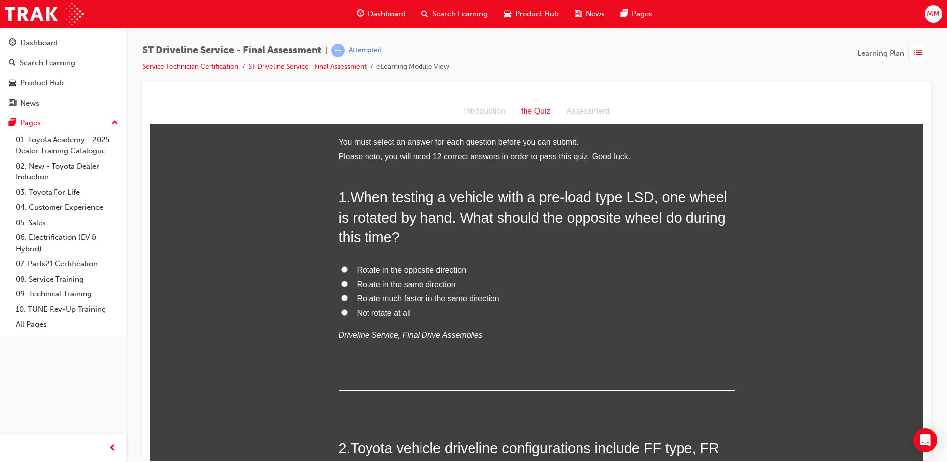
drag, startPoint x: 341, startPoint y: 284, endPoint x: 413, endPoint y: 294, distance: 73.0
click at [345, 283] on label "Rotate in the same direction" at bounding box center [537, 284] width 396 height 14
click at [345, 283] on input "Rotate in the same direction" at bounding box center [344, 283] width 6 height 6
radio input "true"
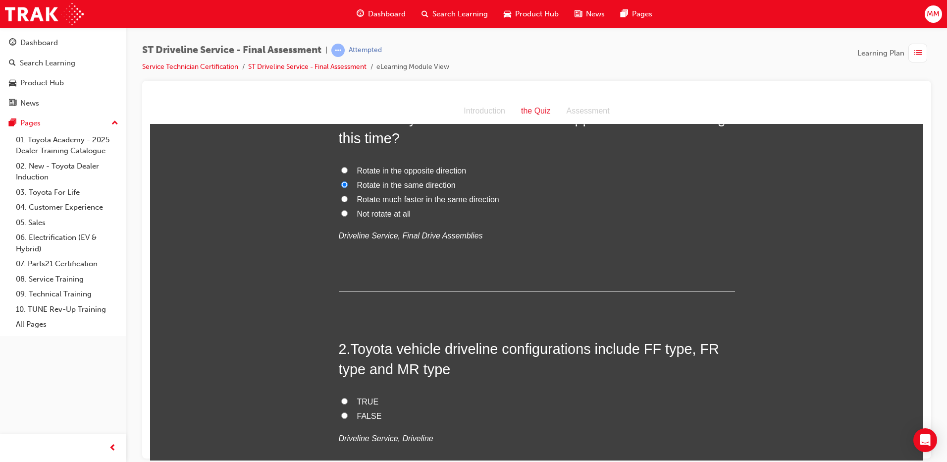
scroll to position [198, 0]
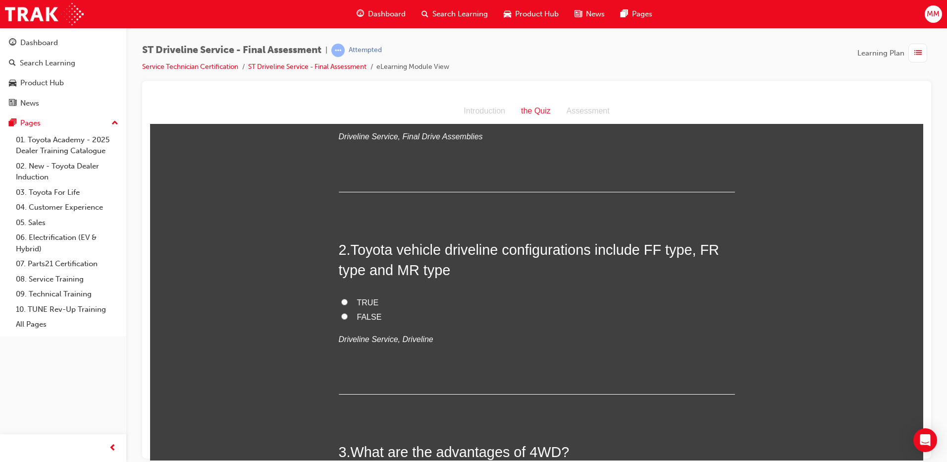
click at [341, 301] on input "TRUE" at bounding box center [344, 301] width 6 height 6
radio input "true"
click at [341, 314] on input "FALSE" at bounding box center [344, 315] width 6 height 6
radio input "true"
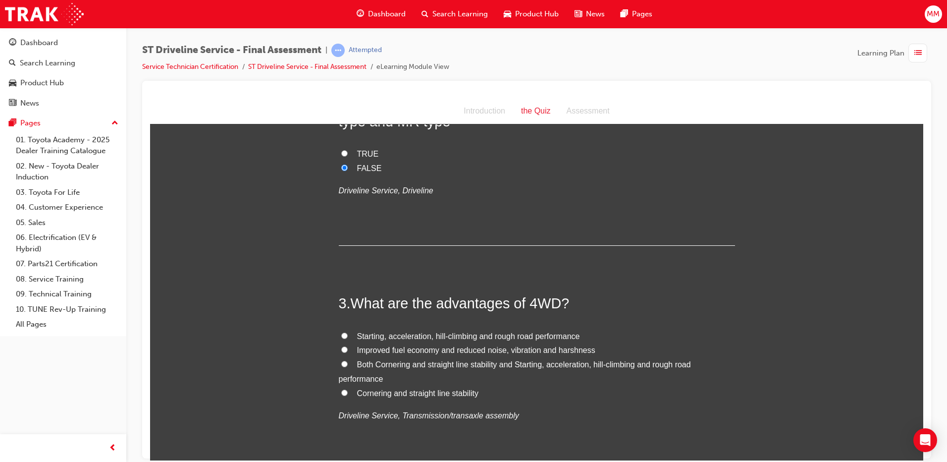
scroll to position [396, 0]
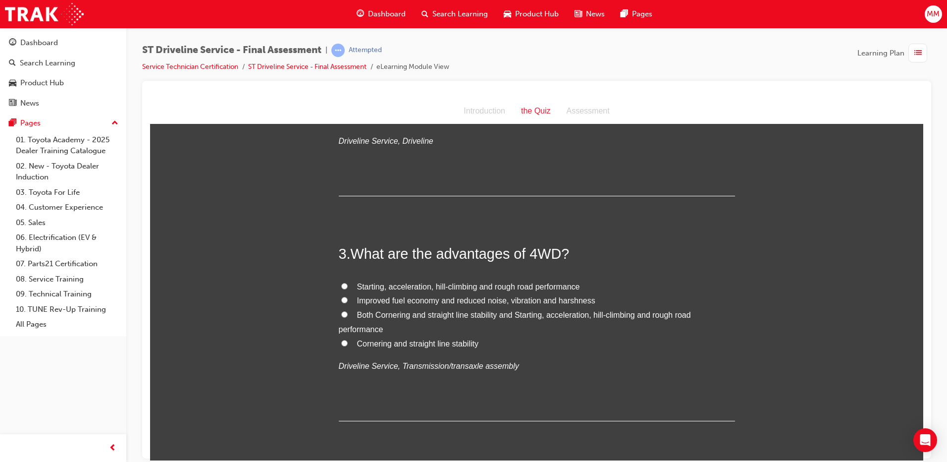
click at [342, 282] on input "Starting, acceleration, hill-climbing and rough road performance" at bounding box center [344, 285] width 6 height 6
radio input "true"
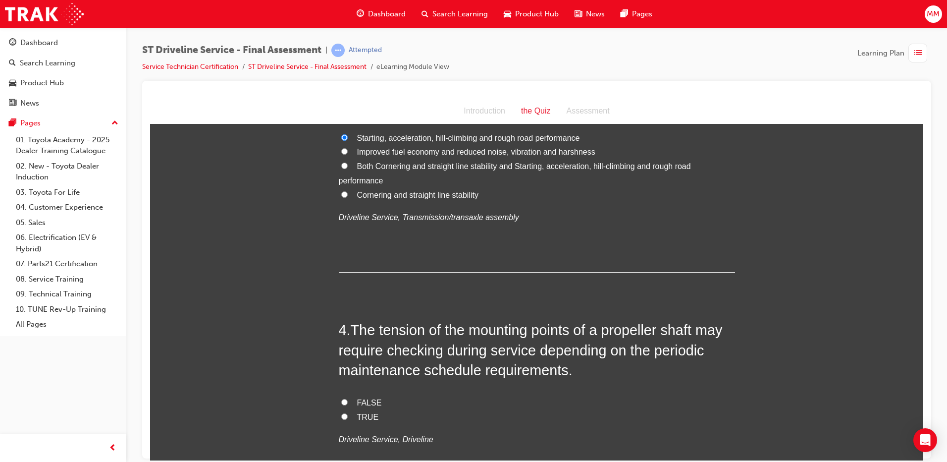
scroll to position [644, 0]
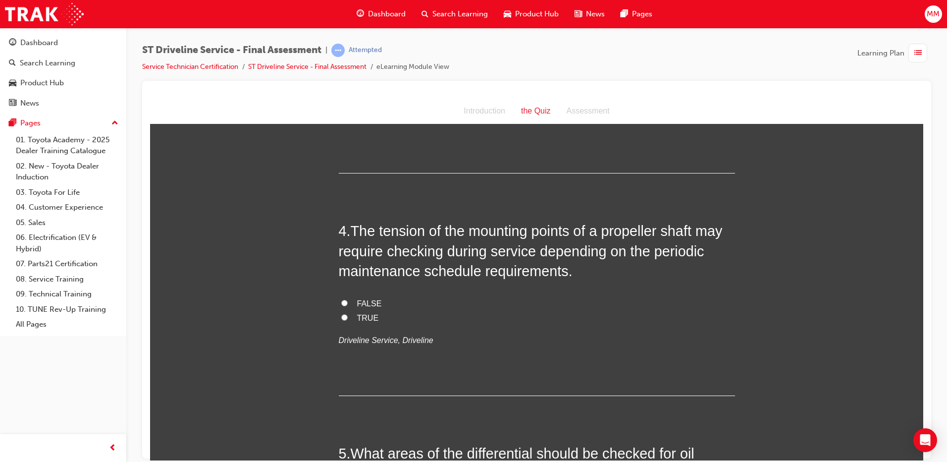
click at [339, 311] on label "TRUE" at bounding box center [537, 318] width 396 height 14
click at [341, 313] on input "TRUE" at bounding box center [344, 316] width 6 height 6
radio input "true"
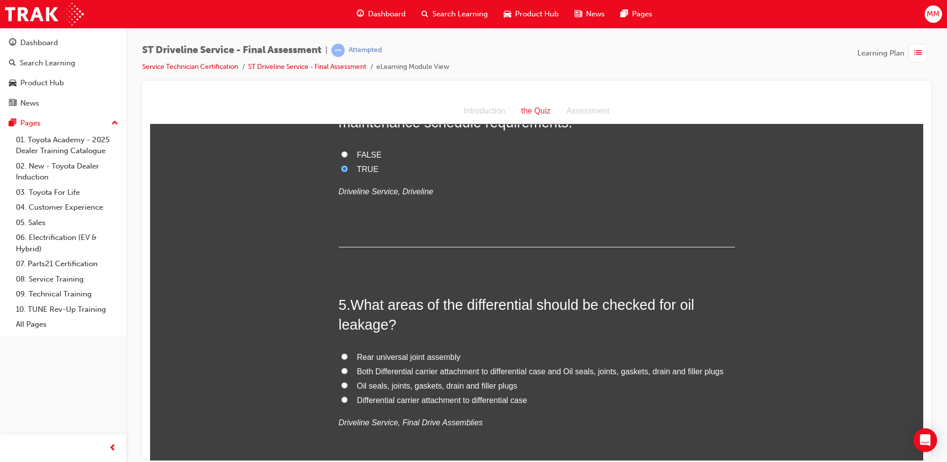
scroll to position [842, 0]
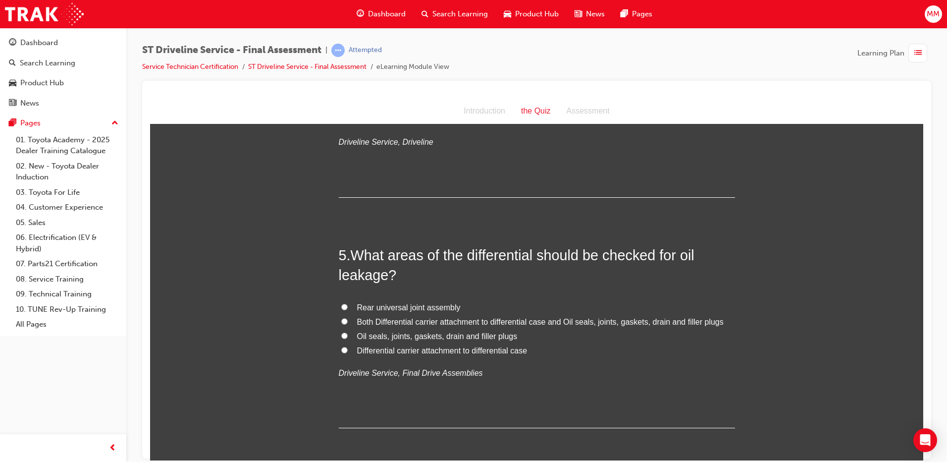
drag, startPoint x: 341, startPoint y: 319, endPoint x: 467, endPoint y: 392, distance: 145.5
click at [341, 320] on input "Both Differential carrier attachment to differential case and Oil seals, joints…" at bounding box center [344, 320] width 6 height 6
radio input "true"
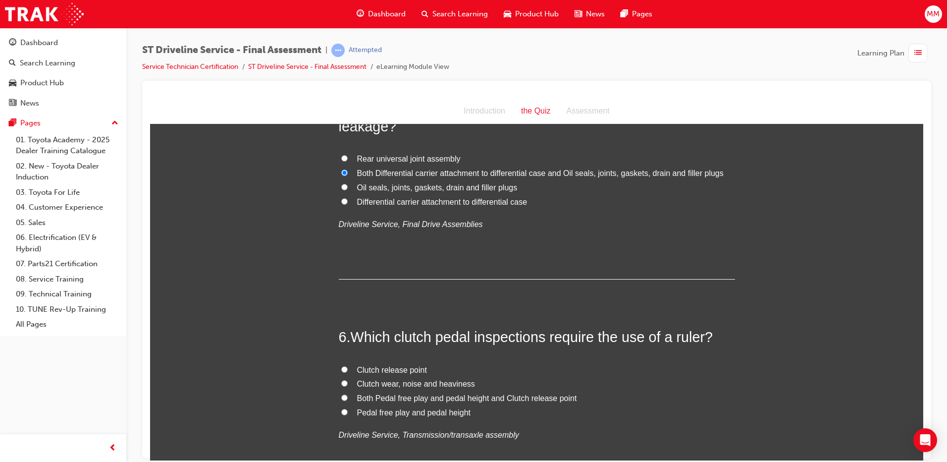
scroll to position [1090, 0]
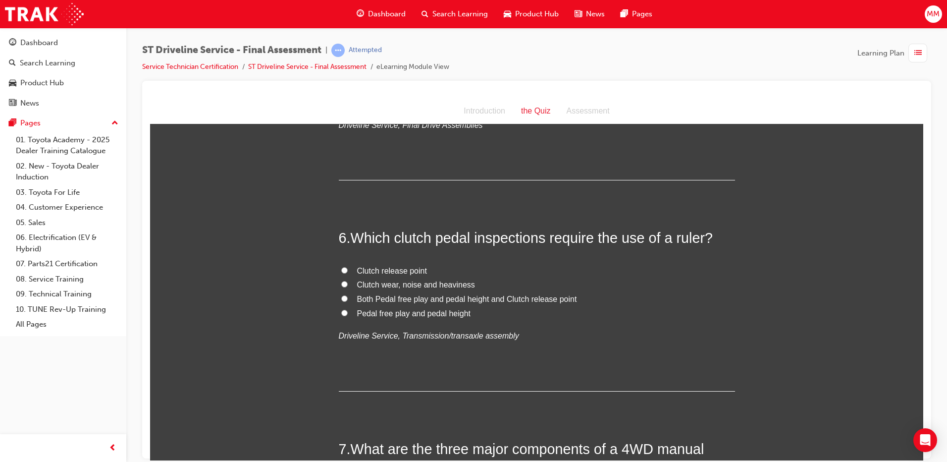
click at [342, 311] on input "Pedal free play and pedal height" at bounding box center [344, 312] width 6 height 6
radio input "true"
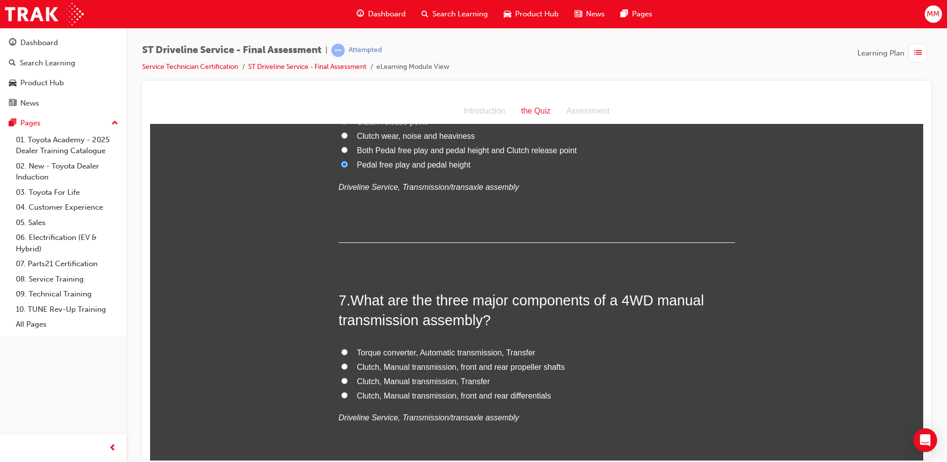
drag, startPoint x: 341, startPoint y: 394, endPoint x: 358, endPoint y: 395, distance: 16.9
click at [342, 394] on input "Clutch, Manual transmission, front and rear differentials" at bounding box center [344, 394] width 6 height 6
radio input "true"
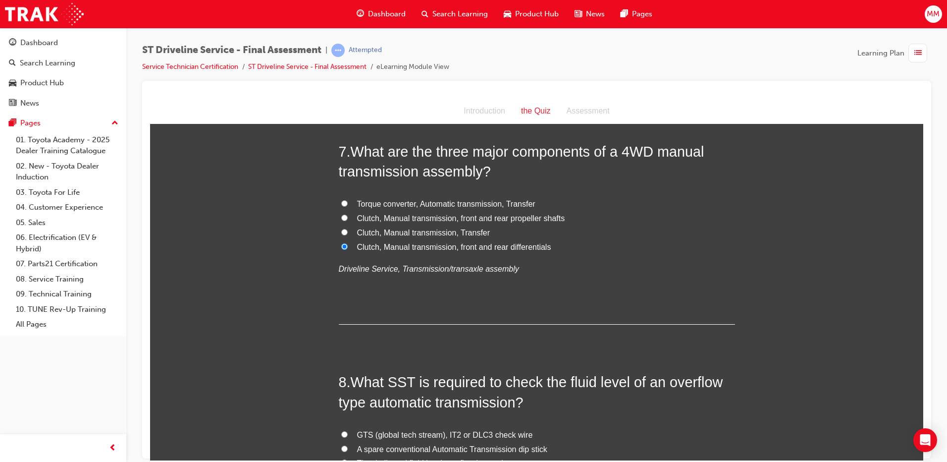
scroll to position [1486, 0]
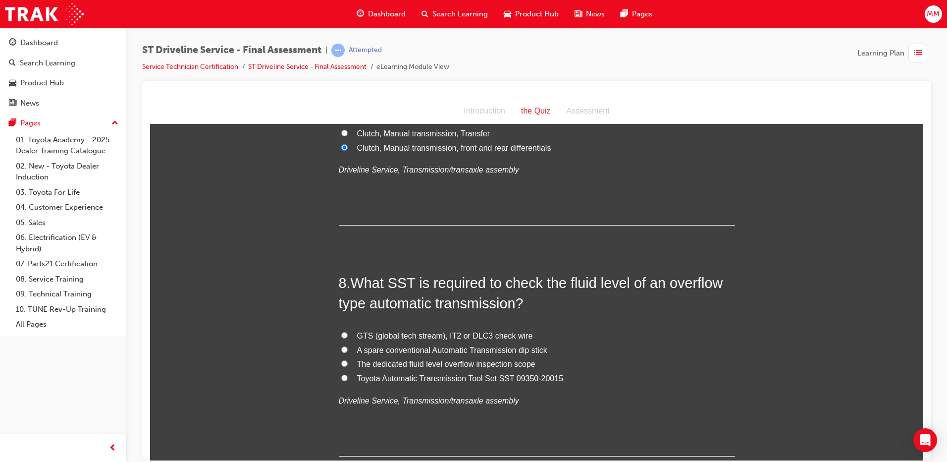
click at [341, 375] on input "Toyota Automatic Transmission Tool Set SST 09350-20015" at bounding box center [344, 377] width 6 height 6
radio input "true"
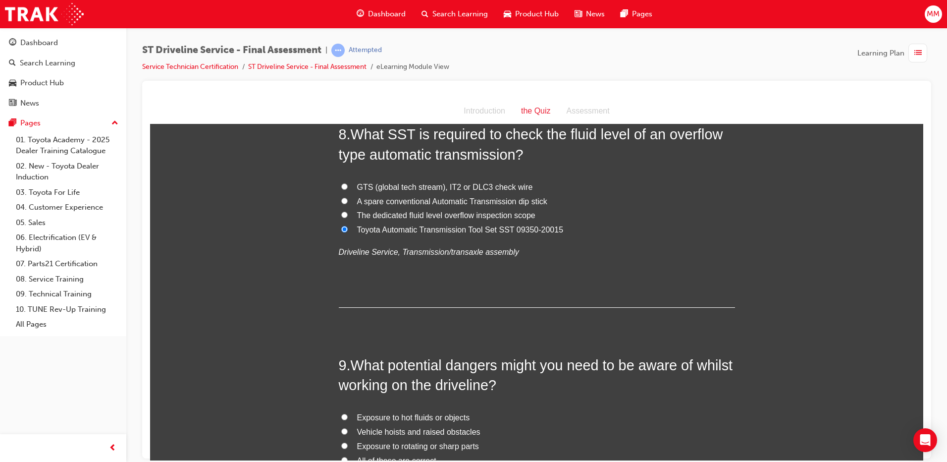
scroll to position [1733, 0]
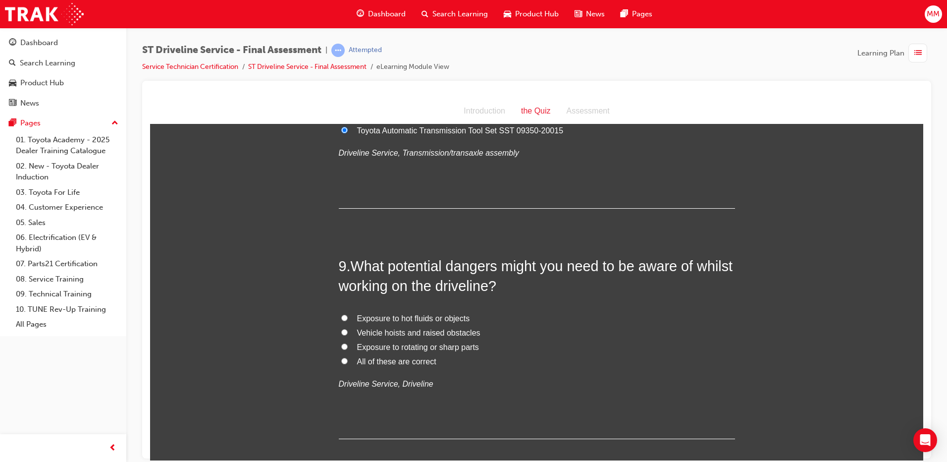
click at [342, 357] on input "All of these are correct" at bounding box center [344, 360] width 6 height 6
radio input "true"
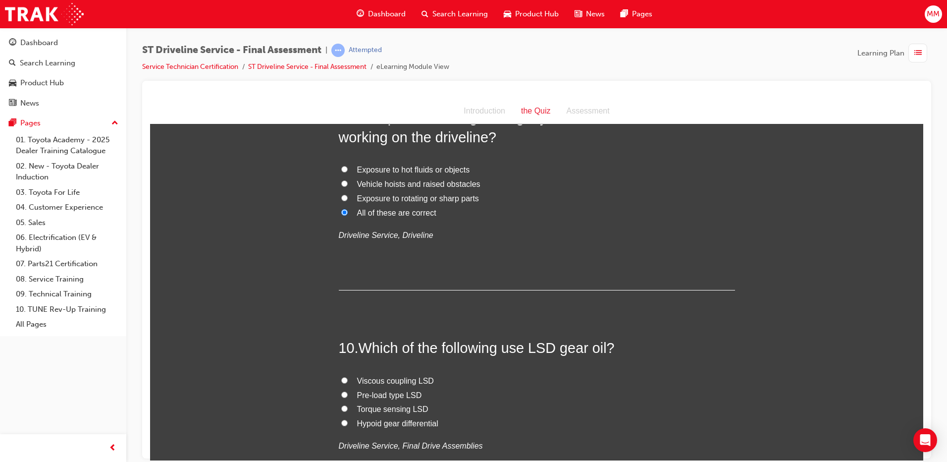
scroll to position [1931, 0]
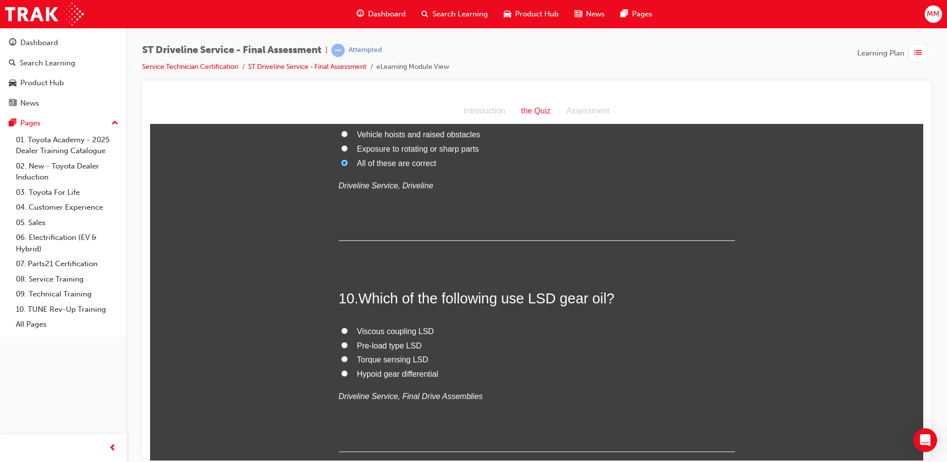
click at [342, 371] on input "Hypoid gear differential" at bounding box center [344, 372] width 6 height 6
radio input "true"
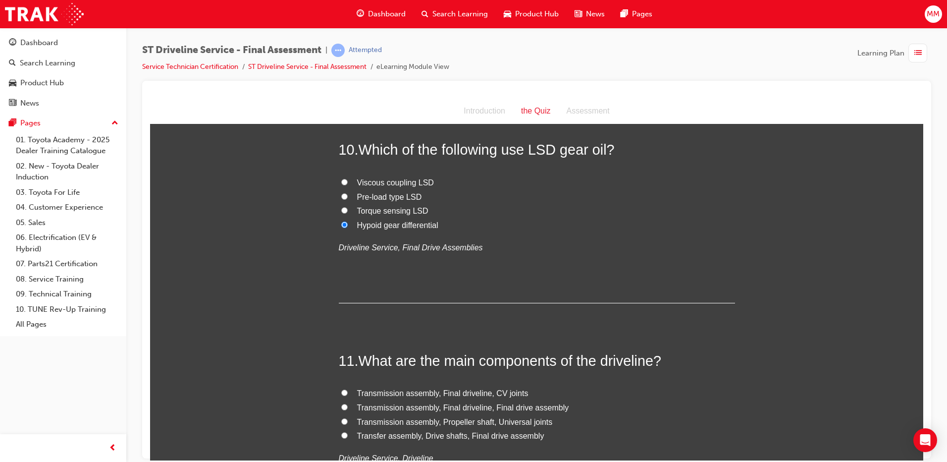
scroll to position [2179, 0]
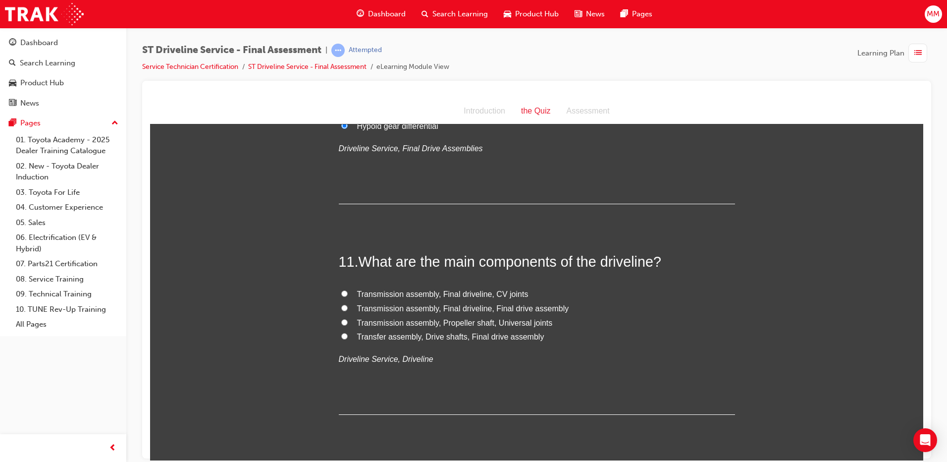
click at [339, 319] on label "Transmission assembly, Propeller shaft, Universal joints" at bounding box center [537, 322] width 396 height 14
click at [341, 319] on input "Transmission assembly, Propeller shaft, Universal joints" at bounding box center [344, 321] width 6 height 6
radio input "true"
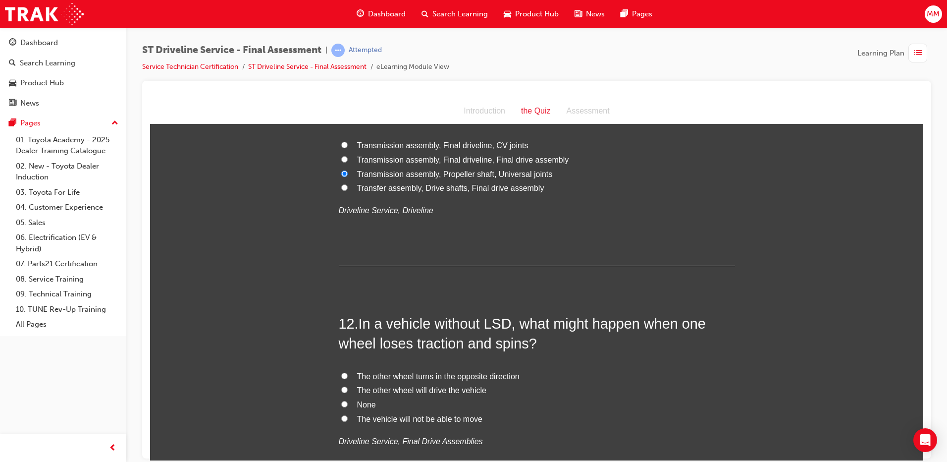
scroll to position [2427, 0]
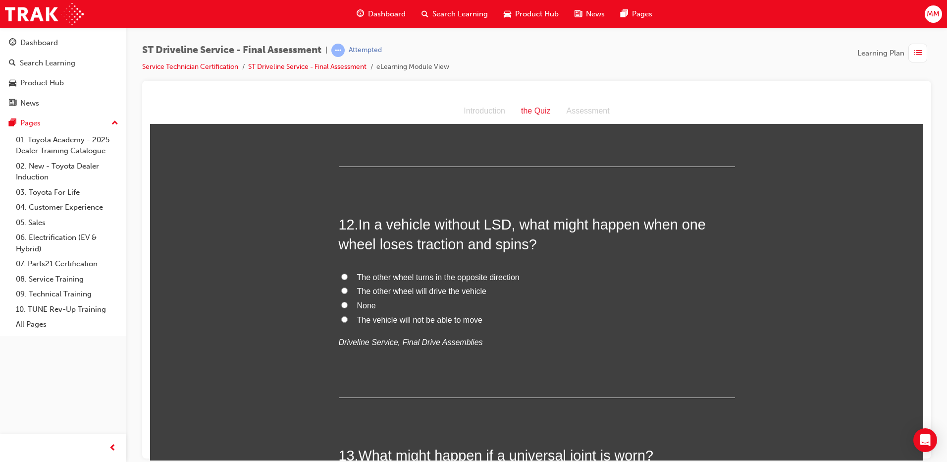
click at [342, 318] on input "The vehicle will not be able to move" at bounding box center [344, 318] width 6 height 6
radio input "true"
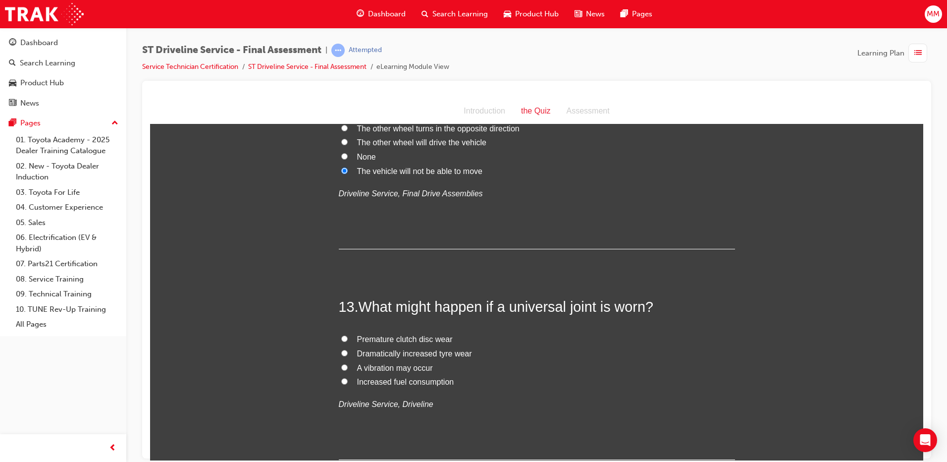
click at [342, 366] on input "A vibration may occur" at bounding box center [344, 366] width 6 height 6
radio input "true"
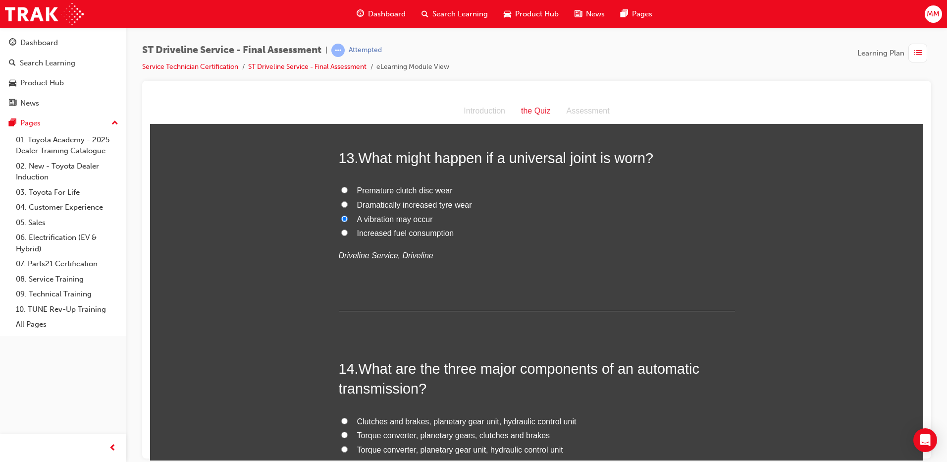
scroll to position [2823, 0]
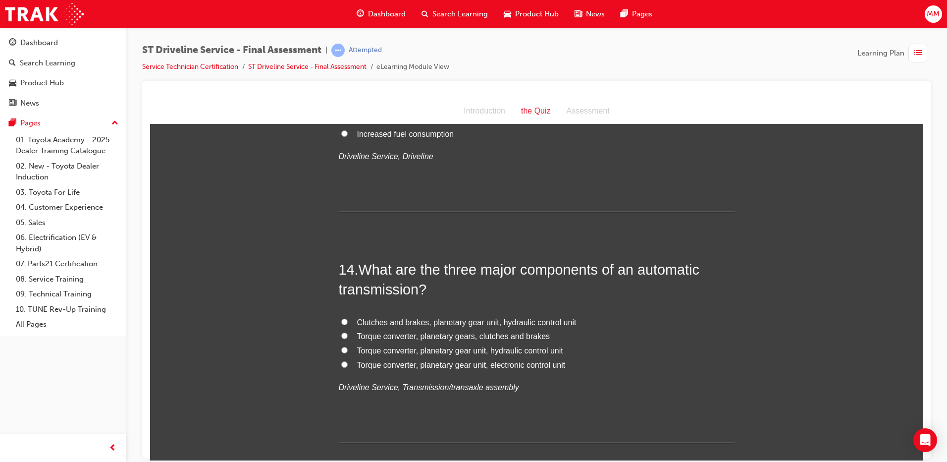
click at [342, 362] on input "Torque converter, planetary gear unit, electronic control unit" at bounding box center [344, 364] width 6 height 6
radio input "true"
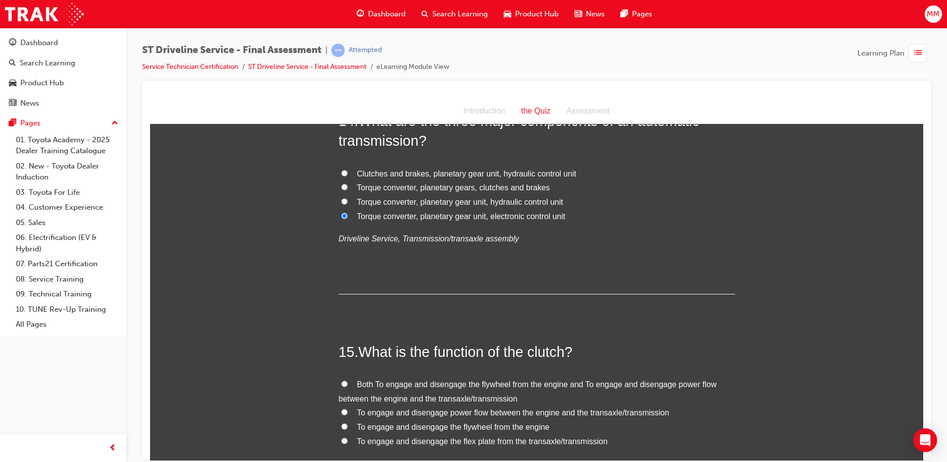
scroll to position [3021, 0]
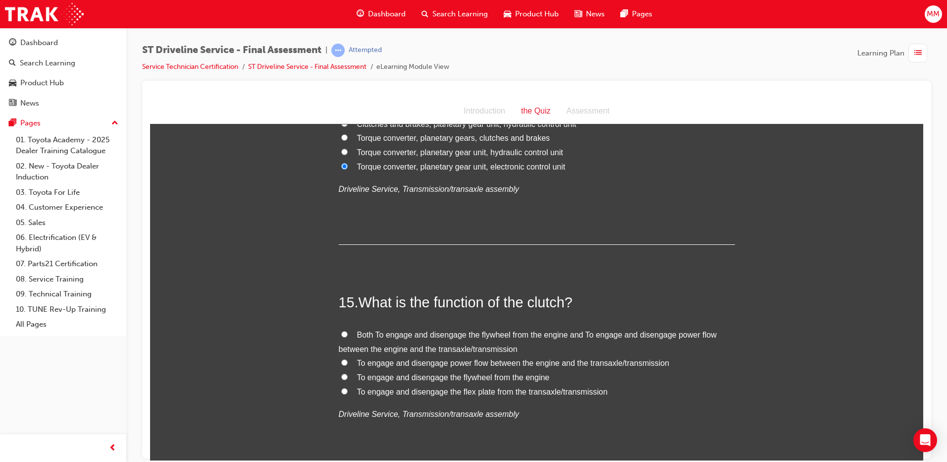
click at [343, 359] on input "To engage and disengage power flow between the engine and the transaxle/transmi…" at bounding box center [344, 362] width 6 height 6
radio input "true"
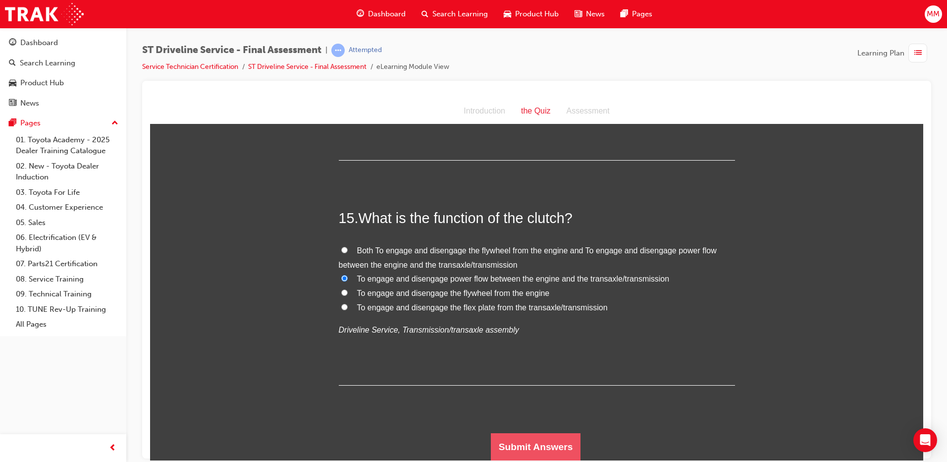
click at [516, 445] on button "Submit Answers" at bounding box center [536, 446] width 90 height 28
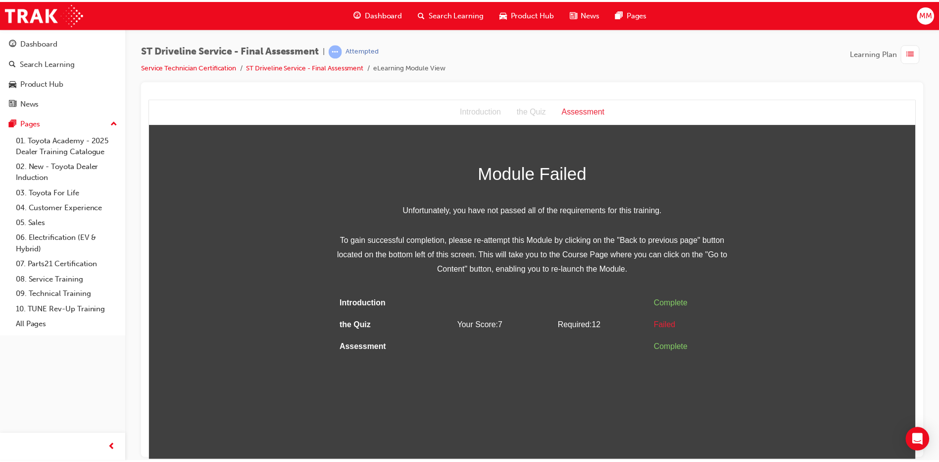
scroll to position [0, 0]
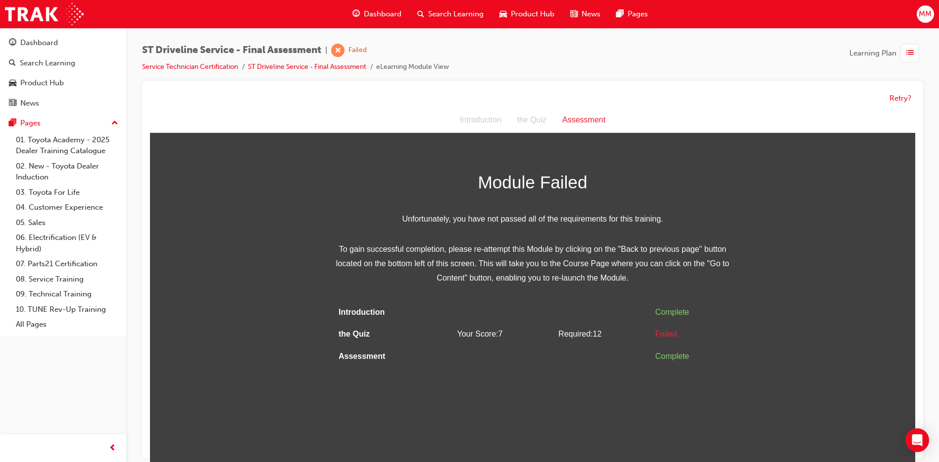
click at [380, 17] on span "Dashboard" at bounding box center [383, 13] width 38 height 11
